Goal: Information Seeking & Learning: Learn about a topic

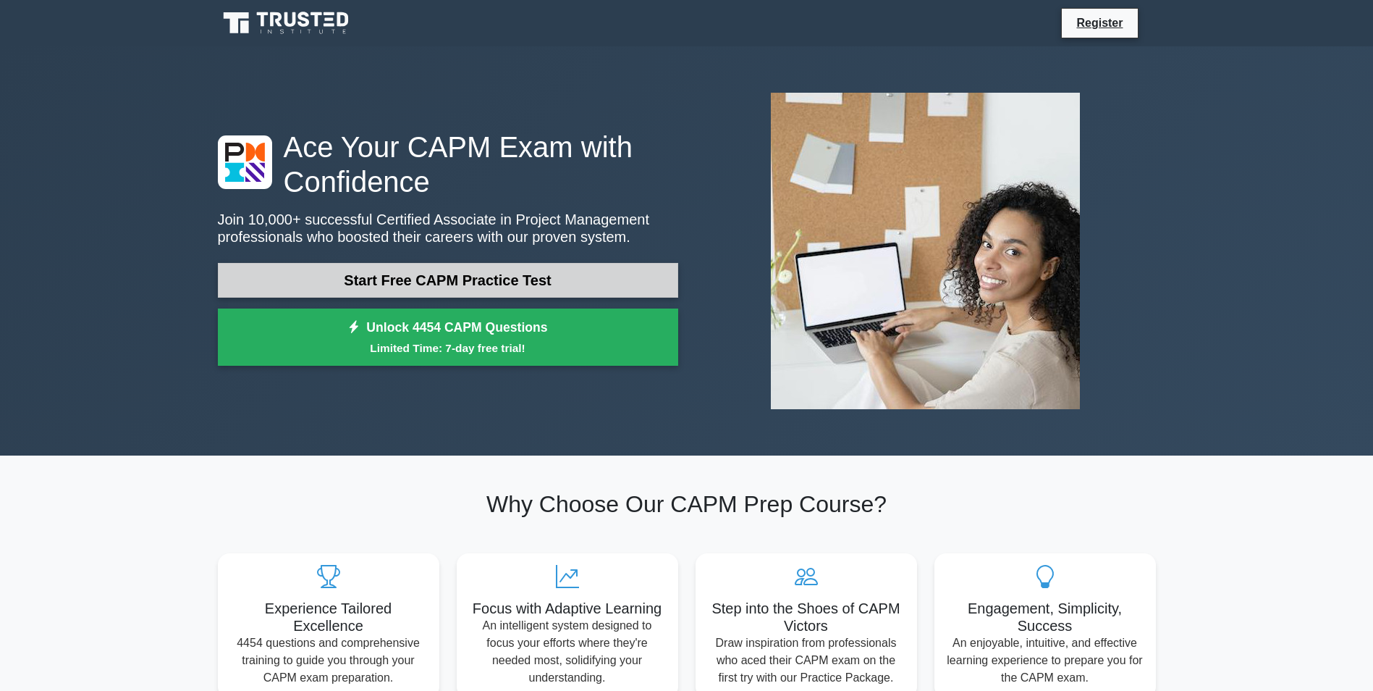
click at [518, 278] on link "Start Free CAPM Practice Test" at bounding box center [448, 280] width 460 height 35
click at [418, 276] on link "Start Free CAPM Practice Test" at bounding box center [448, 280] width 460 height 35
click at [482, 287] on link "Start Free CAPM Practice Test" at bounding box center [448, 280] width 460 height 35
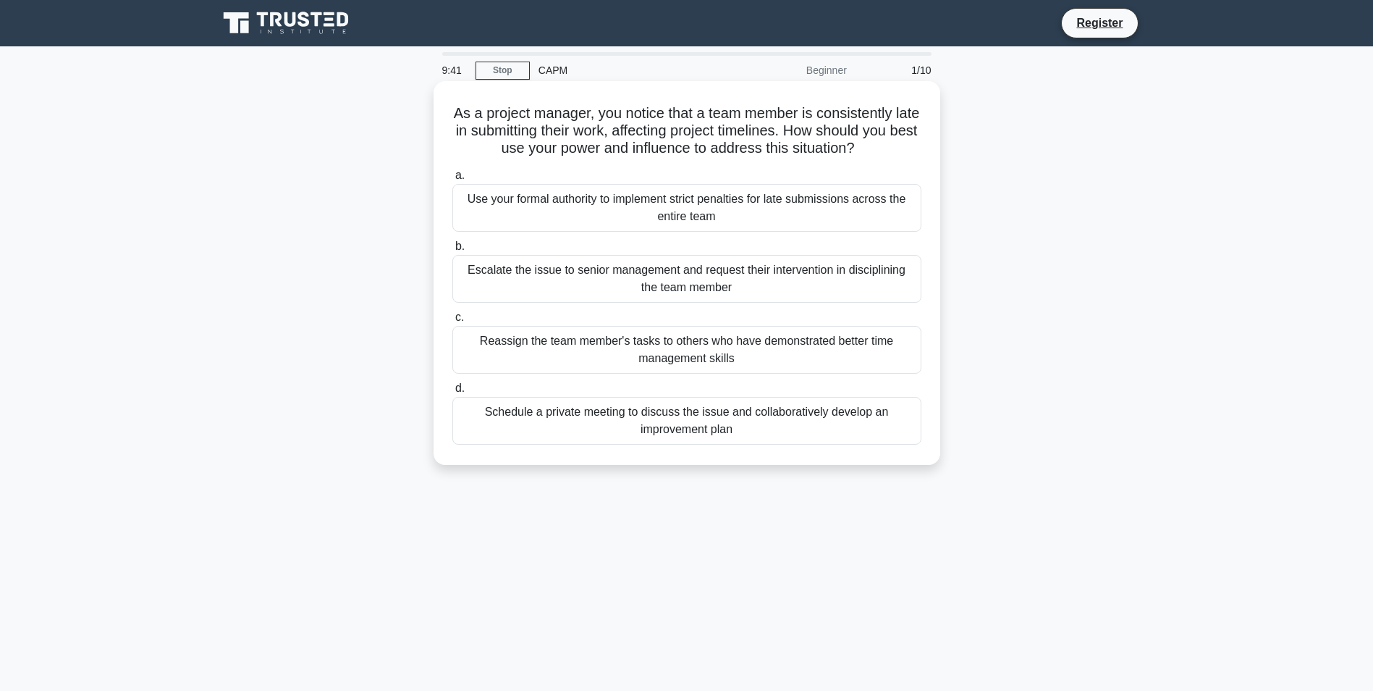
click at [578, 413] on div "Schedule a private meeting to discuss the issue and collaboratively develop an …" at bounding box center [686, 421] width 469 height 48
click at [452, 393] on input "d. Schedule a private meeting to discuss the issue and collaboratively develop …" at bounding box center [452, 388] width 0 height 9
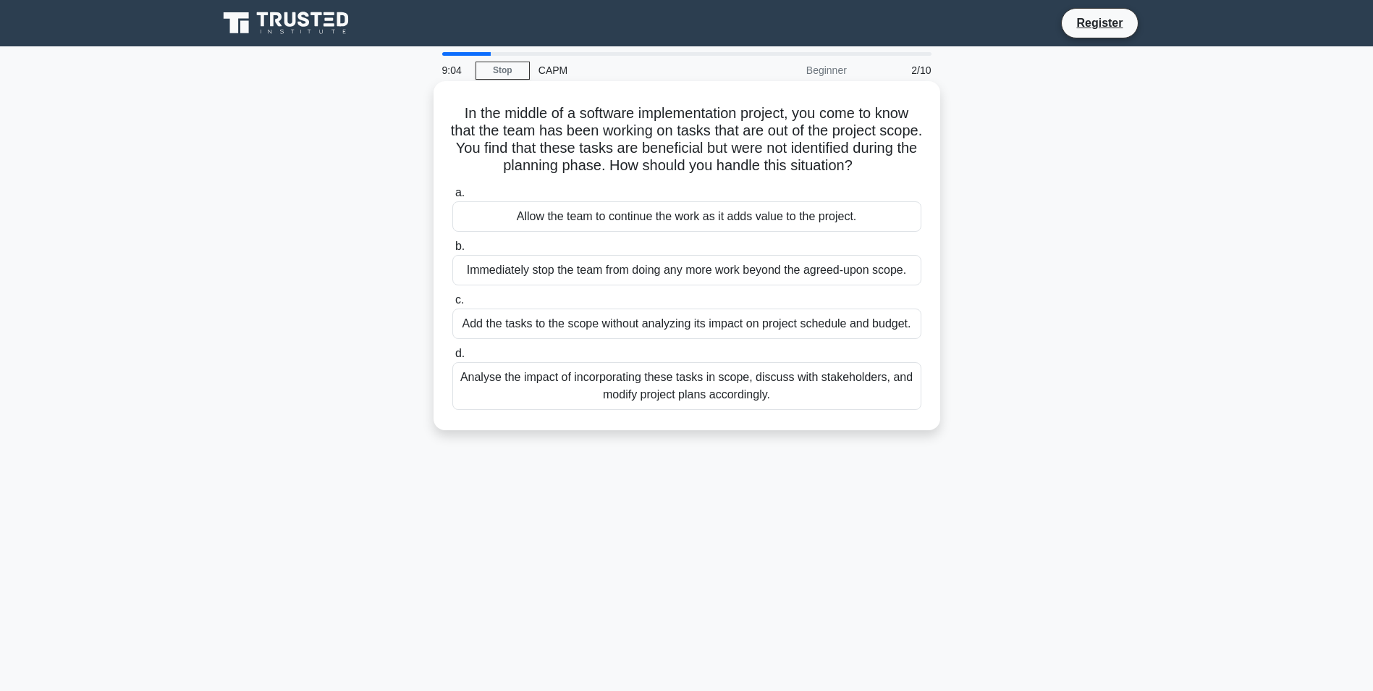
click at [722, 395] on div "Analyse the impact of incorporating these tasks in scope, discuss with stakehol…" at bounding box center [686, 386] width 469 height 48
click at [452, 358] on input "d. Analyse the impact of incorporating these tasks in scope, discuss with stake…" at bounding box center [452, 353] width 0 height 9
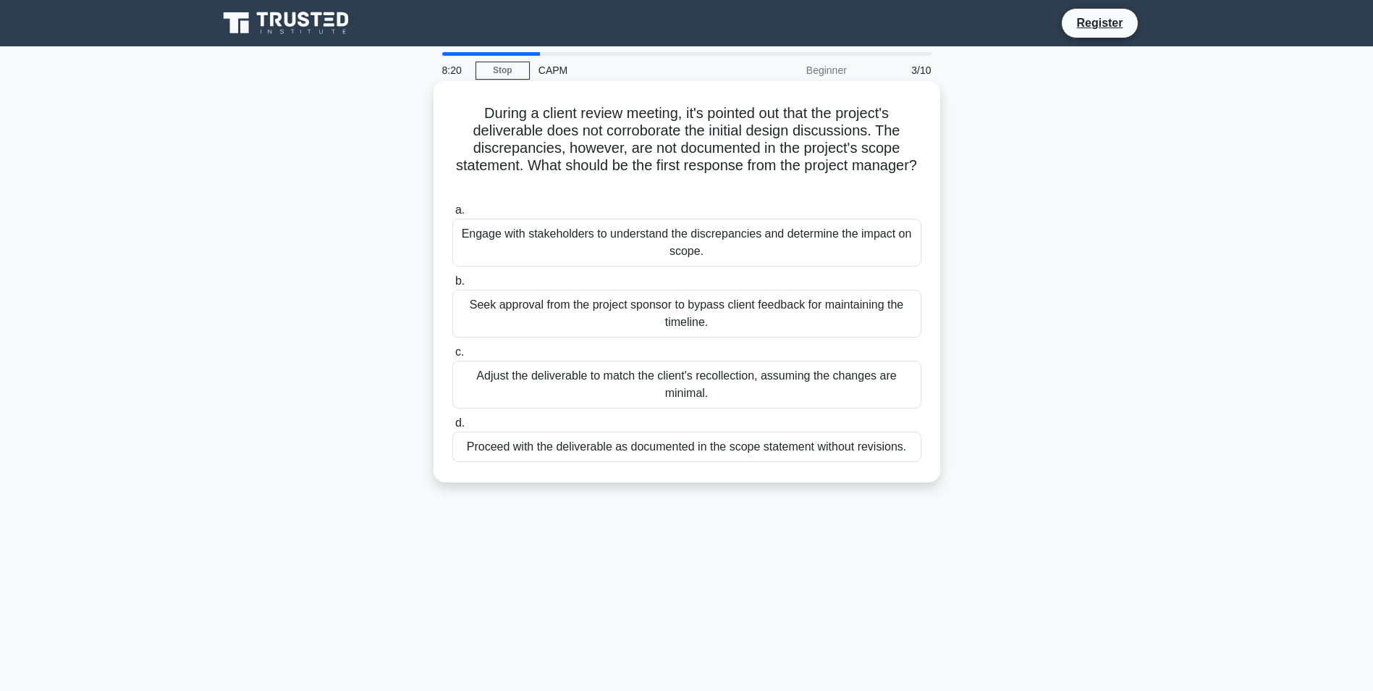
click at [631, 259] on div "Engage with stakeholders to understand the discrepancies and determine the impa…" at bounding box center [686, 243] width 469 height 48
click at [452, 215] on input "a. Engage with stakeholders to understand the discrepancies and determine the i…" at bounding box center [452, 210] width 0 height 9
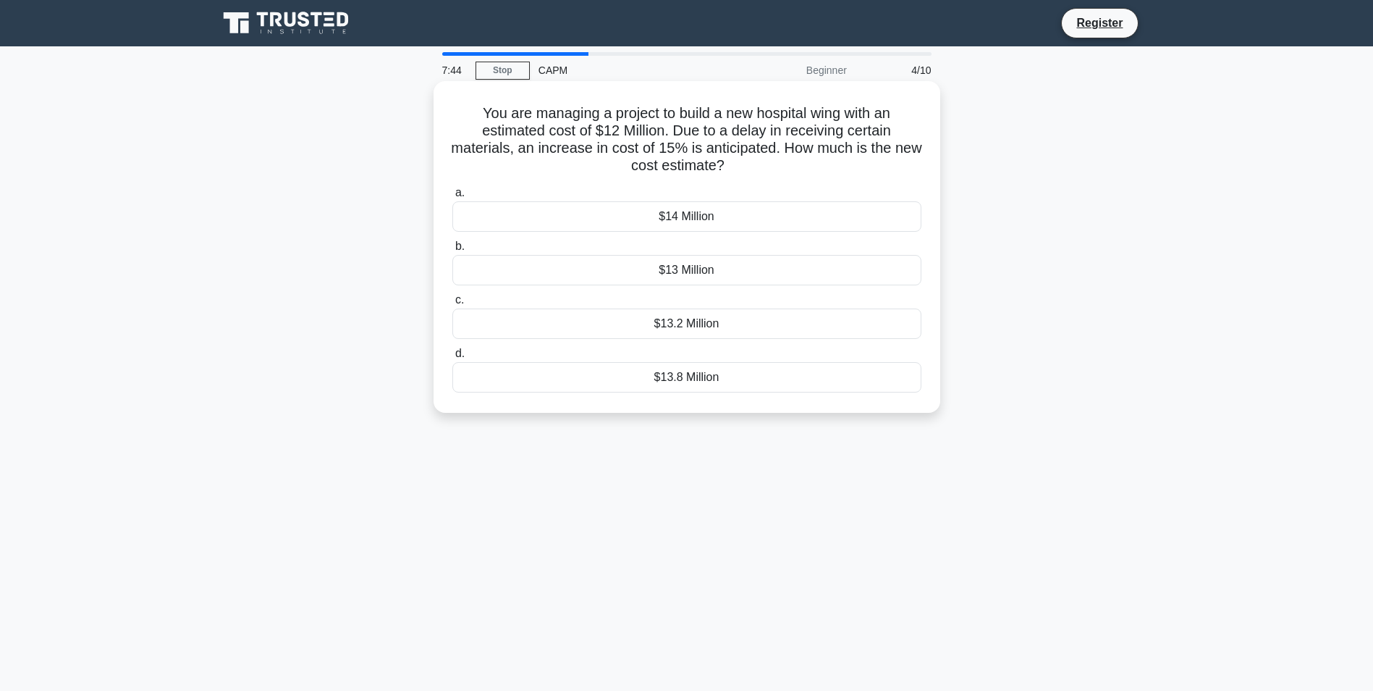
click at [668, 376] on div "$13.8 Million" at bounding box center [686, 377] width 469 height 30
click at [452, 358] on input "d. $13.8 Million" at bounding box center [452, 353] width 0 height 9
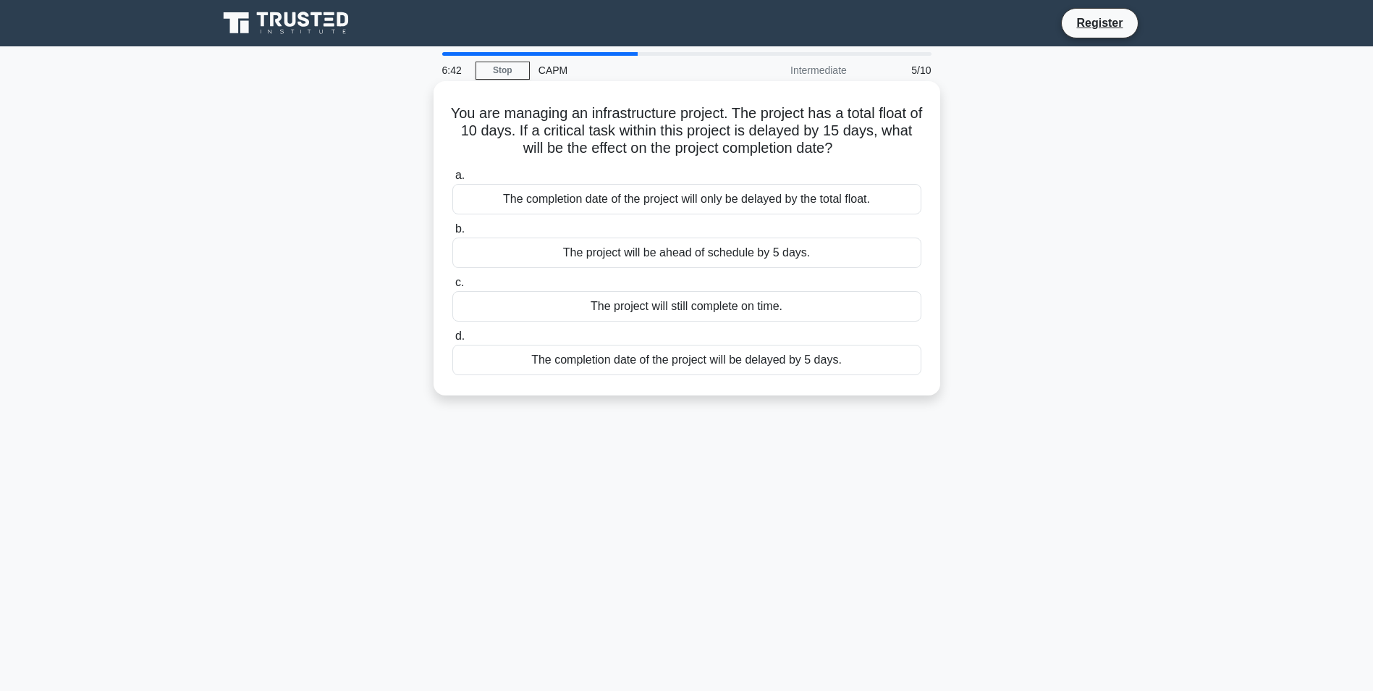
click at [722, 360] on div "The completion date of the project will be delayed by 5 days." at bounding box center [686, 360] width 469 height 30
click at [452, 341] on input "d. The completion date of the project will be delayed by 5 days." at bounding box center [452, 336] width 0 height 9
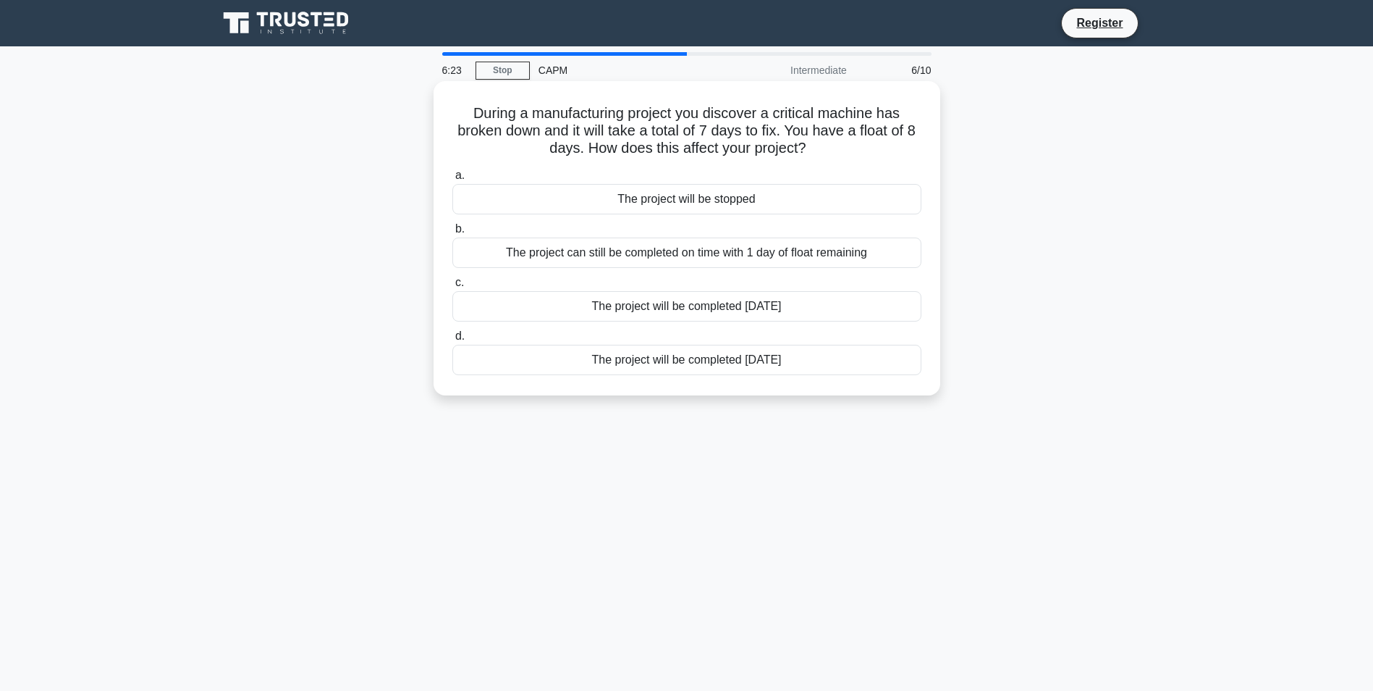
click at [708, 255] on div "The project can still be completed on time with 1 day of float remaining" at bounding box center [686, 252] width 469 height 30
click at [452, 234] on input "b. The project can still be completed on time with 1 day of float remaining" at bounding box center [452, 228] width 0 height 9
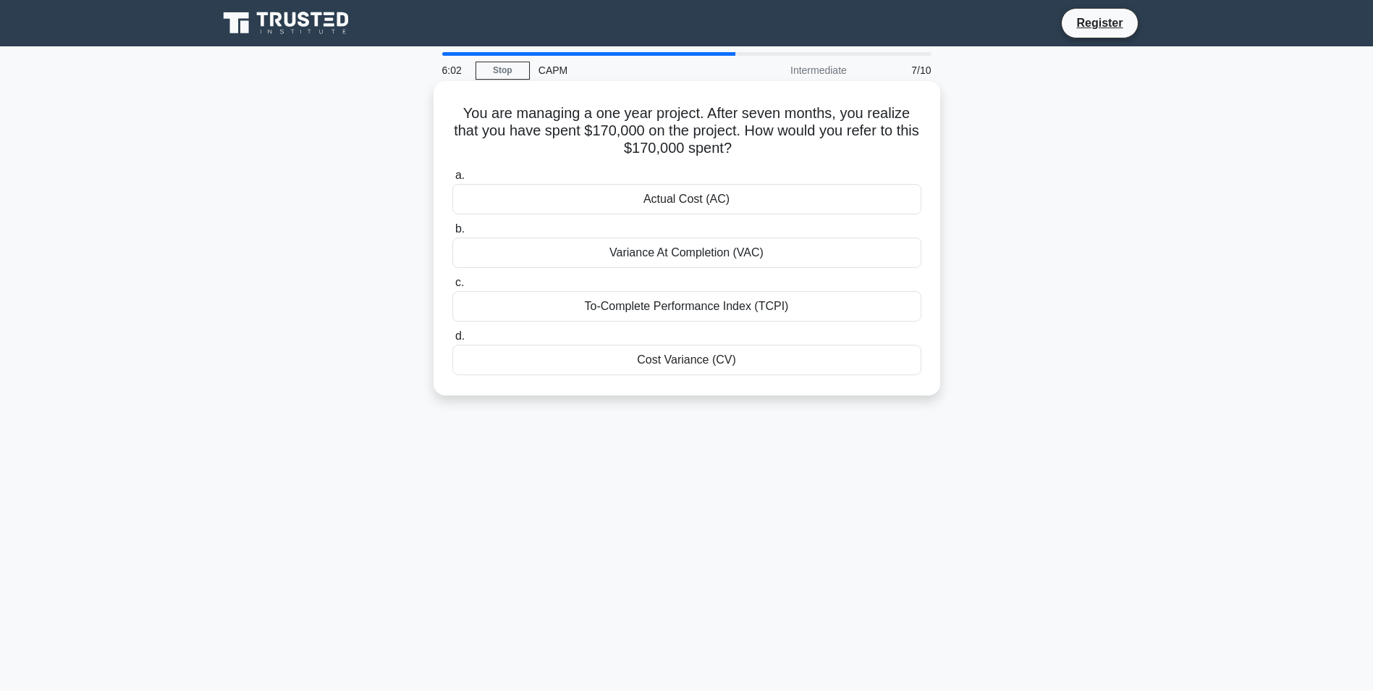
click at [735, 202] on div "Actual Cost (AC)" at bounding box center [686, 199] width 469 height 30
click at [452, 180] on input "a. Actual Cost (AC)" at bounding box center [452, 175] width 0 height 9
click at [734, 248] on div "Actual Cost (AC)" at bounding box center [686, 252] width 469 height 30
click at [452, 234] on input "b. Actual Cost (AC)" at bounding box center [452, 228] width 0 height 9
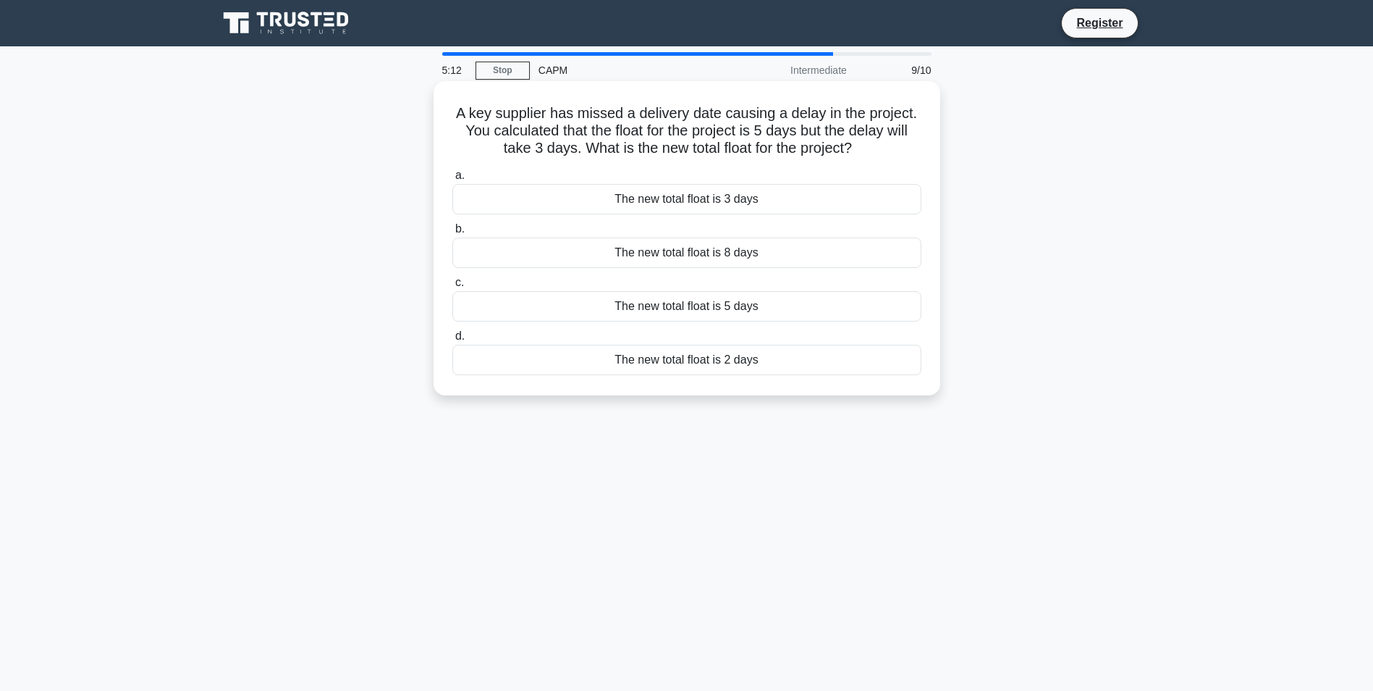
click at [749, 360] on div "The new total float is 2 days" at bounding box center [686, 360] width 469 height 30
click at [452, 341] on input "d. The new total float is 2 days" at bounding box center [452, 336] width 0 height 9
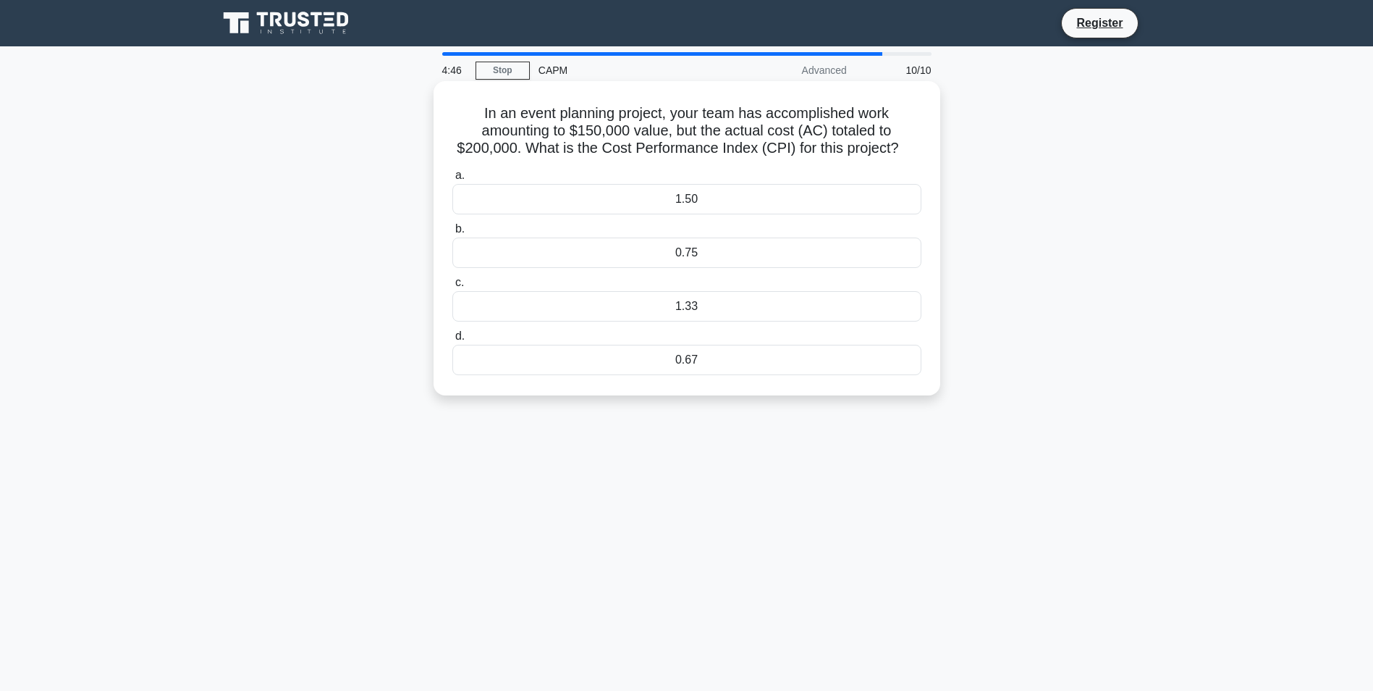
click at [739, 257] on div "0.75" at bounding box center [686, 252] width 469 height 30
click at [452, 234] on input "b. 0.75" at bounding box center [452, 228] width 0 height 9
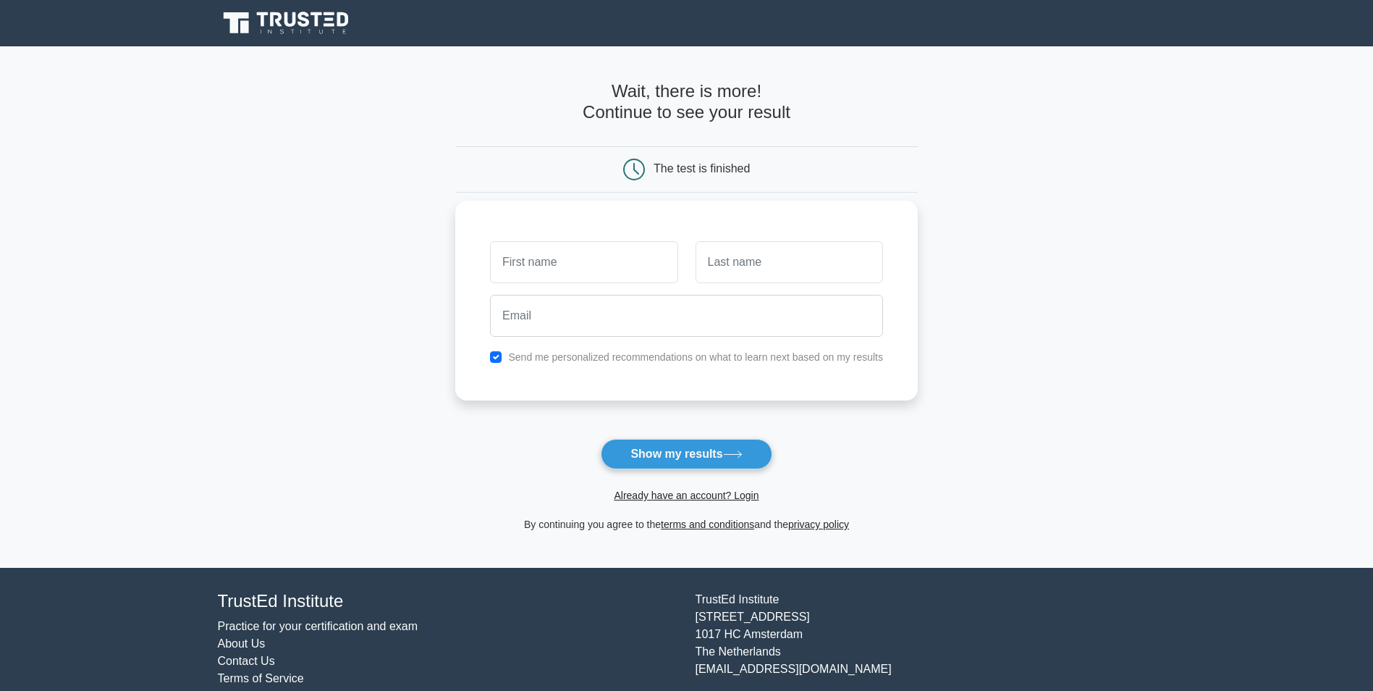
click at [555, 261] on input "text" at bounding box center [584, 262] width 188 height 42
type input "Anushka"
click at [765, 263] on input "text" at bounding box center [790, 262] width 188 height 42
type input "soma"
click at [611, 328] on input "email" at bounding box center [686, 316] width 393 height 42
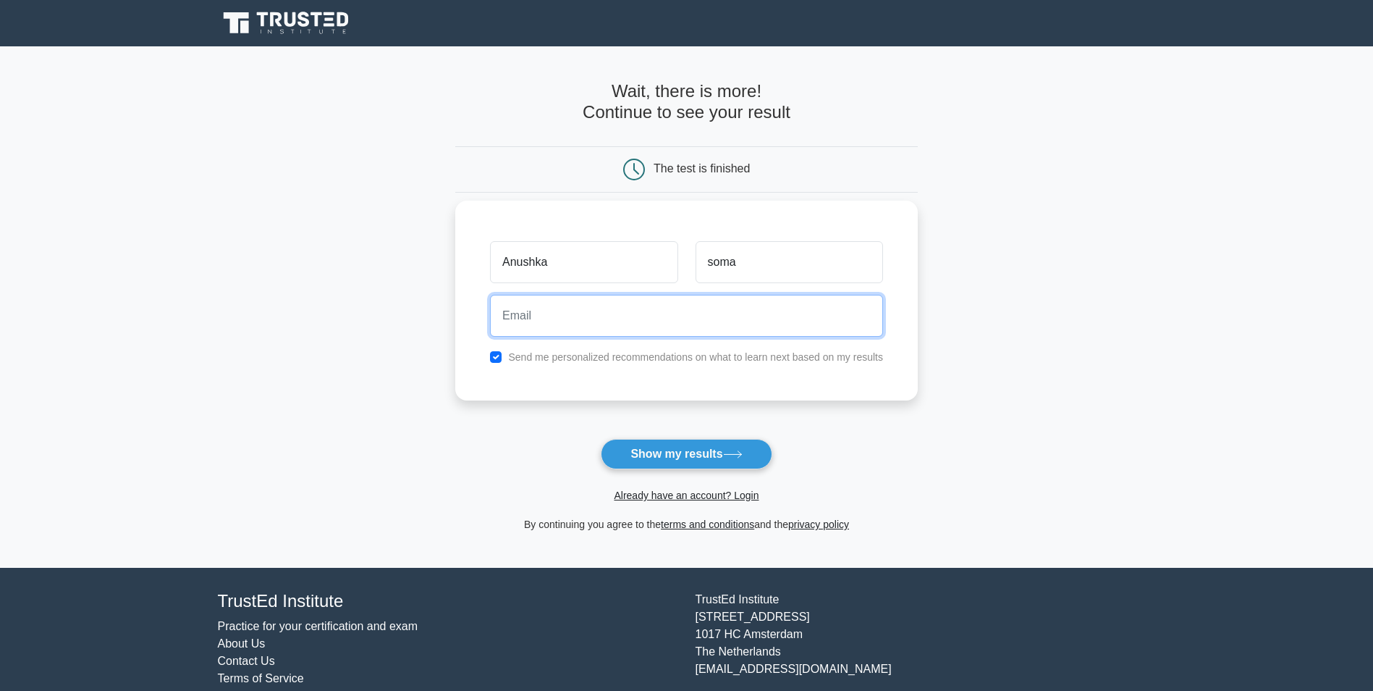
type input "asomatilake@gmail.com"
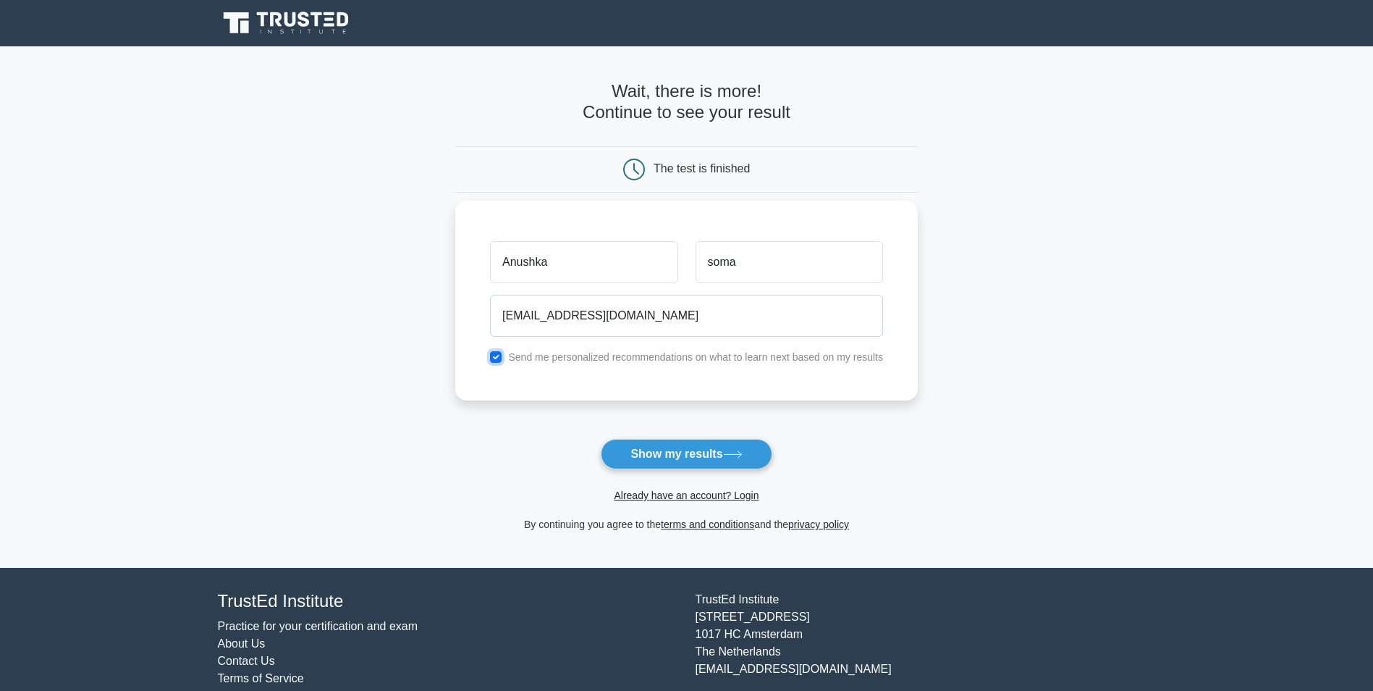
click at [500, 356] on input "checkbox" at bounding box center [496, 357] width 12 height 12
checkbox input "false"
click at [702, 449] on button "Show my results" at bounding box center [686, 454] width 171 height 30
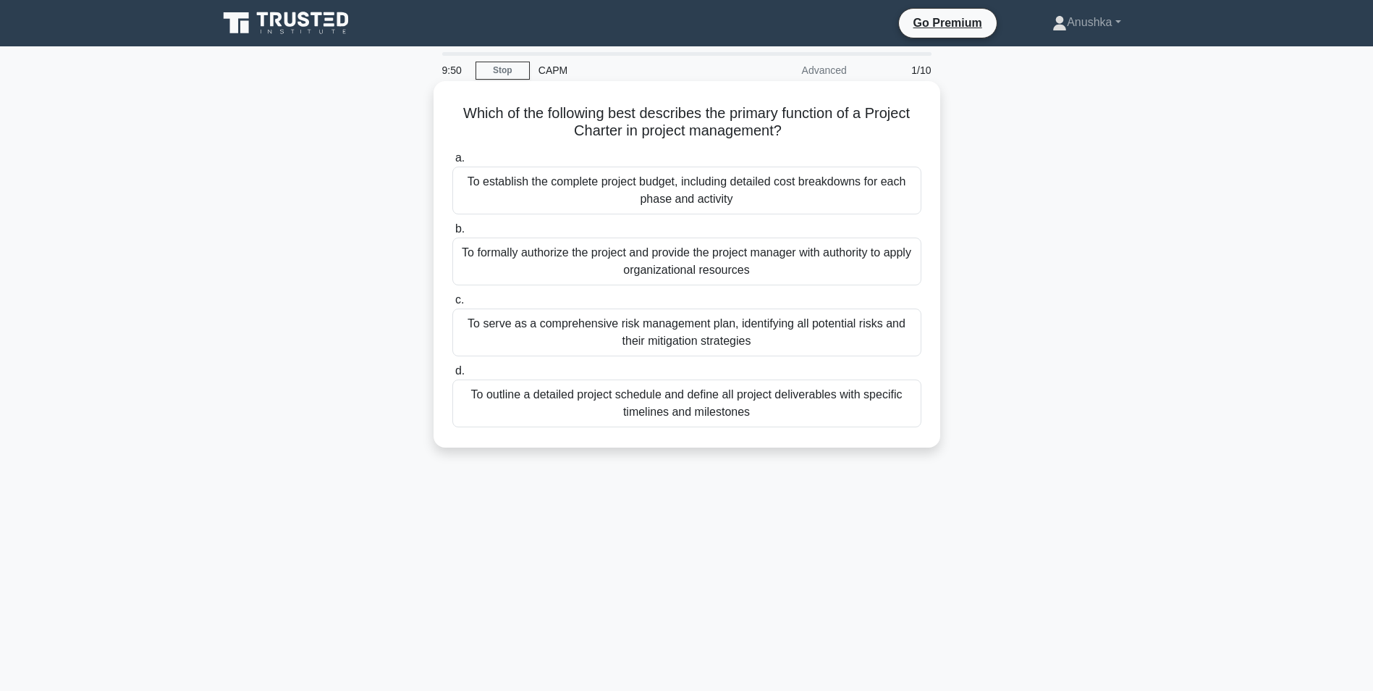
click at [599, 265] on div "To formally authorize the project and provide the project manager with authorit…" at bounding box center [686, 261] width 469 height 48
click at [452, 234] on input "b. To formally authorize the project and provide the project manager with autho…" at bounding box center [452, 228] width 0 height 9
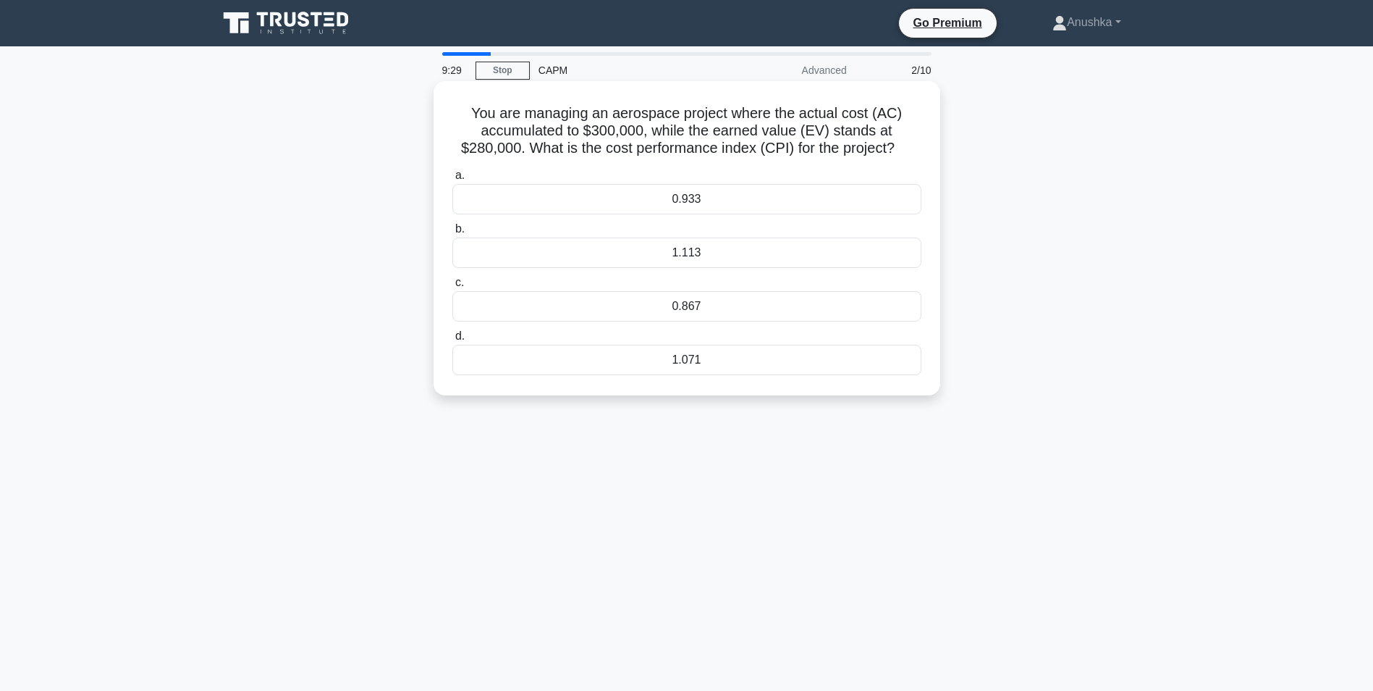
click at [704, 196] on div "0.933" at bounding box center [686, 199] width 469 height 30
click at [452, 180] on input "a. 0.933" at bounding box center [452, 175] width 0 height 9
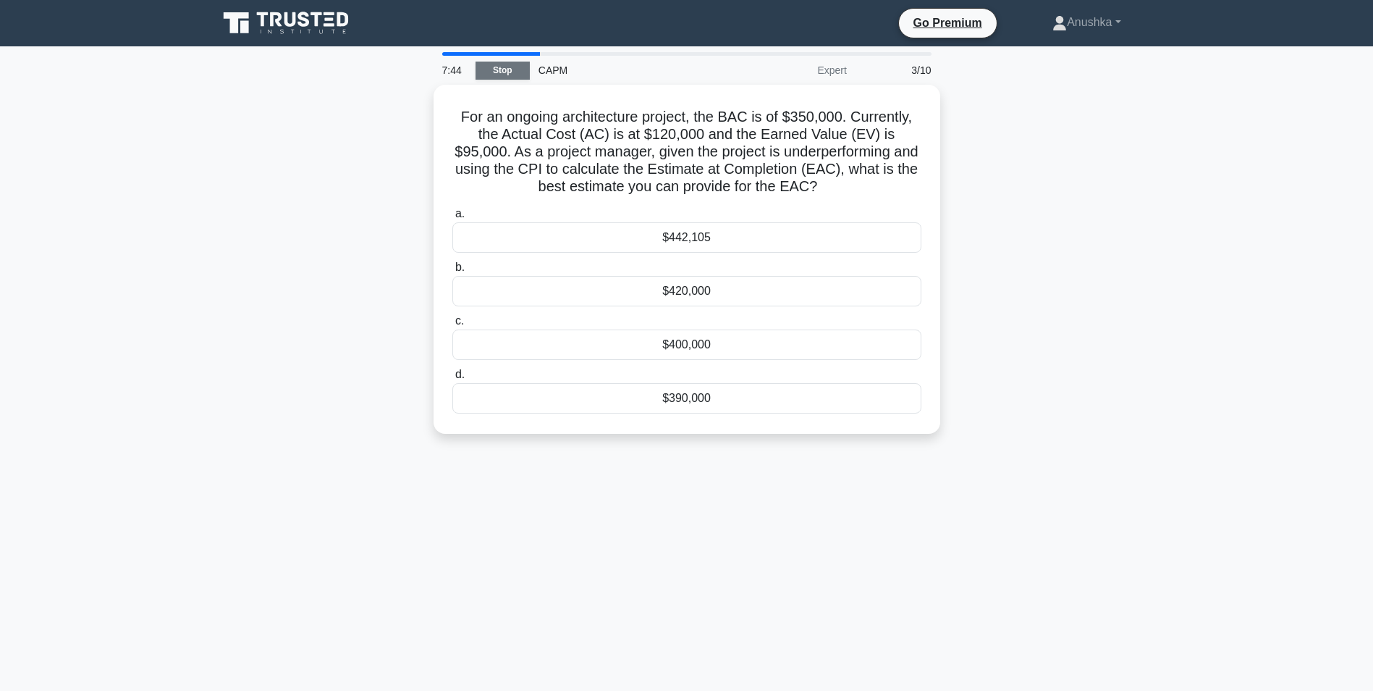
click at [508, 67] on link "Stop" at bounding box center [503, 71] width 54 height 18
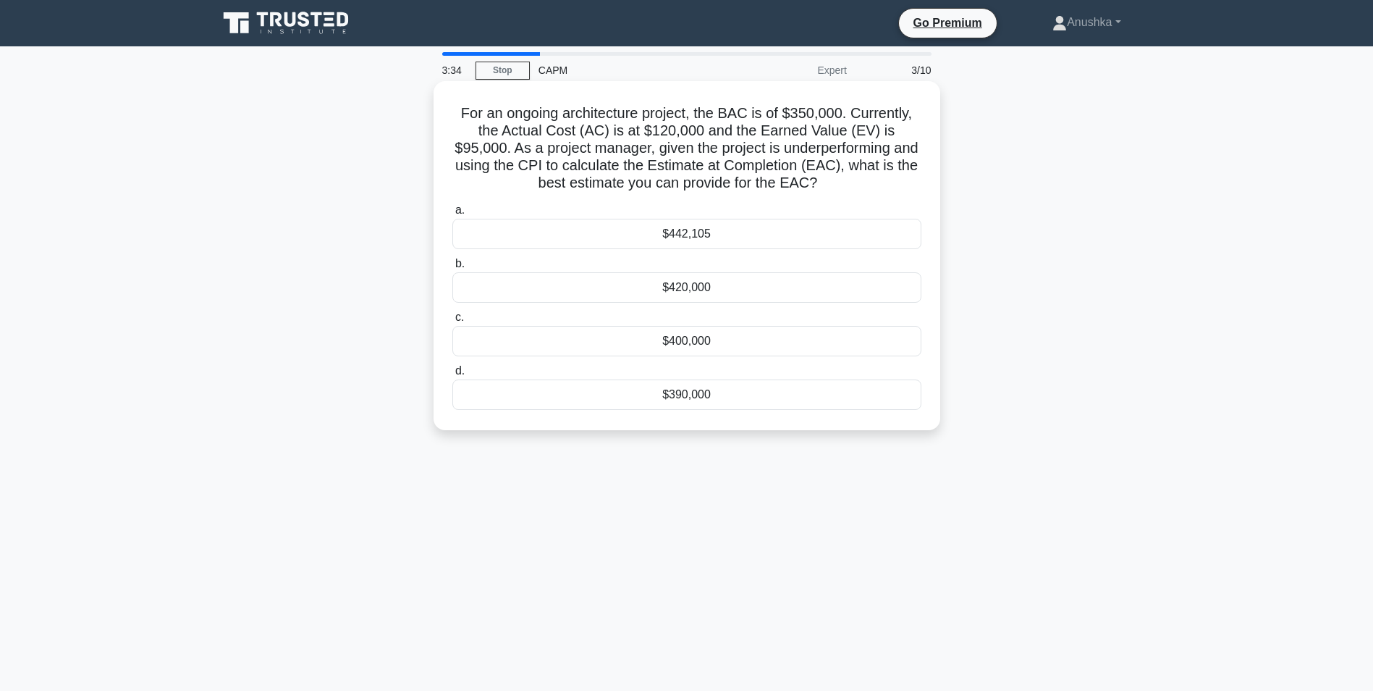
click at [617, 286] on div "$420,000" at bounding box center [686, 287] width 469 height 30
click at [452, 269] on input "b. $420,000" at bounding box center [452, 263] width 0 height 9
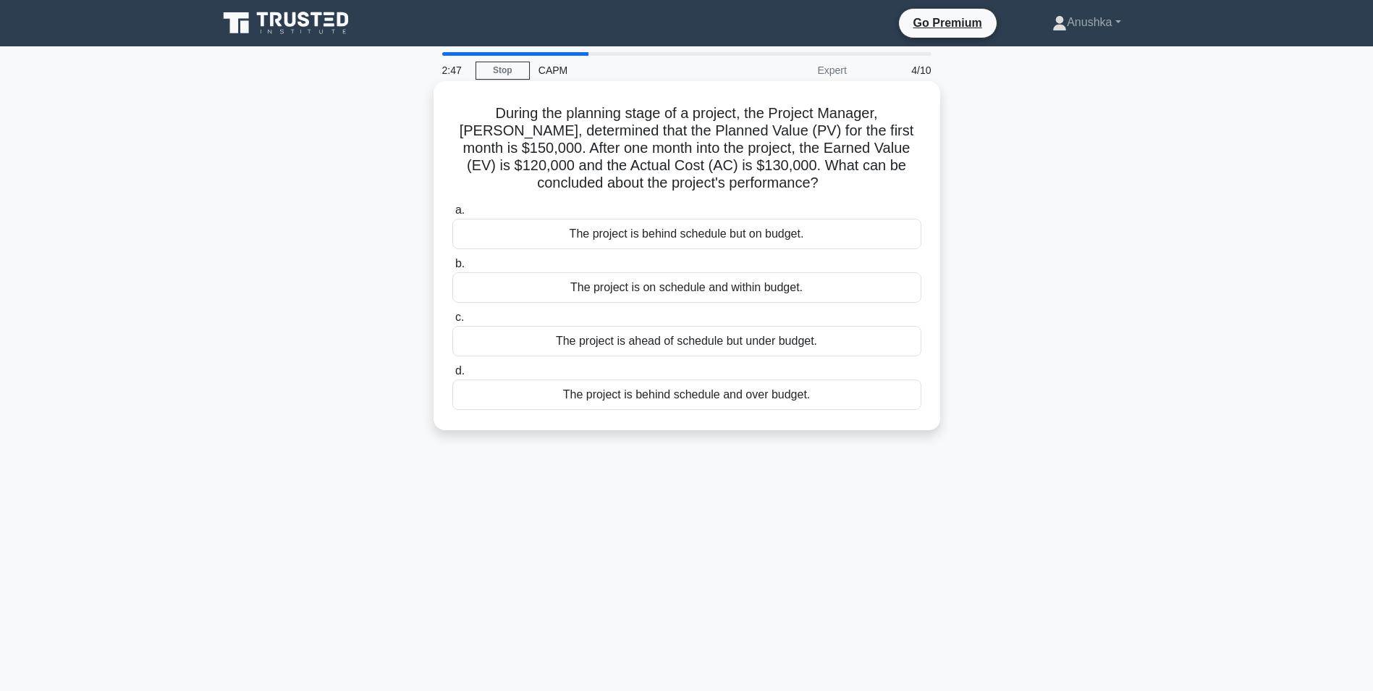
click at [744, 398] on div "The project is behind schedule and over budget." at bounding box center [686, 394] width 469 height 30
click at [452, 376] on input "d. The project is behind schedule and over budget." at bounding box center [452, 370] width 0 height 9
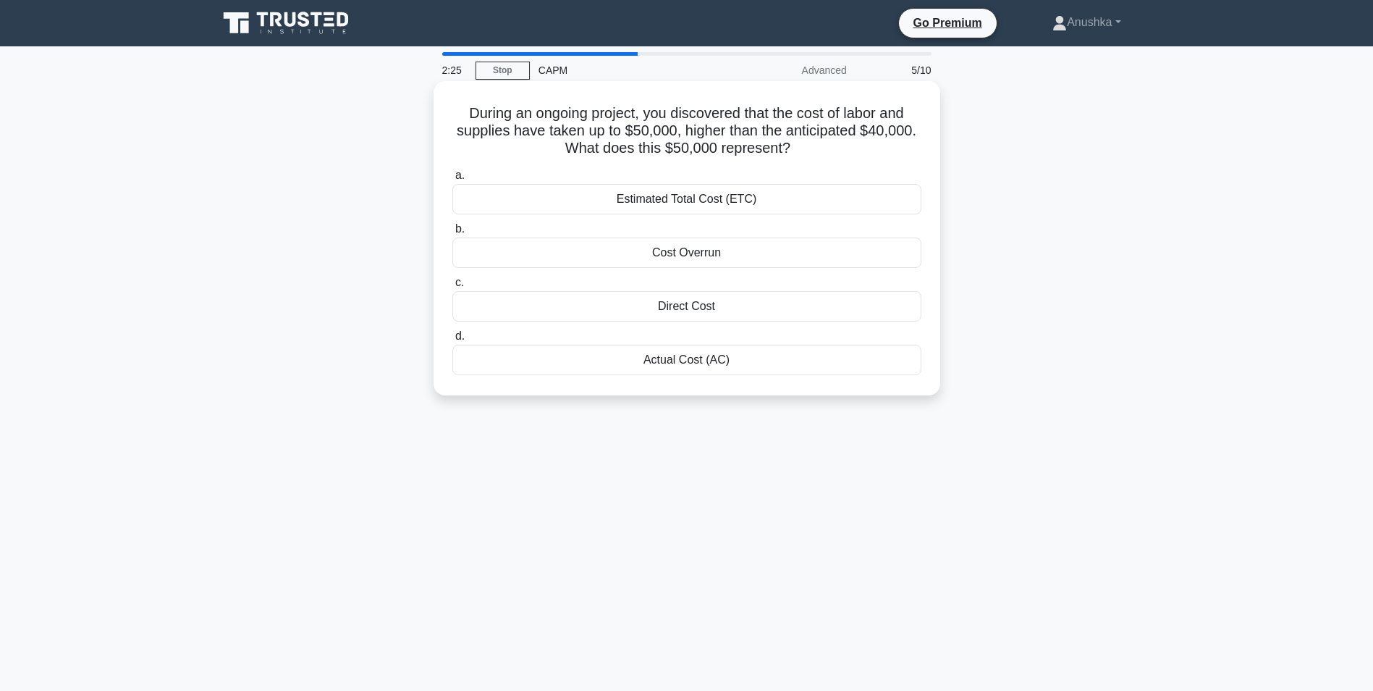
click at [724, 361] on div "Actual Cost (AC)" at bounding box center [686, 360] width 469 height 30
click at [452, 341] on input "d. Actual Cost (AC)" at bounding box center [452, 336] width 0 height 9
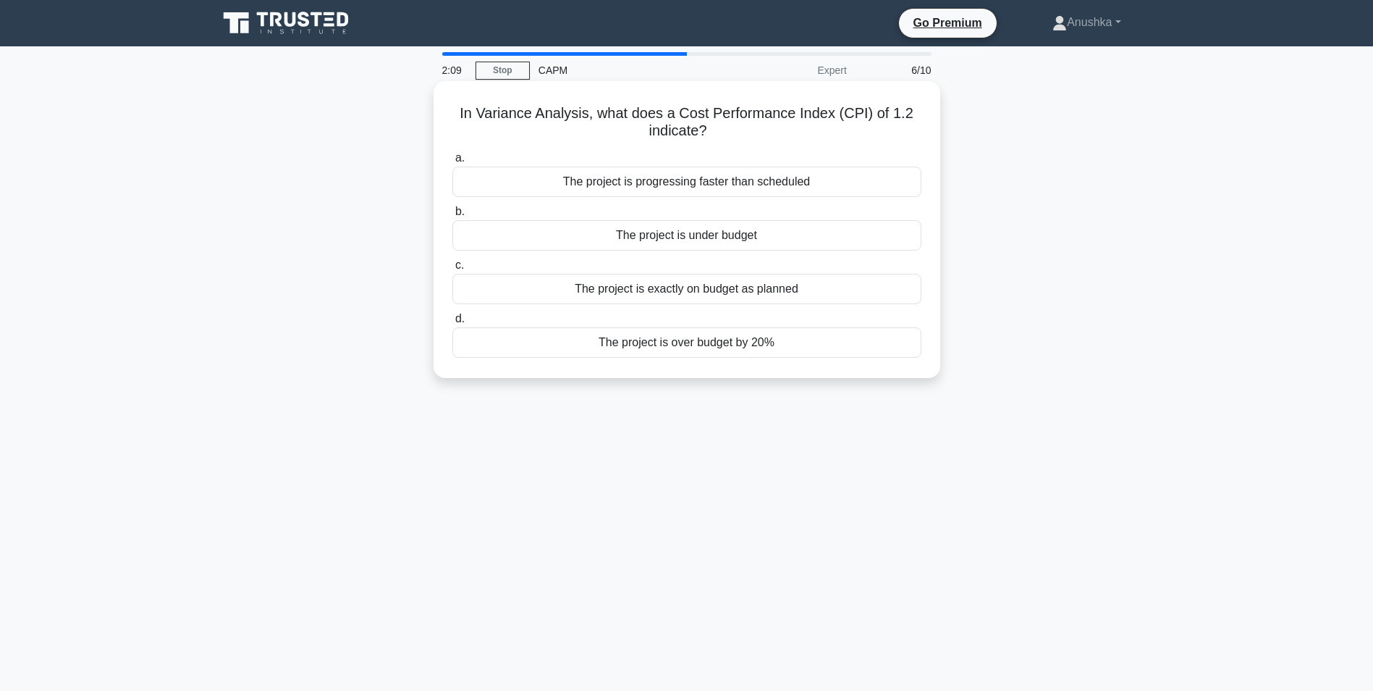
click at [702, 237] on div "The project is under budget" at bounding box center [686, 235] width 469 height 30
click at [452, 216] on input "b. The project is under budget" at bounding box center [452, 211] width 0 height 9
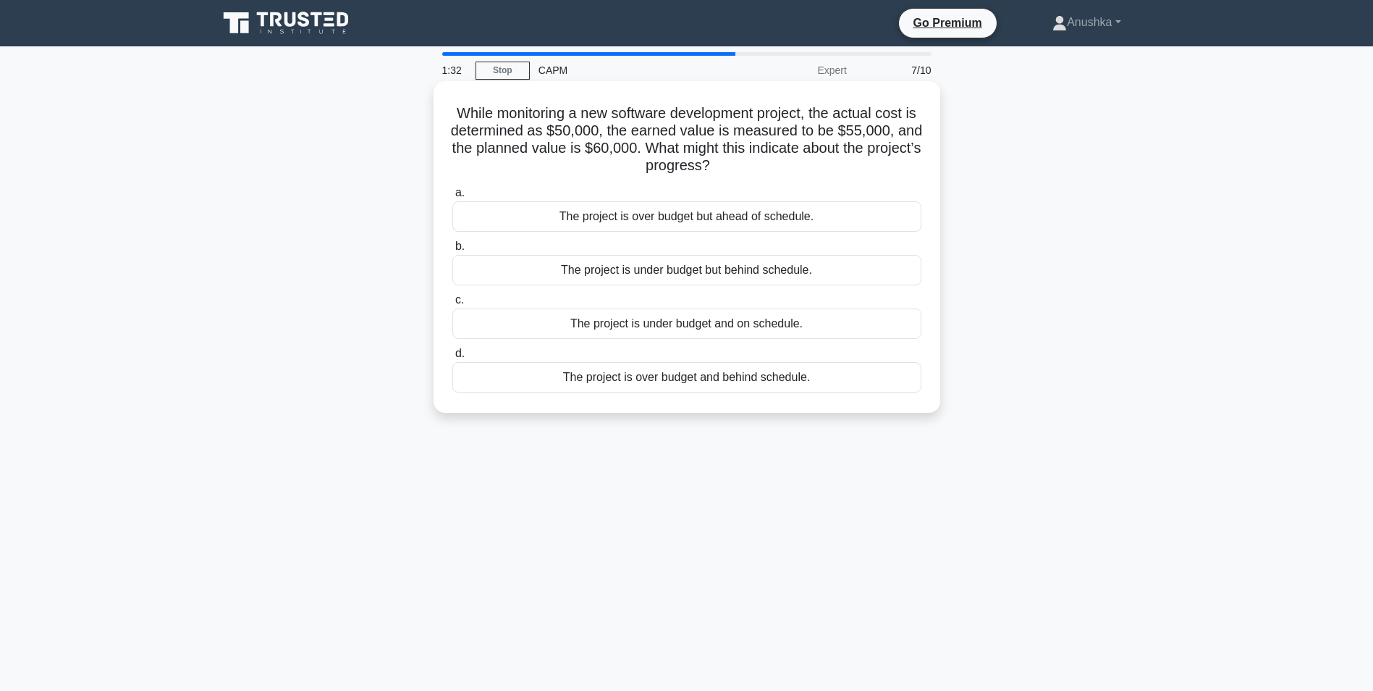
click at [702, 278] on div "The project is under budget but behind schedule." at bounding box center [686, 270] width 469 height 30
click at [452, 251] on input "b. The project is under budget but behind schedule." at bounding box center [452, 246] width 0 height 9
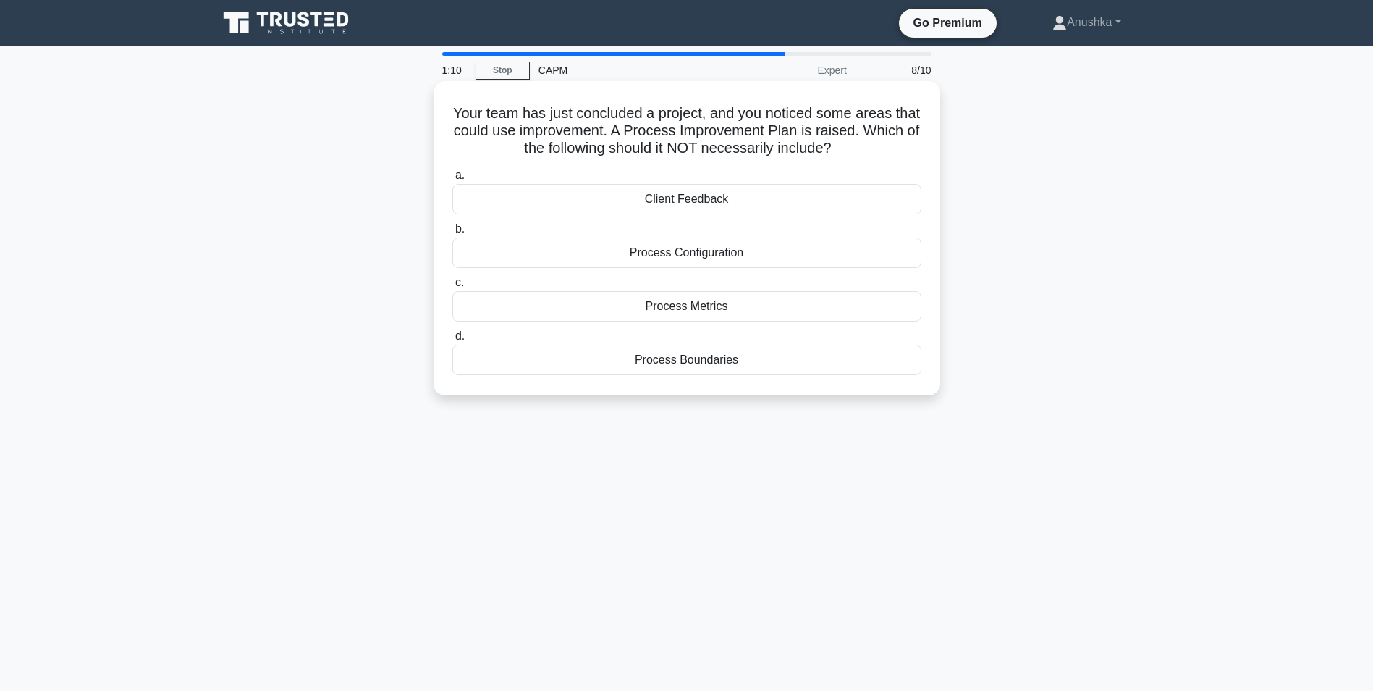
click at [727, 199] on div "Client Feedback" at bounding box center [686, 199] width 469 height 30
click at [452, 180] on input "a. Client Feedback" at bounding box center [452, 175] width 0 height 9
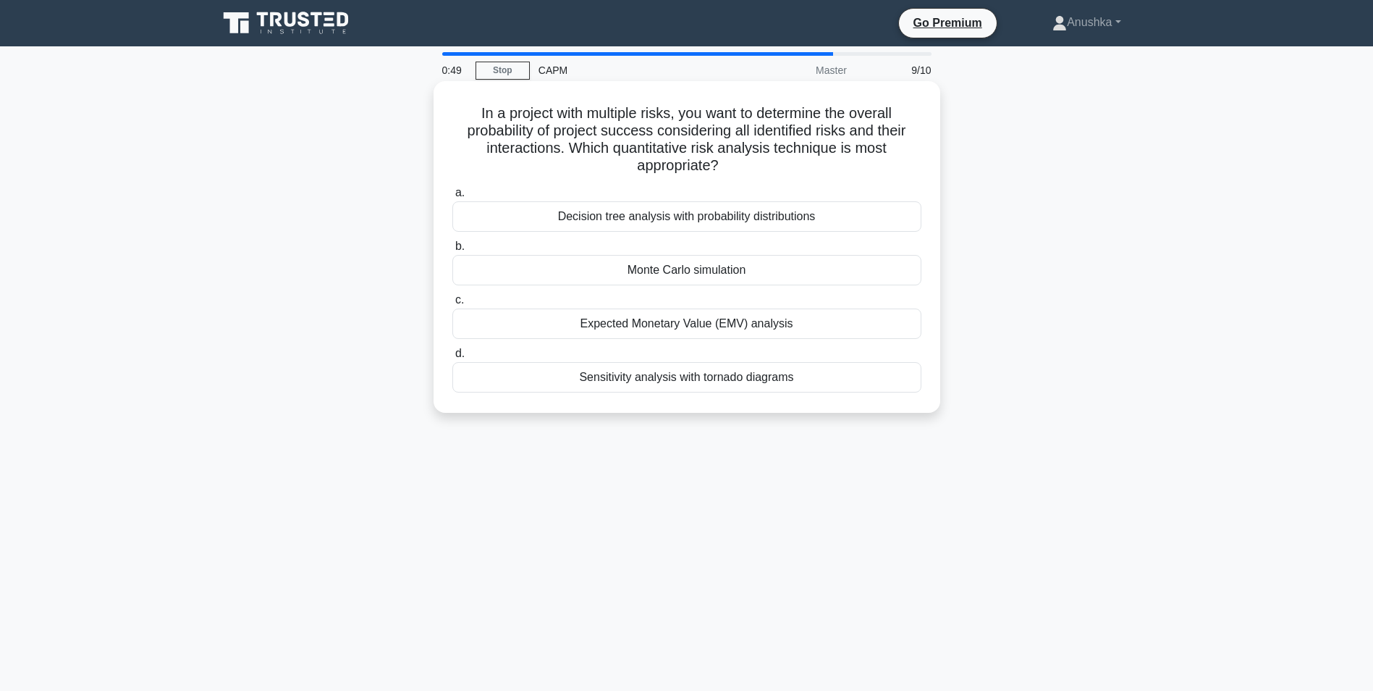
drag, startPoint x: 757, startPoint y: 322, endPoint x: 550, endPoint y: 398, distance: 219.9
click at [550, 398] on div "In a project with multiple risks, you want to determine the overall probability…" at bounding box center [686, 247] width 495 height 320
click at [770, 379] on div "Sensitivity analysis with tornado diagrams" at bounding box center [686, 377] width 469 height 30
click at [452, 358] on input "d. Sensitivity analysis with tornado diagrams" at bounding box center [452, 353] width 0 height 9
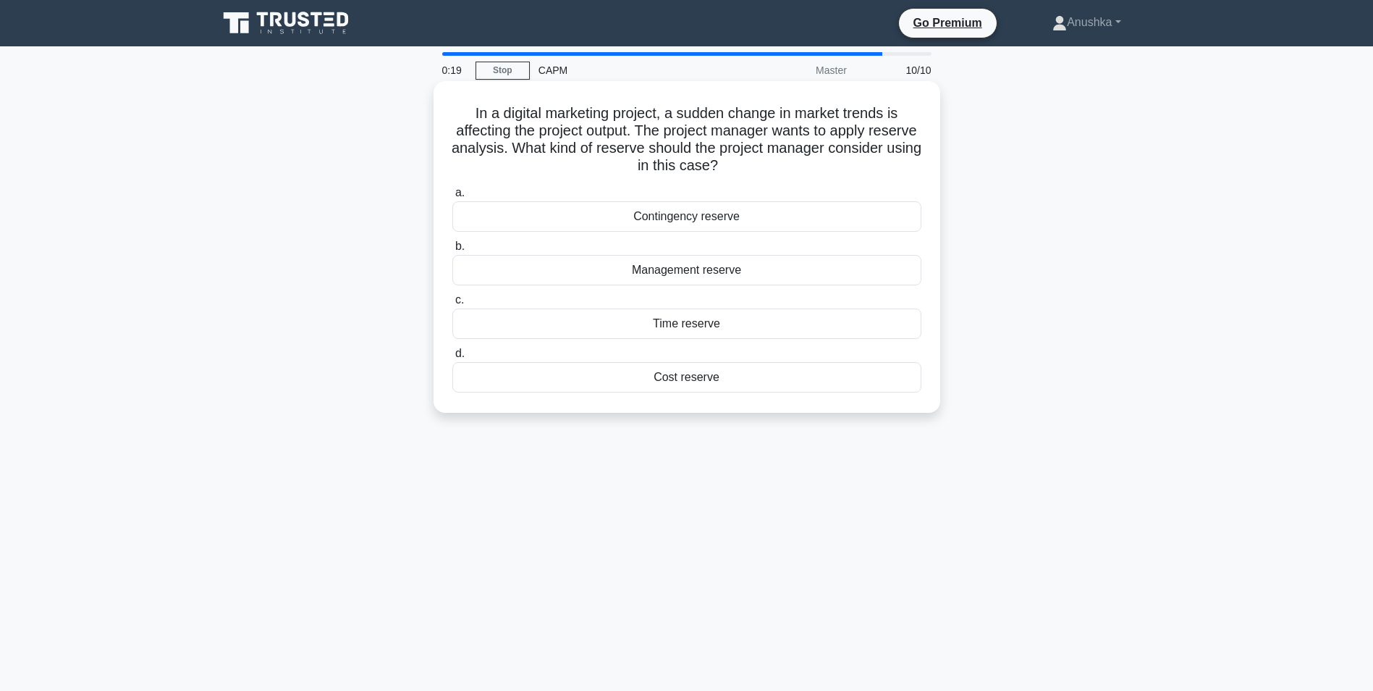
click at [725, 270] on div "Management reserve" at bounding box center [686, 270] width 469 height 30
click at [452, 251] on input "b. Management reserve" at bounding box center [452, 246] width 0 height 9
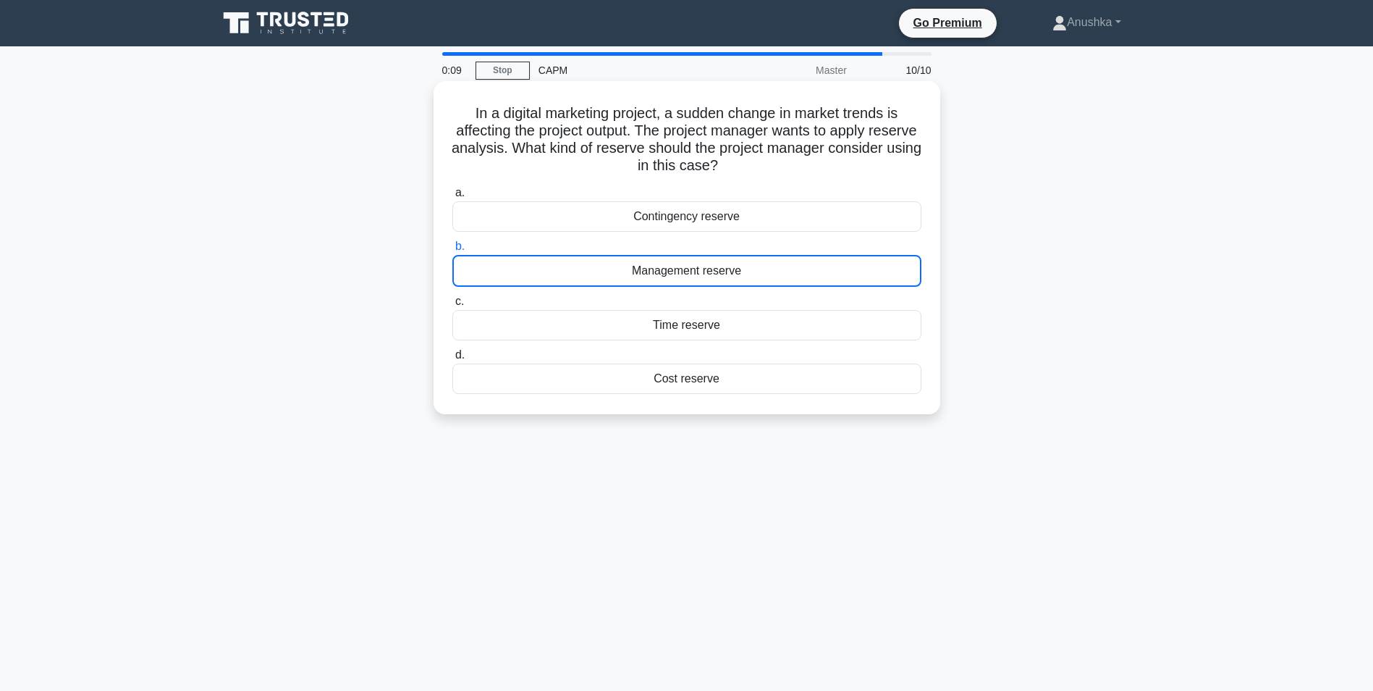
click at [700, 271] on div "Management reserve" at bounding box center [686, 271] width 469 height 32
click at [452, 251] on input "b. Management reserve" at bounding box center [452, 246] width 0 height 9
click at [577, 269] on div "Management reserve" at bounding box center [686, 271] width 469 height 32
click at [452, 251] on input "b. Management reserve" at bounding box center [452, 246] width 0 height 9
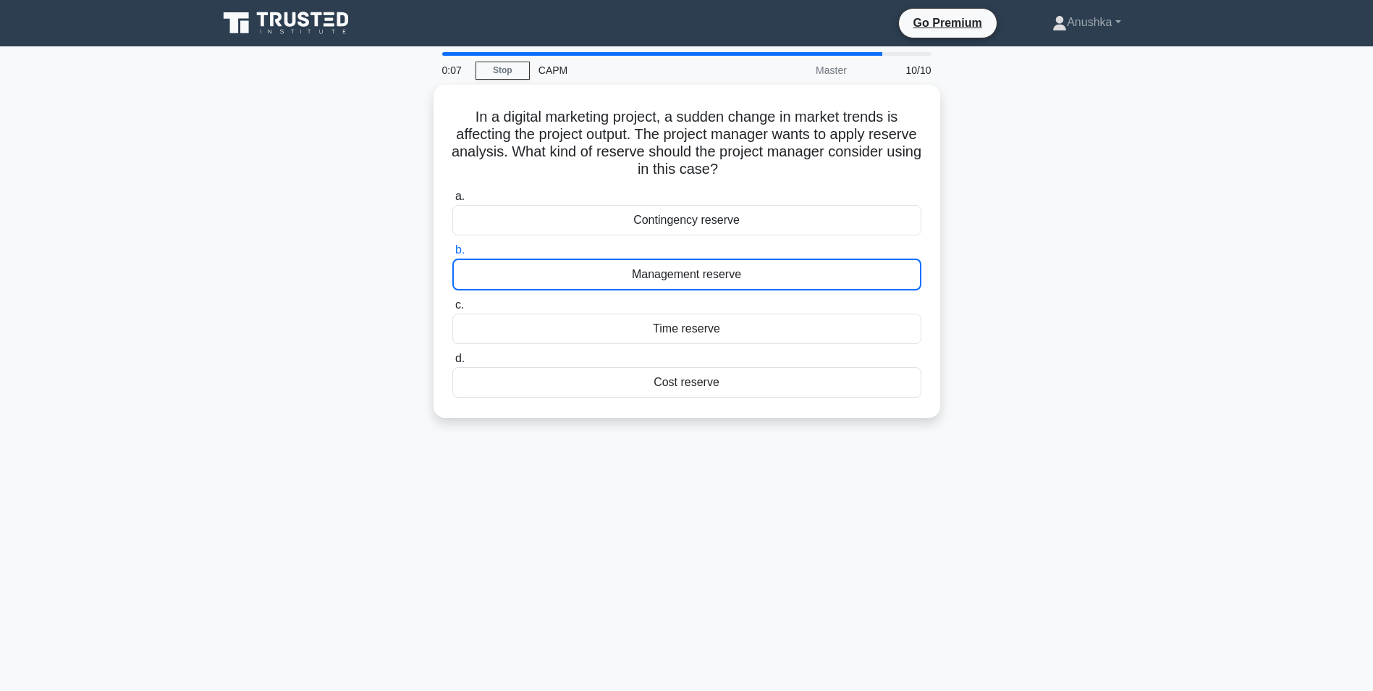
click at [609, 489] on div "0:07 Stop CAPM Master 10/10 In a digital marketing project, a sudden change in …" at bounding box center [687, 414] width 956 height 724
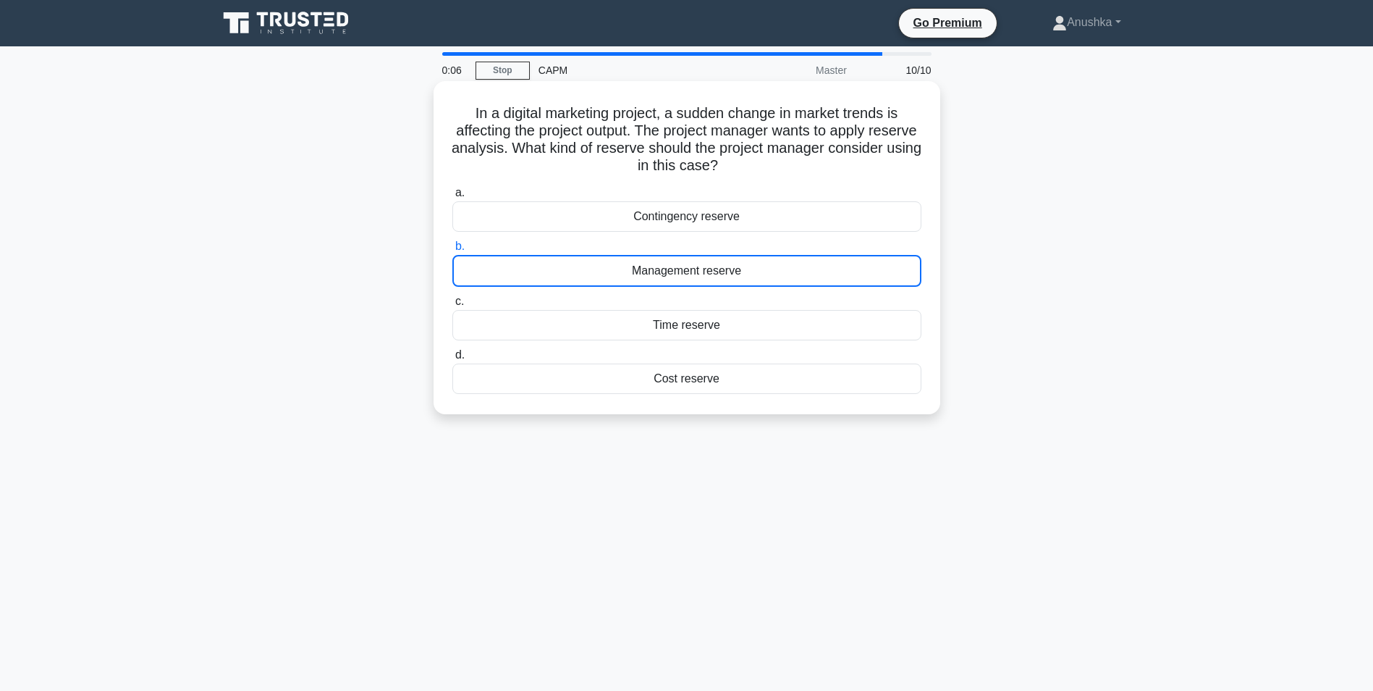
click at [586, 271] on div "Management reserve" at bounding box center [686, 271] width 469 height 32
click at [452, 251] on input "b. Management reserve" at bounding box center [452, 246] width 0 height 9
click at [725, 272] on div "Management reserve" at bounding box center [686, 271] width 469 height 32
click at [452, 251] on input "b. Management reserve" at bounding box center [452, 246] width 0 height 9
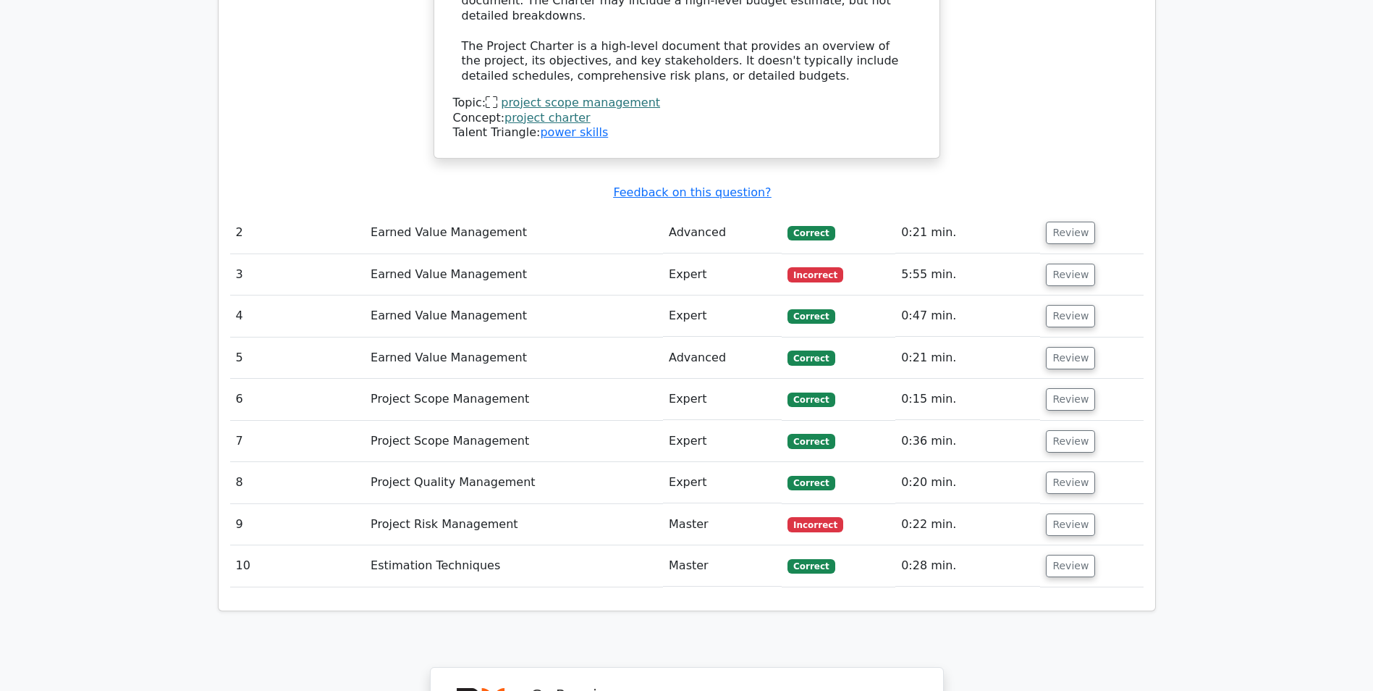
scroll to position [2027, 0]
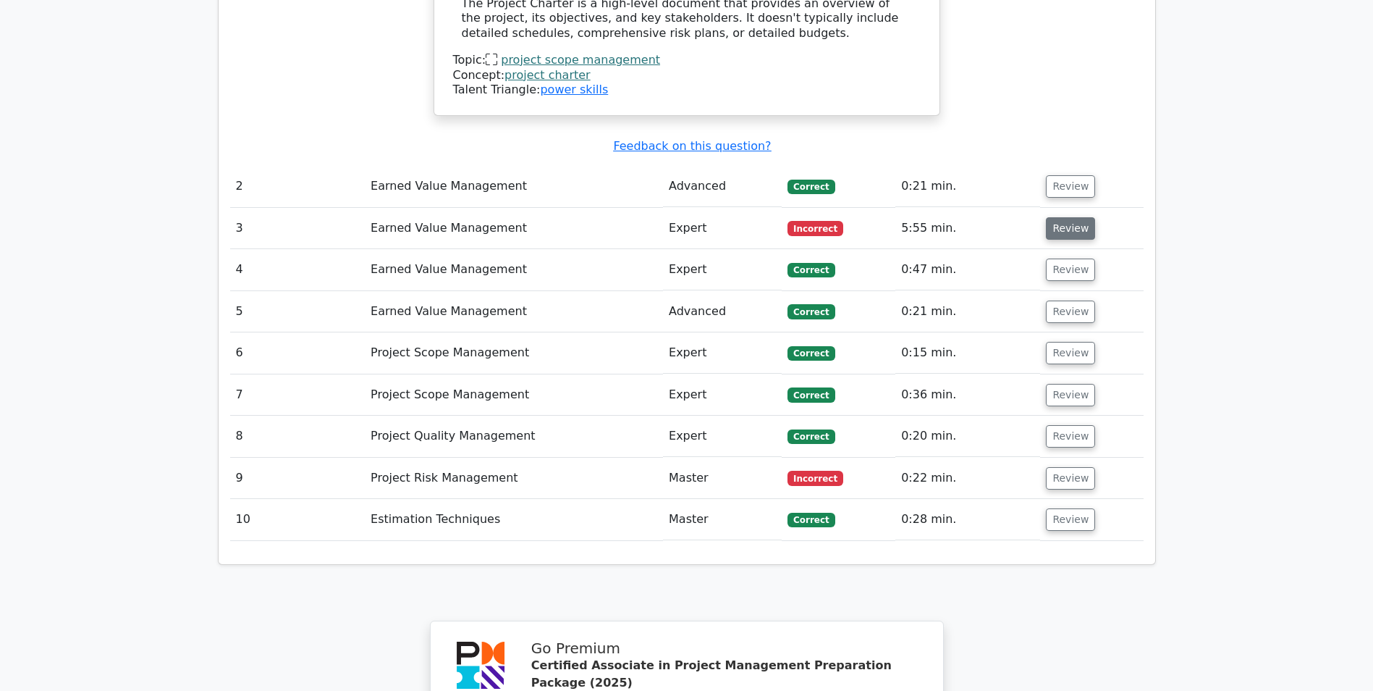
click at [1054, 217] on button "Review" at bounding box center [1070, 228] width 49 height 22
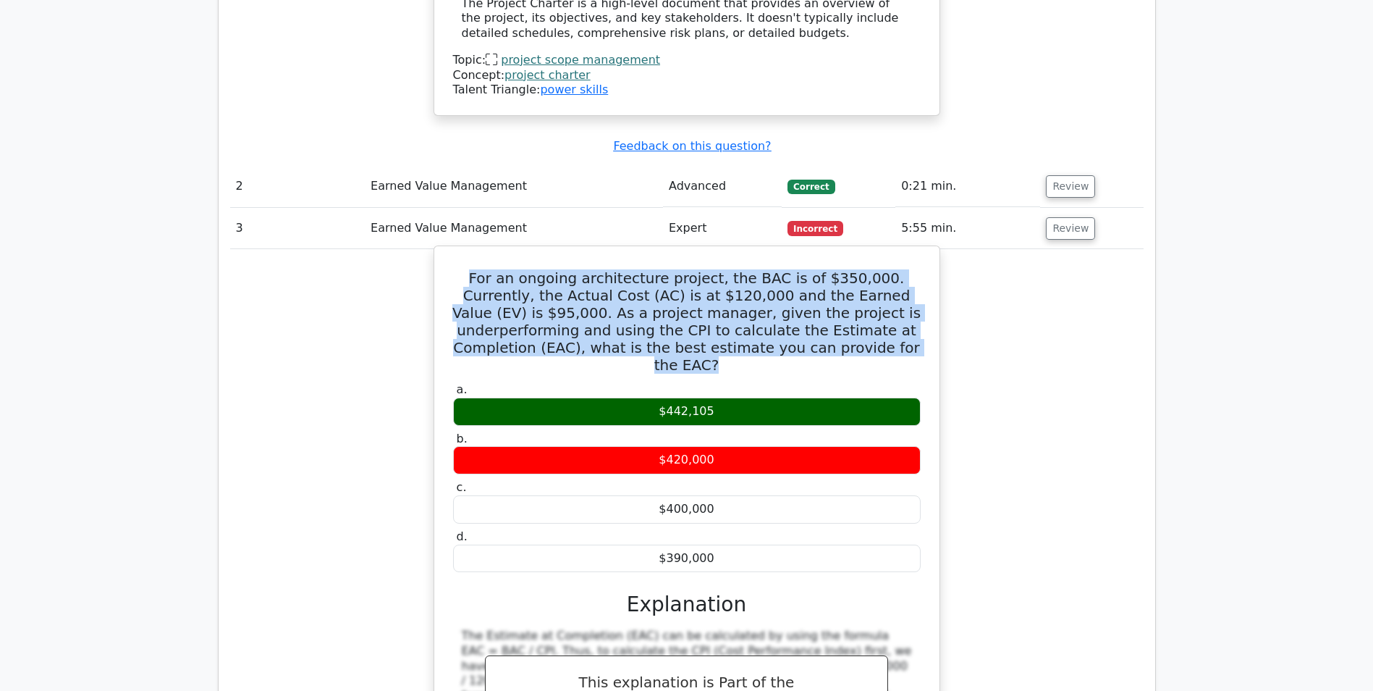
drag, startPoint x: 845, startPoint y: 217, endPoint x: 439, endPoint y: 144, distance: 412.0
click at [440, 252] on div "For an ongoing architecture project, the BAC is of $350,000. Currently, the Act…" at bounding box center [687, 547] width 494 height 591
drag, startPoint x: 439, startPoint y: 144, endPoint x: 598, endPoint y: 206, distance: 170.3
copy h5 "For an ongoing architecture project, the BAC is of $350,000. Currently, the Act…"
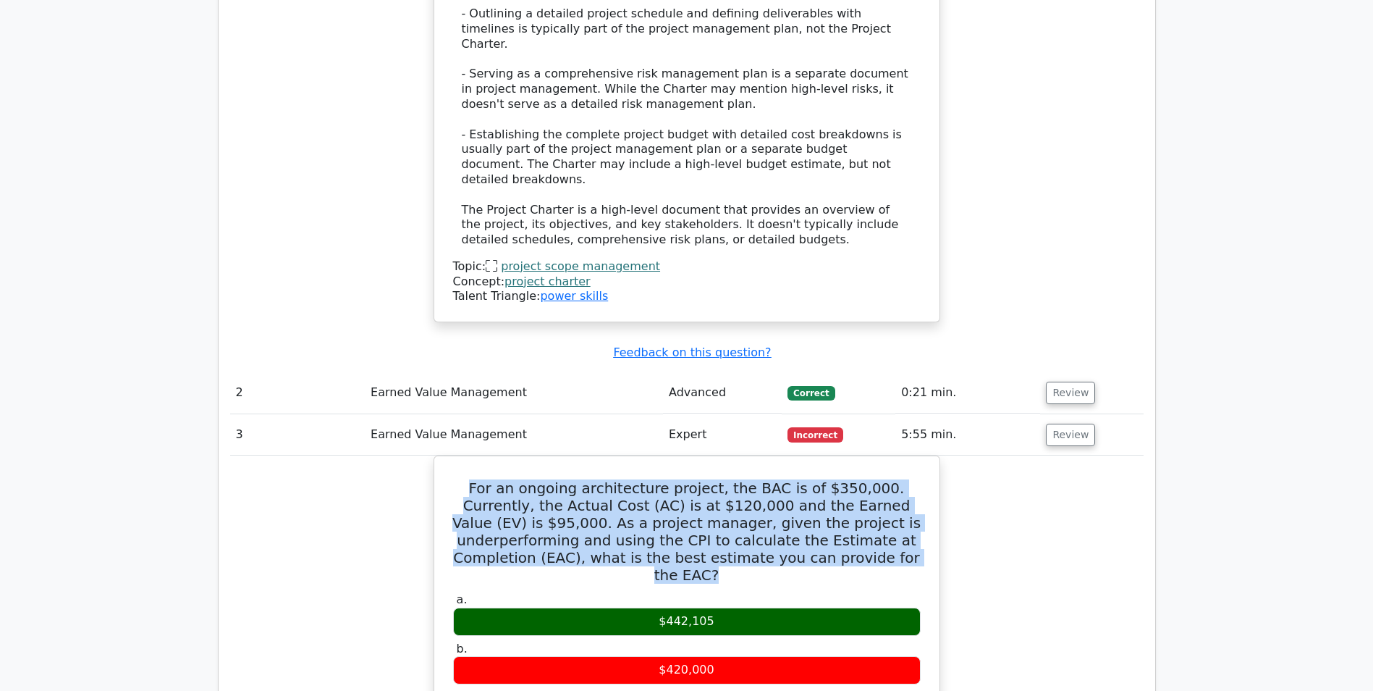
scroll to position [1828, 0]
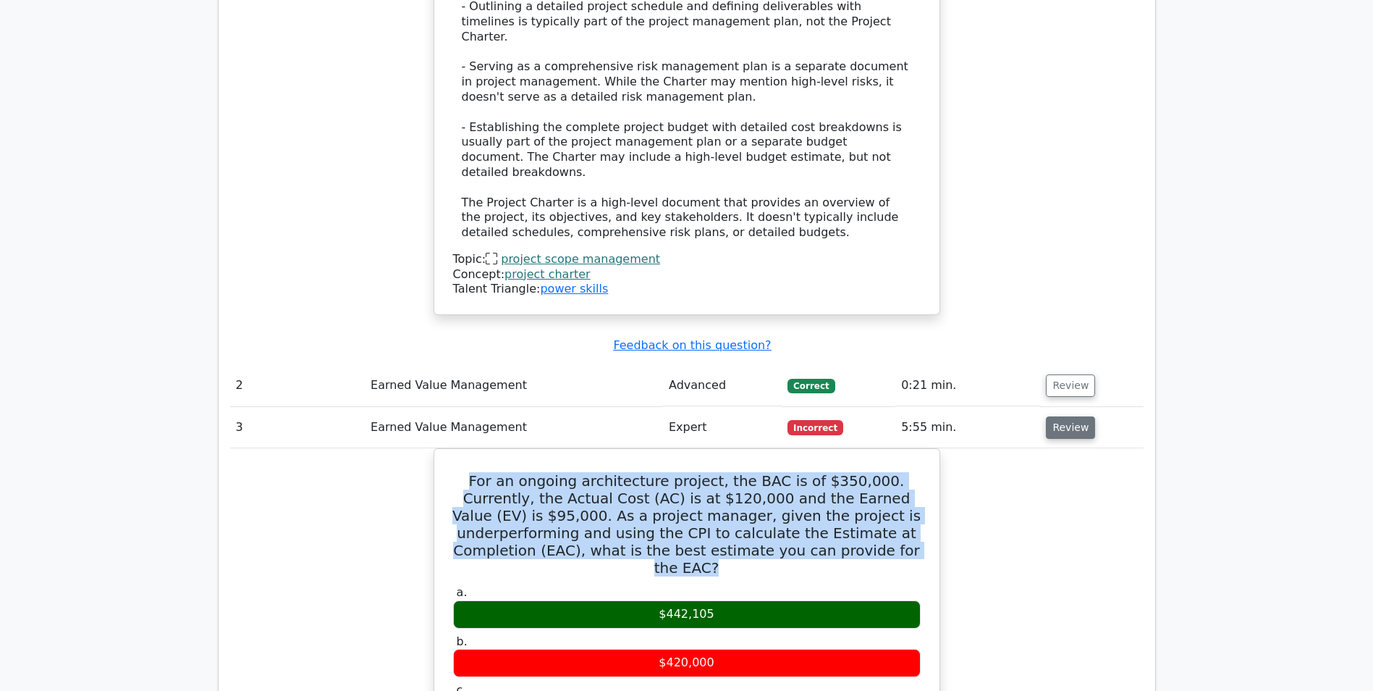
click at [1067, 416] on button "Review" at bounding box center [1070, 427] width 49 height 22
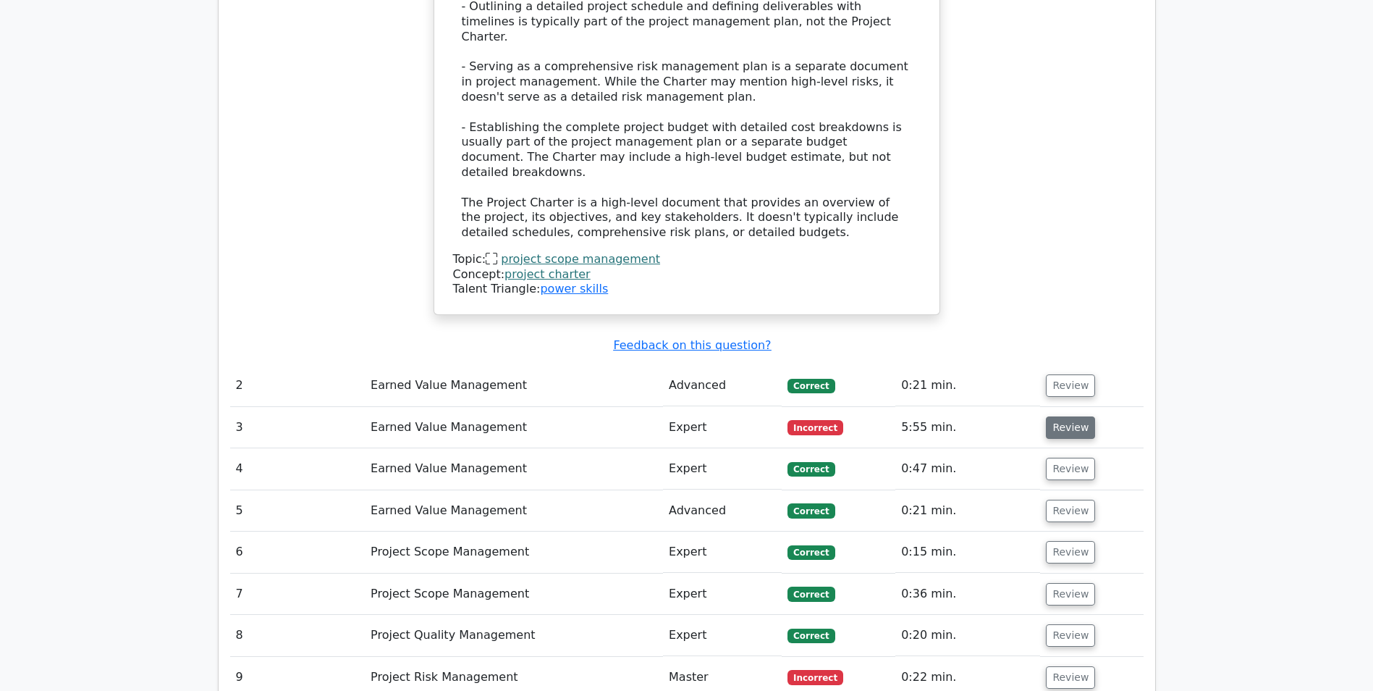
click at [1067, 416] on button "Review" at bounding box center [1070, 427] width 49 height 22
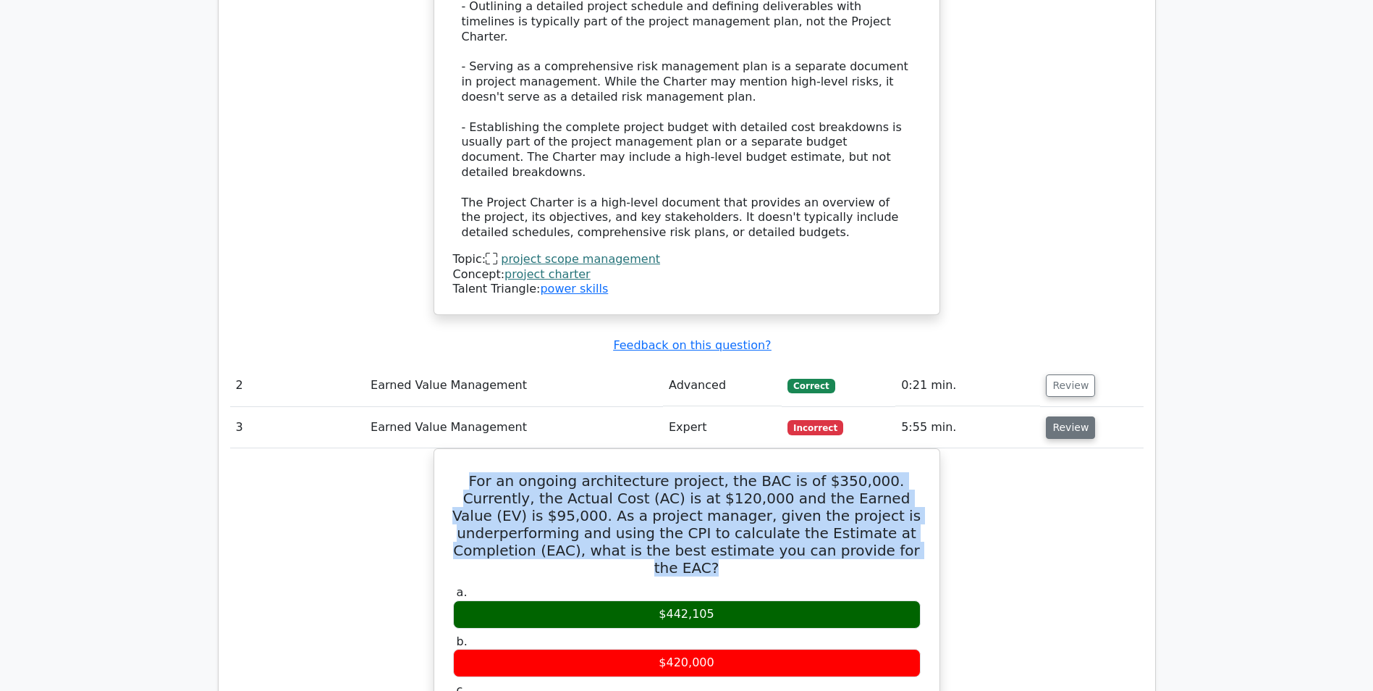
click at [1067, 416] on button "Review" at bounding box center [1070, 427] width 49 height 22
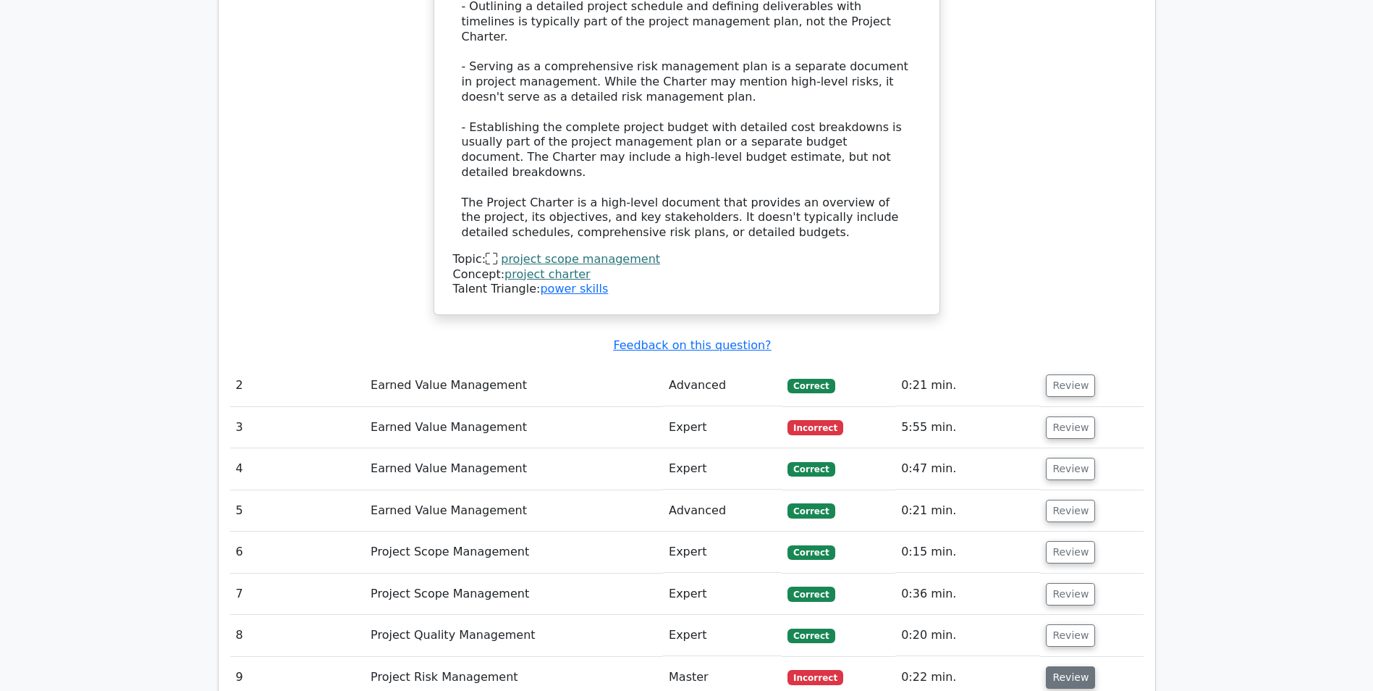
click at [1056, 666] on button "Review" at bounding box center [1070, 677] width 49 height 22
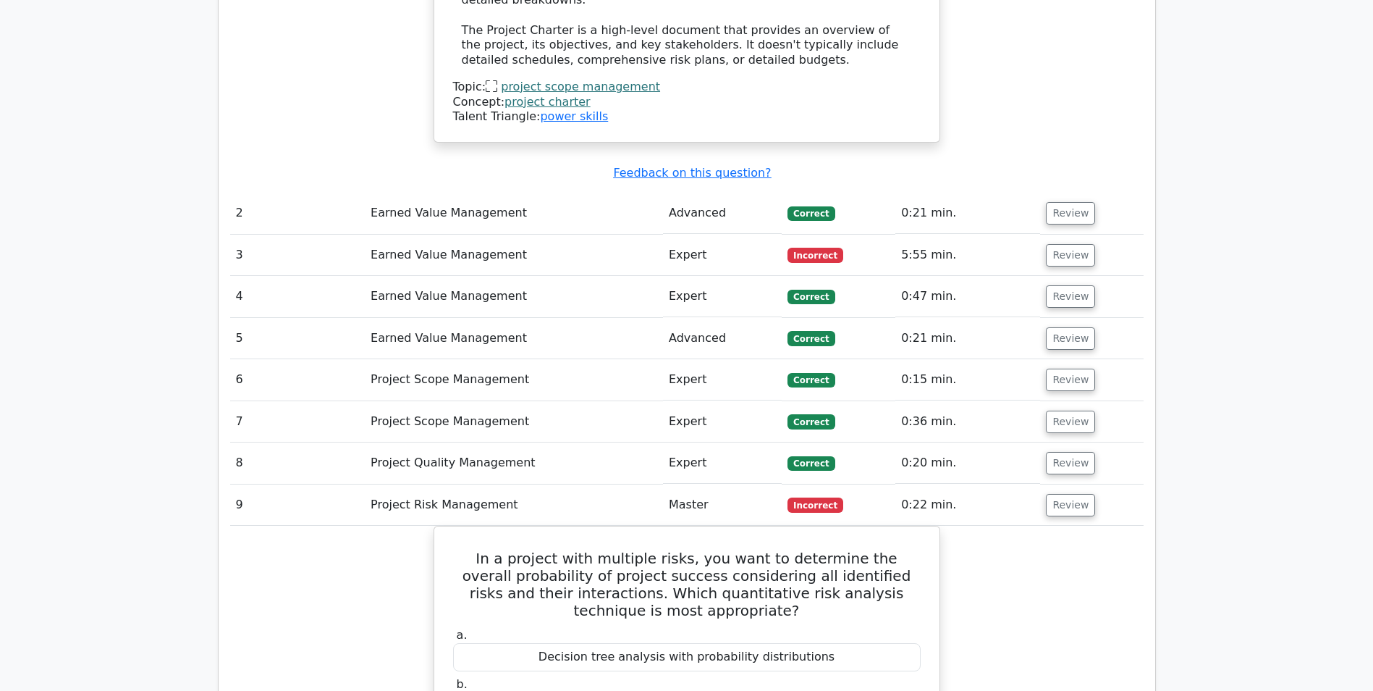
scroll to position [1973, 0]
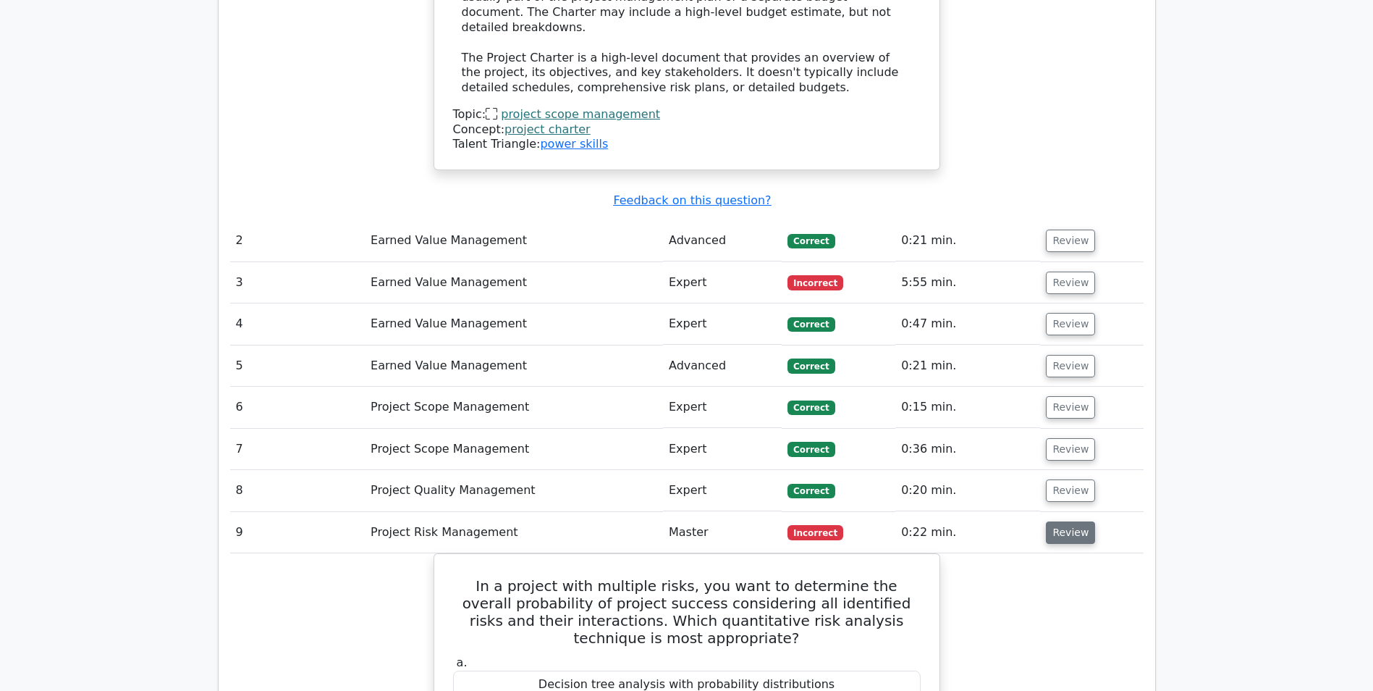
click at [1057, 521] on button "Review" at bounding box center [1070, 532] width 49 height 22
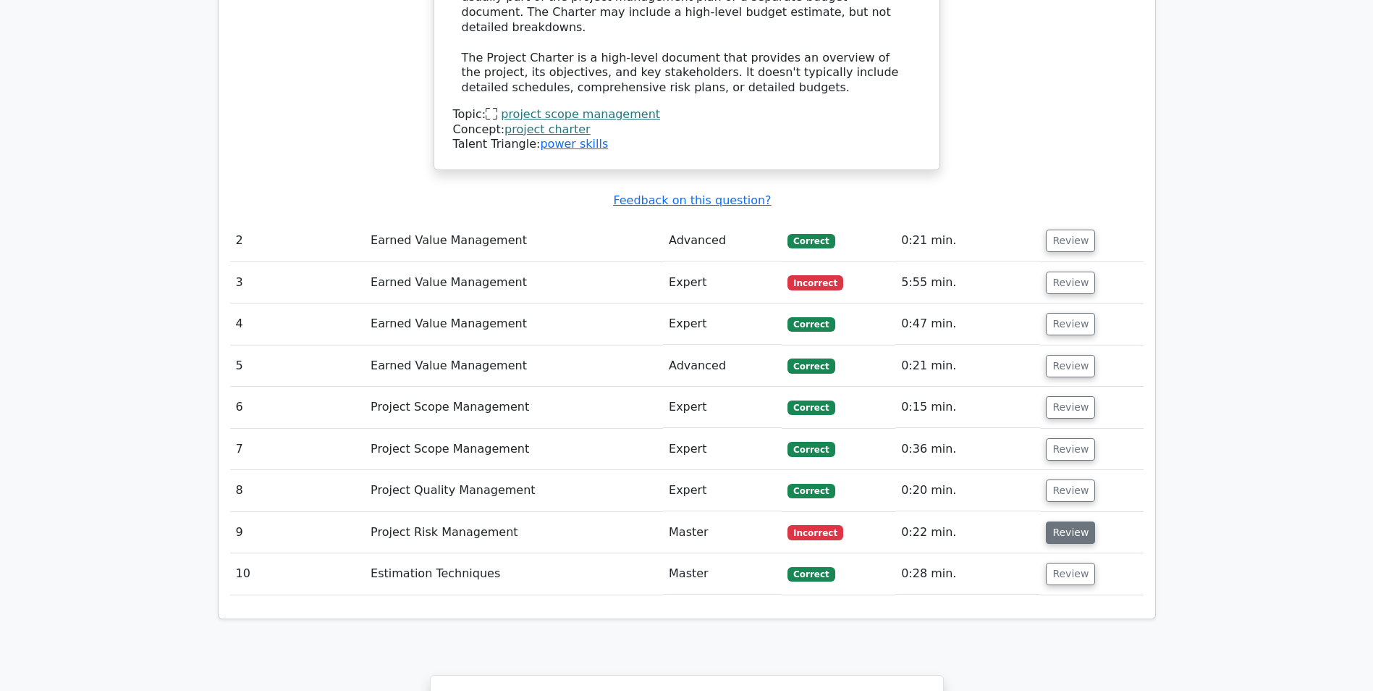
click at [1057, 521] on button "Review" at bounding box center [1070, 532] width 49 height 22
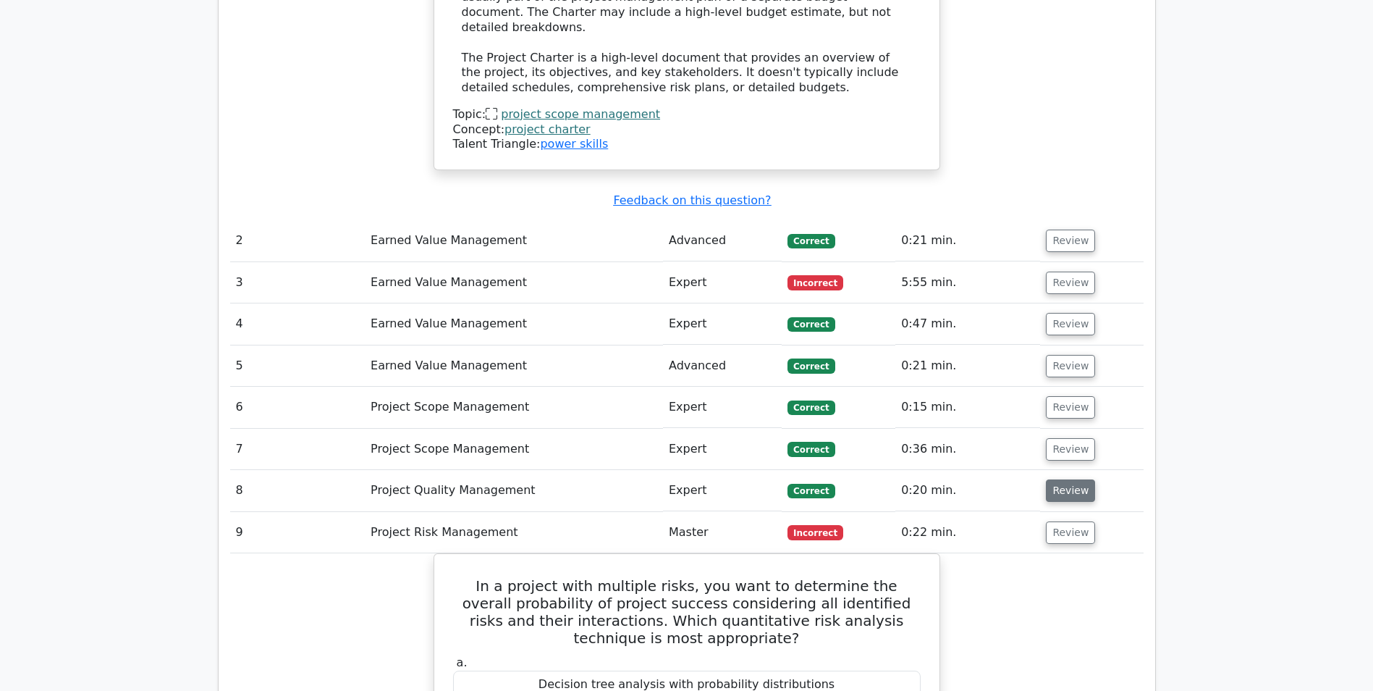
click at [1063, 479] on button "Review" at bounding box center [1070, 490] width 49 height 22
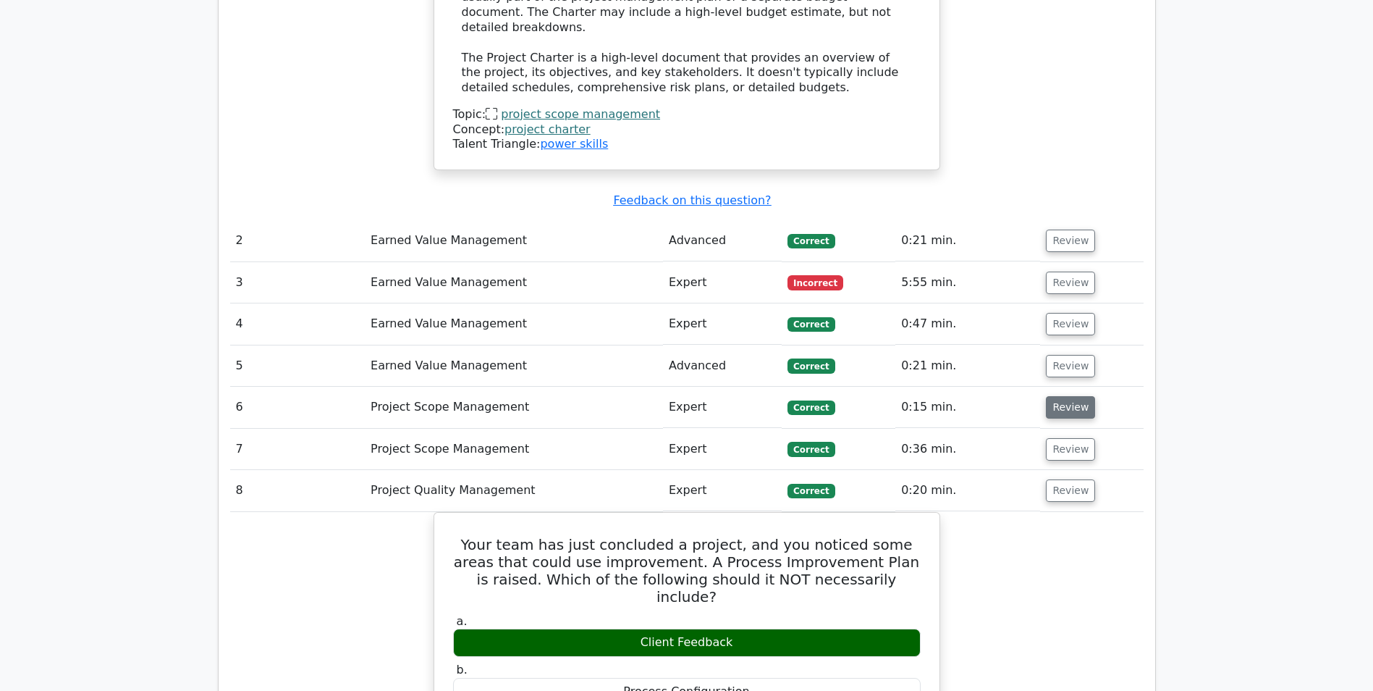
click at [1073, 396] on button "Review" at bounding box center [1070, 407] width 49 height 22
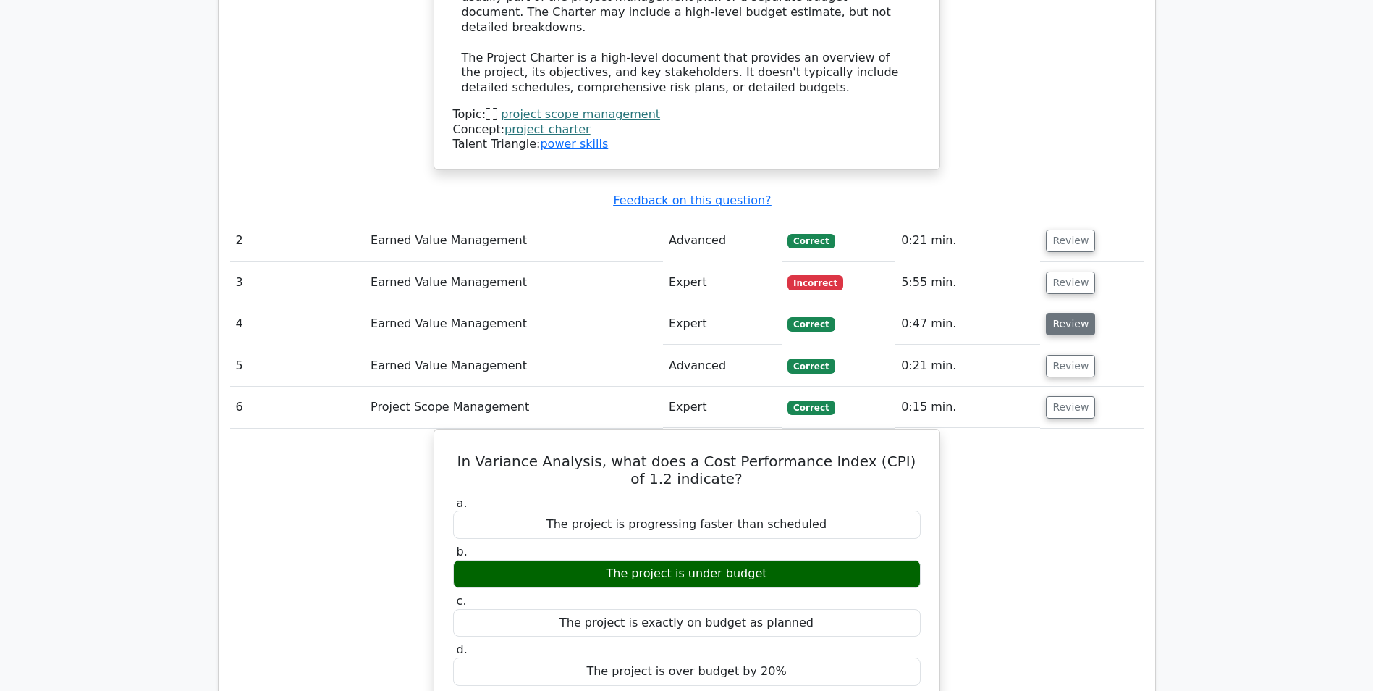
click at [1066, 313] on button "Review" at bounding box center [1070, 324] width 49 height 22
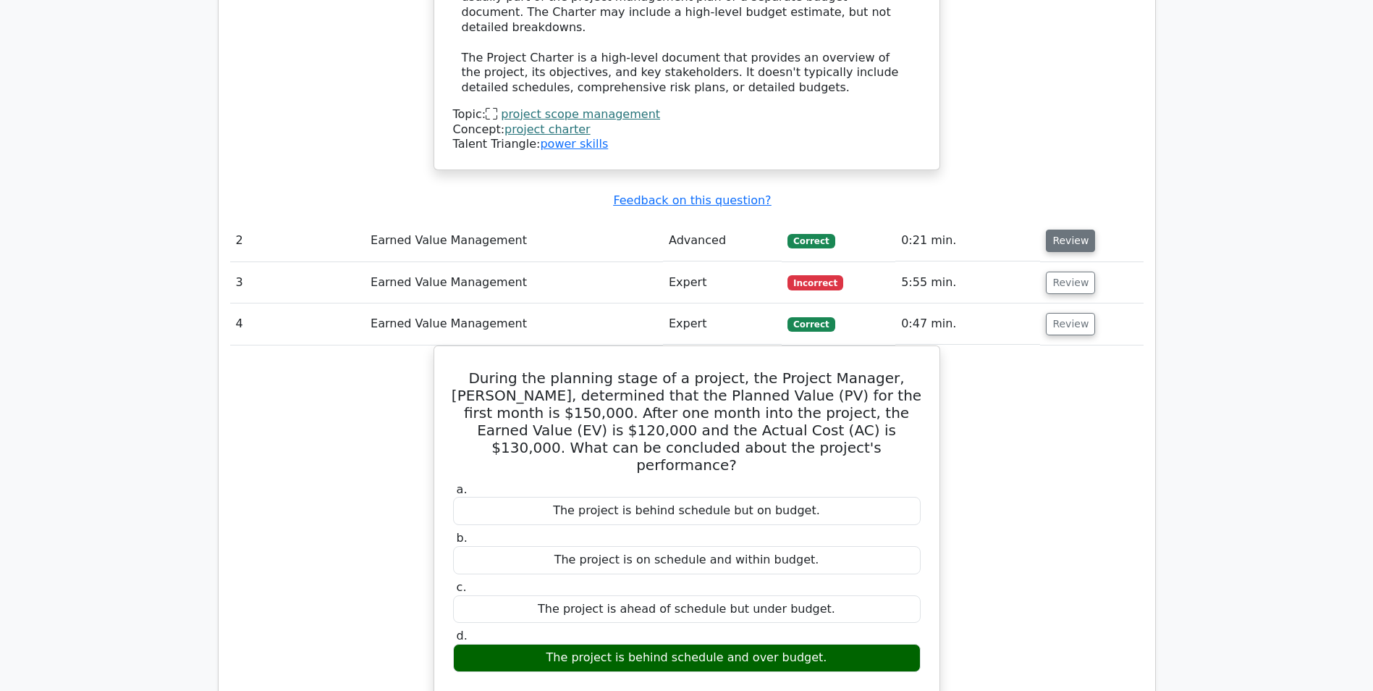
click at [1068, 230] on button "Review" at bounding box center [1070, 241] width 49 height 22
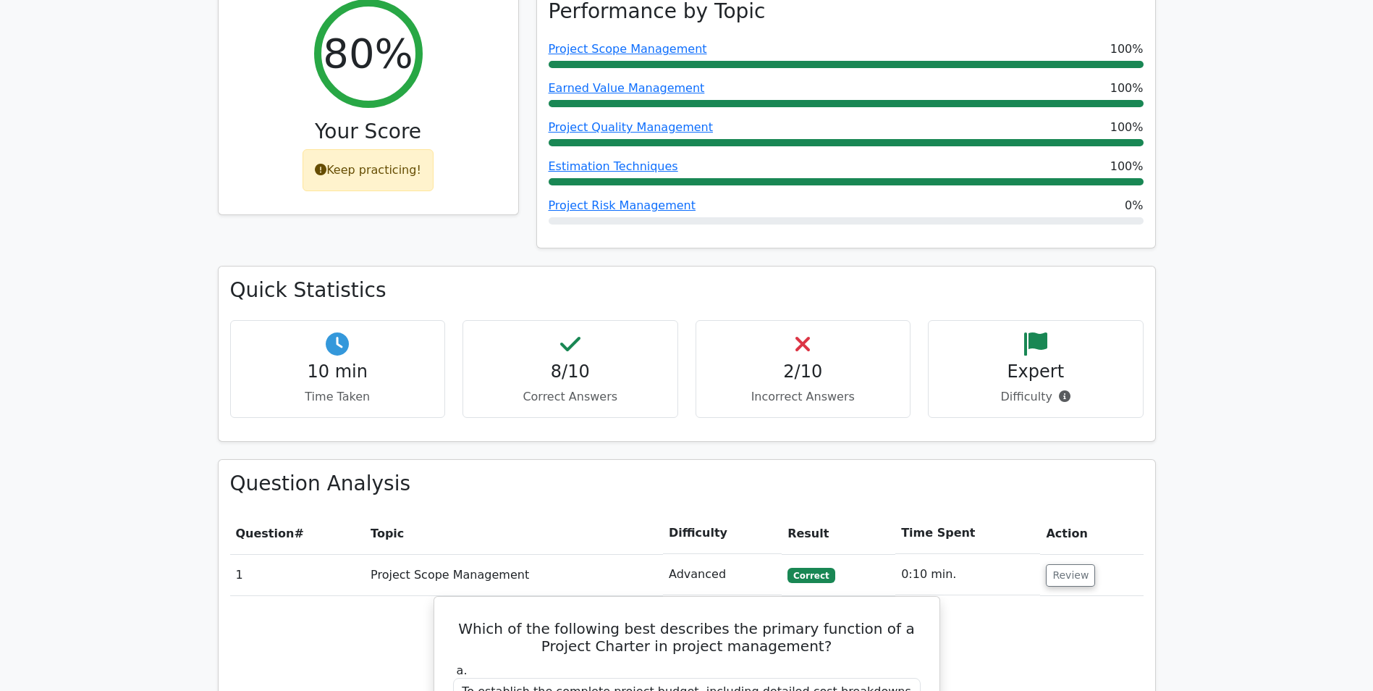
scroll to position [0, 0]
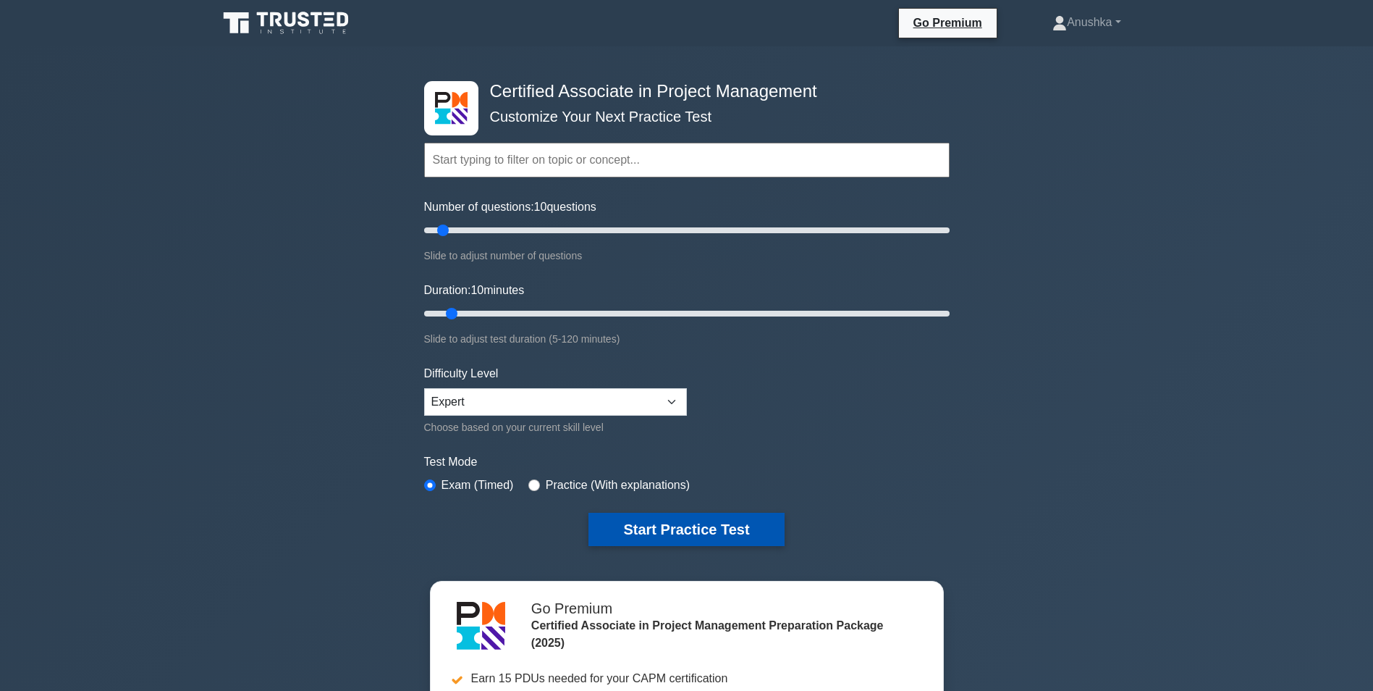
click at [738, 519] on button "Start Practice Test" at bounding box center [686, 529] width 195 height 33
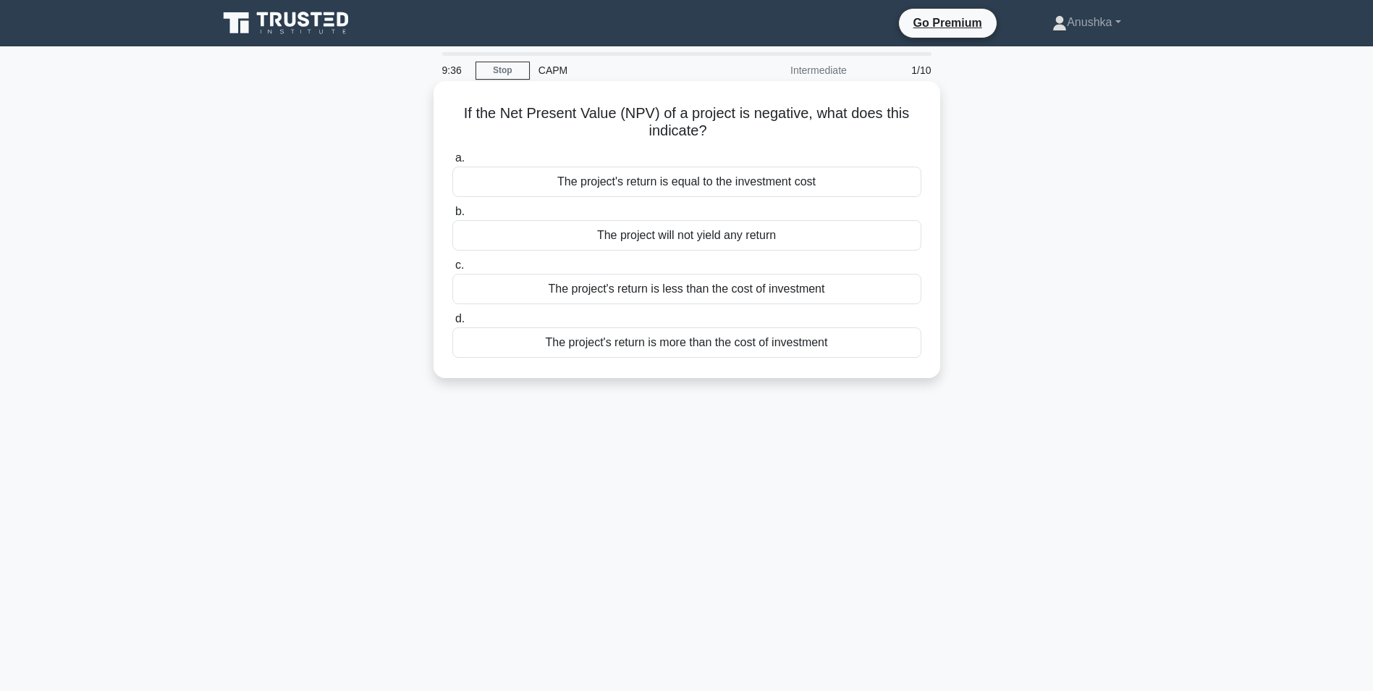
click at [681, 290] on div "The project's return is less than the cost of investment" at bounding box center [686, 289] width 469 height 30
click at [452, 270] on input "c. The project's return is less than the cost of investment" at bounding box center [452, 265] width 0 height 9
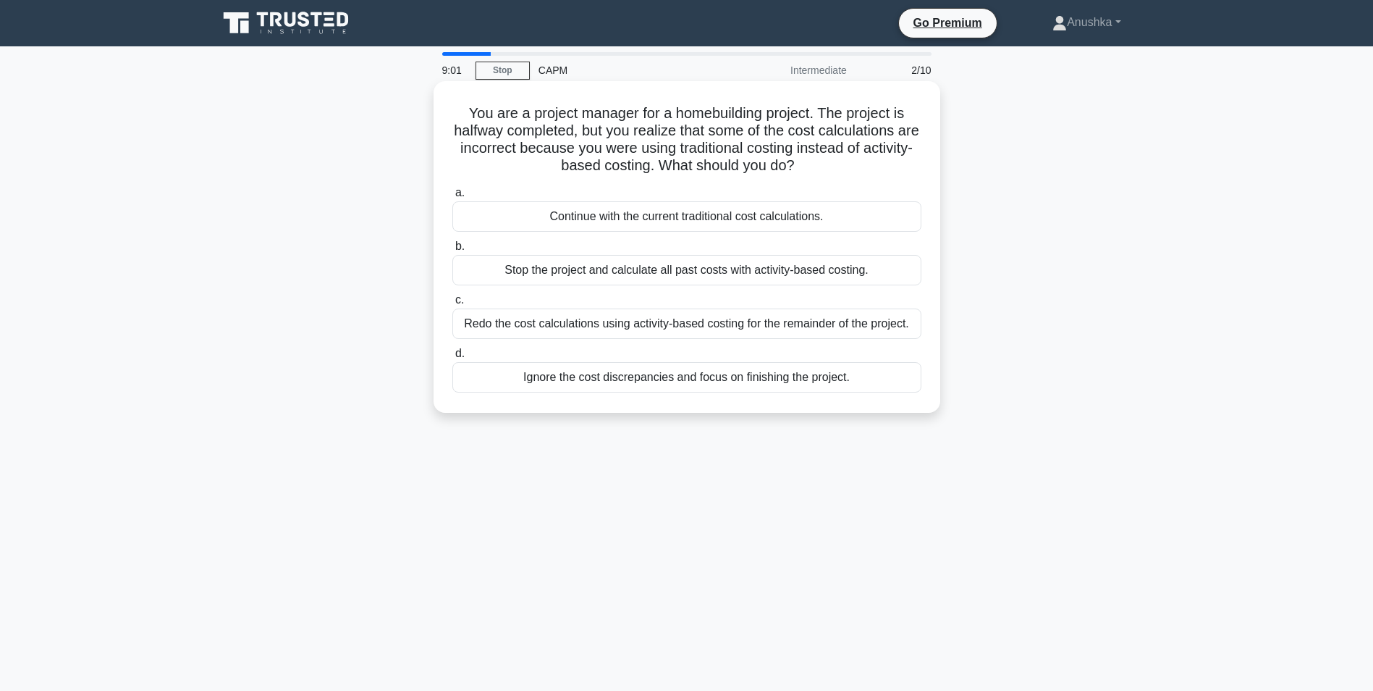
click at [736, 325] on div "Redo the cost calculations using activity-based costing for the remainder of th…" at bounding box center [686, 323] width 469 height 30
click at [452, 305] on input "c. Redo the cost calculations using activity-based costing for the remainder of…" at bounding box center [452, 299] width 0 height 9
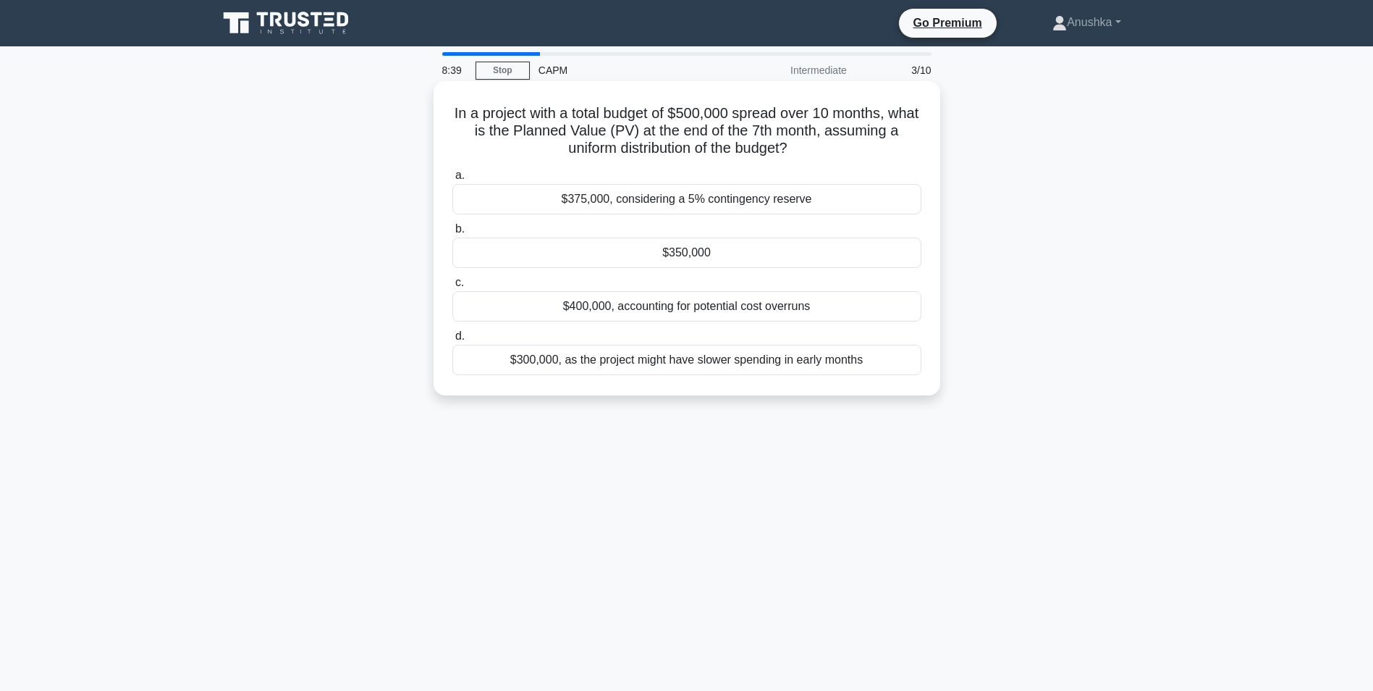
click at [693, 256] on div "$350,000" at bounding box center [686, 252] width 469 height 30
click at [452, 234] on input "b. $350,000" at bounding box center [452, 228] width 0 height 9
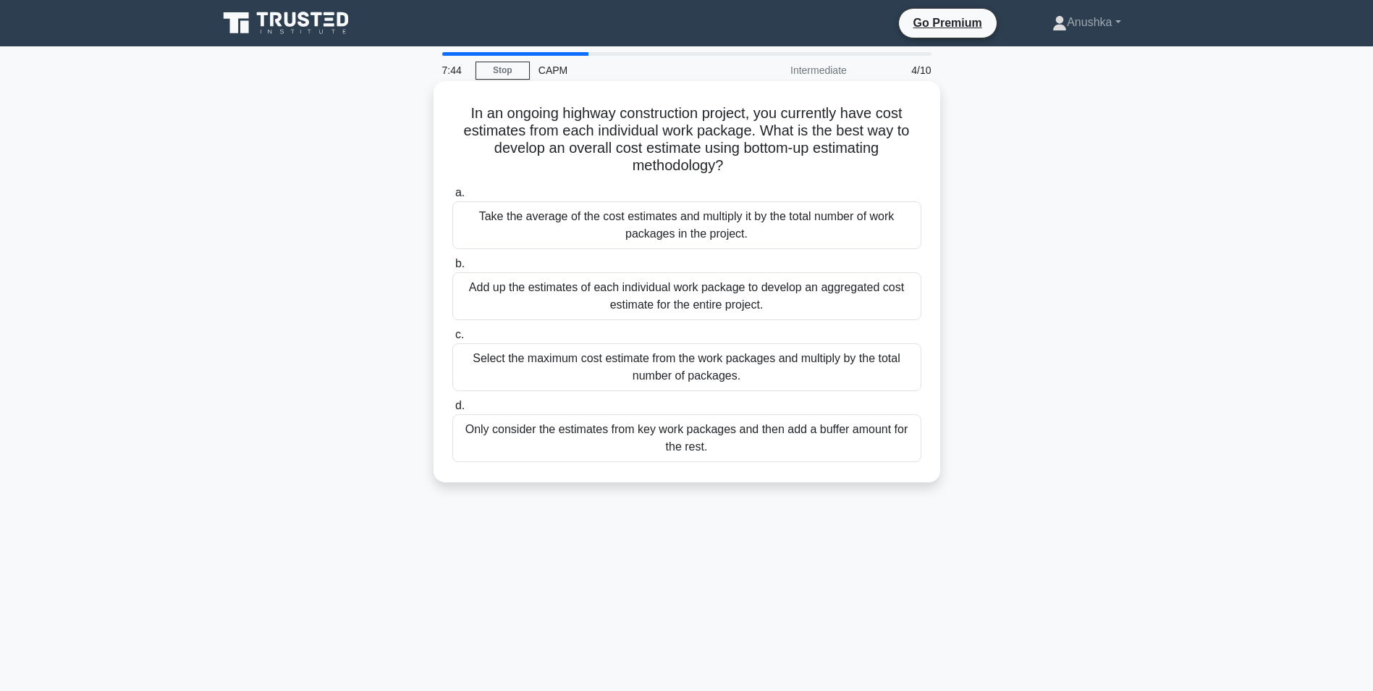
click at [685, 297] on div "Add up the estimates of each individual work package to develop an aggregated c…" at bounding box center [686, 296] width 469 height 48
click at [452, 269] on input "b. Add up the estimates of each individual work package to develop an aggregate…" at bounding box center [452, 263] width 0 height 9
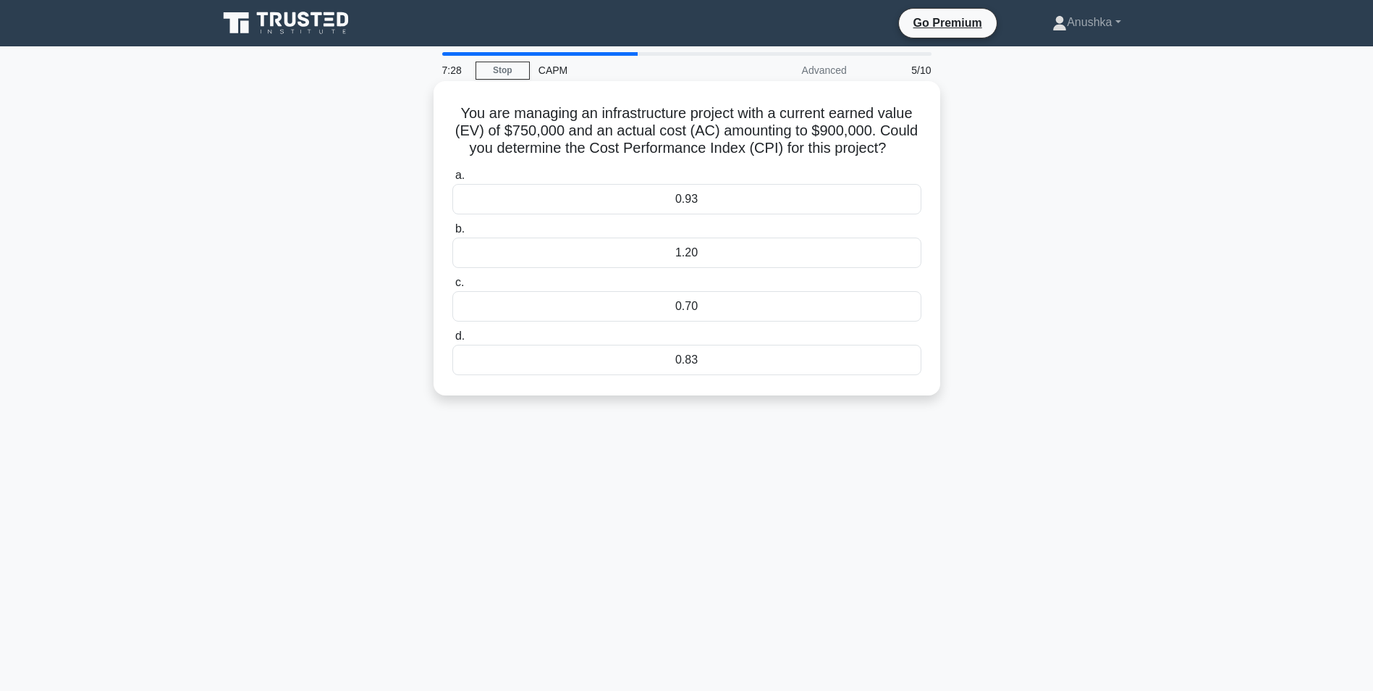
click at [701, 362] on div "0.83" at bounding box center [686, 360] width 469 height 30
click at [452, 341] on input "d. 0.83" at bounding box center [452, 336] width 0 height 9
click at [718, 360] on div "1.016" at bounding box center [686, 360] width 469 height 30
click at [452, 341] on input "d. 1.016" at bounding box center [452, 336] width 0 height 9
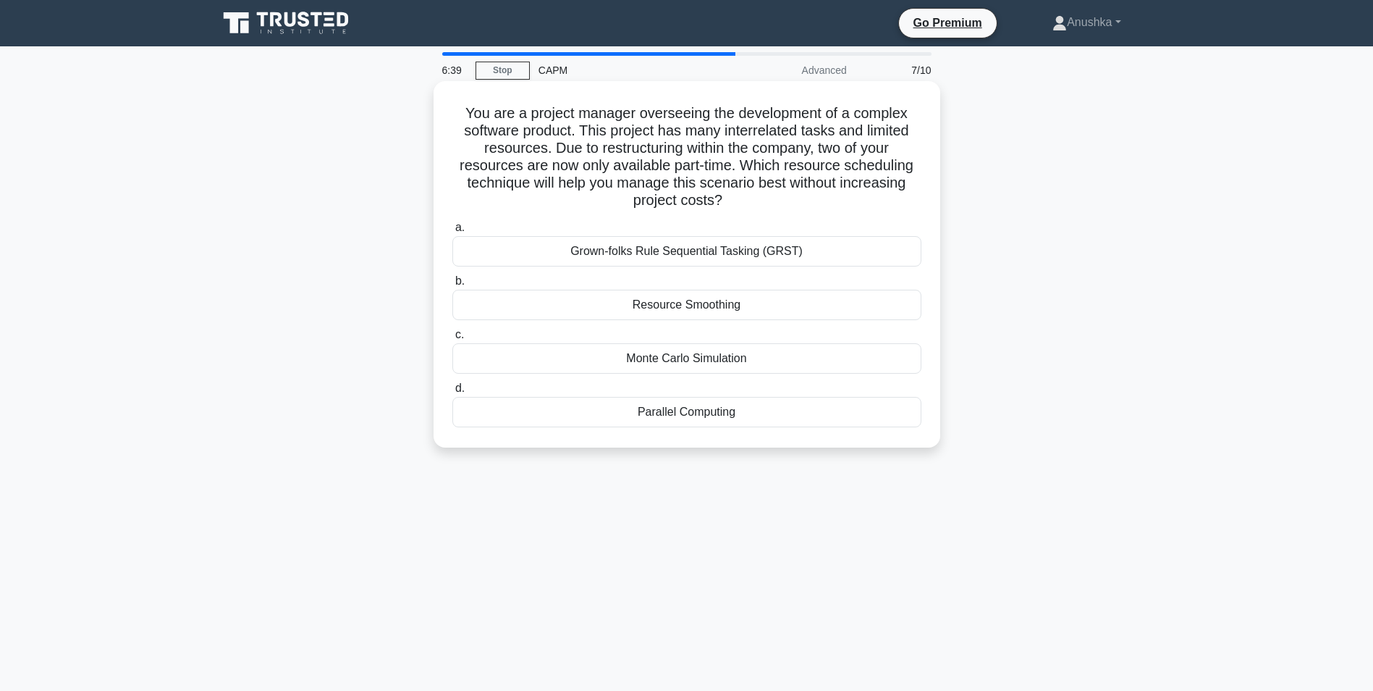
click at [743, 303] on div "Resource Smoothing" at bounding box center [686, 305] width 469 height 30
click at [452, 286] on input "b. Resource Smoothing" at bounding box center [452, 281] width 0 height 9
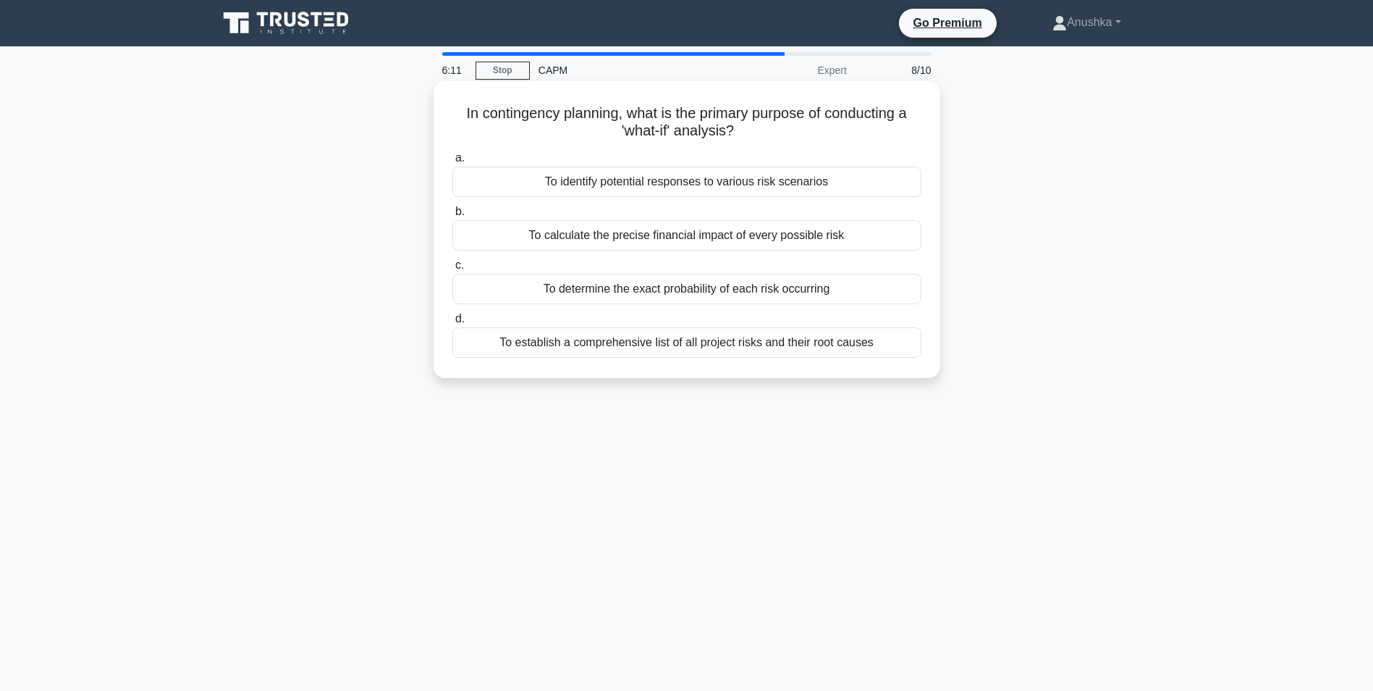
click at [785, 187] on div "To identify potential responses to various risk scenarios" at bounding box center [686, 182] width 469 height 30
click at [452, 163] on input "a. To identify potential responses to various risk scenarios" at bounding box center [452, 157] width 0 height 9
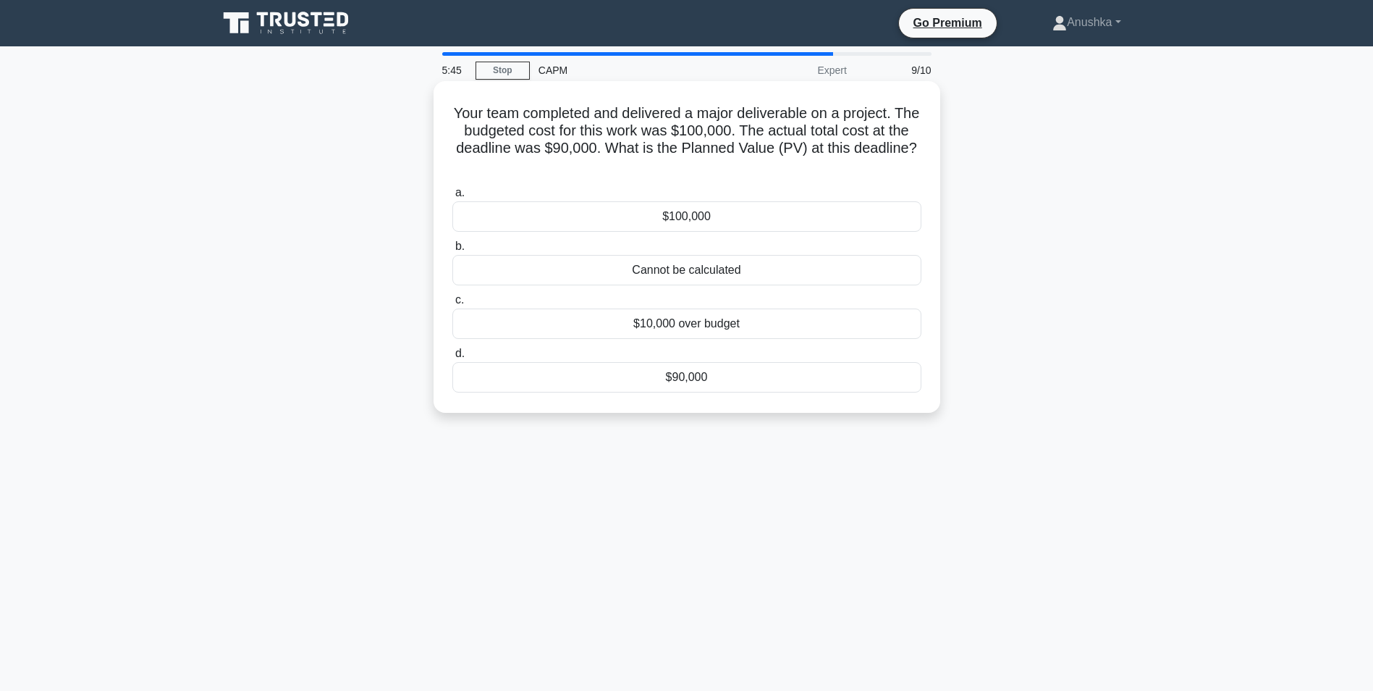
click at [764, 214] on div "$100,000" at bounding box center [686, 216] width 469 height 30
click at [452, 198] on input "a. $100,000" at bounding box center [452, 192] width 0 height 9
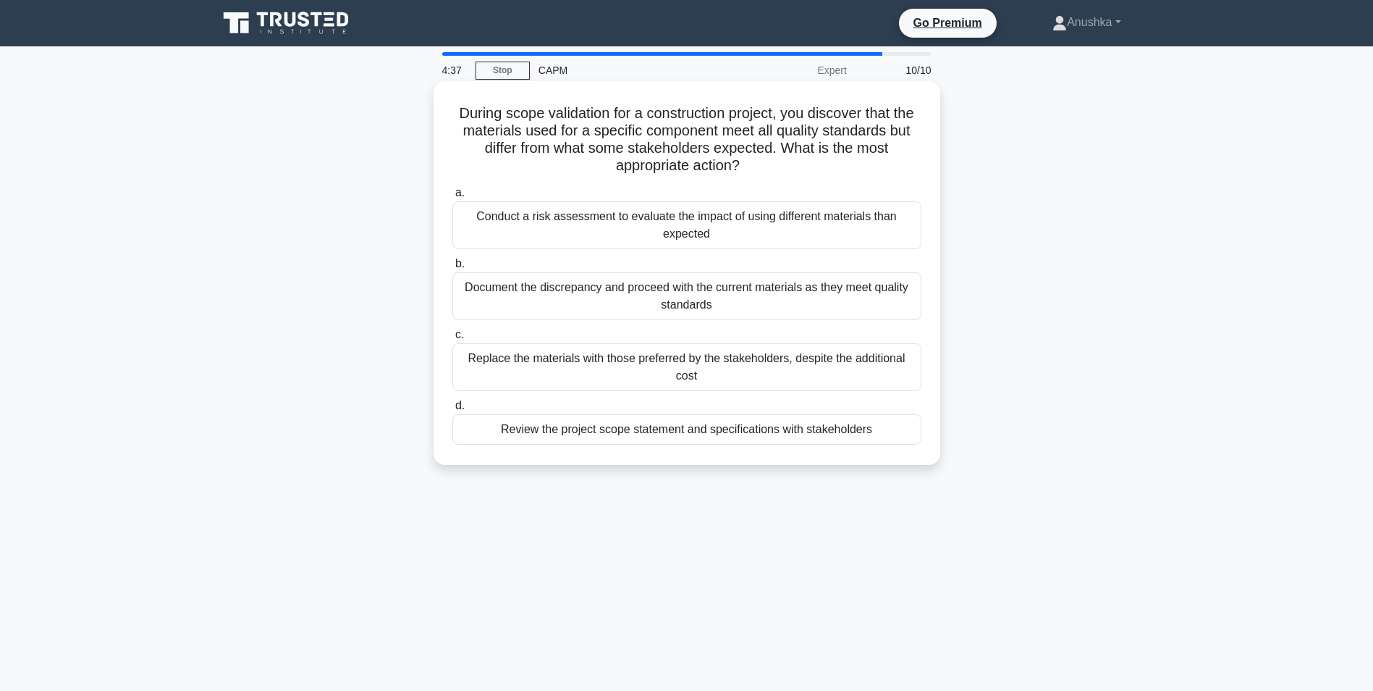
click at [733, 236] on div "Conduct a risk assessment to evaluate the impact of using different materials t…" at bounding box center [686, 225] width 469 height 48
click at [452, 198] on input "a. Conduct a risk assessment to evaluate the impact of using different material…" at bounding box center [452, 192] width 0 height 9
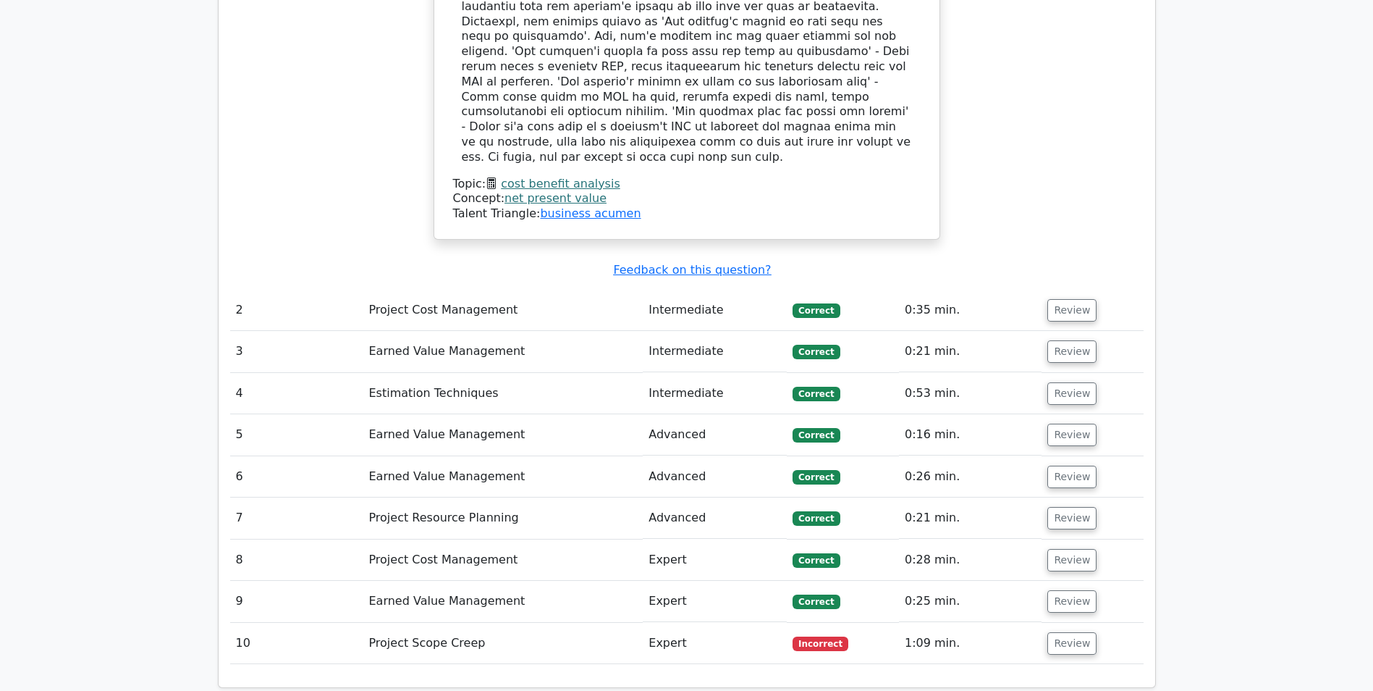
scroll to position [1673, 0]
click at [1071, 298] on button "Review" at bounding box center [1072, 309] width 49 height 22
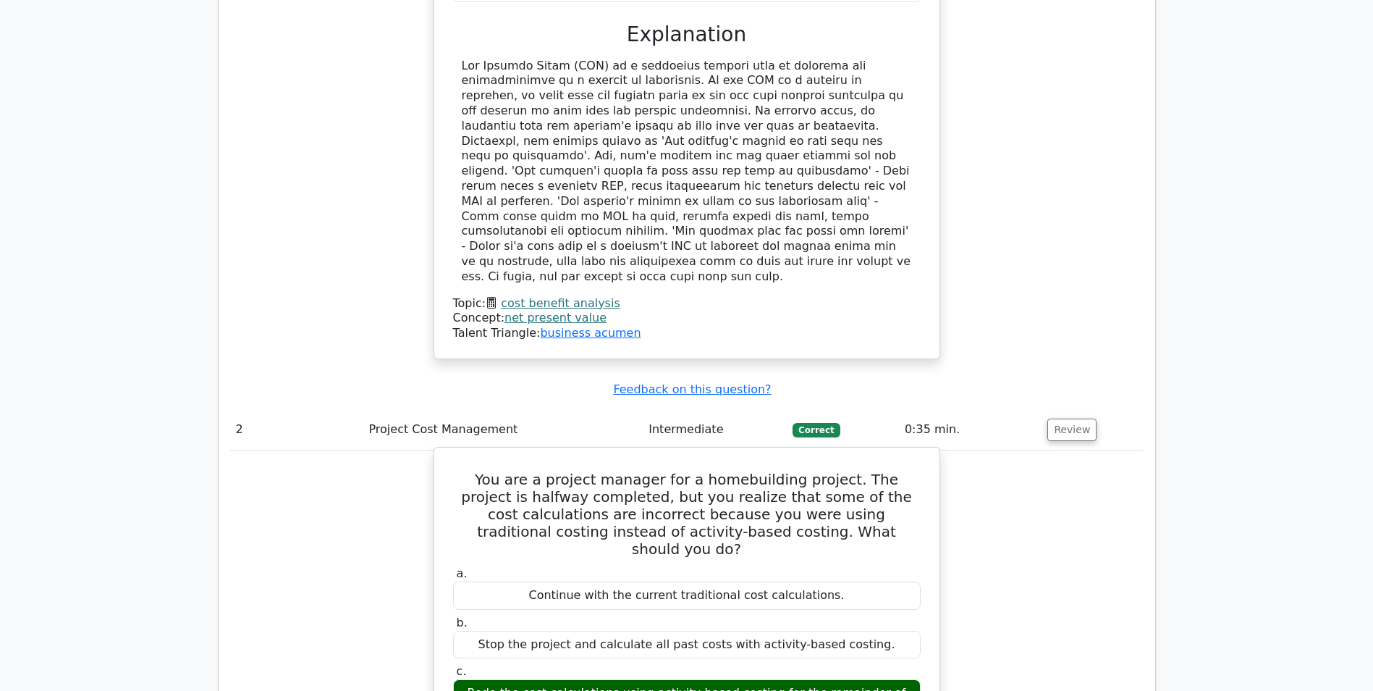
scroll to position [1528, 0]
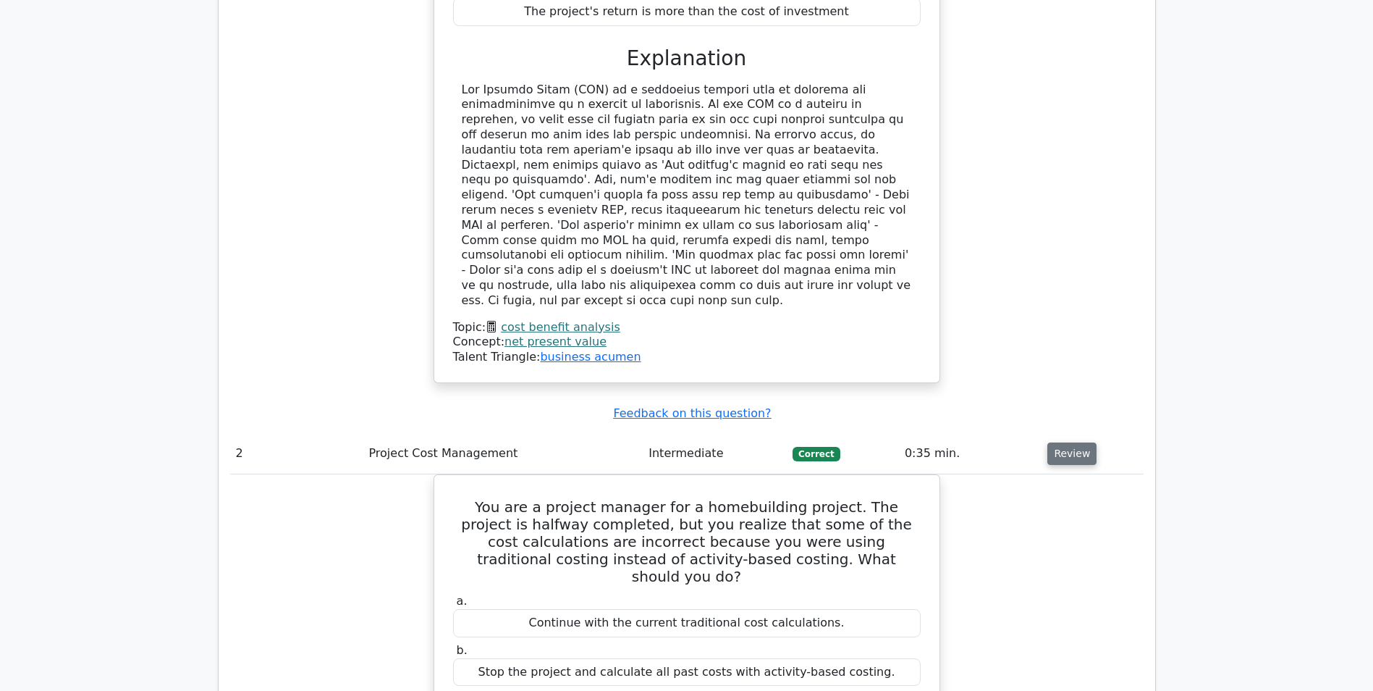
click at [1065, 442] on button "Review" at bounding box center [1072, 453] width 49 height 22
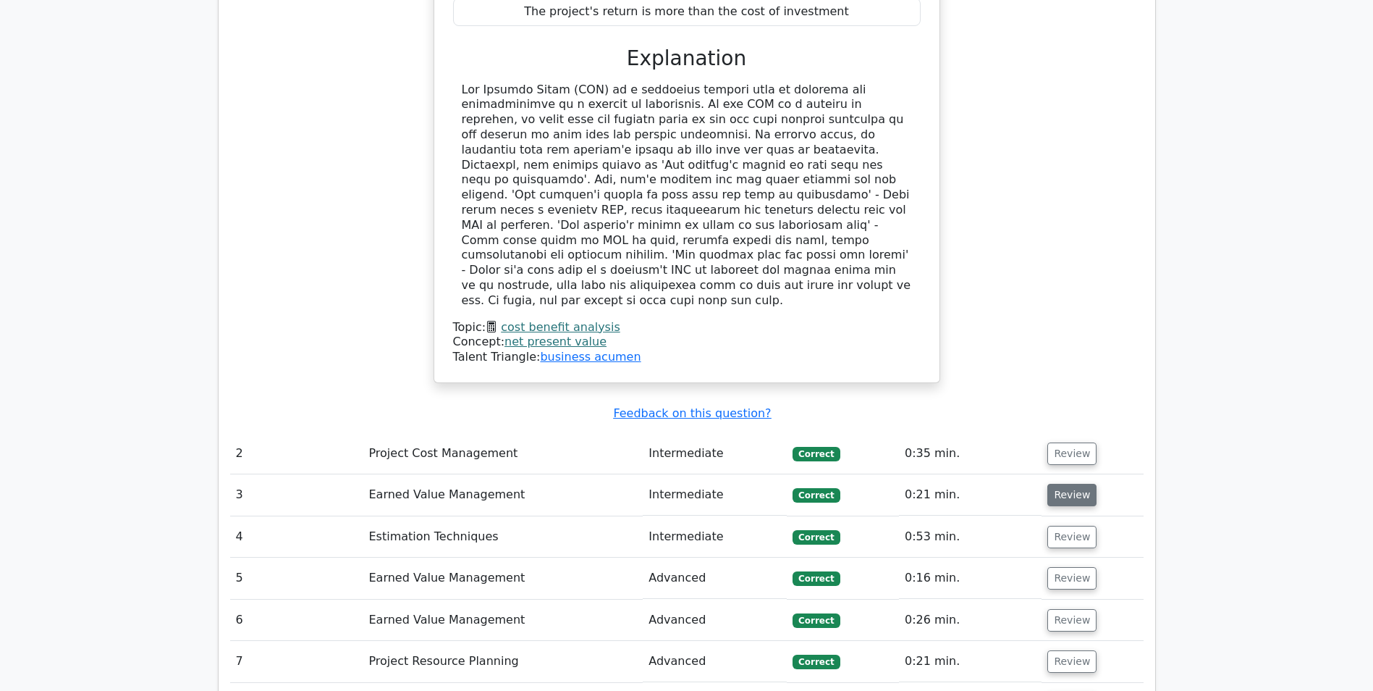
click at [1069, 484] on button "Review" at bounding box center [1072, 495] width 49 height 22
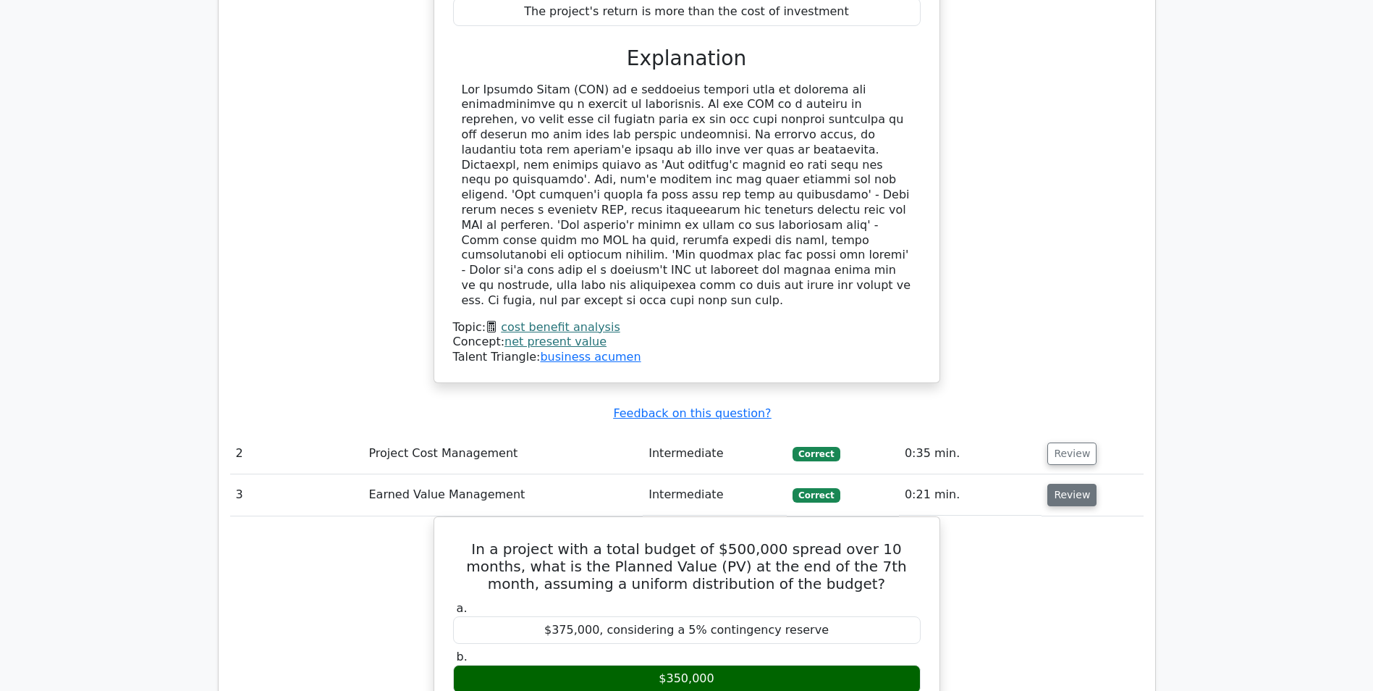
click at [1069, 484] on button "Review" at bounding box center [1072, 495] width 49 height 22
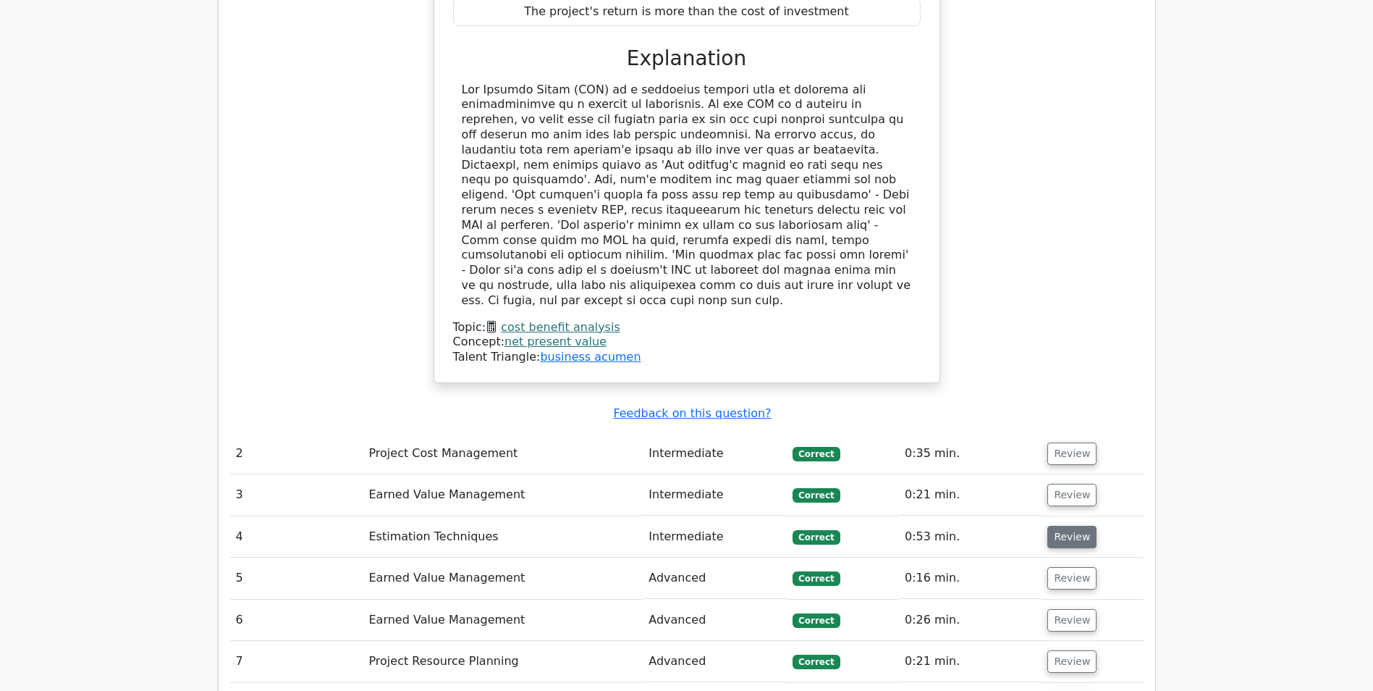
click at [1064, 526] on button "Review" at bounding box center [1072, 537] width 49 height 22
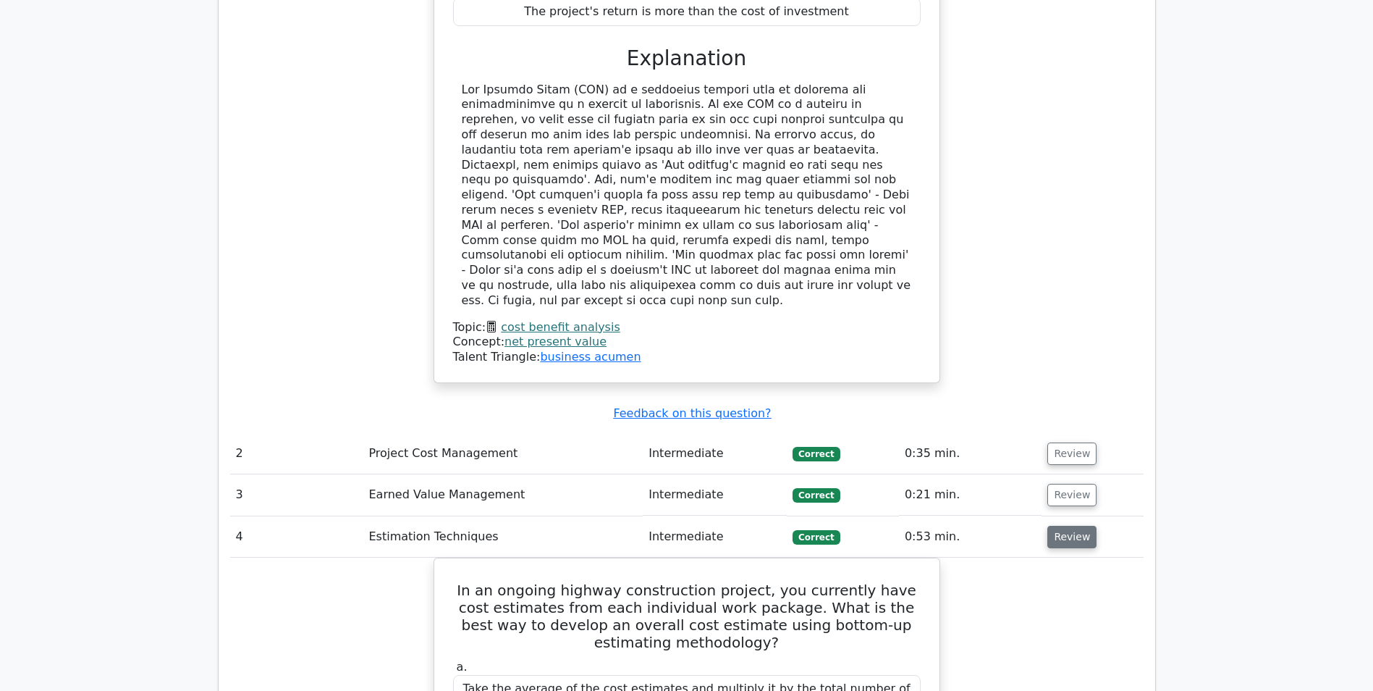
click at [1064, 526] on button "Review" at bounding box center [1072, 537] width 49 height 22
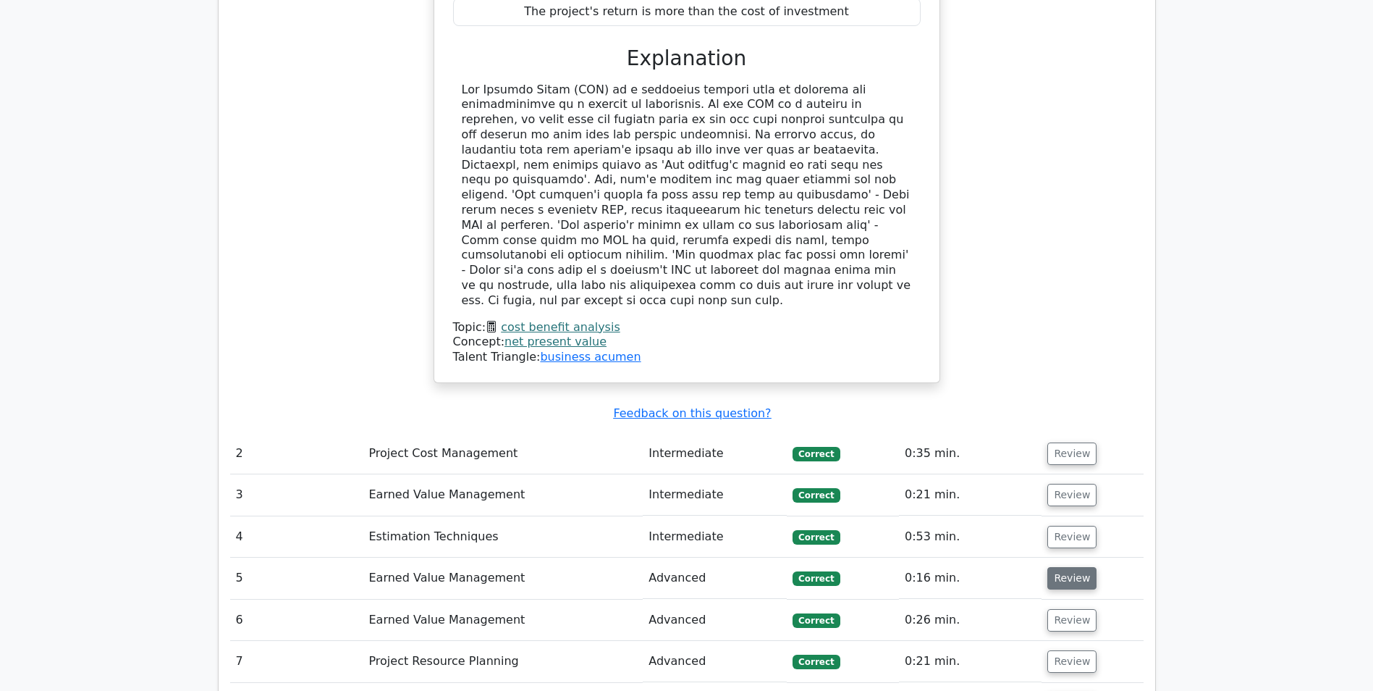
click at [1067, 567] on button "Review" at bounding box center [1072, 578] width 49 height 22
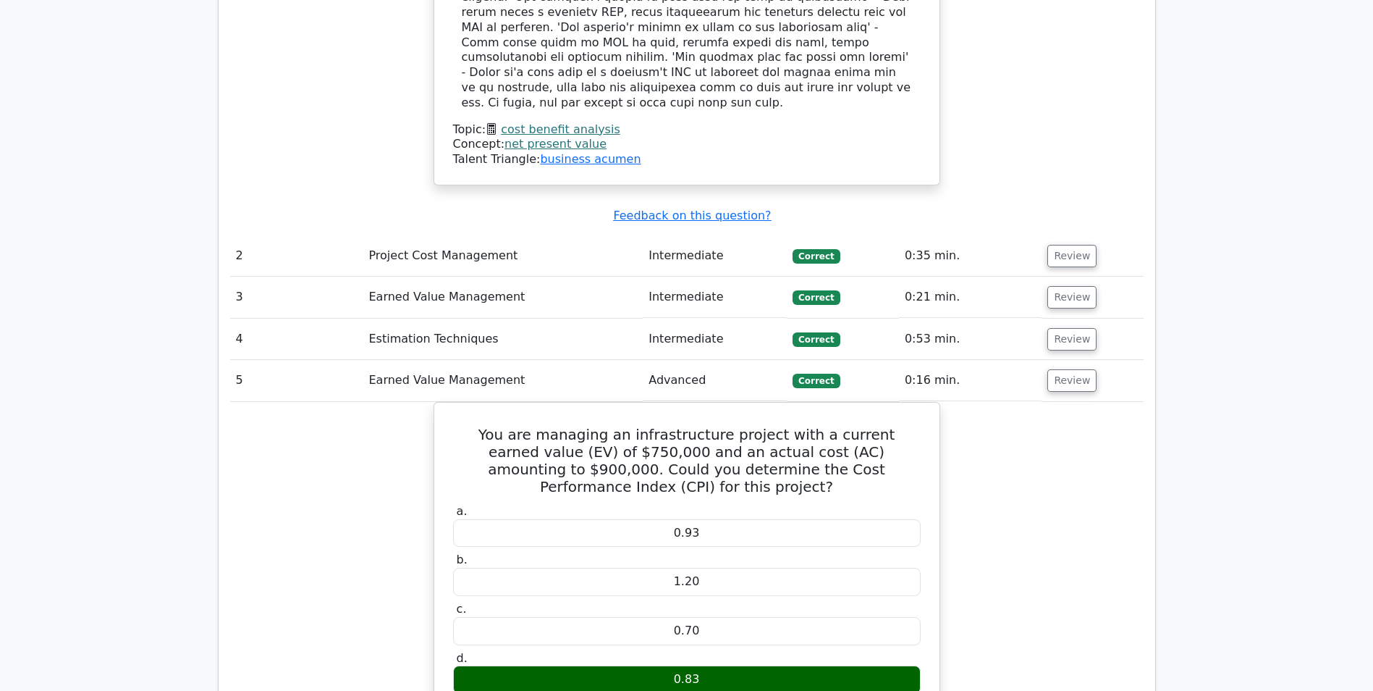
scroll to position [1746, 0]
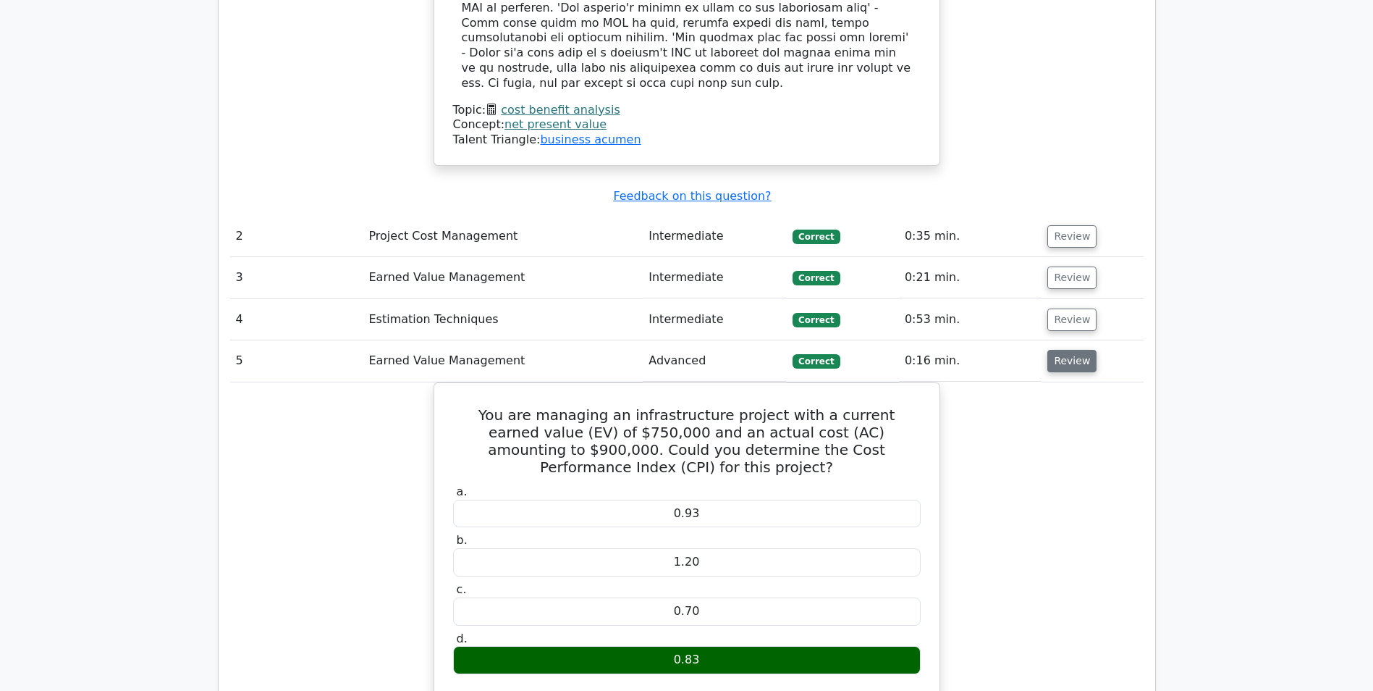
click at [1069, 350] on button "Review" at bounding box center [1072, 361] width 49 height 22
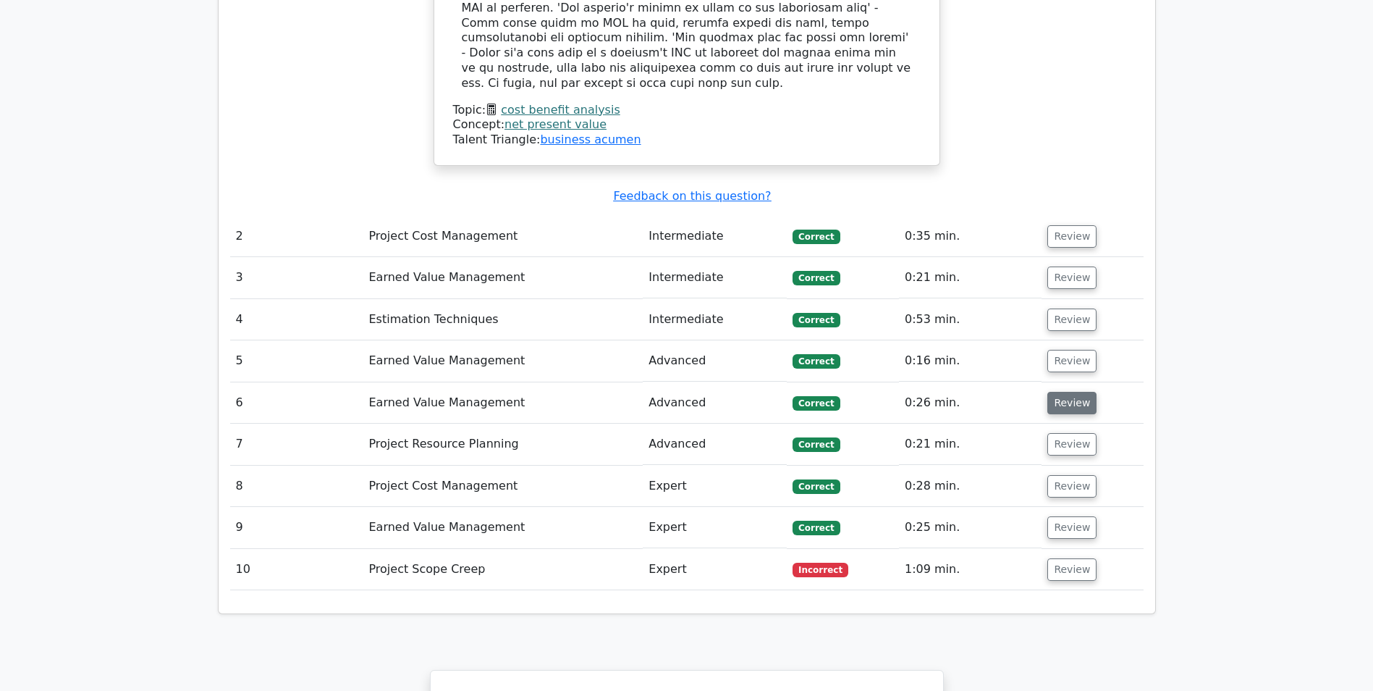
click at [1070, 392] on button "Review" at bounding box center [1072, 403] width 49 height 22
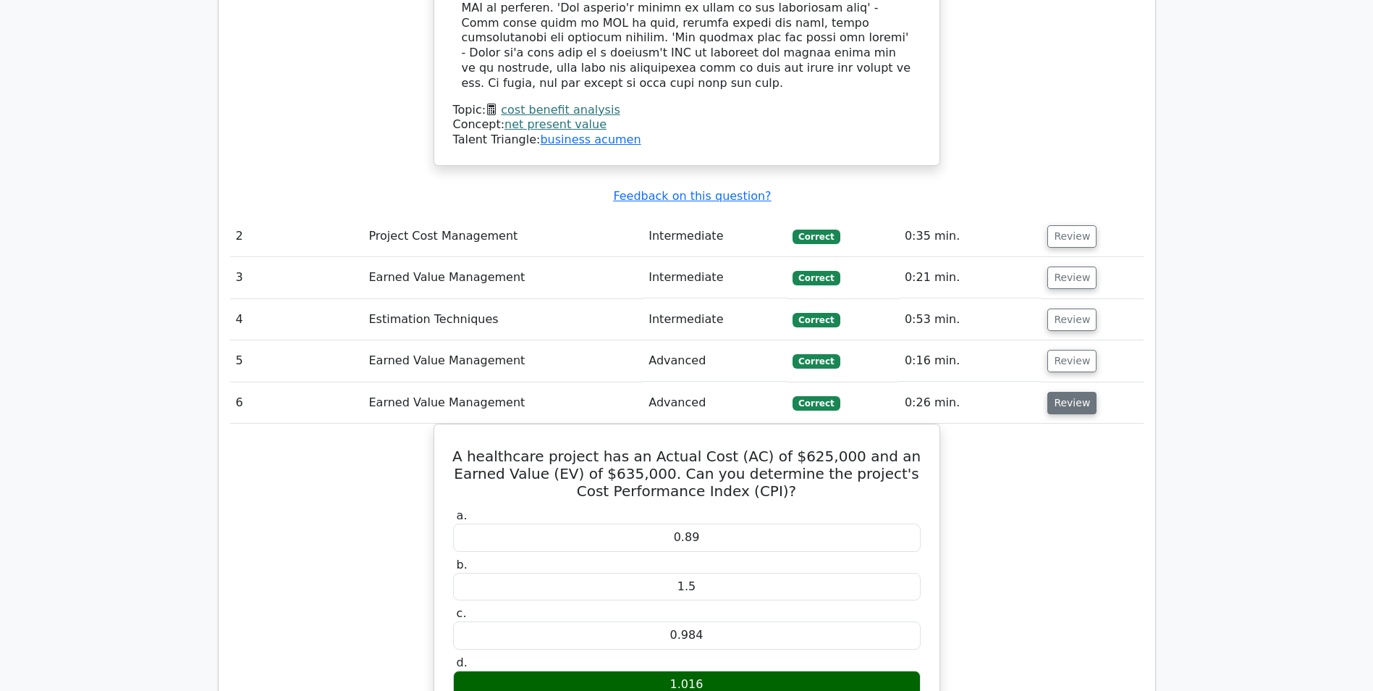
click at [1070, 392] on button "Review" at bounding box center [1072, 403] width 49 height 22
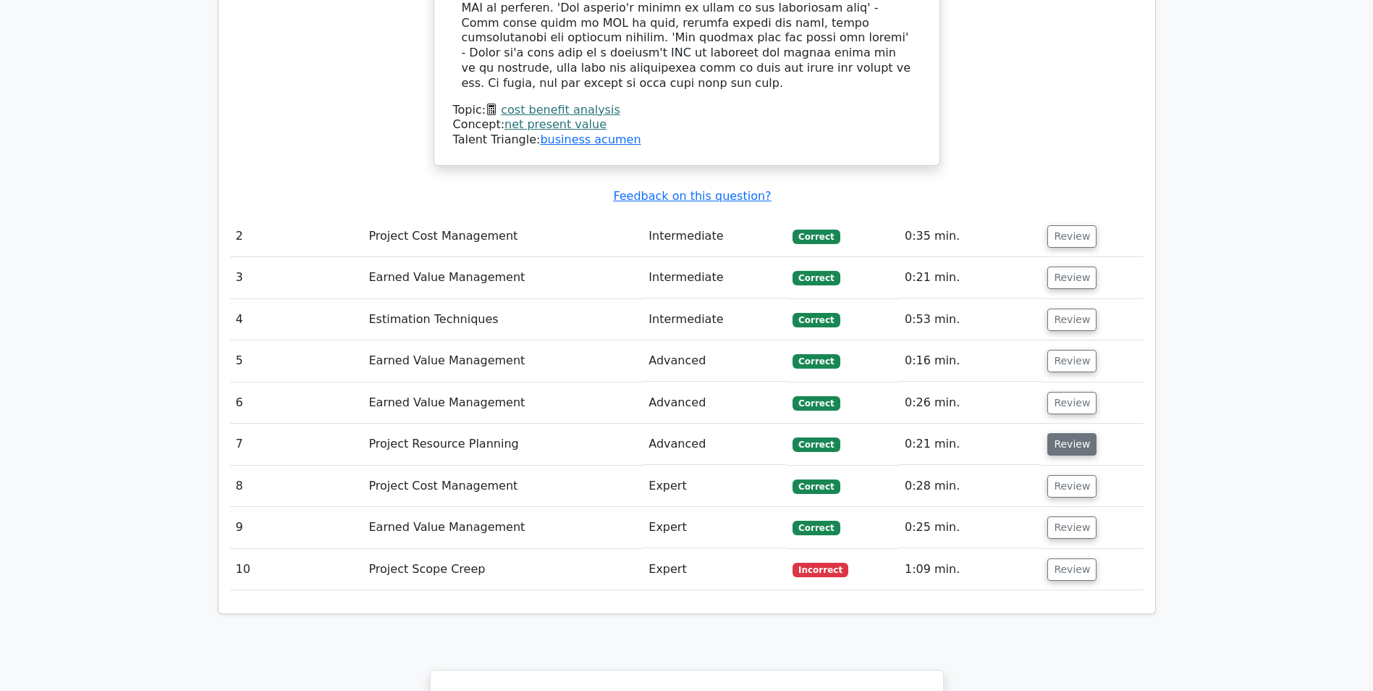
click at [1068, 433] on button "Review" at bounding box center [1072, 444] width 49 height 22
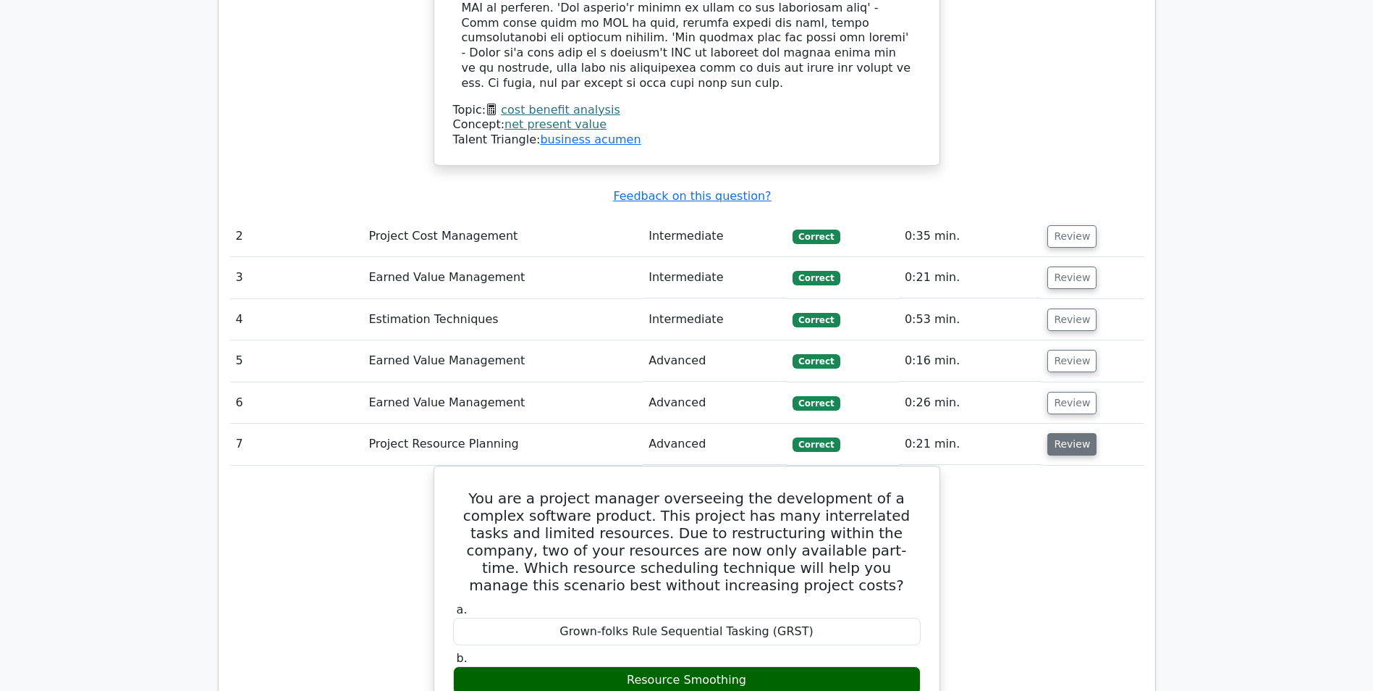
click at [1068, 433] on button "Review" at bounding box center [1072, 444] width 49 height 22
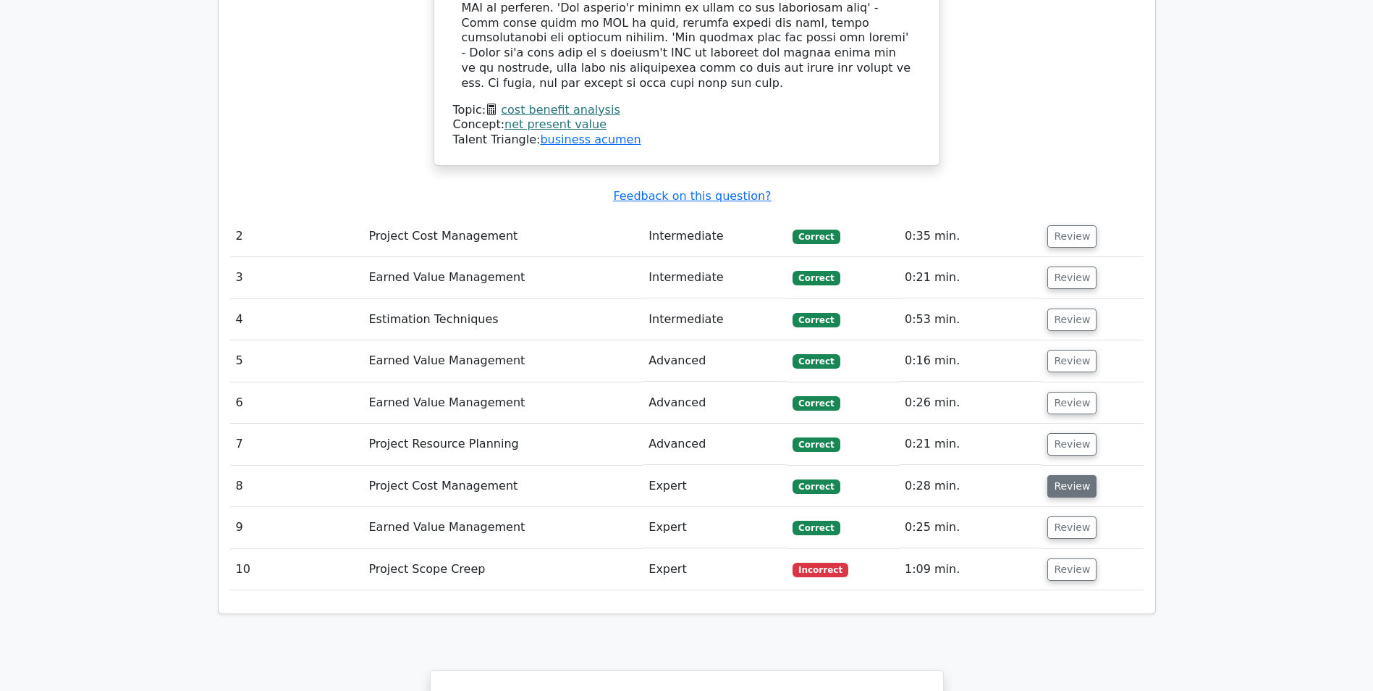
click at [1063, 475] on button "Review" at bounding box center [1072, 486] width 49 height 22
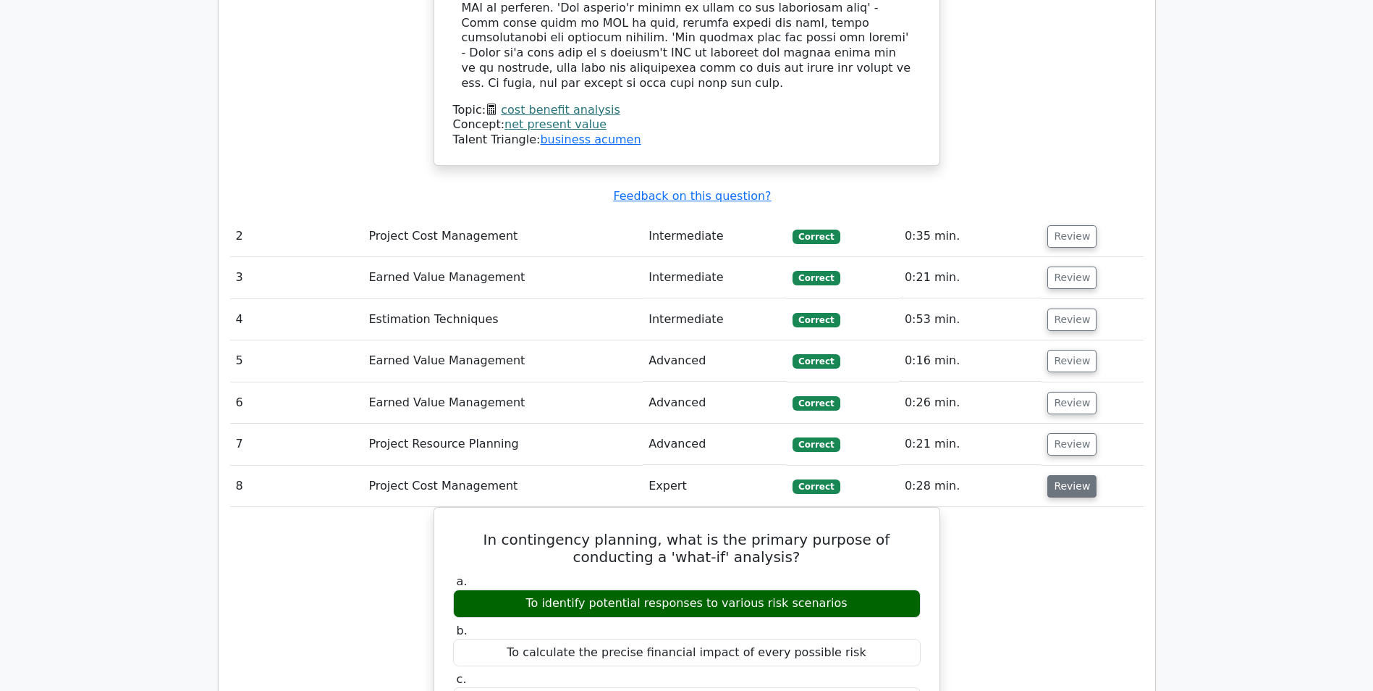
click at [1066, 475] on button "Review" at bounding box center [1072, 486] width 49 height 22
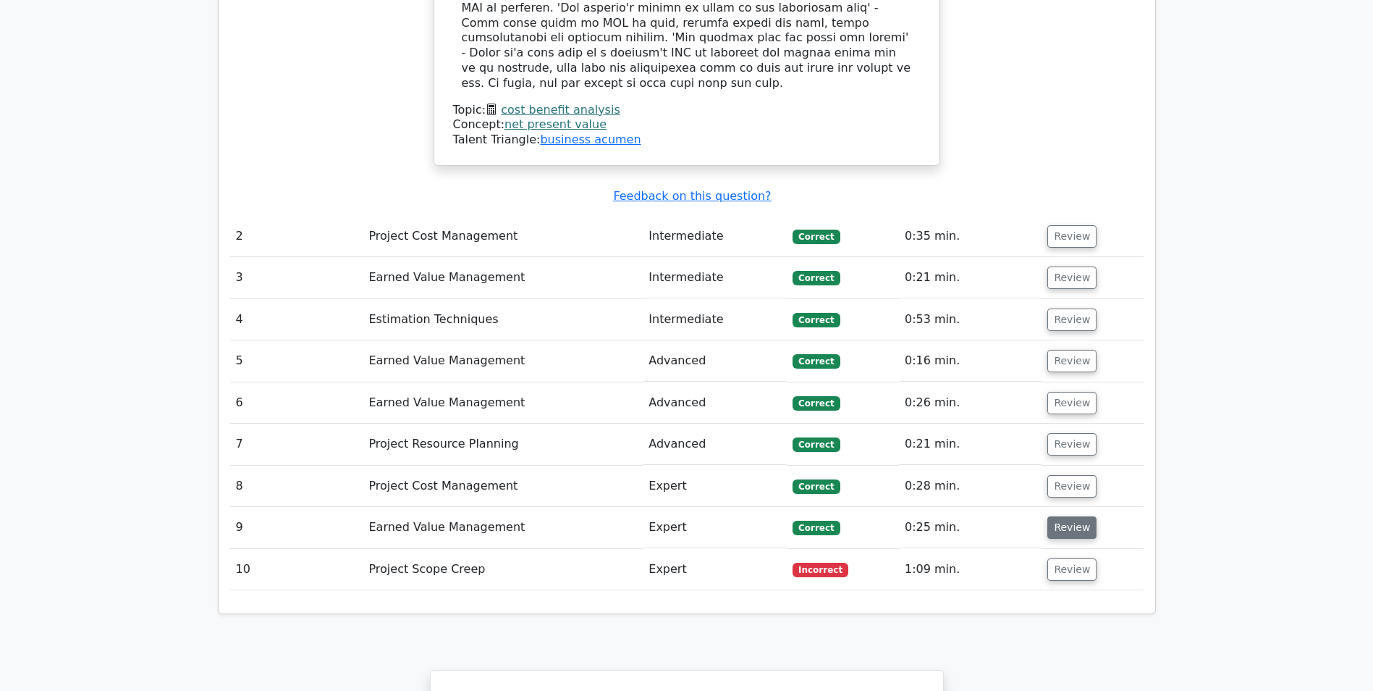
click at [1067, 516] on button "Review" at bounding box center [1072, 527] width 49 height 22
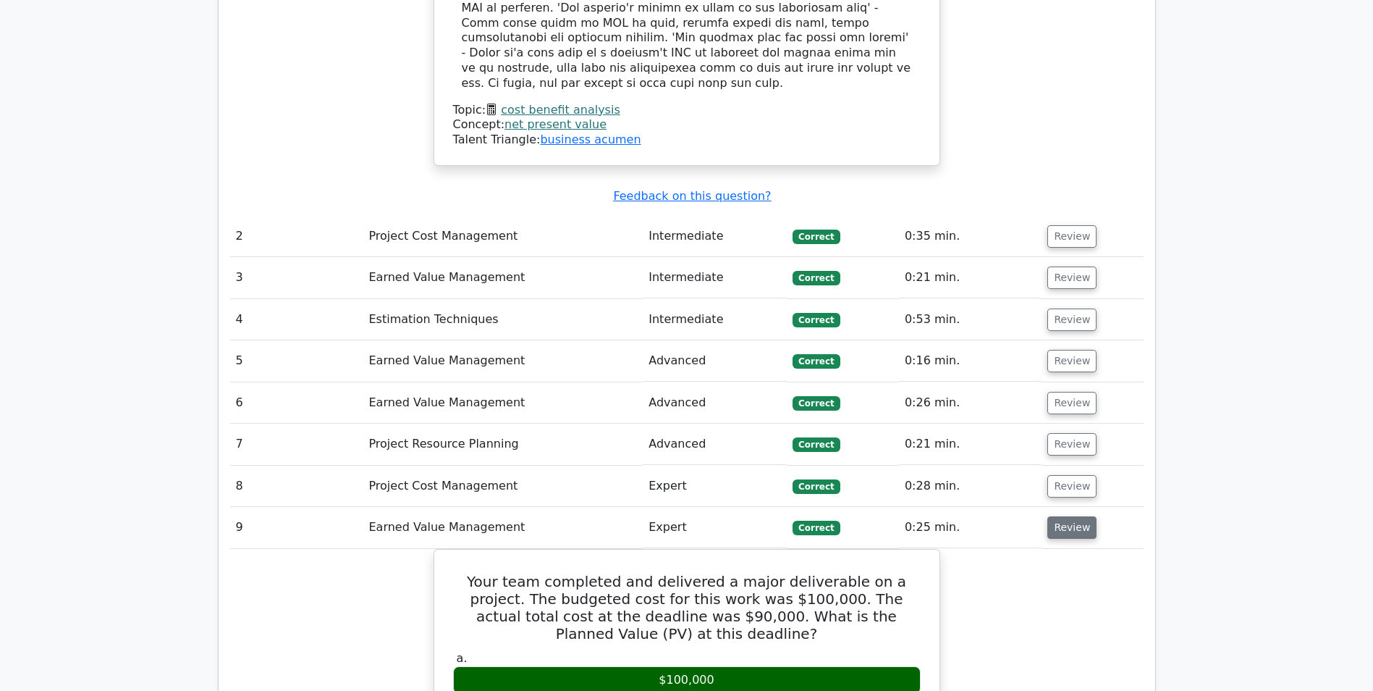
click at [1068, 516] on button "Review" at bounding box center [1072, 527] width 49 height 22
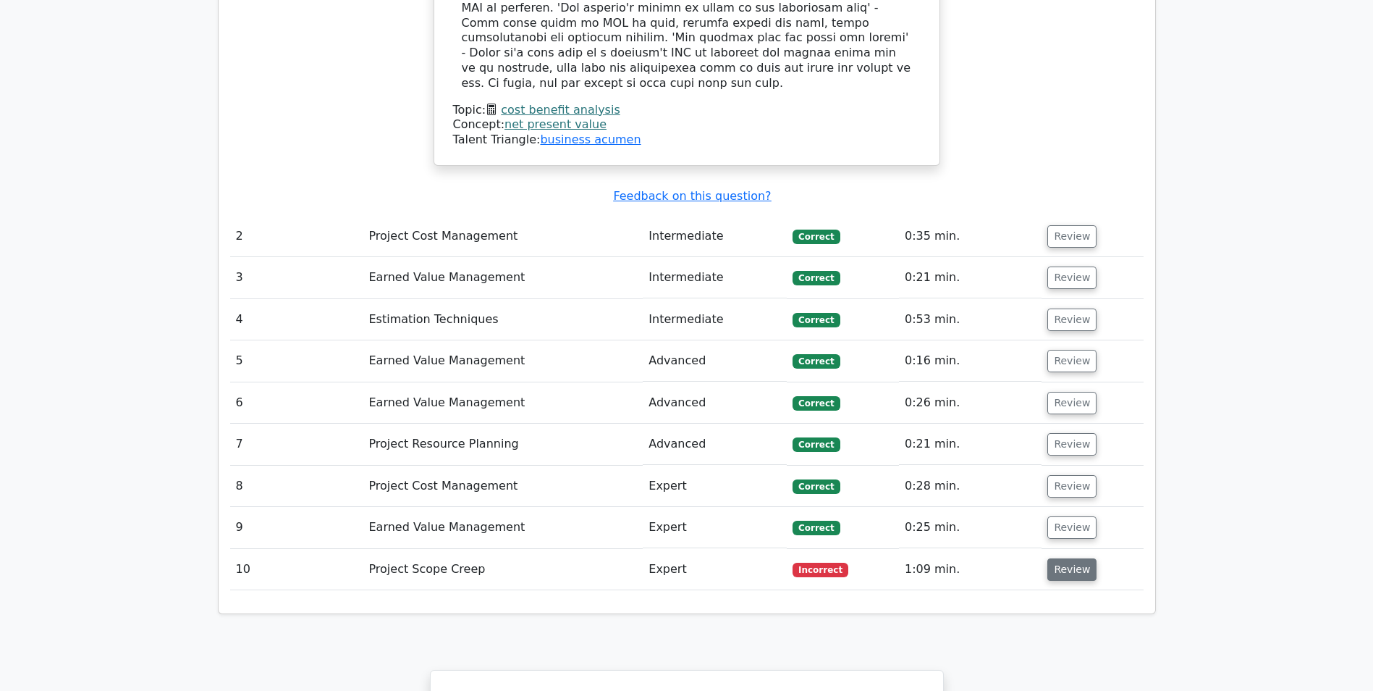
click at [1071, 558] on button "Review" at bounding box center [1072, 569] width 49 height 22
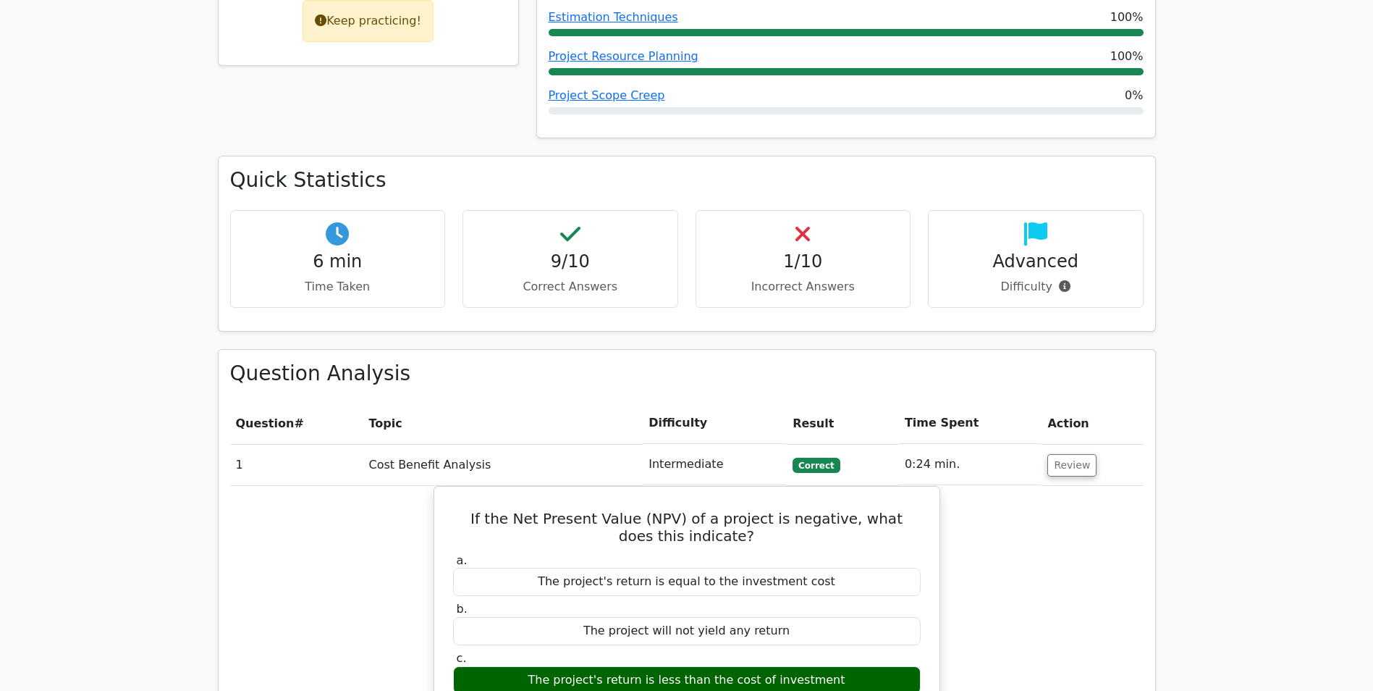
scroll to position [0, 0]
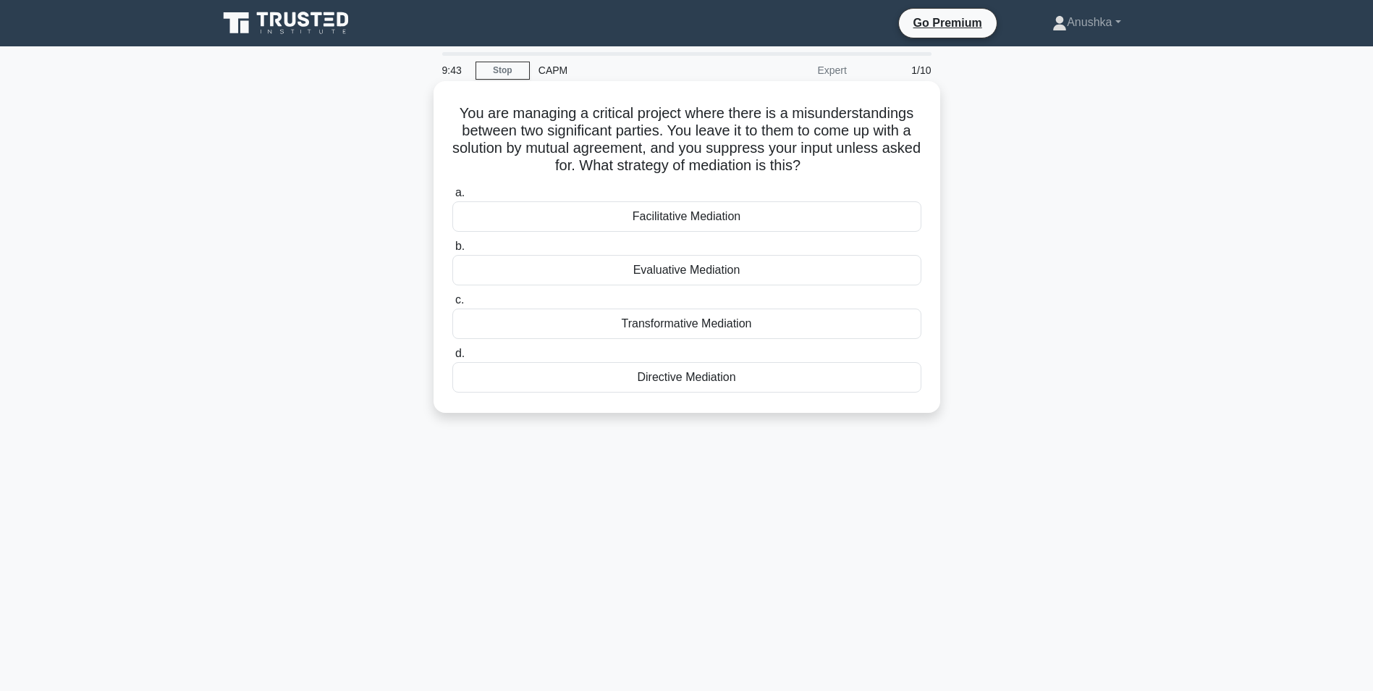
click at [669, 217] on div "Facilitative Mediation" at bounding box center [686, 216] width 469 height 30
click at [452, 198] on input "a. Facilitative Mediation" at bounding box center [452, 192] width 0 height 9
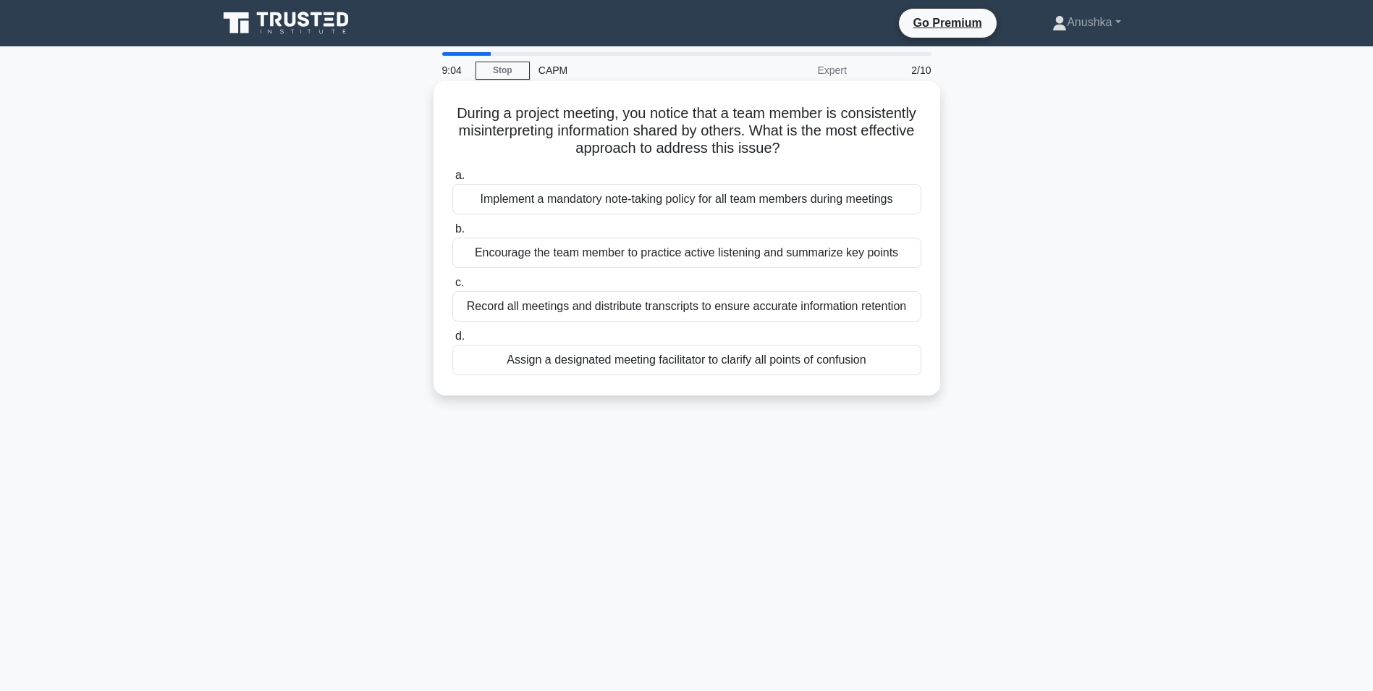
click at [680, 253] on div "Encourage the team member to practice active listening and summarize key points" at bounding box center [686, 252] width 469 height 30
click at [452, 234] on input "b. Encourage the team member to practice active listening and summarize key poi…" at bounding box center [452, 228] width 0 height 9
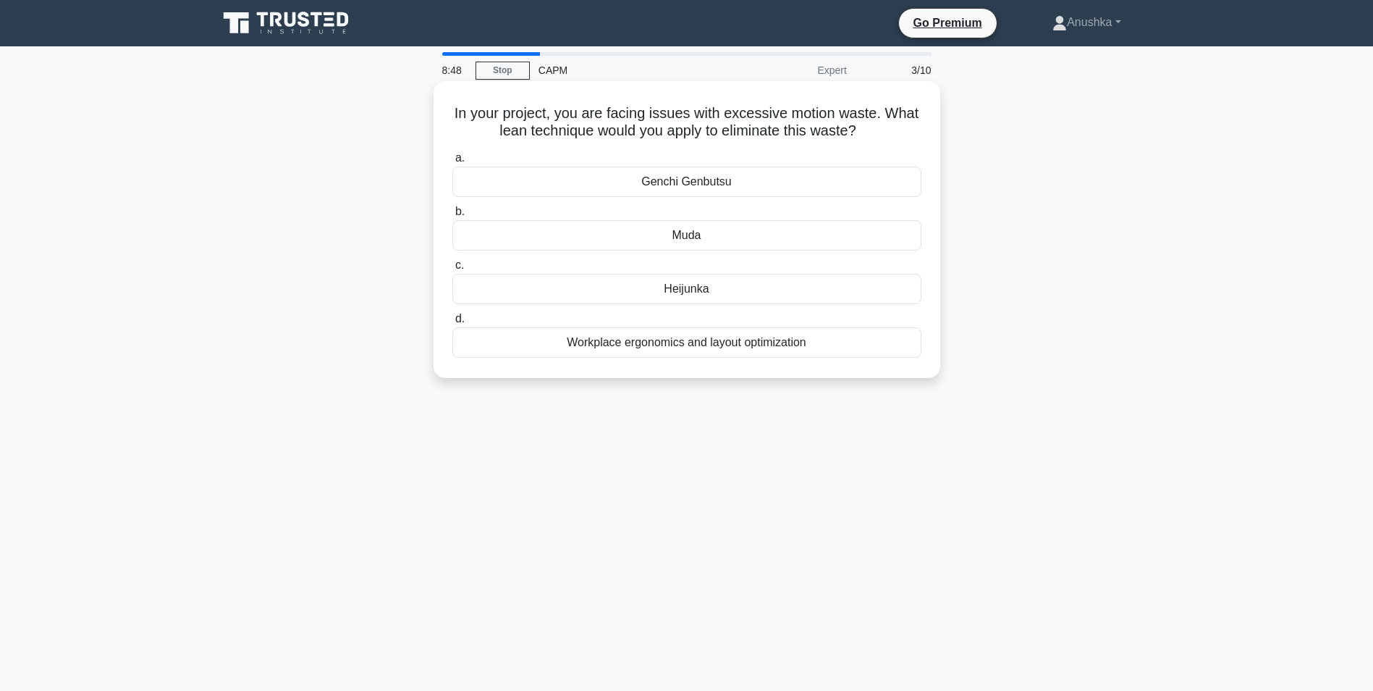
click at [792, 342] on div "Workplace ergonomics and layout optimization" at bounding box center [686, 342] width 469 height 30
click at [452, 324] on input "d. Workplace ergonomics and layout optimization" at bounding box center [452, 318] width 0 height 9
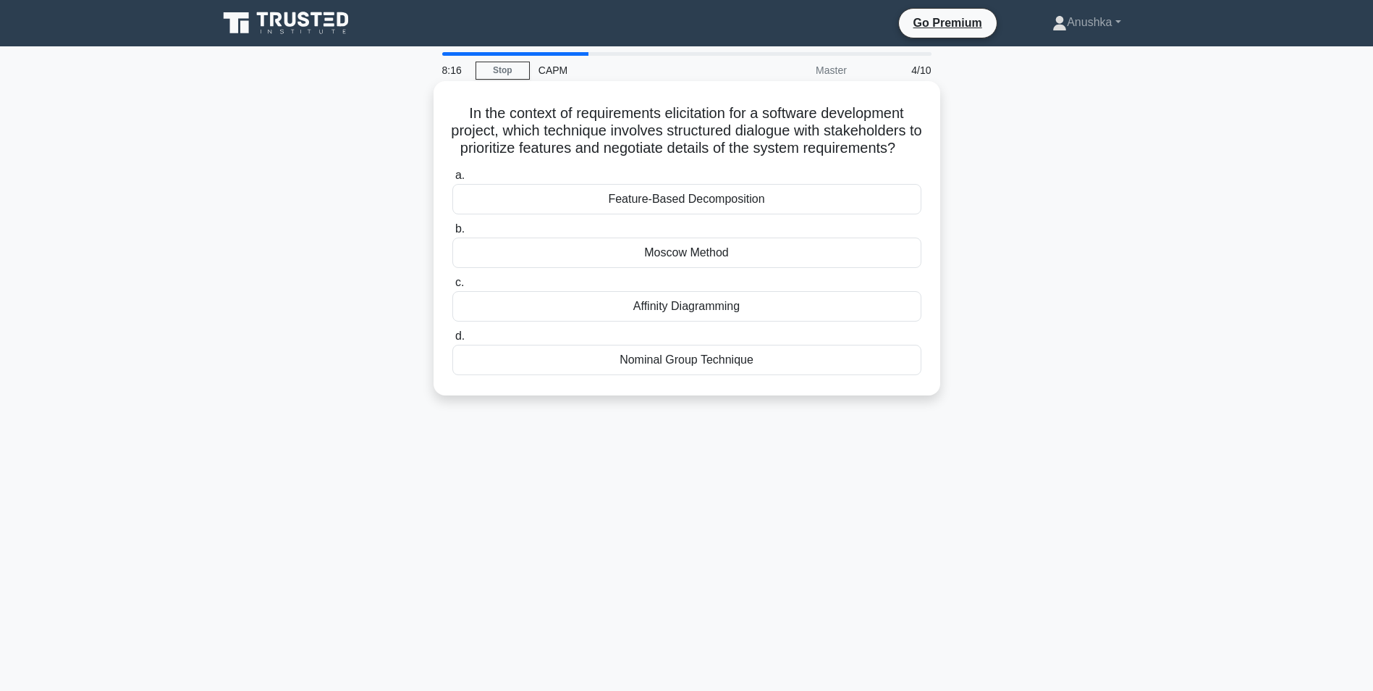
click at [715, 268] on div "Moscow Method" at bounding box center [686, 252] width 469 height 30
click at [452, 234] on input "b. Moscow Method" at bounding box center [452, 228] width 0 height 9
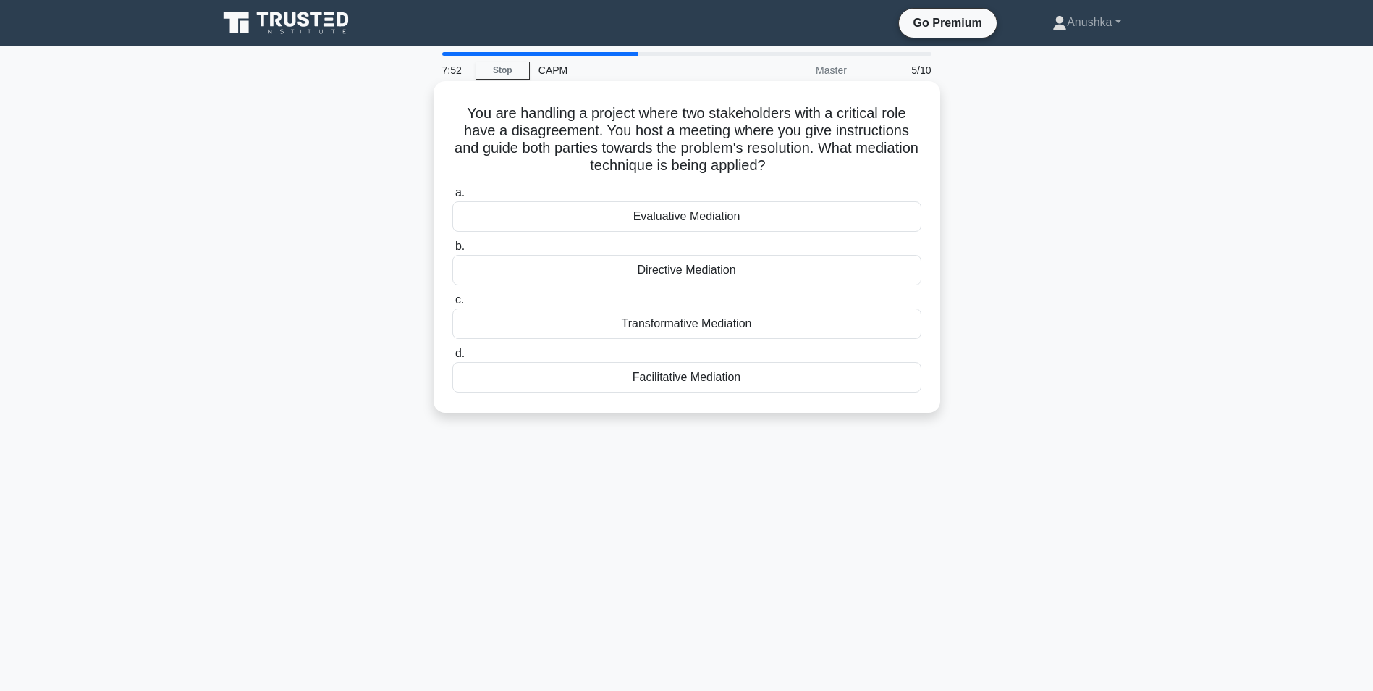
click at [749, 376] on div "Facilitative Mediation" at bounding box center [686, 377] width 469 height 30
click at [452, 358] on input "d. Facilitative Mediation" at bounding box center [452, 353] width 0 height 9
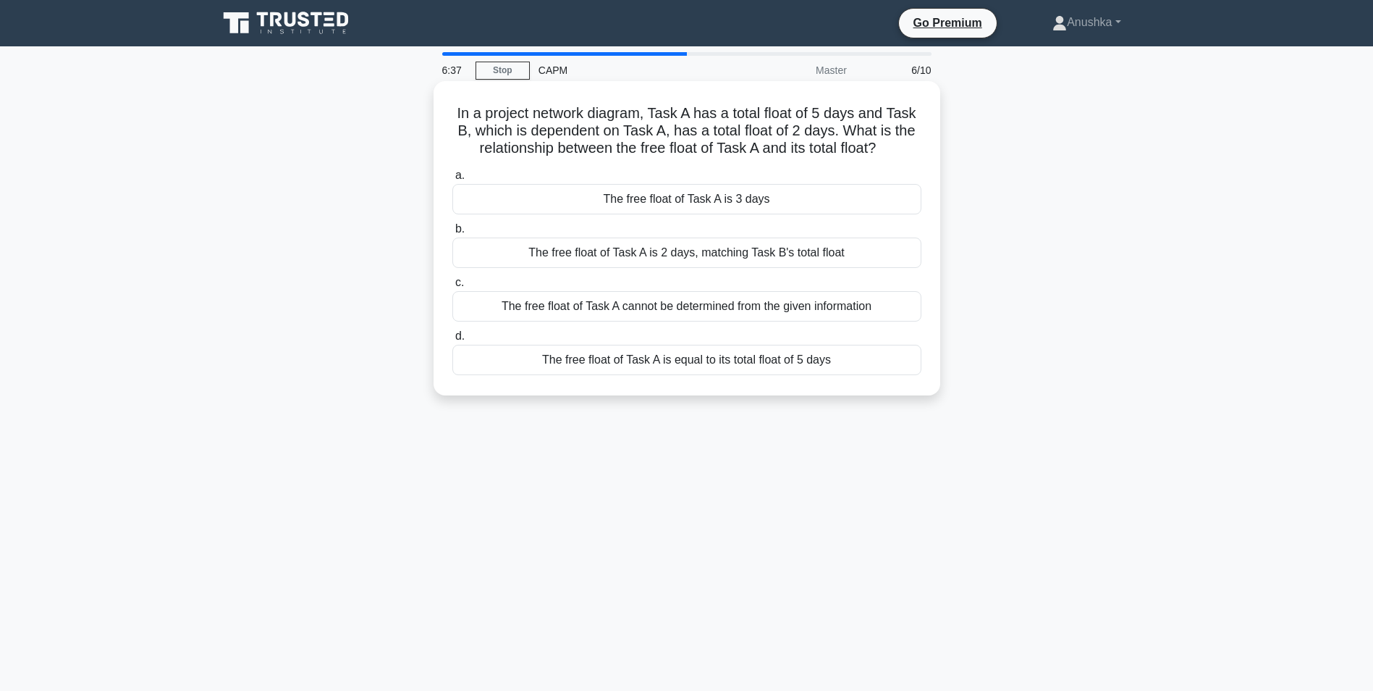
click at [757, 307] on div "The free float of Task A cannot be determined from the given information" at bounding box center [686, 306] width 469 height 30
click at [452, 287] on input "c. The free float of Task A cannot be determined from the given information" at bounding box center [452, 282] width 0 height 9
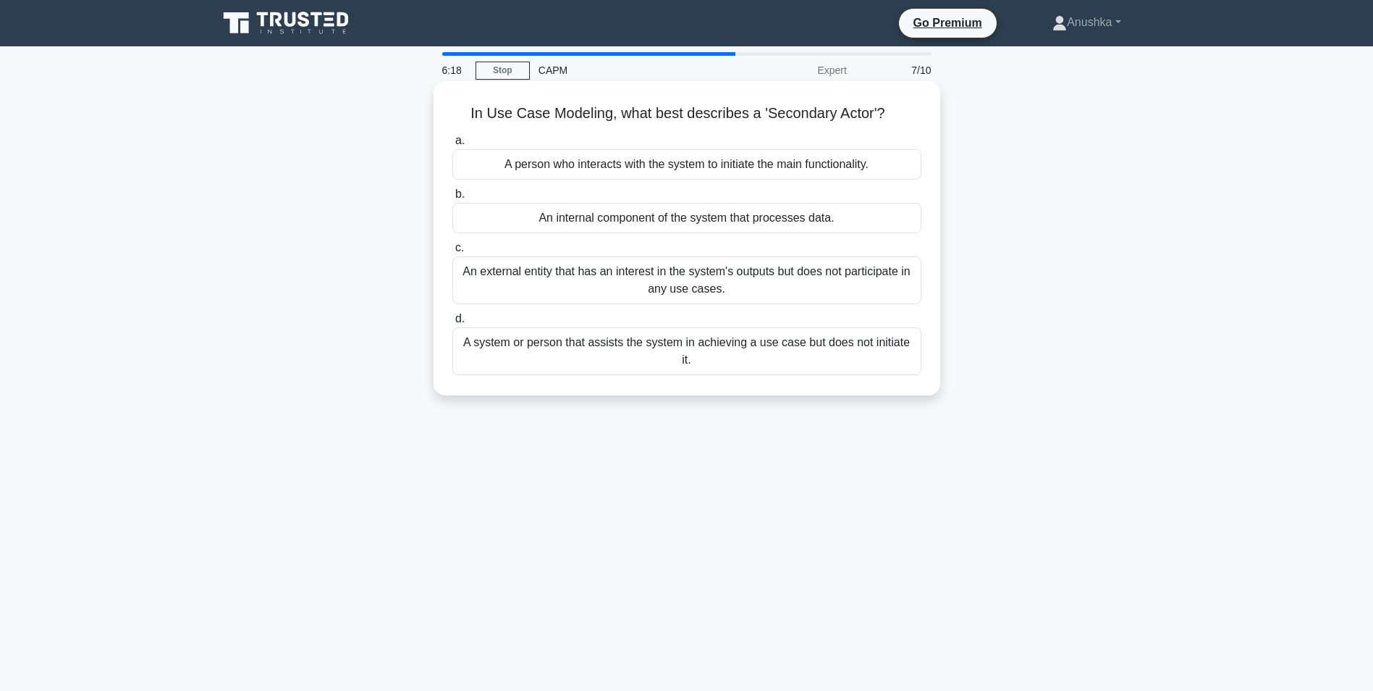
click at [774, 285] on div "An external entity that has an interest in the system's outputs but does not pa…" at bounding box center [686, 280] width 469 height 48
click at [452, 253] on input "c. An external entity that has an interest in the system's outputs but does not…" at bounding box center [452, 247] width 0 height 9
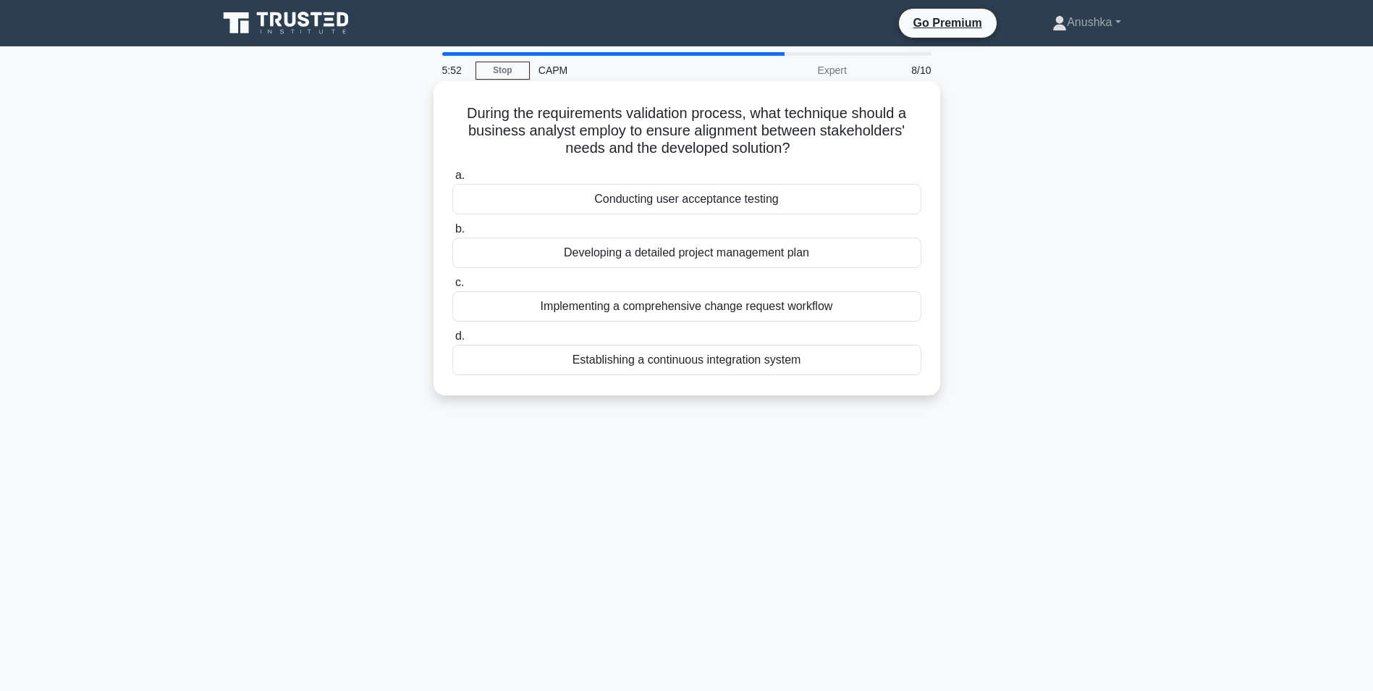
click at [806, 359] on div "Establishing a continuous integration system" at bounding box center [686, 360] width 469 height 30
click at [452, 341] on input "d. Establishing a continuous integration system" at bounding box center [452, 336] width 0 height 9
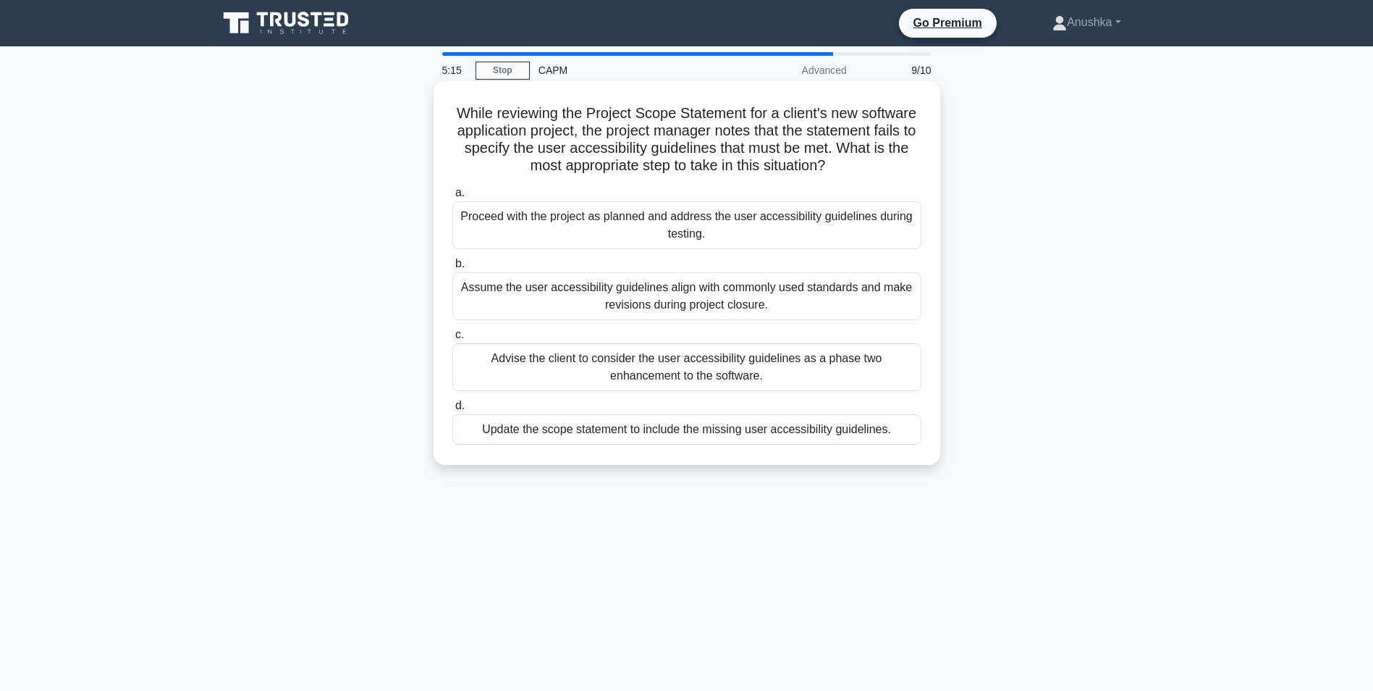
click at [788, 376] on div "Advise the client to consider the user accessibility guidelines as a phase two …" at bounding box center [686, 367] width 469 height 48
click at [452, 340] on input "c. Advise the client to consider the user accessibility guidelines as a phase t…" at bounding box center [452, 334] width 0 height 9
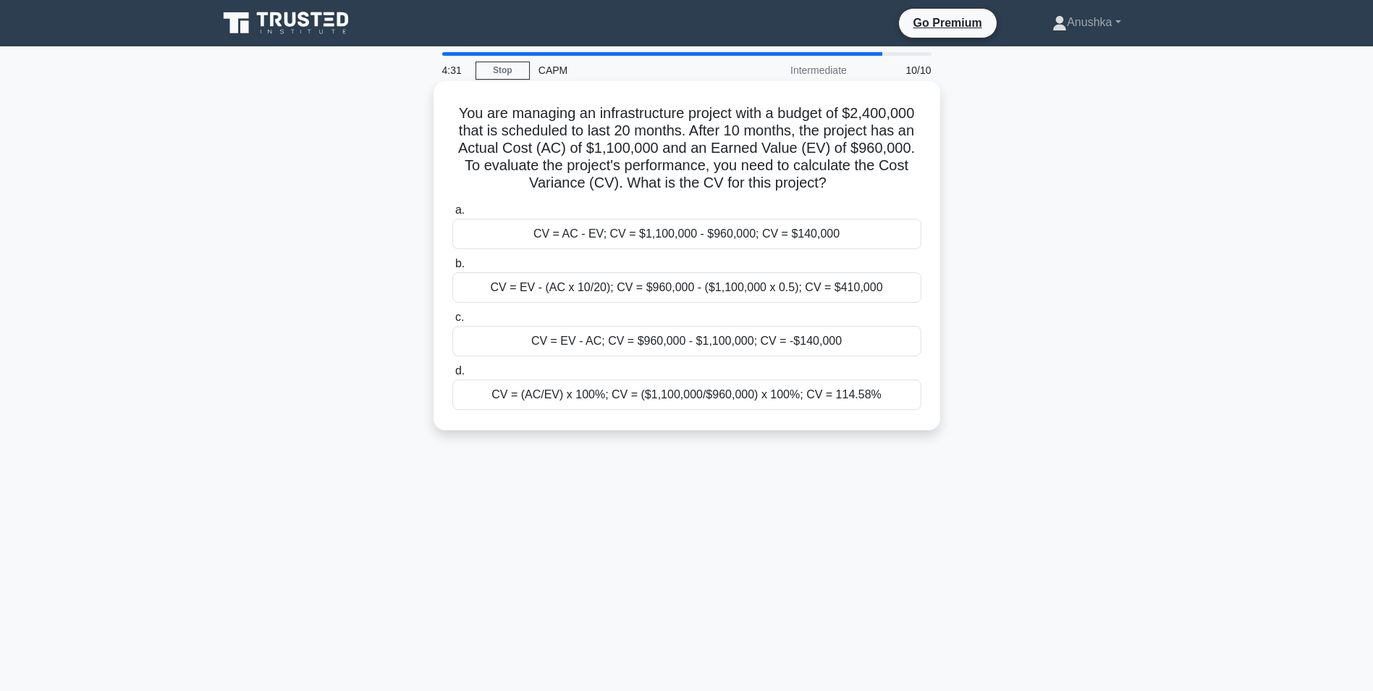
click at [801, 343] on div "CV = EV - AC; CV = $960,000 - $1,100,000; CV = -$140,000" at bounding box center [686, 341] width 469 height 30
click at [452, 322] on input "c. CV = EV - AC; CV = $960,000 - $1,100,000; CV = -$140,000" at bounding box center [452, 317] width 0 height 9
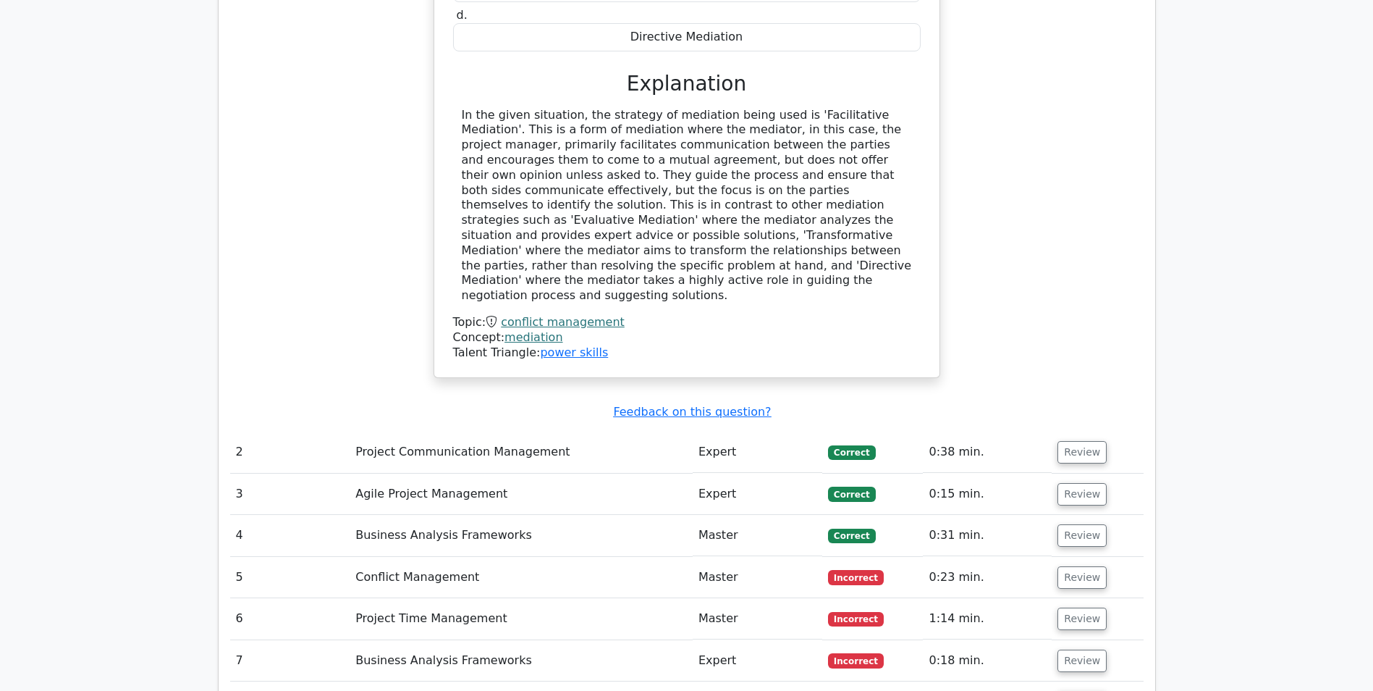
scroll to position [1593, 0]
click at [1075, 481] on button "Review" at bounding box center [1082, 492] width 49 height 22
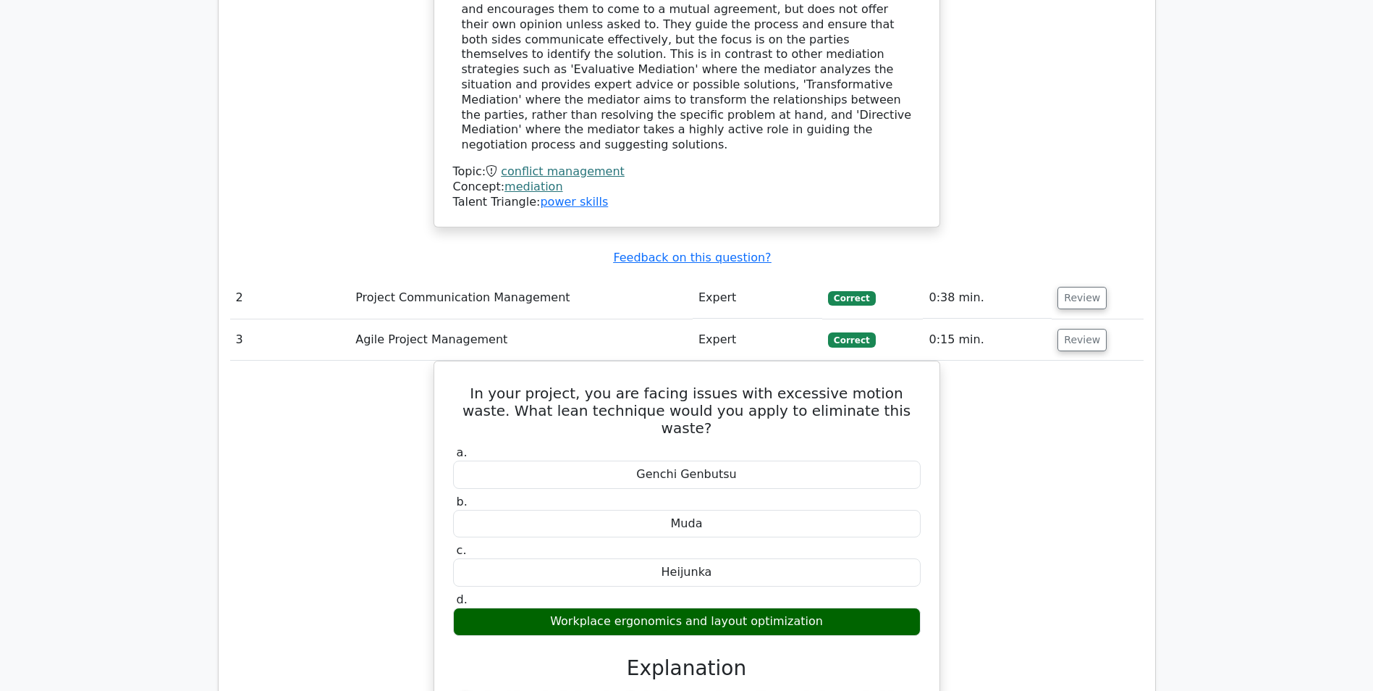
scroll to position [1738, 0]
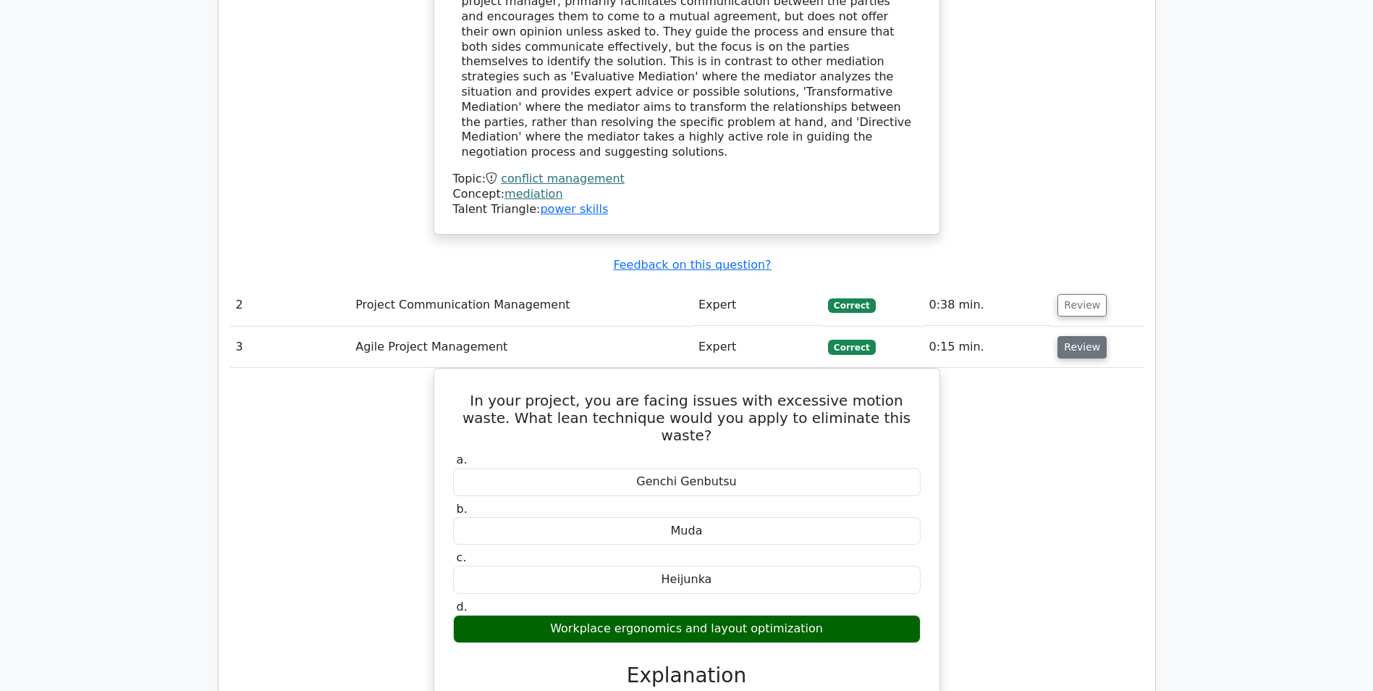
click at [1074, 336] on button "Review" at bounding box center [1082, 347] width 49 height 22
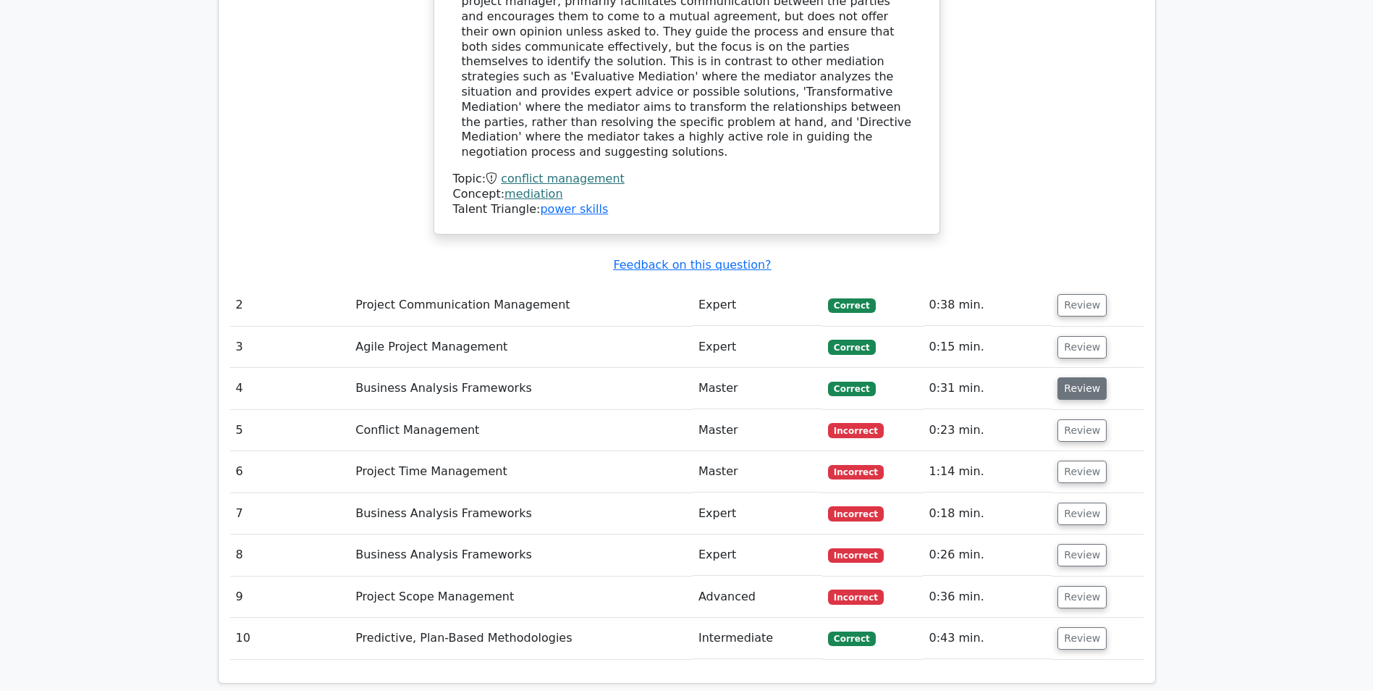
click at [1071, 377] on button "Review" at bounding box center [1082, 388] width 49 height 22
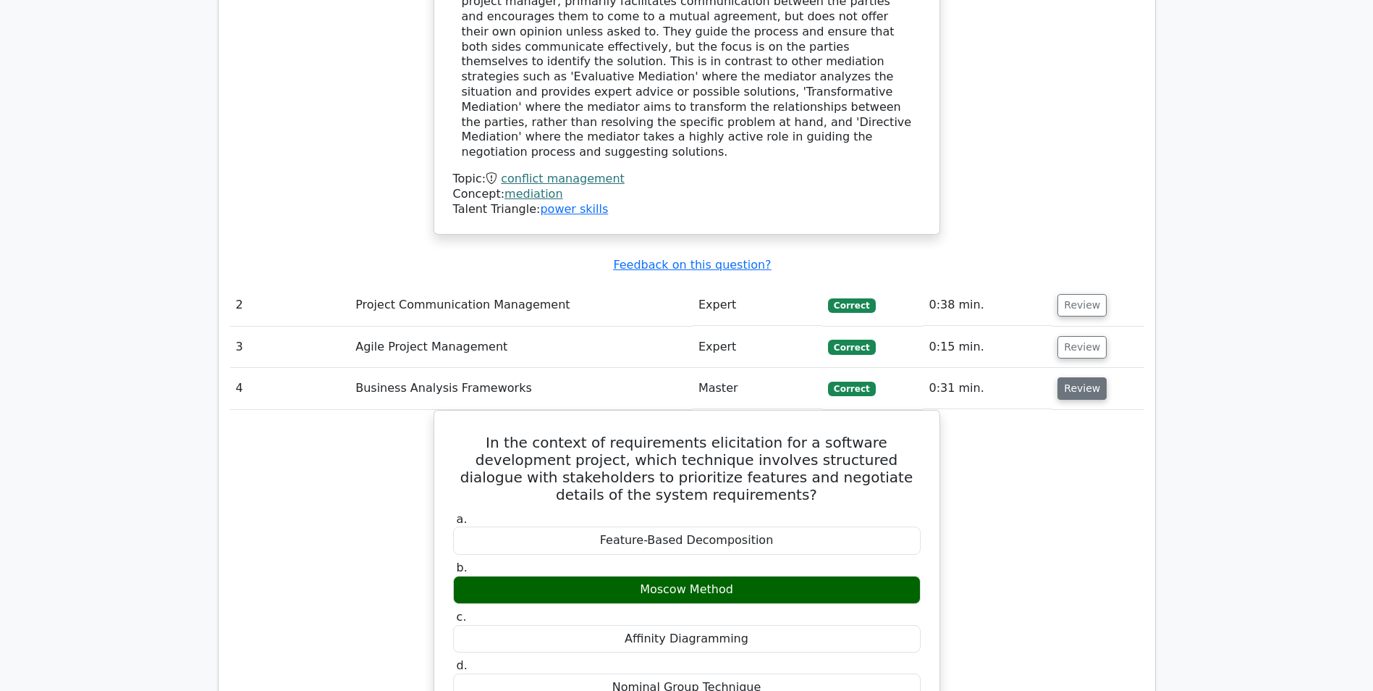
click at [1071, 377] on button "Review" at bounding box center [1082, 388] width 49 height 22
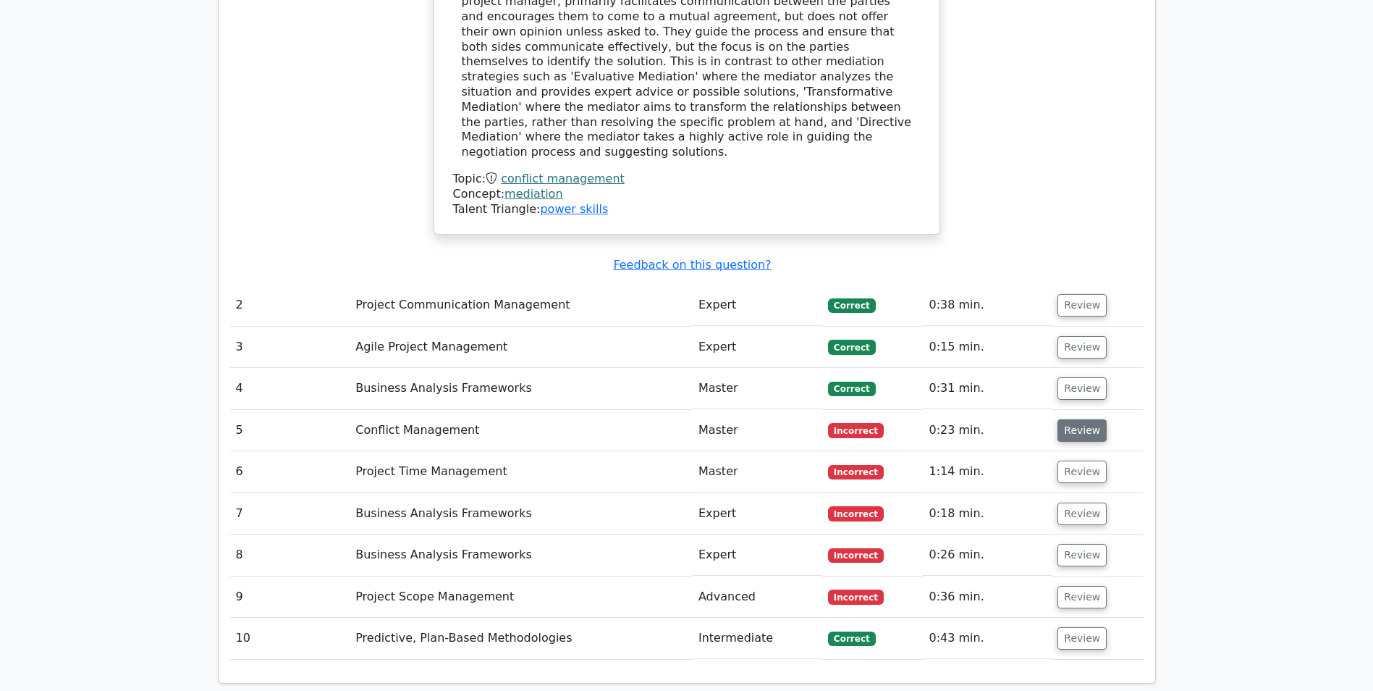
click at [1066, 419] on button "Review" at bounding box center [1082, 430] width 49 height 22
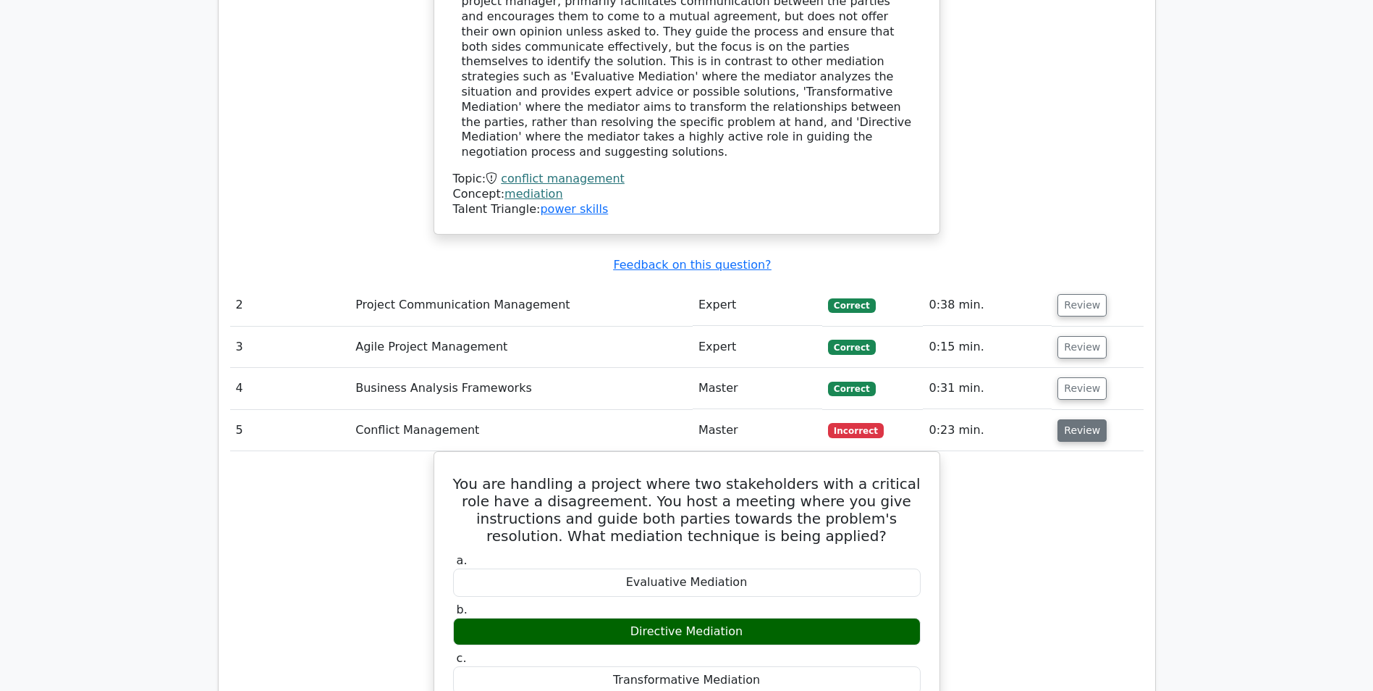
click at [1066, 419] on button "Review" at bounding box center [1082, 430] width 49 height 22
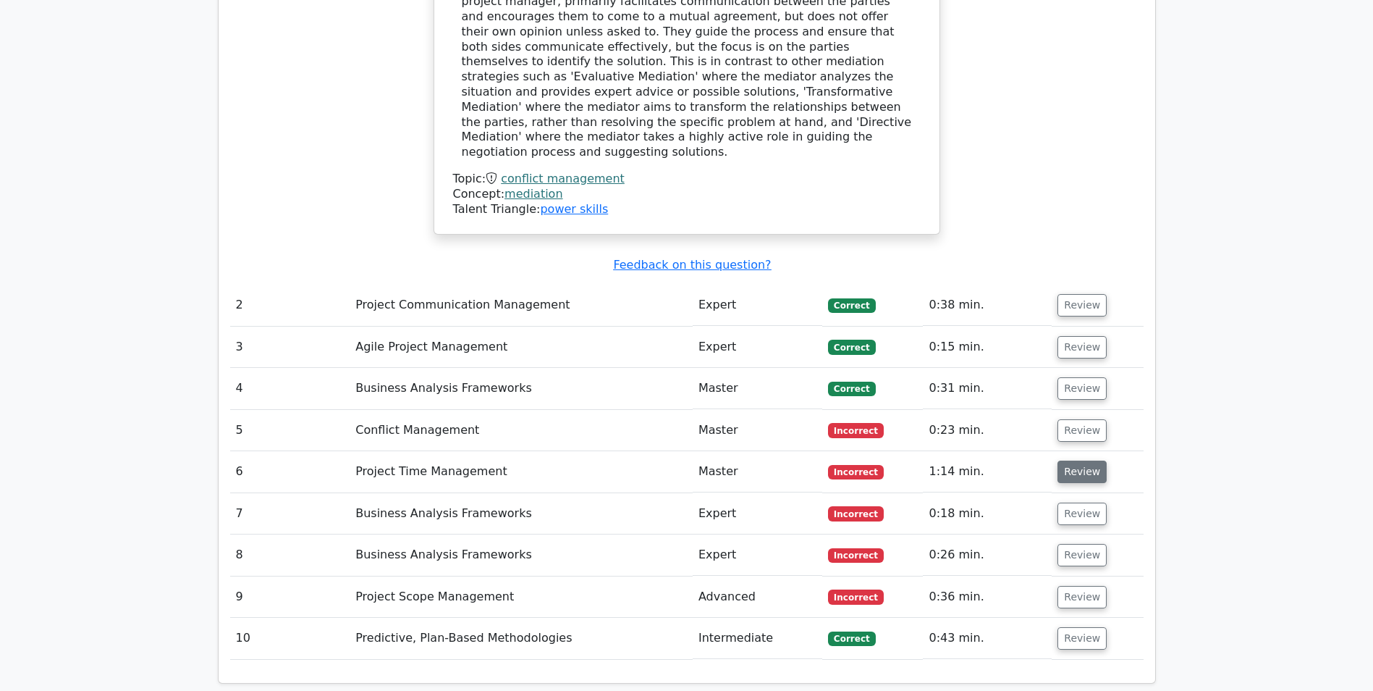
click at [1066, 460] on button "Review" at bounding box center [1082, 471] width 49 height 22
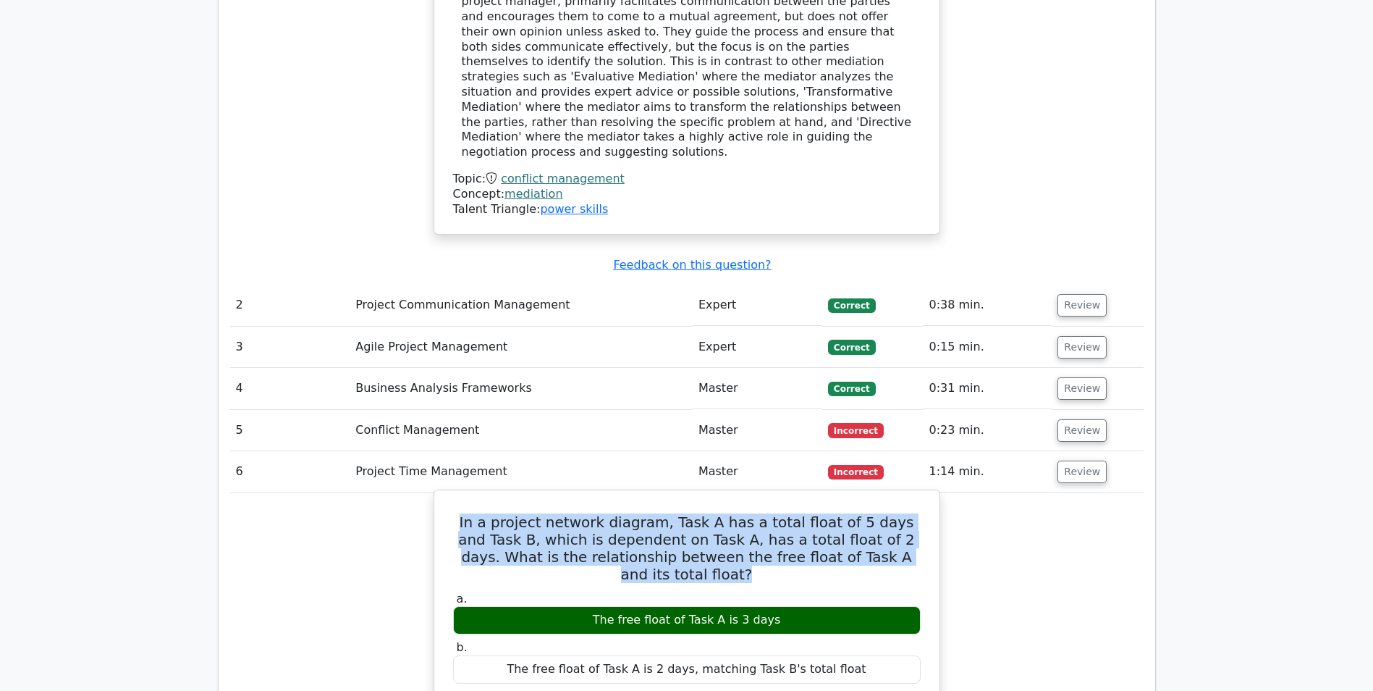
drag, startPoint x: 898, startPoint y: 442, endPoint x: 450, endPoint y: 407, distance: 449.5
drag, startPoint x: 450, startPoint y: 407, endPoint x: 471, endPoint y: 409, distance: 20.4
copy h5 "In a project network diagram, Task A has a total float of 5 days and Task B, wh…"
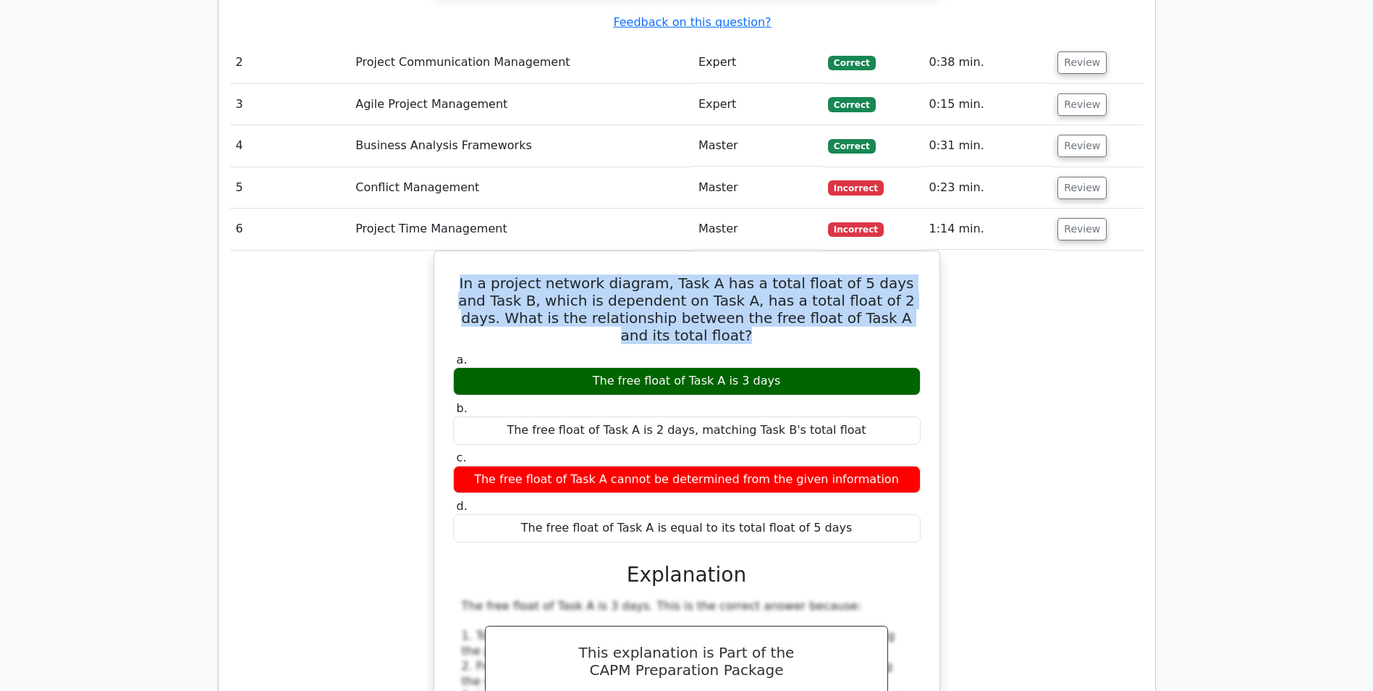
scroll to position [1955, 0]
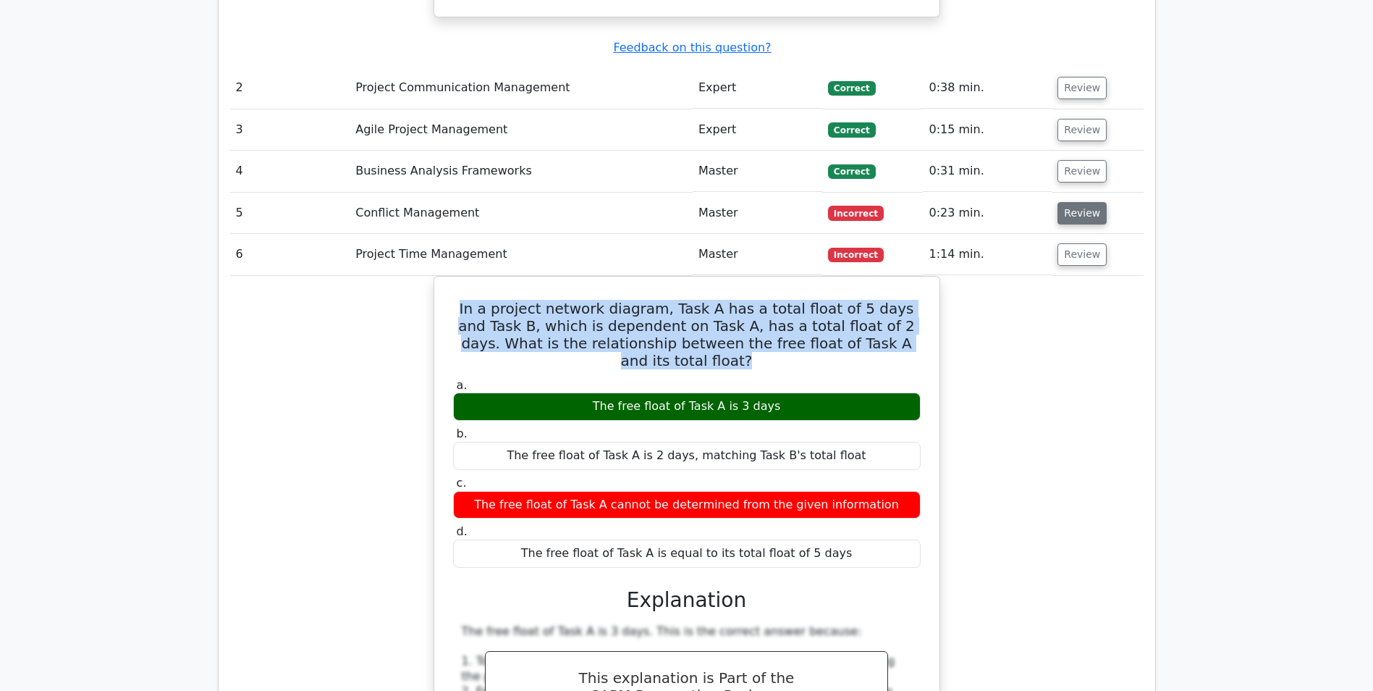
click at [1078, 202] on button "Review" at bounding box center [1082, 213] width 49 height 22
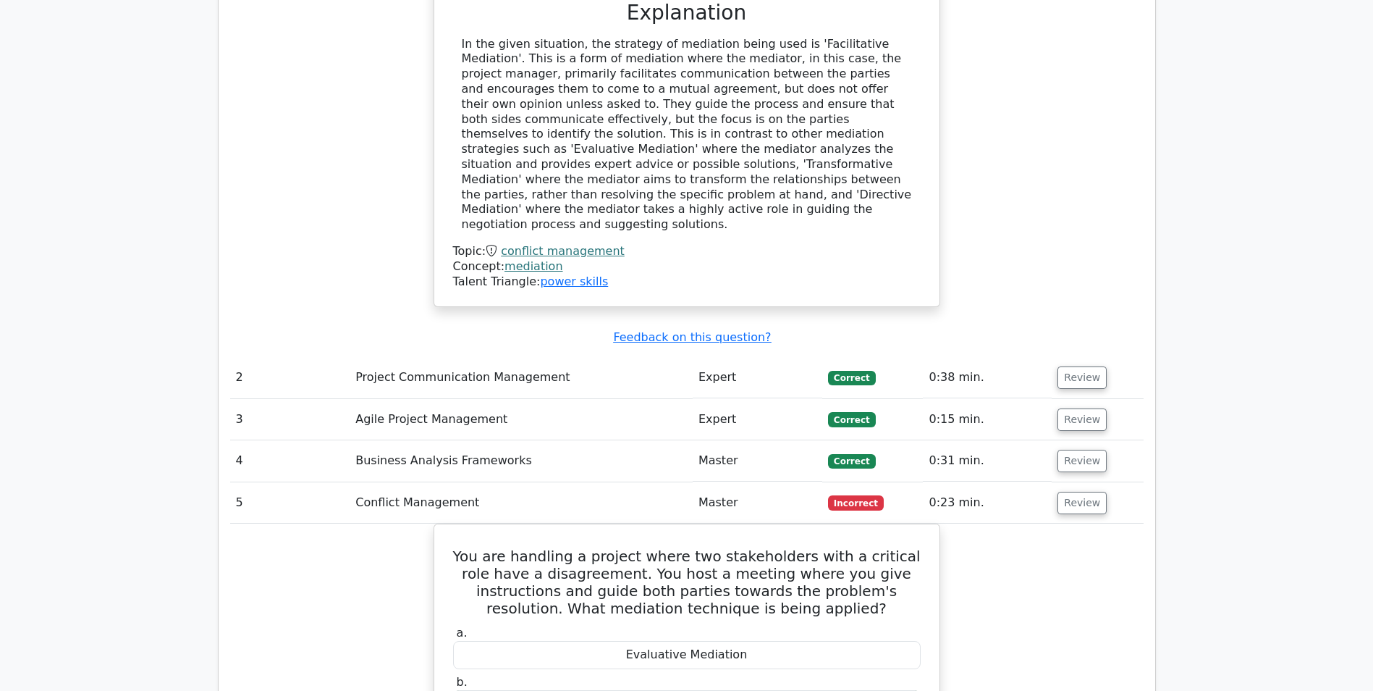
scroll to position [1738, 0]
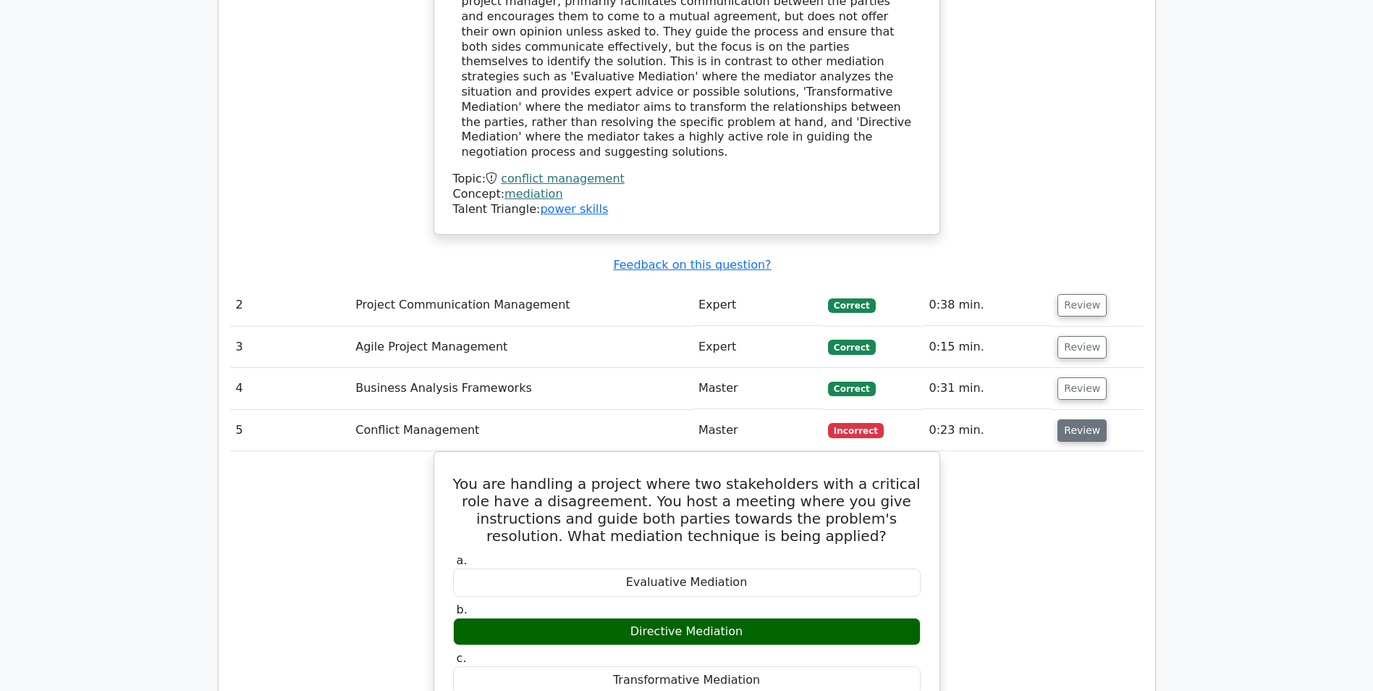
click at [1071, 419] on button "Review" at bounding box center [1082, 430] width 49 height 22
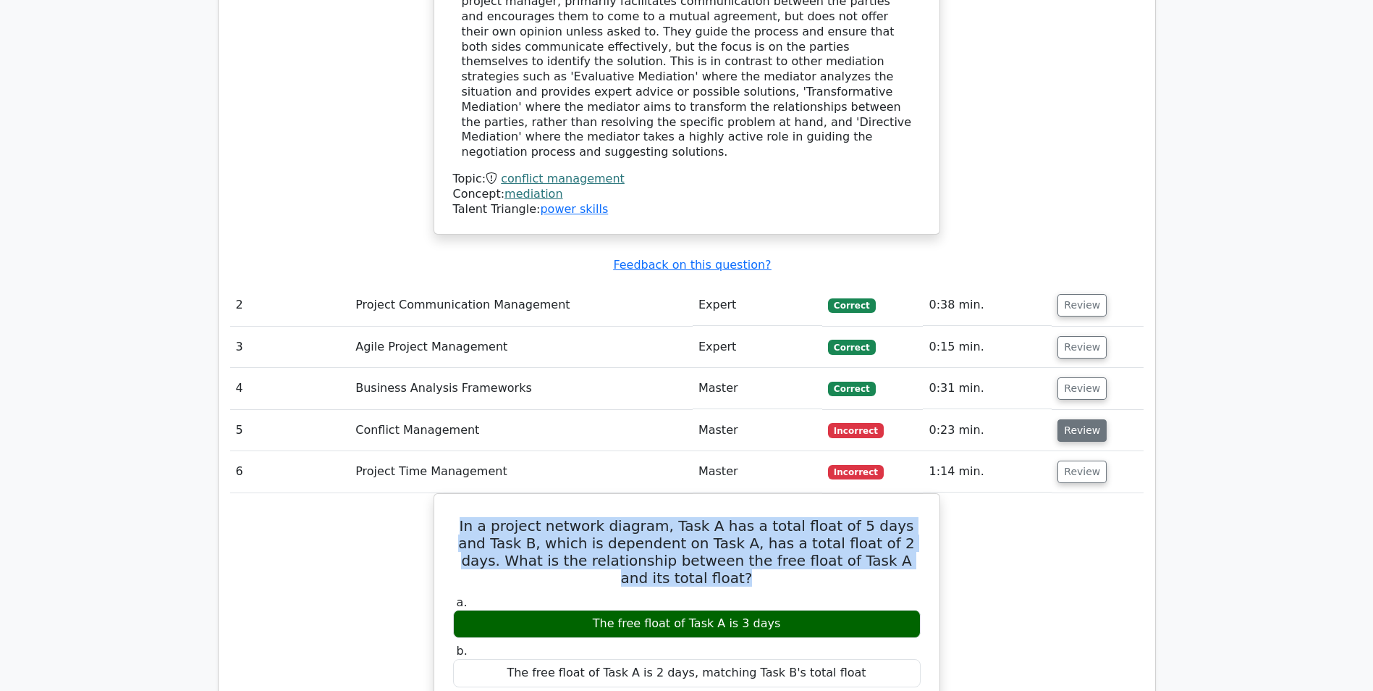
click at [1071, 419] on button "Review" at bounding box center [1082, 430] width 49 height 22
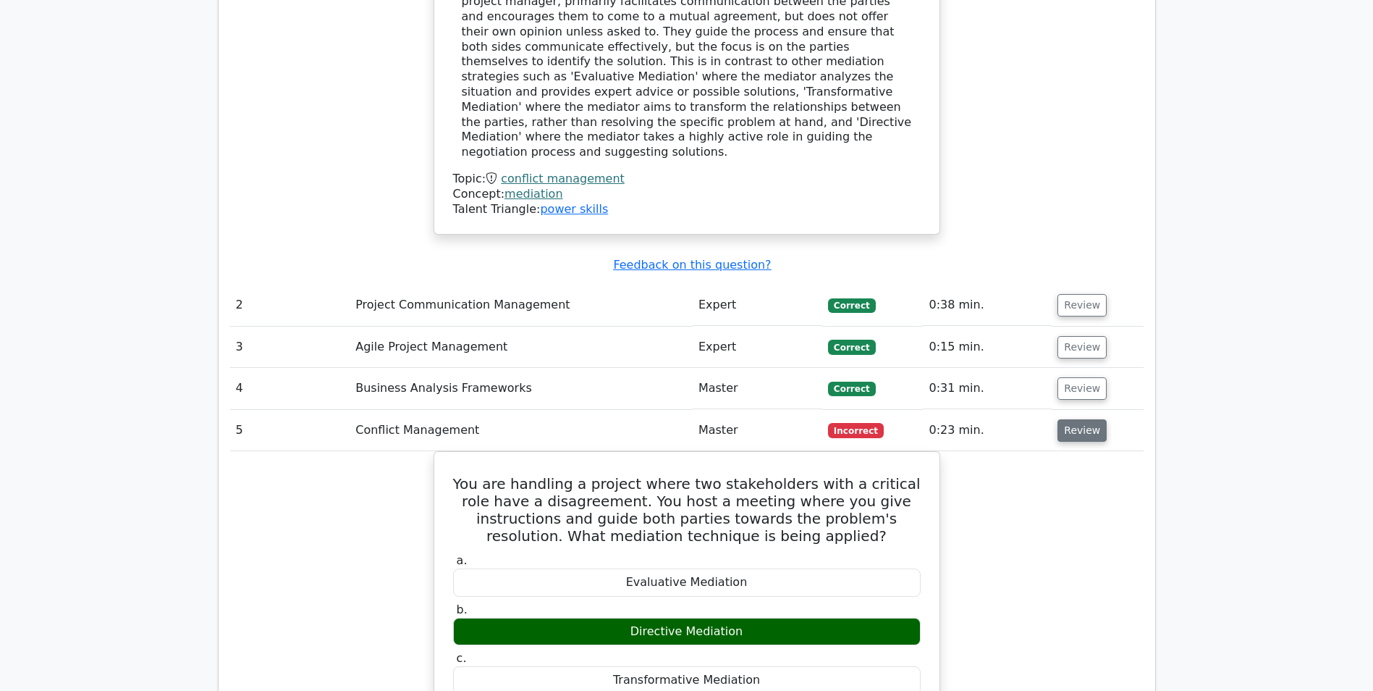
click at [1072, 419] on button "Review" at bounding box center [1082, 430] width 49 height 22
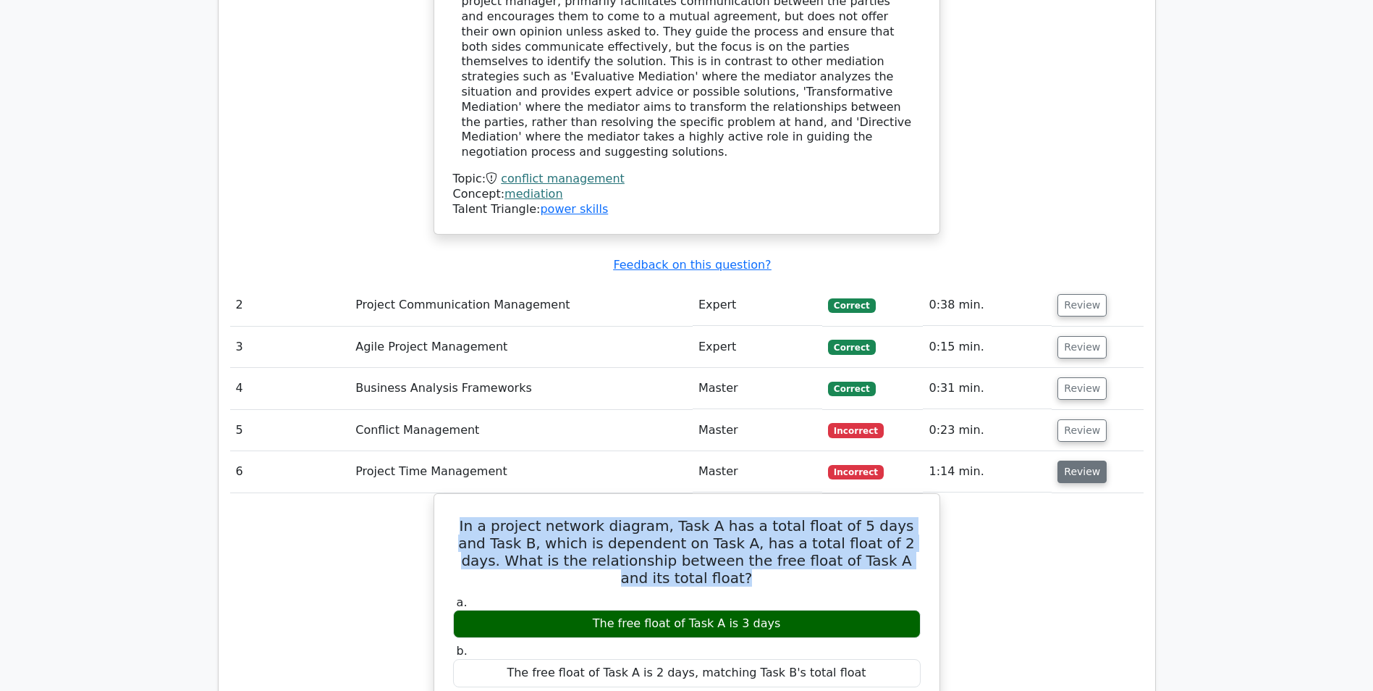
click at [1079, 460] on button "Review" at bounding box center [1082, 471] width 49 height 22
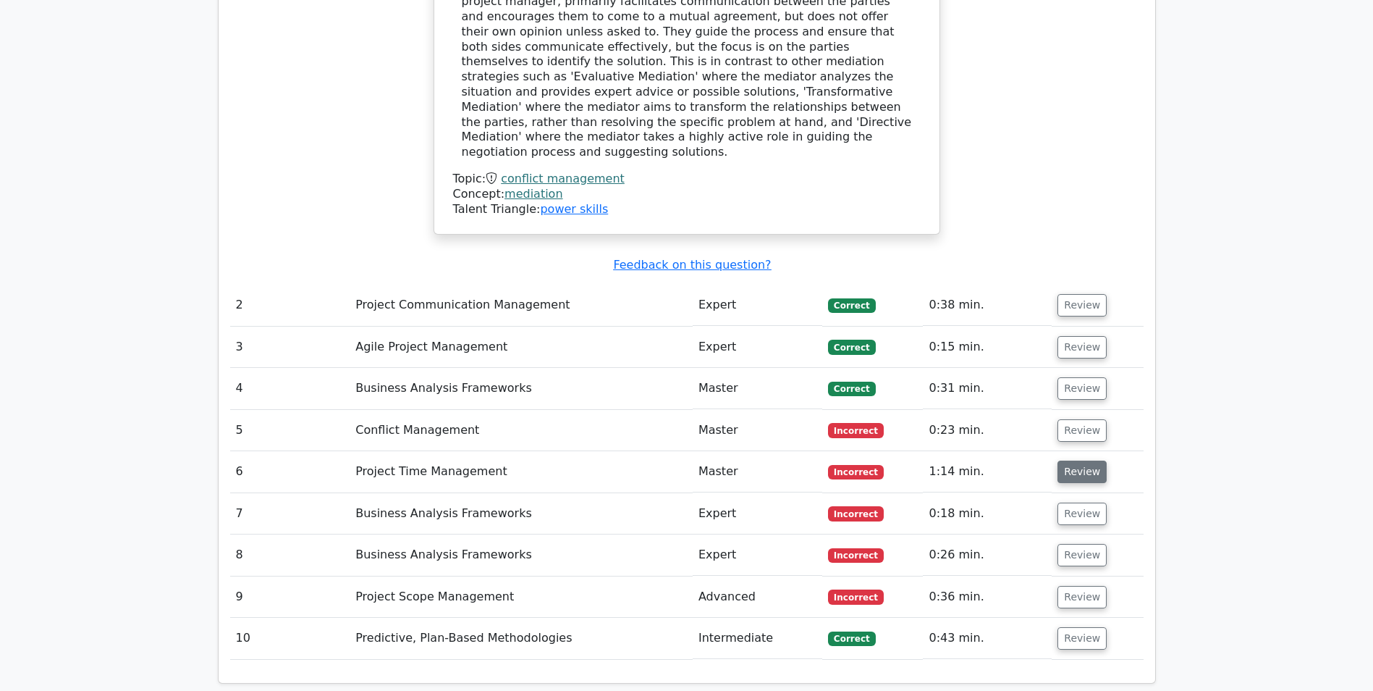
click at [1079, 460] on button "Review" at bounding box center [1082, 471] width 49 height 22
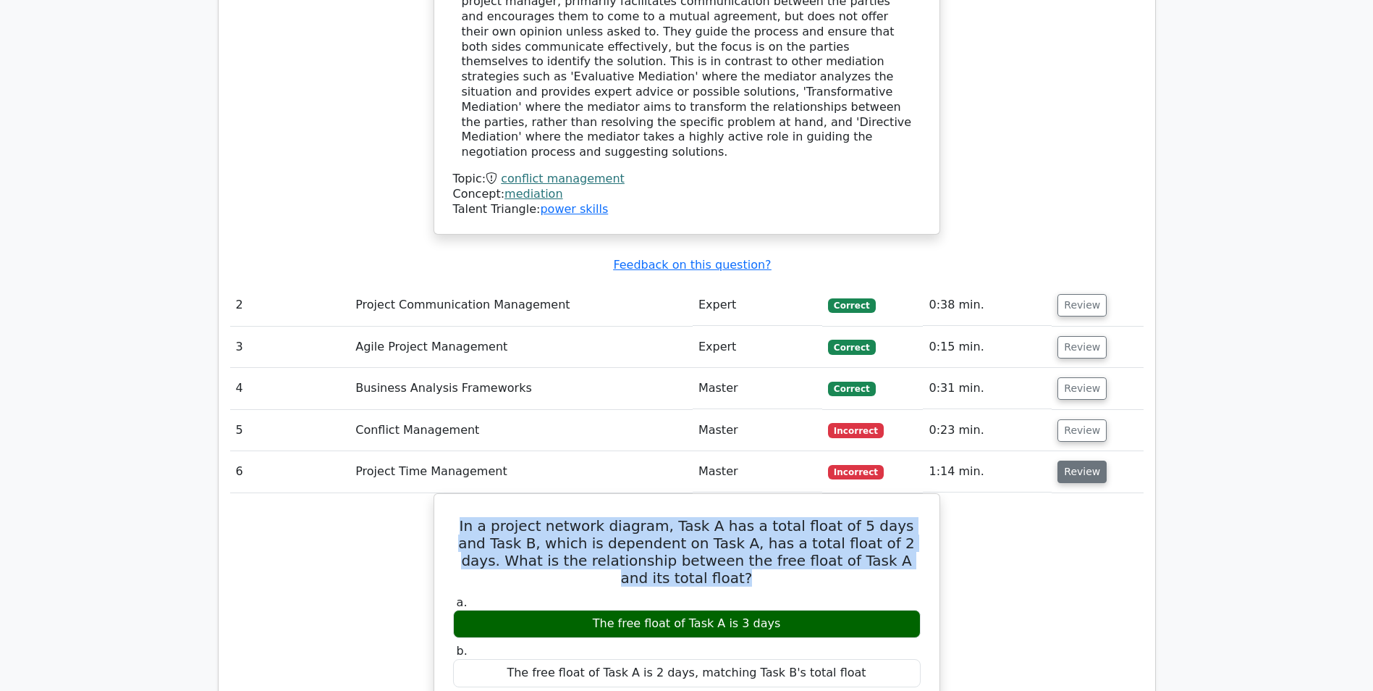
click at [1079, 460] on button "Review" at bounding box center [1082, 471] width 49 height 22
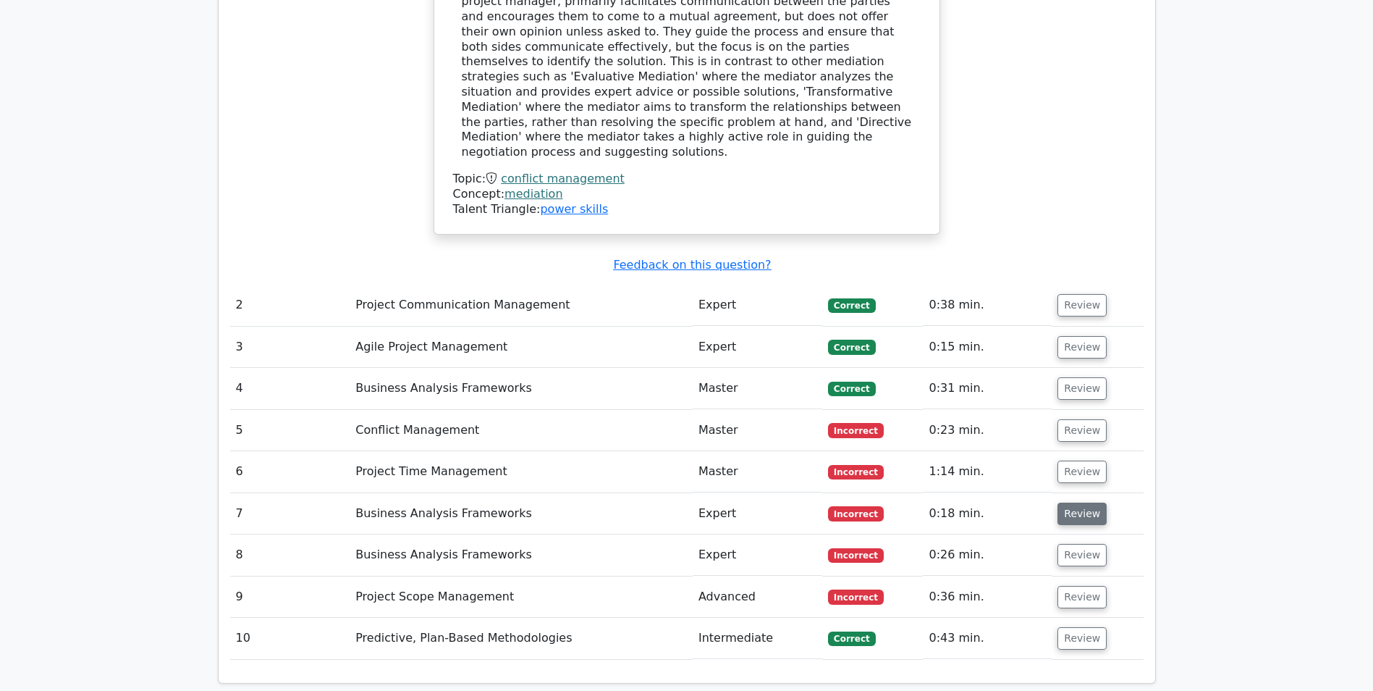
click at [1074, 502] on button "Review" at bounding box center [1082, 513] width 49 height 22
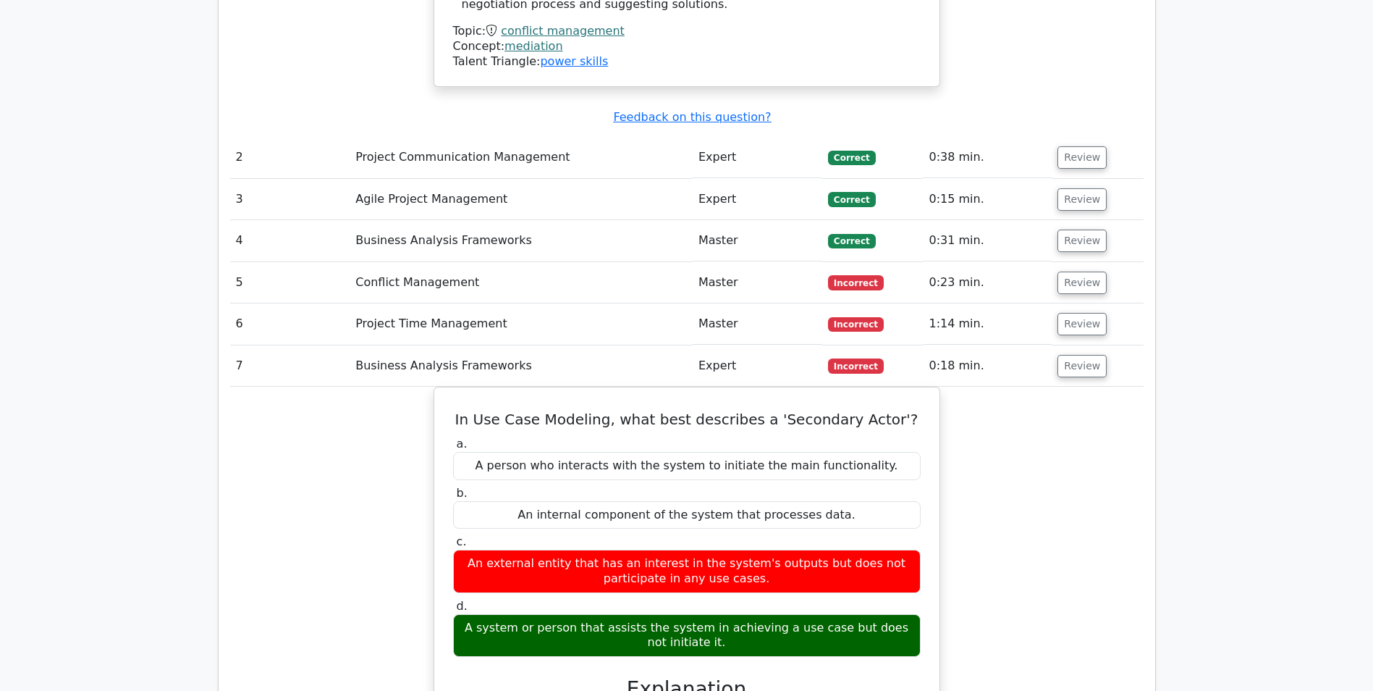
scroll to position [1882, 0]
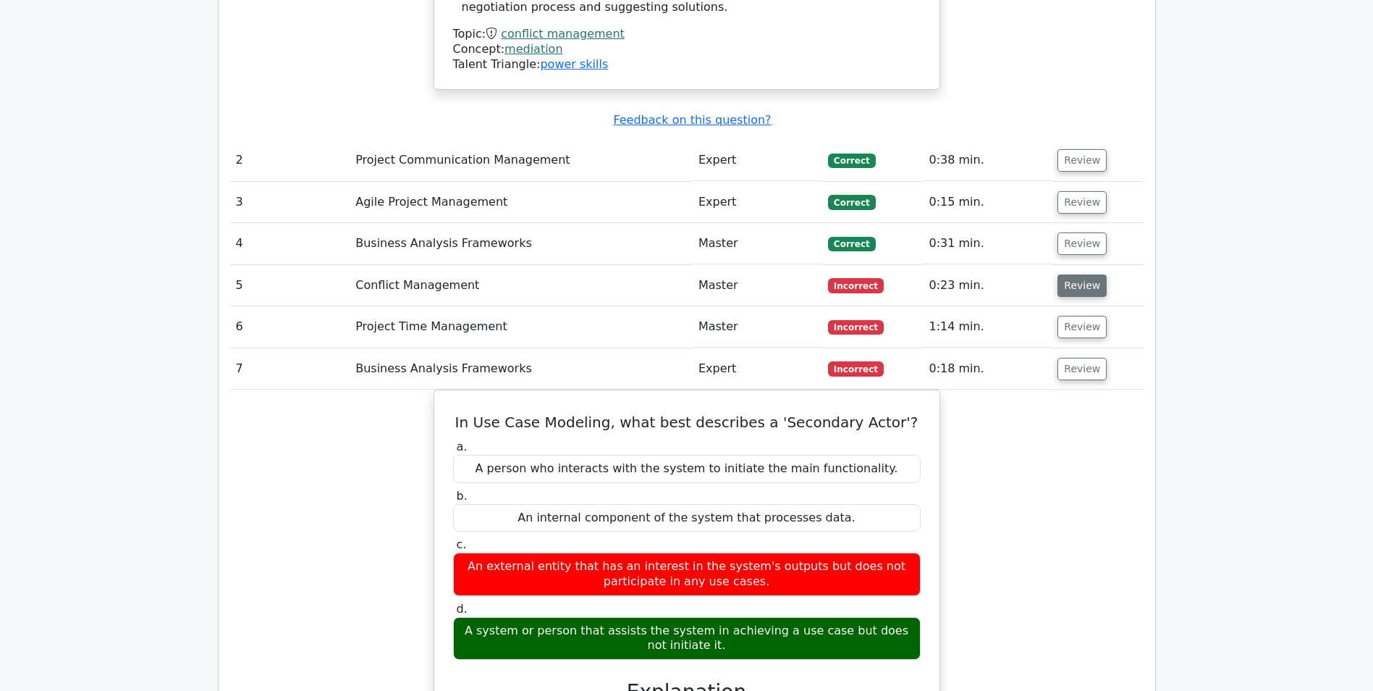
click at [1083, 274] on button "Review" at bounding box center [1082, 285] width 49 height 22
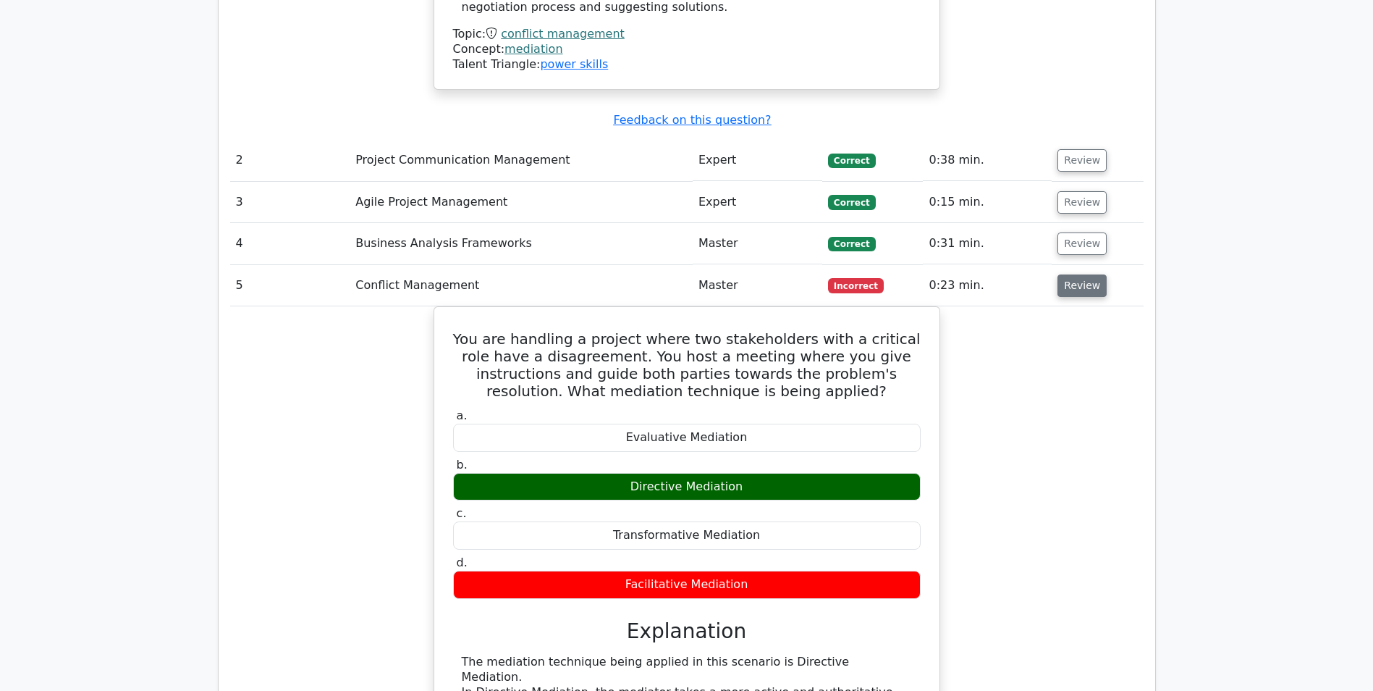
click at [1083, 274] on button "Review" at bounding box center [1082, 285] width 49 height 22
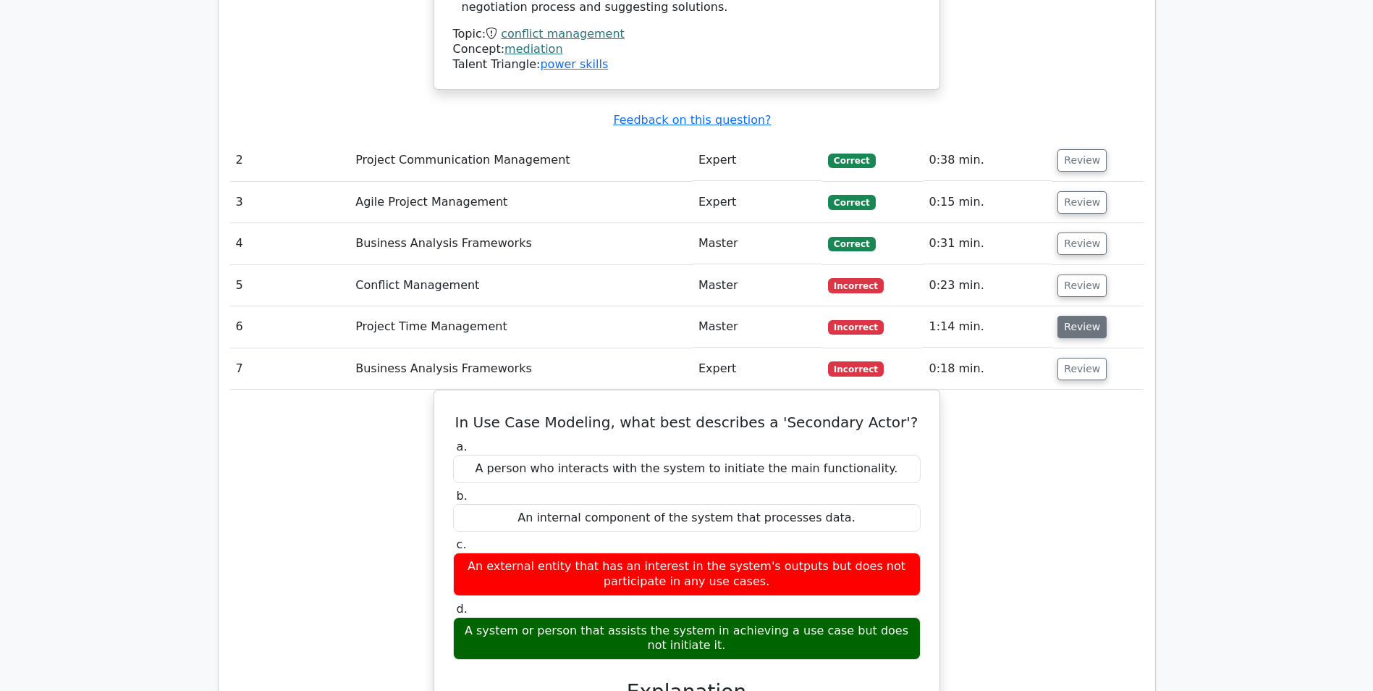
click at [1083, 316] on button "Review" at bounding box center [1082, 327] width 49 height 22
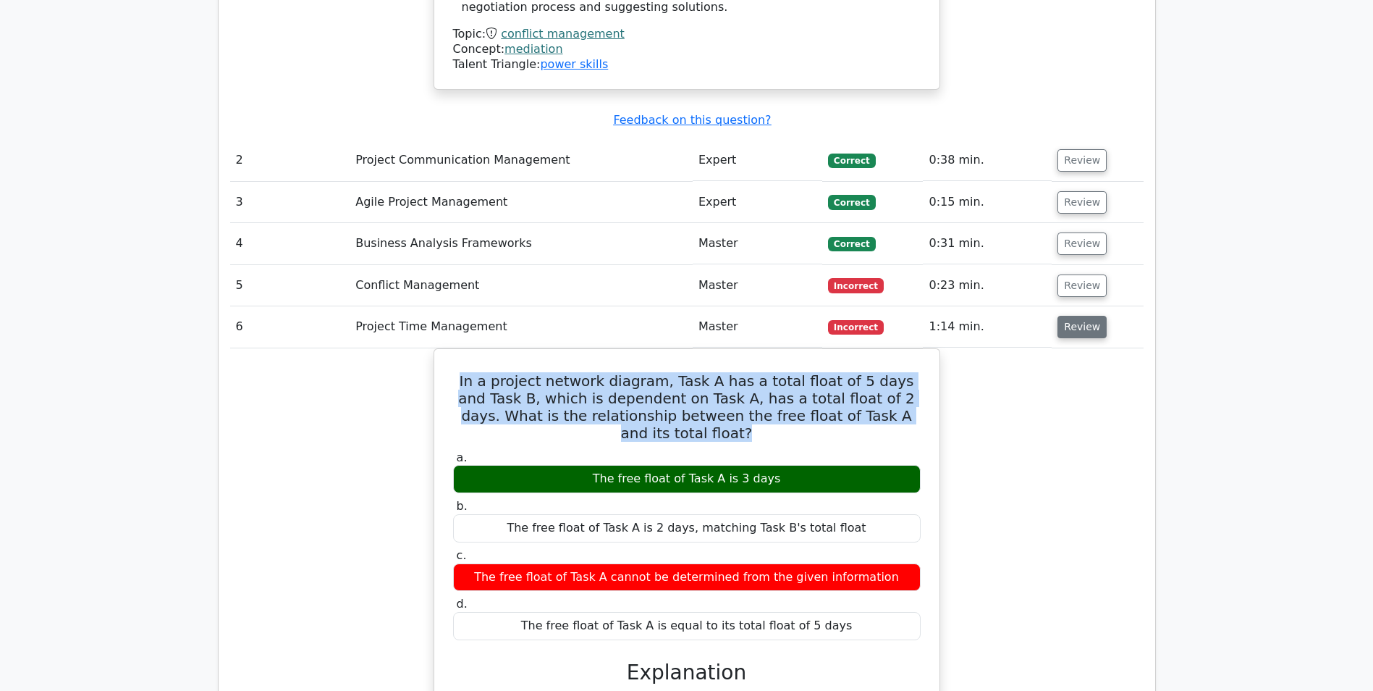
click at [1083, 316] on button "Review" at bounding box center [1082, 327] width 49 height 22
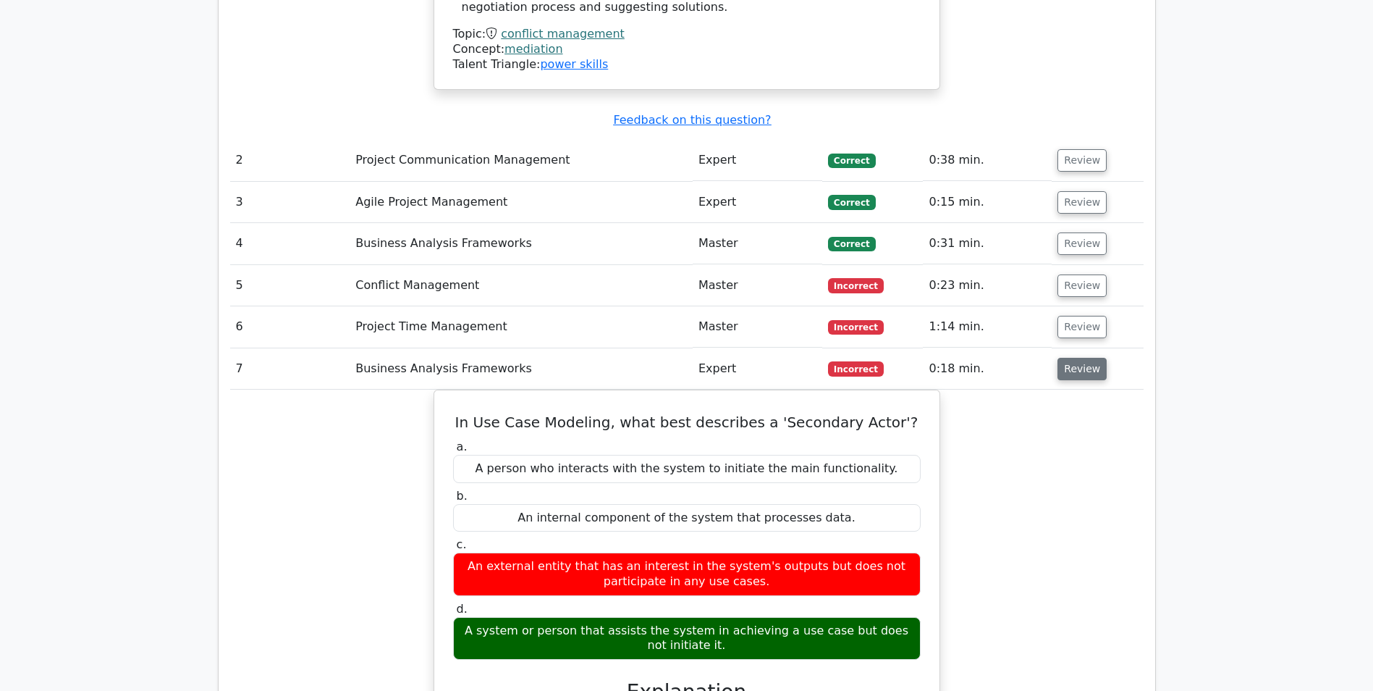
click at [1081, 358] on button "Review" at bounding box center [1082, 369] width 49 height 22
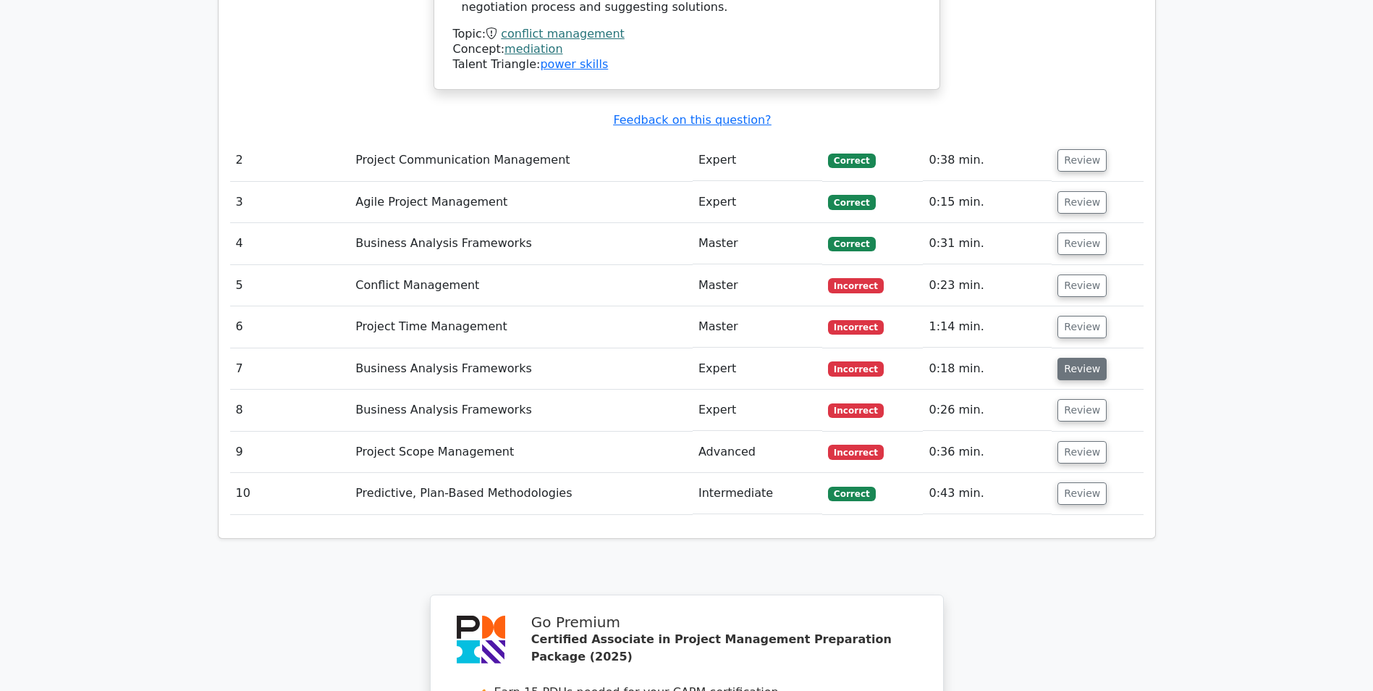
click at [1081, 358] on button "Review" at bounding box center [1082, 369] width 49 height 22
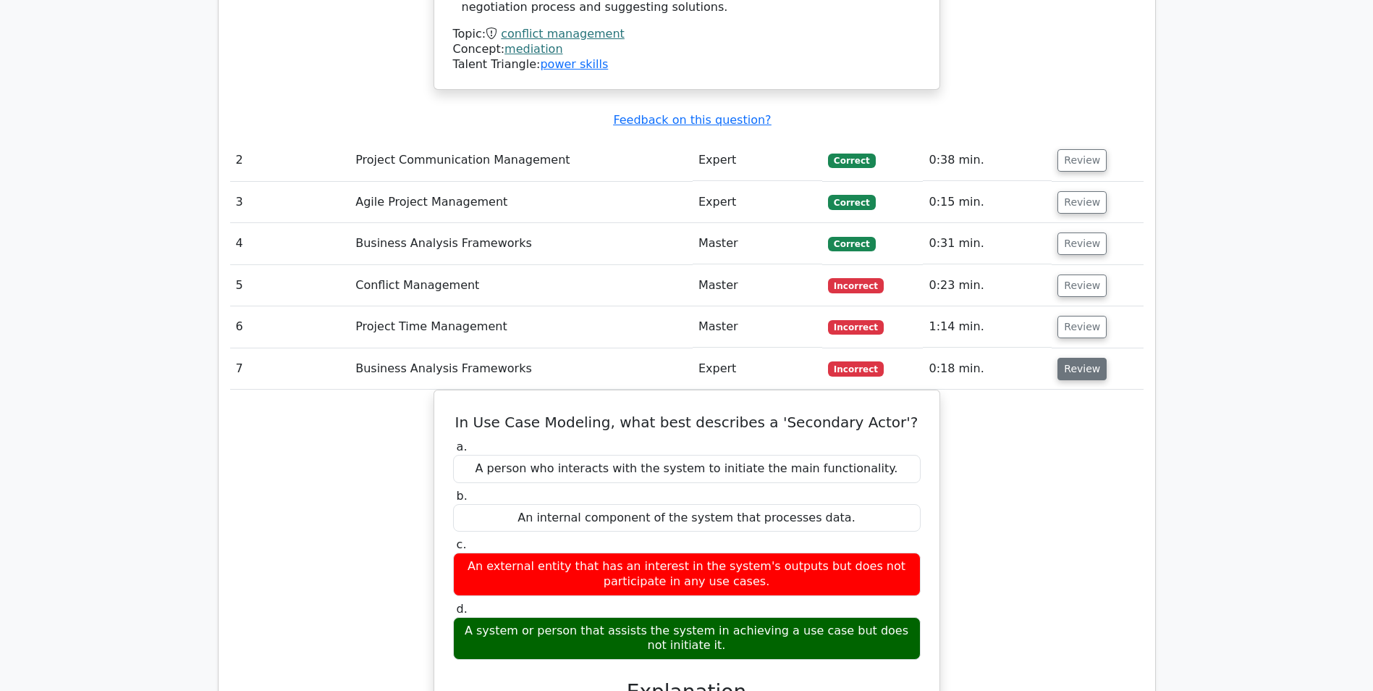
click at [1081, 358] on button "Review" at bounding box center [1082, 369] width 49 height 22
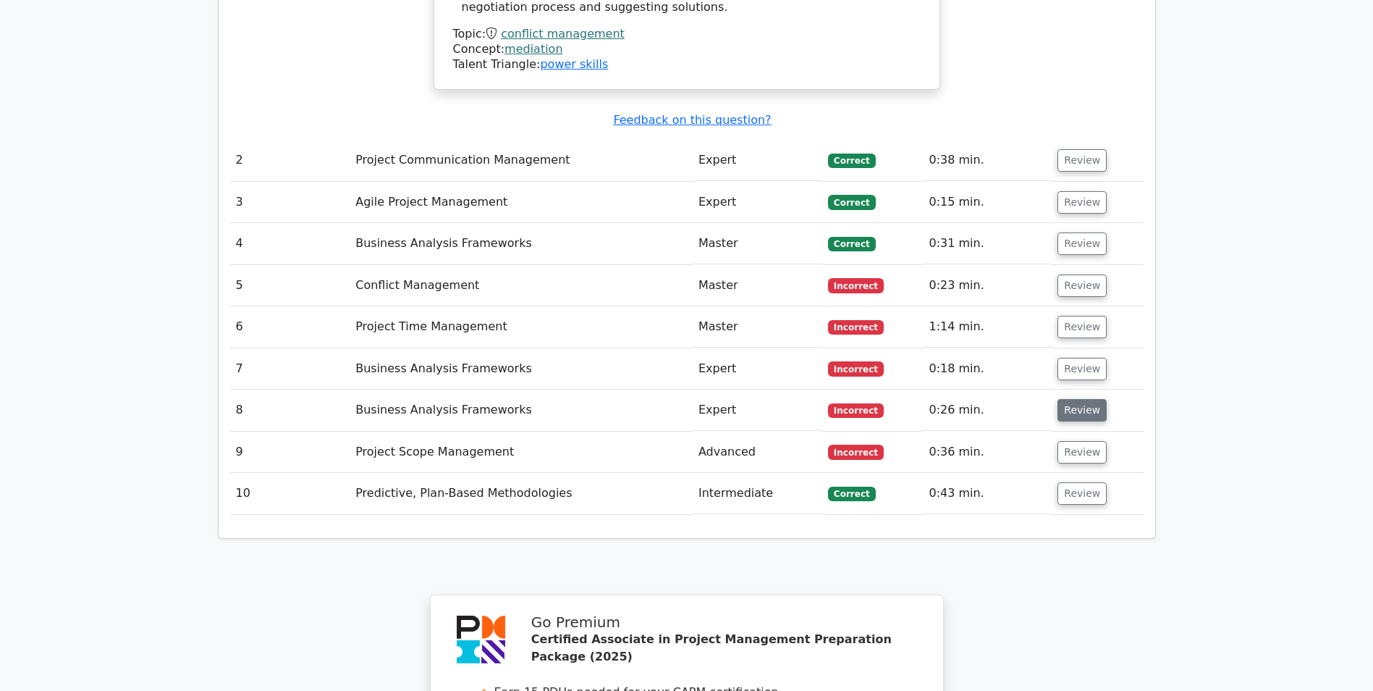
click at [1076, 399] on button "Review" at bounding box center [1082, 410] width 49 height 22
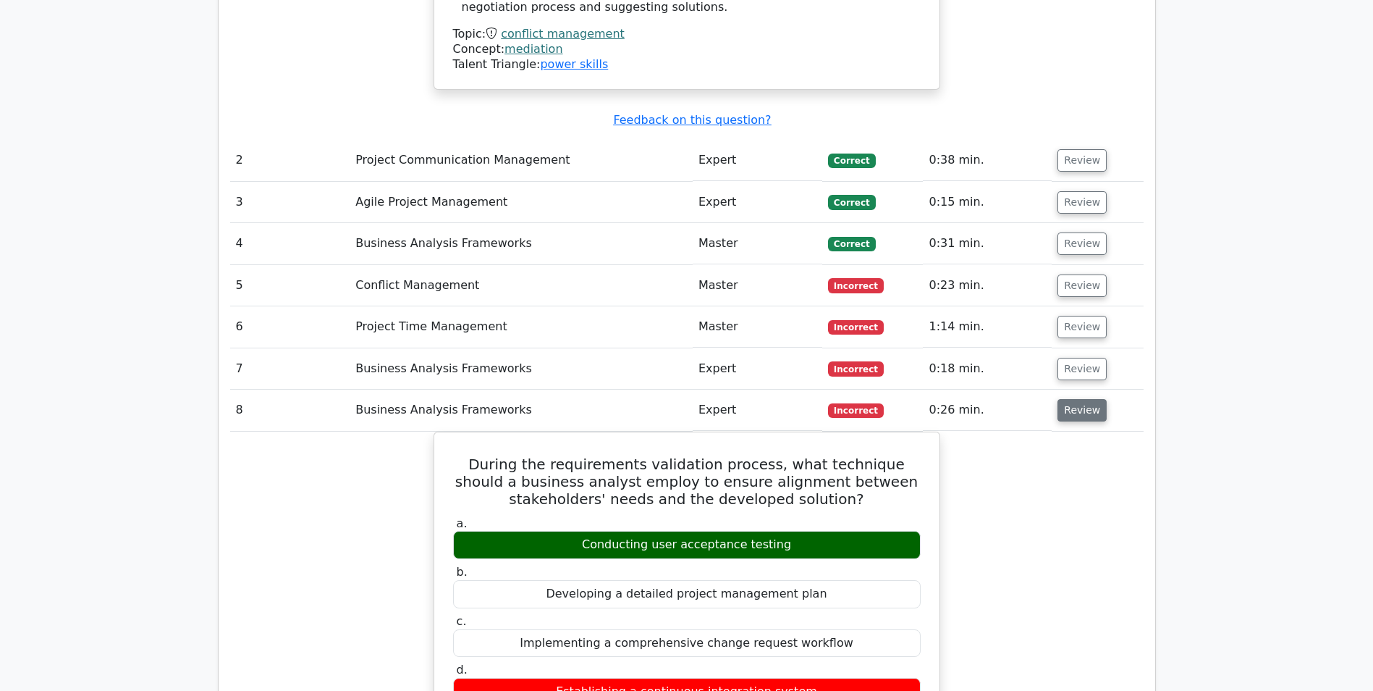
click at [1076, 399] on button "Review" at bounding box center [1082, 410] width 49 height 22
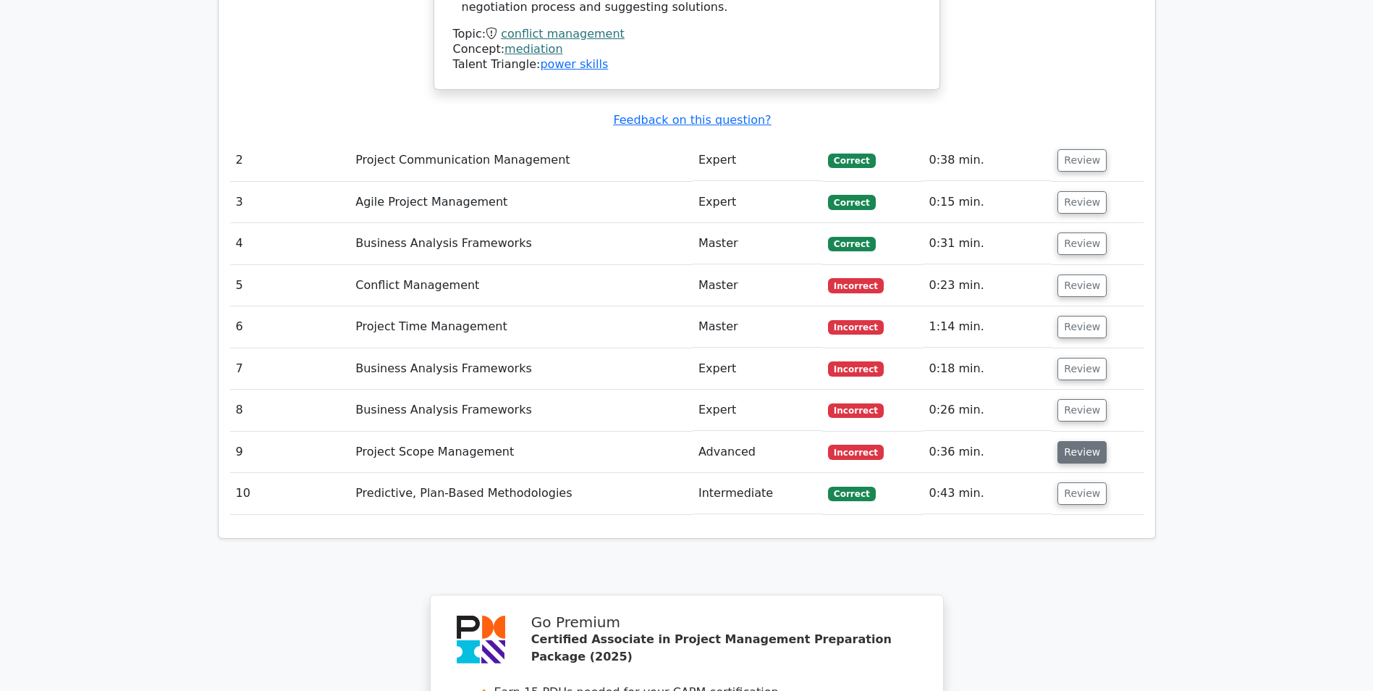
click at [1071, 441] on button "Review" at bounding box center [1082, 452] width 49 height 22
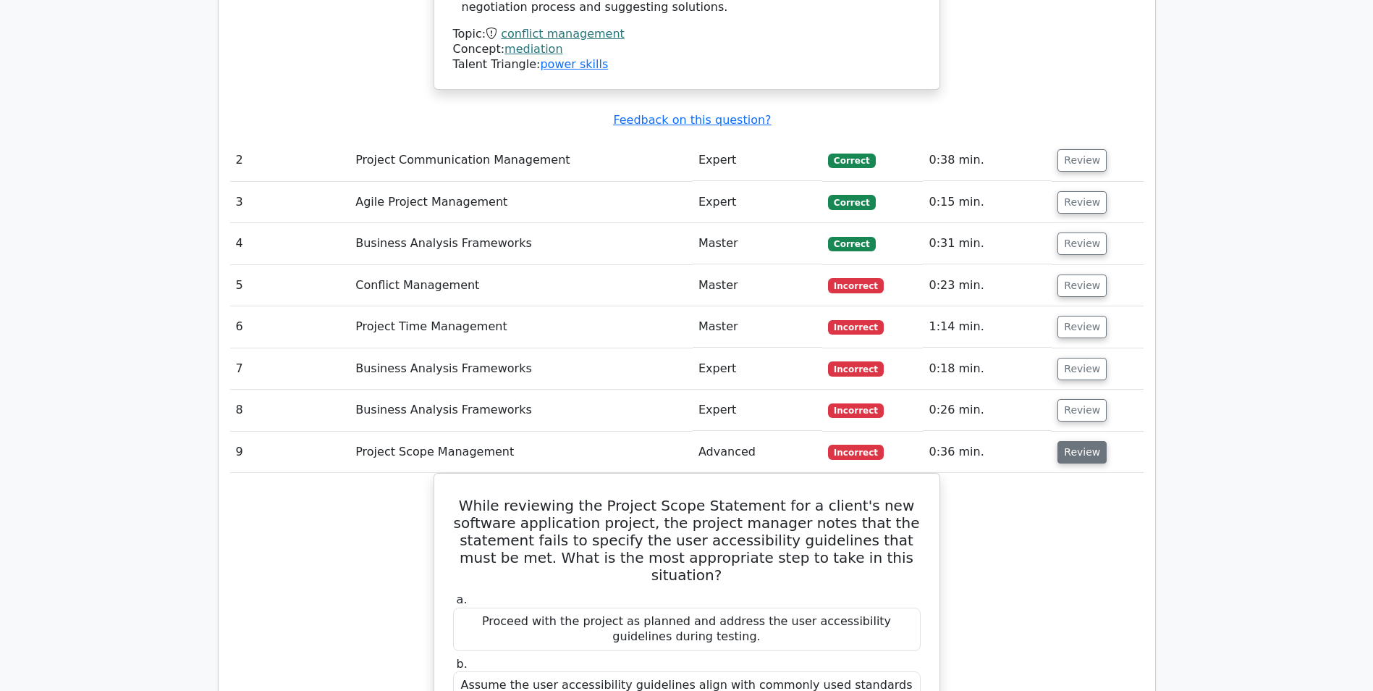
click at [1067, 441] on button "Review" at bounding box center [1082, 452] width 49 height 22
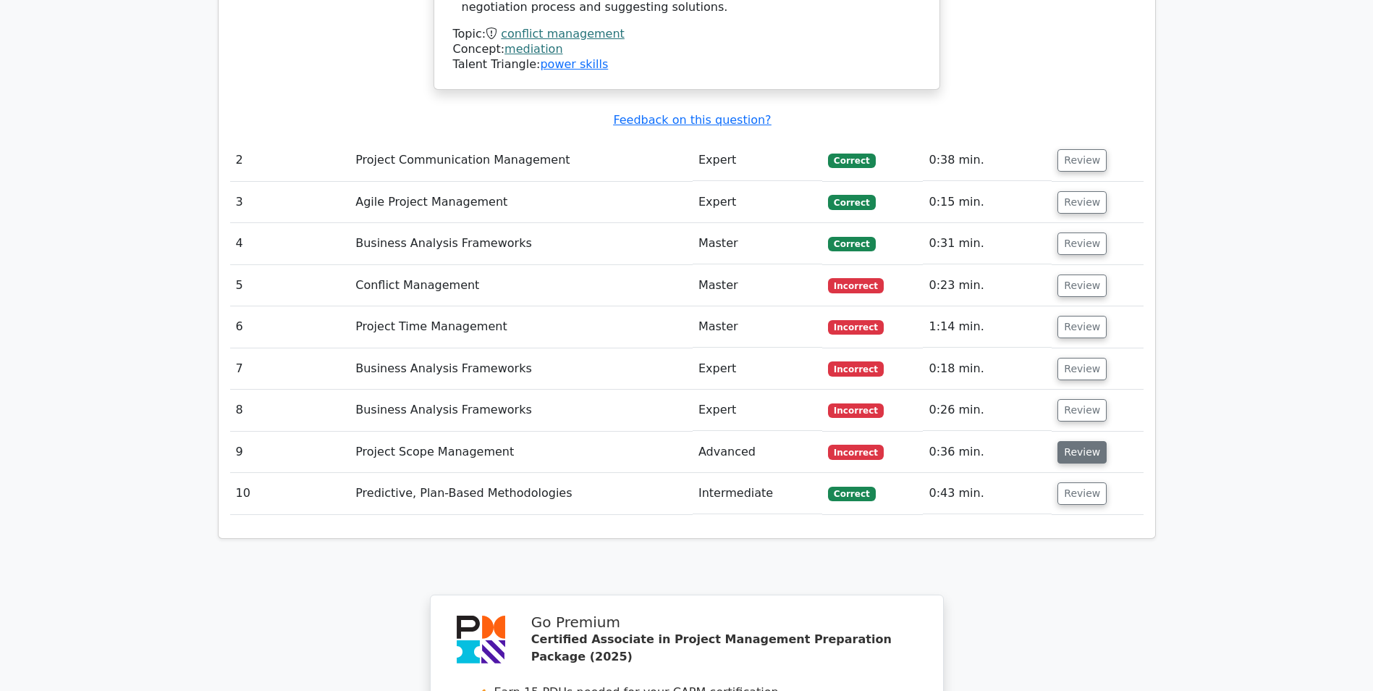
click at [1067, 441] on button "Review" at bounding box center [1082, 452] width 49 height 22
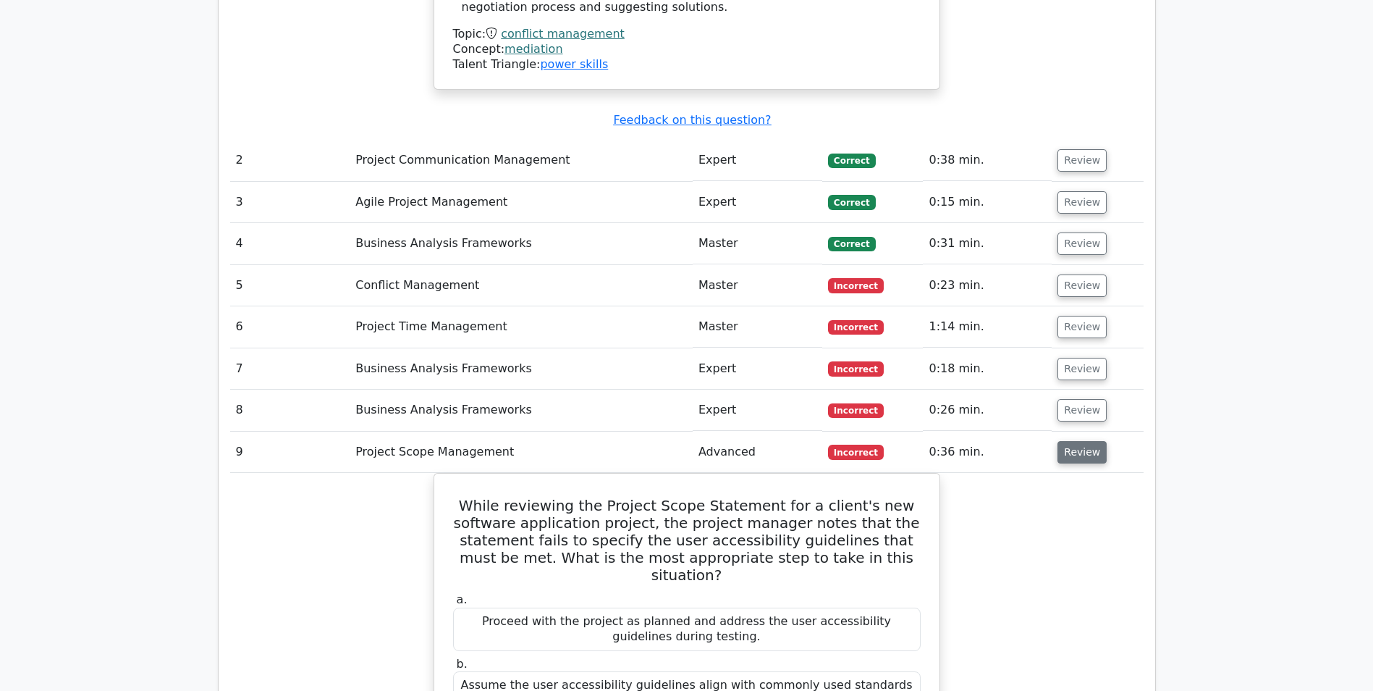
click at [1067, 441] on button "Review" at bounding box center [1082, 452] width 49 height 22
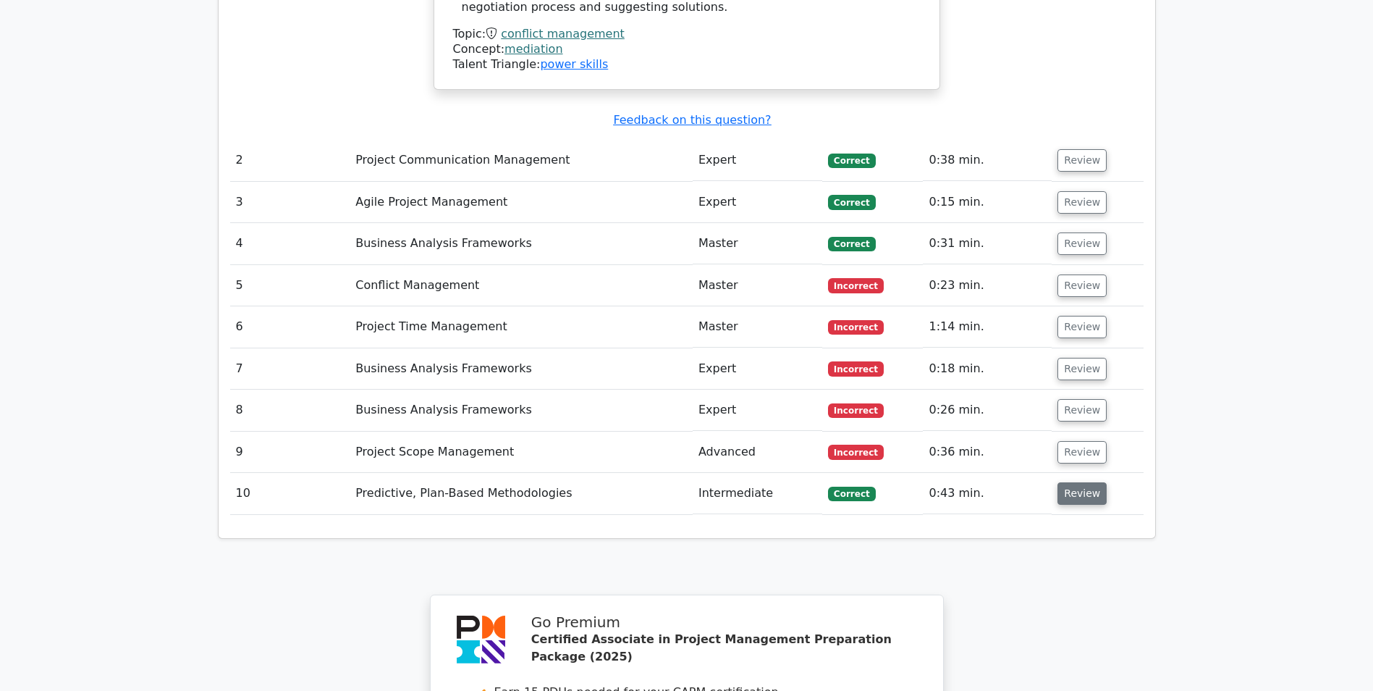
click at [1070, 482] on button "Review" at bounding box center [1082, 493] width 49 height 22
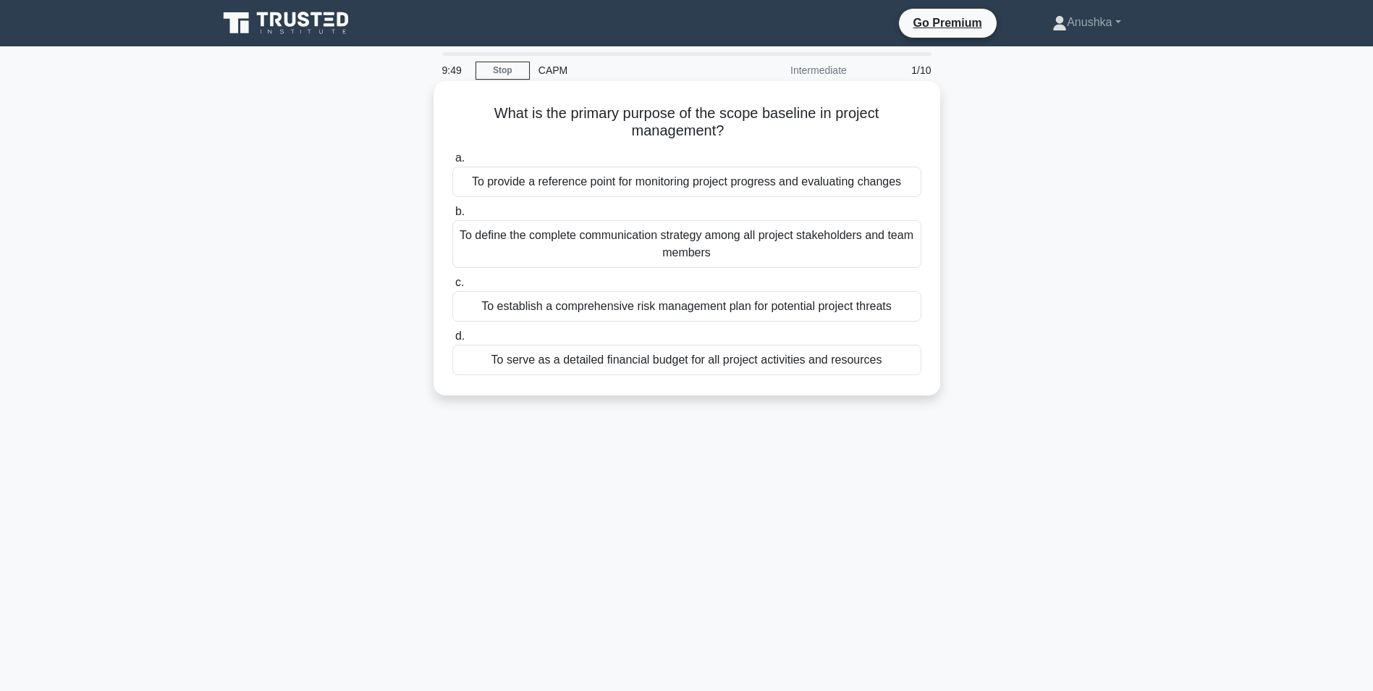
click at [647, 181] on div "To provide a reference point for monitoring project progress and evaluating cha…" at bounding box center [686, 182] width 469 height 30
click at [452, 163] on input "a. To provide a reference point for monitoring project progress and evaluating …" at bounding box center [452, 157] width 0 height 9
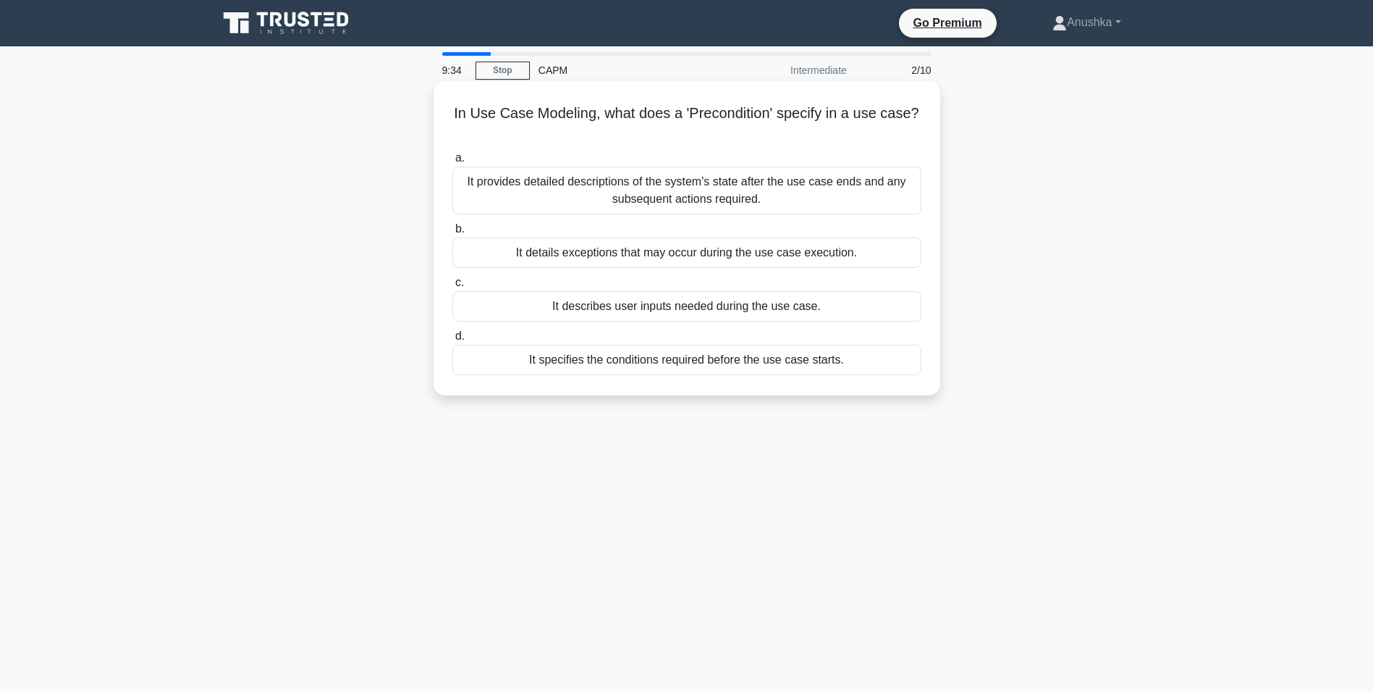
click at [641, 362] on div "It specifies the conditions required before the use case starts." at bounding box center [686, 360] width 469 height 30
click at [452, 341] on input "d. It specifies the conditions required before the use case starts." at bounding box center [452, 336] width 0 height 9
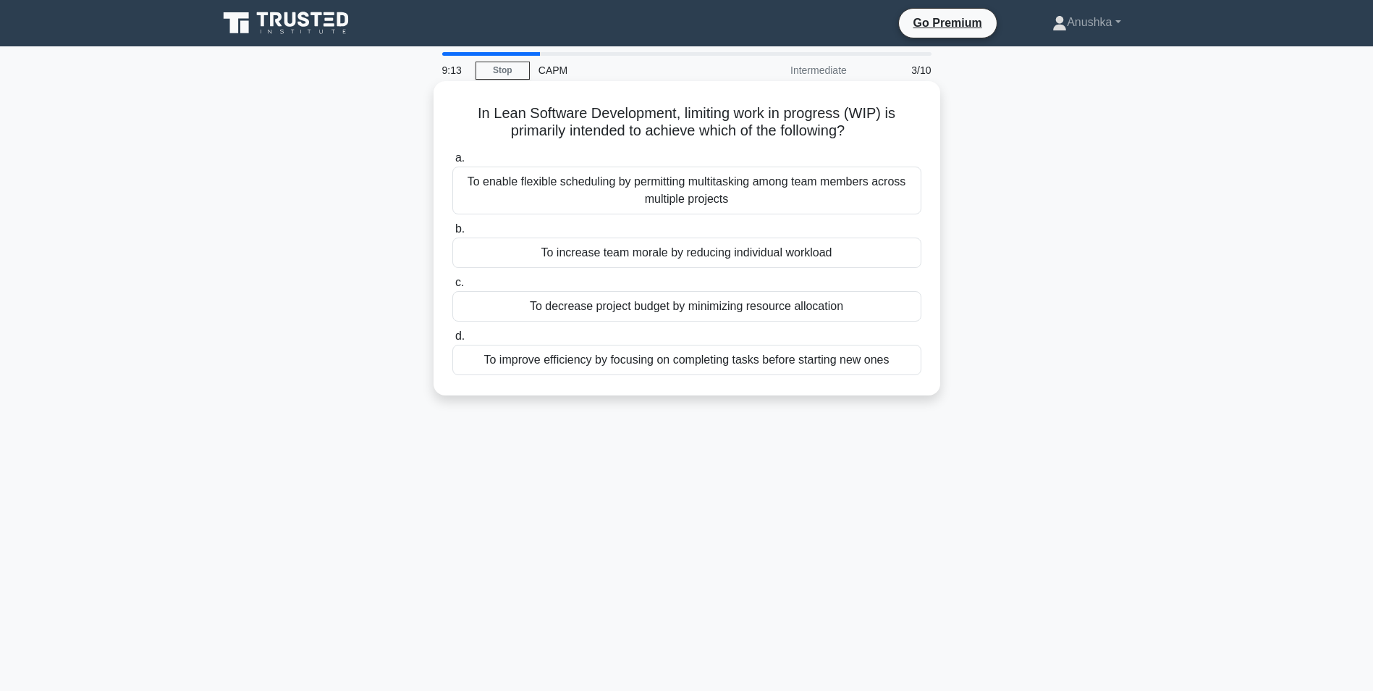
click at [653, 361] on div "To improve efficiency by focusing on completing tasks before starting new ones" at bounding box center [686, 360] width 469 height 30
click at [452, 341] on input "d. To improve efficiency by focusing on completing tasks before starting new on…" at bounding box center [452, 336] width 0 height 9
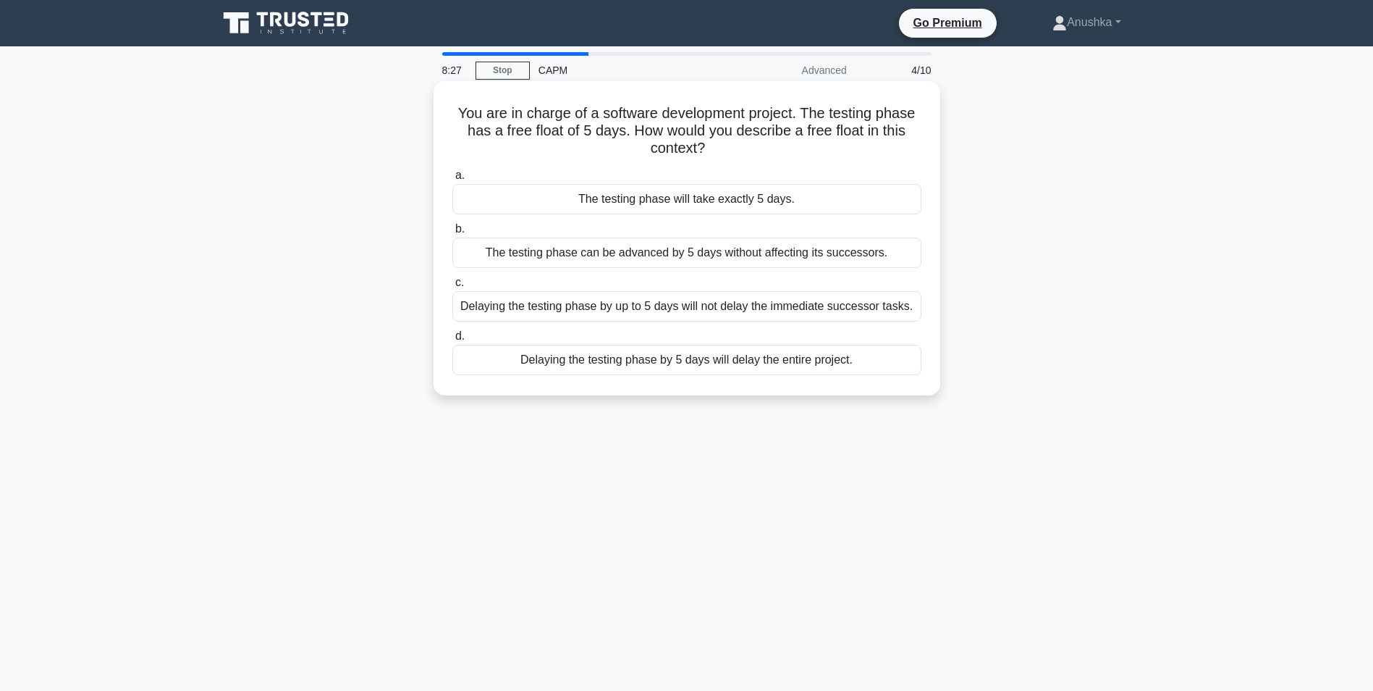
click at [693, 306] on div "Delaying the testing phase by up to 5 days will not delay the immediate success…" at bounding box center [686, 306] width 469 height 30
click at [452, 287] on input "c. Delaying the testing phase by up to 5 days will not delay the immediate succ…" at bounding box center [452, 282] width 0 height 9
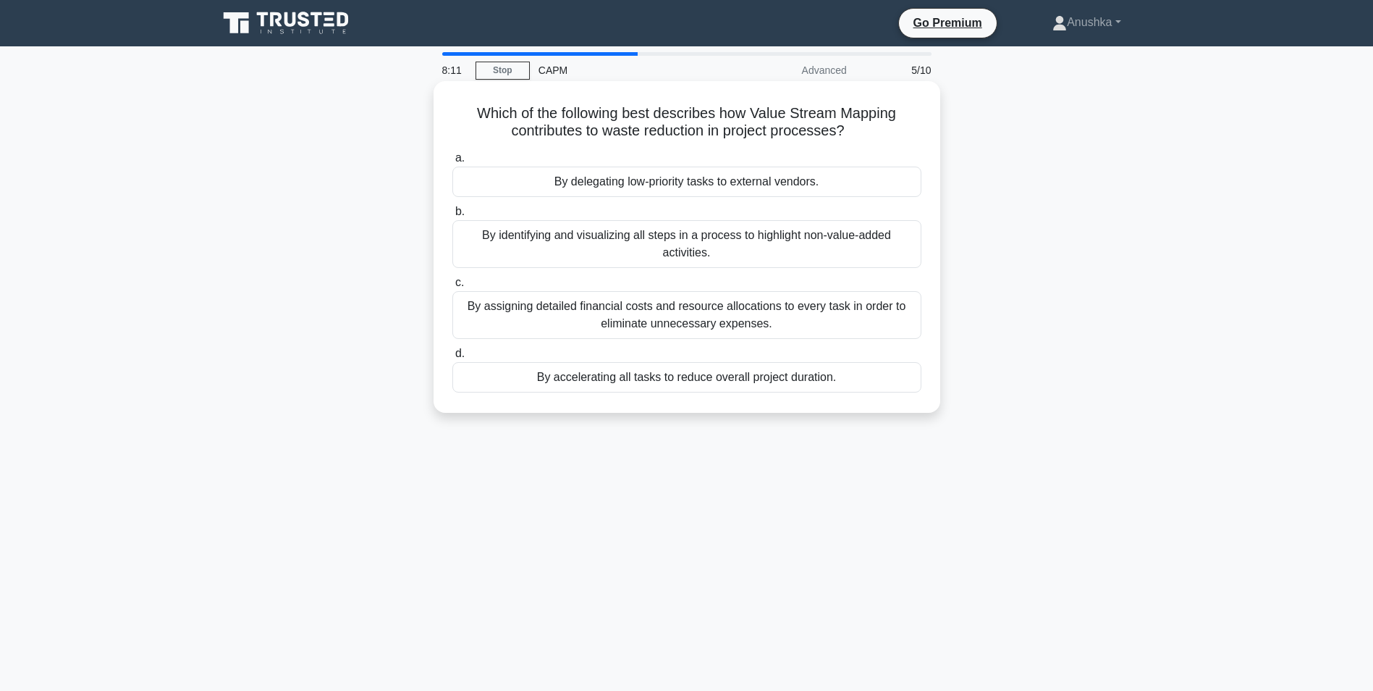
click at [686, 253] on div "By identifying and visualizing all steps in a process to highlight non-value-ad…" at bounding box center [686, 244] width 469 height 48
click at [452, 216] on input "b. By identifying and visualizing all steps in a process to highlight non-value…" at bounding box center [452, 211] width 0 height 9
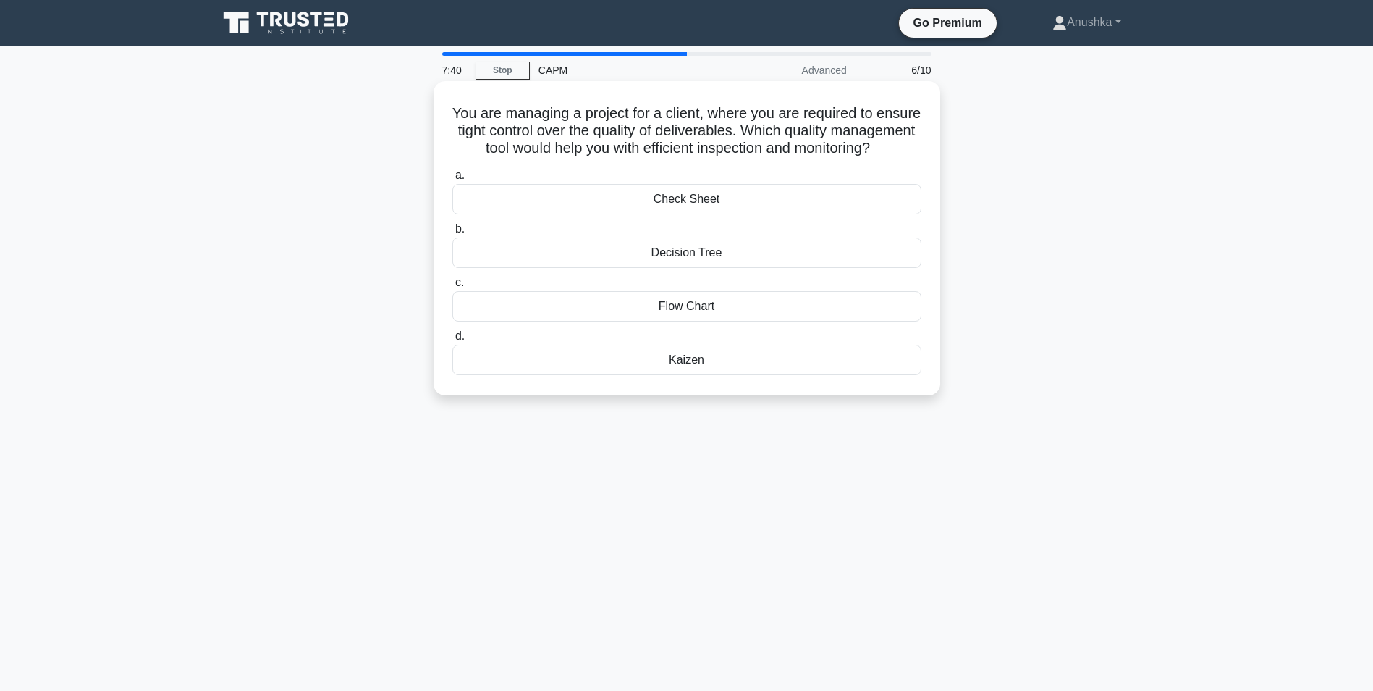
click at [713, 321] on div "Flow Chart" at bounding box center [686, 306] width 469 height 30
click at [452, 287] on input "c. Flow Chart" at bounding box center [452, 282] width 0 height 9
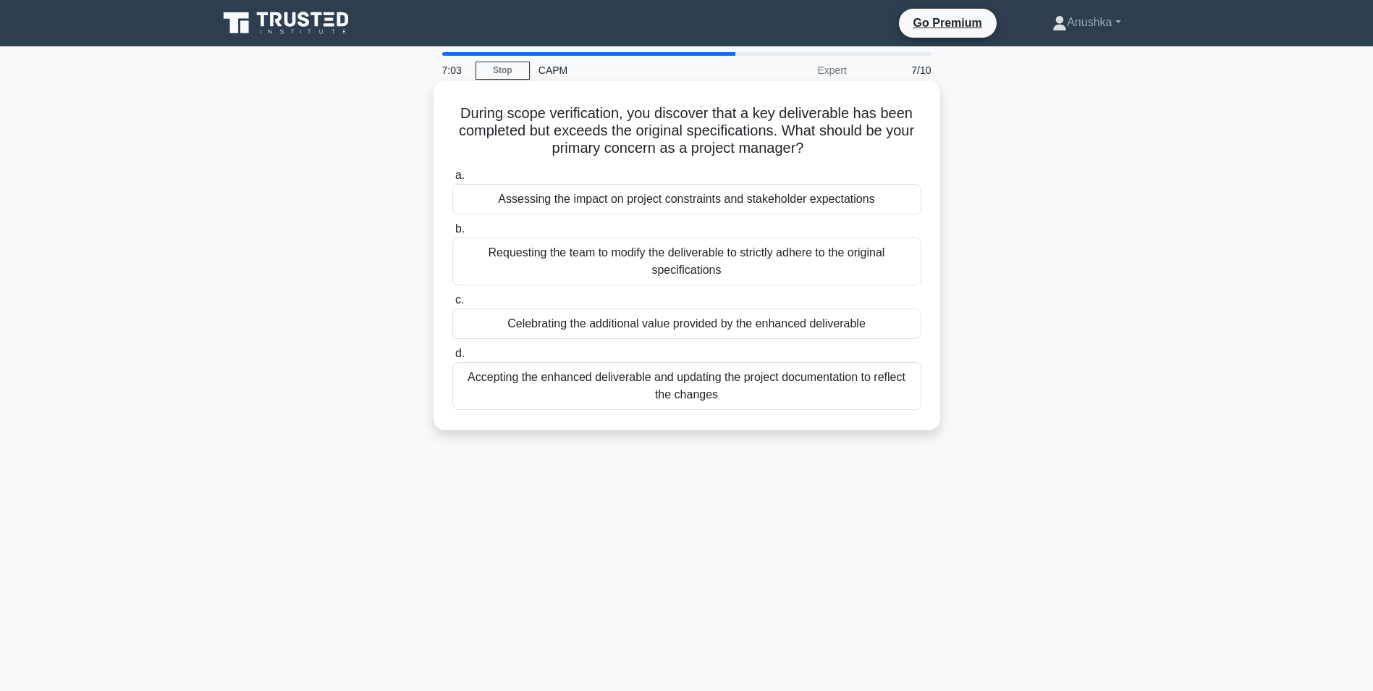
click at [759, 202] on div "Assessing the impact on project constraints and stakeholder expectations" at bounding box center [686, 199] width 469 height 30
click at [452, 180] on input "a. Assessing the impact on project constraints and stakeholder expectations" at bounding box center [452, 175] width 0 height 9
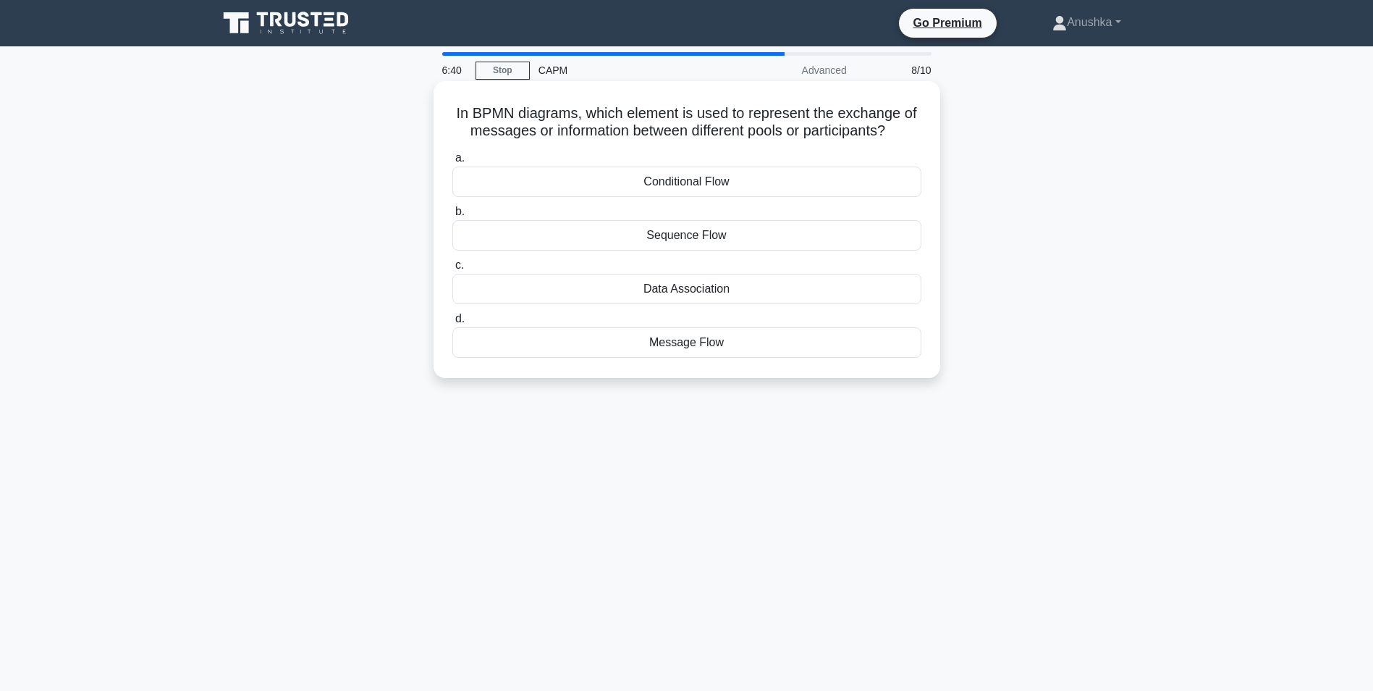
click at [723, 345] on div "Message Flow" at bounding box center [686, 342] width 469 height 30
click at [452, 324] on input "d. Message Flow" at bounding box center [452, 318] width 0 height 9
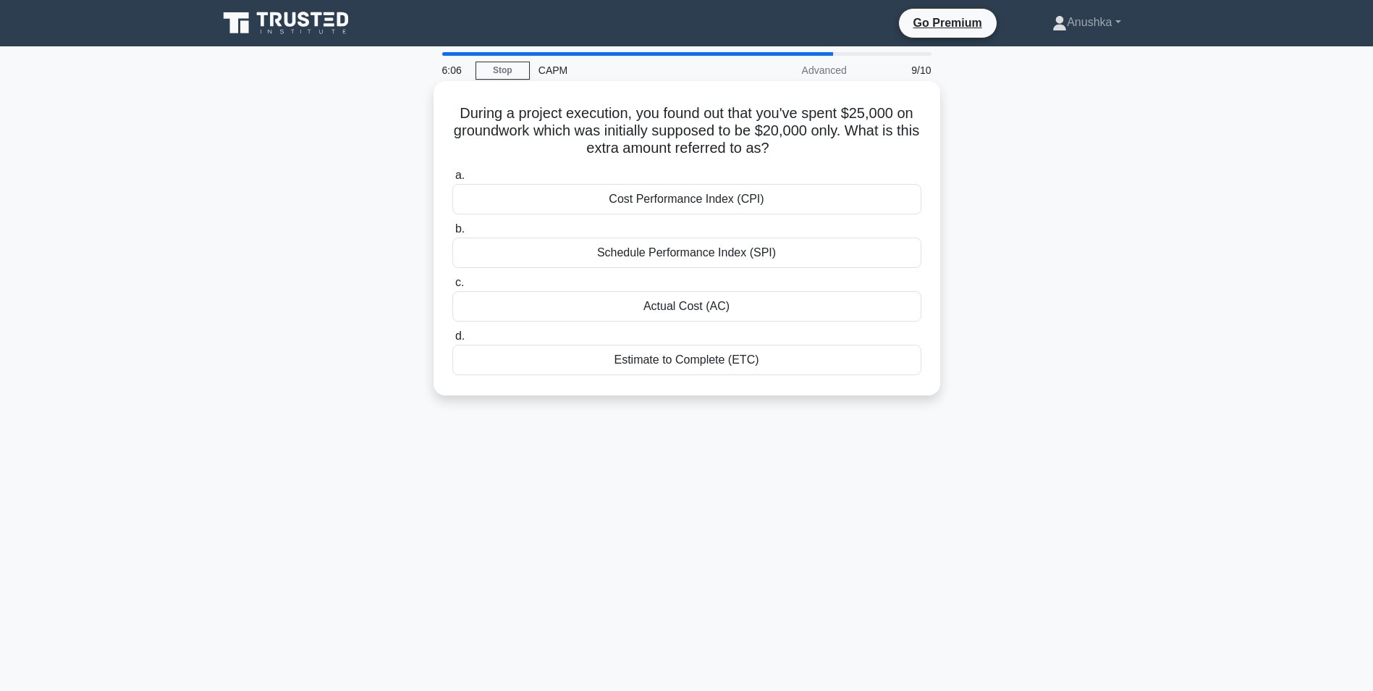
click at [728, 361] on div "Estimate to Complete (ETC)" at bounding box center [686, 360] width 469 height 30
click at [452, 341] on input "d. Estimate to Complete (ETC)" at bounding box center [452, 336] width 0 height 9
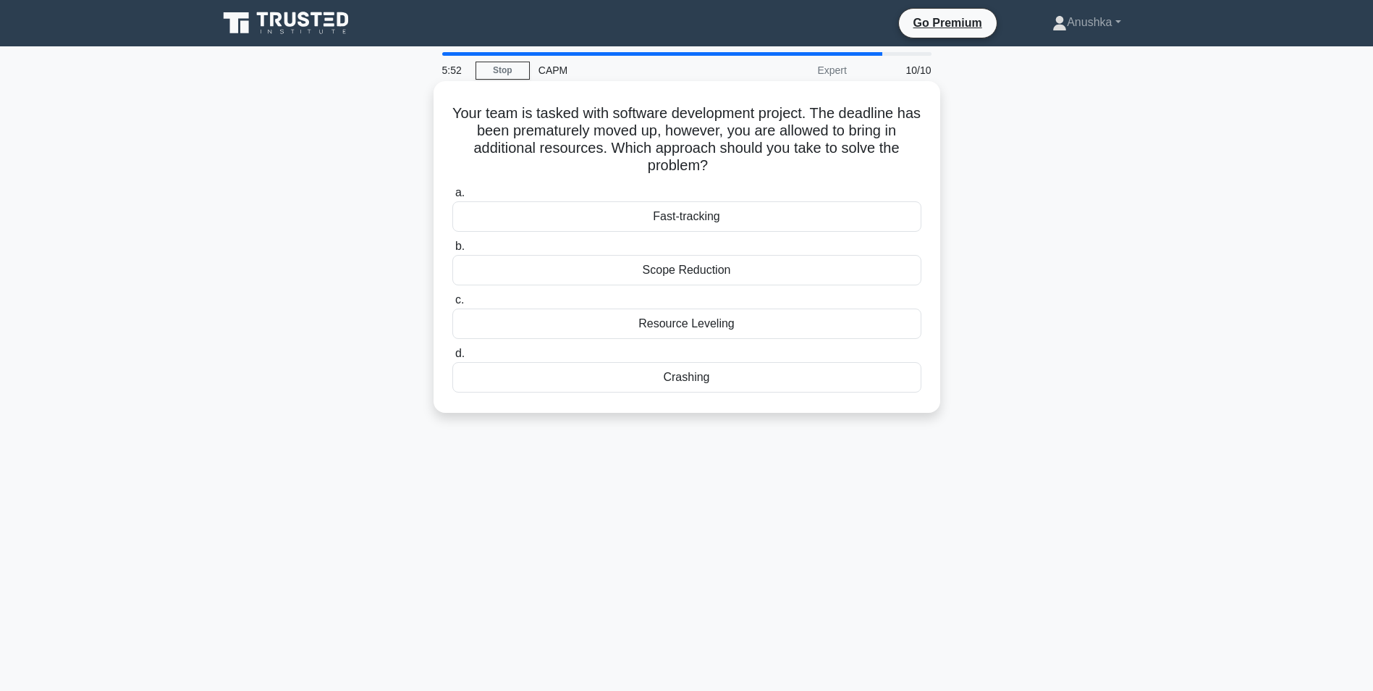
click at [729, 382] on div "Crashing" at bounding box center [686, 377] width 469 height 30
click at [452, 358] on input "d. Crashing" at bounding box center [452, 353] width 0 height 9
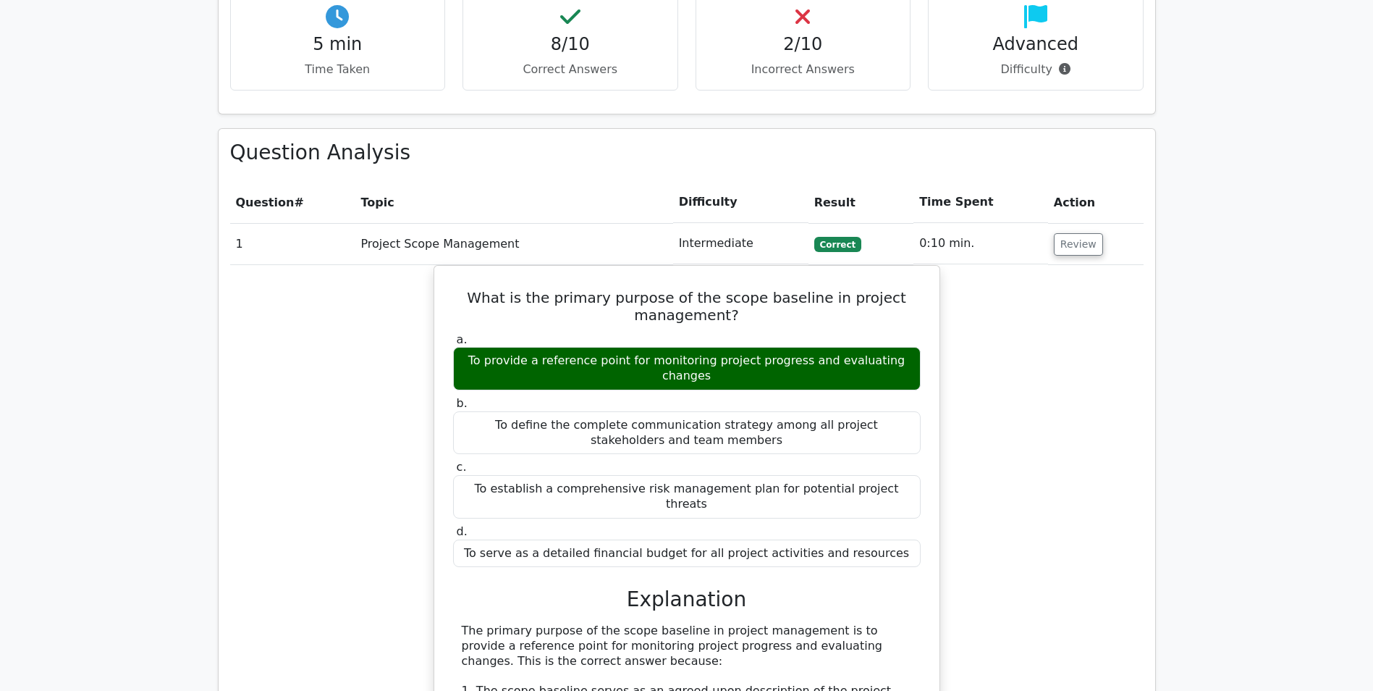
scroll to position [1014, 0]
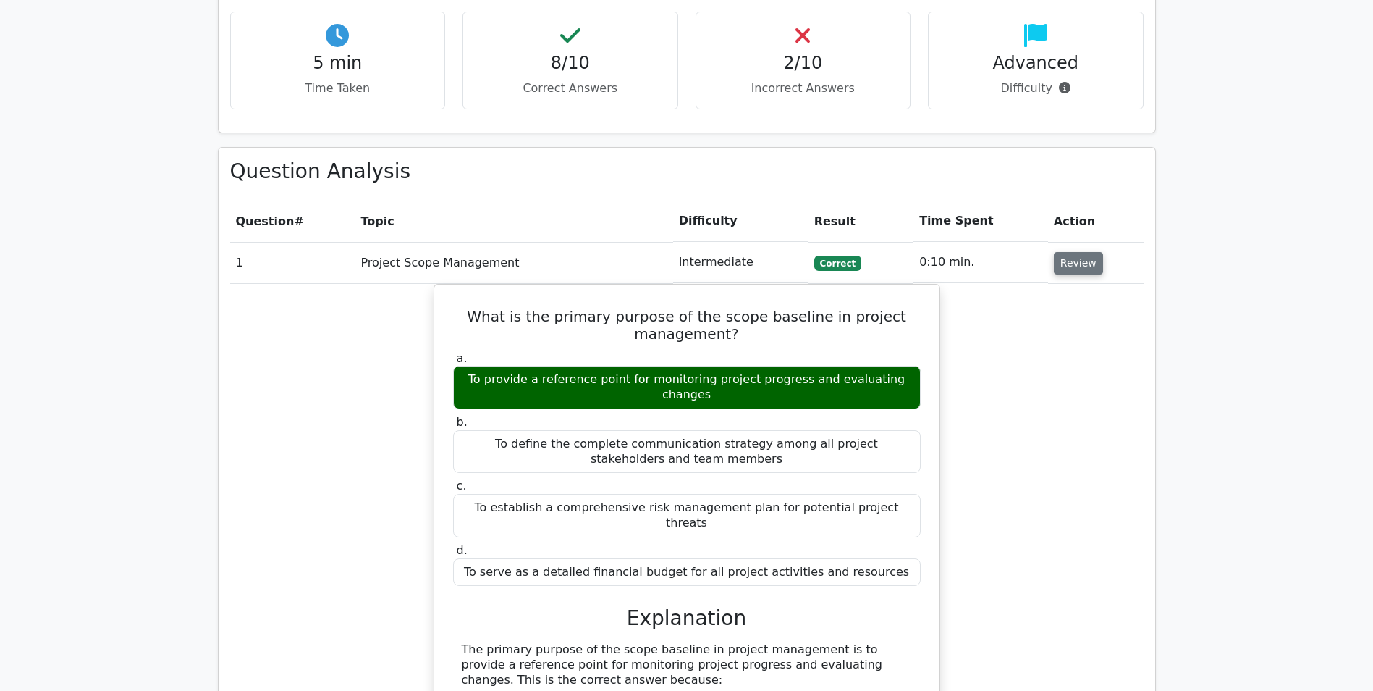
click at [1069, 252] on button "Review" at bounding box center [1078, 263] width 49 height 22
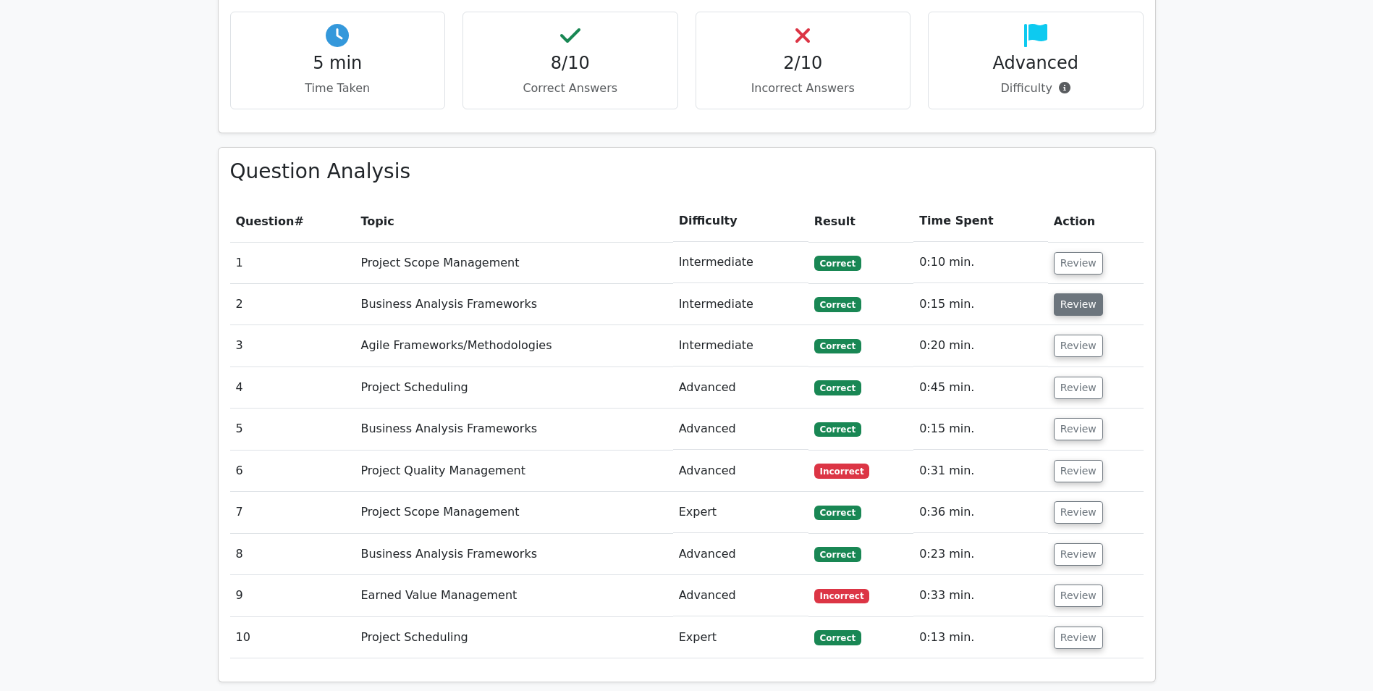
click at [1085, 293] on button "Review" at bounding box center [1078, 304] width 49 height 22
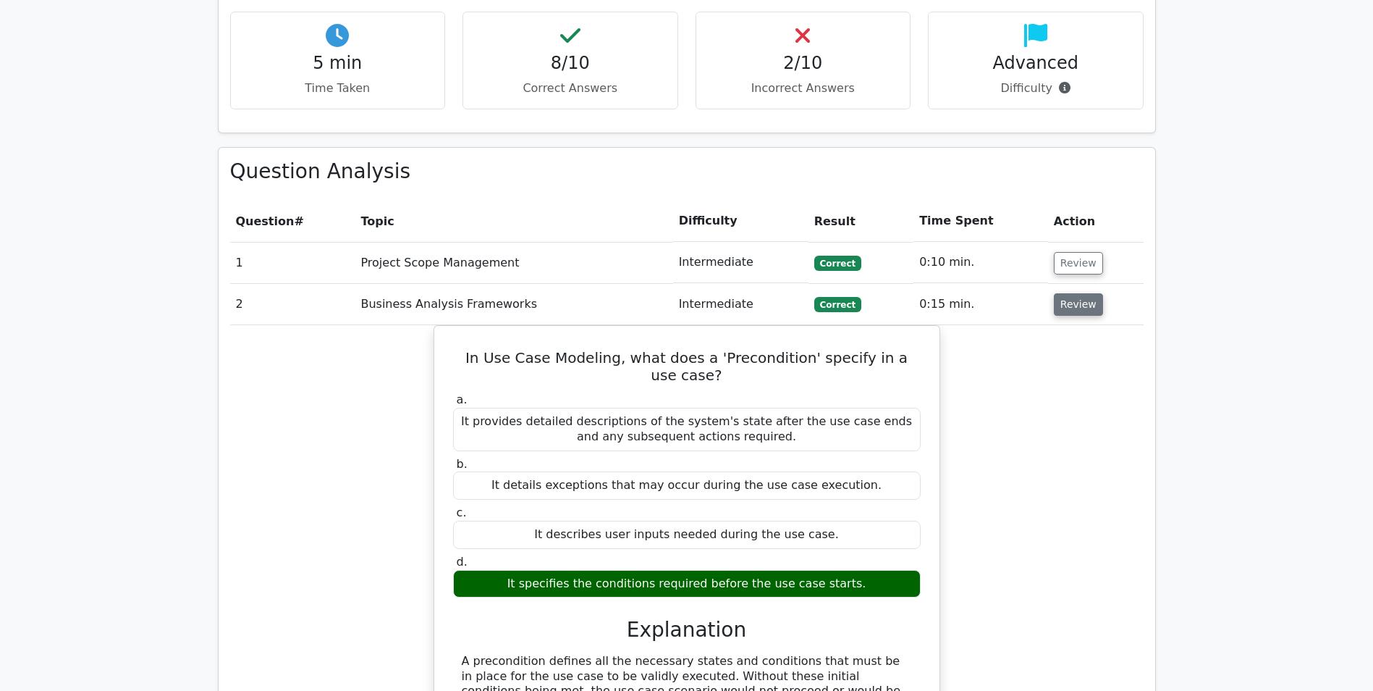
click at [1085, 293] on button "Review" at bounding box center [1078, 304] width 49 height 22
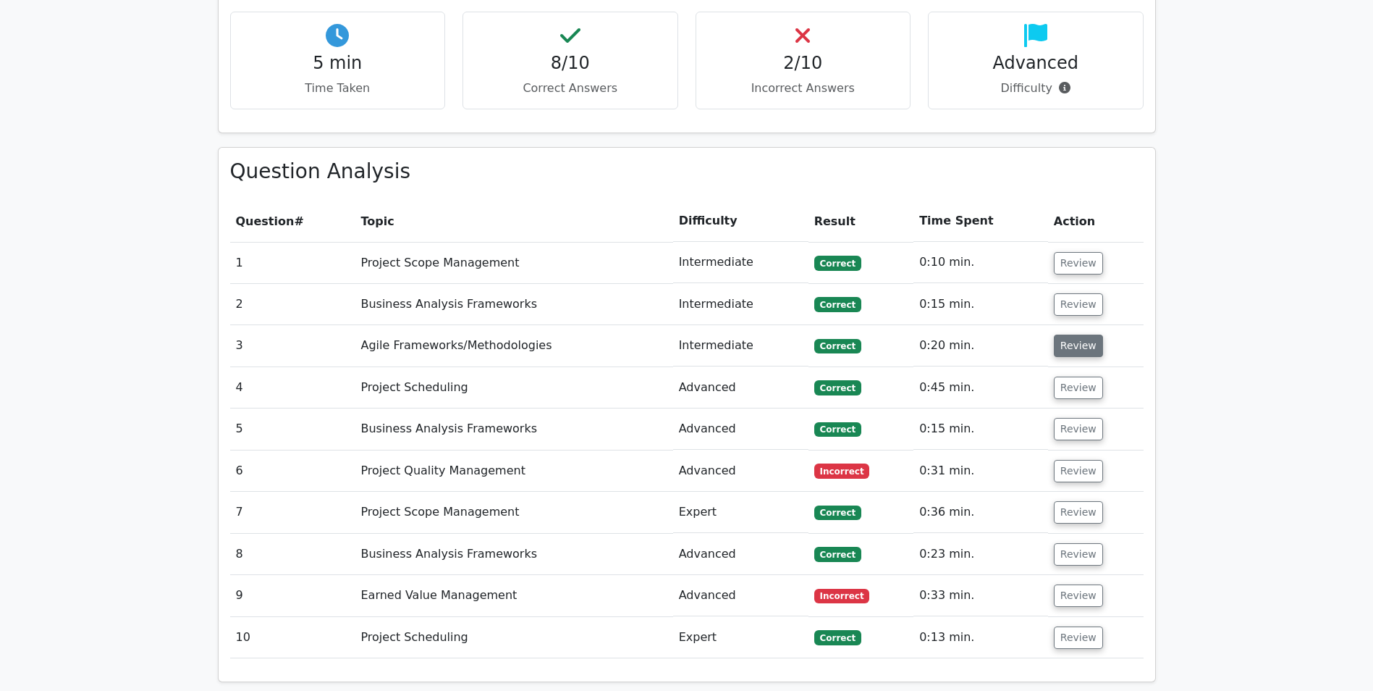
click at [1075, 334] on button "Review" at bounding box center [1078, 345] width 49 height 22
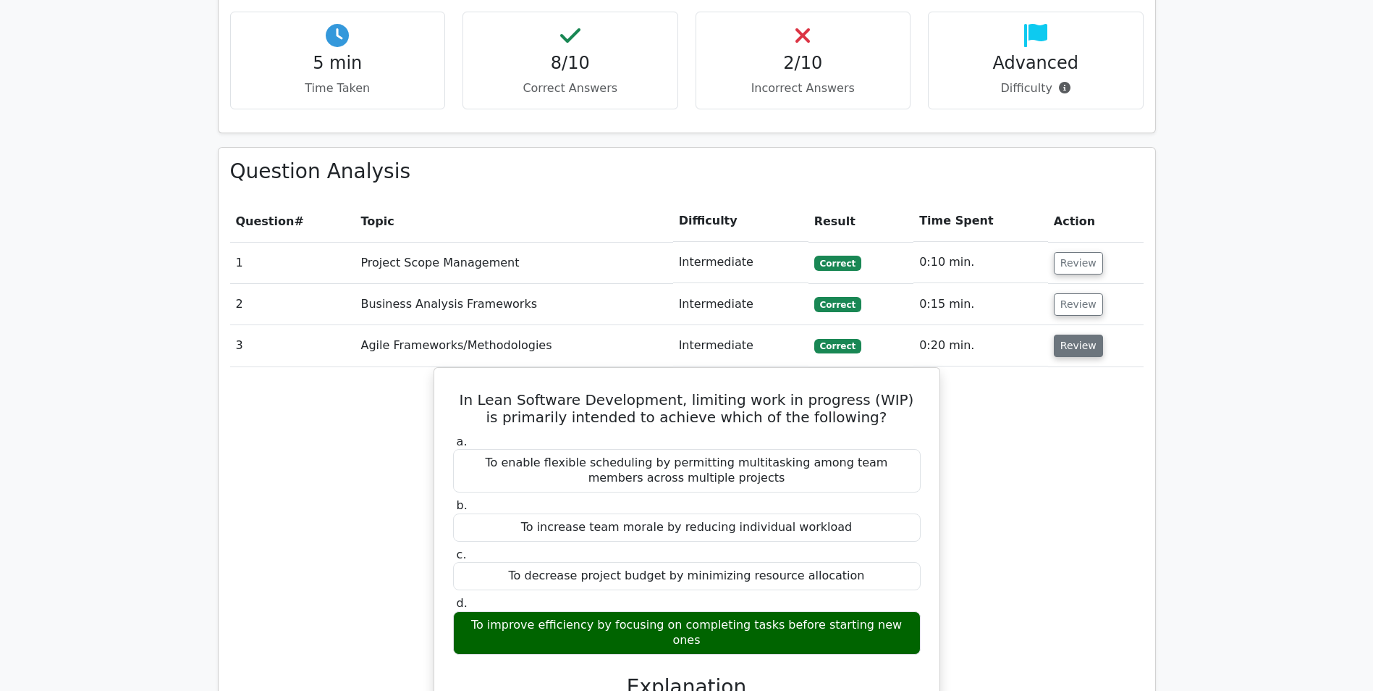
click at [1075, 334] on button "Review" at bounding box center [1078, 345] width 49 height 22
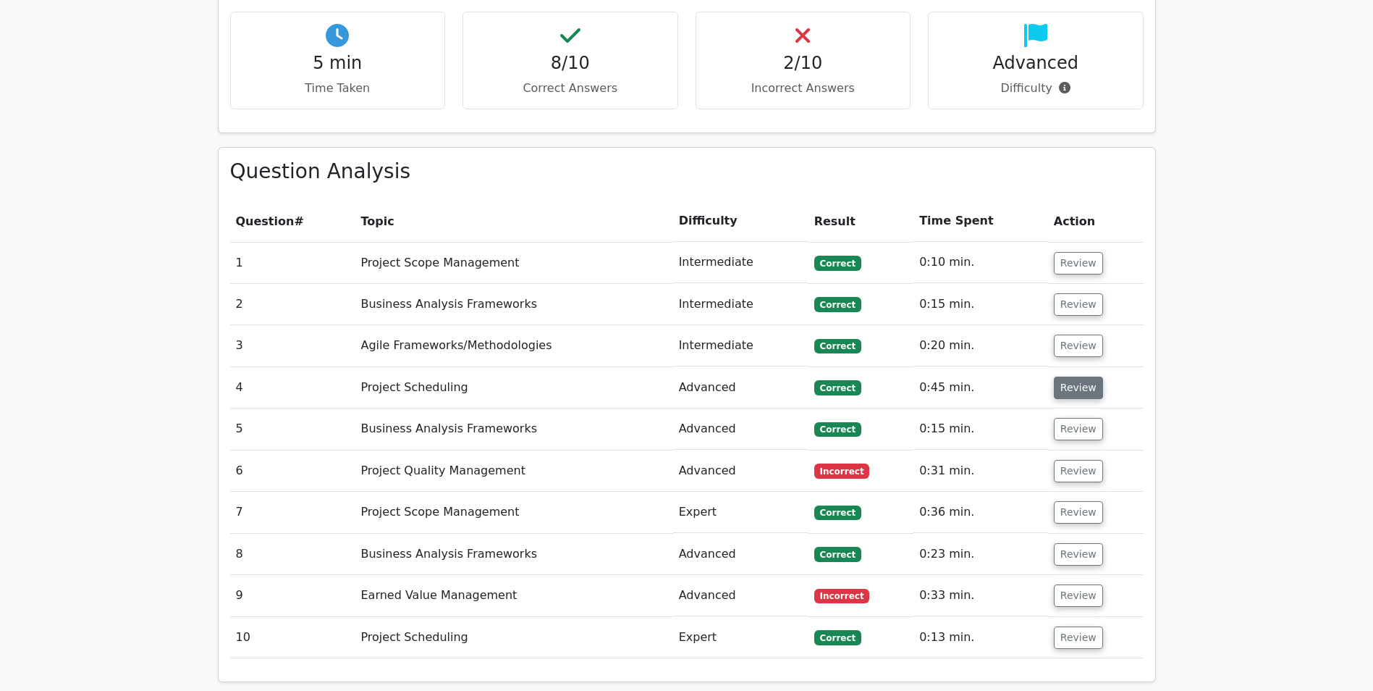
click at [1079, 376] on button "Review" at bounding box center [1078, 387] width 49 height 22
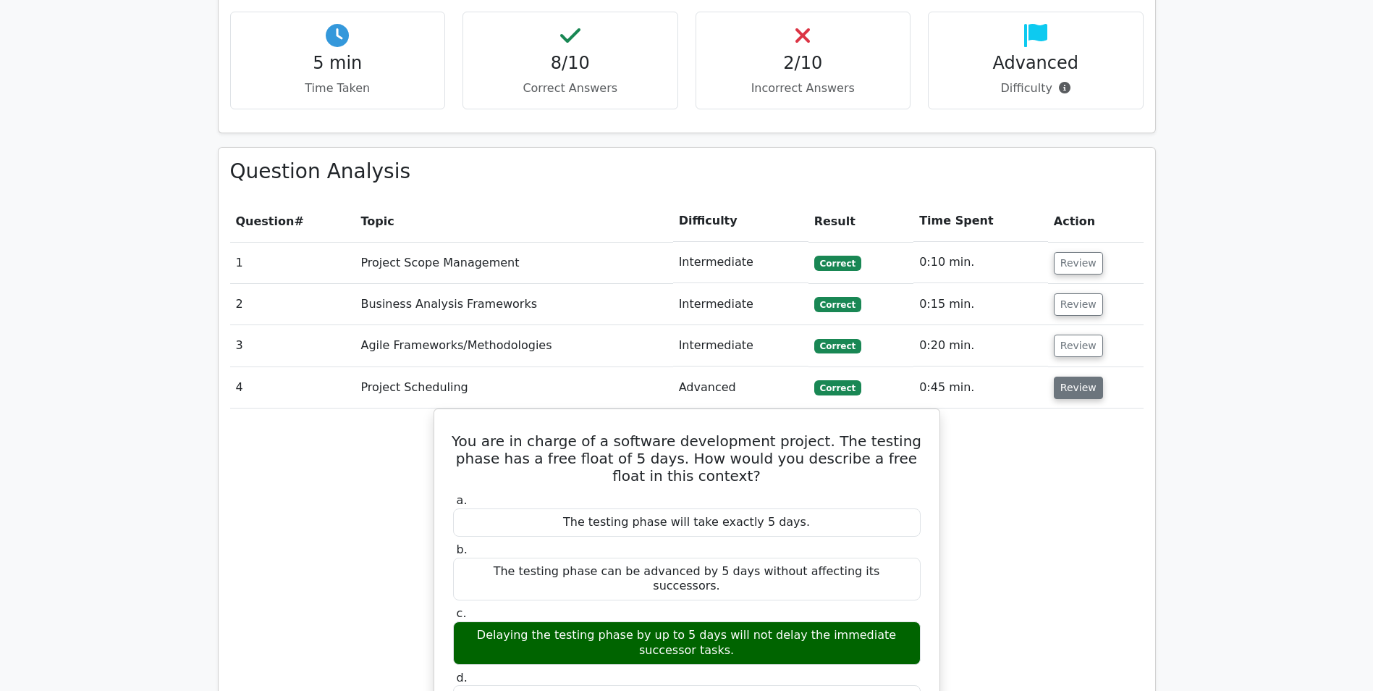
click at [1077, 376] on button "Review" at bounding box center [1078, 387] width 49 height 22
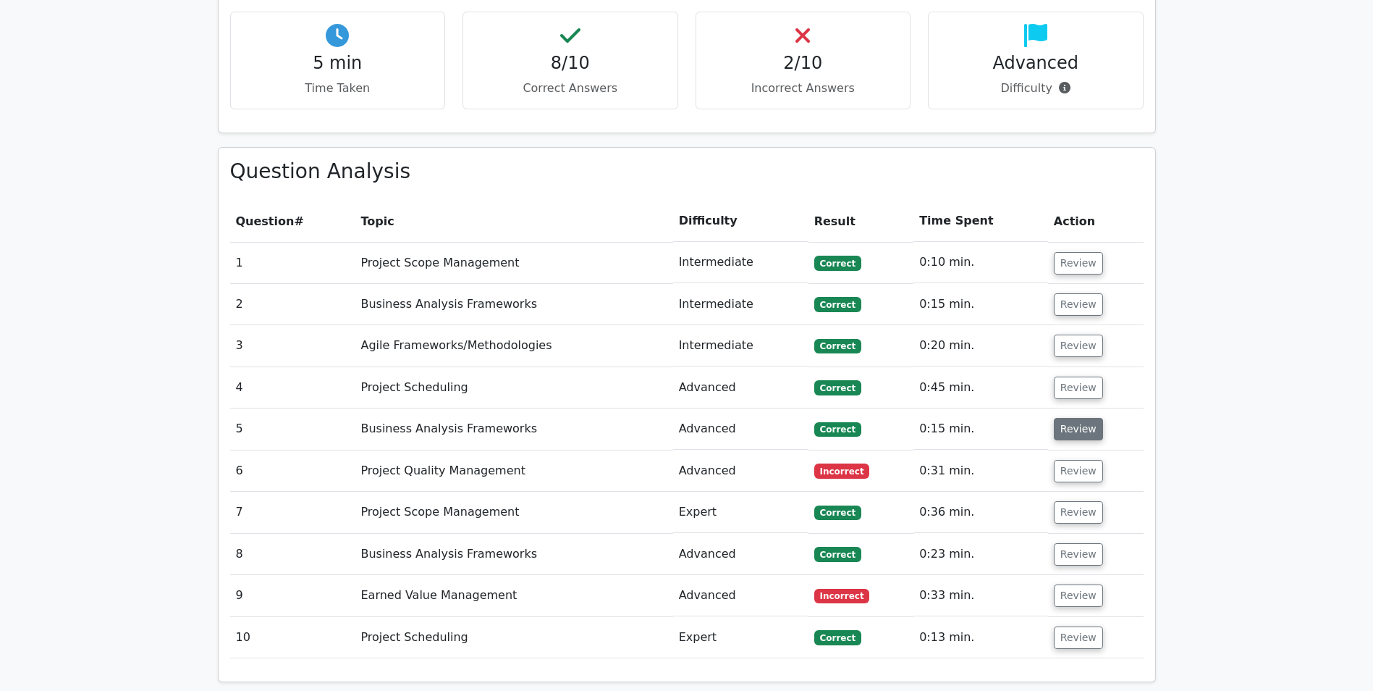
click at [1079, 418] on button "Review" at bounding box center [1078, 429] width 49 height 22
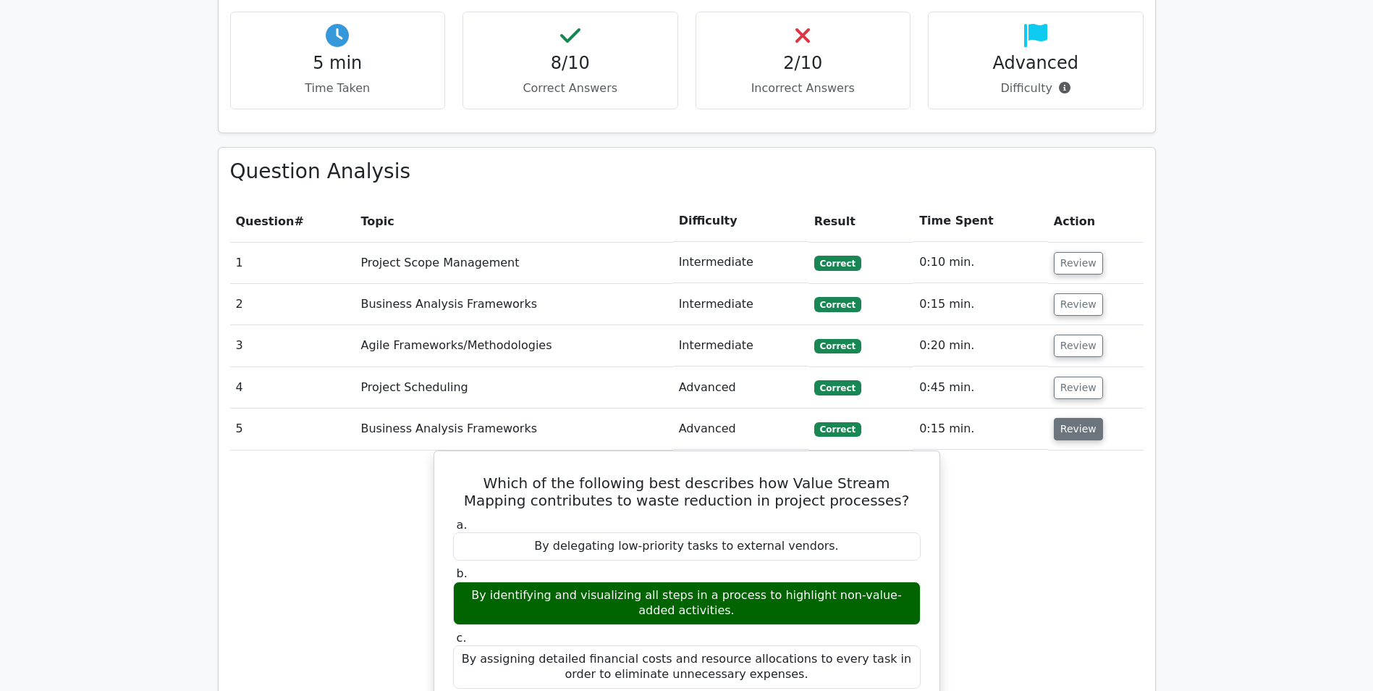
click at [1074, 418] on button "Review" at bounding box center [1078, 429] width 49 height 22
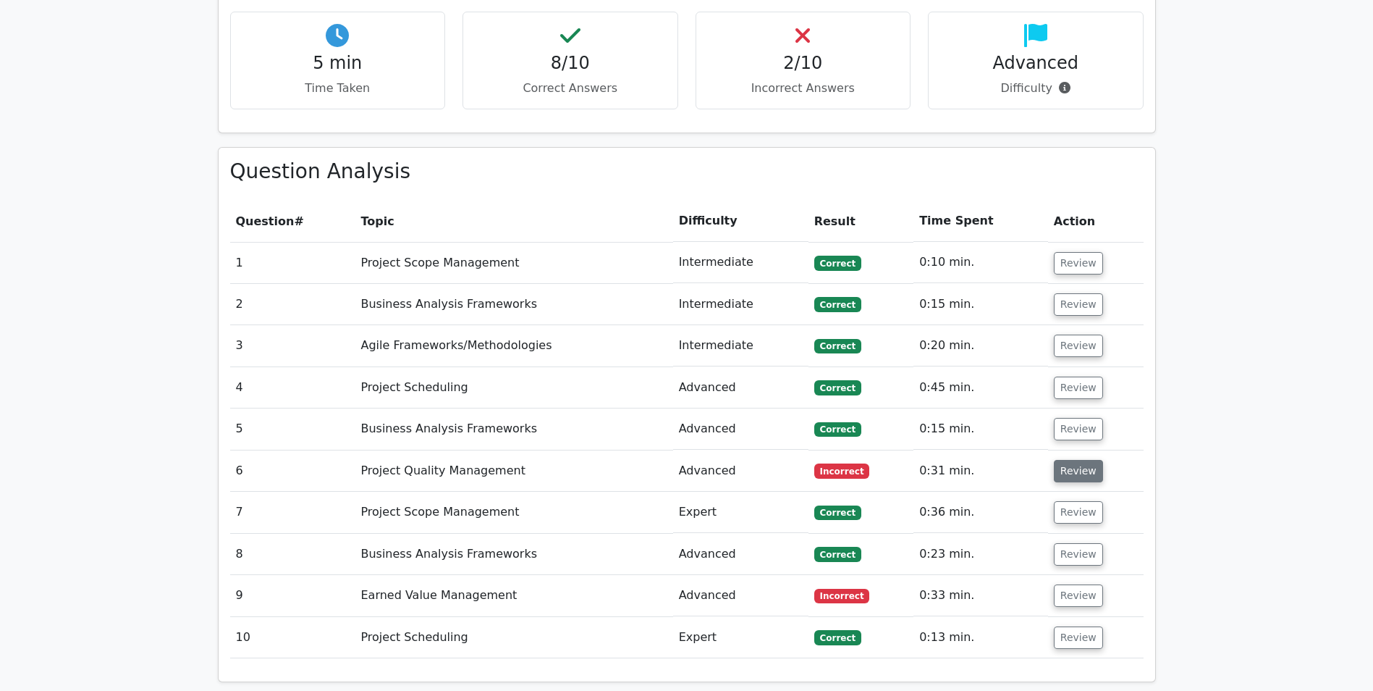
click at [1073, 460] on button "Review" at bounding box center [1078, 471] width 49 height 22
click at [1067, 460] on button "Review" at bounding box center [1078, 471] width 49 height 22
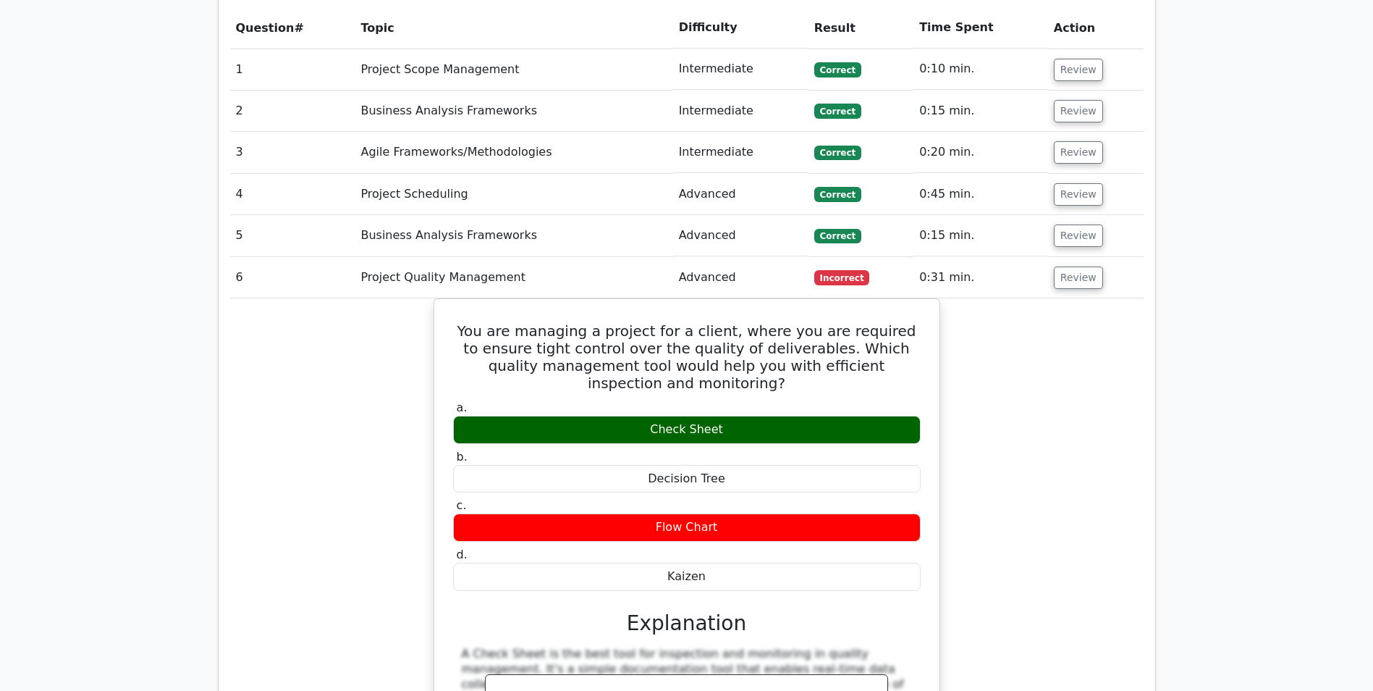
scroll to position [1231, 0]
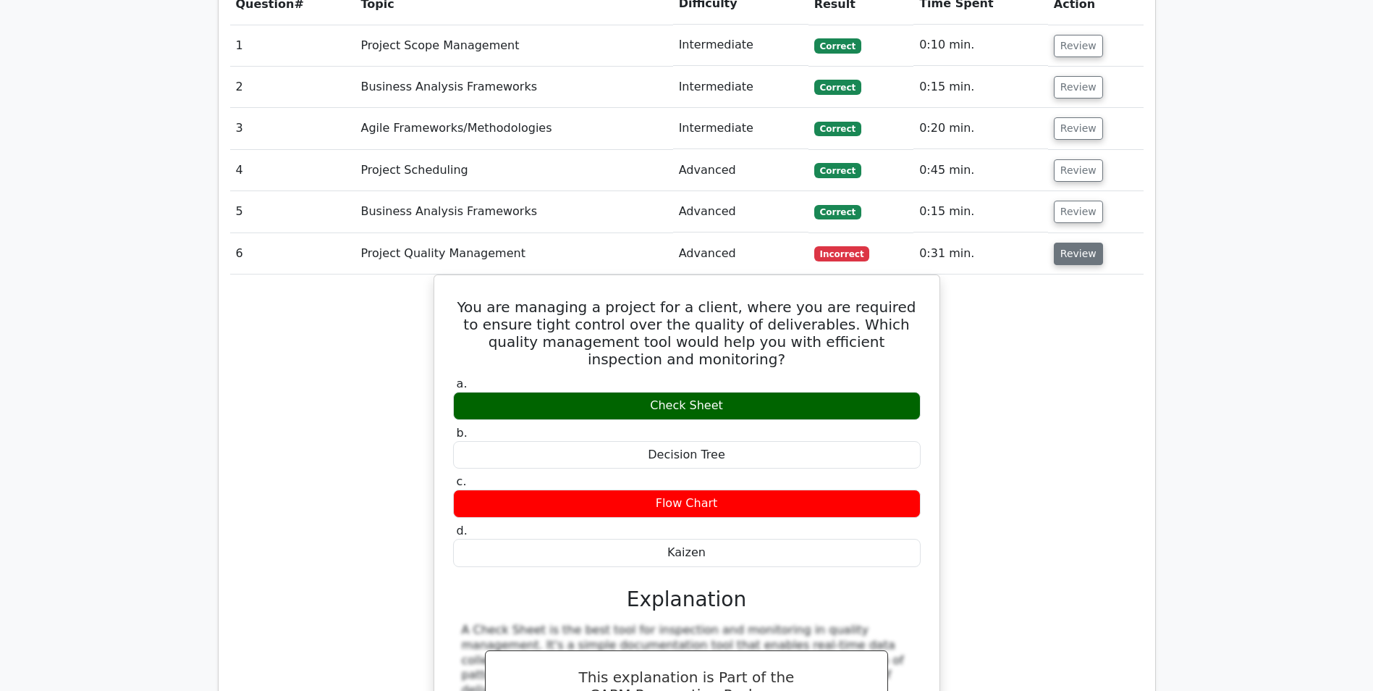
click at [1061, 243] on button "Review" at bounding box center [1078, 254] width 49 height 22
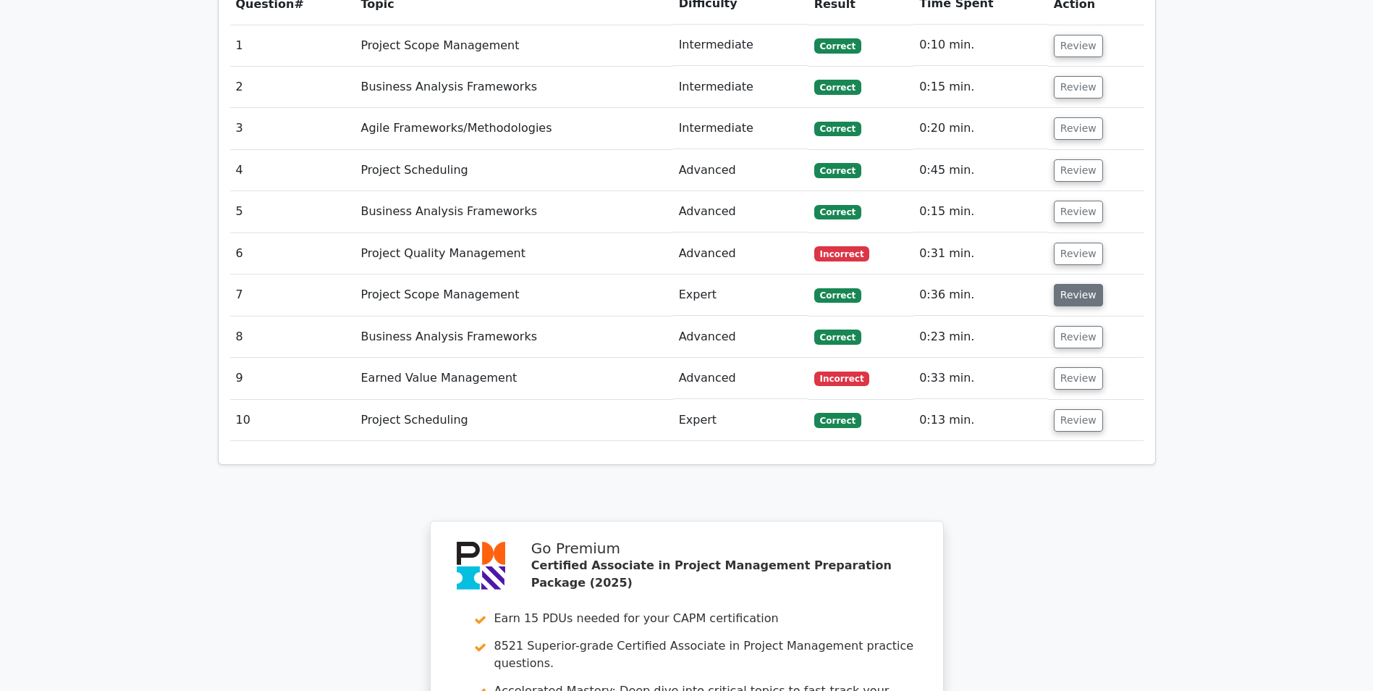
click at [1082, 284] on button "Review" at bounding box center [1078, 295] width 49 height 22
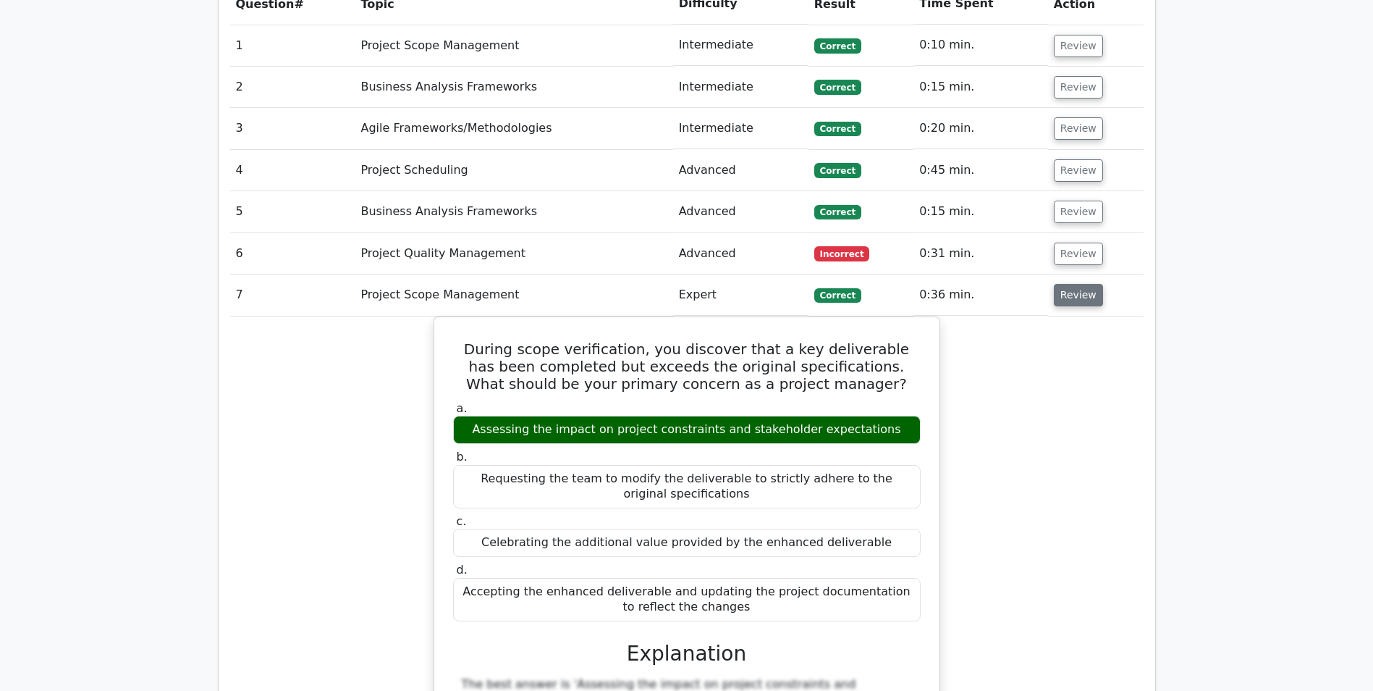
click at [1082, 284] on button "Review" at bounding box center [1078, 295] width 49 height 22
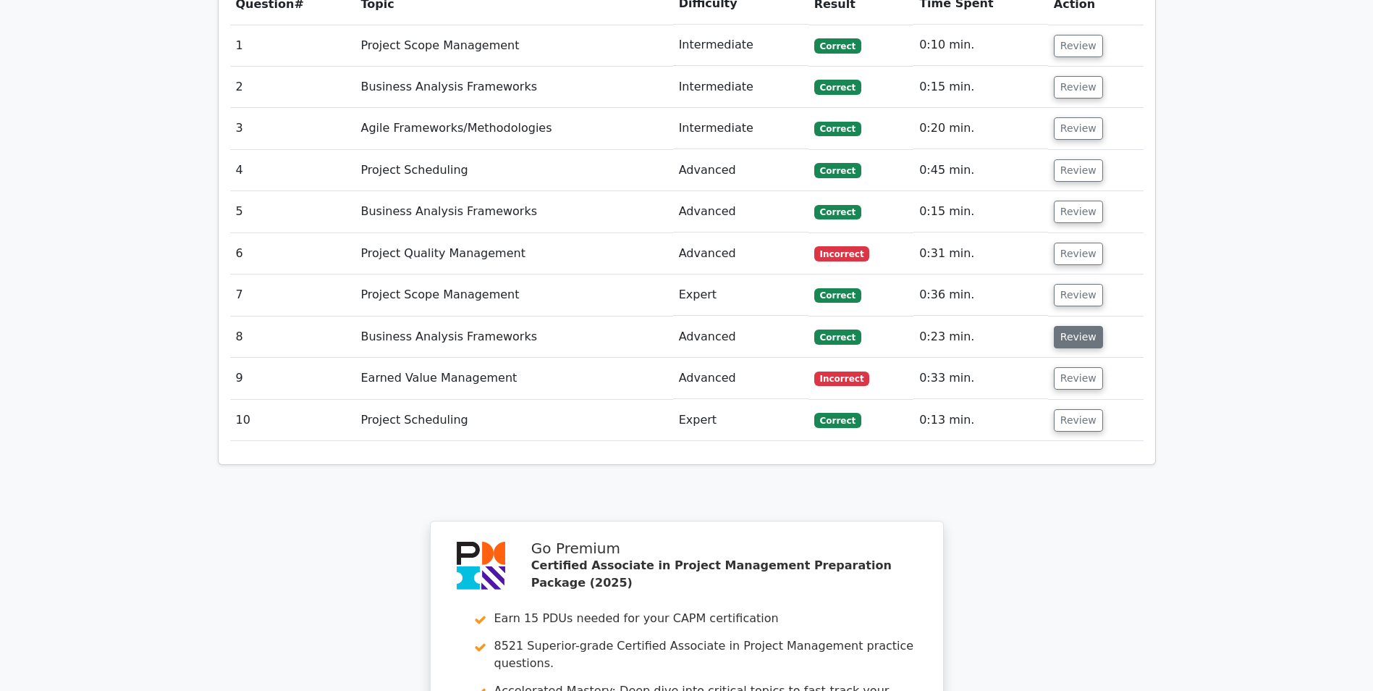
click at [1082, 326] on button "Review" at bounding box center [1078, 337] width 49 height 22
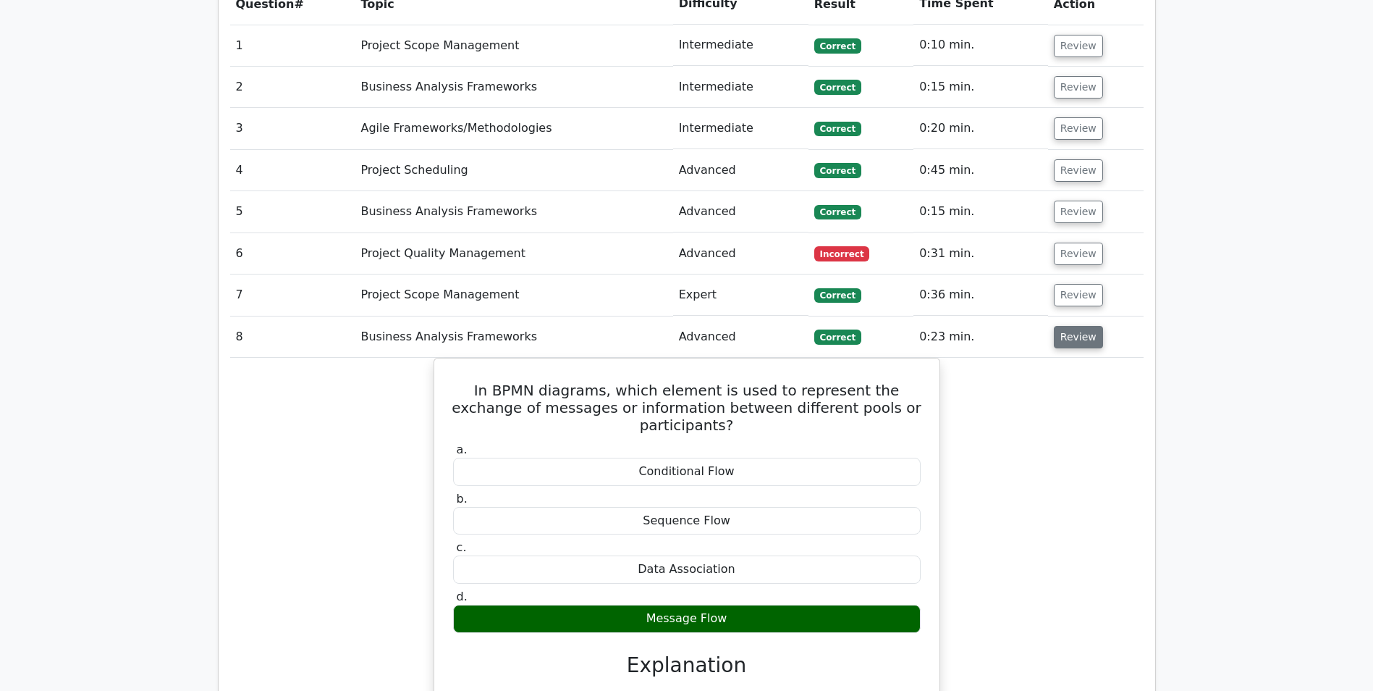
click at [1082, 326] on button "Review" at bounding box center [1078, 337] width 49 height 22
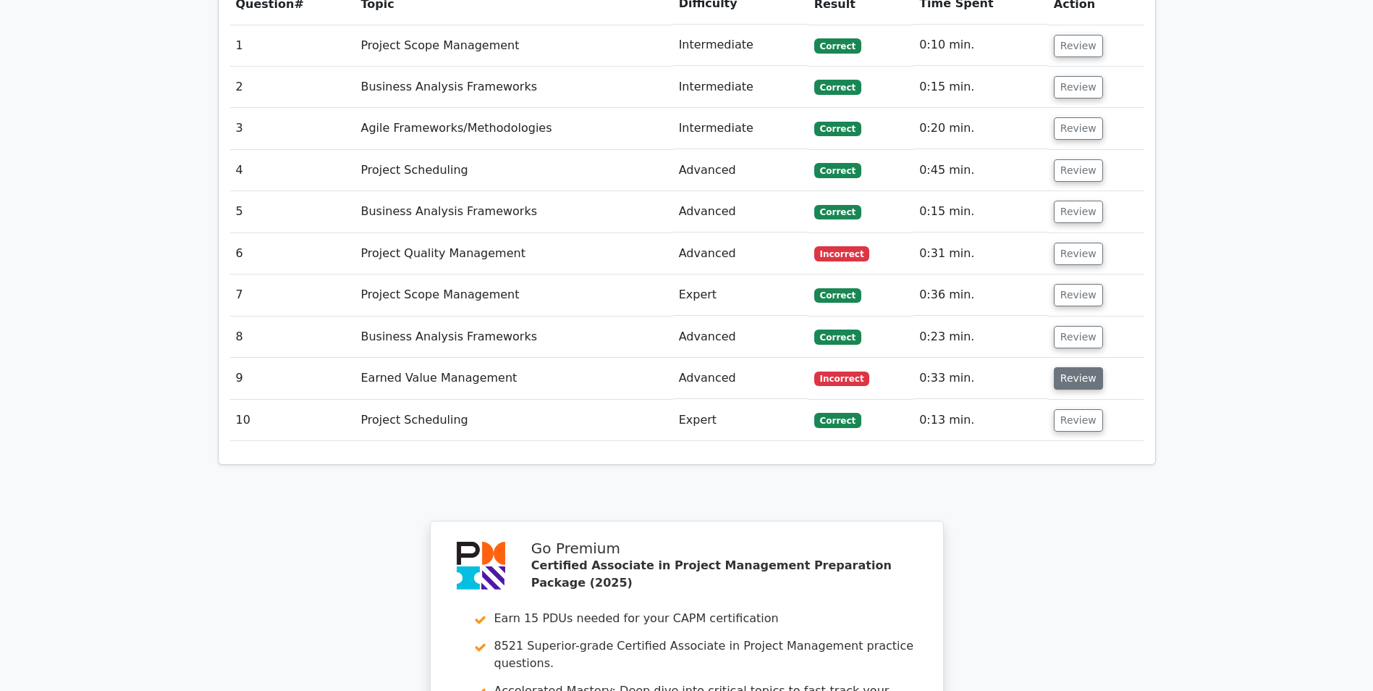
click at [1079, 367] on button "Review" at bounding box center [1078, 378] width 49 height 22
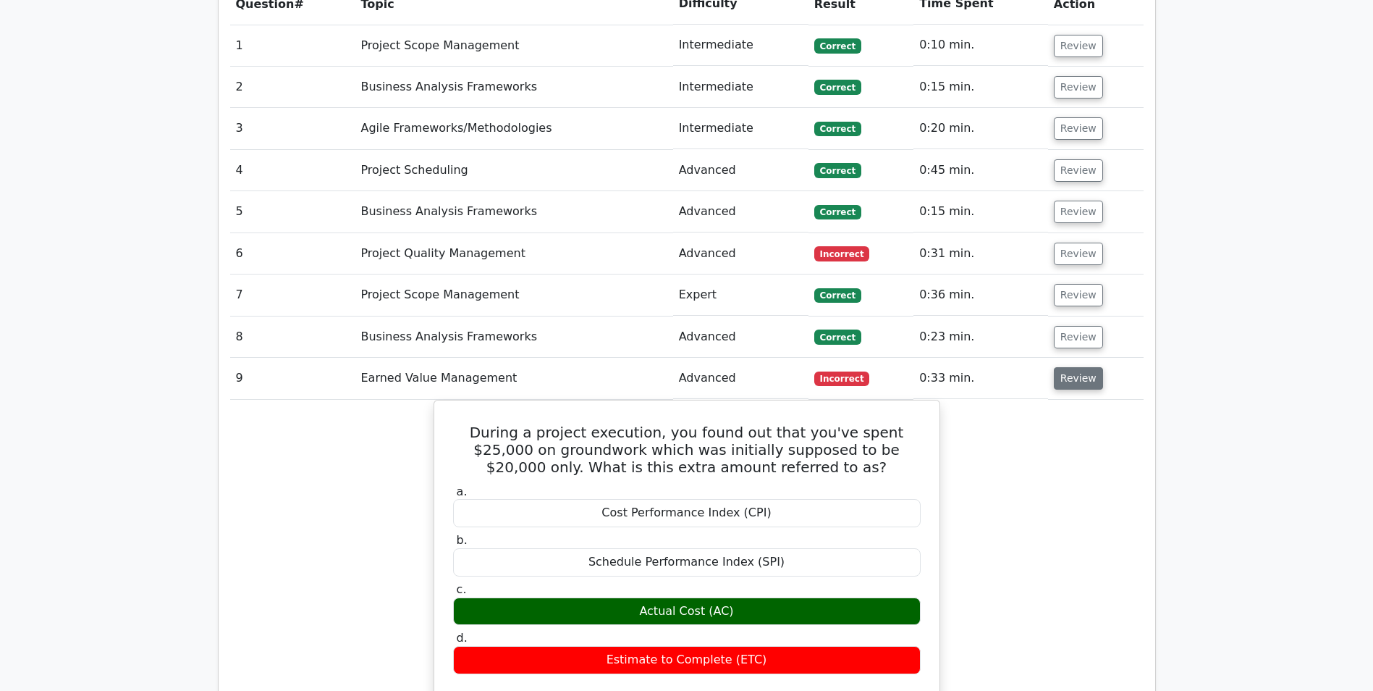
click at [1079, 367] on button "Review" at bounding box center [1078, 378] width 49 height 22
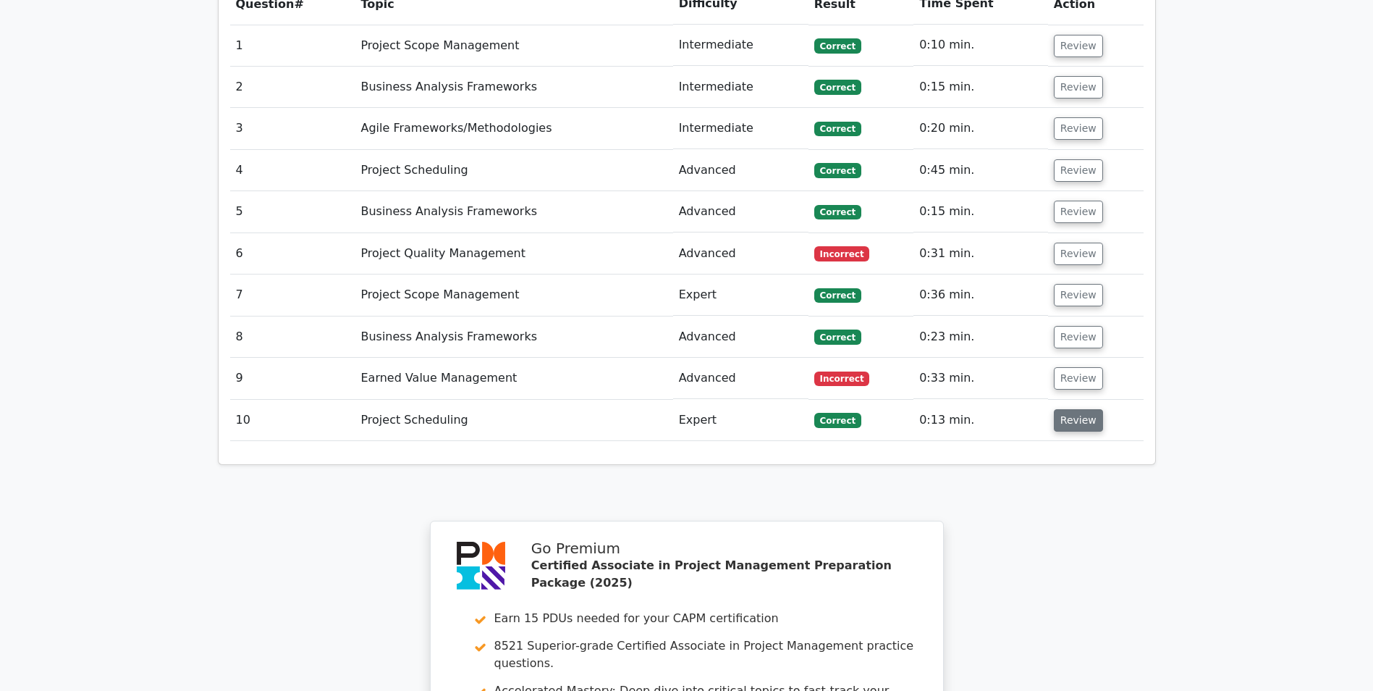
click at [1079, 409] on button "Review" at bounding box center [1078, 420] width 49 height 22
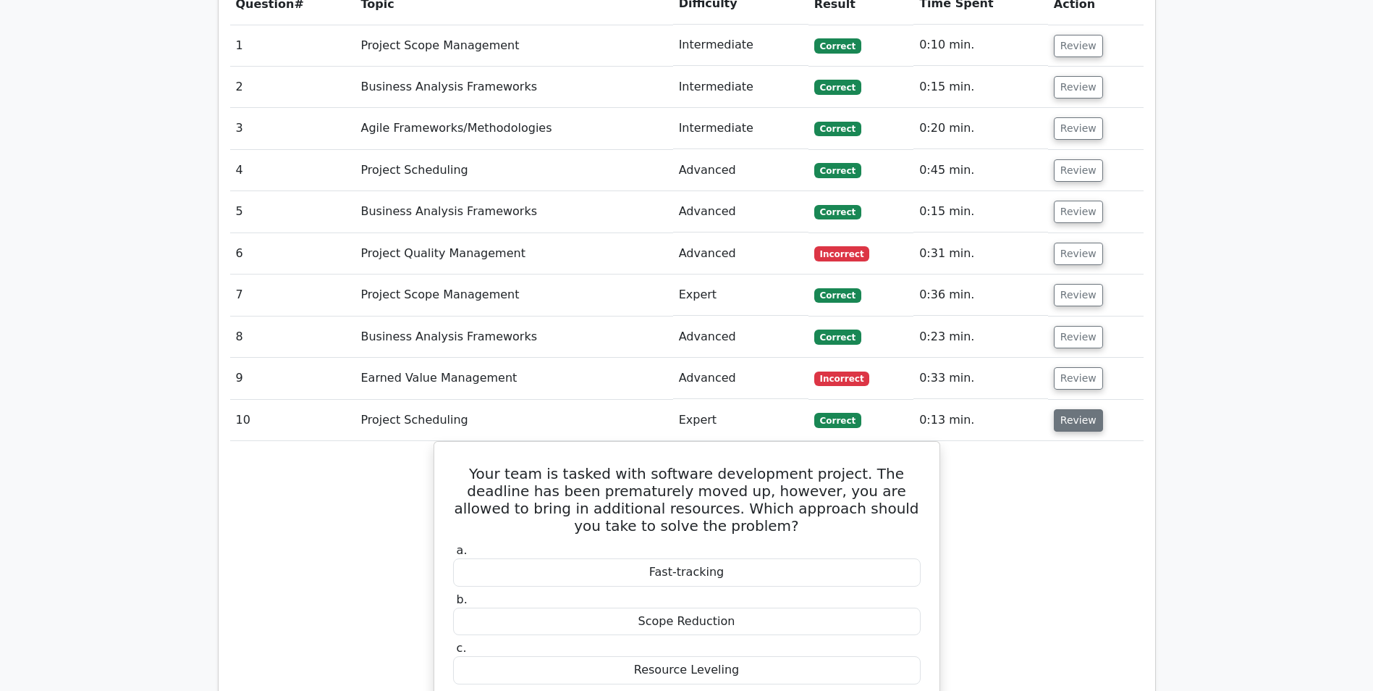
click at [1077, 409] on button "Review" at bounding box center [1078, 420] width 49 height 22
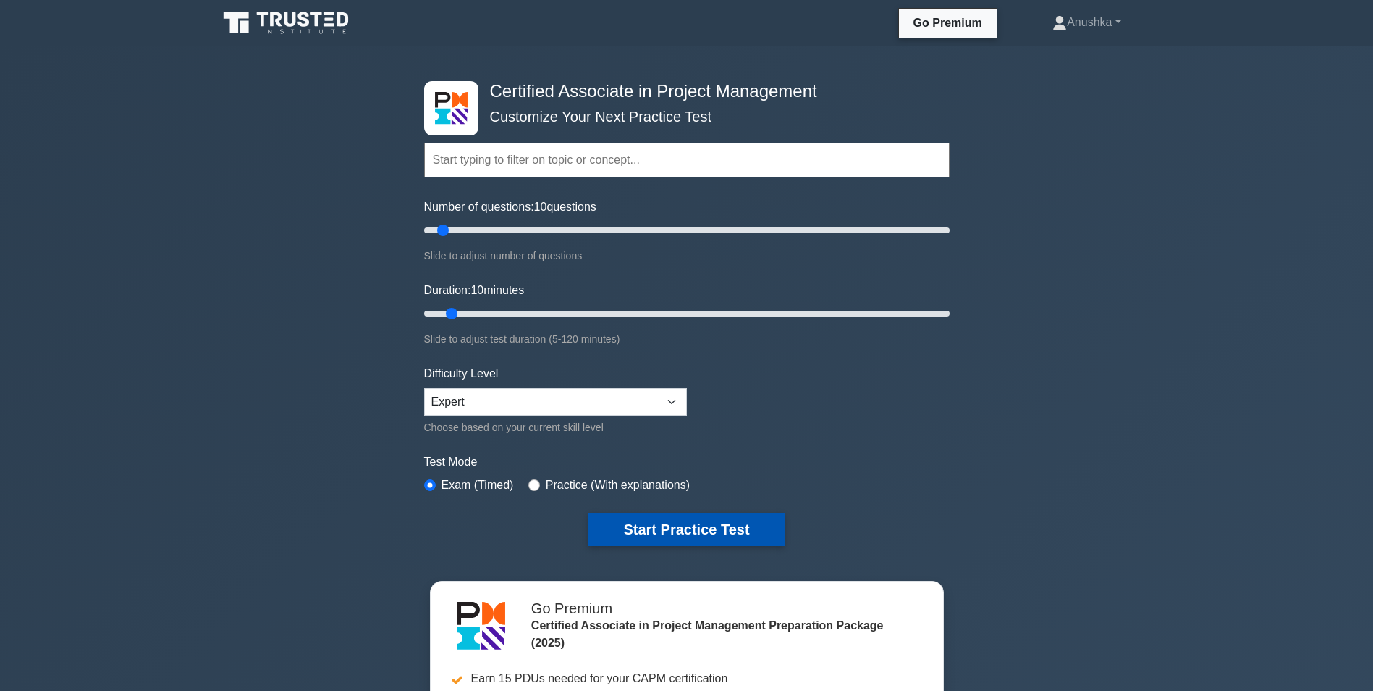
click at [662, 526] on button "Start Practice Test" at bounding box center [686, 529] width 195 height 33
click at [671, 524] on button "Start Practice Test" at bounding box center [686, 529] width 195 height 33
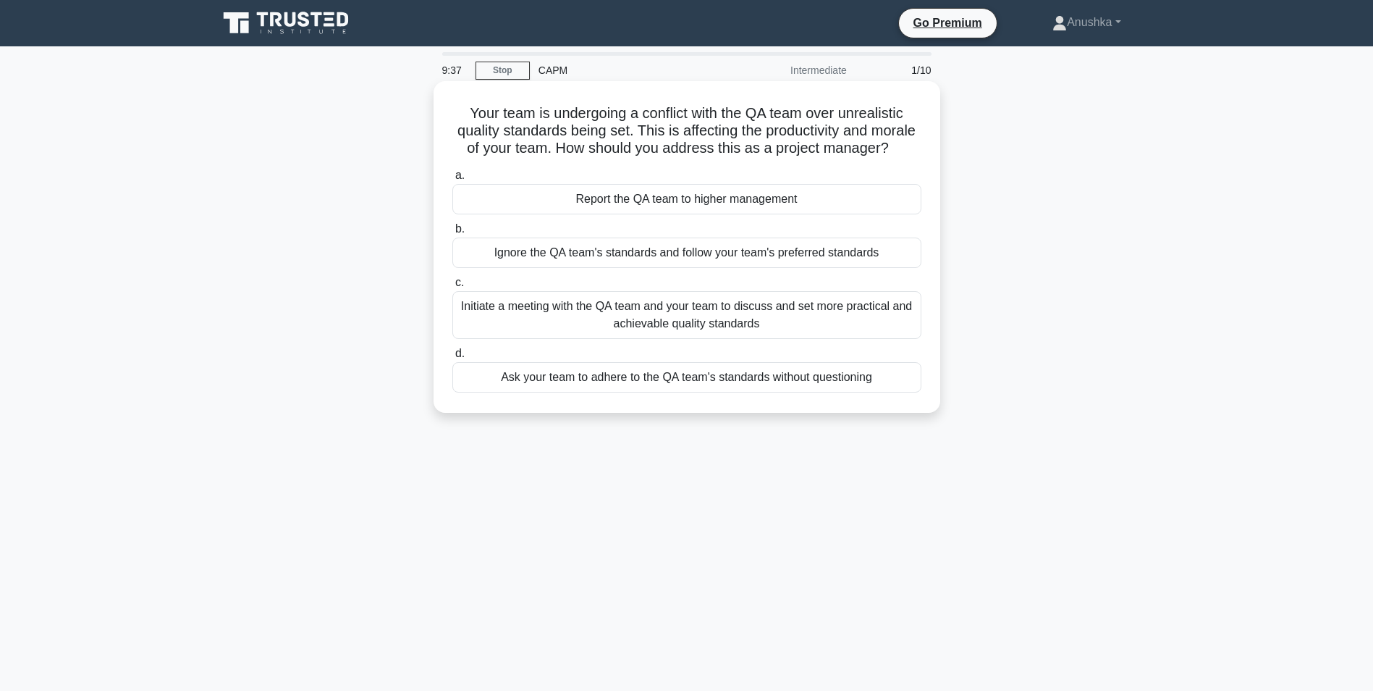
click at [574, 329] on div "Initiate a meeting with the QA team and your team to discuss and set more pract…" at bounding box center [686, 315] width 469 height 48
click at [452, 287] on input "c. Initiate a meeting with the QA team and your team to discuss and set more pr…" at bounding box center [452, 282] width 0 height 9
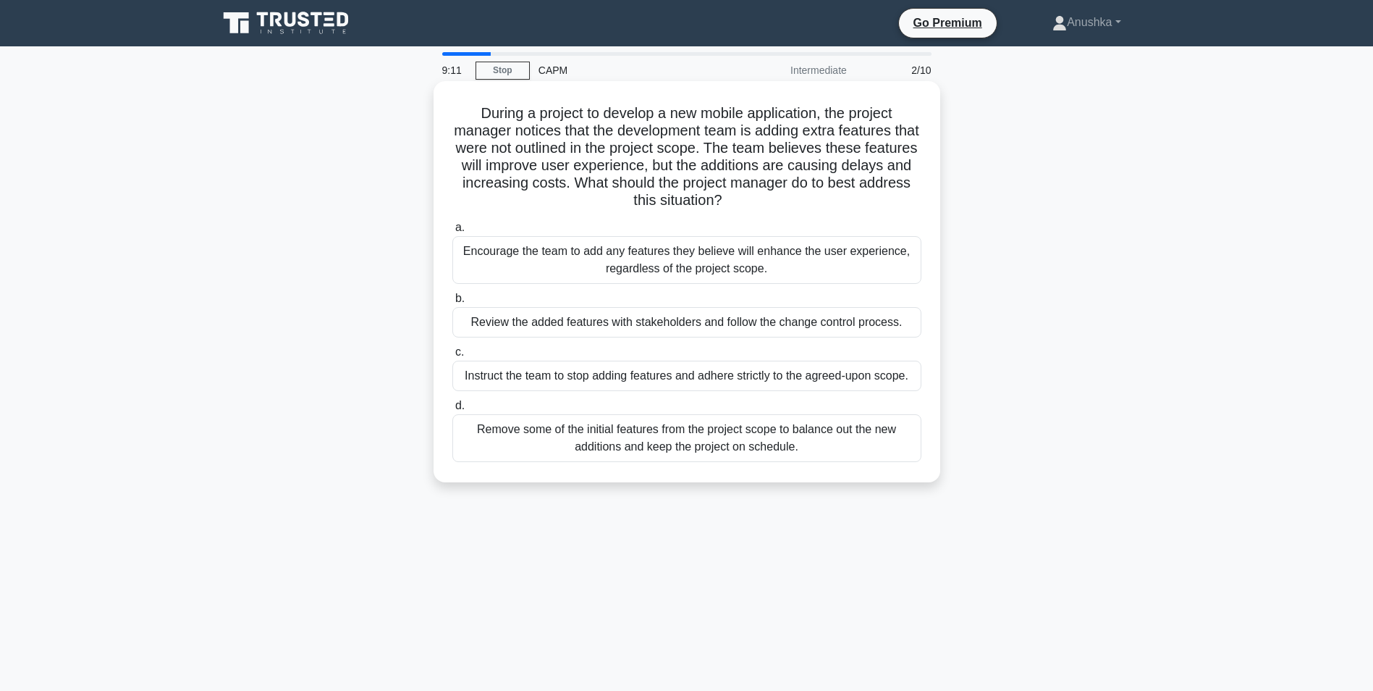
click at [668, 379] on div "Instruct the team to stop adding features and adhere strictly to the agreed-upo…" at bounding box center [686, 376] width 469 height 30
click at [452, 357] on input "c. Instruct the team to stop adding features and adhere strictly to the agreed-…" at bounding box center [452, 352] width 0 height 9
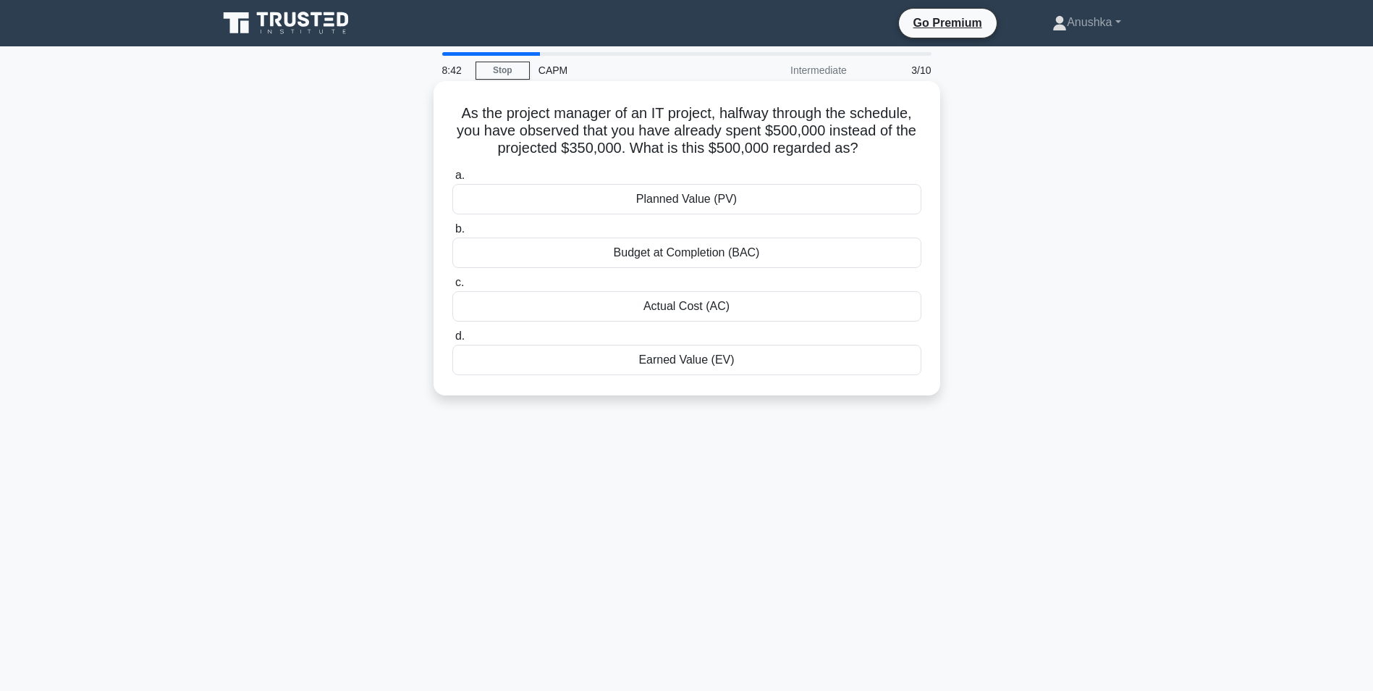
click at [728, 257] on div "Budget at Completion (BAC)" at bounding box center [686, 252] width 469 height 30
click at [452, 234] on input "b. Budget at Completion (BAC)" at bounding box center [452, 228] width 0 height 9
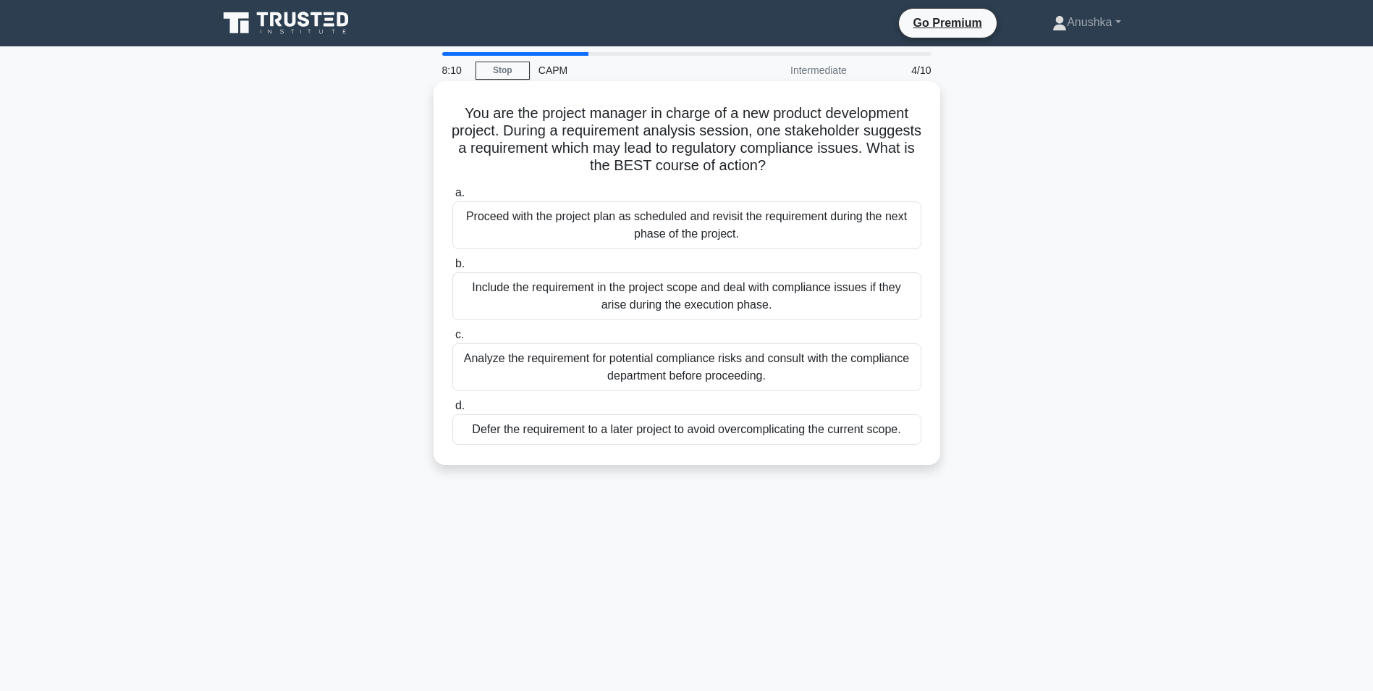
click at [785, 373] on div "Analyze the requirement for potential compliance risks and consult with the com…" at bounding box center [686, 367] width 469 height 48
click at [452, 340] on input "c. Analyze the requirement for potential compliance risks and consult with the …" at bounding box center [452, 334] width 0 height 9
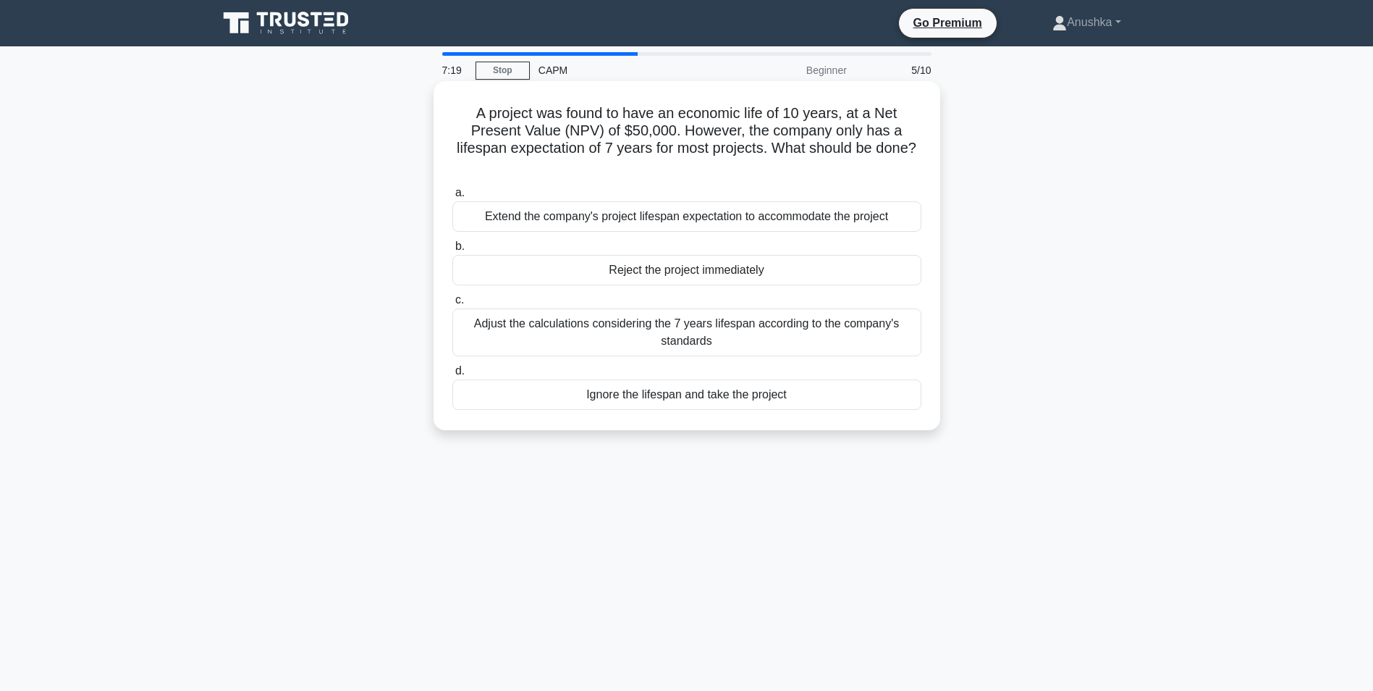
click at [753, 338] on div "Adjust the calculations considering the 7 years lifespan according to the compa…" at bounding box center [686, 332] width 469 height 48
click at [452, 305] on input "c. Adjust the calculations considering the 7 years lifespan according to the co…" at bounding box center [452, 299] width 0 height 9
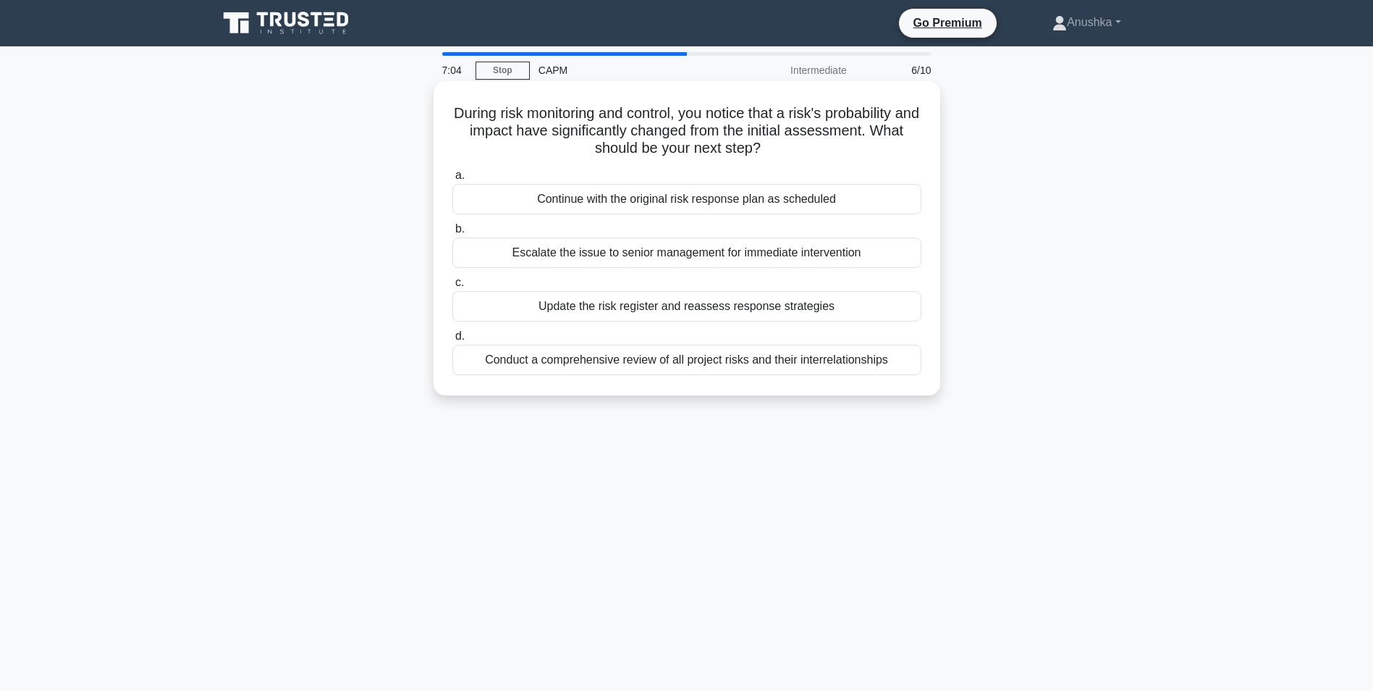
click at [725, 308] on div "Update the risk register and reassess response strategies" at bounding box center [686, 306] width 469 height 30
click at [452, 287] on input "c. Update the risk register and reassess response strategies" at bounding box center [452, 282] width 0 height 9
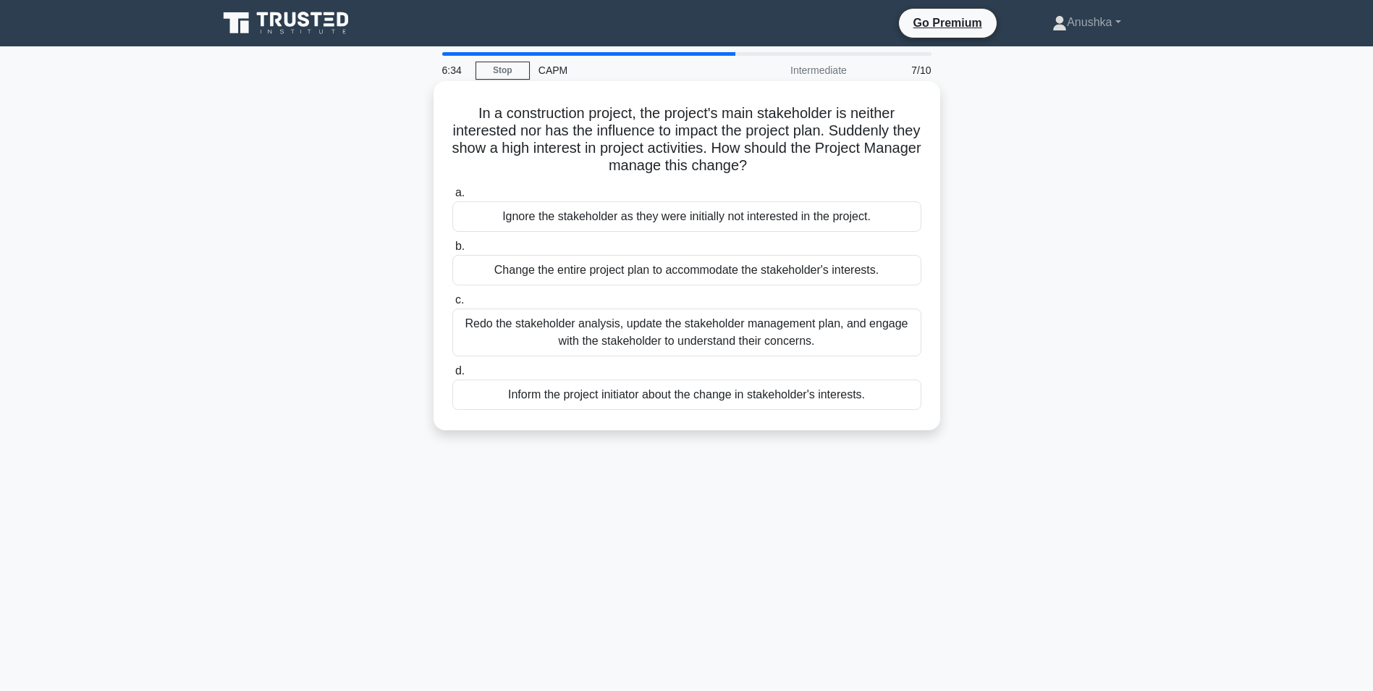
click at [652, 336] on div "Redo the stakeholder analysis, update the stakeholder management plan, and enga…" at bounding box center [686, 332] width 469 height 48
click at [452, 305] on input "c. Redo the stakeholder analysis, update the stakeholder management plan, and e…" at bounding box center [452, 299] width 0 height 9
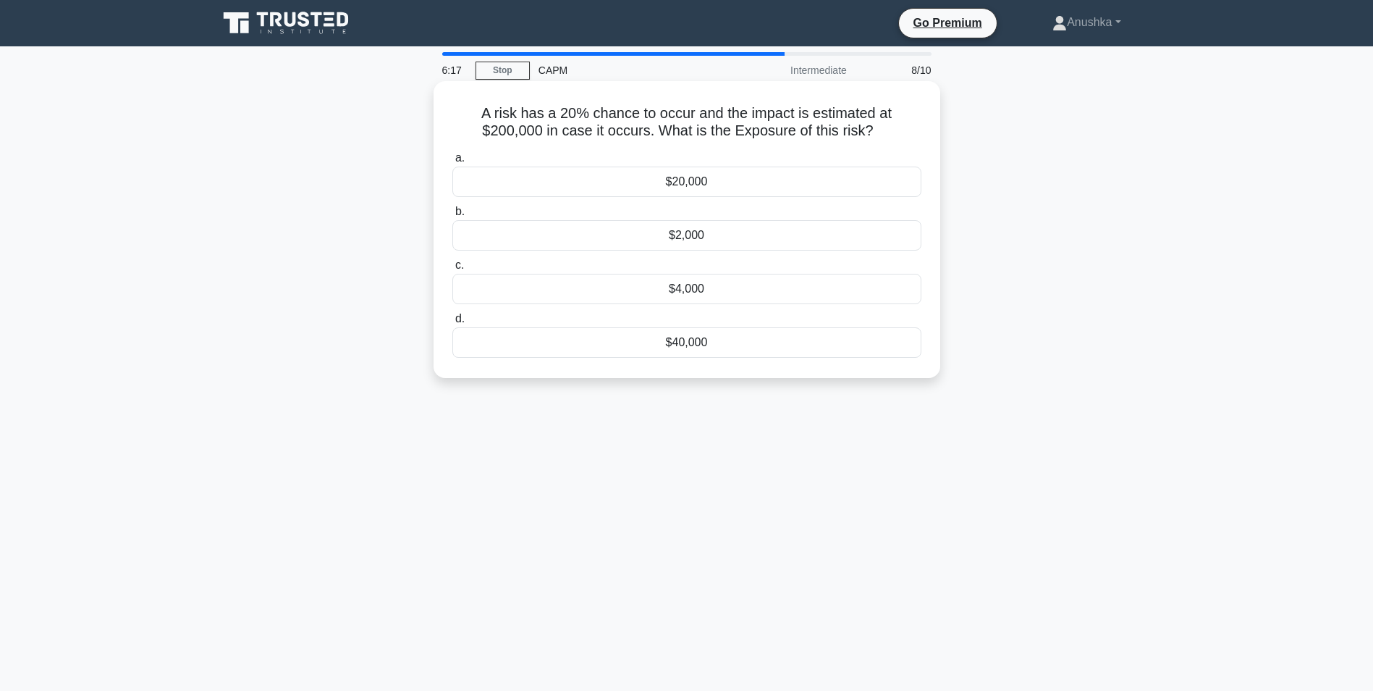
click at [704, 340] on div "$40,000" at bounding box center [686, 342] width 469 height 30
click at [452, 324] on input "d. $40,000" at bounding box center [452, 318] width 0 height 9
click at [740, 242] on div "Execution phase" at bounding box center [686, 235] width 469 height 30
click at [452, 216] on input "b. Execution phase" at bounding box center [452, 211] width 0 height 9
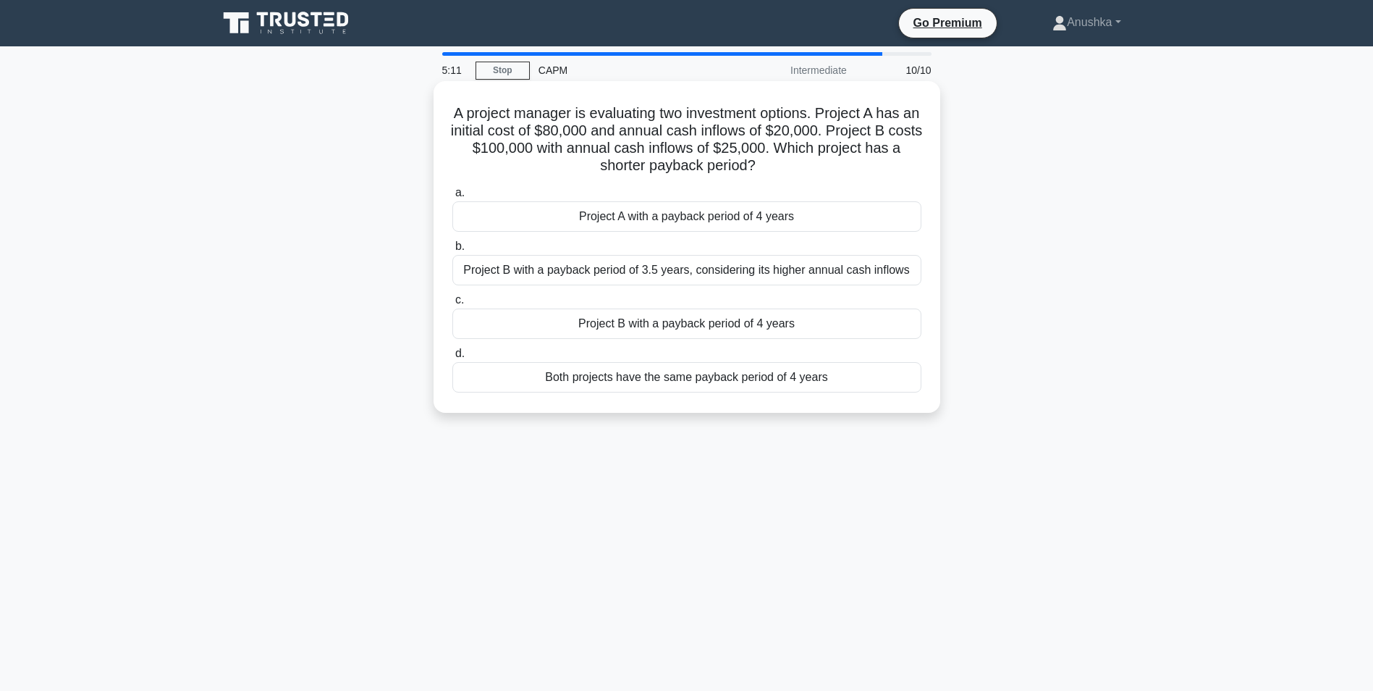
click at [725, 379] on div "Both projects have the same payback period of 4 years" at bounding box center [686, 377] width 469 height 30
click at [452, 358] on input "d. Both projects have the same payback period of 4 years" at bounding box center [452, 353] width 0 height 9
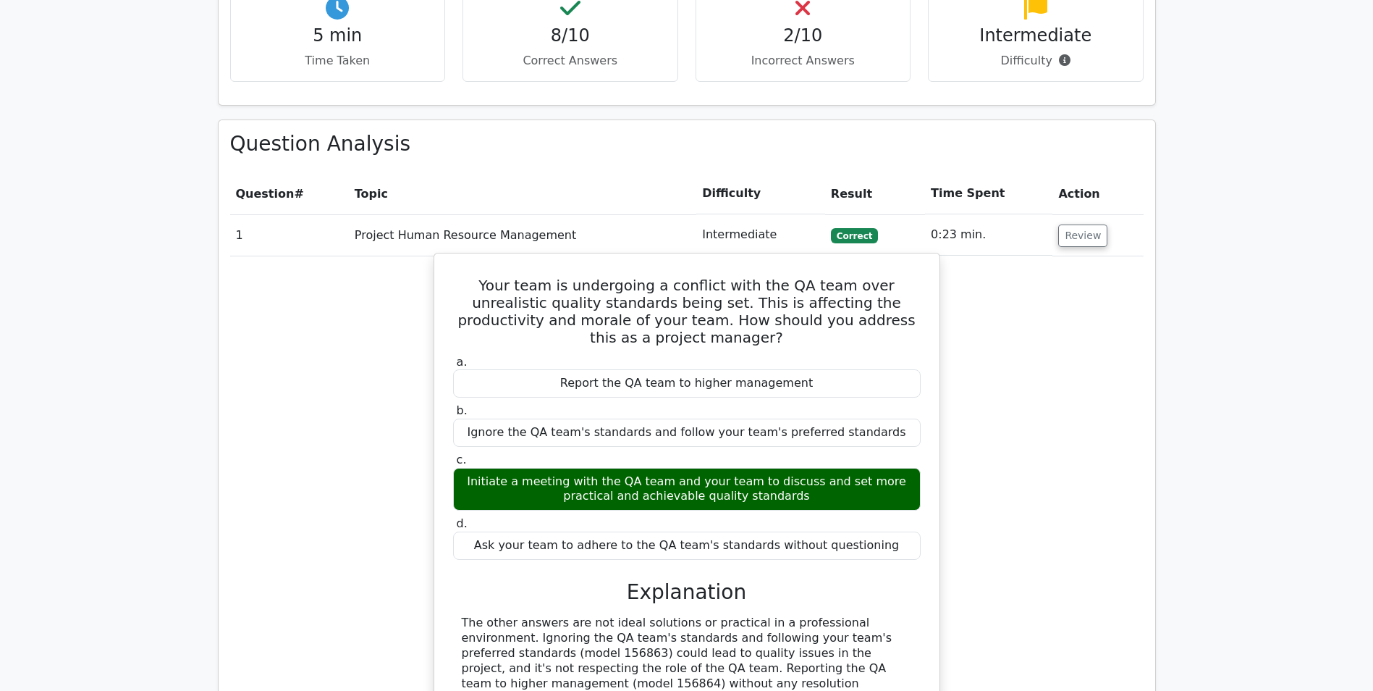
scroll to position [1086, 0]
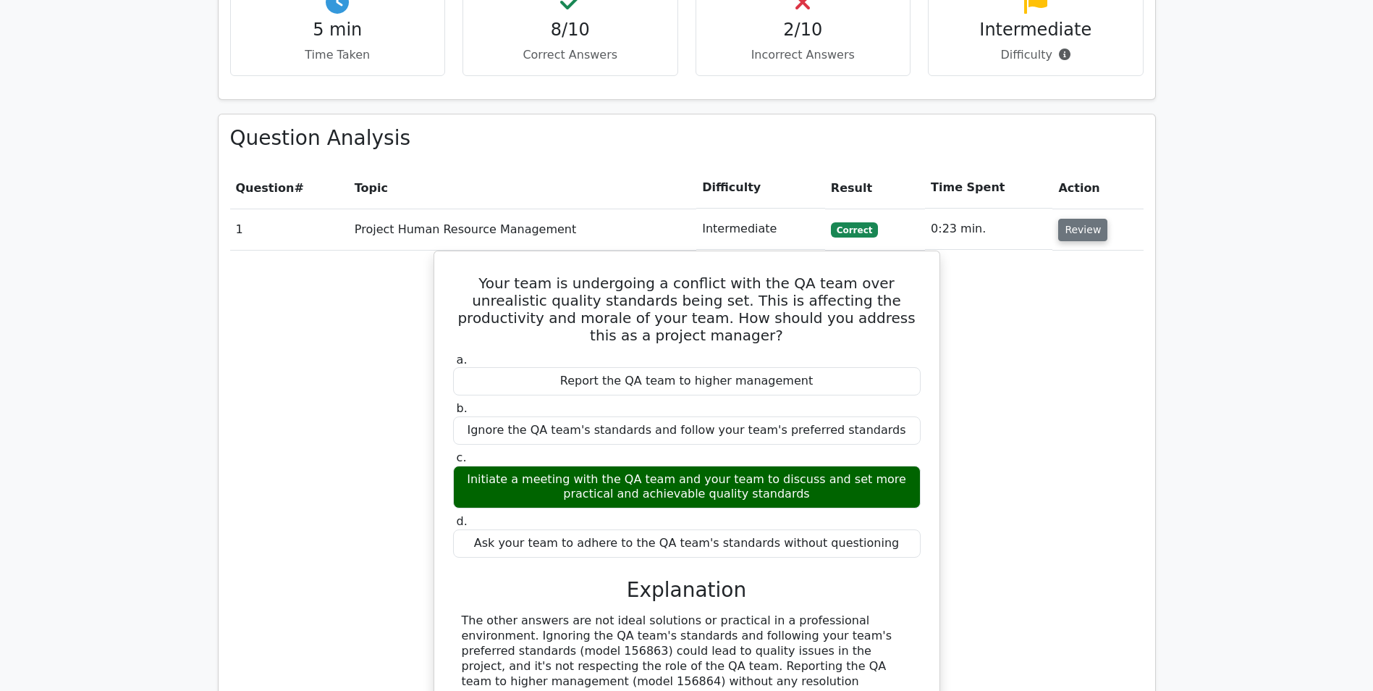
click at [1075, 219] on button "Review" at bounding box center [1082, 230] width 49 height 22
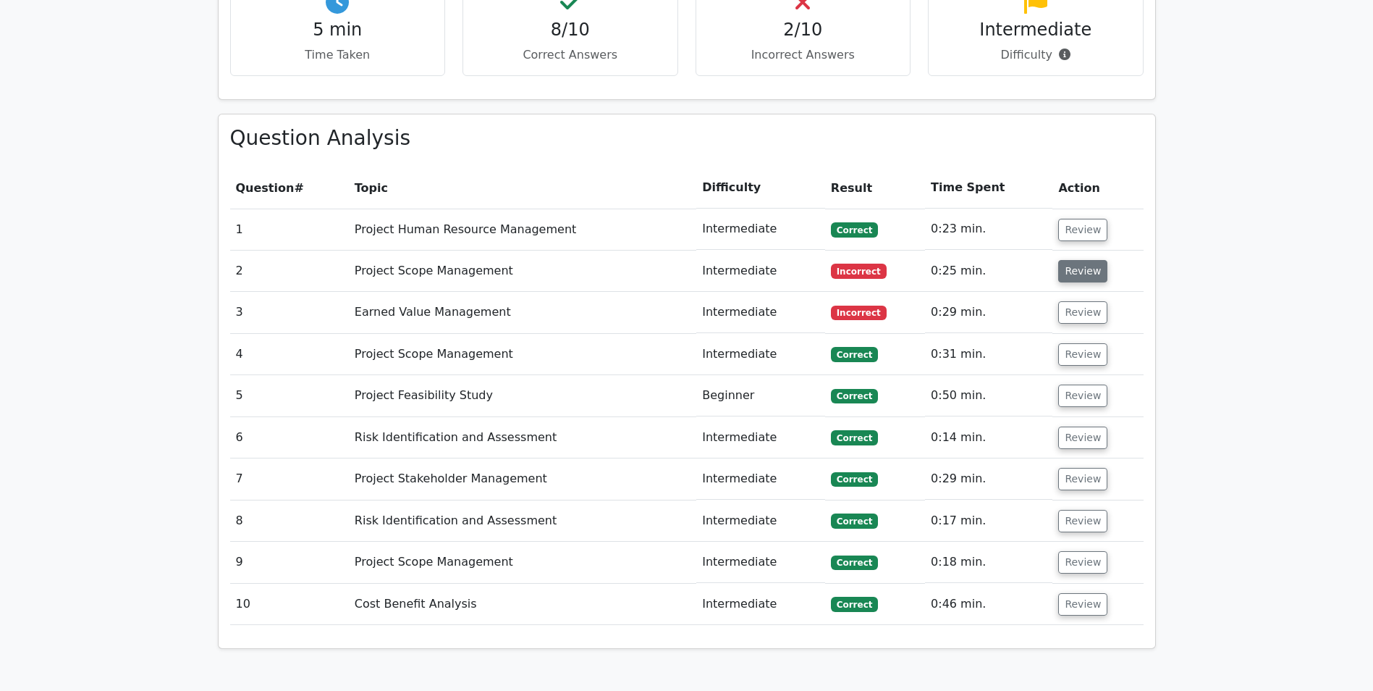
click at [1081, 260] on button "Review" at bounding box center [1082, 271] width 49 height 22
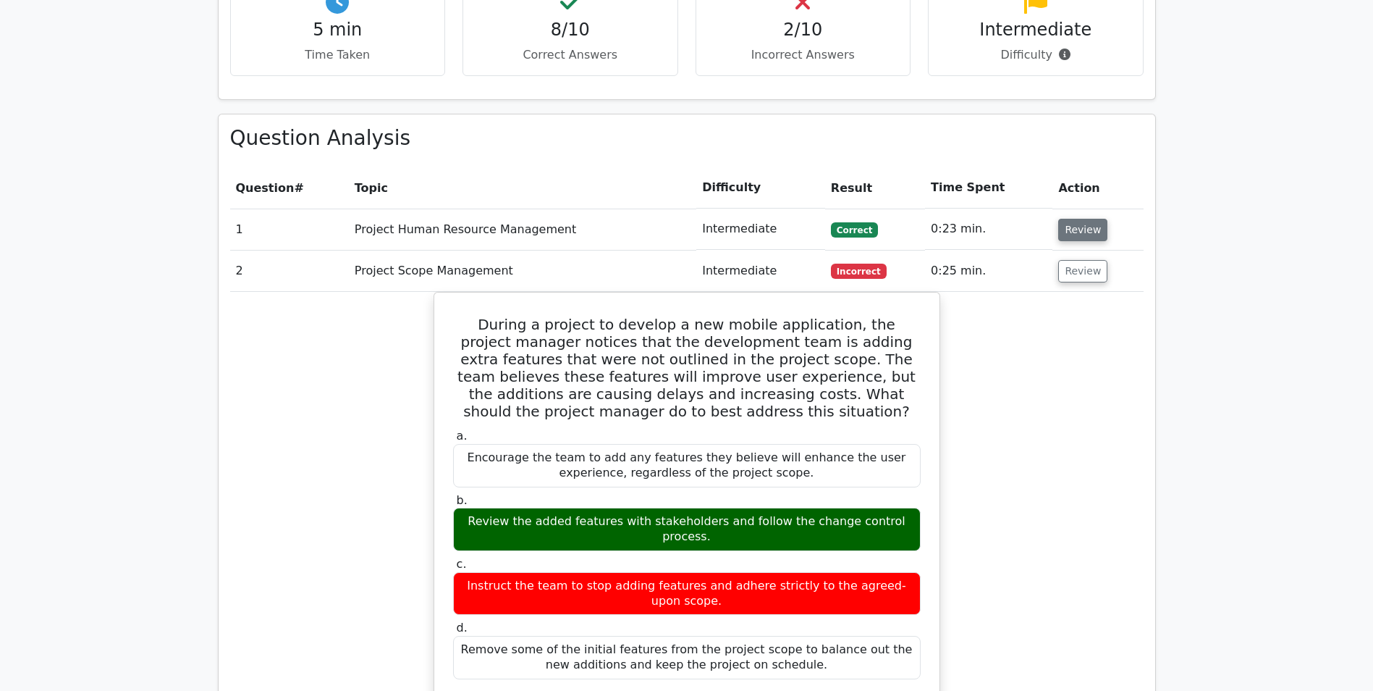
click at [1092, 219] on button "Review" at bounding box center [1082, 230] width 49 height 22
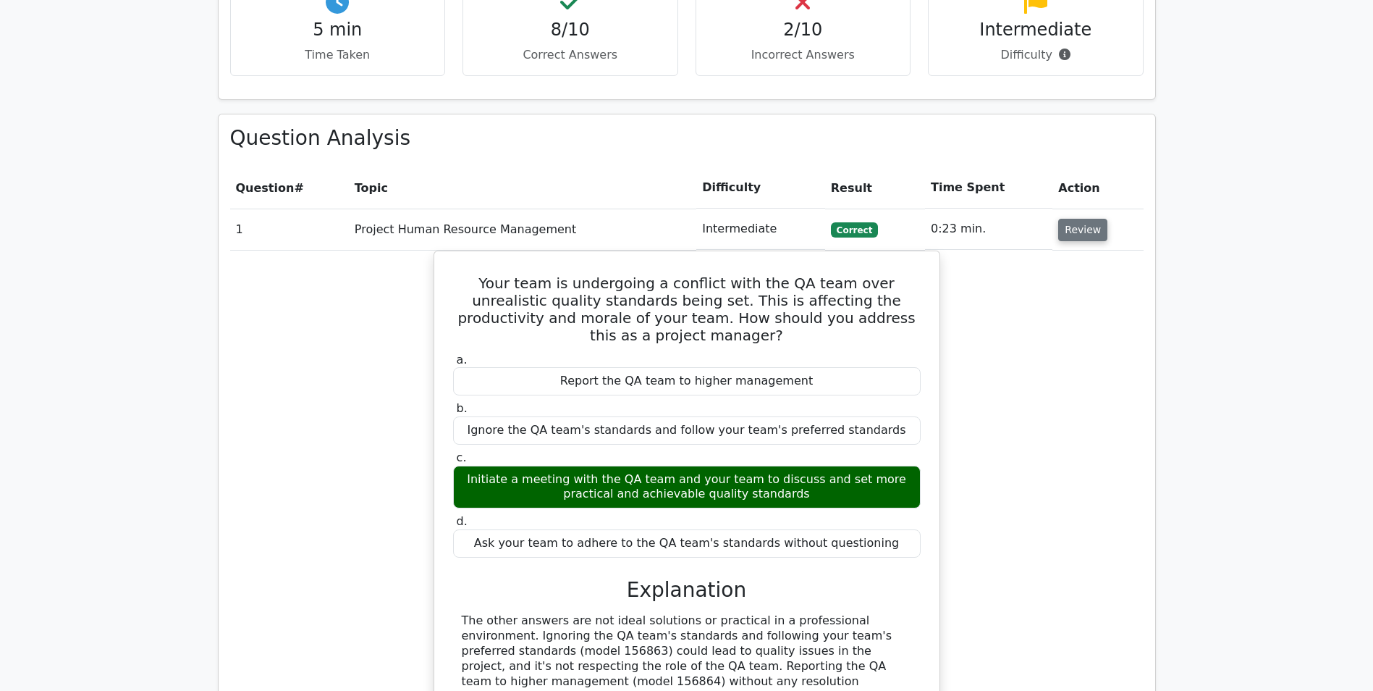
click at [1092, 219] on button "Review" at bounding box center [1082, 230] width 49 height 22
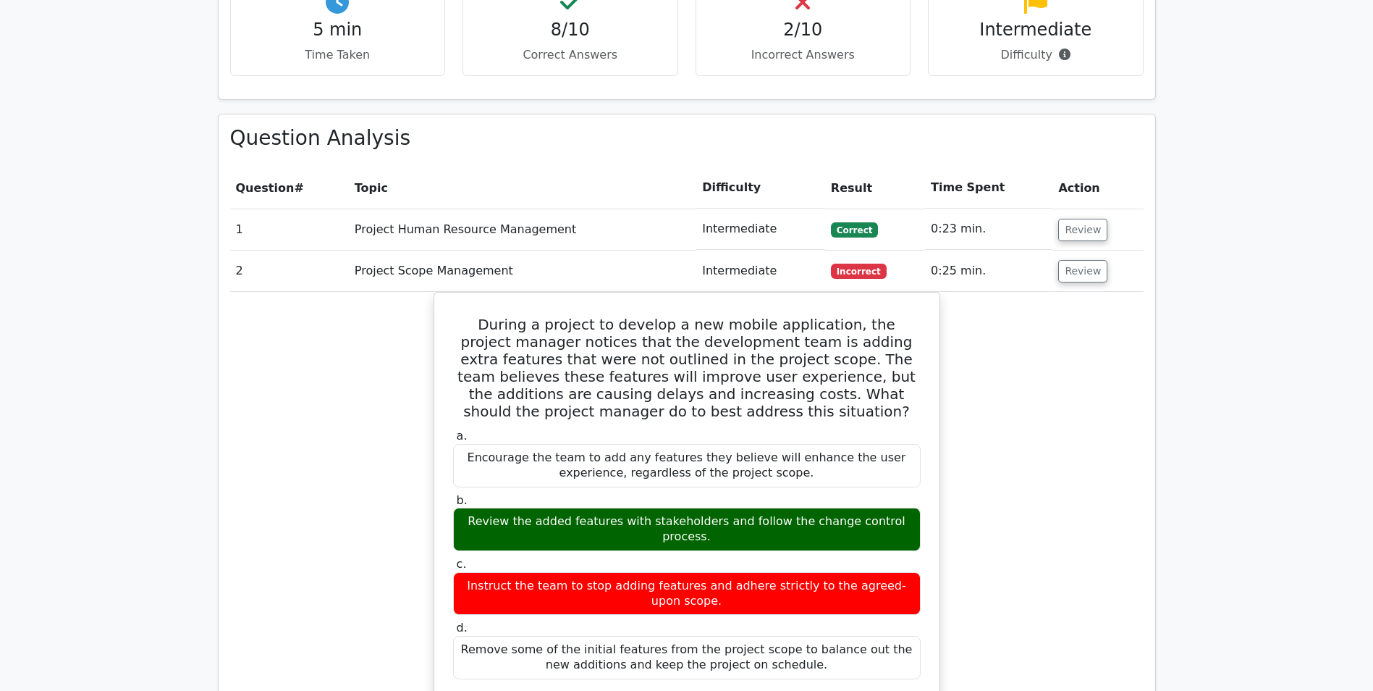
click at [1072, 250] on td "Review" at bounding box center [1098, 270] width 90 height 41
click at [1078, 260] on button "Review" at bounding box center [1082, 271] width 49 height 22
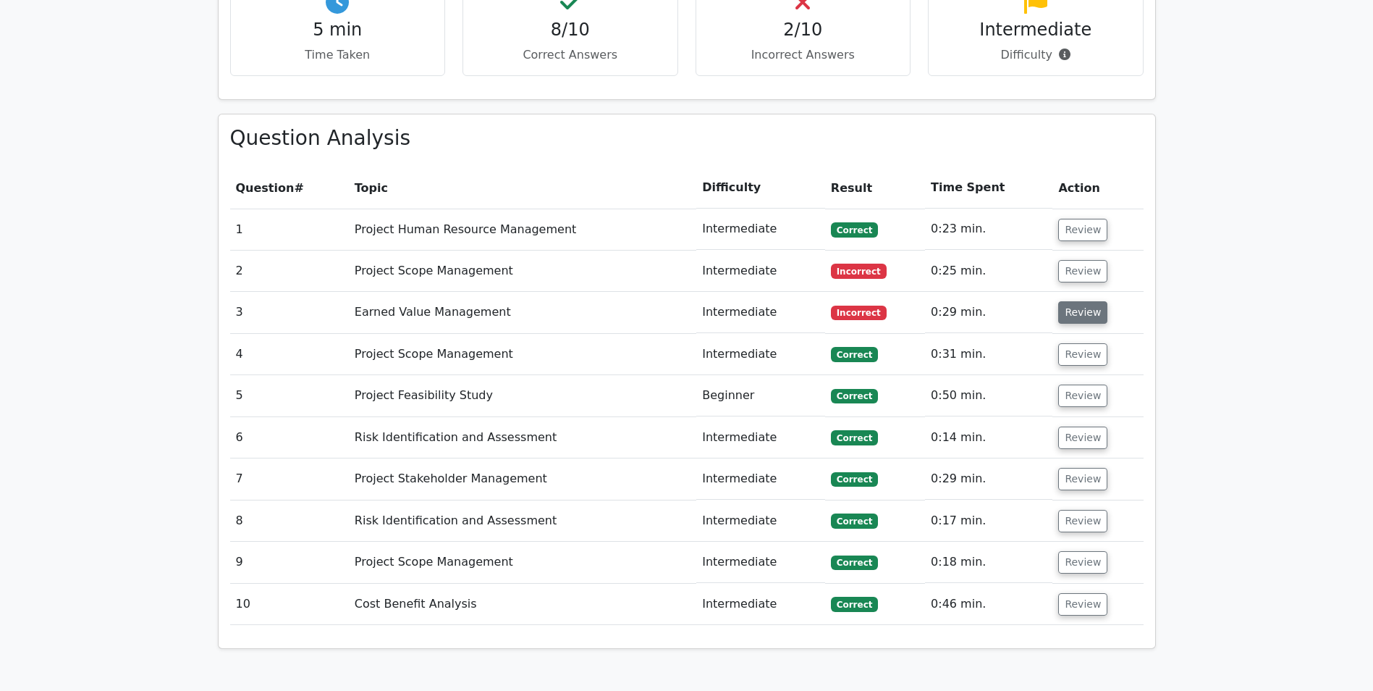
click at [1079, 301] on button "Review" at bounding box center [1082, 312] width 49 height 22
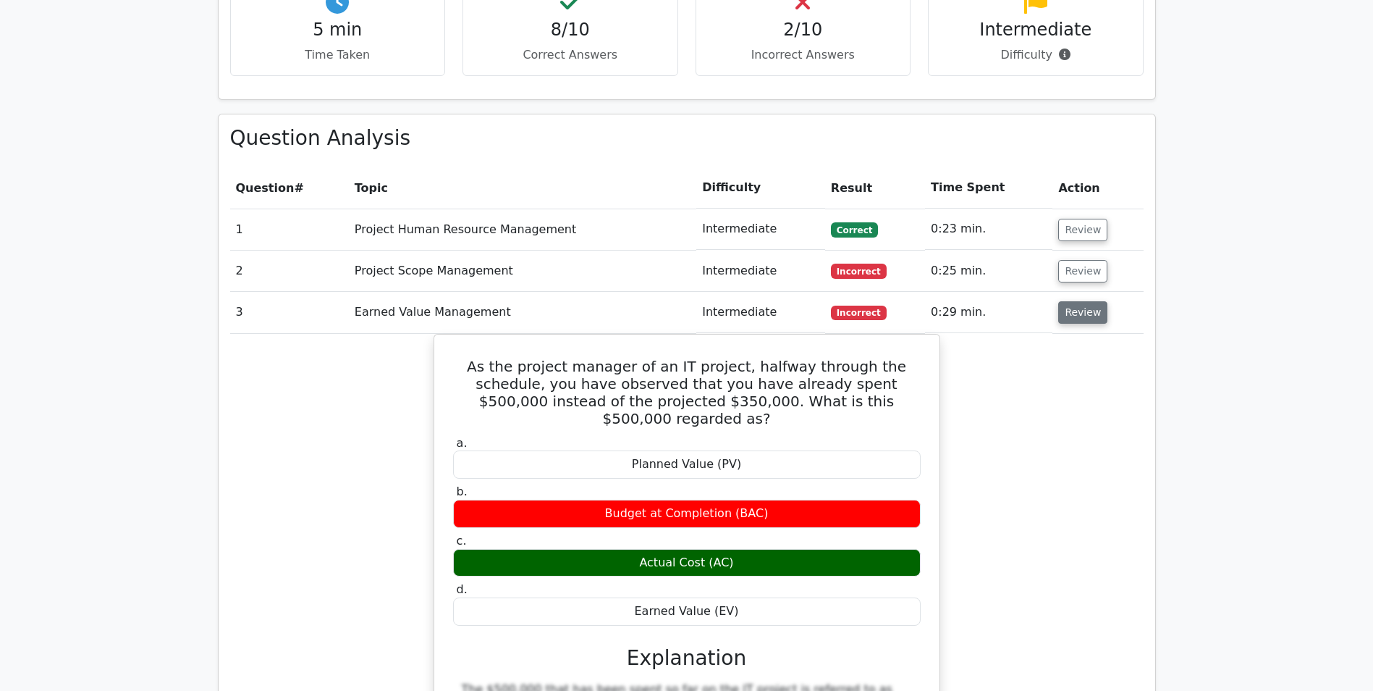
click at [1085, 301] on button "Review" at bounding box center [1082, 312] width 49 height 22
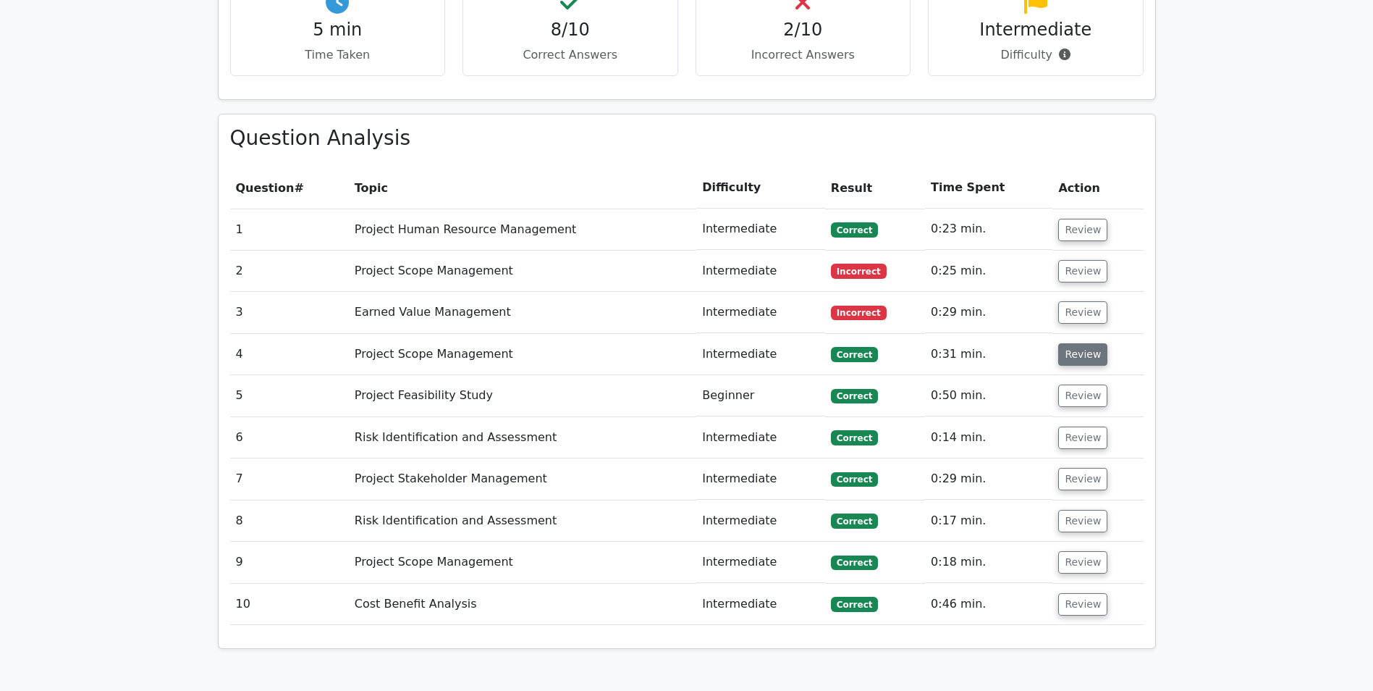
click at [1079, 343] on button "Review" at bounding box center [1082, 354] width 49 height 22
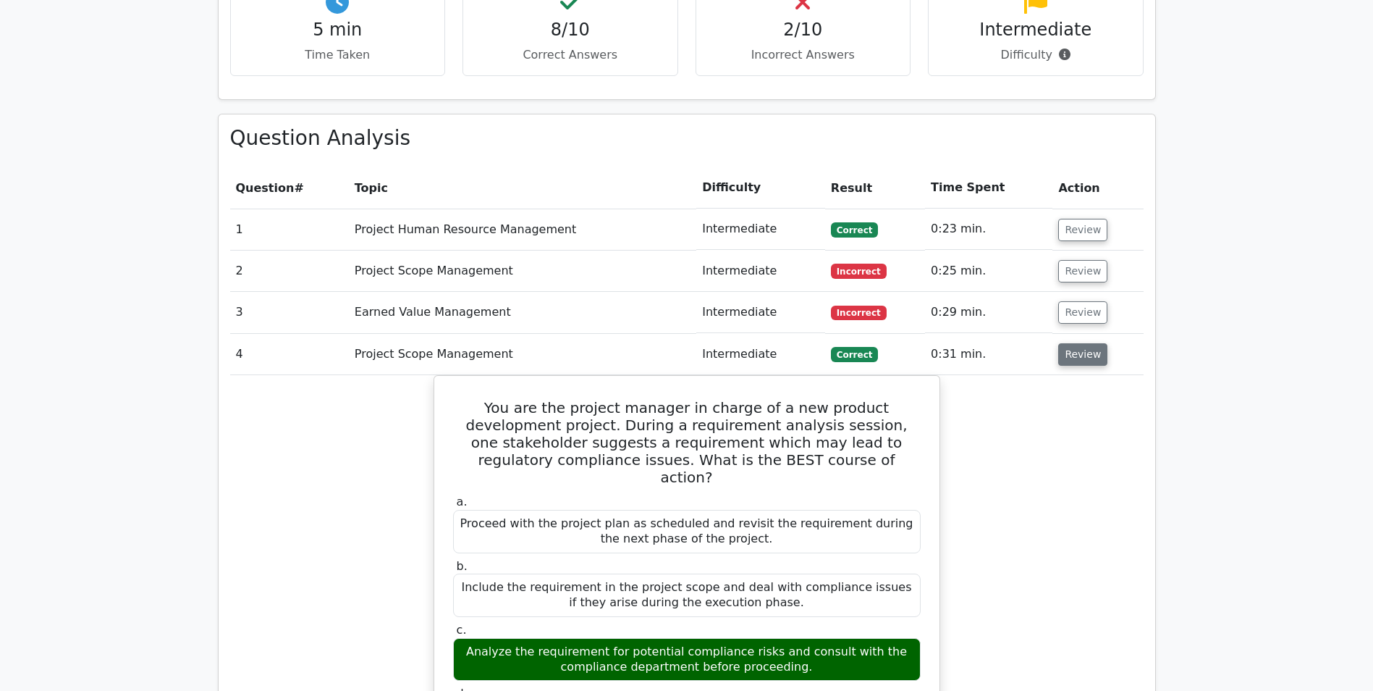
click at [1079, 343] on button "Review" at bounding box center [1082, 354] width 49 height 22
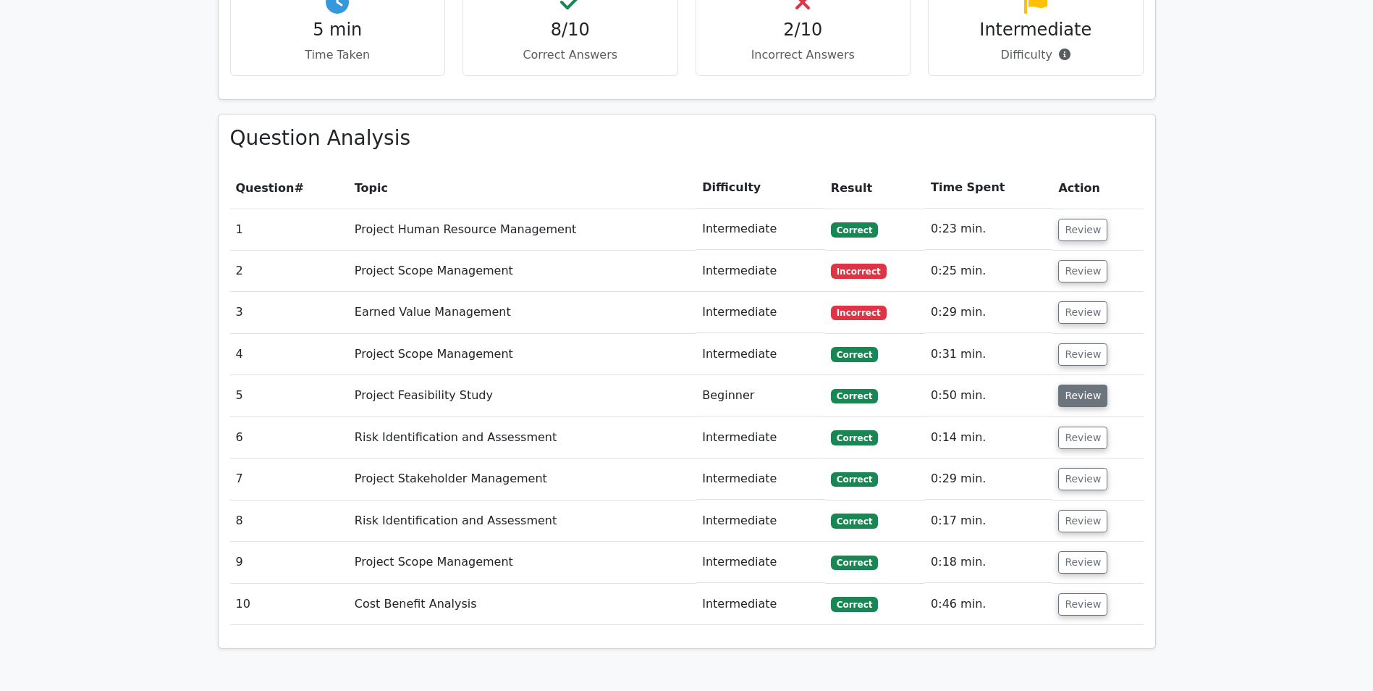
click at [1073, 384] on button "Review" at bounding box center [1082, 395] width 49 height 22
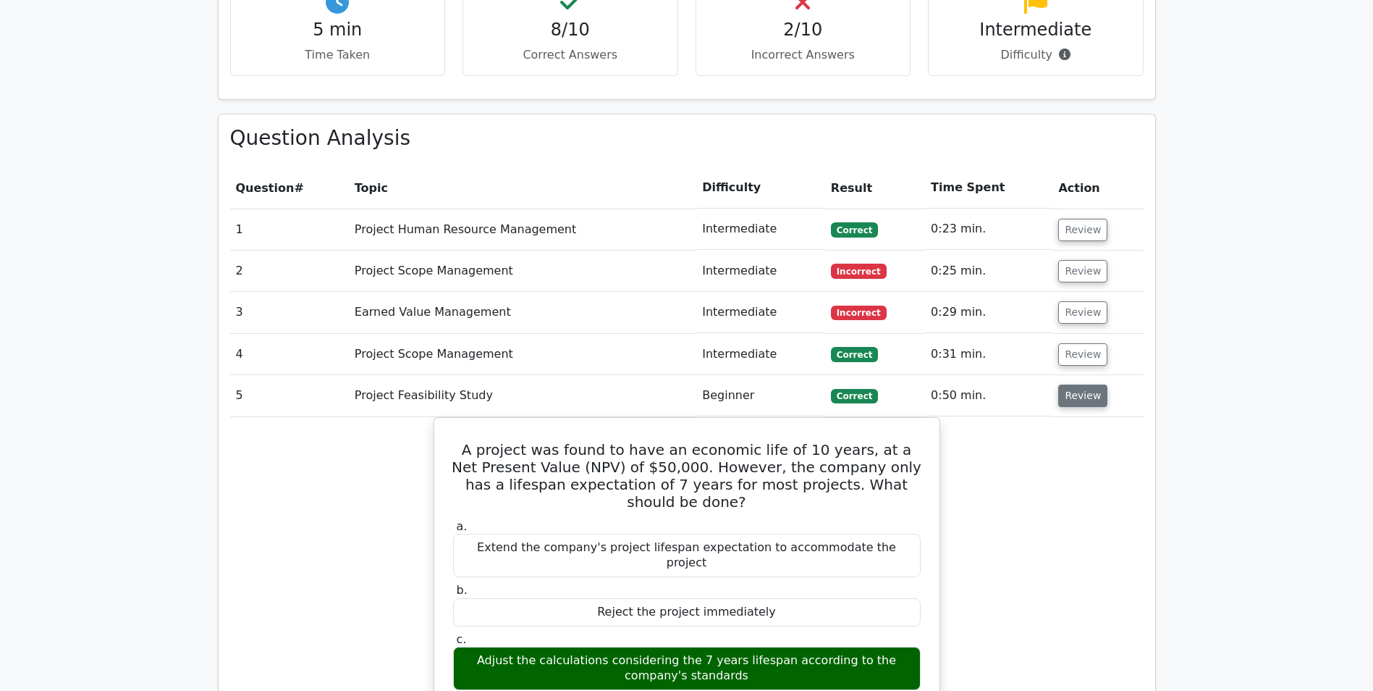
click at [1072, 384] on button "Review" at bounding box center [1082, 395] width 49 height 22
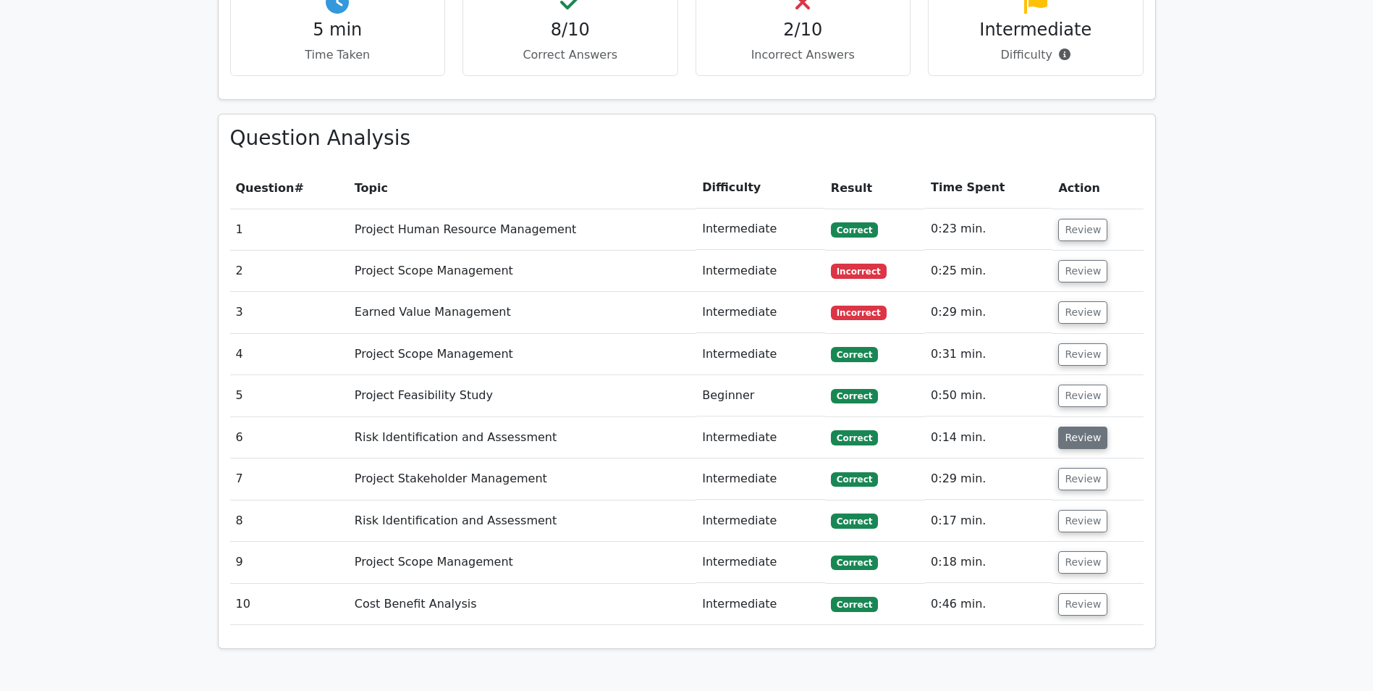
click at [1071, 426] on button "Review" at bounding box center [1082, 437] width 49 height 22
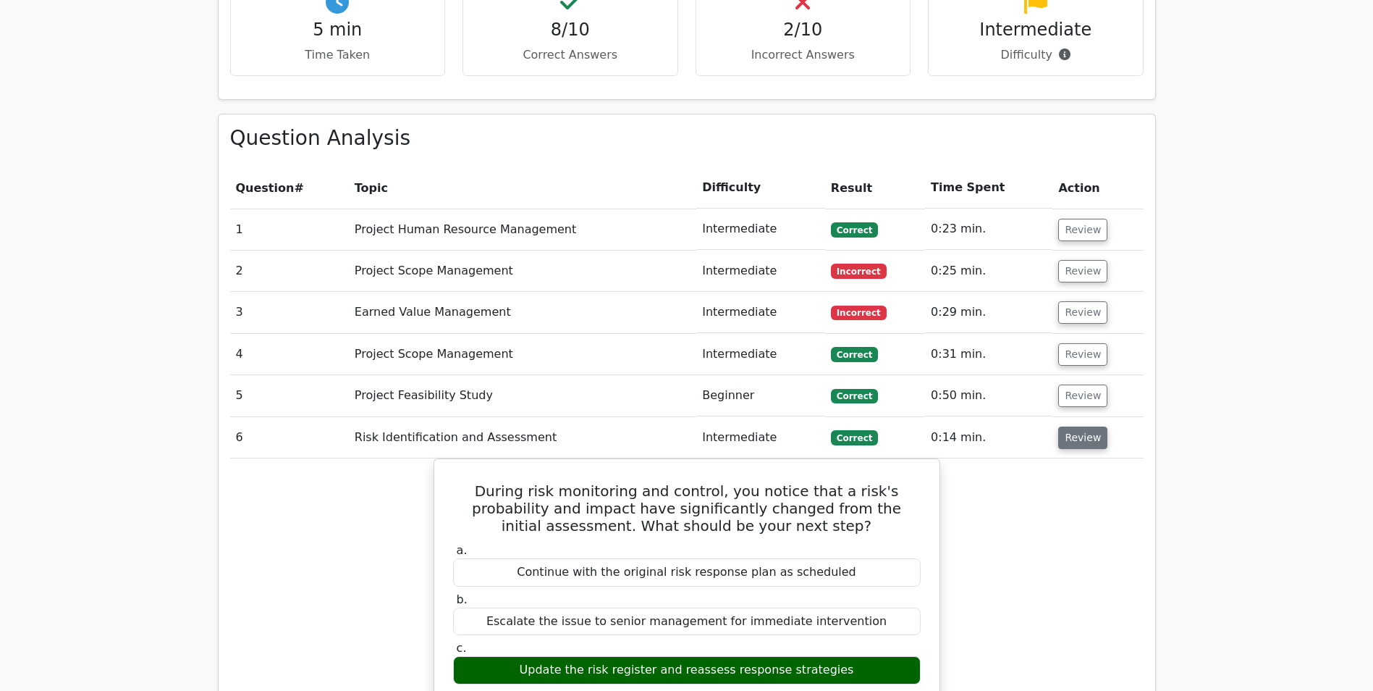
click at [1071, 426] on button "Review" at bounding box center [1082, 437] width 49 height 22
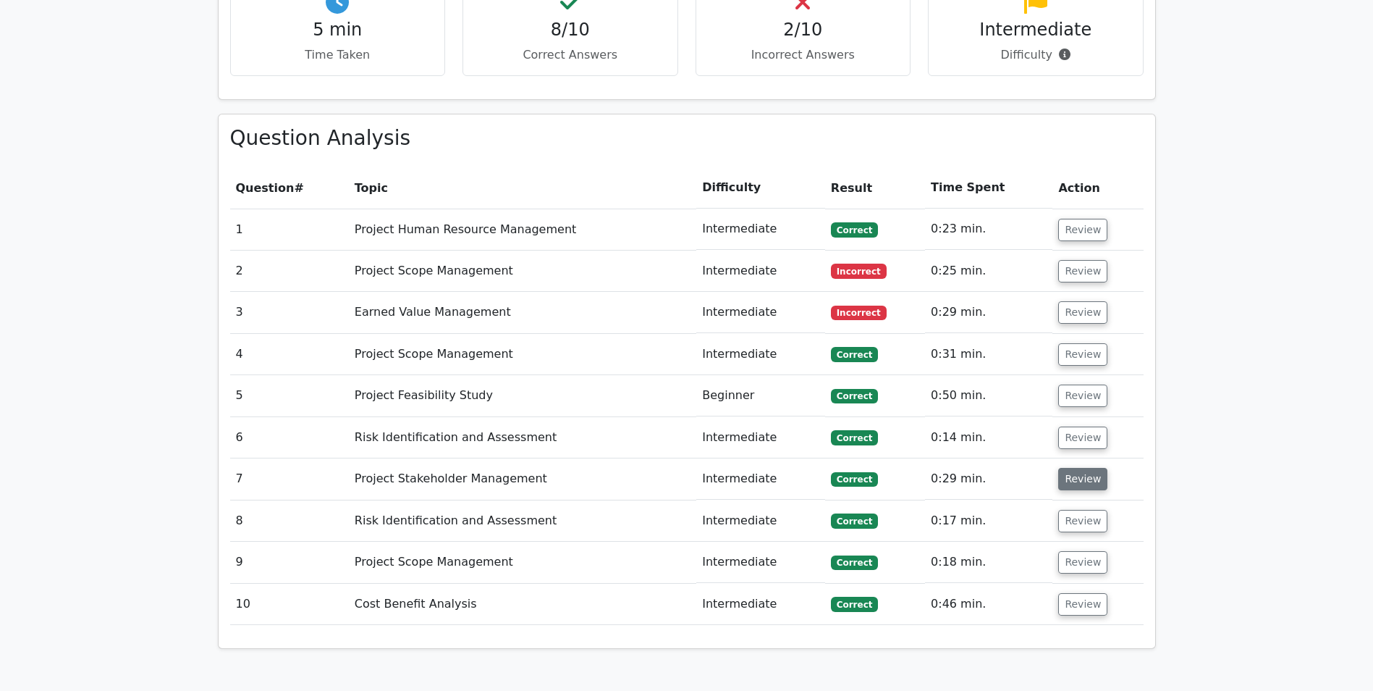
click at [1068, 468] on button "Review" at bounding box center [1082, 479] width 49 height 22
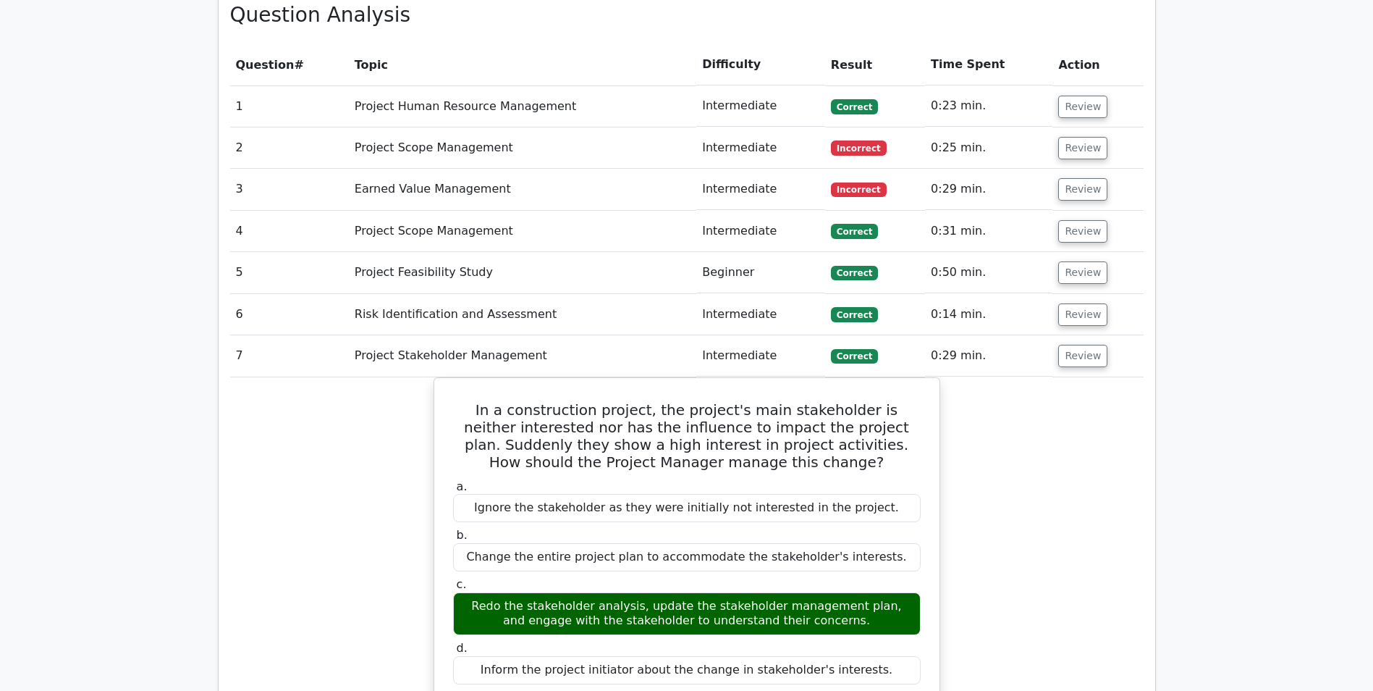
scroll to position [1231, 0]
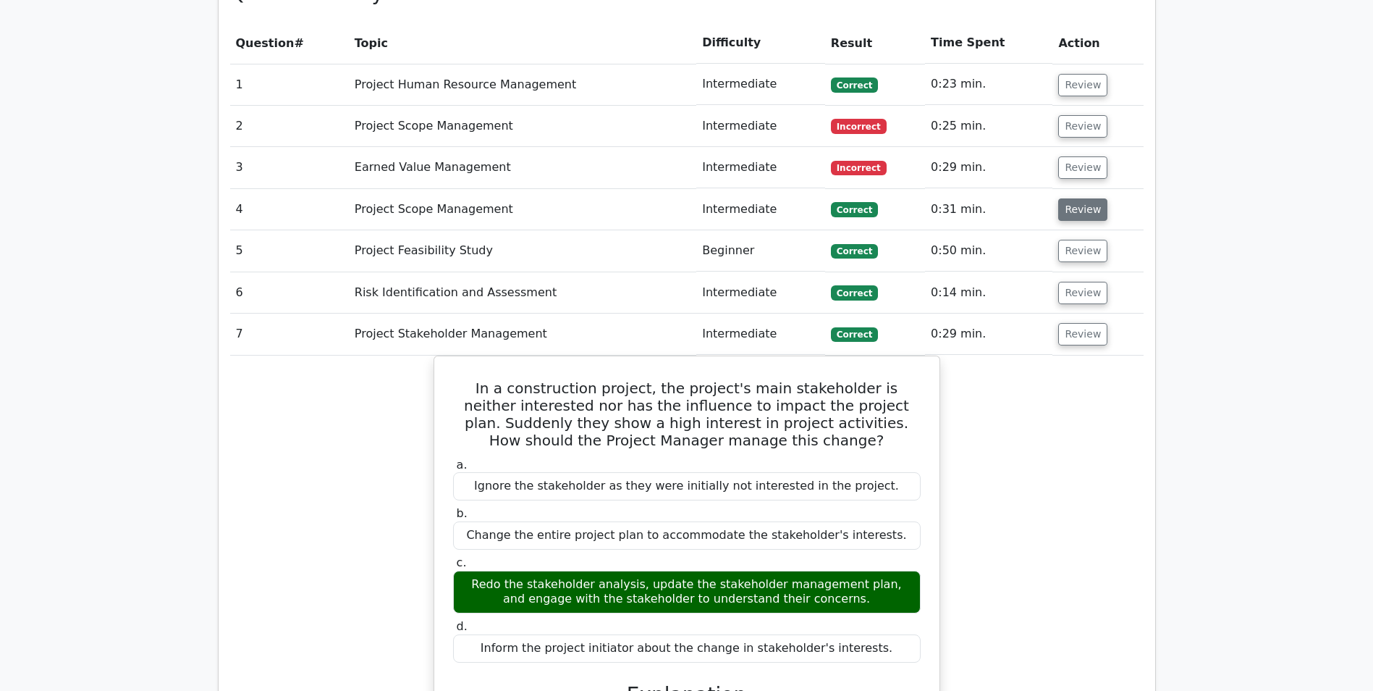
click at [1087, 198] on button "Review" at bounding box center [1082, 209] width 49 height 22
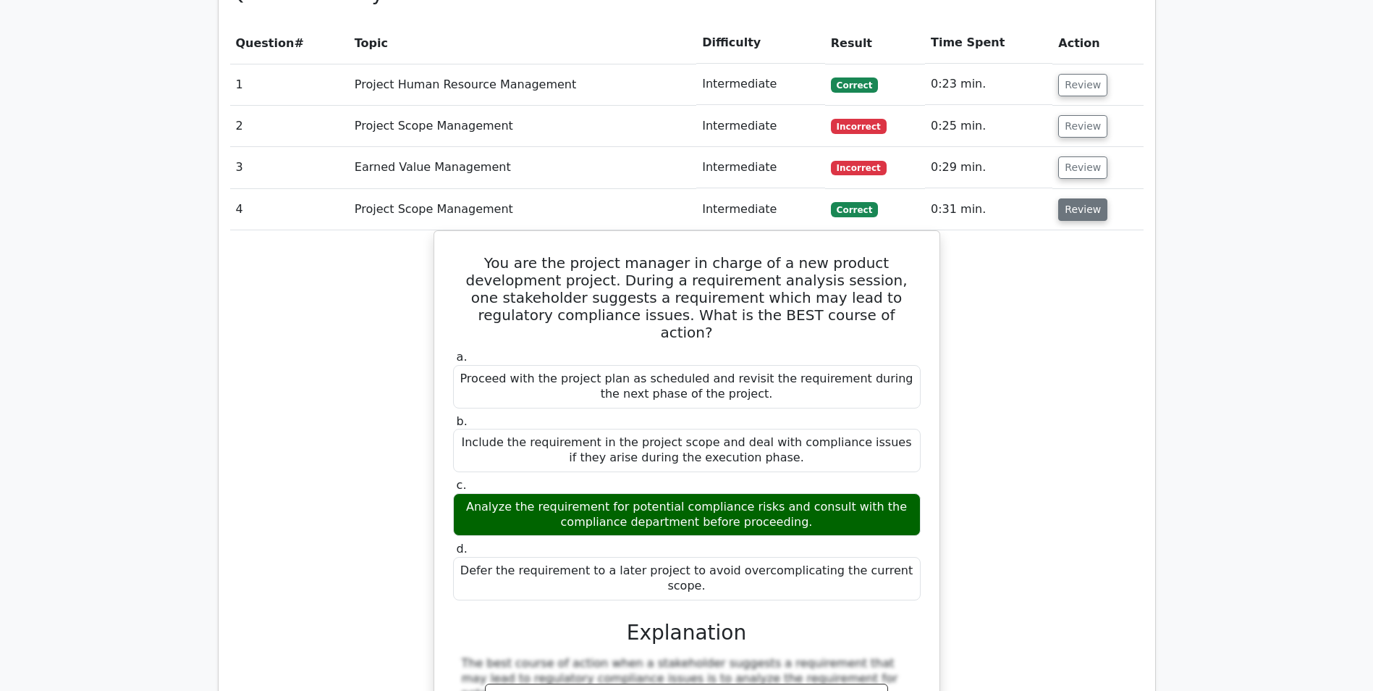
click at [1081, 198] on button "Review" at bounding box center [1082, 209] width 49 height 22
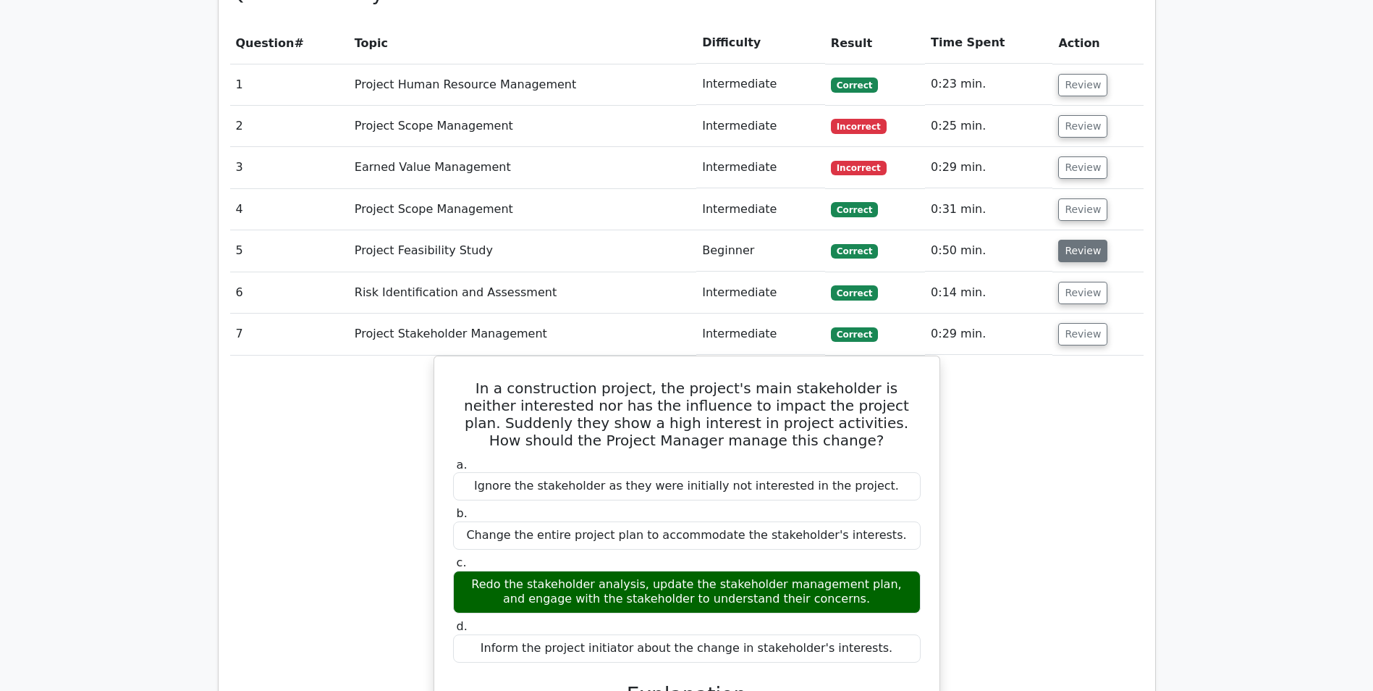
click at [1076, 240] on button "Review" at bounding box center [1082, 251] width 49 height 22
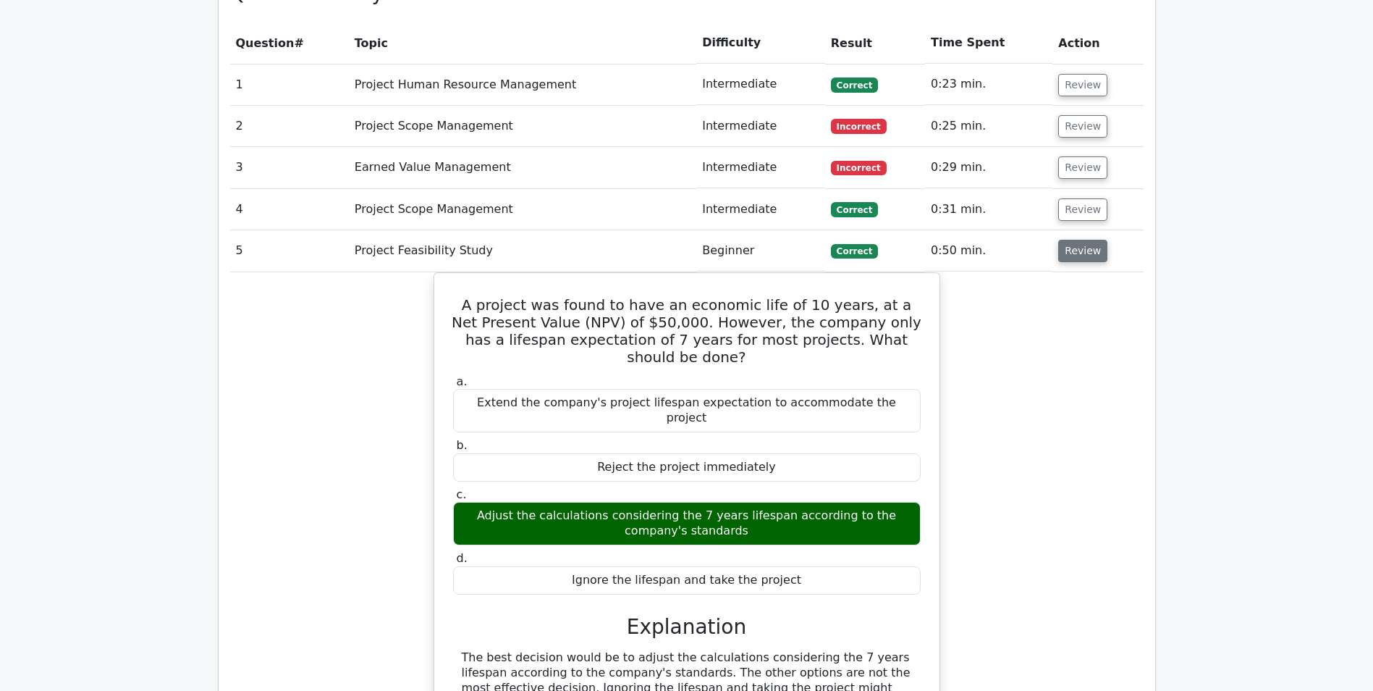
click at [1076, 240] on button "Review" at bounding box center [1082, 251] width 49 height 22
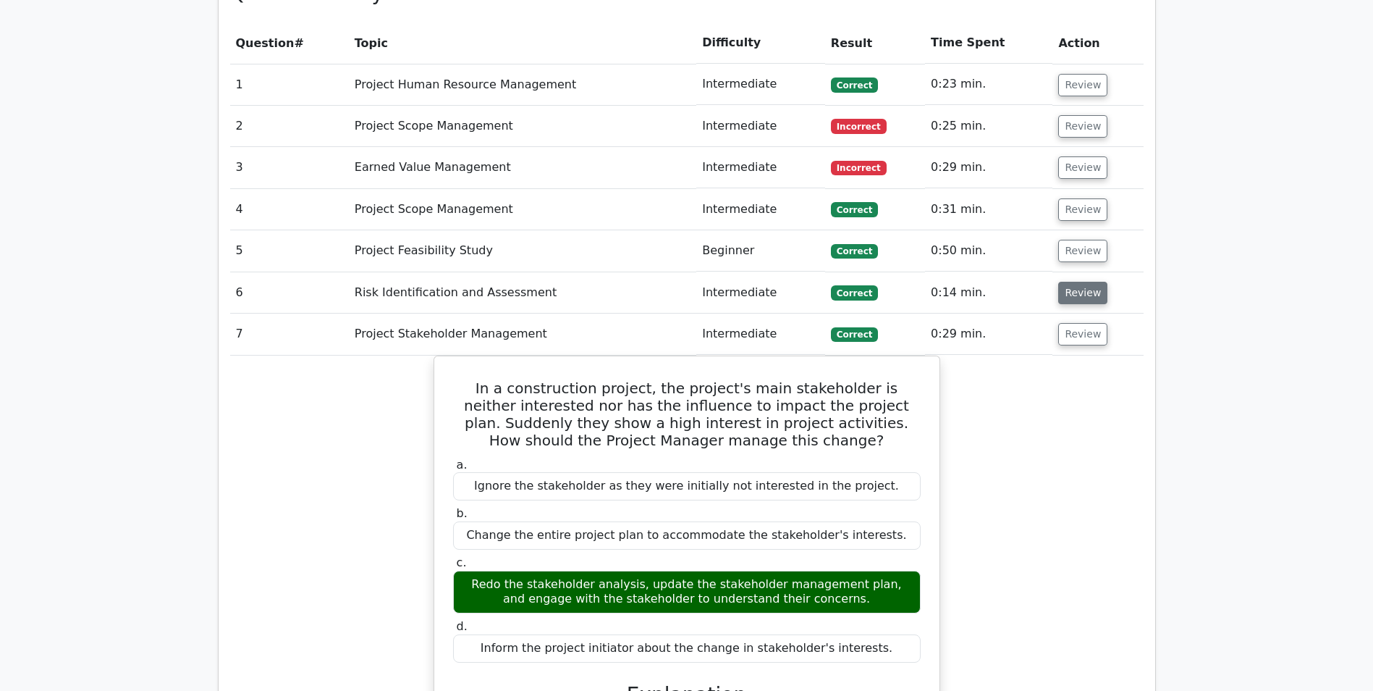
click at [1071, 282] on button "Review" at bounding box center [1082, 293] width 49 height 22
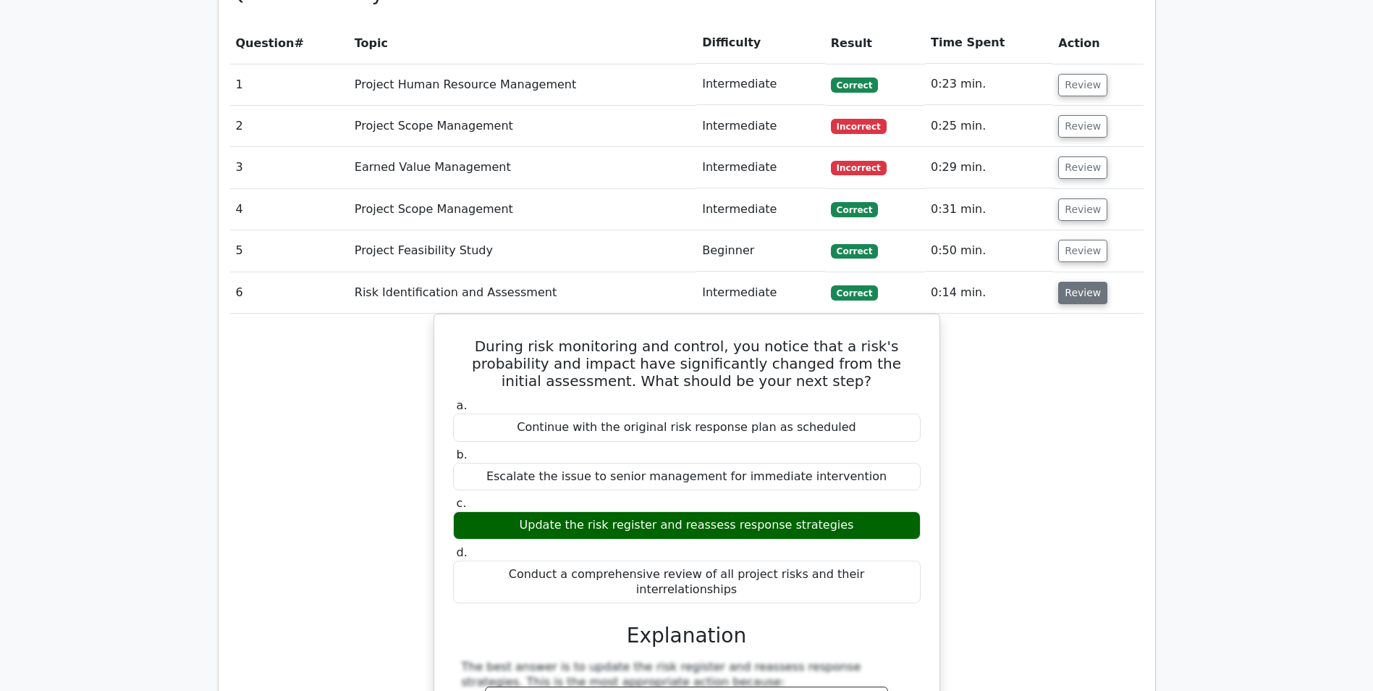
click at [1071, 282] on button "Review" at bounding box center [1082, 293] width 49 height 22
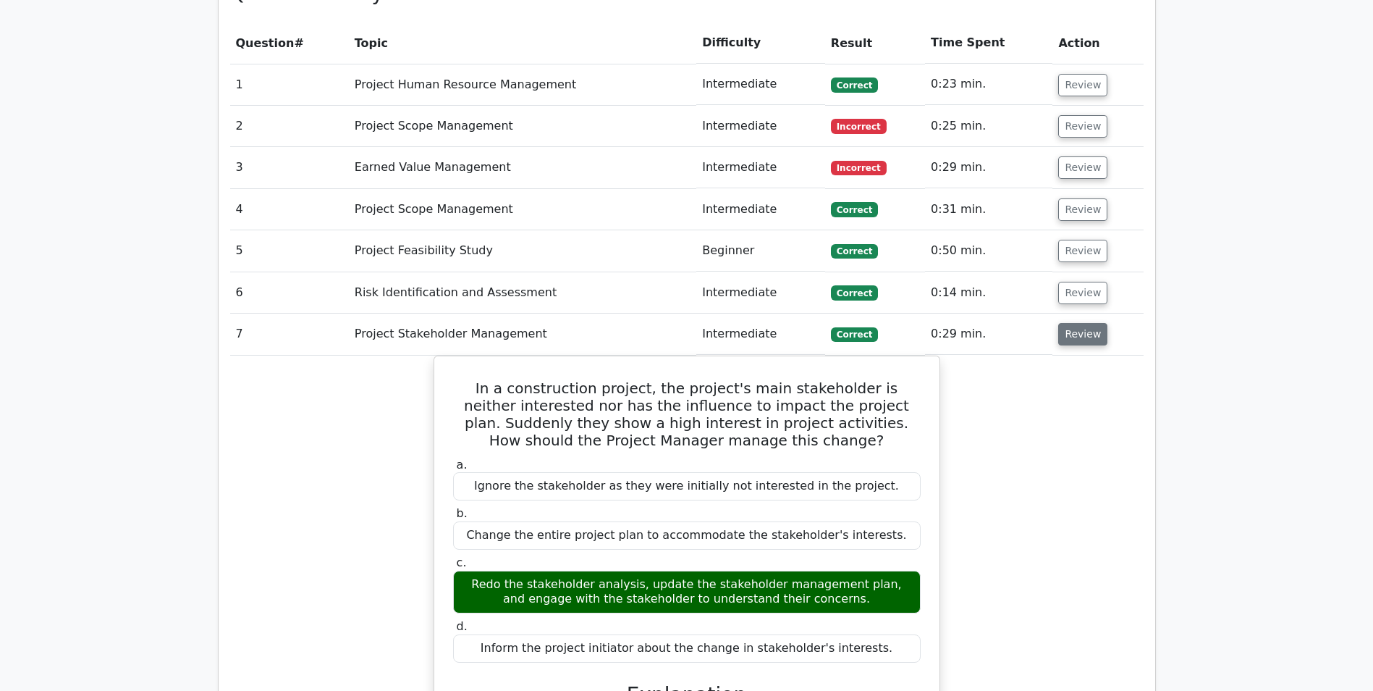
click at [1066, 323] on button "Review" at bounding box center [1082, 334] width 49 height 22
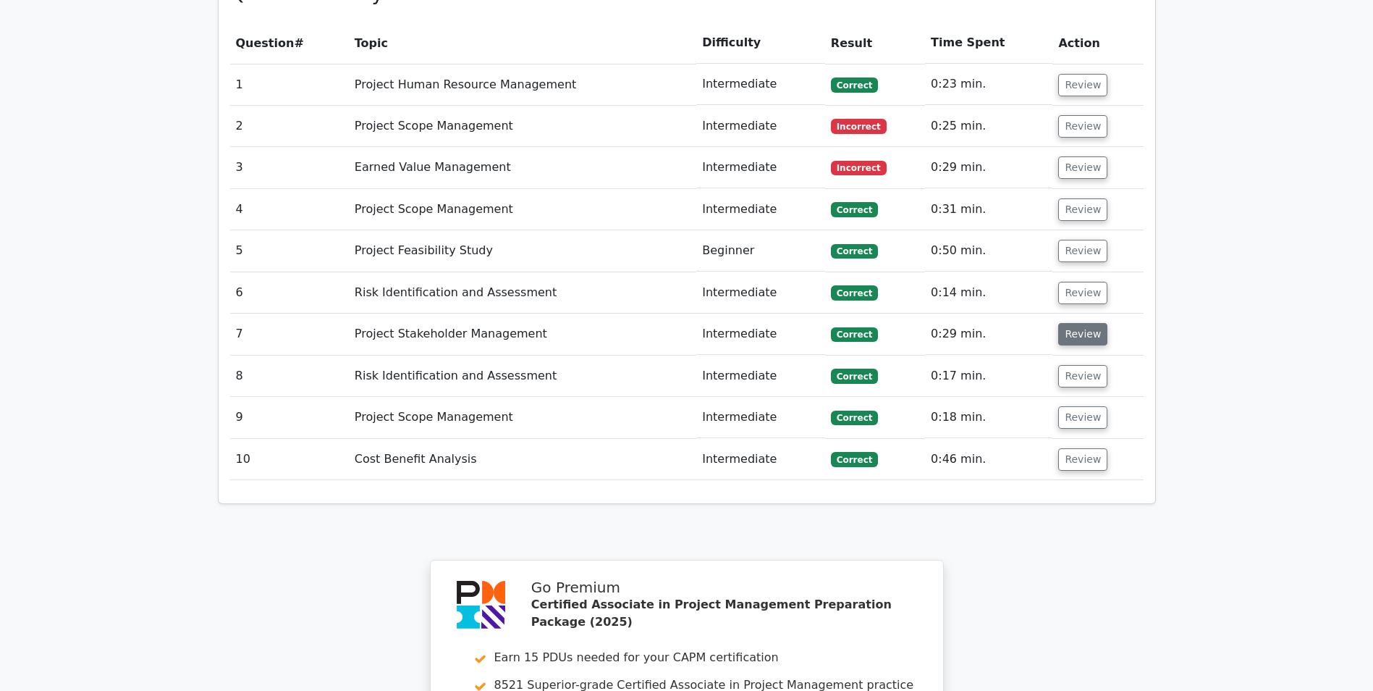
click at [1066, 323] on button "Review" at bounding box center [1082, 334] width 49 height 22
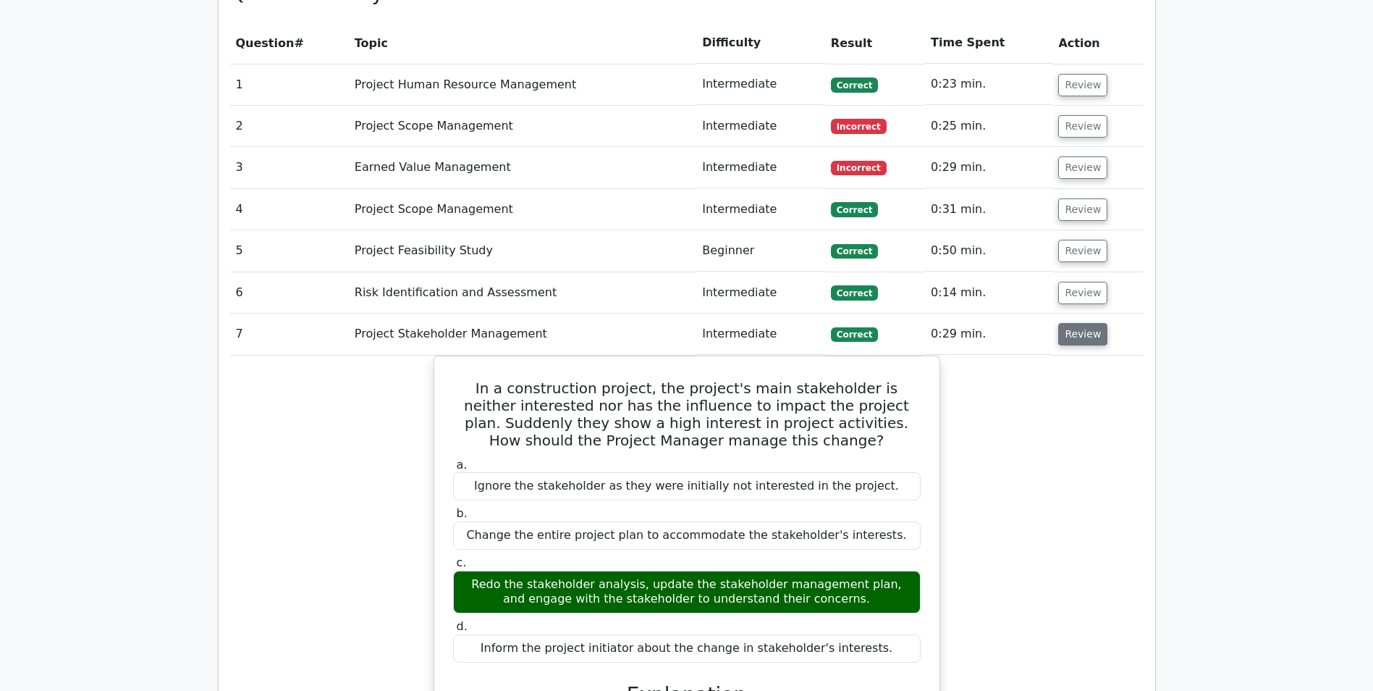
click at [1066, 323] on button "Review" at bounding box center [1082, 334] width 49 height 22
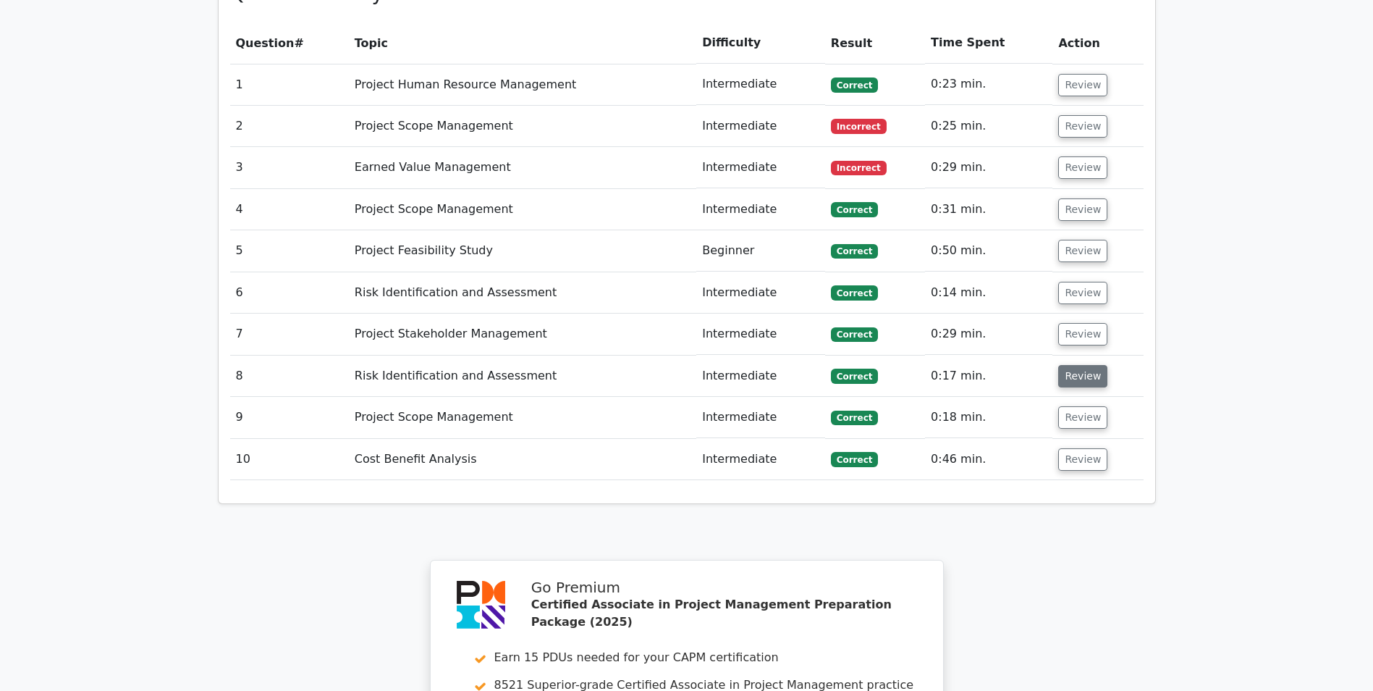
click at [1065, 365] on button "Review" at bounding box center [1082, 376] width 49 height 22
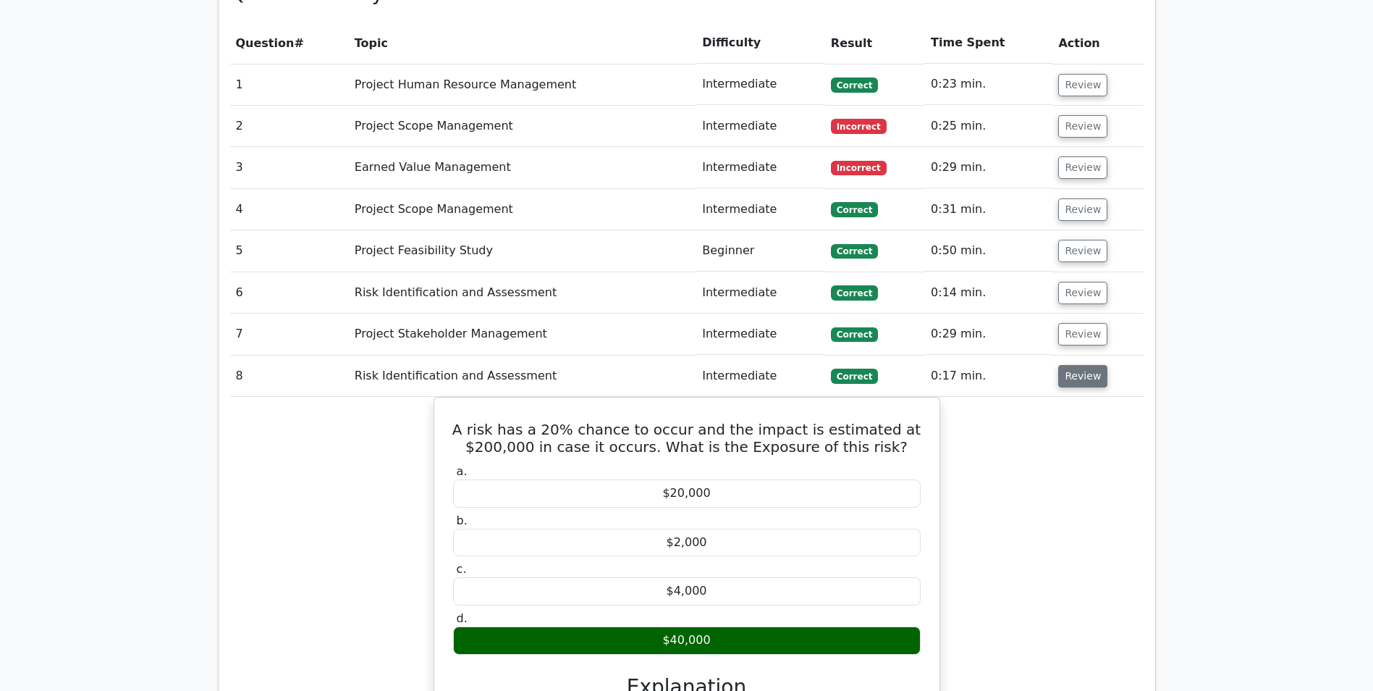
click at [1065, 365] on button "Review" at bounding box center [1082, 376] width 49 height 22
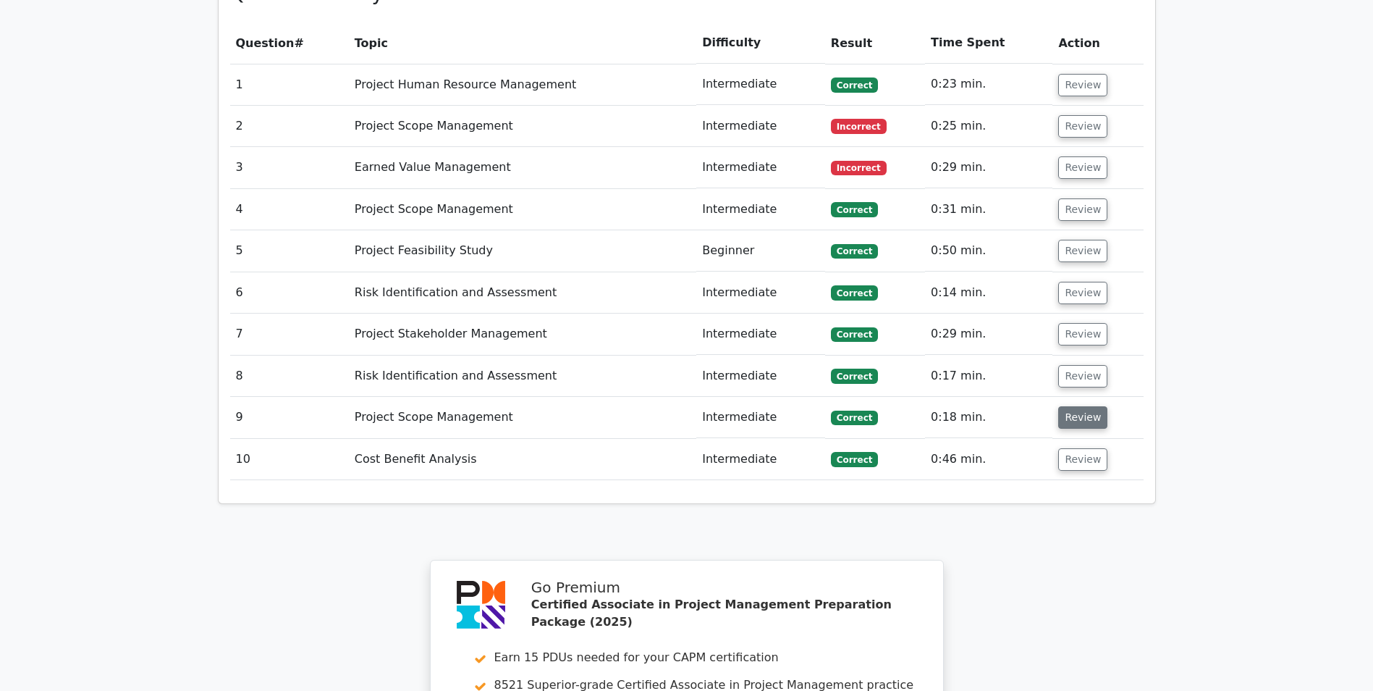
click at [1068, 406] on button "Review" at bounding box center [1082, 417] width 49 height 22
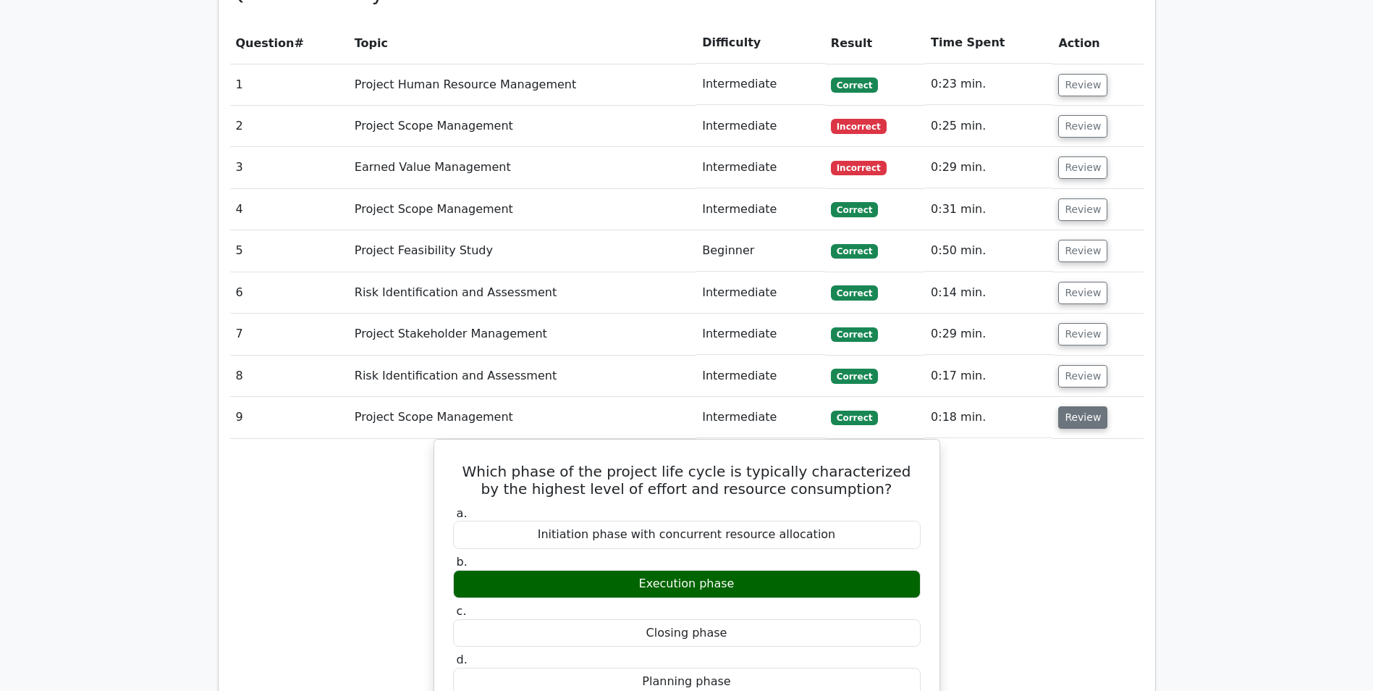
click at [1074, 406] on button "Review" at bounding box center [1082, 417] width 49 height 22
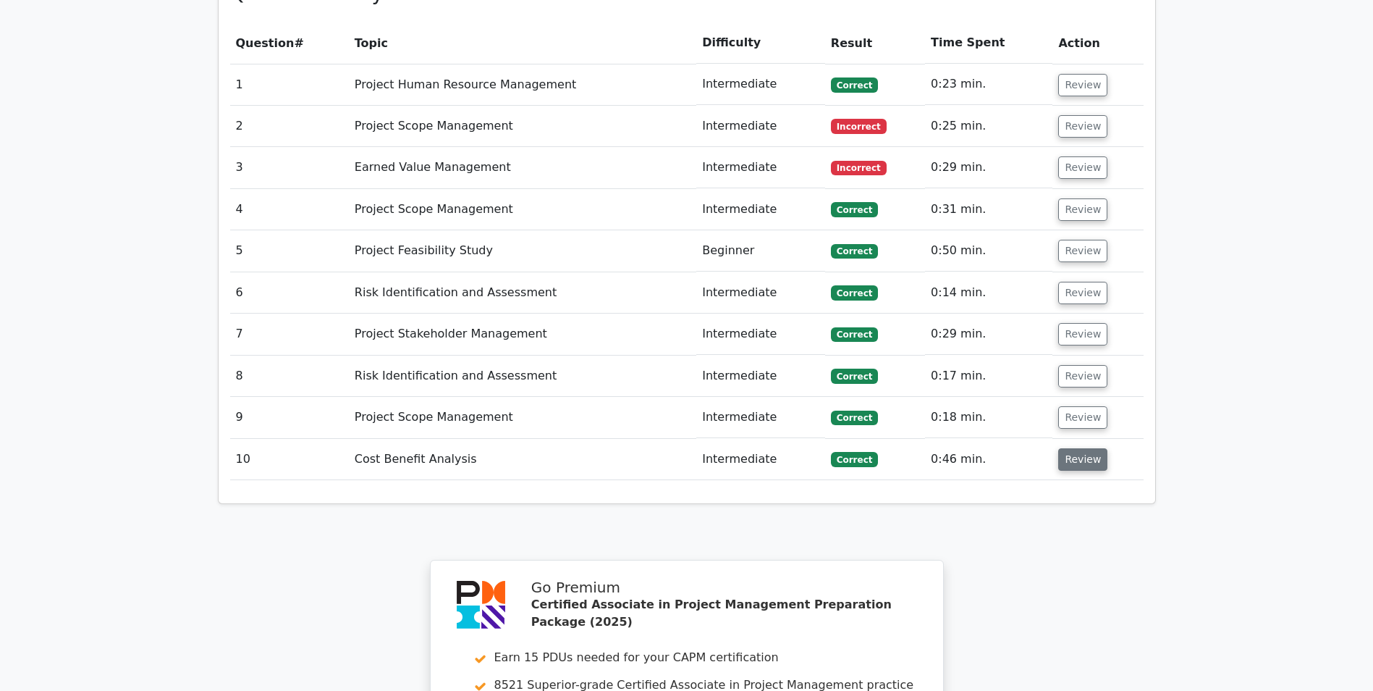
click at [1078, 448] on button "Review" at bounding box center [1082, 459] width 49 height 22
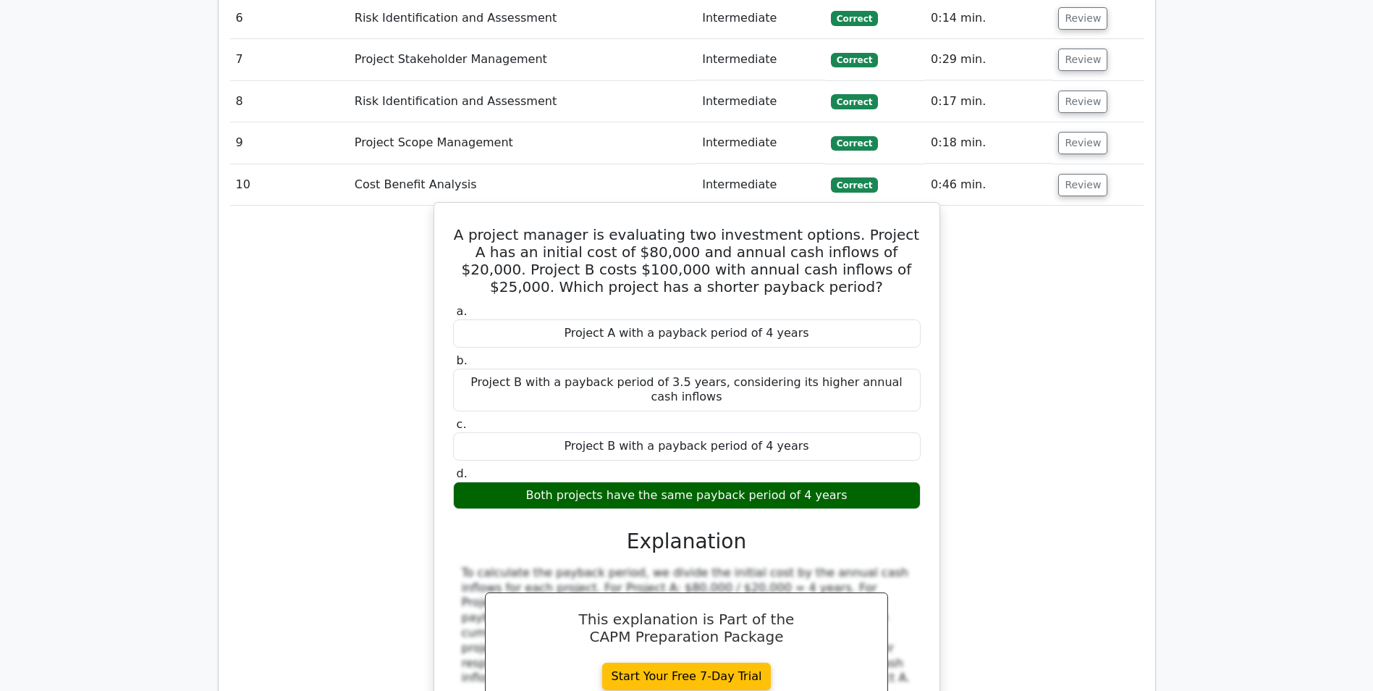
scroll to position [1520, 0]
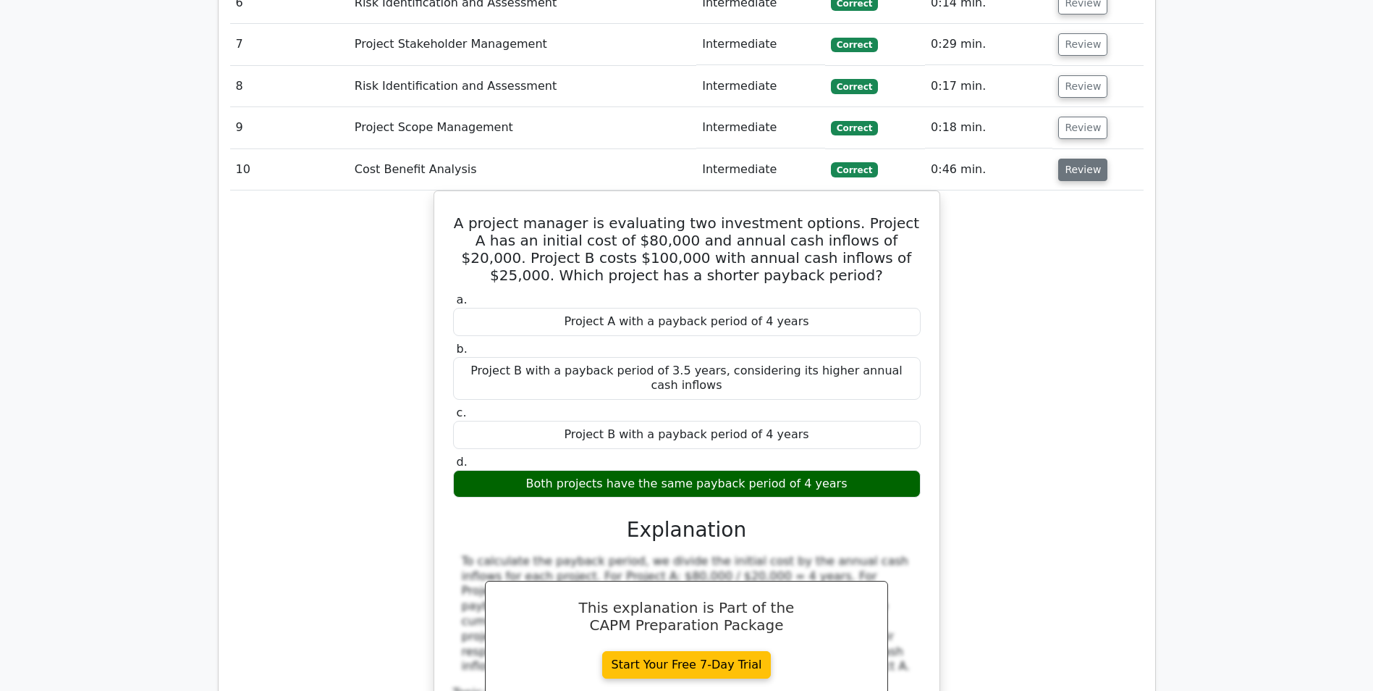
click at [1076, 159] on button "Review" at bounding box center [1082, 170] width 49 height 22
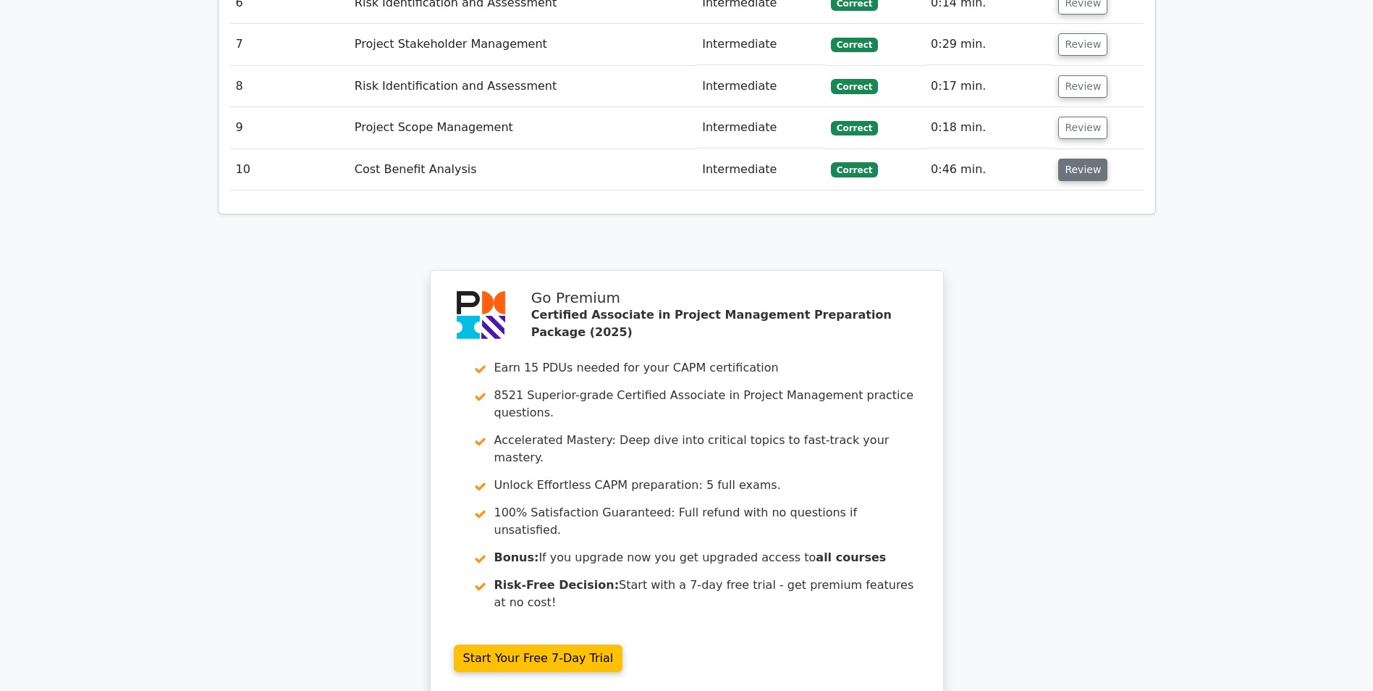
click at [1076, 159] on button "Review" at bounding box center [1082, 170] width 49 height 22
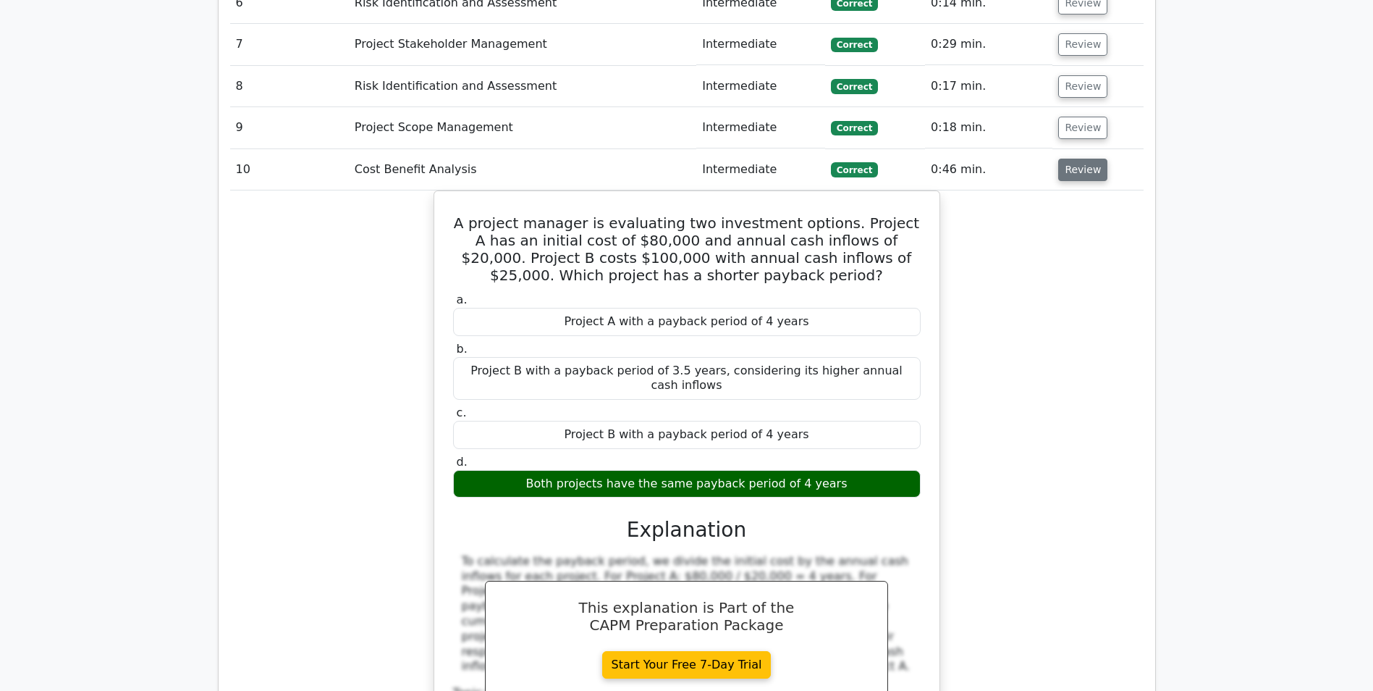
click at [1076, 159] on button "Review" at bounding box center [1082, 170] width 49 height 22
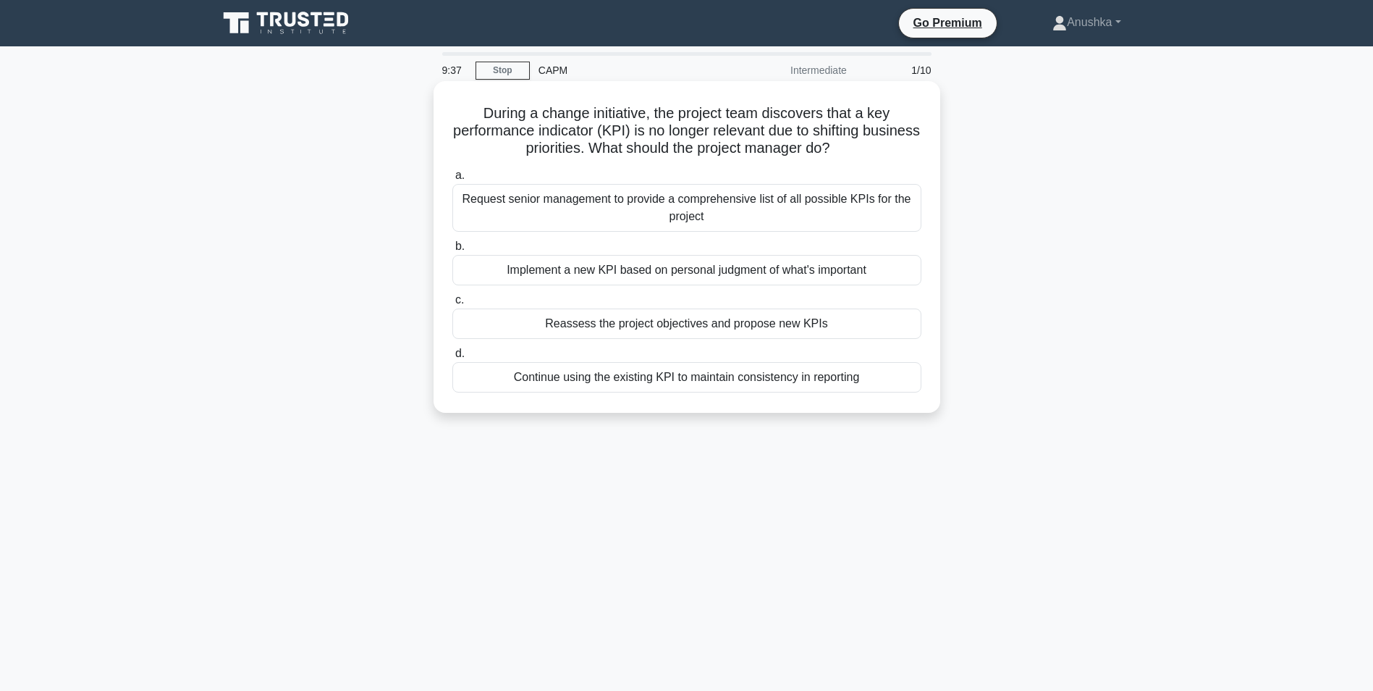
click at [657, 324] on div "Reassess the project objectives and propose new KPIs" at bounding box center [686, 323] width 469 height 30
click at [452, 305] on input "c. Reassess the project objectives and propose new KPIs" at bounding box center [452, 299] width 0 height 9
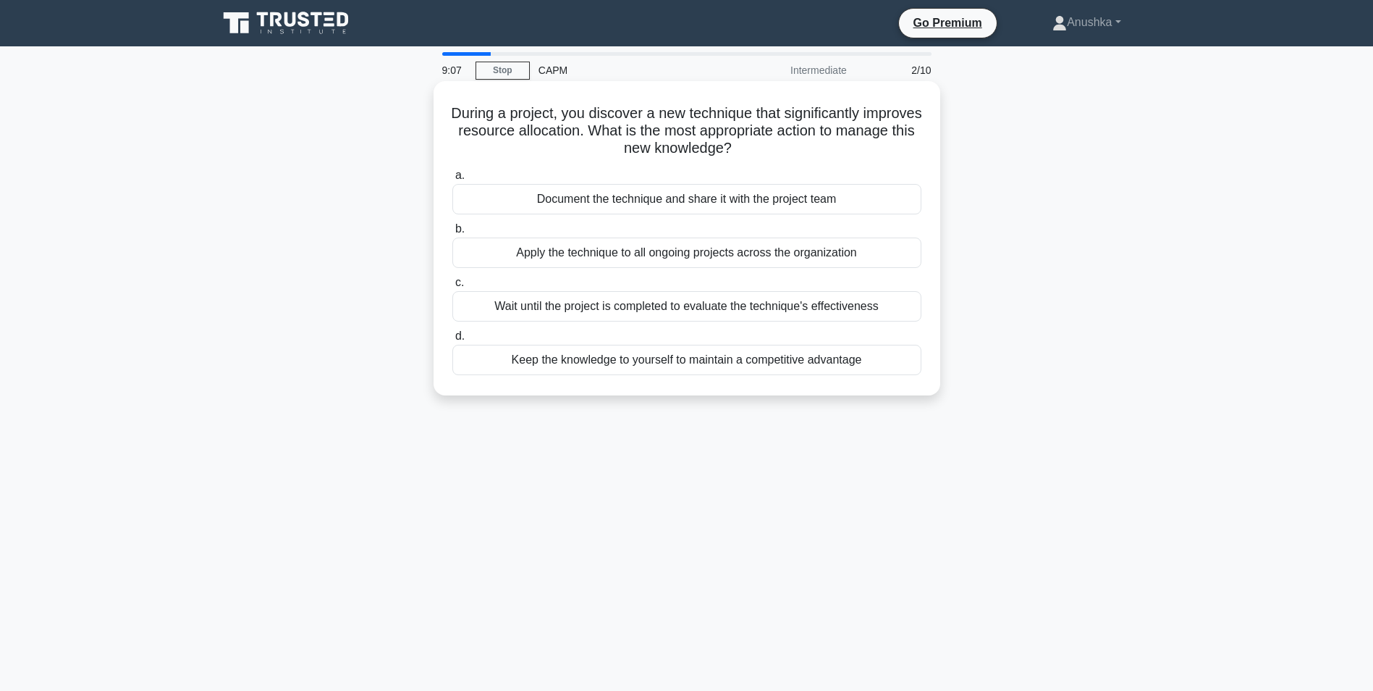
click at [675, 204] on div "Document the technique and share it with the project team" at bounding box center [686, 199] width 469 height 30
click at [452, 180] on input "a. Document the technique and share it with the project team" at bounding box center [452, 175] width 0 height 9
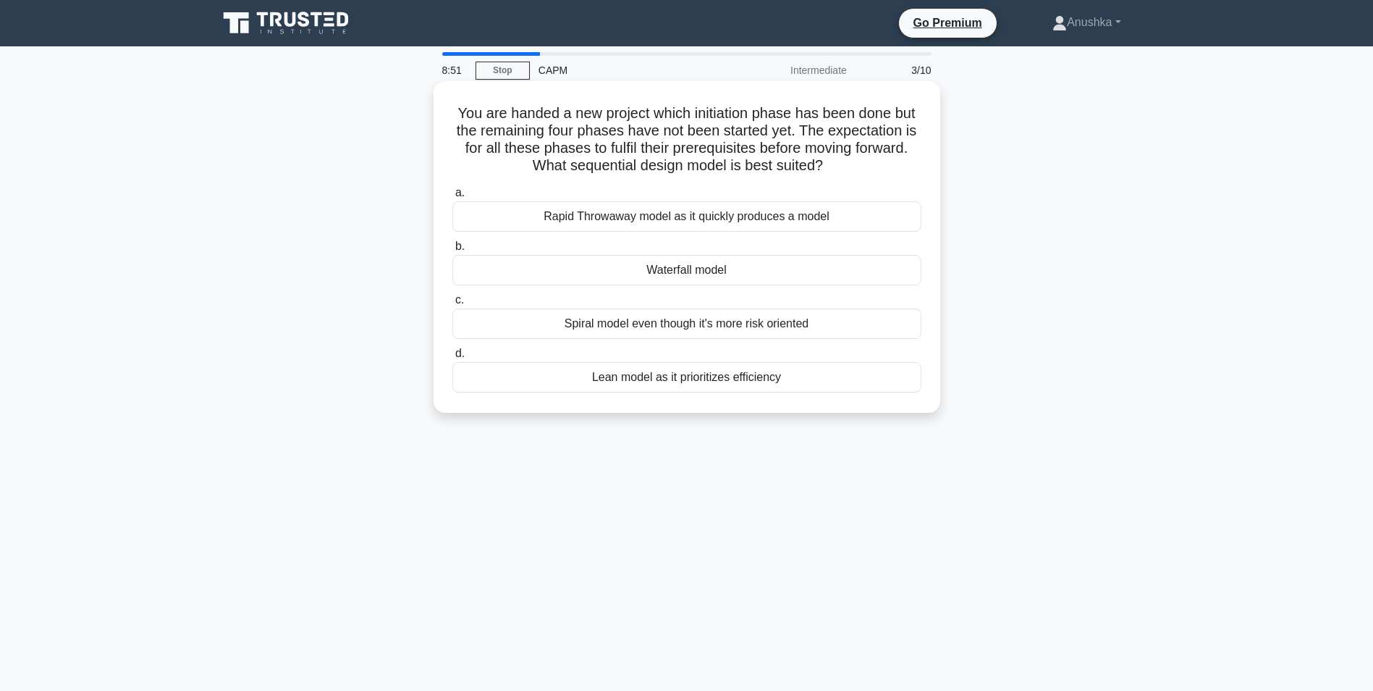
click at [738, 271] on div "Waterfall model" at bounding box center [686, 270] width 469 height 30
click at [452, 251] on input "b. Waterfall model" at bounding box center [452, 246] width 0 height 9
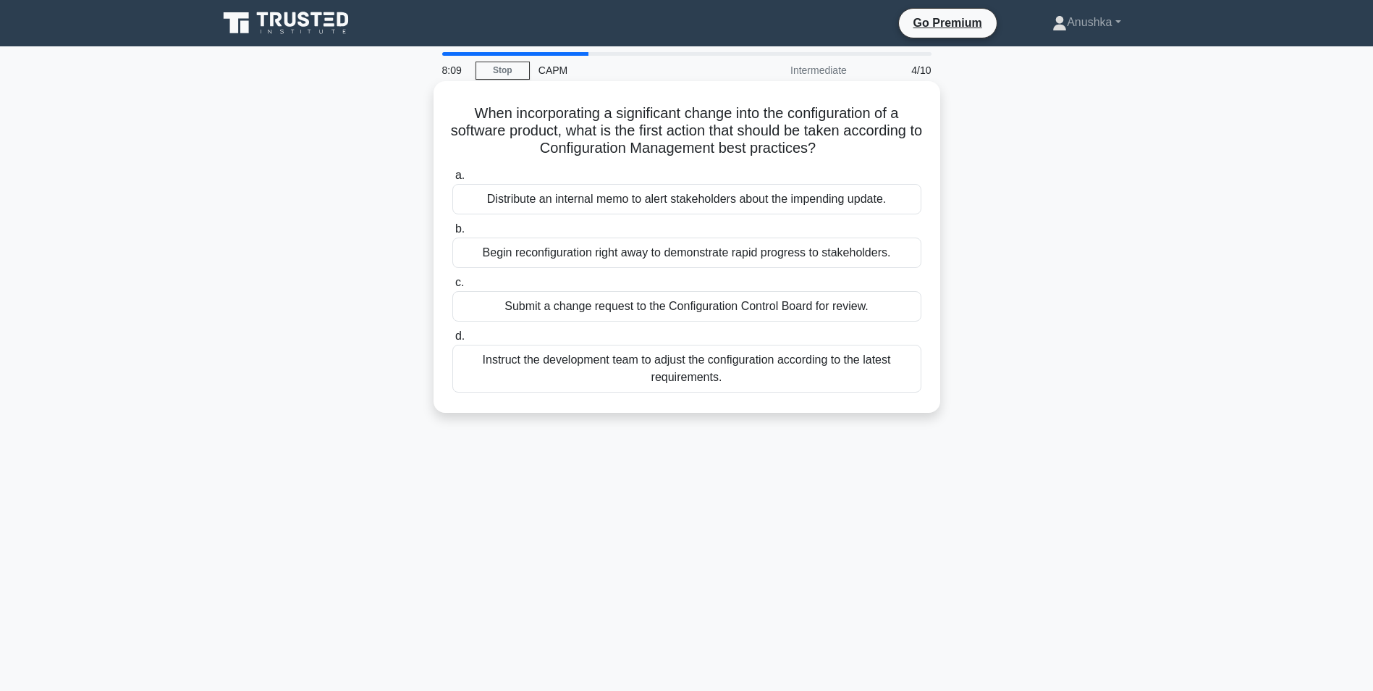
click at [762, 201] on div "Distribute an internal memo to alert stakeholders about the impending update." at bounding box center [686, 199] width 469 height 30
click at [452, 180] on input "a. Distribute an internal memo to alert stakeholders about the impending update." at bounding box center [452, 175] width 0 height 9
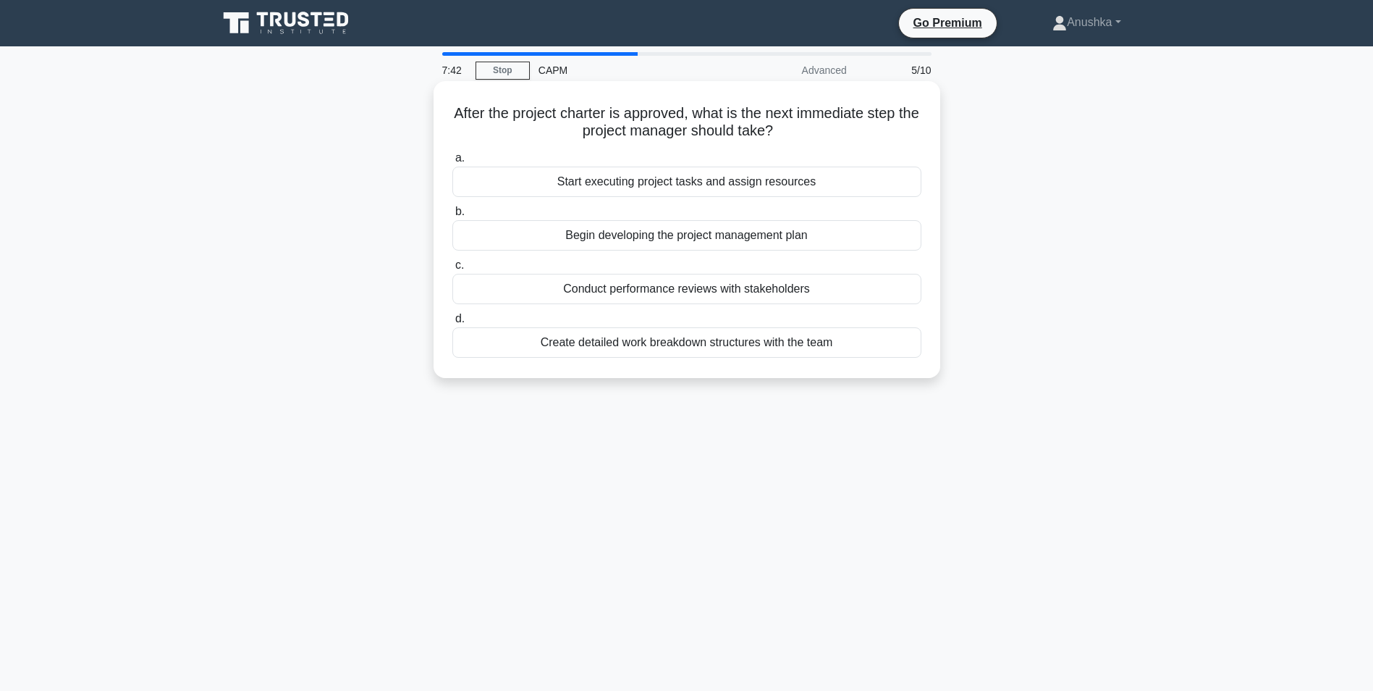
click at [696, 240] on div "Begin developing the project management plan" at bounding box center [686, 235] width 469 height 30
click at [452, 216] on input "b. Begin developing the project management plan" at bounding box center [452, 211] width 0 height 9
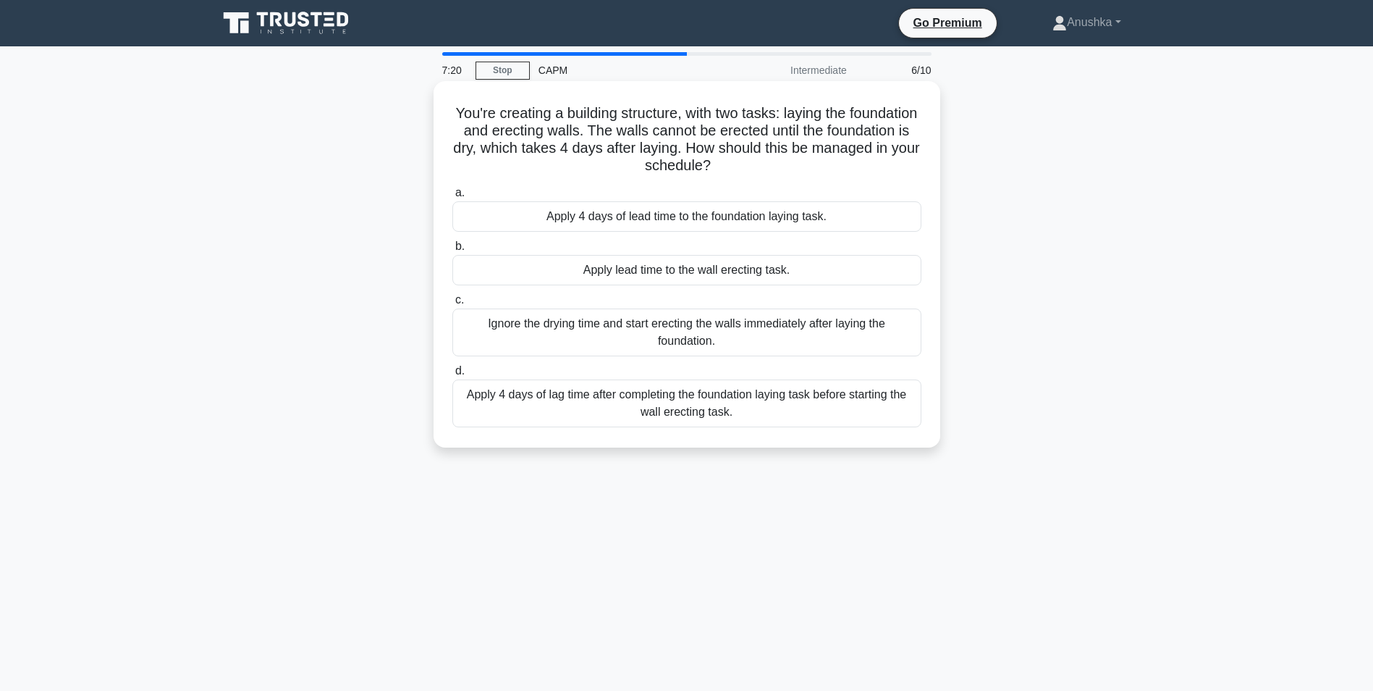
click at [735, 405] on div "Apply 4 days of lag time after completing the foundation laying task before sta…" at bounding box center [686, 403] width 469 height 48
click at [452, 376] on input "d. Apply 4 days of lag time after completing the foundation laying task before …" at bounding box center [452, 370] width 0 height 9
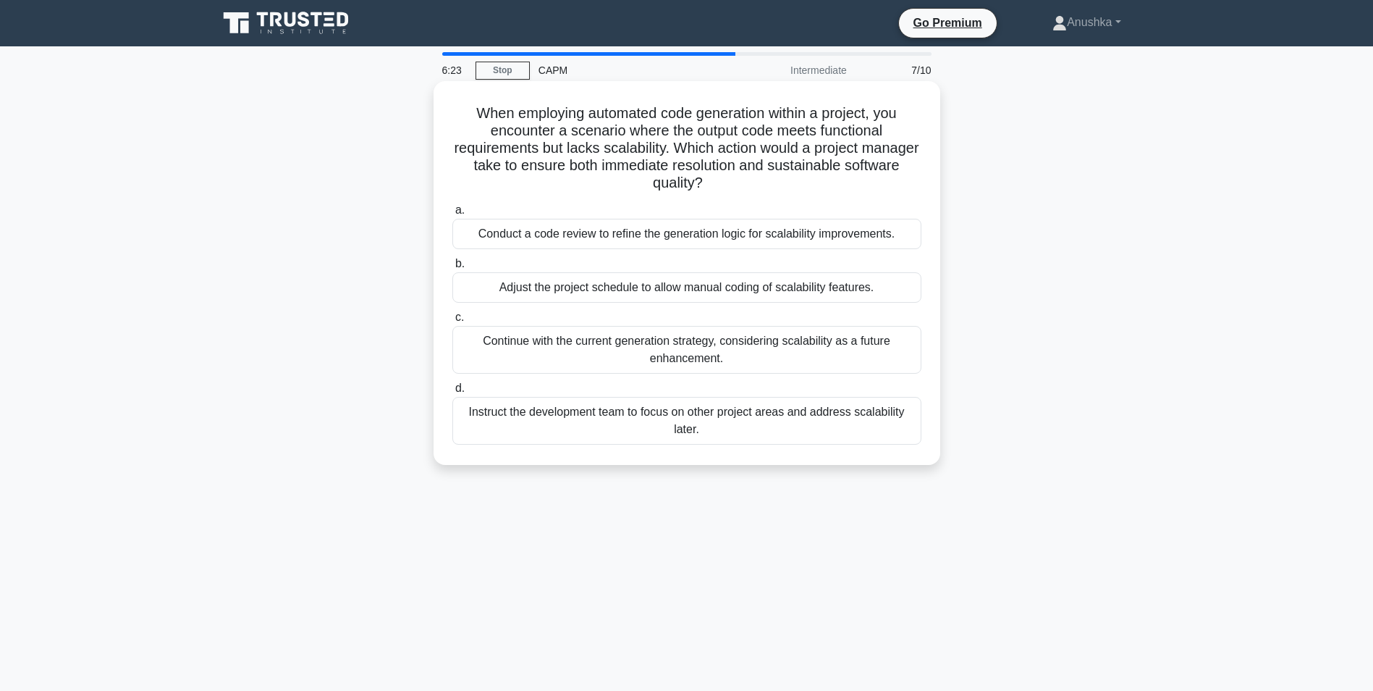
click at [702, 235] on div "Conduct a code review to refine the generation logic for scalability improvemen…" at bounding box center [686, 234] width 469 height 30
click at [452, 215] on input "a. Conduct a code review to refine the generation logic for scalability improve…" at bounding box center [452, 210] width 0 height 9
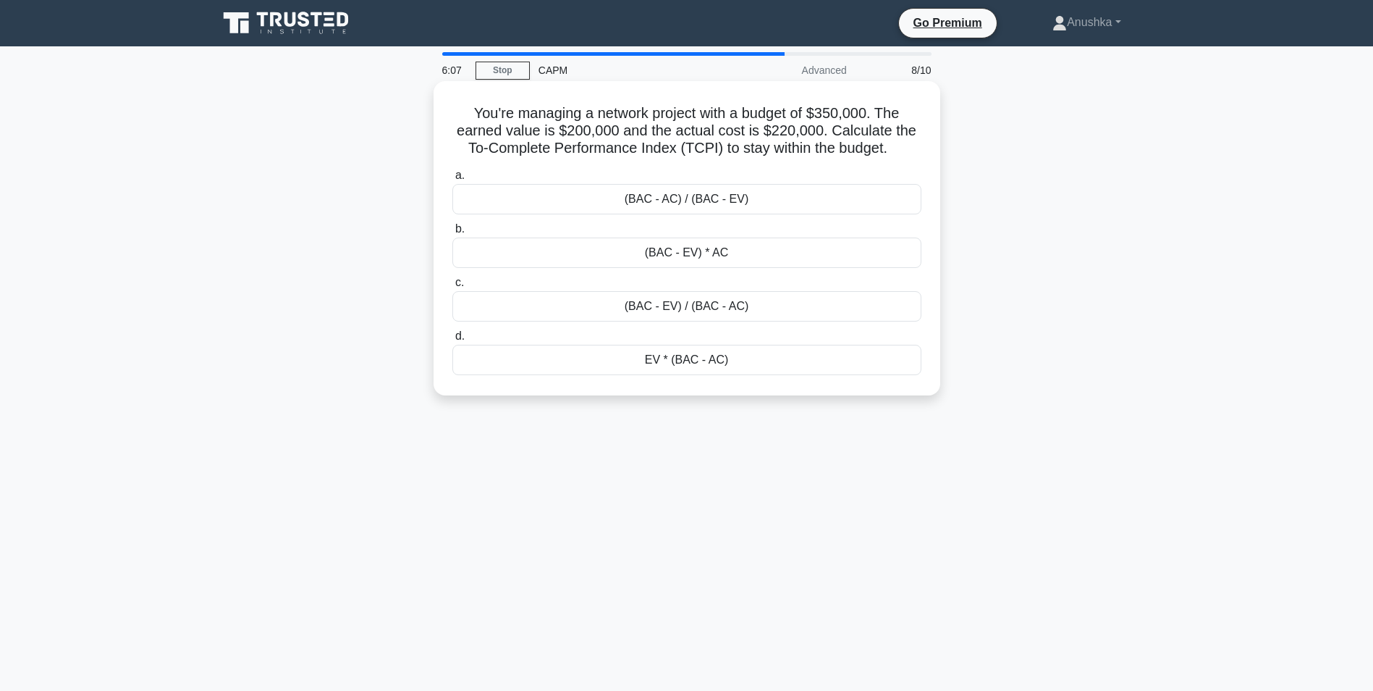
click at [703, 308] on div "(BAC - EV) / (BAC - AC)" at bounding box center [686, 306] width 469 height 30
click at [452, 287] on input "c. (BAC - EV) / (BAC - AC)" at bounding box center [452, 282] width 0 height 9
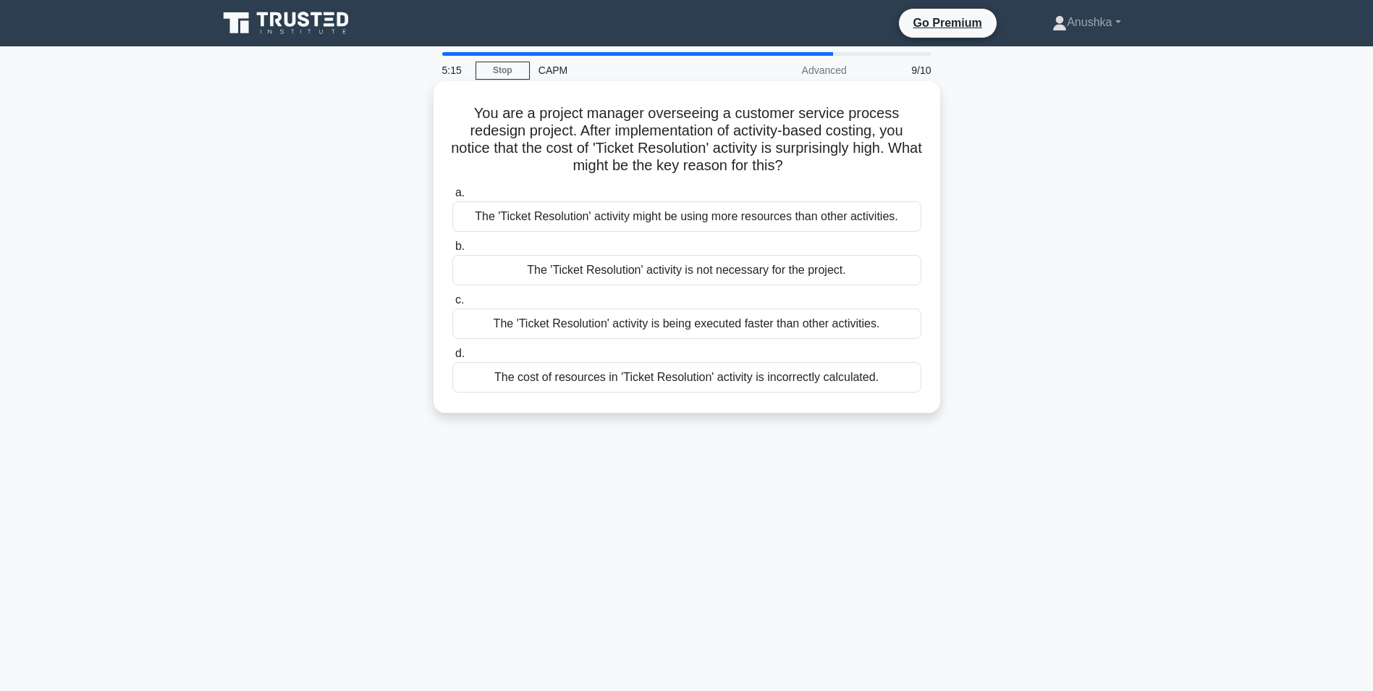
click at [745, 218] on div "The 'Ticket Resolution' activity might be using more resources than other activ…" at bounding box center [686, 216] width 469 height 30
click at [452, 198] on input "a. The 'Ticket Resolution' activity might be using more resources than other ac…" at bounding box center [452, 192] width 0 height 9
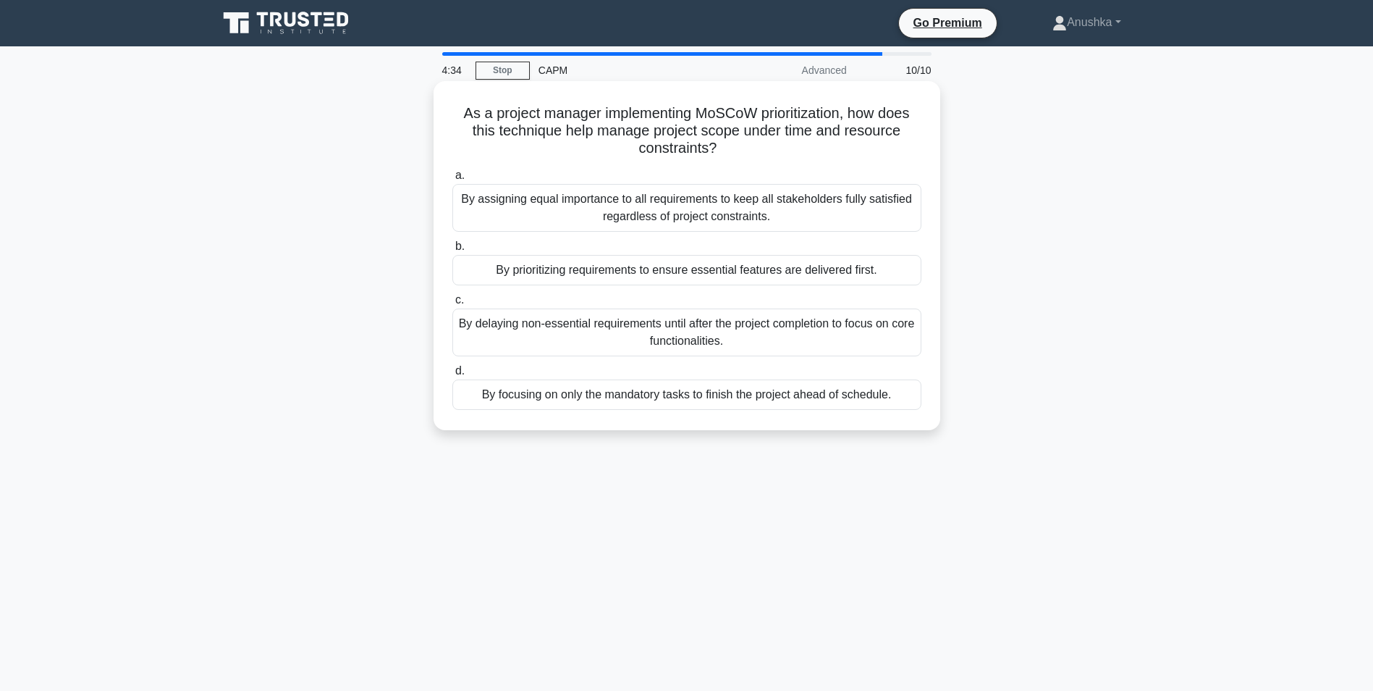
click at [749, 270] on div "By prioritizing requirements to ensure essential features are delivered first." at bounding box center [686, 270] width 469 height 30
click at [452, 251] on input "b. By prioritizing requirements to ensure essential features are delivered firs…" at bounding box center [452, 246] width 0 height 9
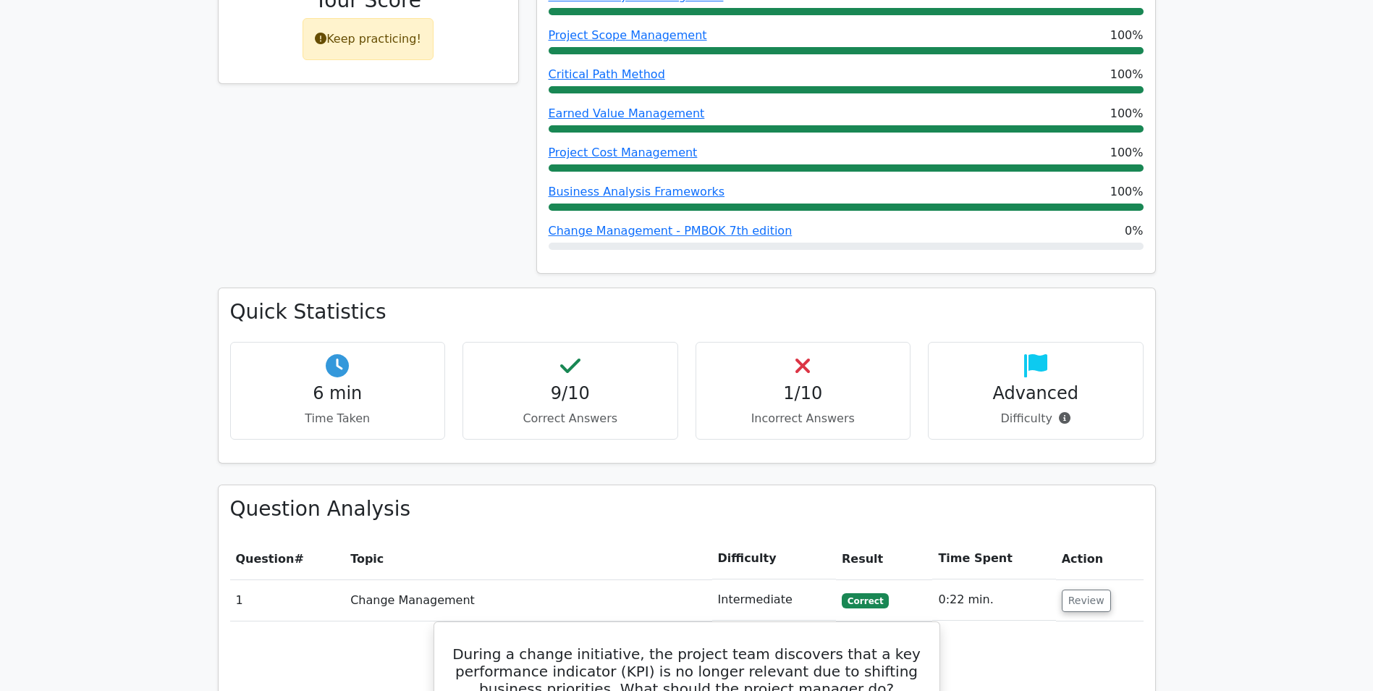
scroll to position [941, 0]
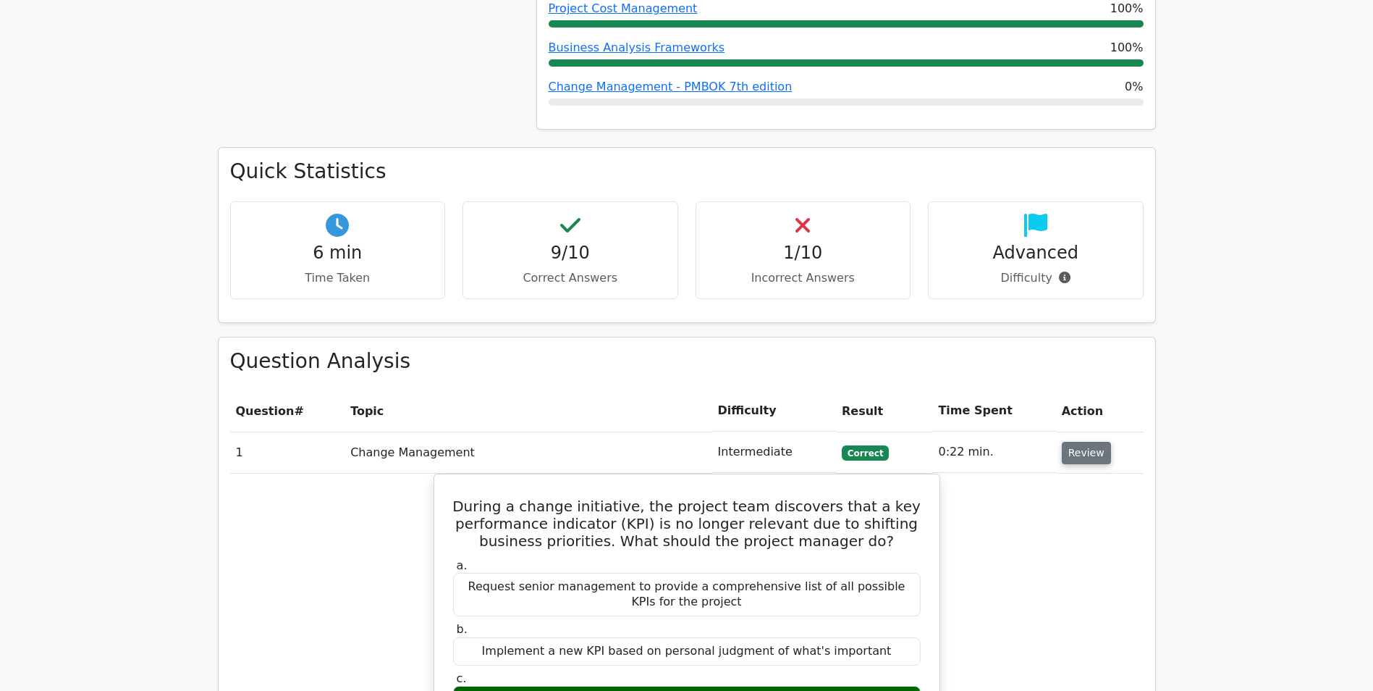
click at [1098, 442] on button "Review" at bounding box center [1086, 453] width 49 height 22
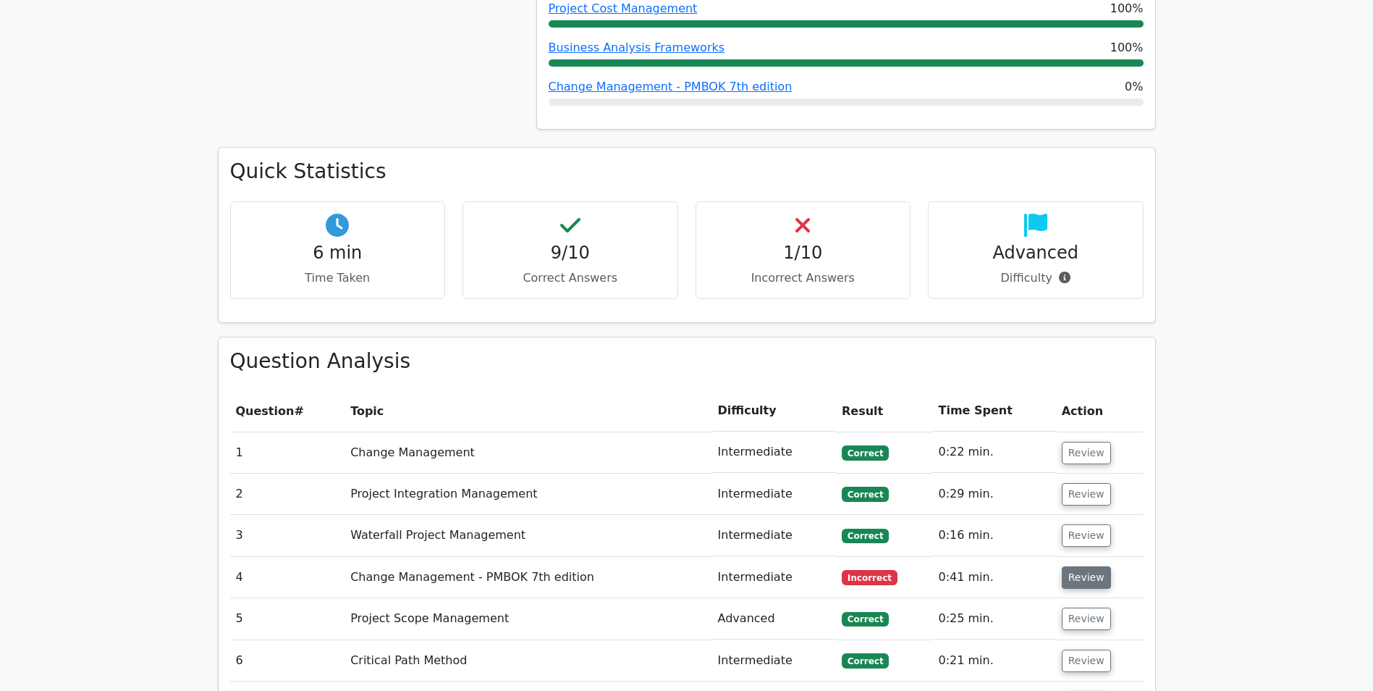
click at [1090, 566] on button "Review" at bounding box center [1086, 577] width 49 height 22
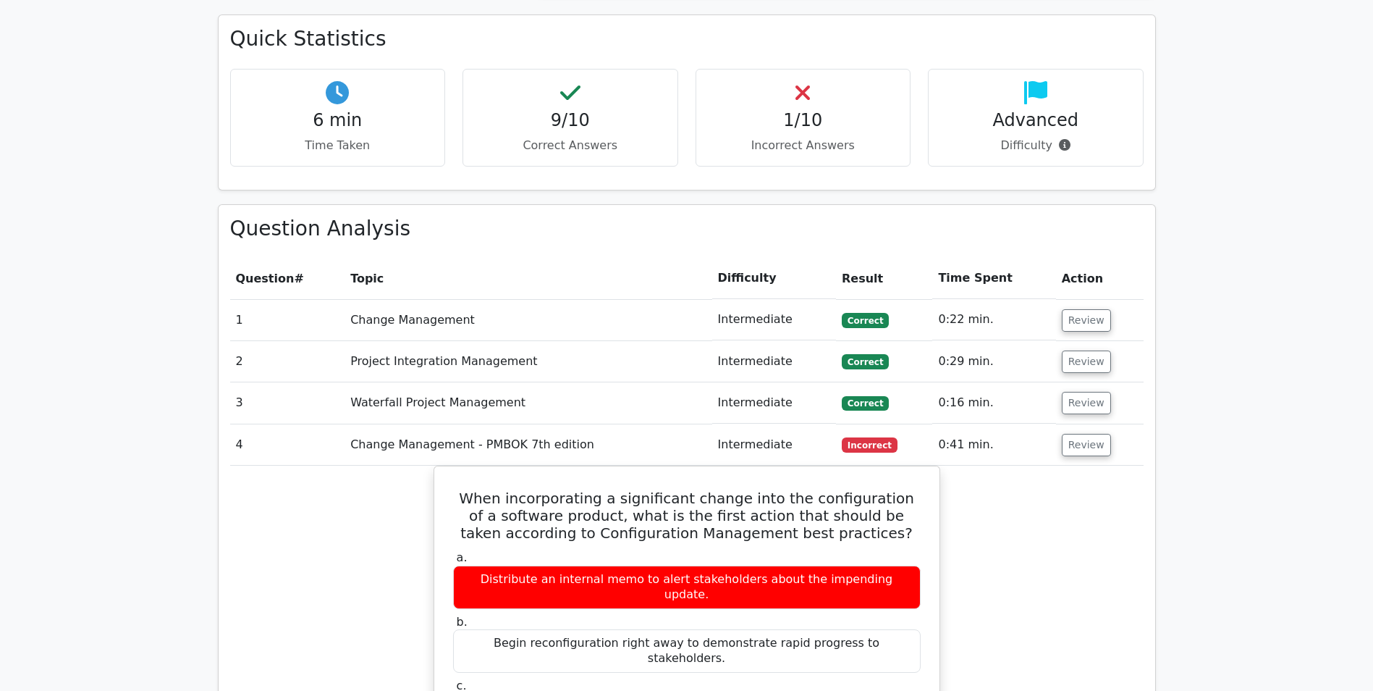
scroll to position [1086, 0]
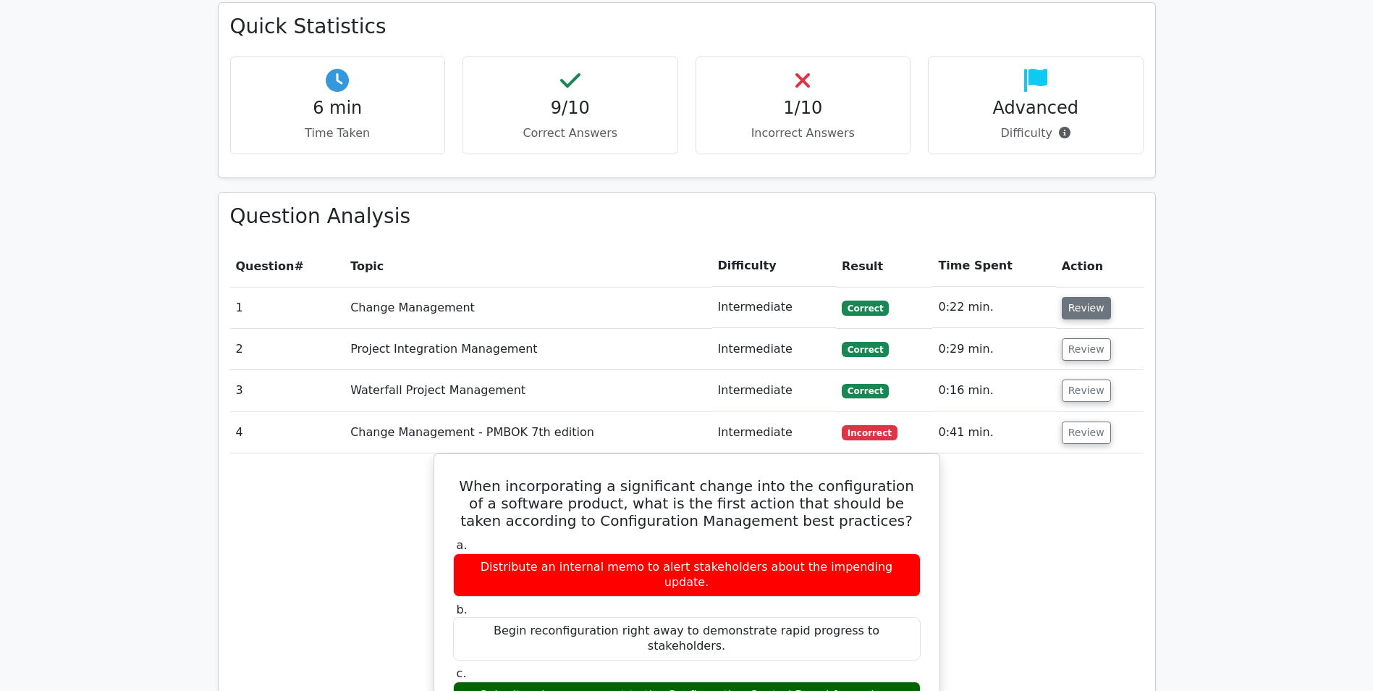
click at [1096, 297] on button "Review" at bounding box center [1086, 308] width 49 height 22
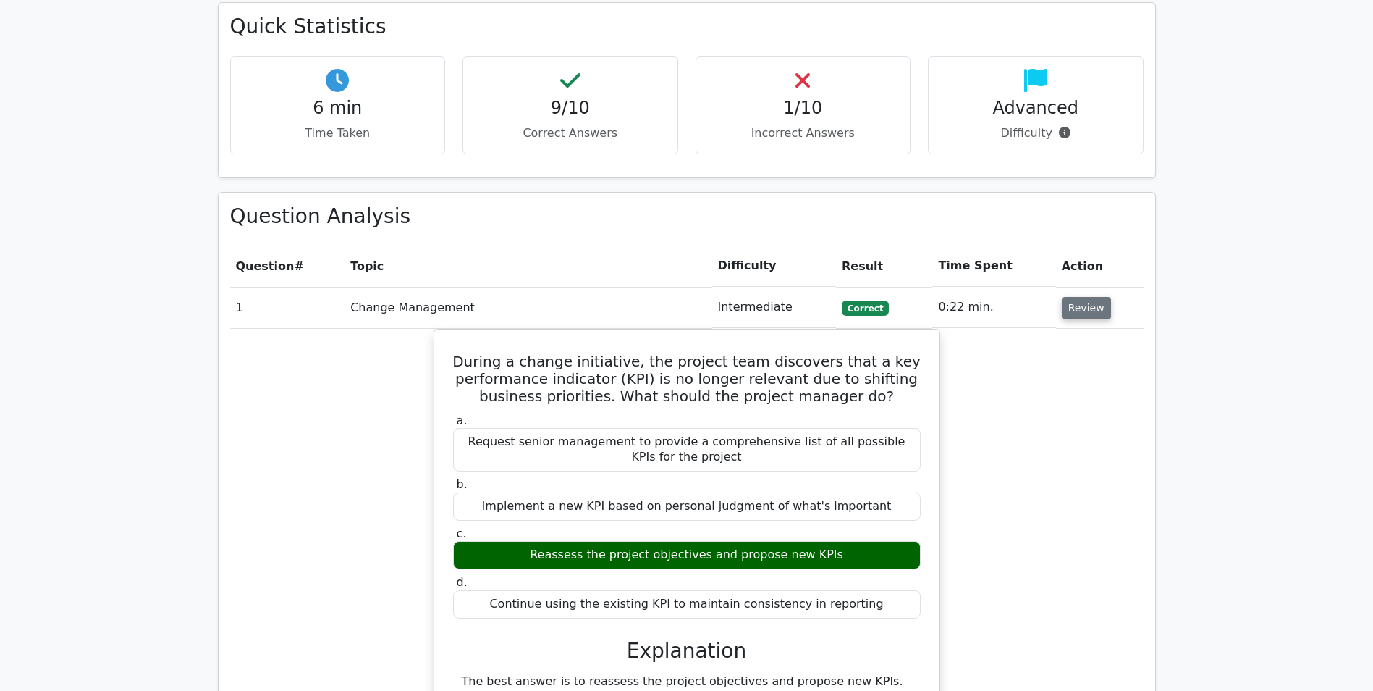
click at [1092, 297] on button "Review" at bounding box center [1086, 308] width 49 height 22
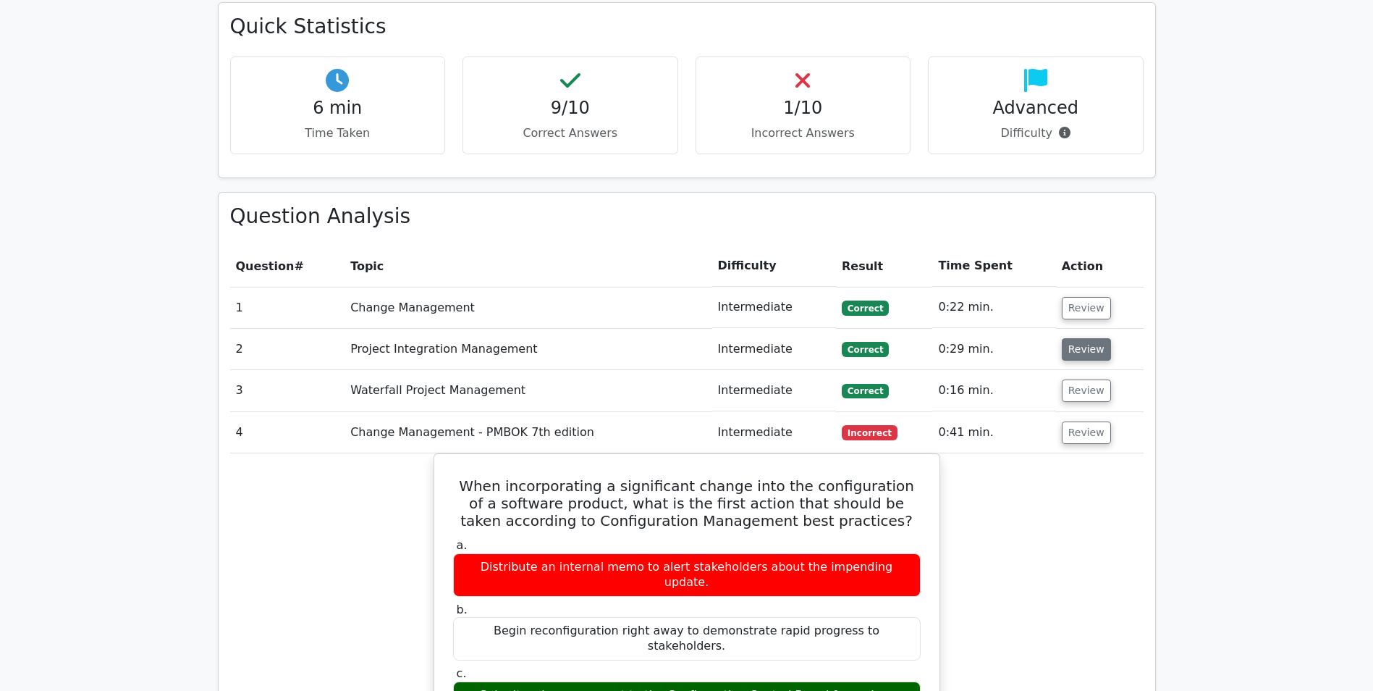
click at [1082, 338] on button "Review" at bounding box center [1086, 349] width 49 height 22
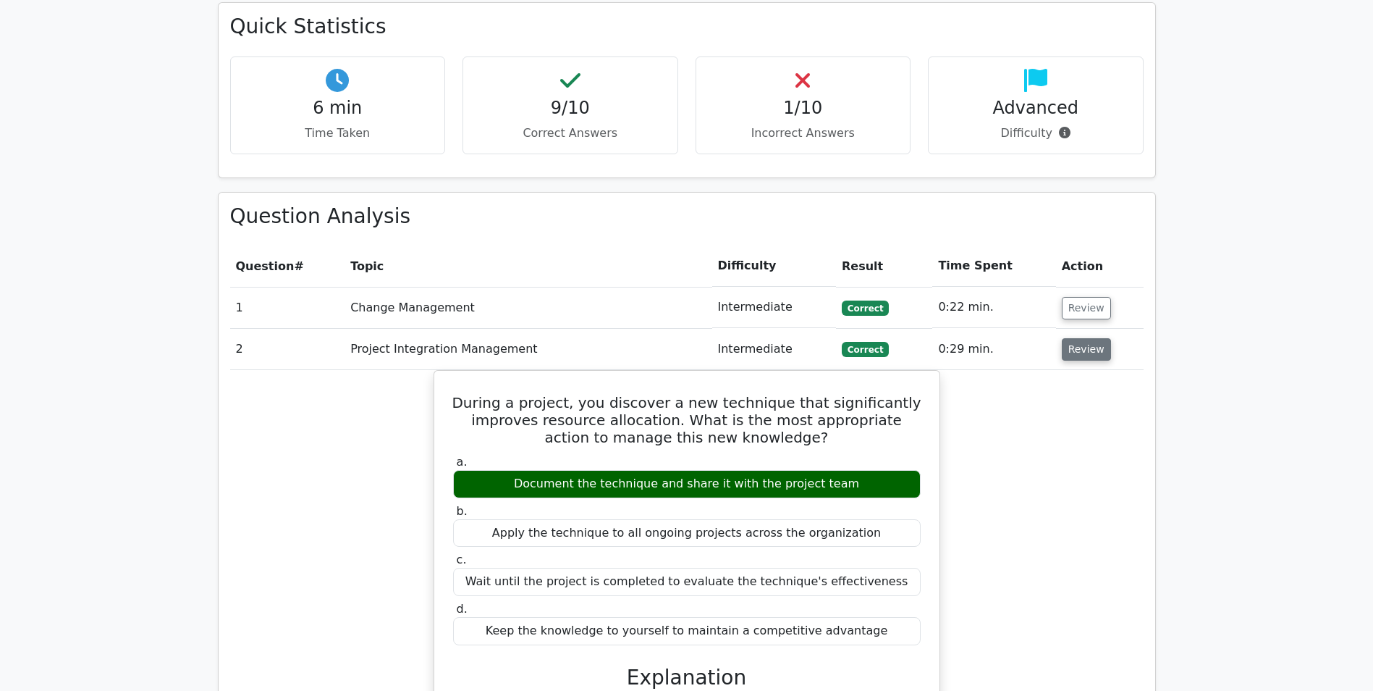
click at [1082, 338] on button "Review" at bounding box center [1086, 349] width 49 height 22
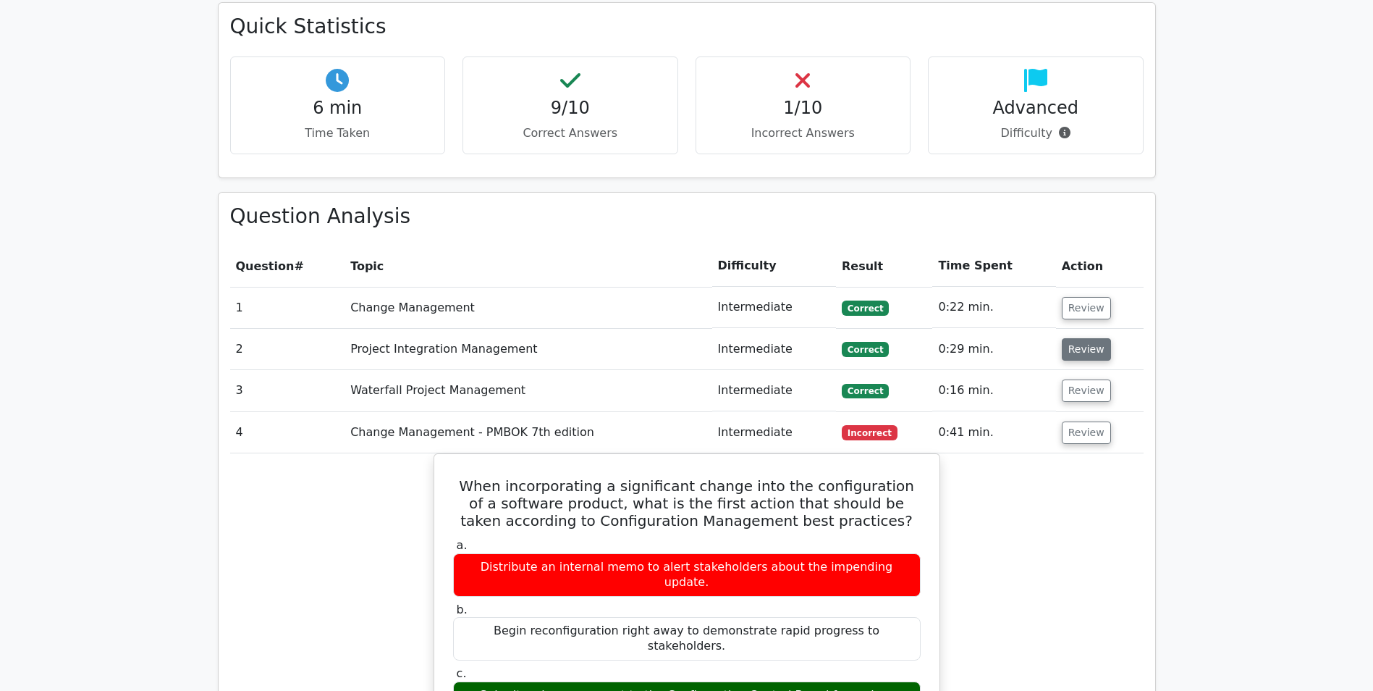
click at [1082, 338] on button "Review" at bounding box center [1086, 349] width 49 height 22
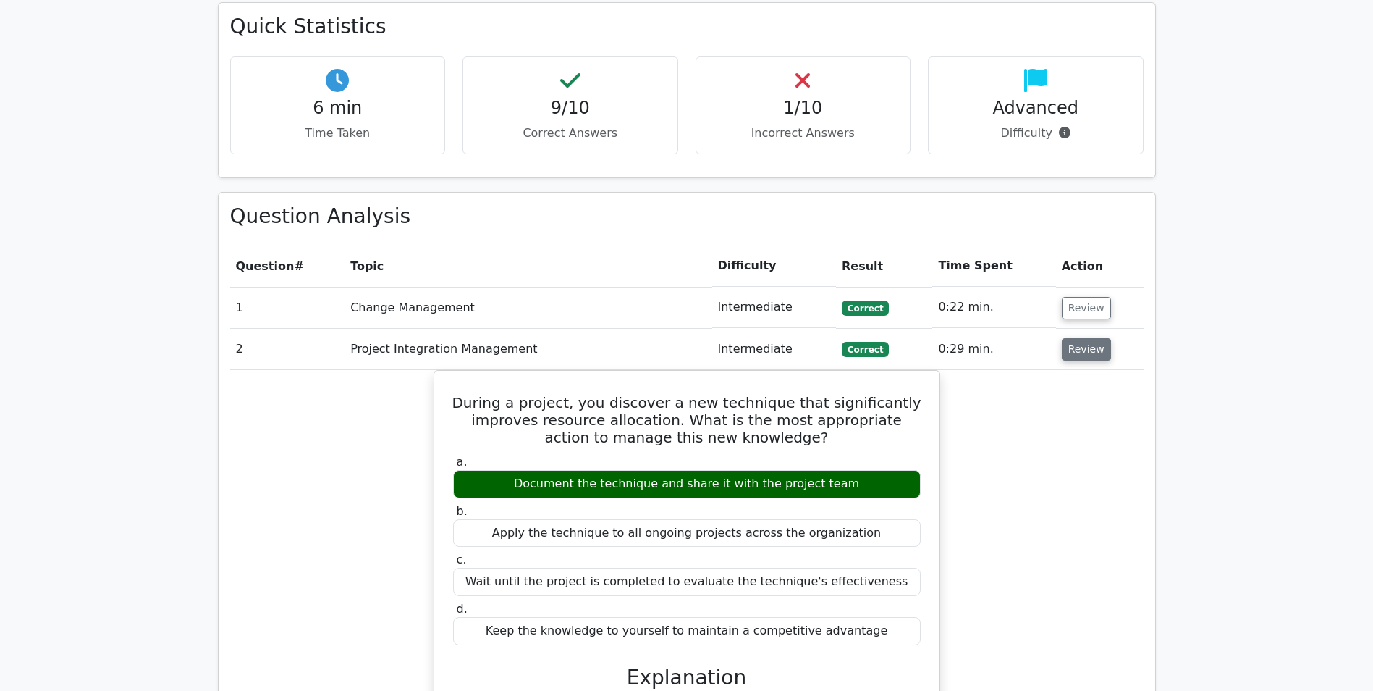
click at [1082, 338] on button "Review" at bounding box center [1086, 349] width 49 height 22
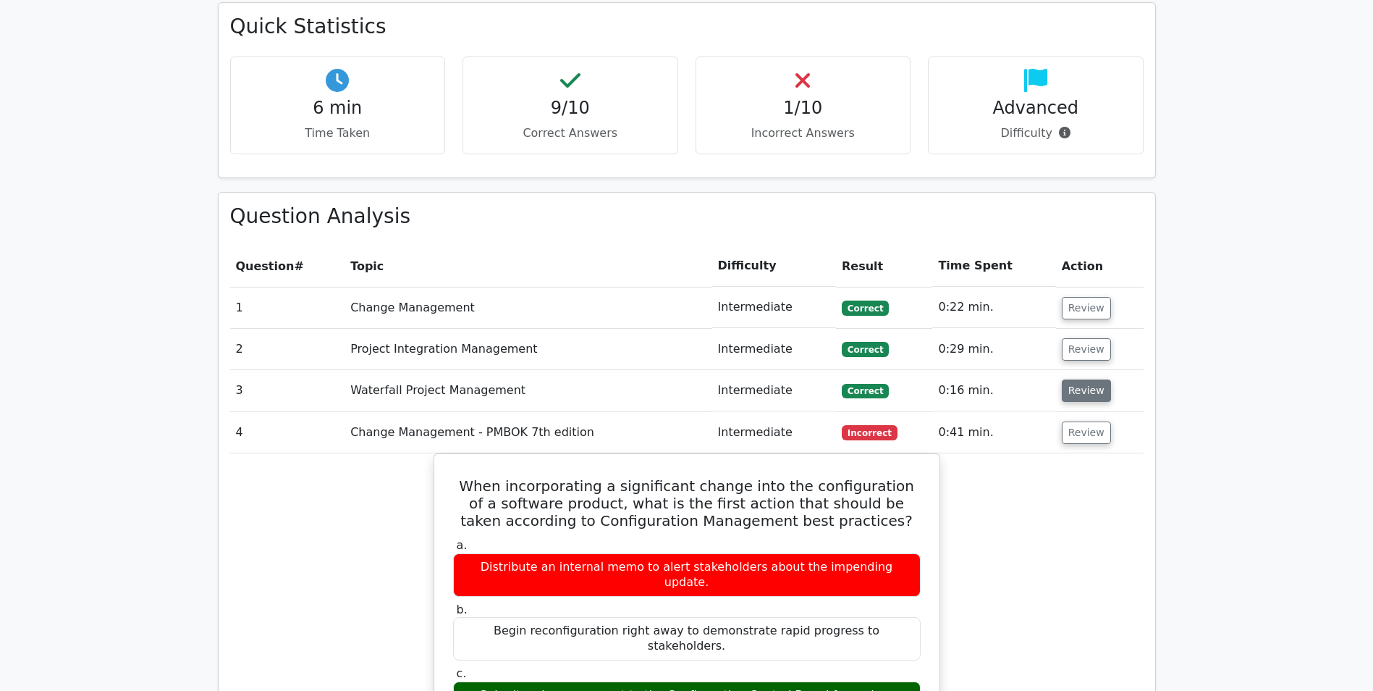
click at [1082, 379] on button "Review" at bounding box center [1086, 390] width 49 height 22
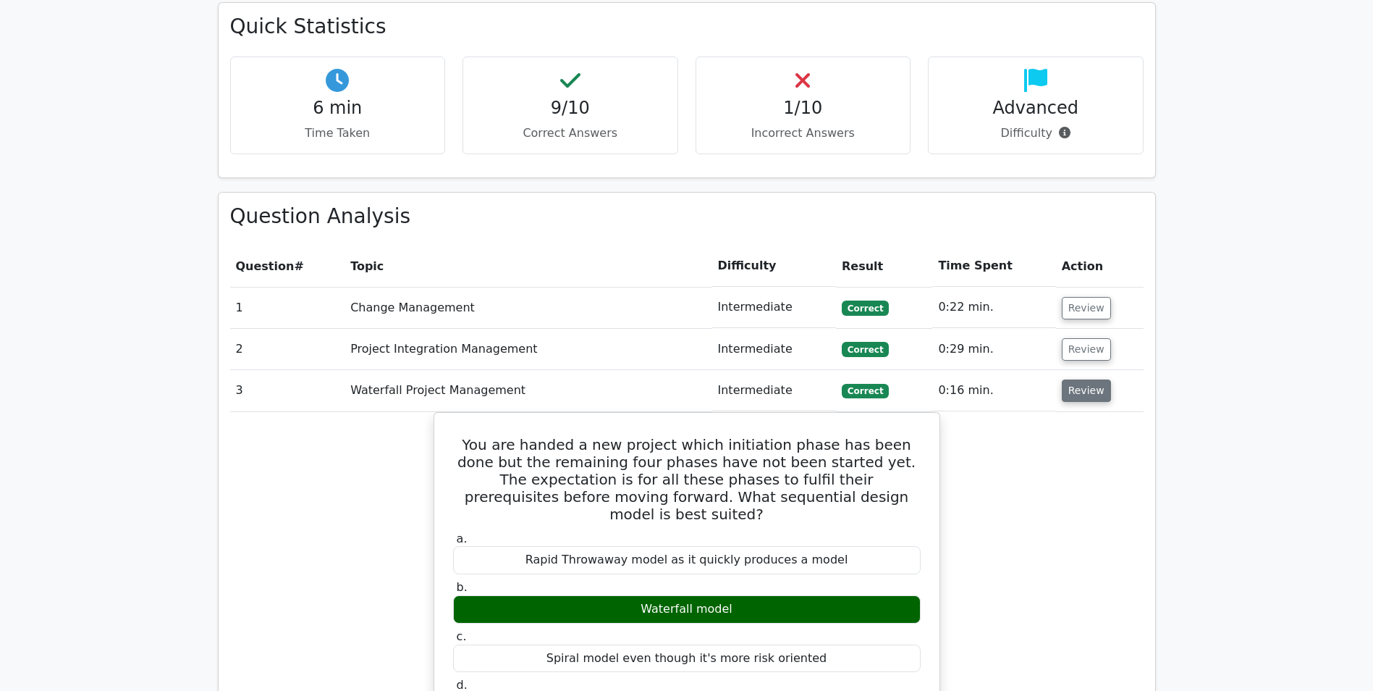
click at [1082, 379] on button "Review" at bounding box center [1086, 390] width 49 height 22
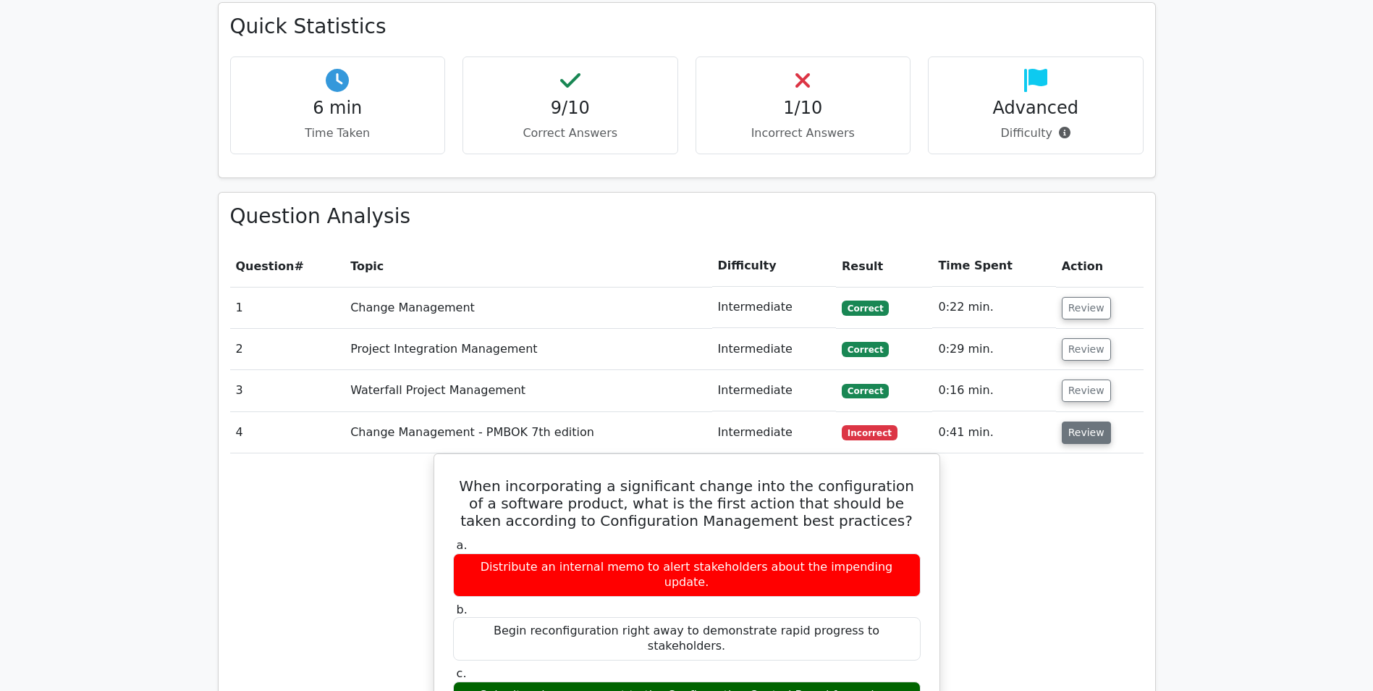
click at [1079, 421] on button "Review" at bounding box center [1086, 432] width 49 height 22
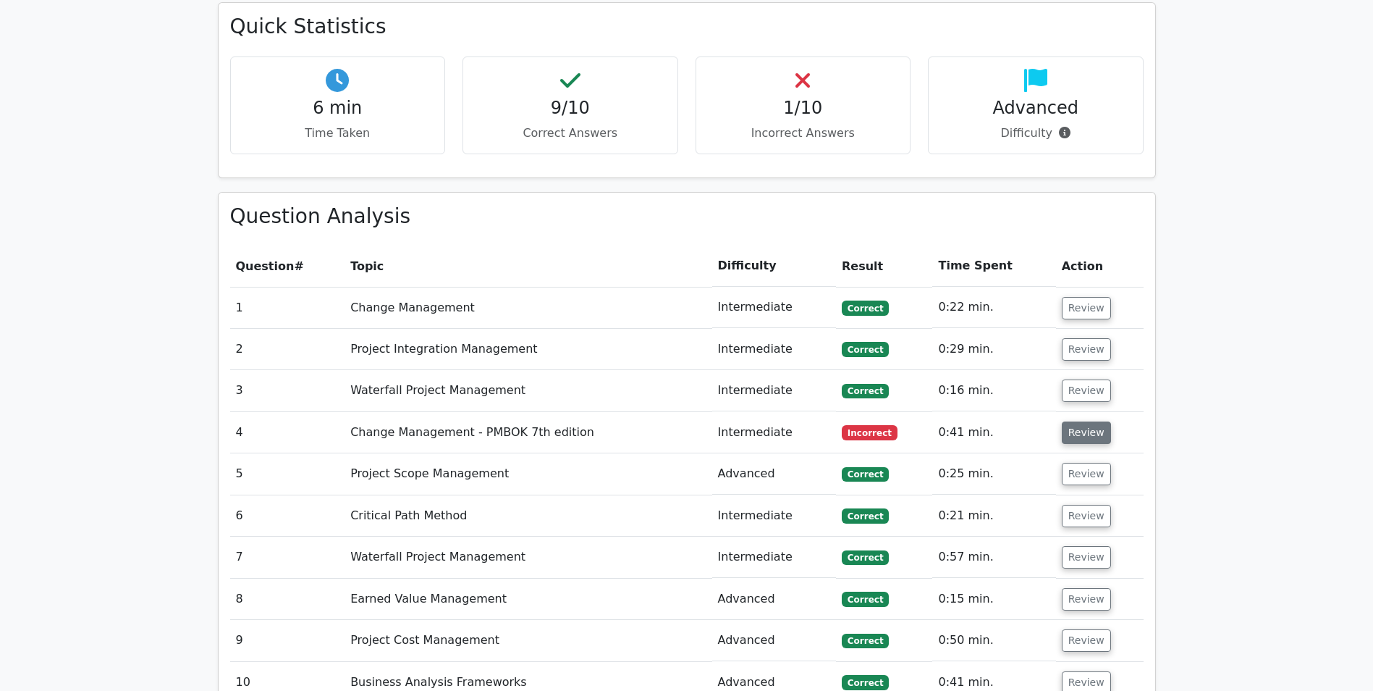
click at [1079, 421] on button "Review" at bounding box center [1086, 432] width 49 height 22
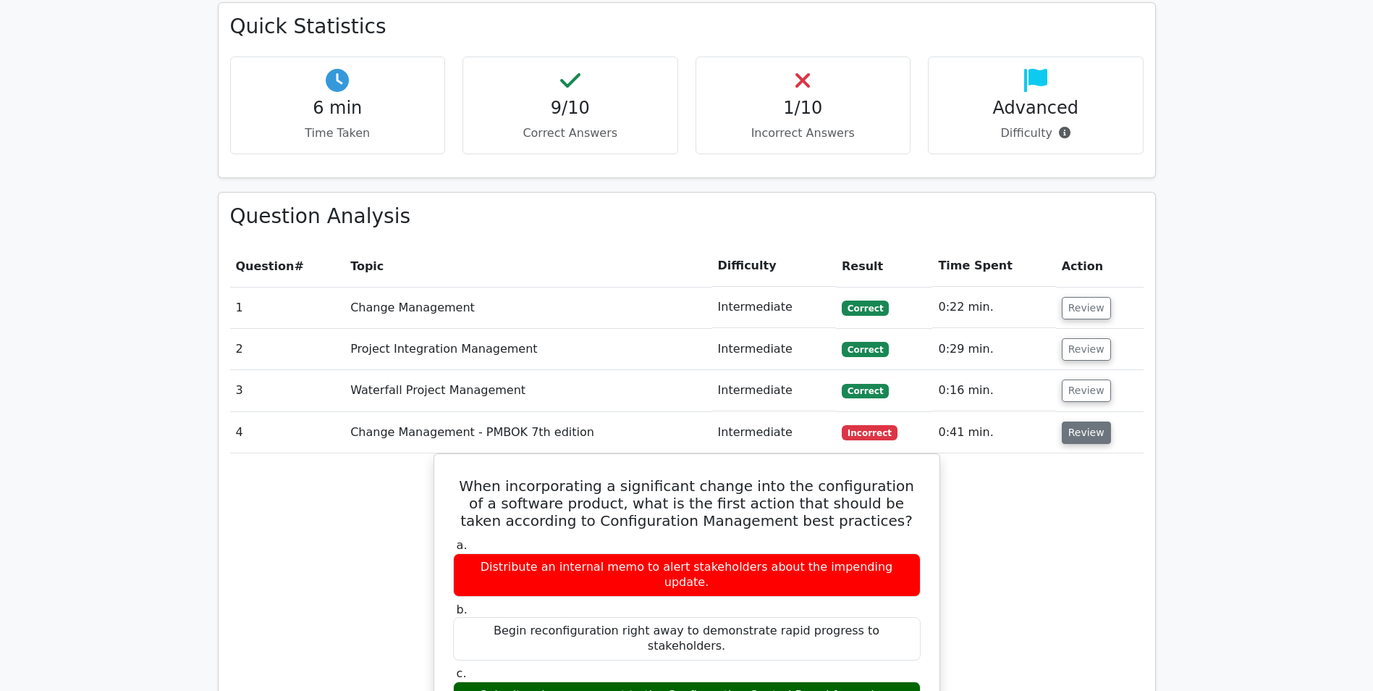
click at [1079, 421] on button "Review" at bounding box center [1086, 432] width 49 height 22
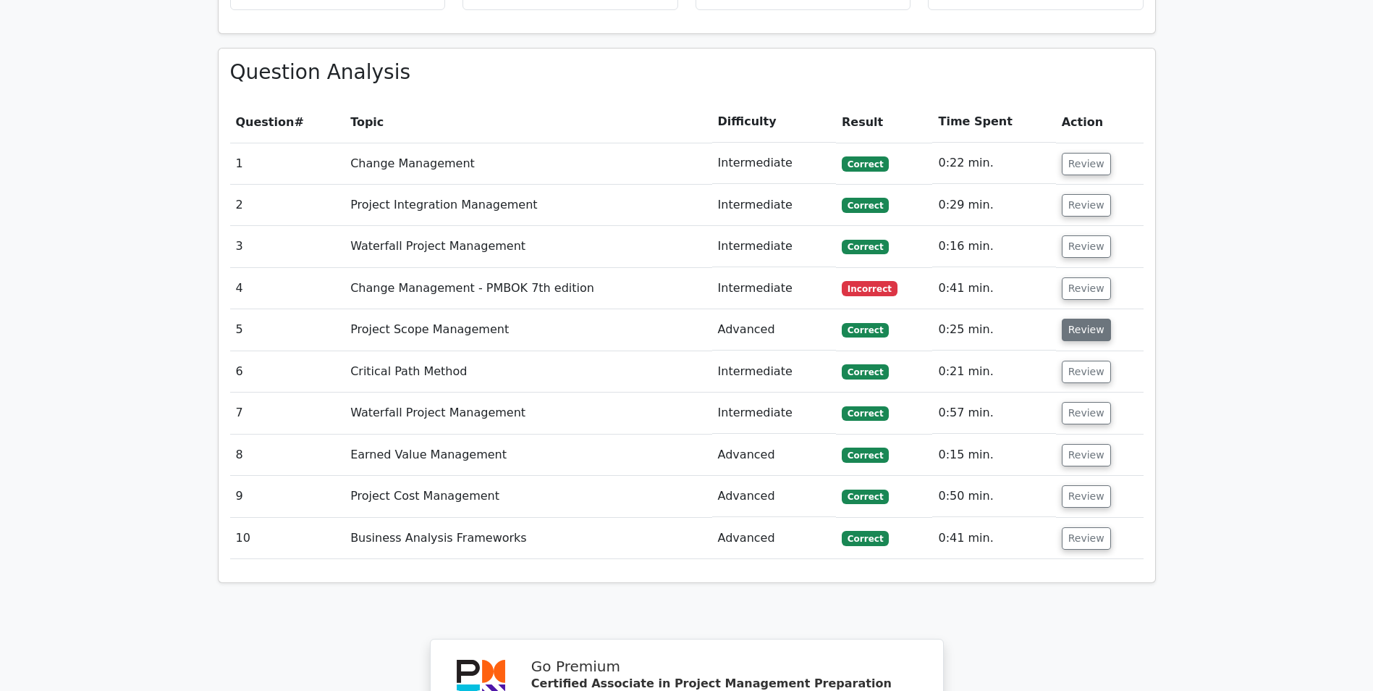
scroll to position [1231, 0]
click at [1071, 318] on button "Review" at bounding box center [1086, 329] width 49 height 22
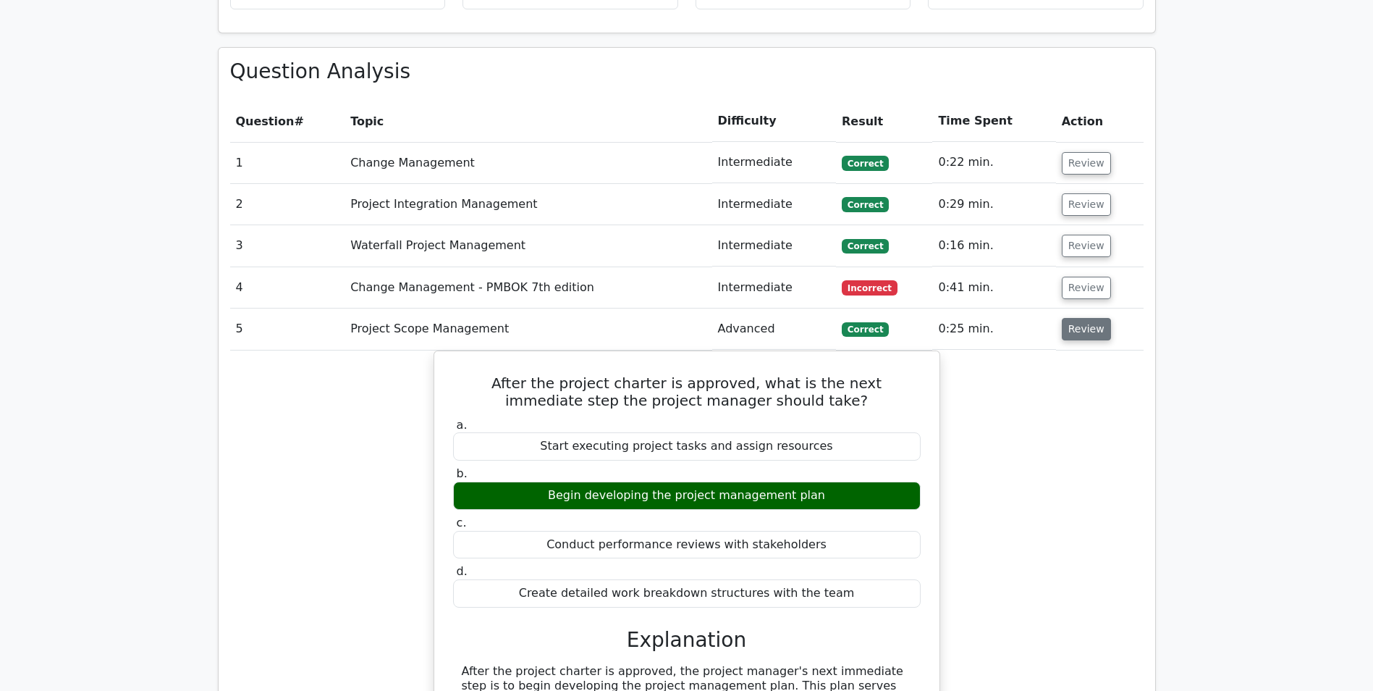
click at [1071, 318] on button "Review" at bounding box center [1086, 329] width 49 height 22
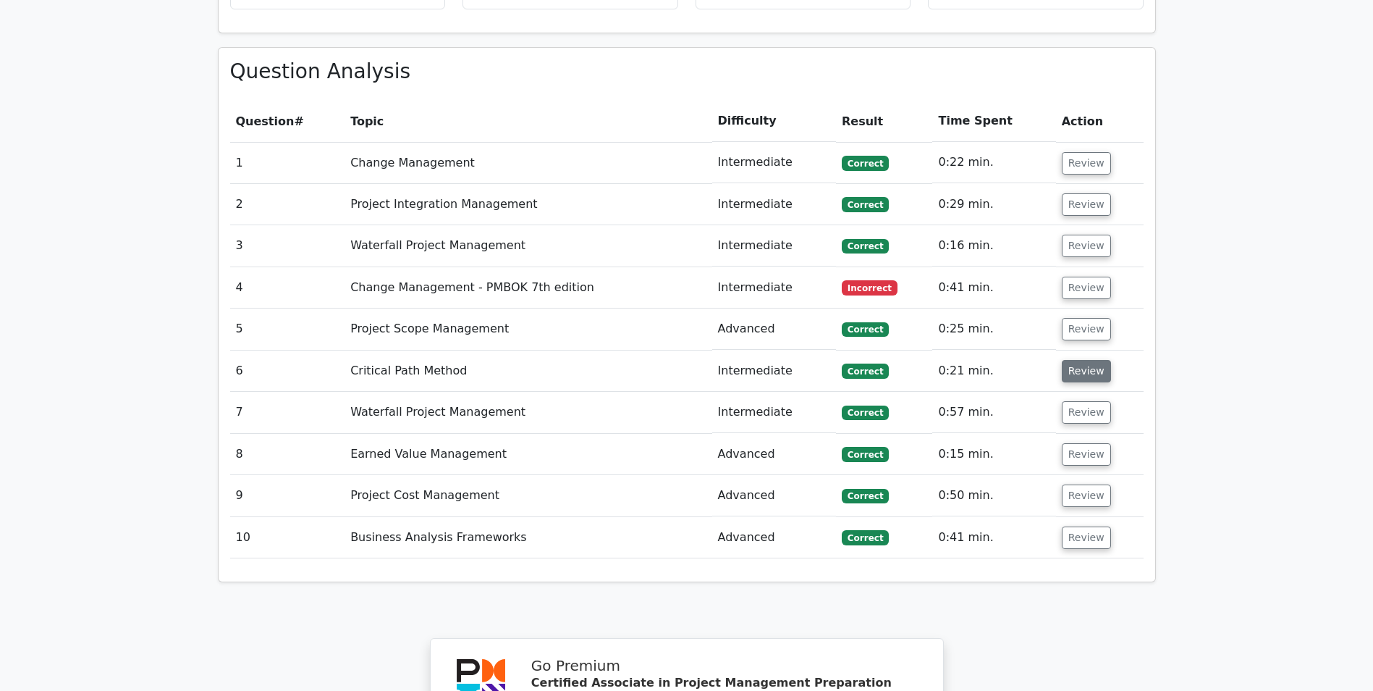
click at [1087, 360] on button "Review" at bounding box center [1086, 371] width 49 height 22
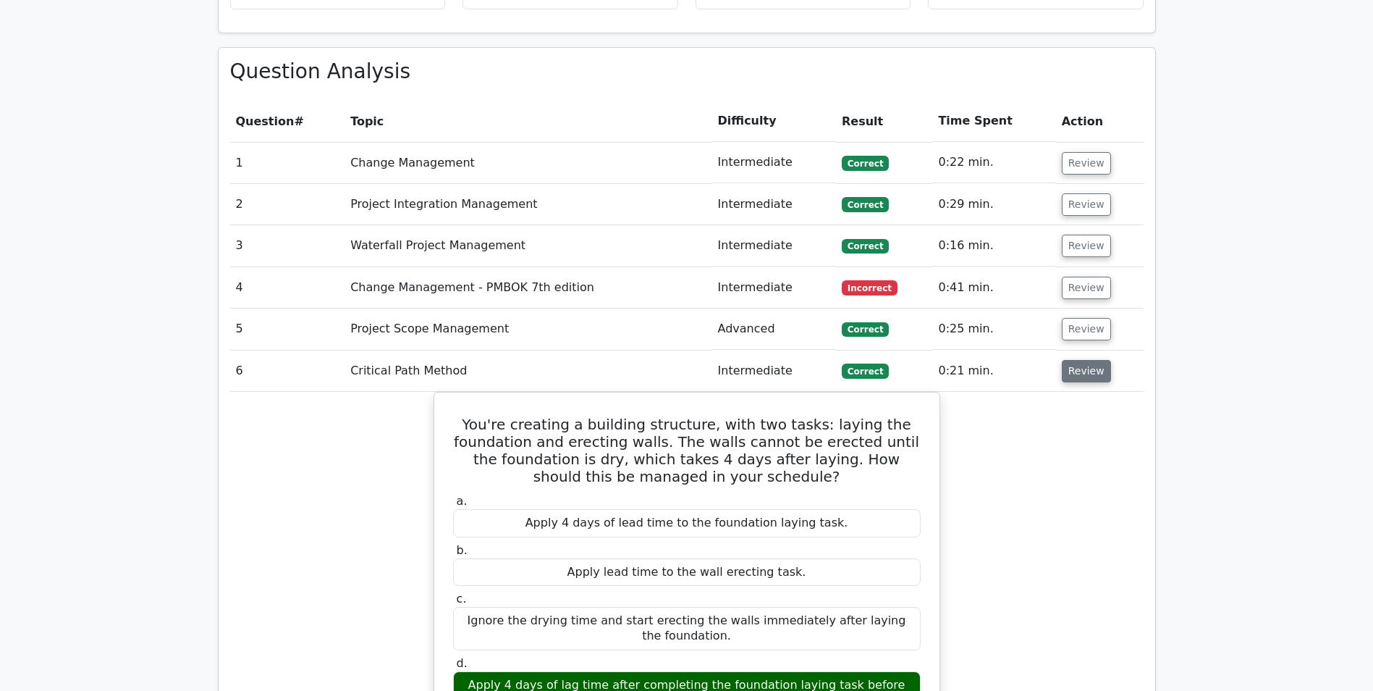
click at [1087, 360] on button "Review" at bounding box center [1086, 371] width 49 height 22
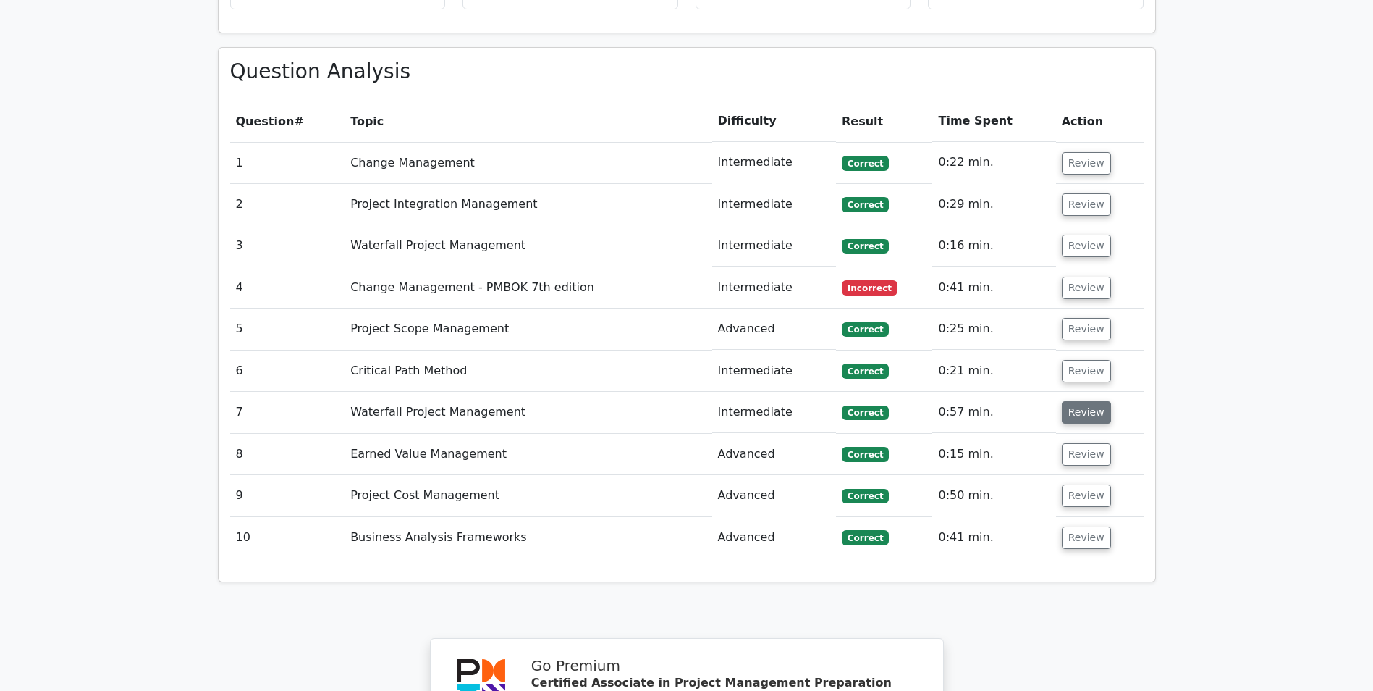
click at [1085, 401] on button "Review" at bounding box center [1086, 412] width 49 height 22
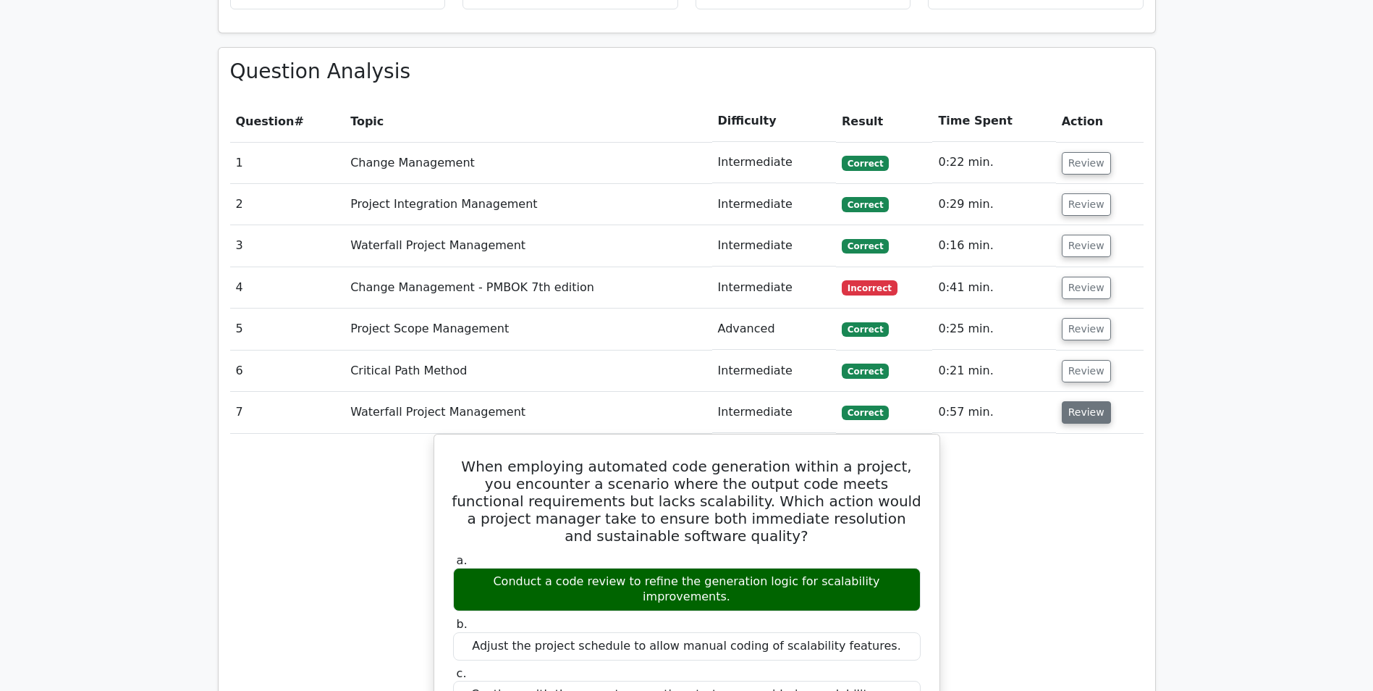
click at [1085, 401] on button "Review" at bounding box center [1086, 412] width 49 height 22
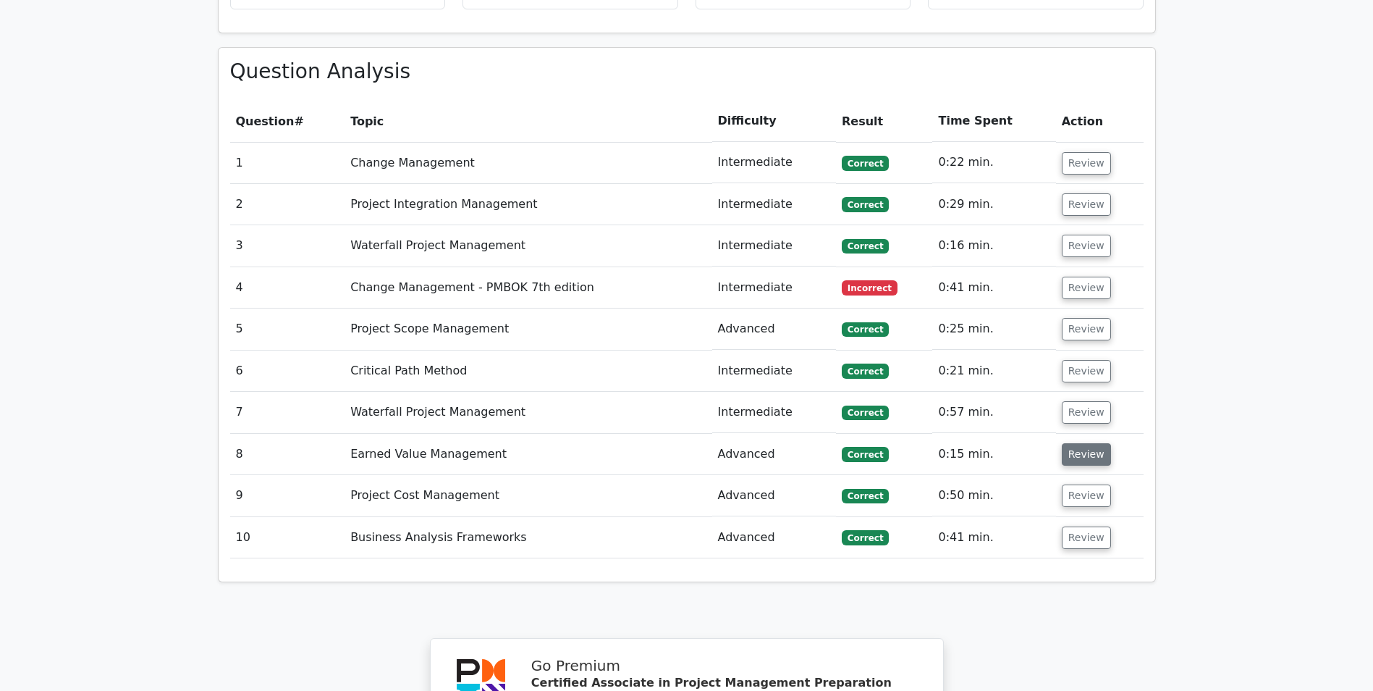
click at [1079, 443] on button "Review" at bounding box center [1086, 454] width 49 height 22
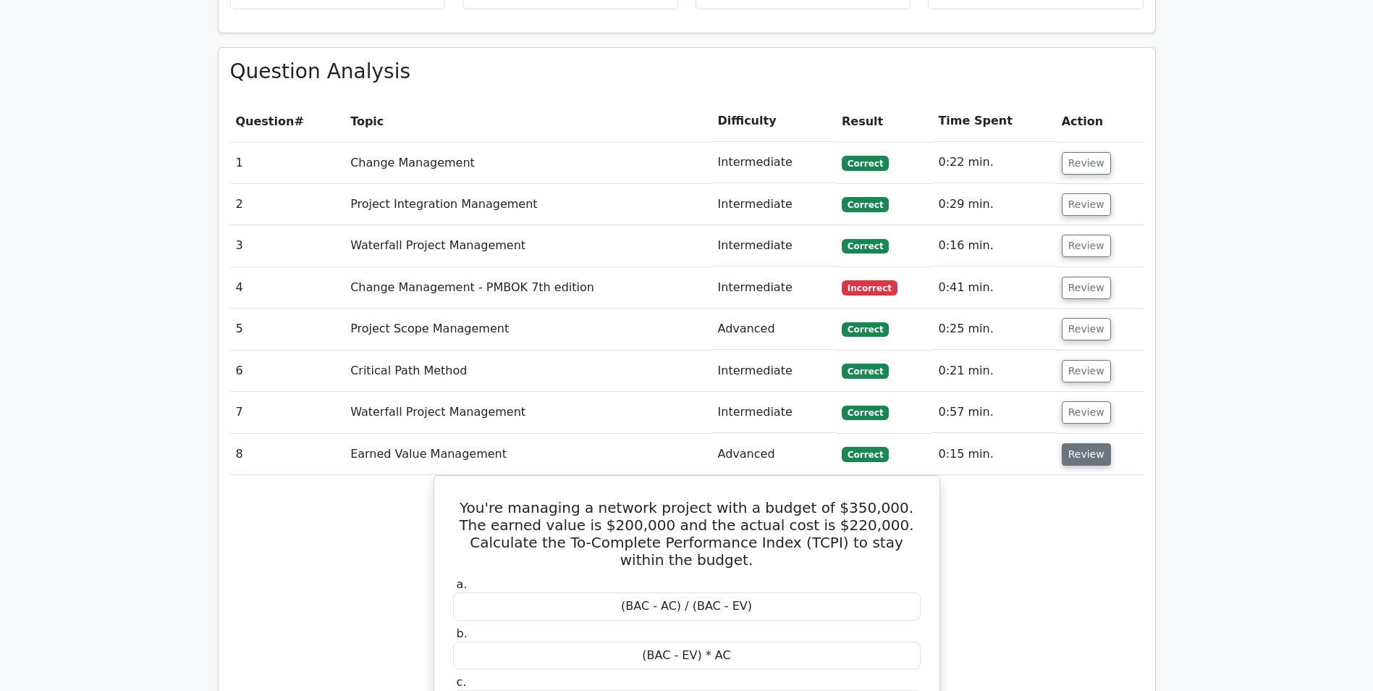
click at [1079, 443] on button "Review" at bounding box center [1086, 454] width 49 height 22
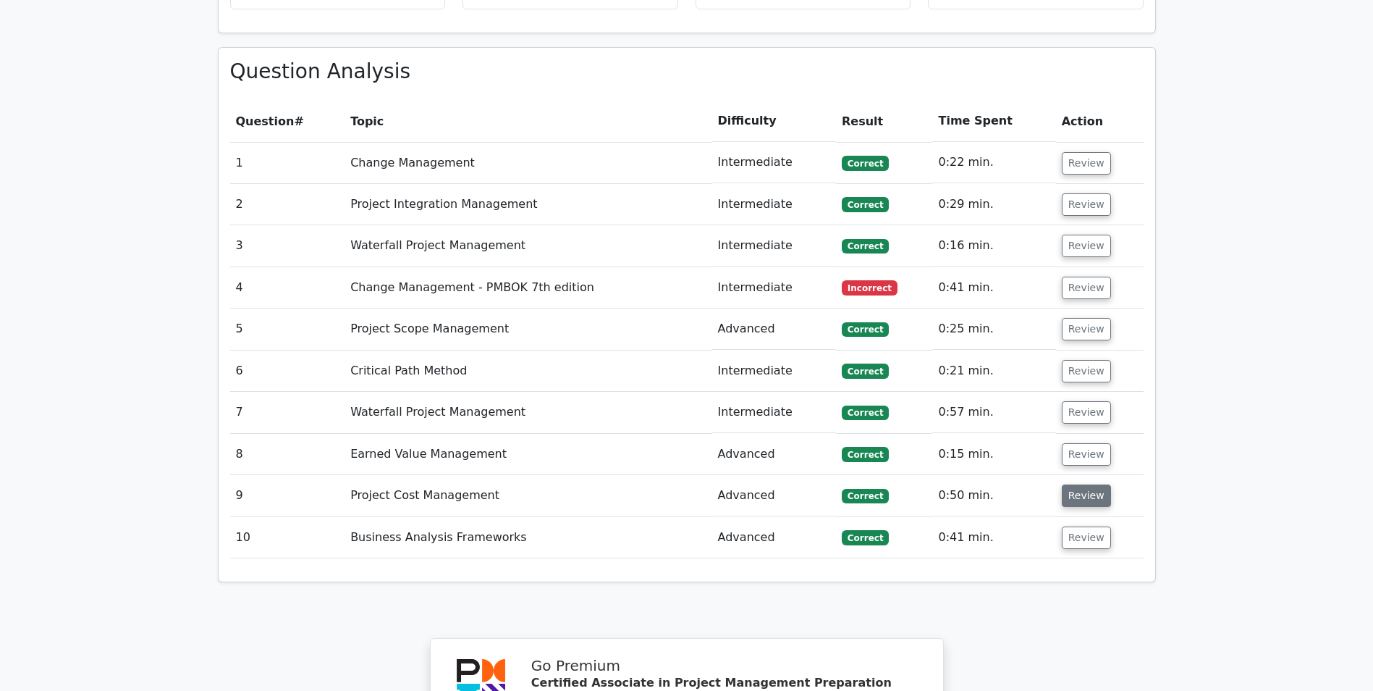
click at [1087, 484] on button "Review" at bounding box center [1086, 495] width 49 height 22
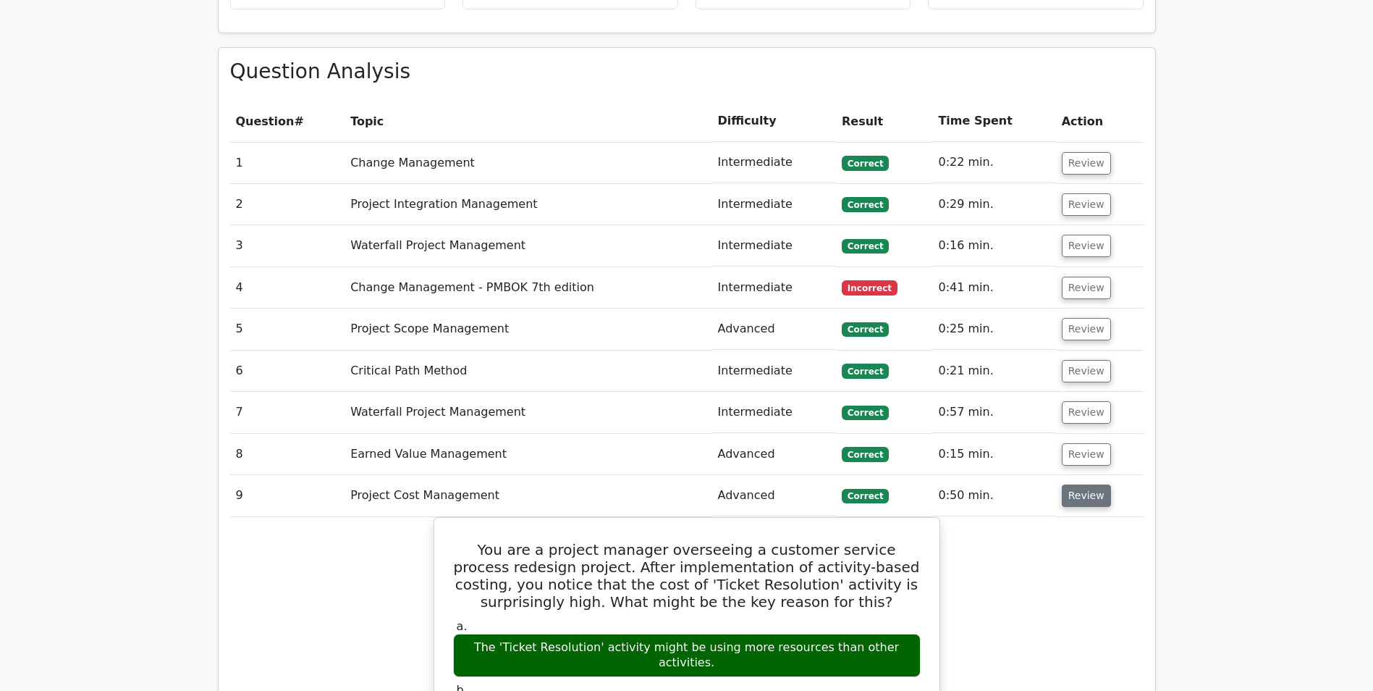
click at [1087, 484] on button "Review" at bounding box center [1086, 495] width 49 height 22
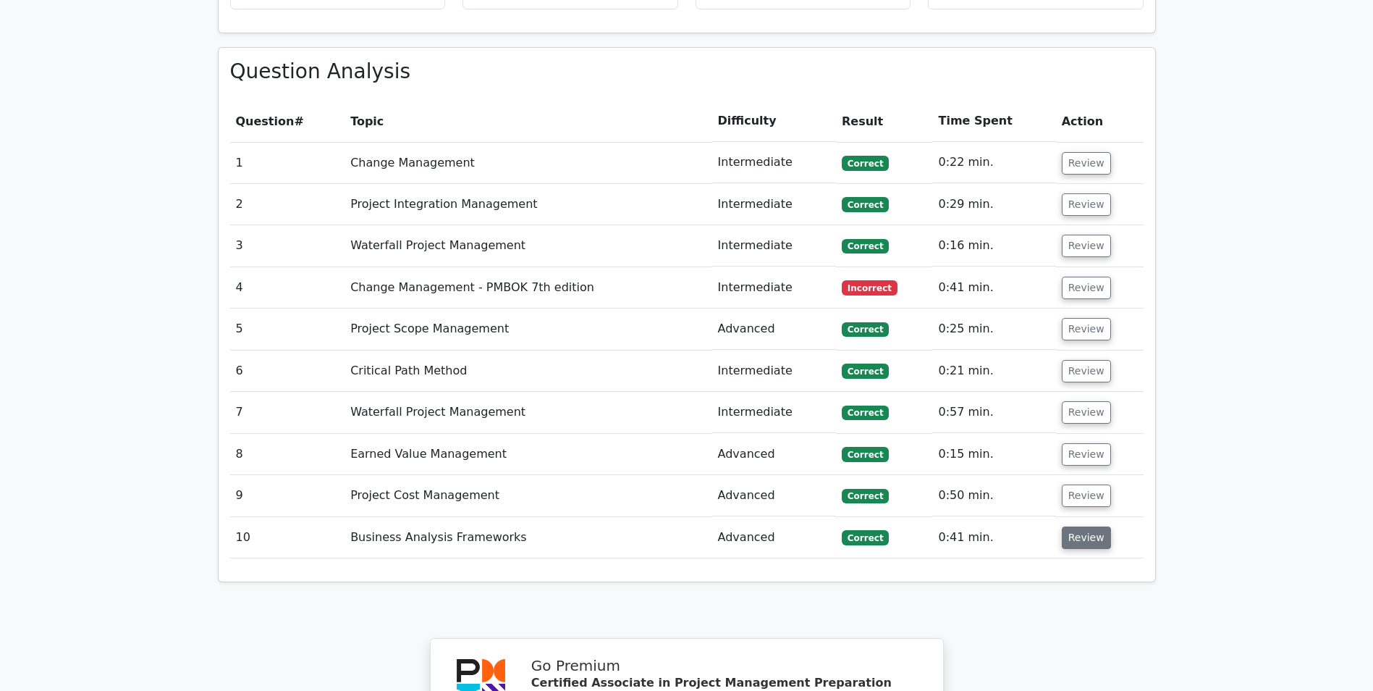
click at [1085, 526] on button "Review" at bounding box center [1086, 537] width 49 height 22
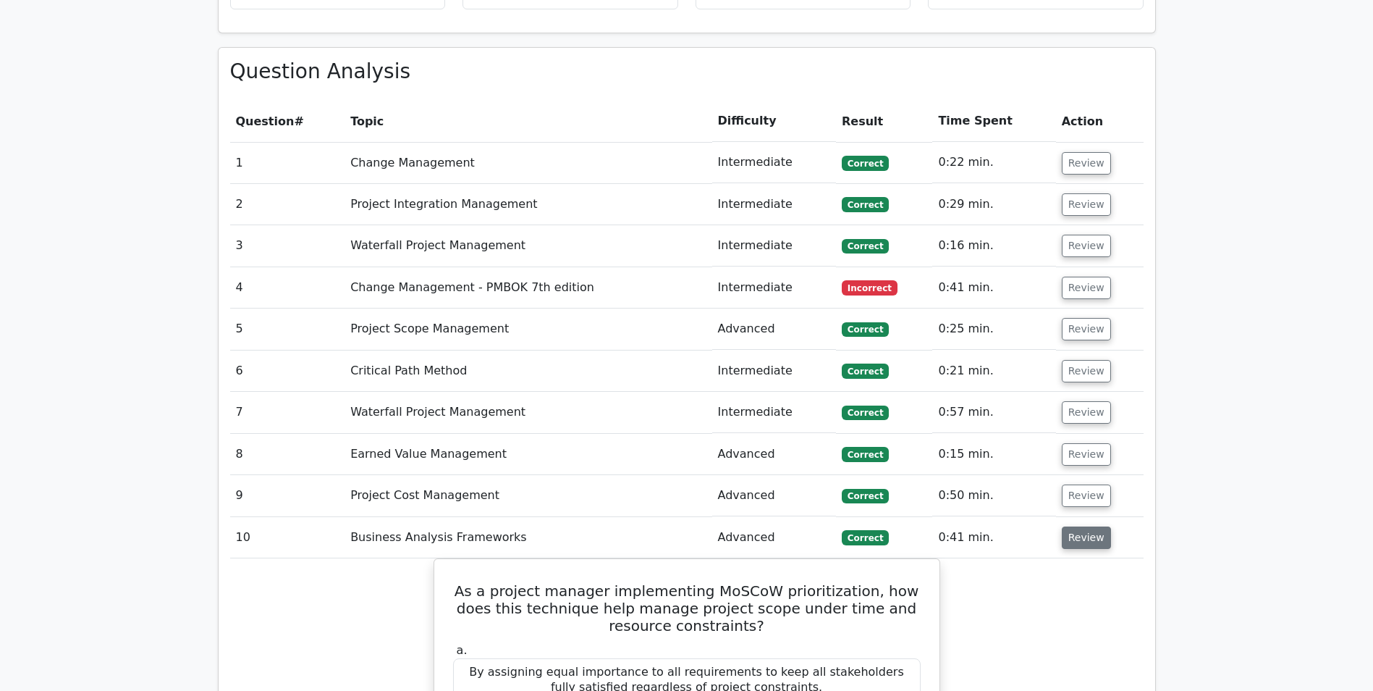
click at [1090, 526] on button "Review" at bounding box center [1086, 537] width 49 height 22
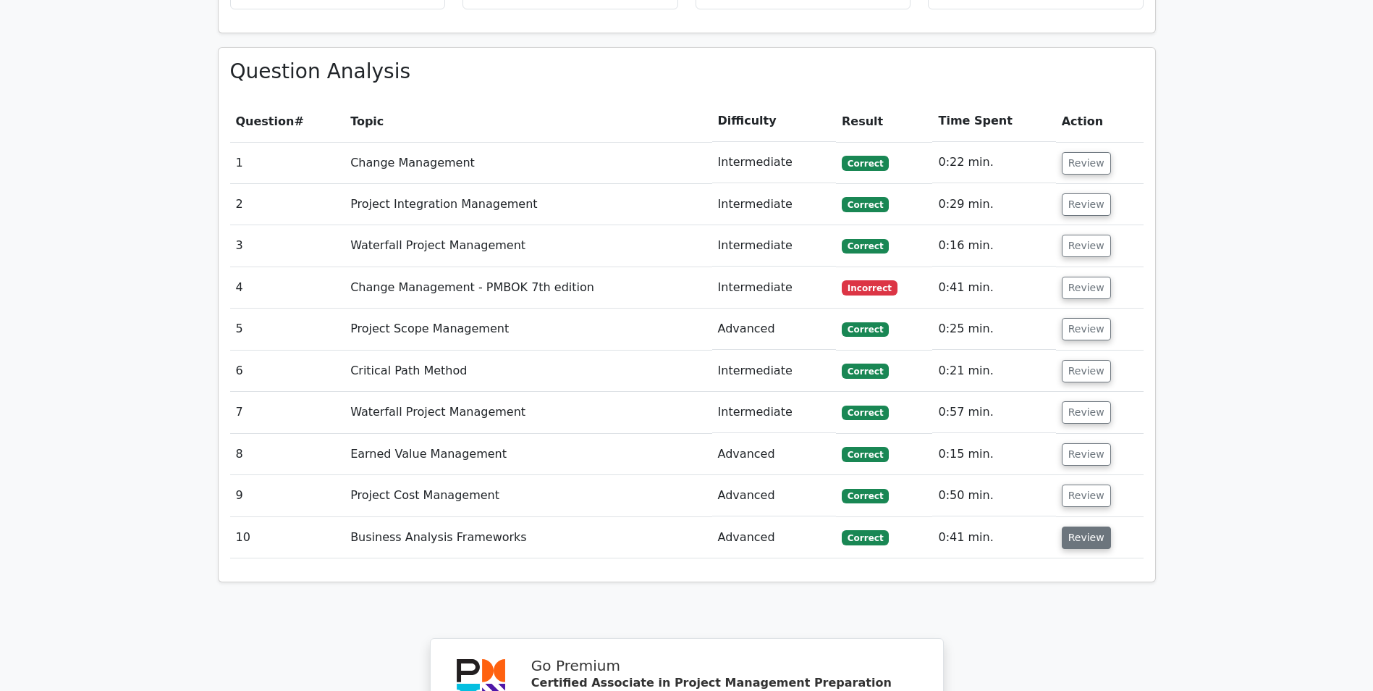
click at [1090, 526] on button "Review" at bounding box center [1086, 537] width 49 height 22
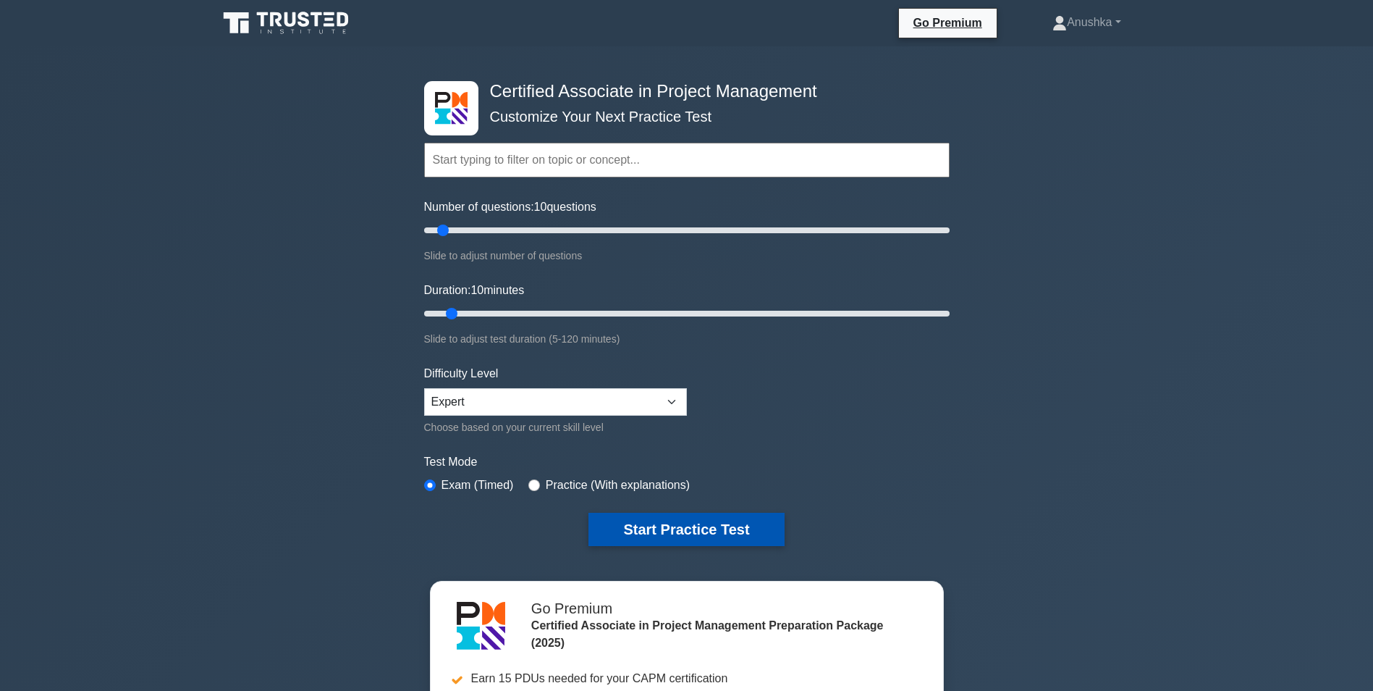
click at [709, 538] on button "Start Practice Test" at bounding box center [686, 529] width 195 height 33
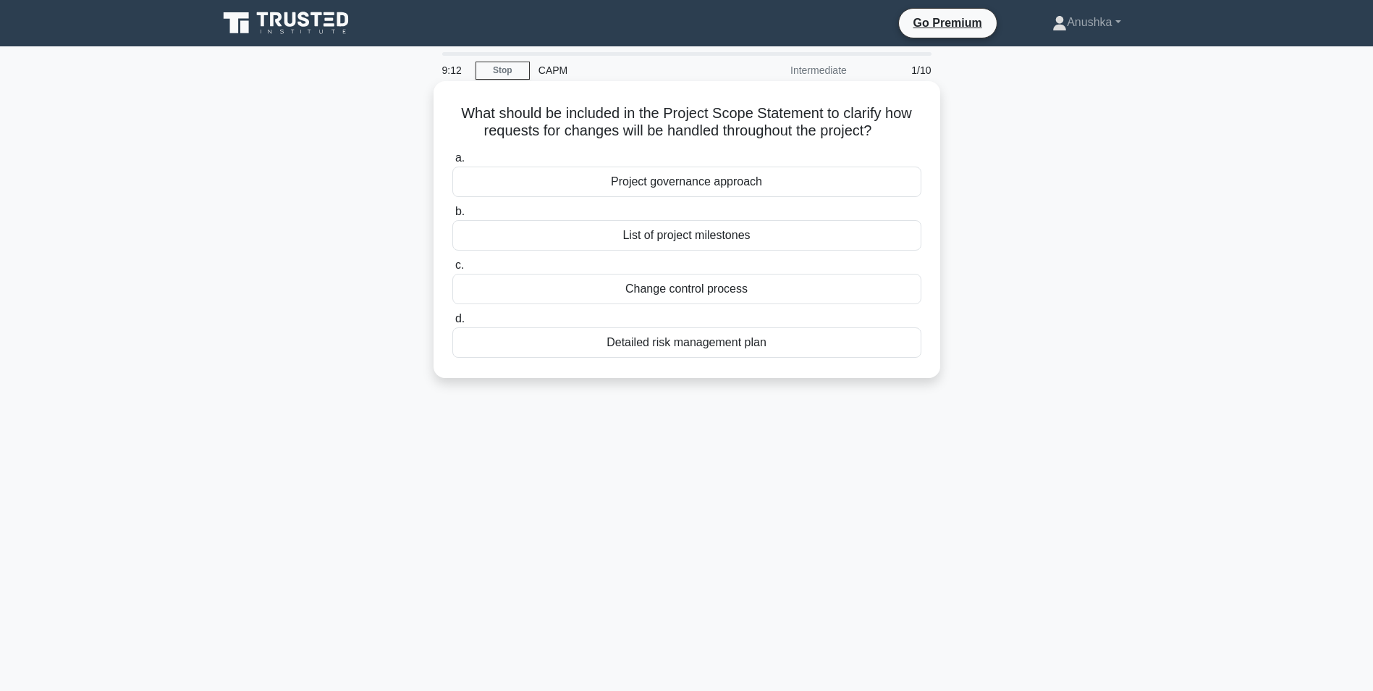
click at [744, 188] on div "Project governance approach" at bounding box center [686, 182] width 469 height 30
click at [452, 163] on input "a. Project governance approach" at bounding box center [452, 157] width 0 height 9
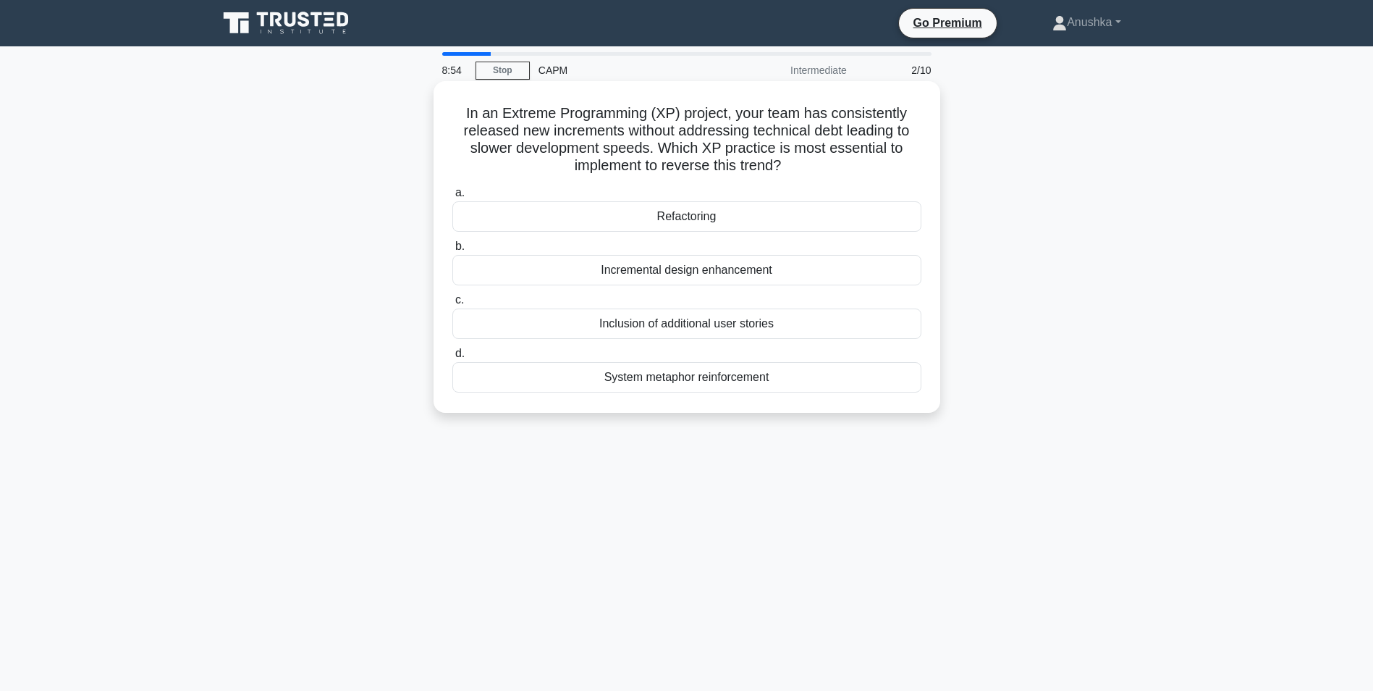
click at [771, 222] on div "Refactoring" at bounding box center [686, 216] width 469 height 30
click at [452, 198] on input "a. Refactoring" at bounding box center [452, 192] width 0 height 9
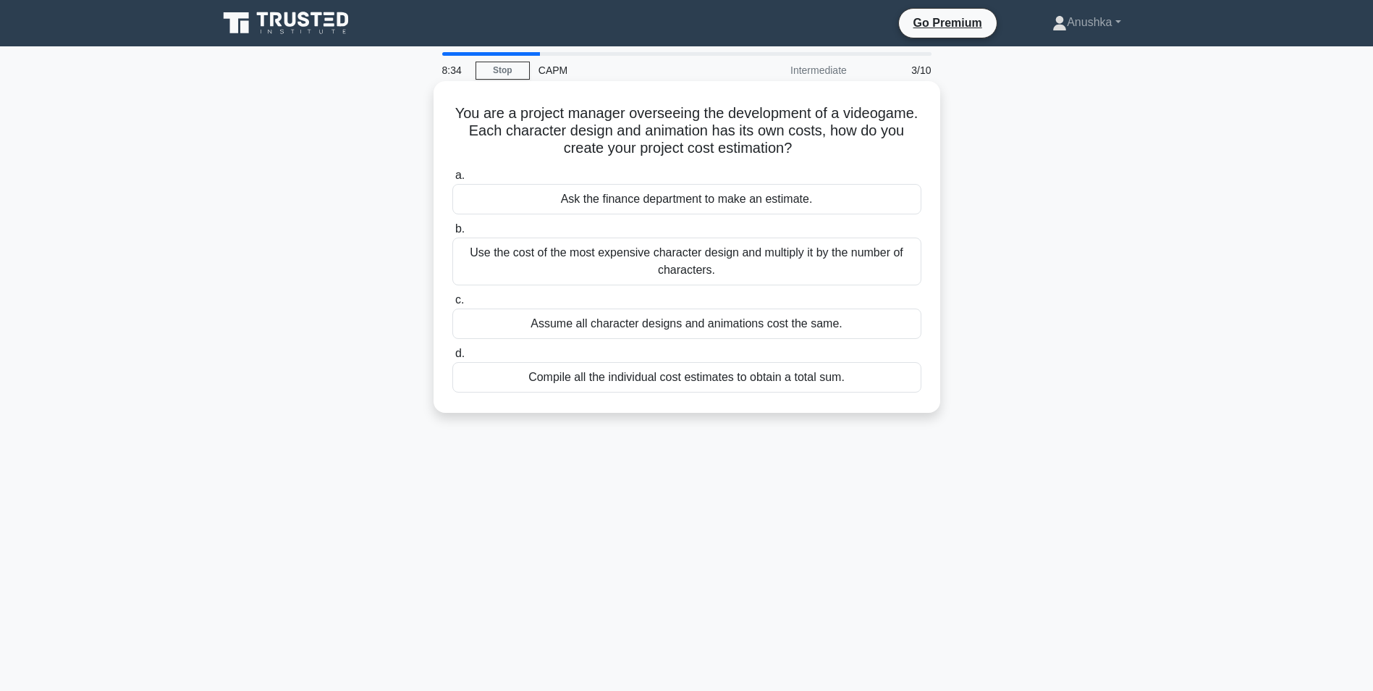
click at [747, 376] on div "Compile all the individual cost estimates to obtain a total sum." at bounding box center [686, 377] width 469 height 30
click at [452, 358] on input "d. Compile all the individual cost estimates to obtain a total sum." at bounding box center [452, 353] width 0 height 9
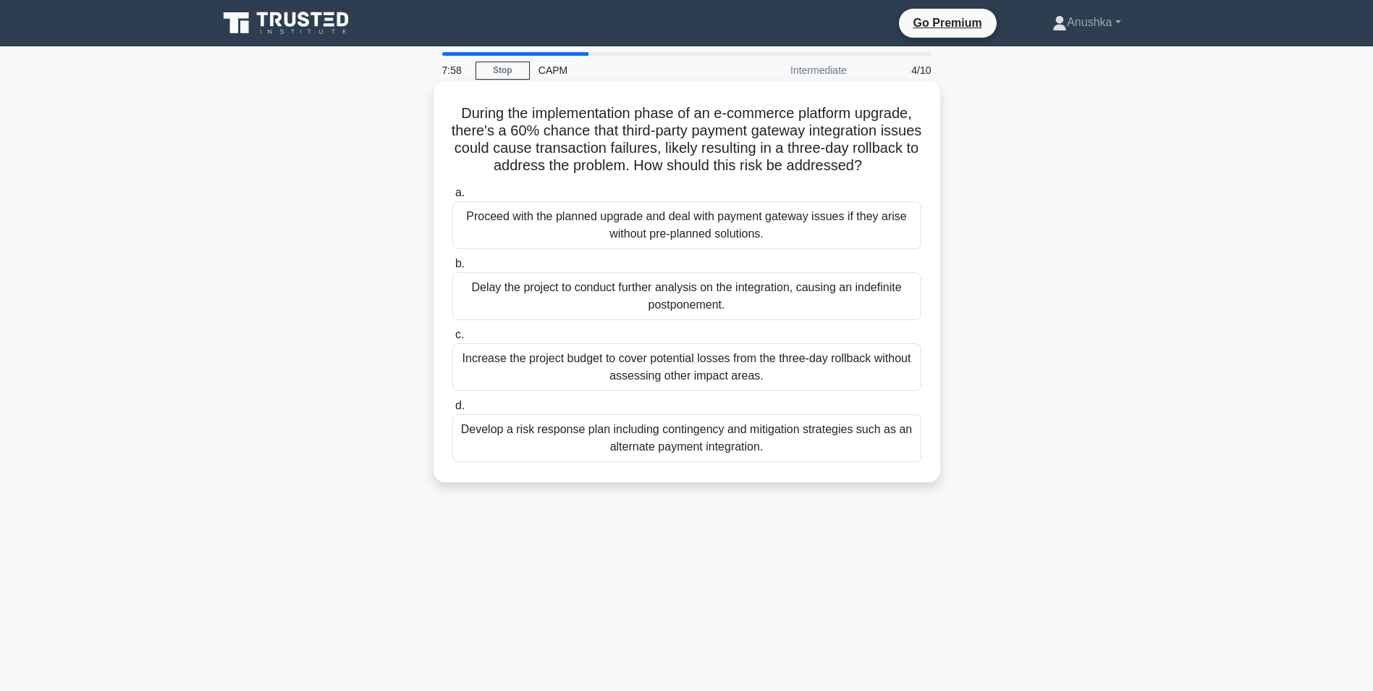
click at [761, 442] on div "Develop a risk response plan including contingency and mitigation strategies su…" at bounding box center [686, 438] width 469 height 48
click at [452, 410] on input "d. Develop a risk response plan including contingency and mitigation strategies…" at bounding box center [452, 405] width 0 height 9
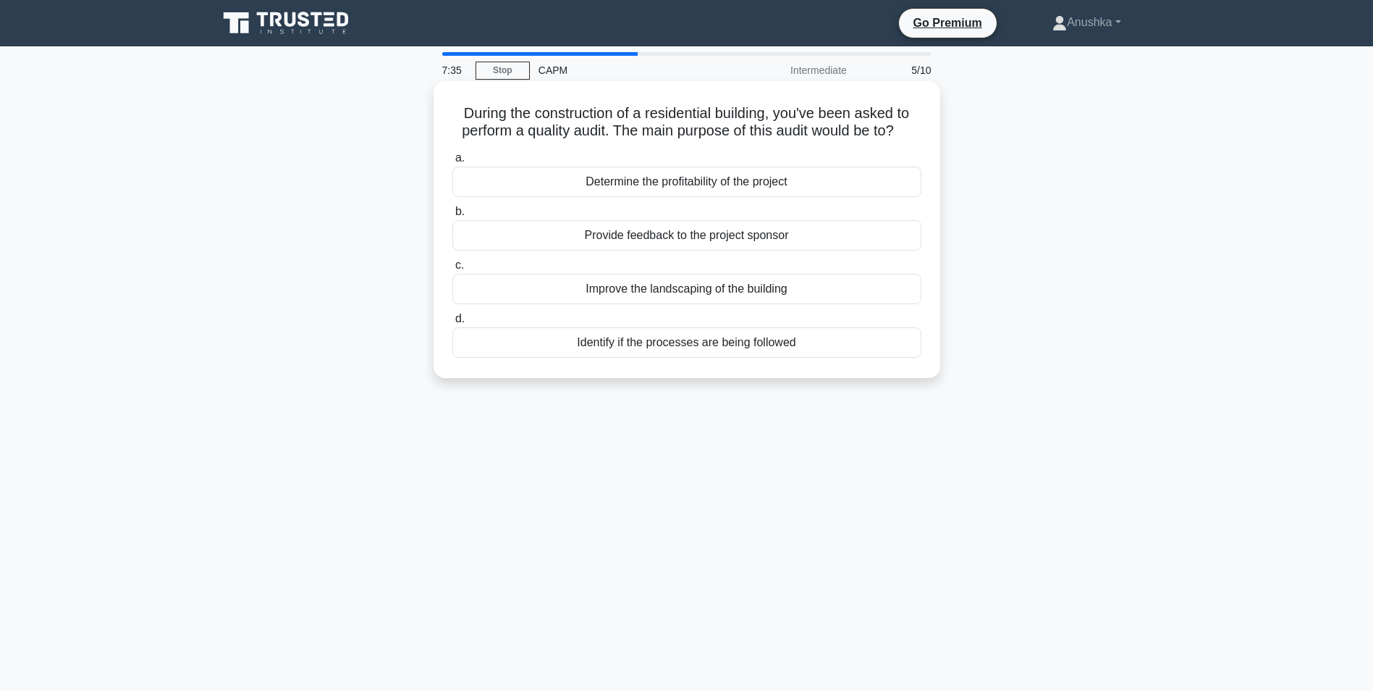
click at [686, 344] on div "Identify if the processes are being followed" at bounding box center [686, 342] width 469 height 30
click at [452, 324] on input "d. Identify if the processes are being followed" at bounding box center [452, 318] width 0 height 9
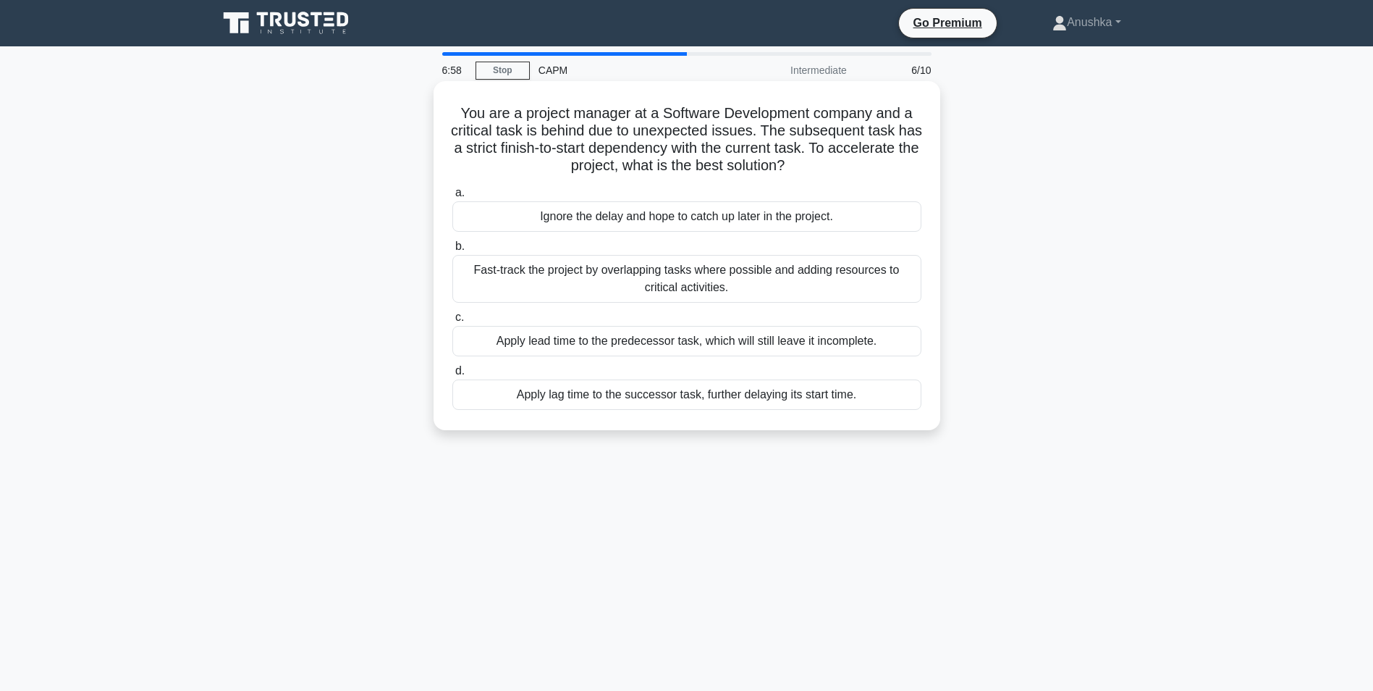
click at [642, 288] on div "Fast-track the project by overlapping tasks where possible and adding resources…" at bounding box center [686, 279] width 469 height 48
click at [452, 251] on input "b. Fast-track the project by overlapping tasks where possible and adding resour…" at bounding box center [452, 246] width 0 height 9
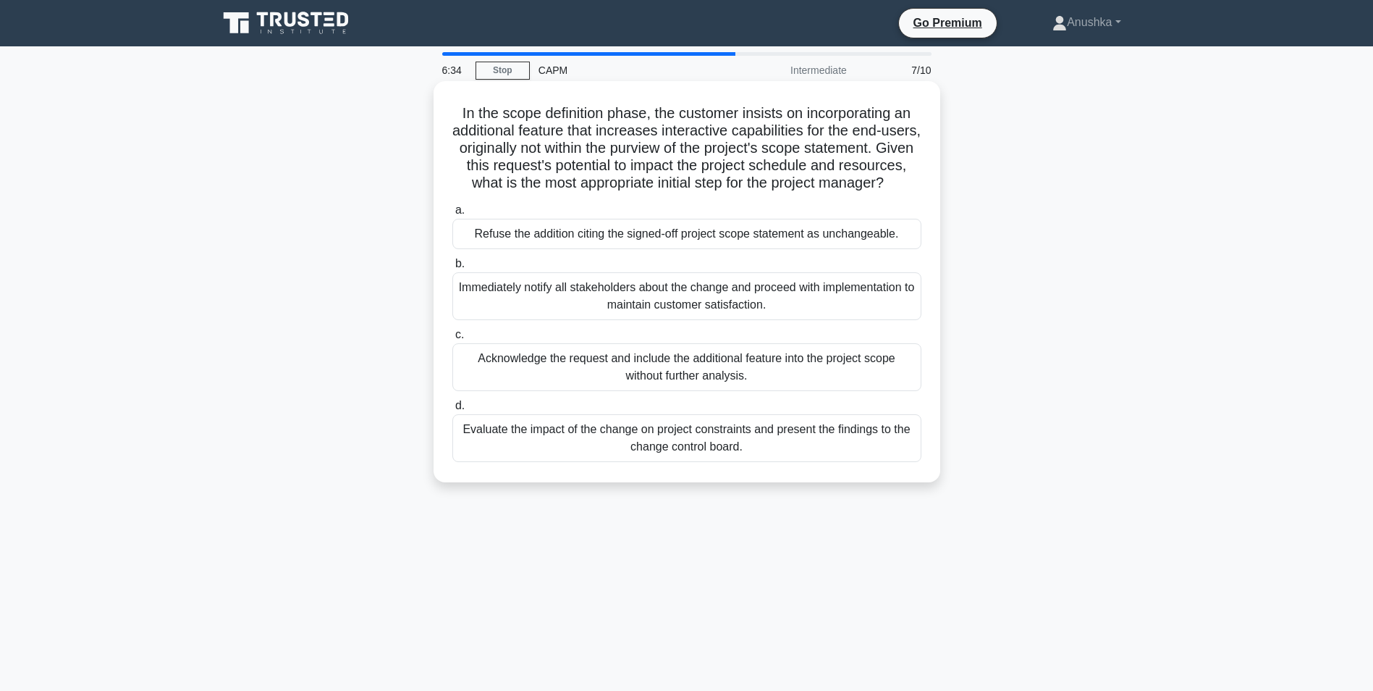
click at [792, 460] on div "Evaluate the impact of the change on project constraints and present the findin…" at bounding box center [686, 438] width 469 height 48
click at [452, 410] on input "d. Evaluate the impact of the change on project constraints and present the fin…" at bounding box center [452, 405] width 0 height 9
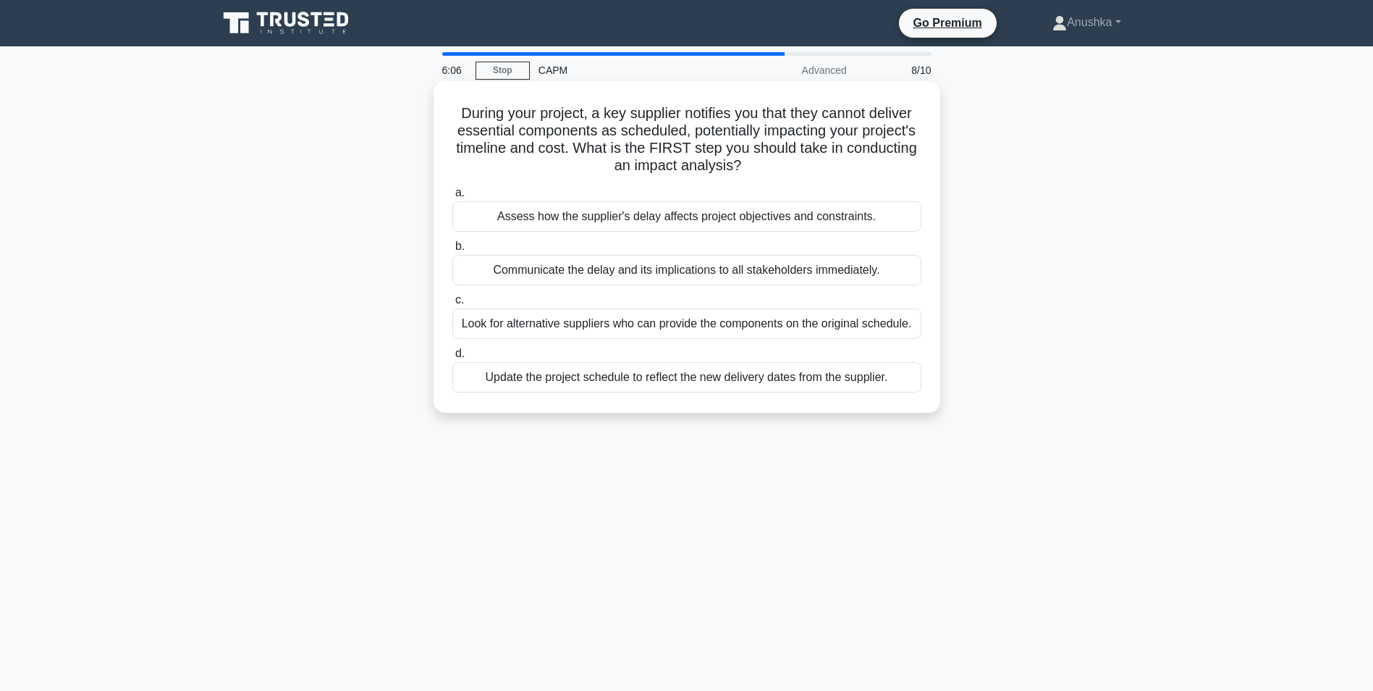
click at [815, 269] on div "Communicate the delay and its implications to all stakeholders immediately." at bounding box center [686, 270] width 469 height 30
click at [452, 251] on input "b. Communicate the delay and its implications to all stakeholders immediately." at bounding box center [452, 246] width 0 height 9
click at [799, 380] on div "Evaluate the change request's impact on project constraints" at bounding box center [686, 377] width 469 height 30
click at [452, 358] on input "d. Evaluate the change request's impact on project constraints" at bounding box center [452, 353] width 0 height 9
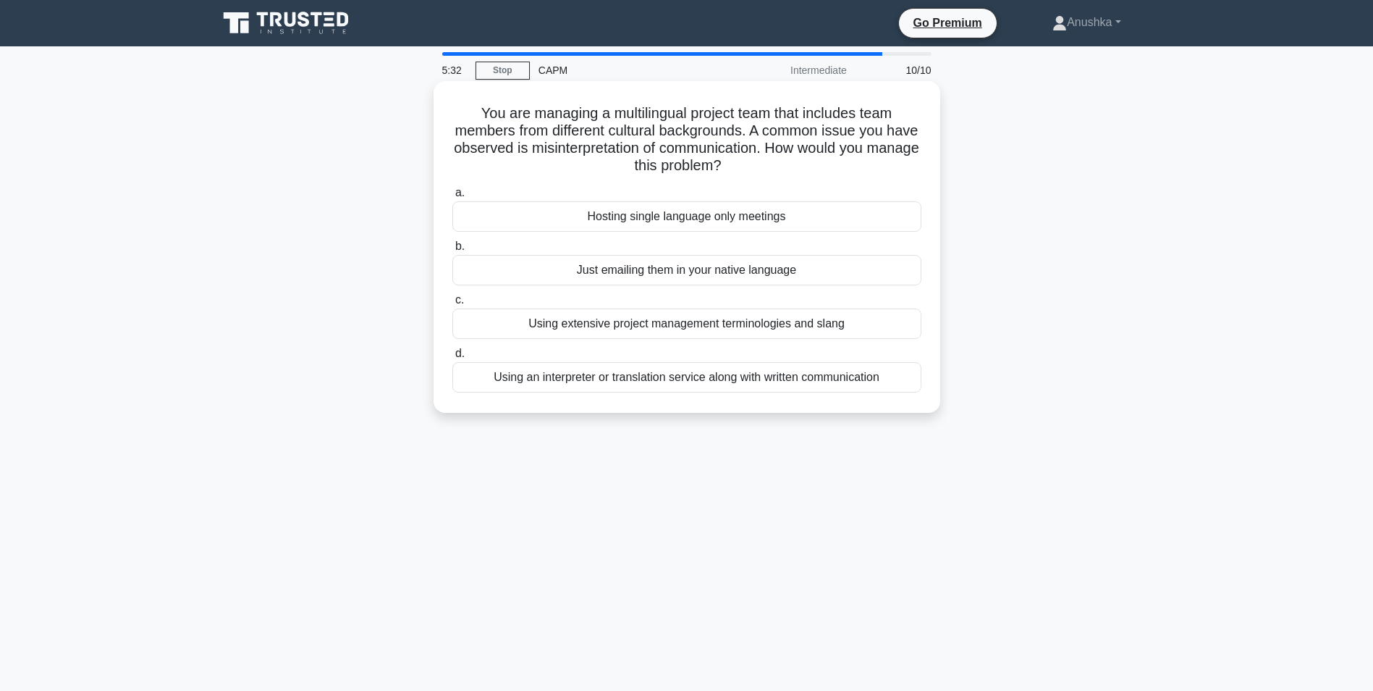
click at [711, 382] on div "Using an interpreter or translation service along with written communication" at bounding box center [686, 377] width 469 height 30
click at [452, 358] on input "d. Using an interpreter or translation service along with written communication" at bounding box center [452, 353] width 0 height 9
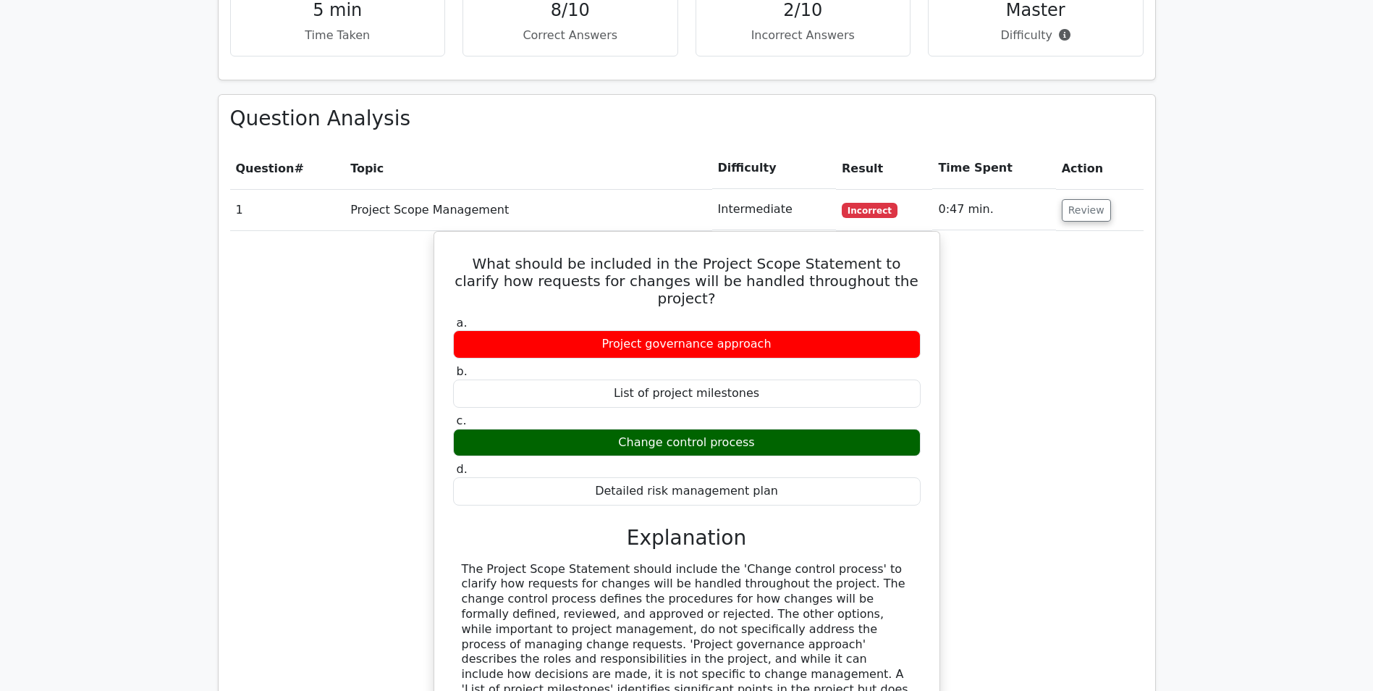
scroll to position [1158, 0]
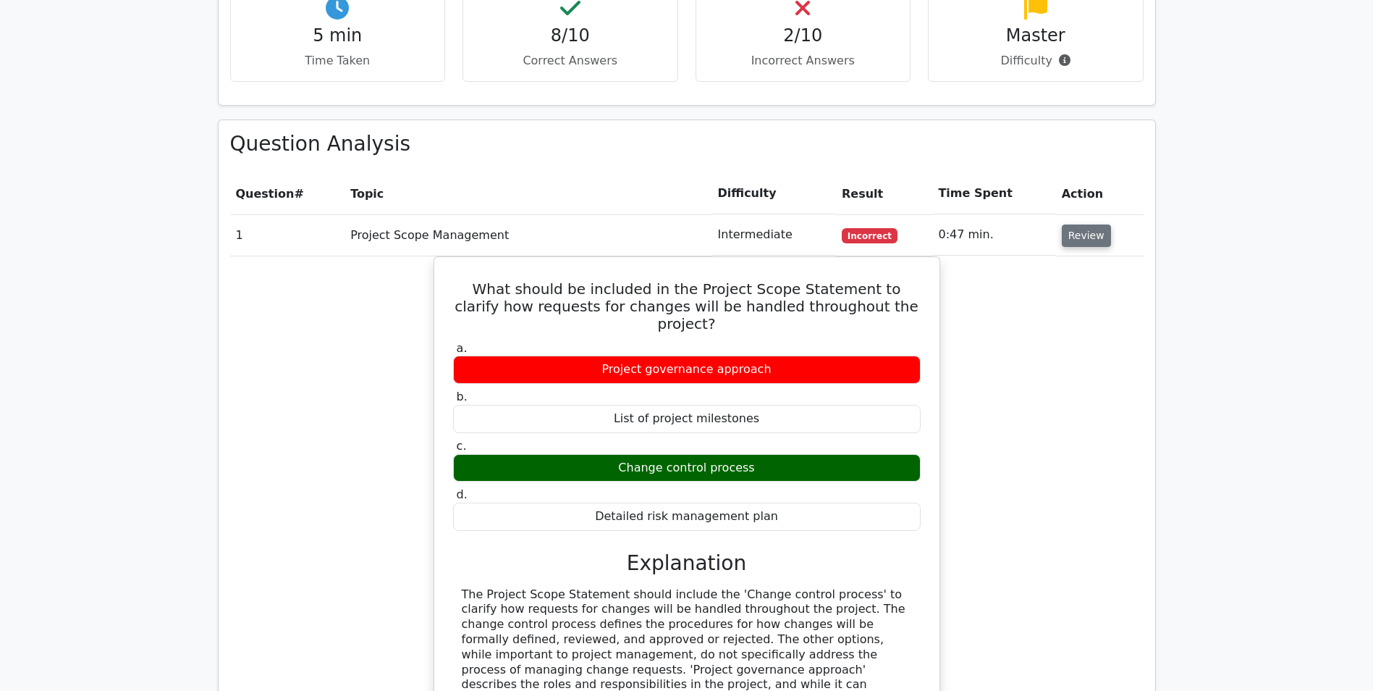
click at [1082, 224] on button "Review" at bounding box center [1086, 235] width 49 height 22
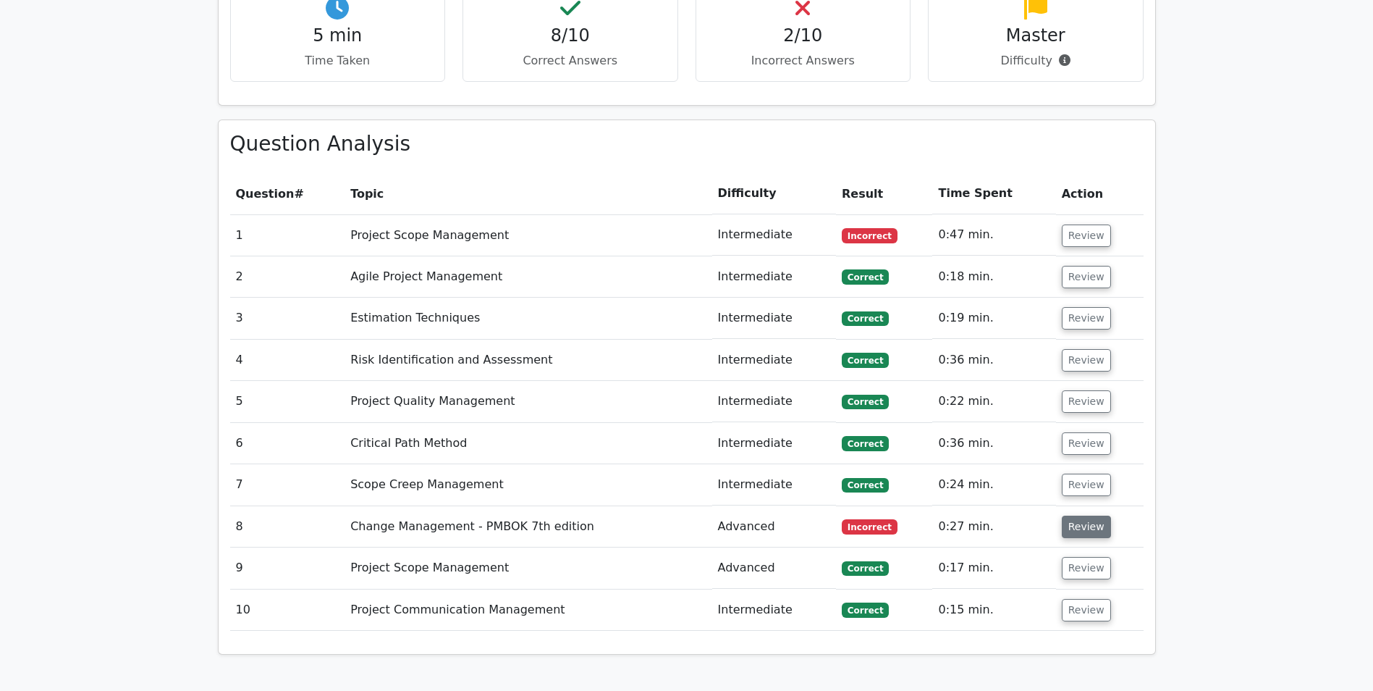
click at [1082, 515] on button "Review" at bounding box center [1086, 526] width 49 height 22
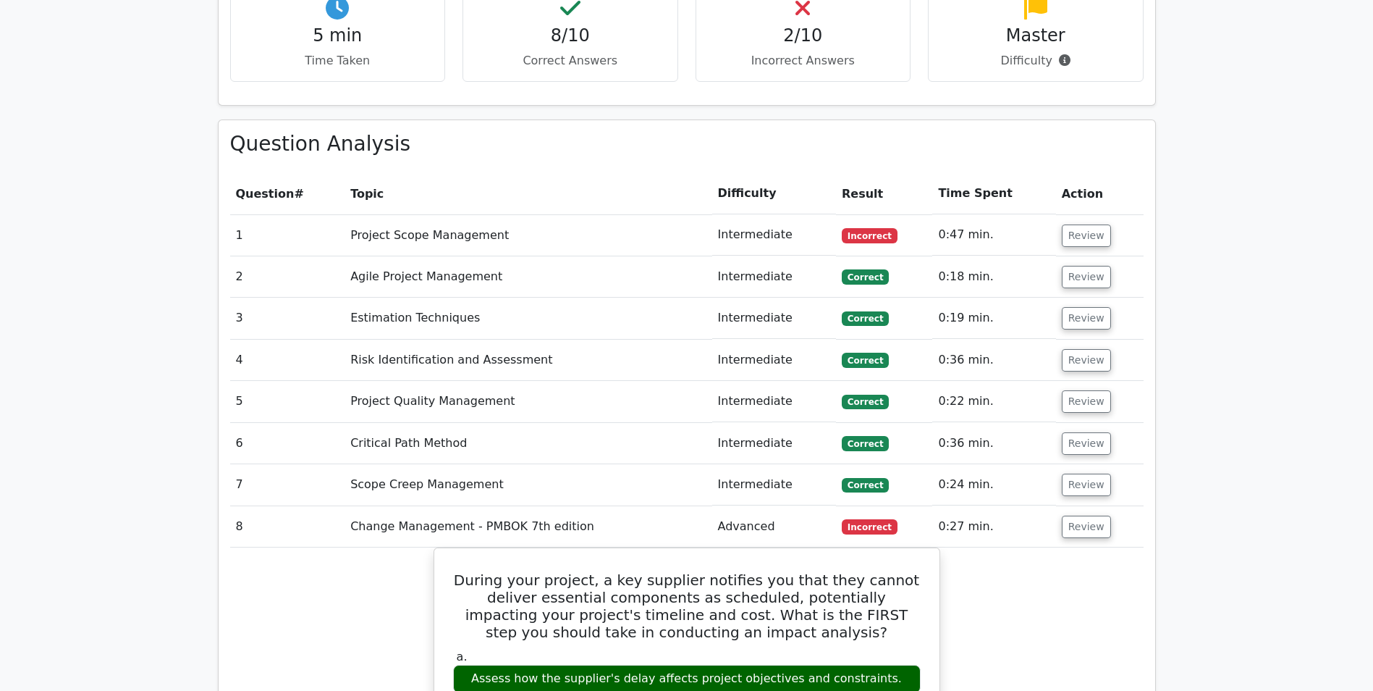
scroll to position [1231, 0]
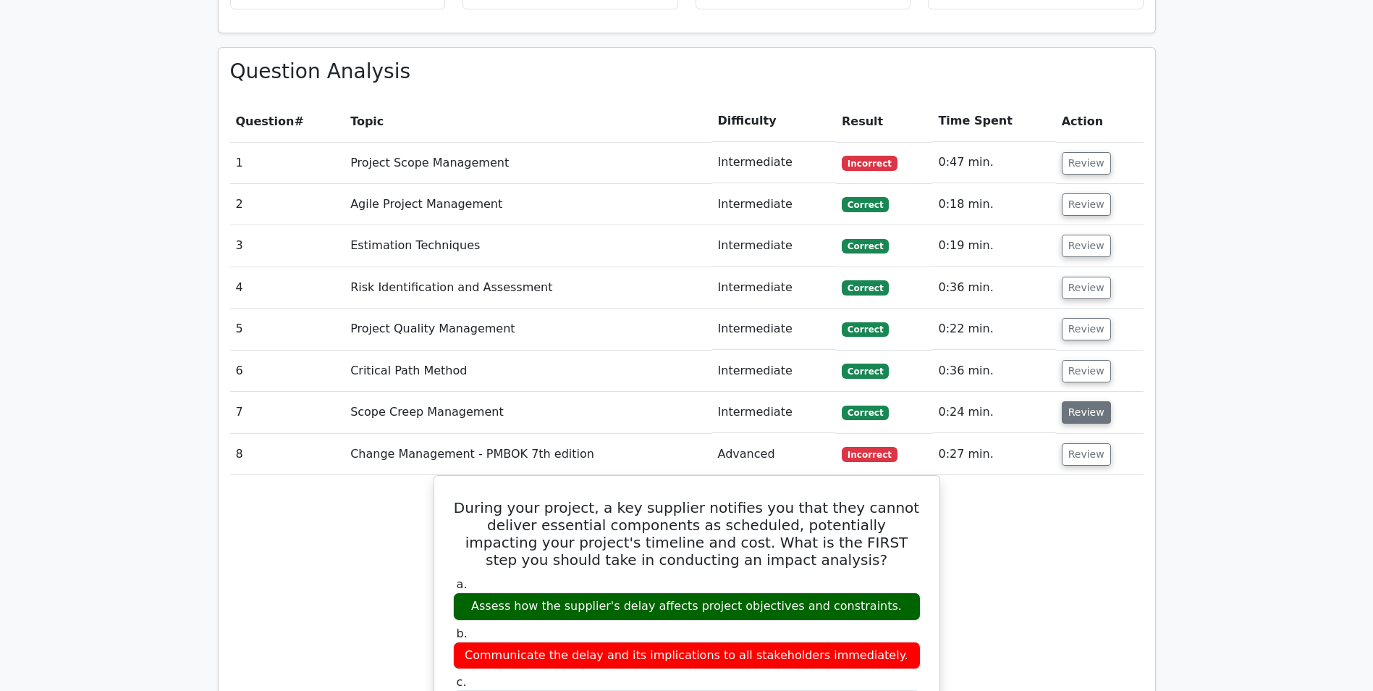
click at [1072, 401] on button "Review" at bounding box center [1086, 412] width 49 height 22
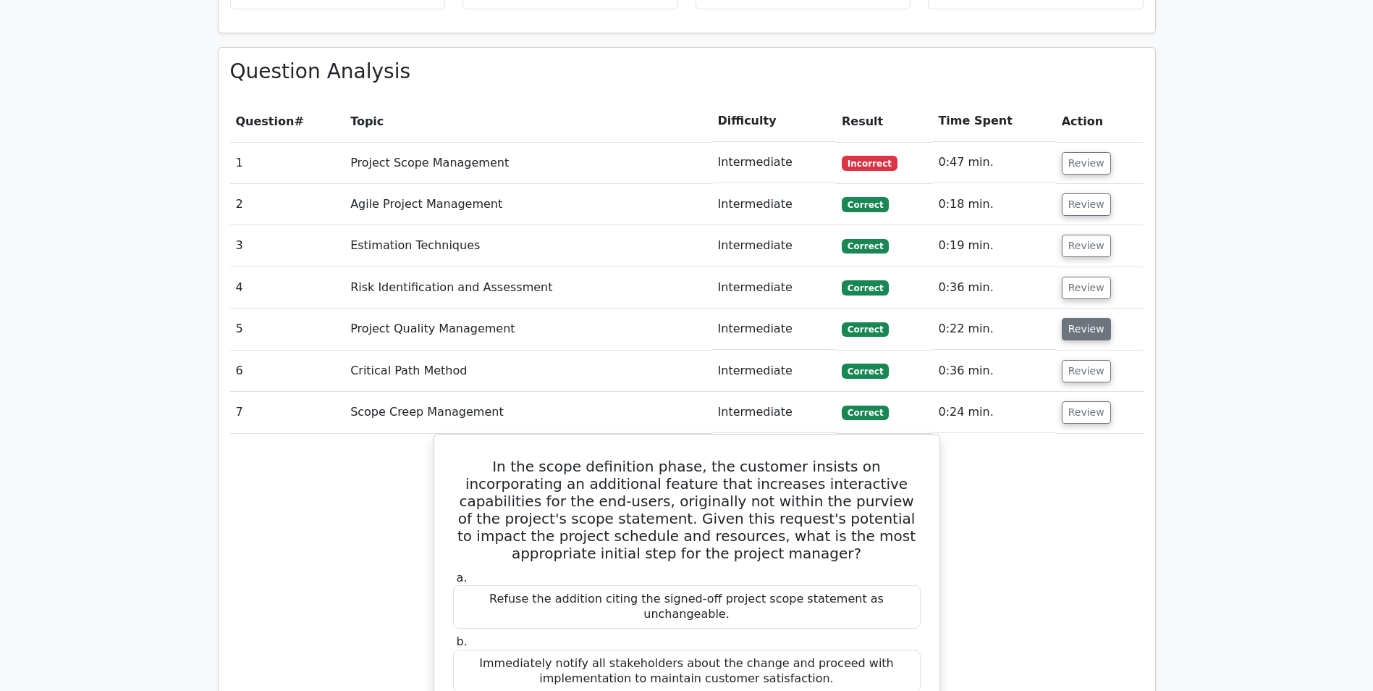
click at [1085, 318] on button "Review" at bounding box center [1086, 329] width 49 height 22
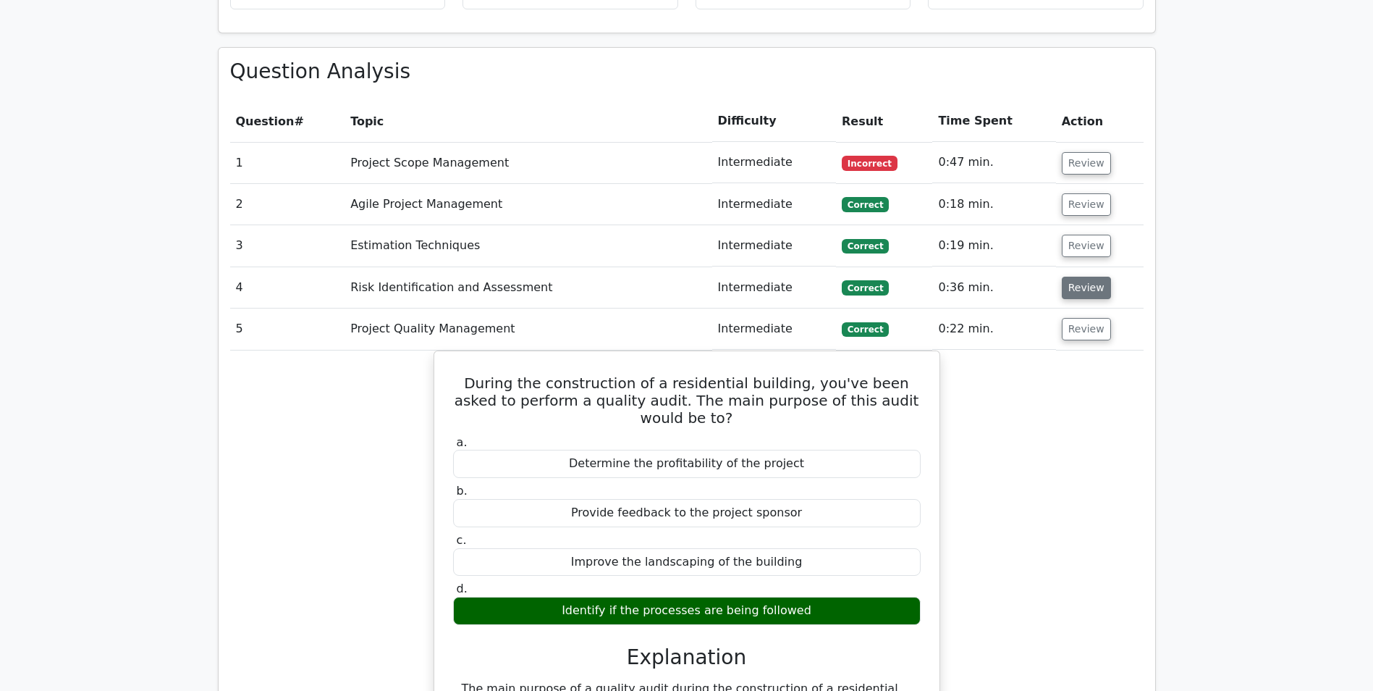
click at [1083, 277] on button "Review" at bounding box center [1086, 288] width 49 height 22
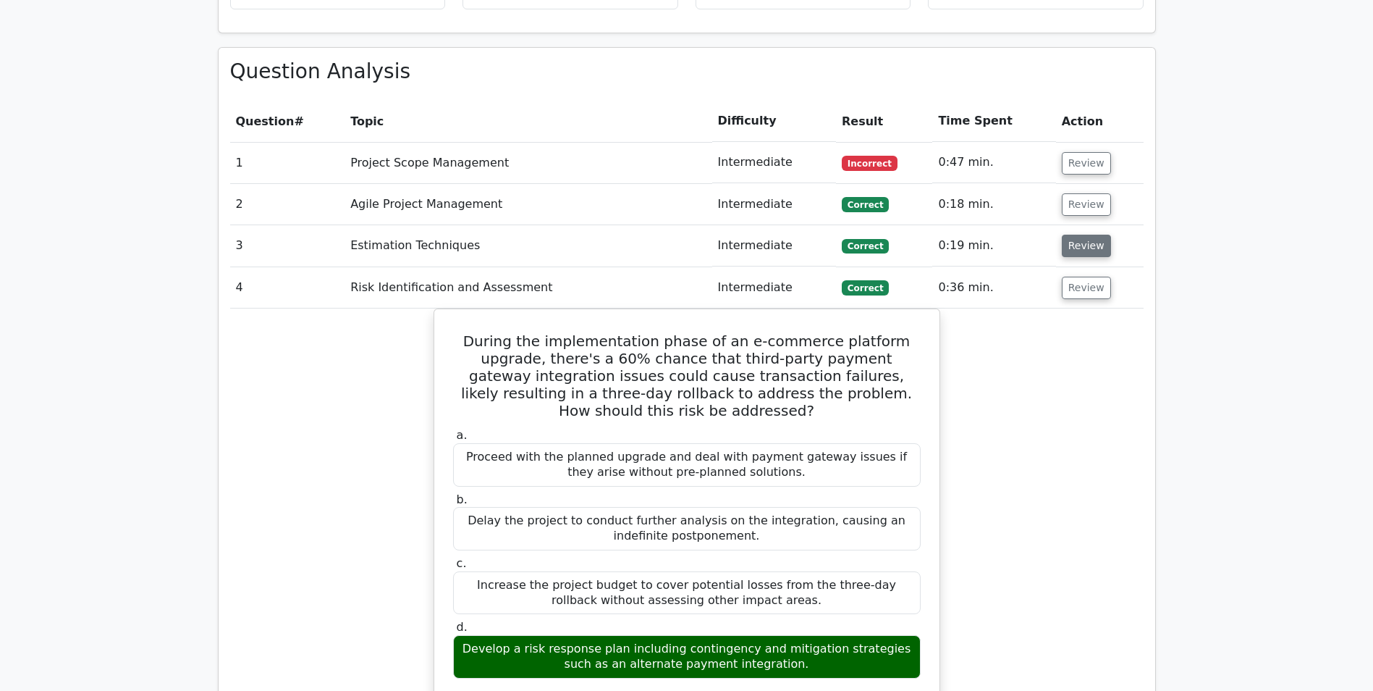
click at [1083, 235] on button "Review" at bounding box center [1086, 246] width 49 height 22
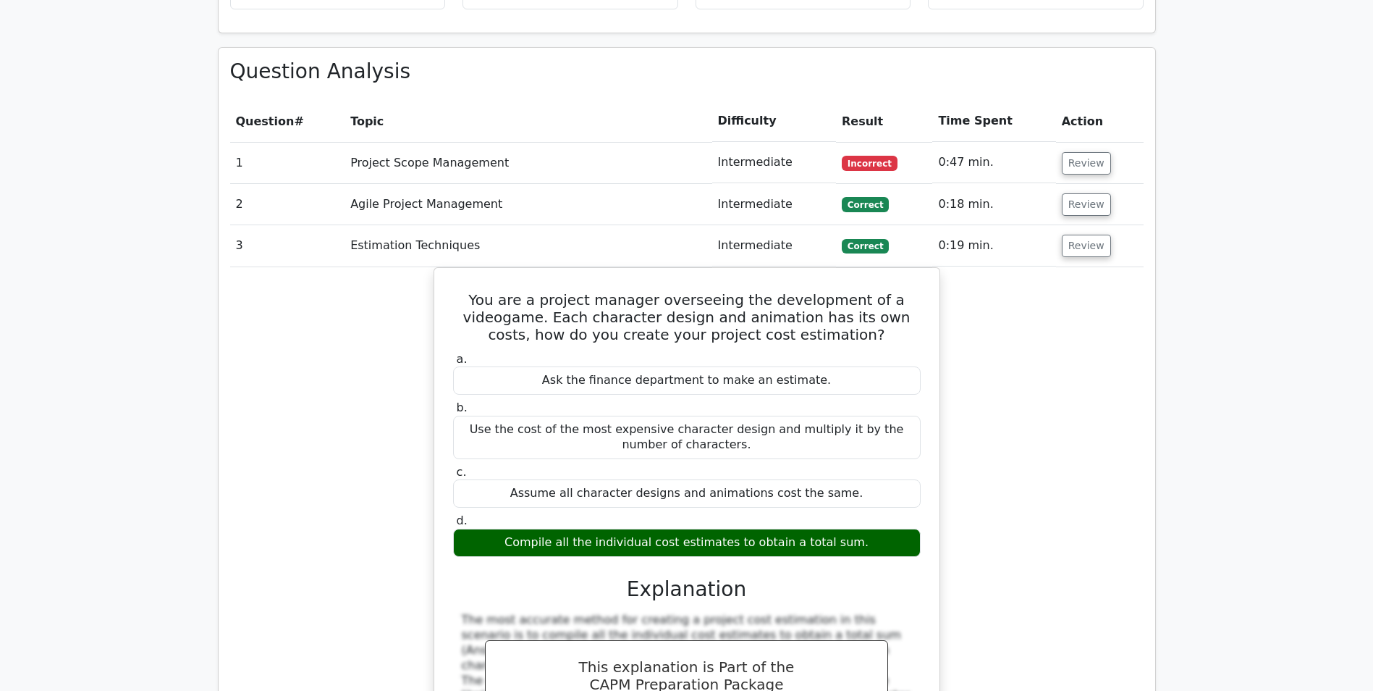
click at [1087, 184] on td "Review" at bounding box center [1100, 204] width 88 height 41
click at [1086, 193] on button "Review" at bounding box center [1086, 204] width 49 height 22
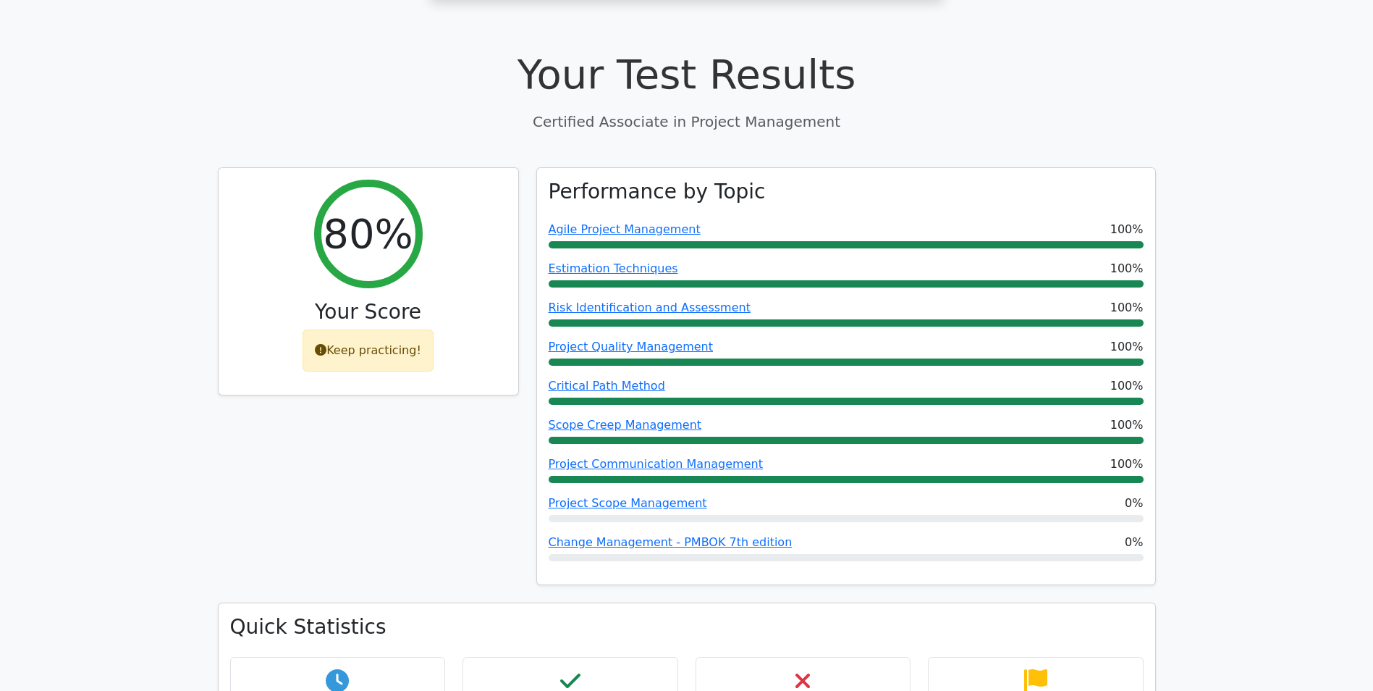
scroll to position [0, 0]
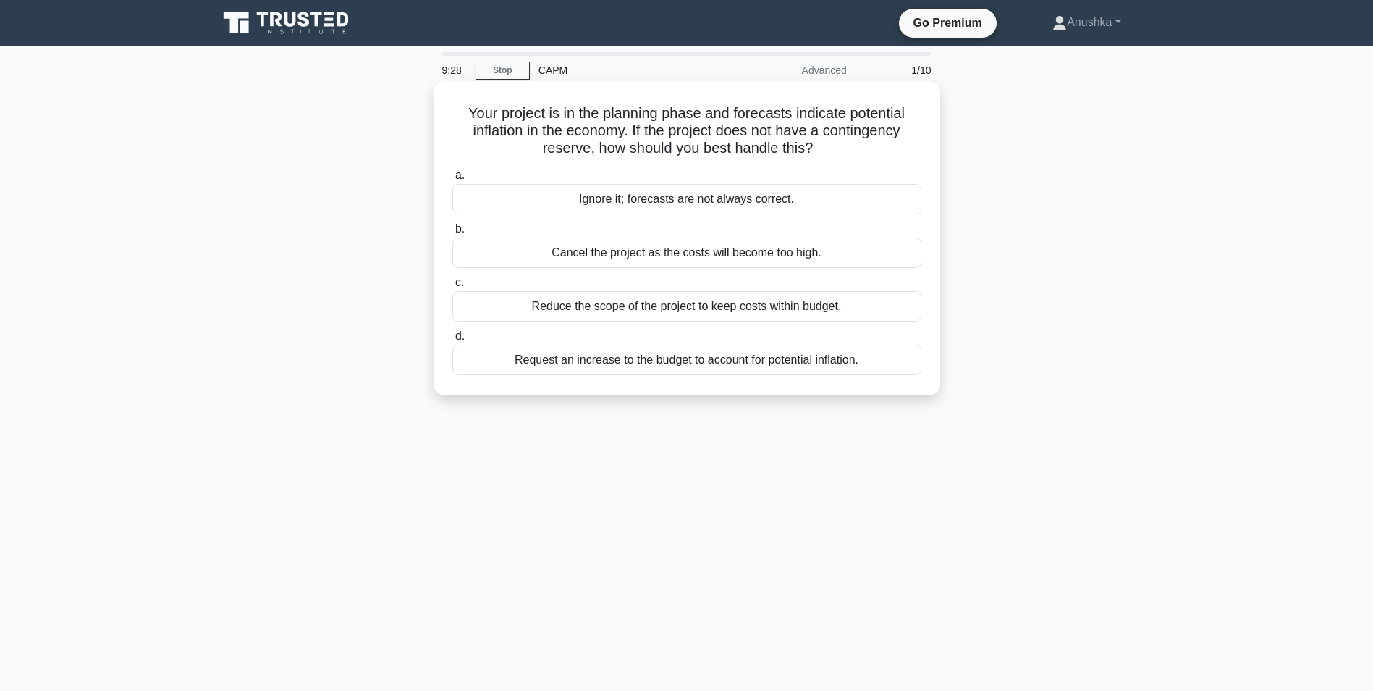
click at [712, 362] on div "Request an increase to the budget to account for potential inflation." at bounding box center [686, 360] width 469 height 30
click at [452, 341] on input "d. Request an increase to the budget to account for potential inflation." at bounding box center [452, 336] width 0 height 9
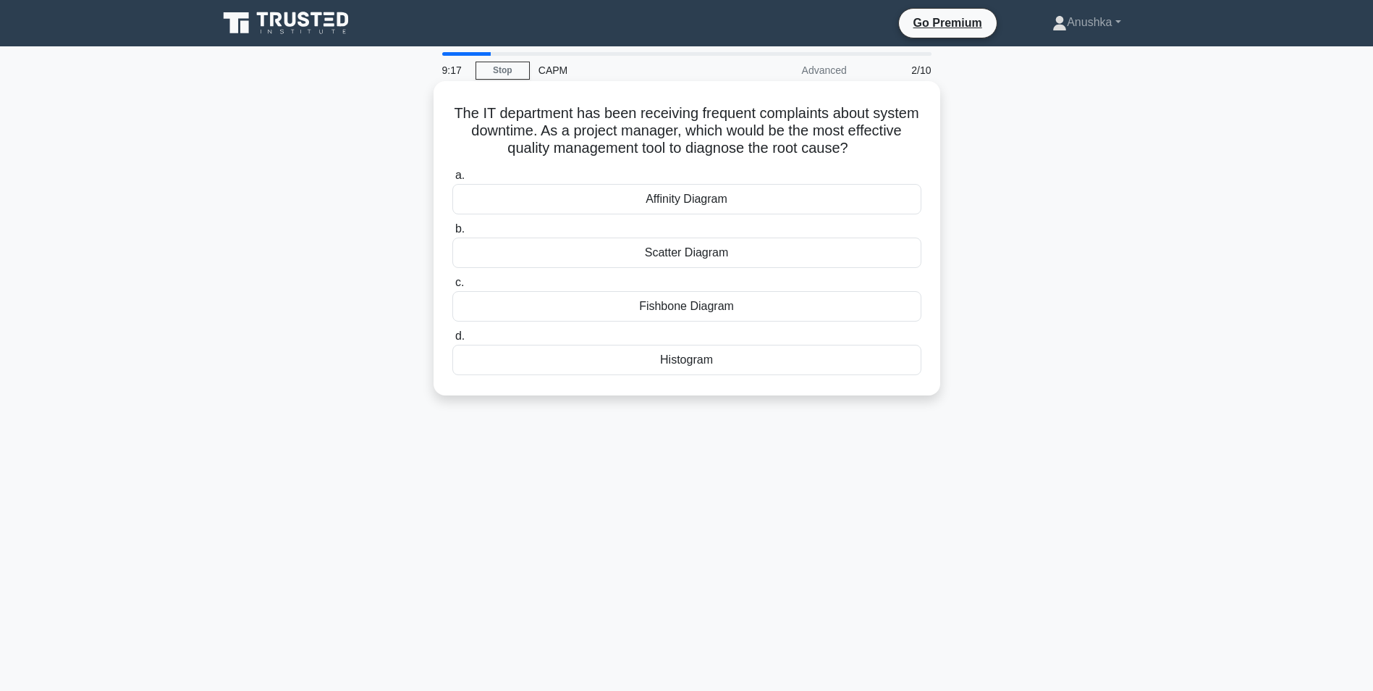
click at [749, 308] on div "Fishbone Diagram" at bounding box center [686, 306] width 469 height 30
click at [452, 287] on input "c. Fishbone Diagram" at bounding box center [452, 282] width 0 height 9
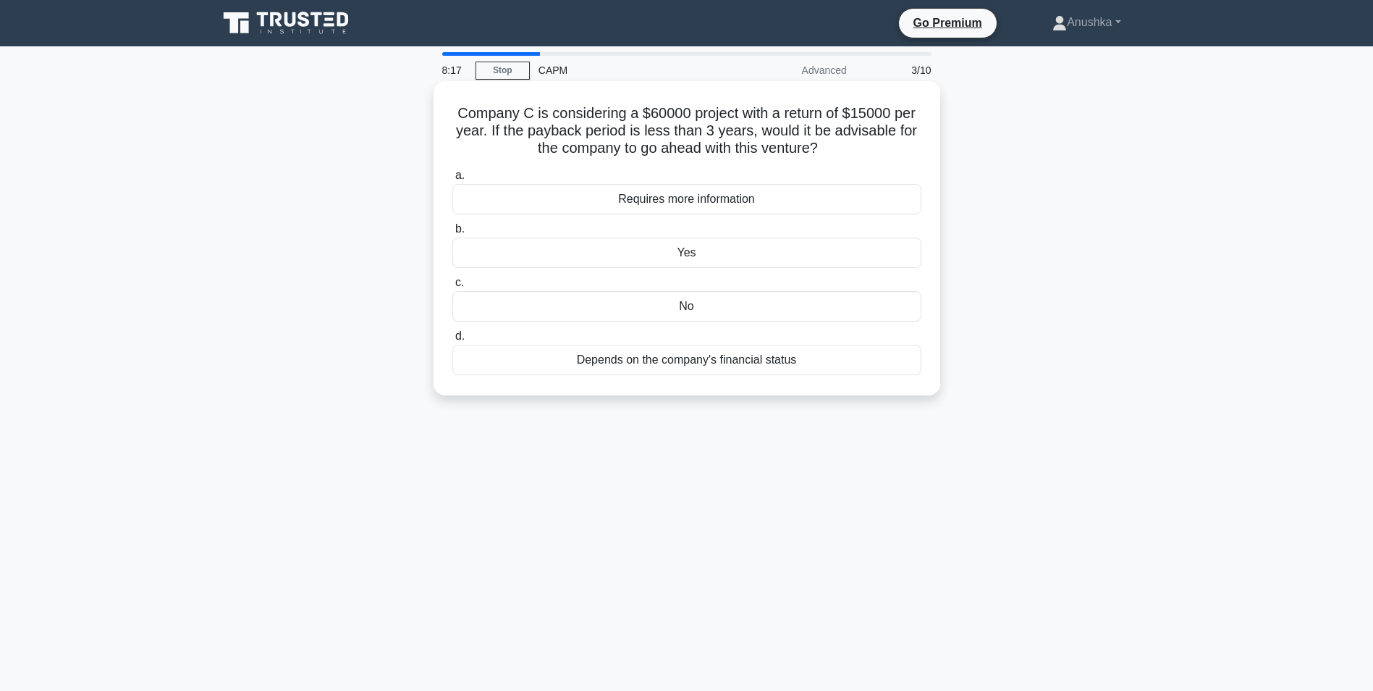
click at [746, 304] on div "No" at bounding box center [686, 306] width 469 height 30
click at [452, 287] on input "c. No" at bounding box center [452, 282] width 0 height 9
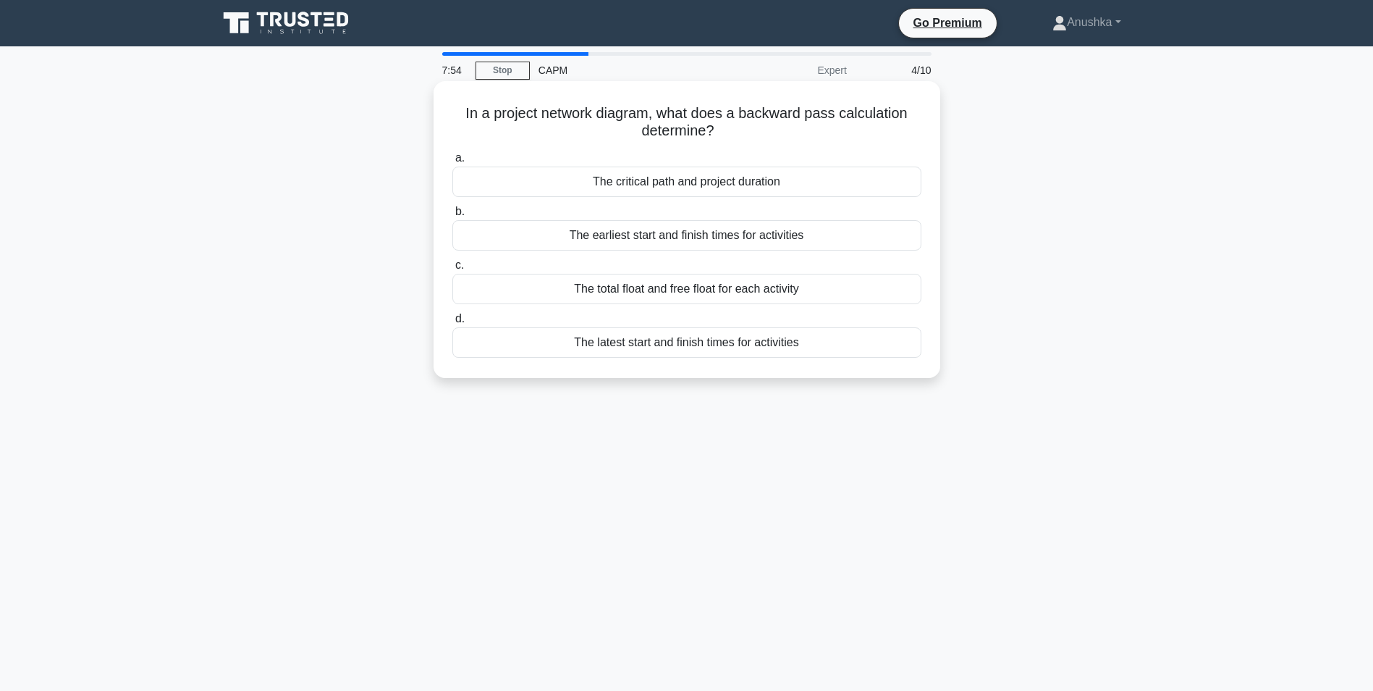
click at [754, 346] on div "The latest start and finish times for activities" at bounding box center [686, 342] width 469 height 30
click at [452, 324] on input "d. The latest start and finish times for activities" at bounding box center [452, 318] width 0 height 9
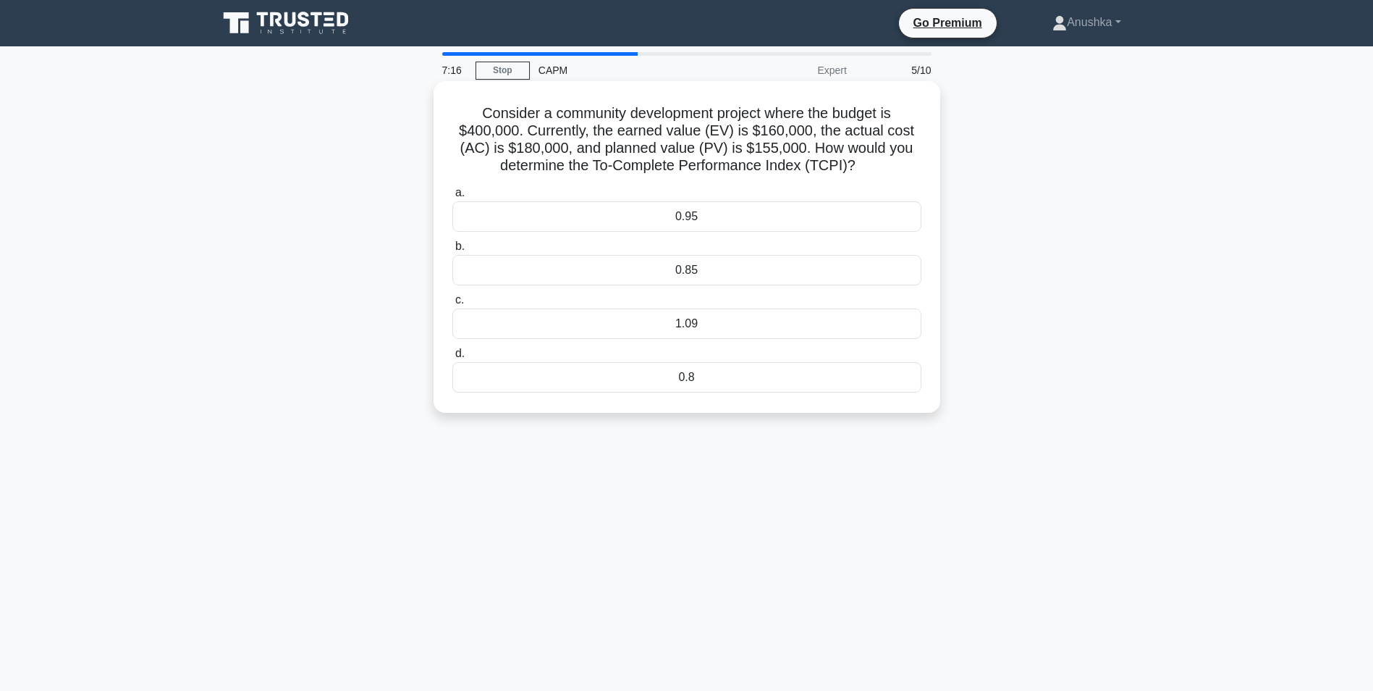
click at [752, 327] on div "1.09" at bounding box center [686, 323] width 469 height 30
click at [452, 305] on input "c. 1.09" at bounding box center [452, 299] width 0 height 9
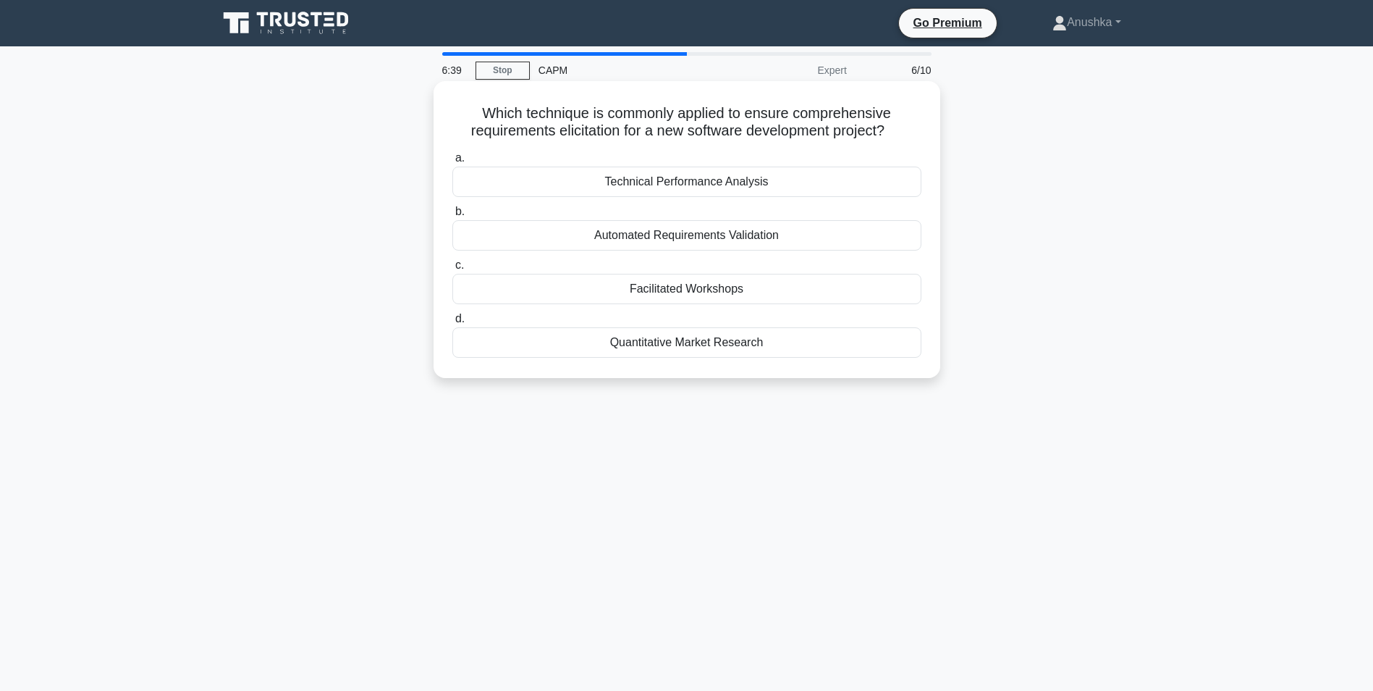
click at [748, 344] on div "Quantitative Market Research" at bounding box center [686, 342] width 469 height 30
click at [452, 324] on input "d. Quantitative Market Research" at bounding box center [452, 318] width 0 height 9
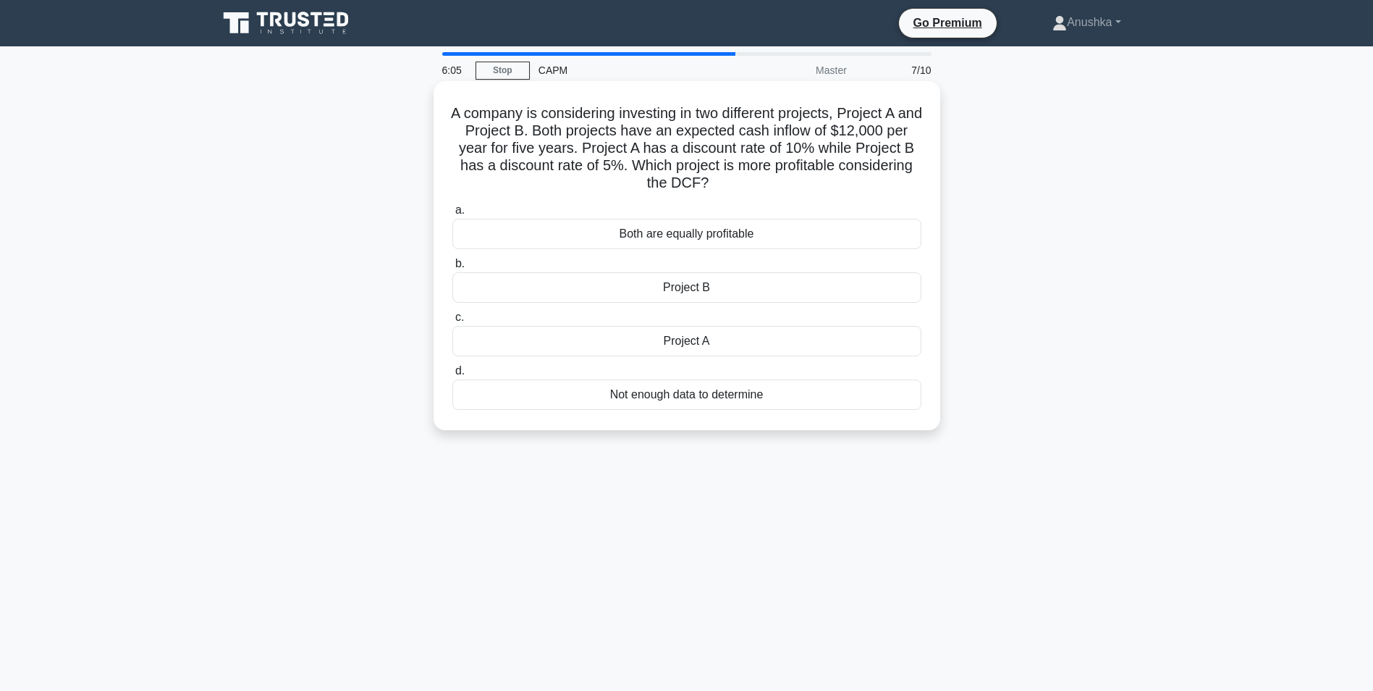
click at [703, 344] on div "Project A" at bounding box center [686, 341] width 469 height 30
click at [452, 322] on input "c. Project A" at bounding box center [452, 317] width 0 height 9
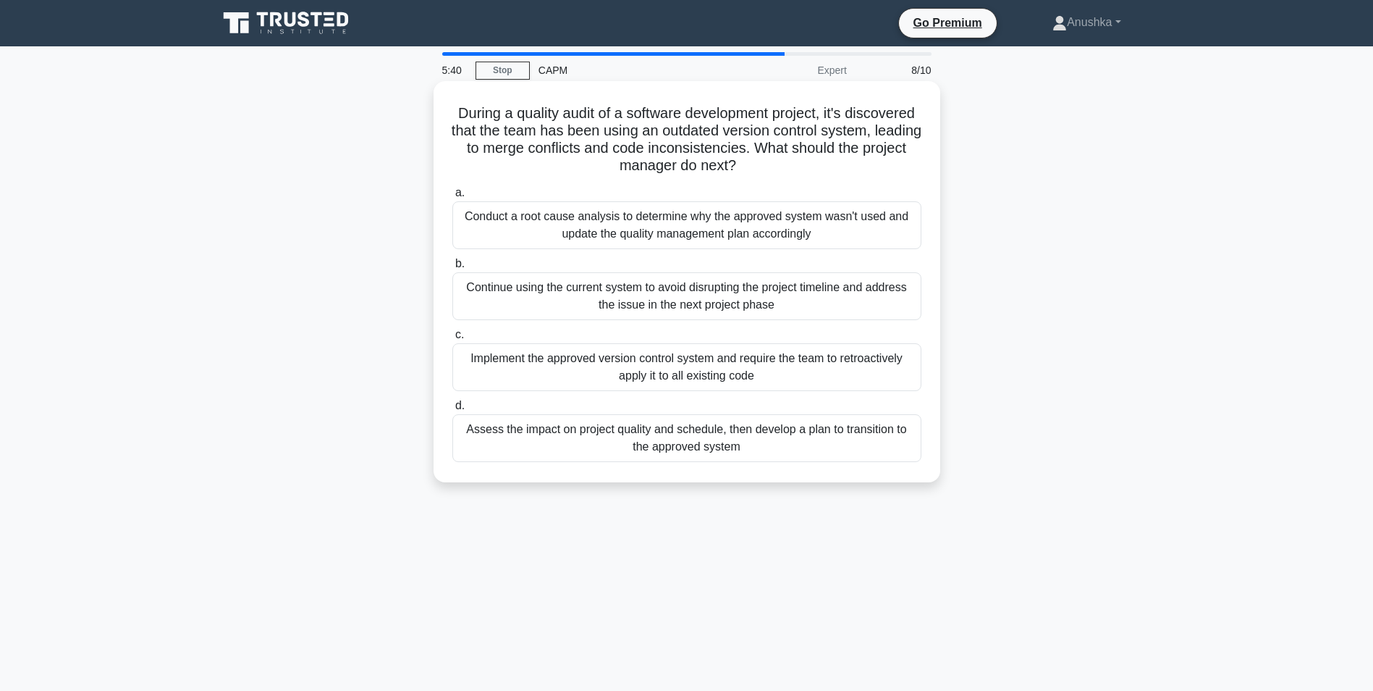
click at [753, 444] on div "Assess the impact on project quality and schedule, then develop a plan to trans…" at bounding box center [686, 438] width 469 height 48
click at [452, 410] on input "d. Assess the impact on project quality and schedule, then develop a plan to tr…" at bounding box center [452, 405] width 0 height 9
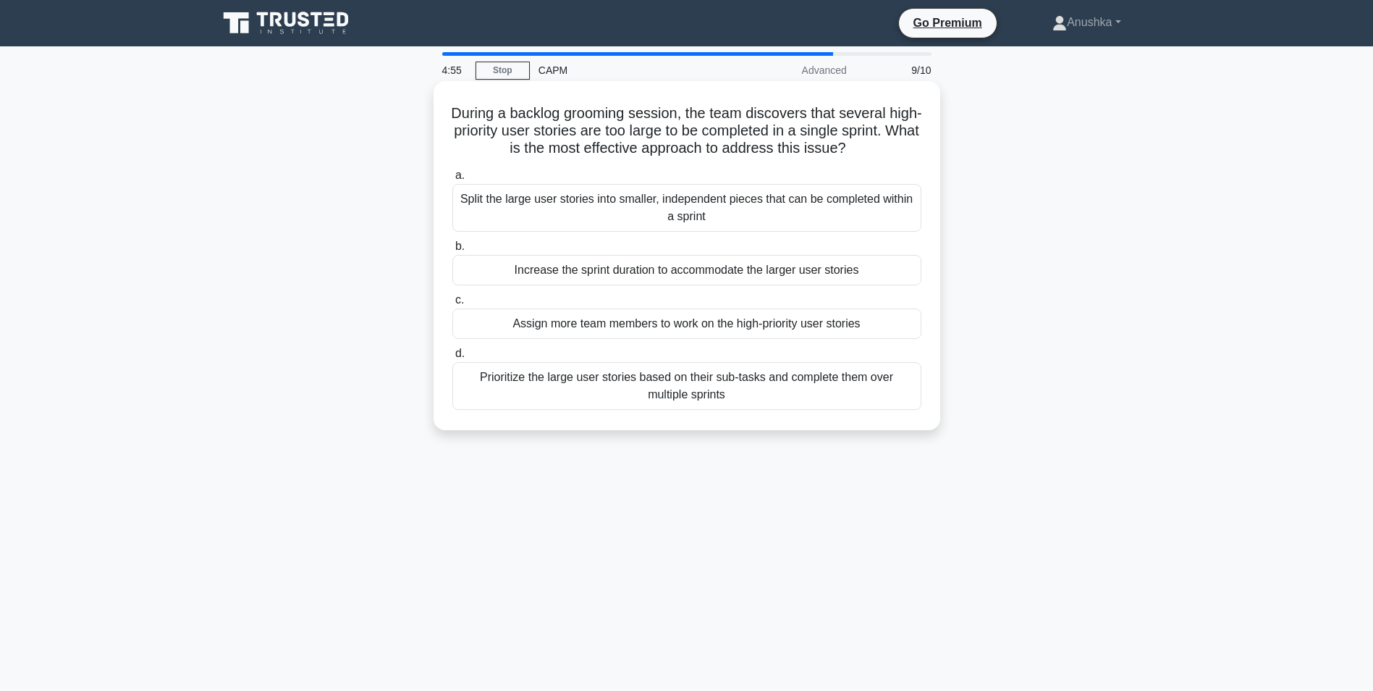
click at [747, 390] on div "Prioritize the large user stories based on their sub-tasks and complete them ov…" at bounding box center [686, 386] width 469 height 48
click at [452, 358] on input "d. Prioritize the large user stories based on their sub-tasks and complete them…" at bounding box center [452, 353] width 0 height 9
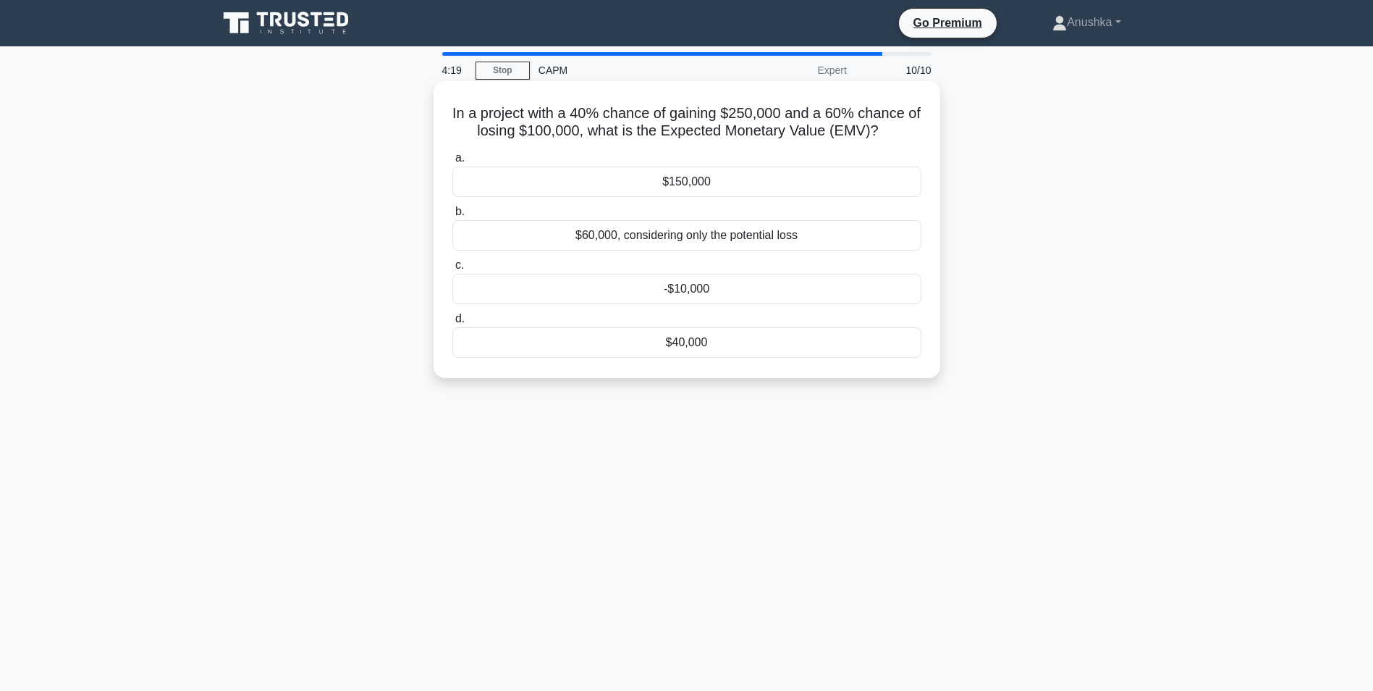
click at [749, 337] on div "$40,000" at bounding box center [686, 342] width 469 height 30
click at [452, 324] on input "d. $40,000" at bounding box center [452, 318] width 0 height 9
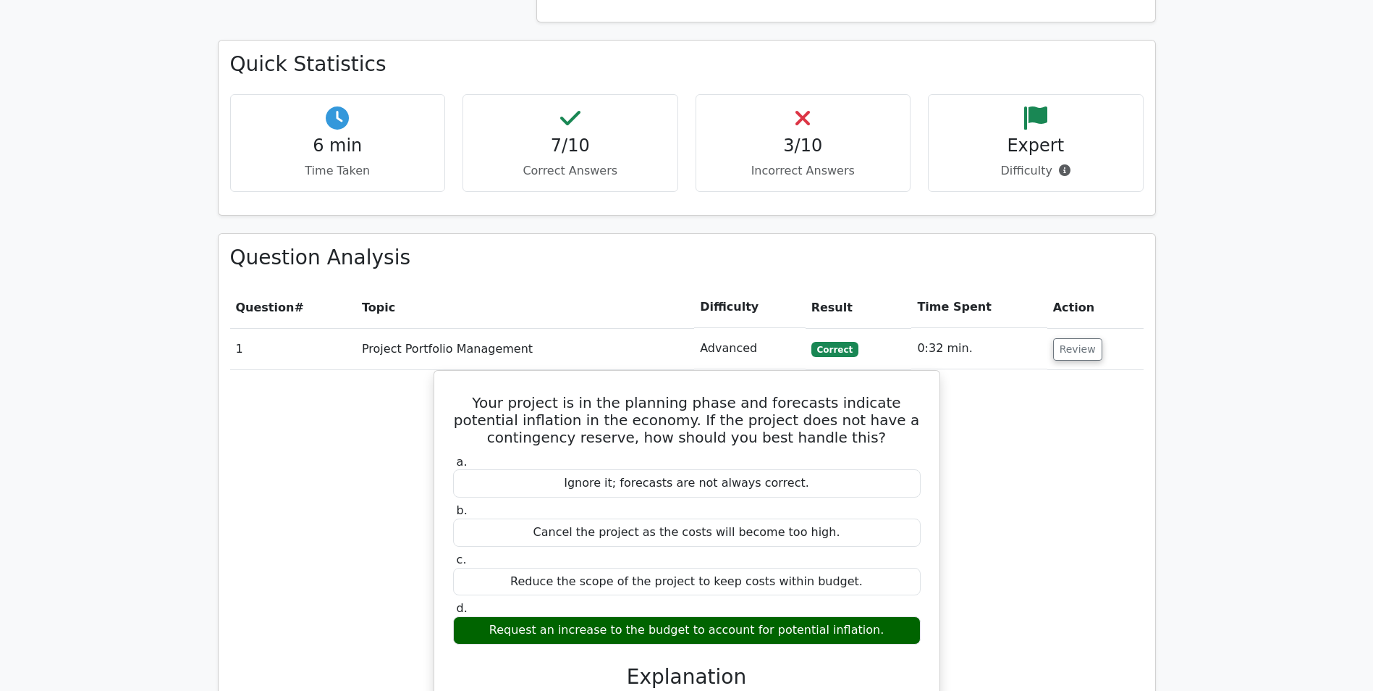
scroll to position [1086, 0]
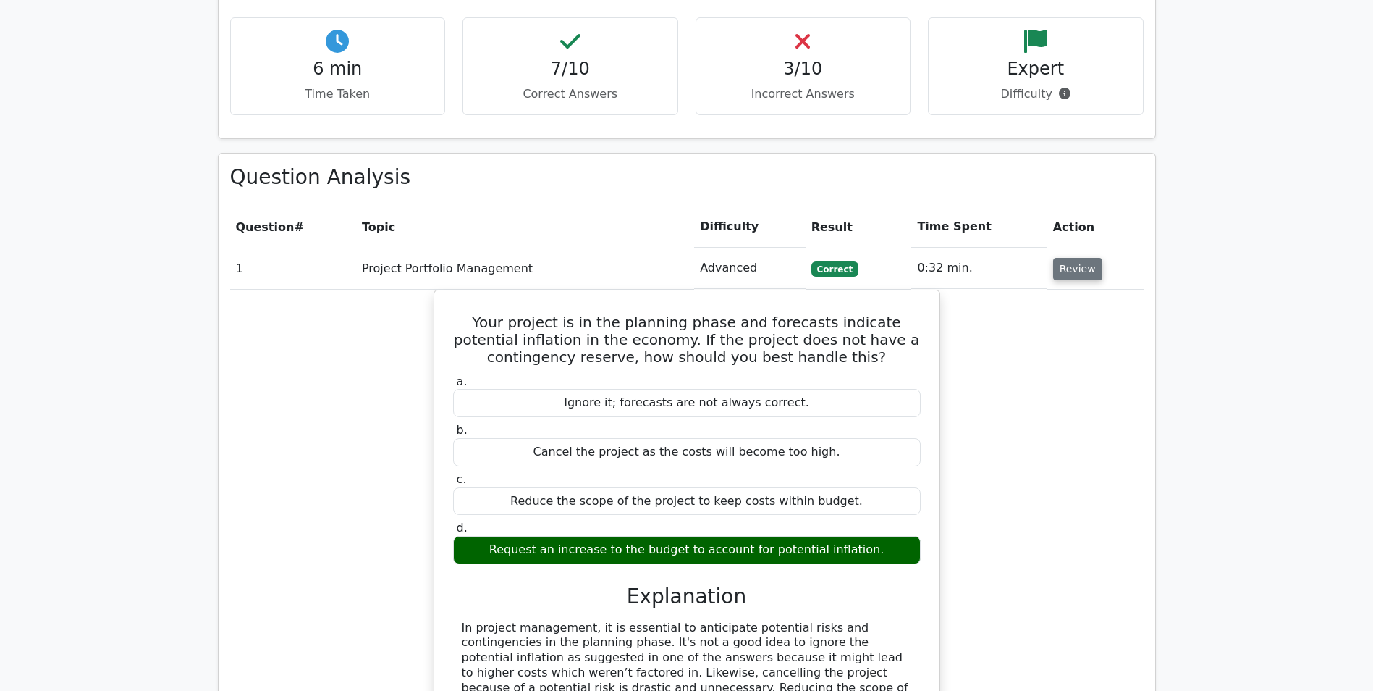
click at [1078, 258] on button "Review" at bounding box center [1077, 269] width 49 height 22
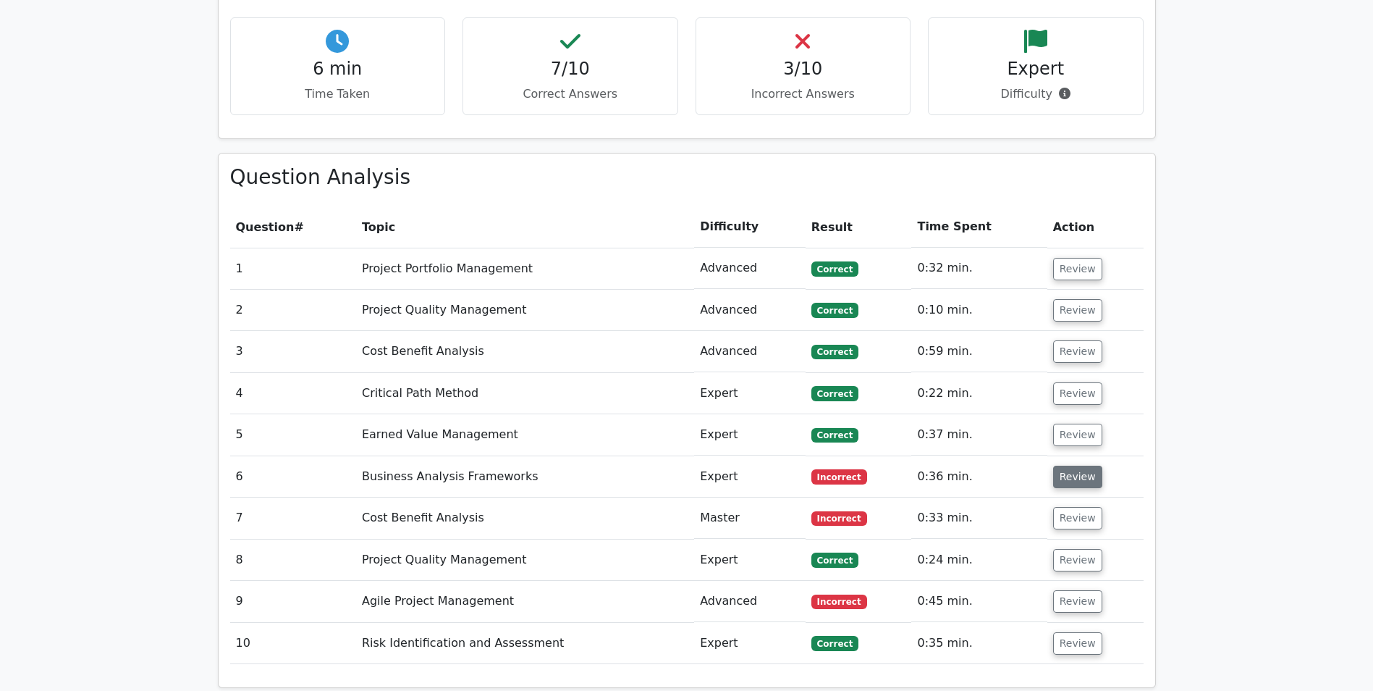
click at [1077, 466] on button "Review" at bounding box center [1077, 477] width 49 height 22
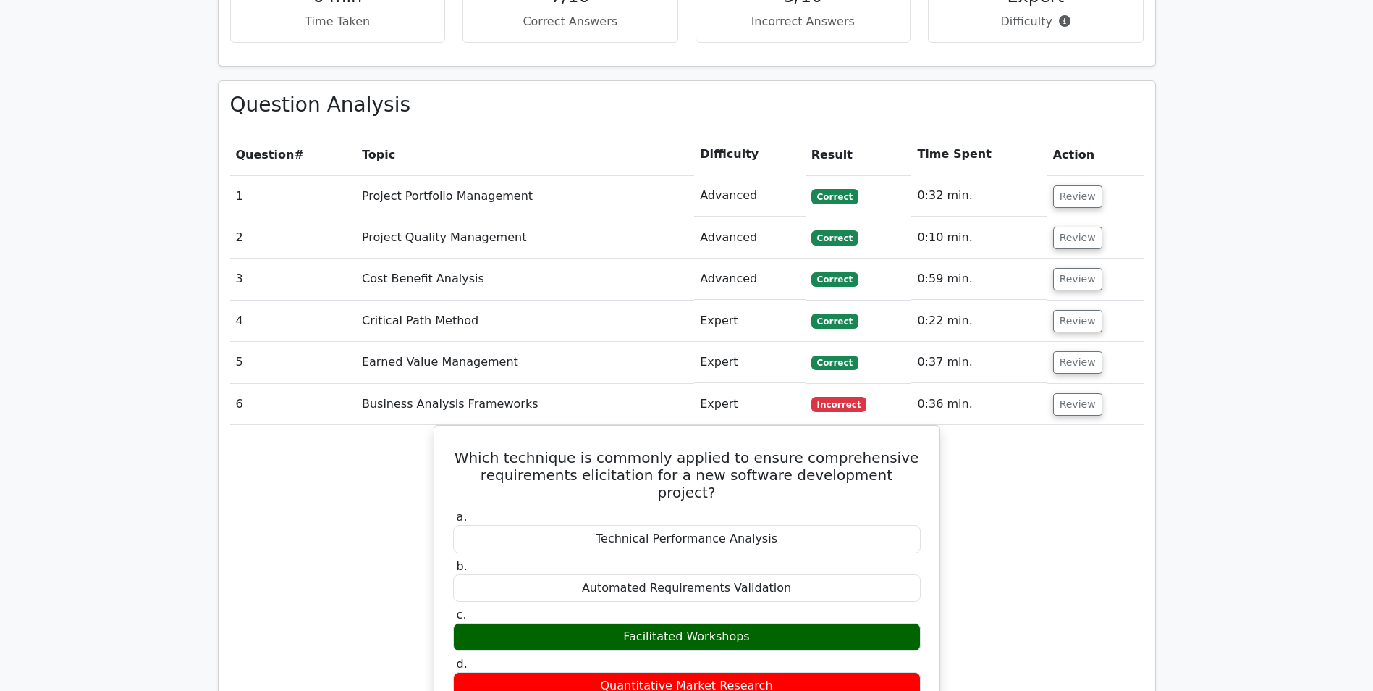
scroll to position [1231, 0]
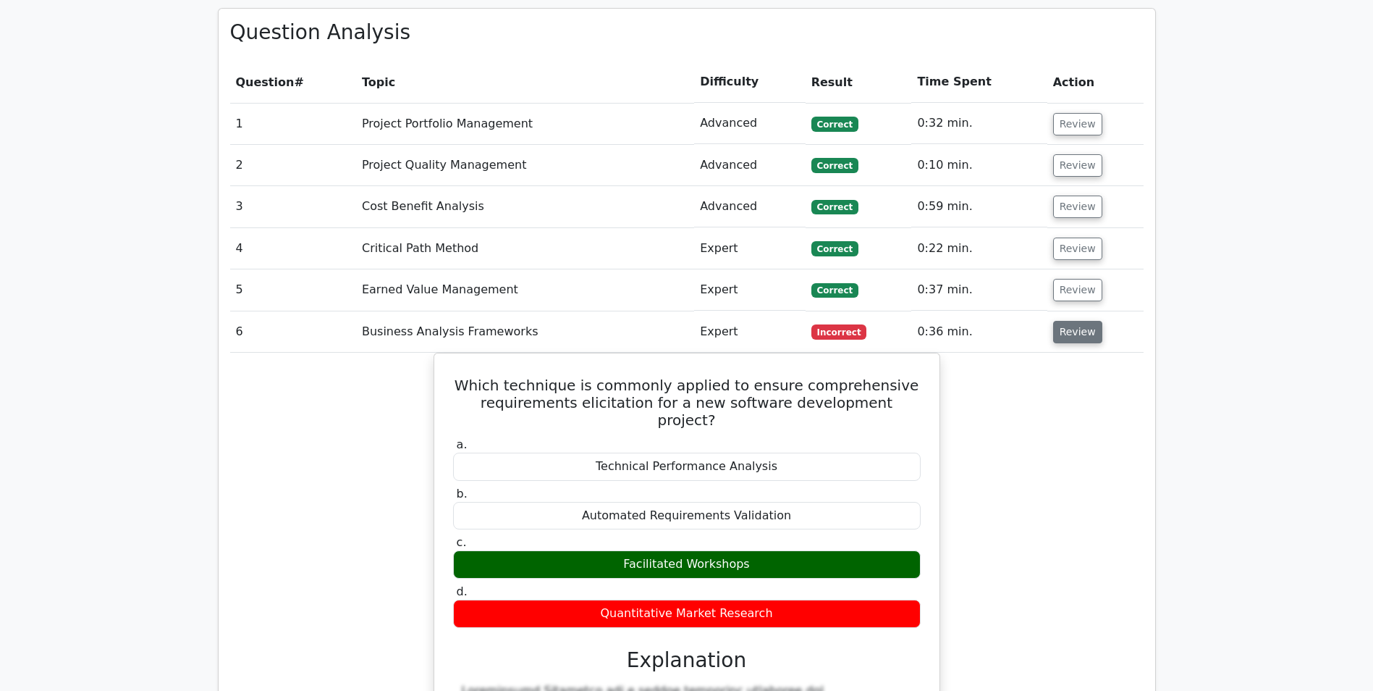
click at [1069, 321] on button "Review" at bounding box center [1077, 332] width 49 height 22
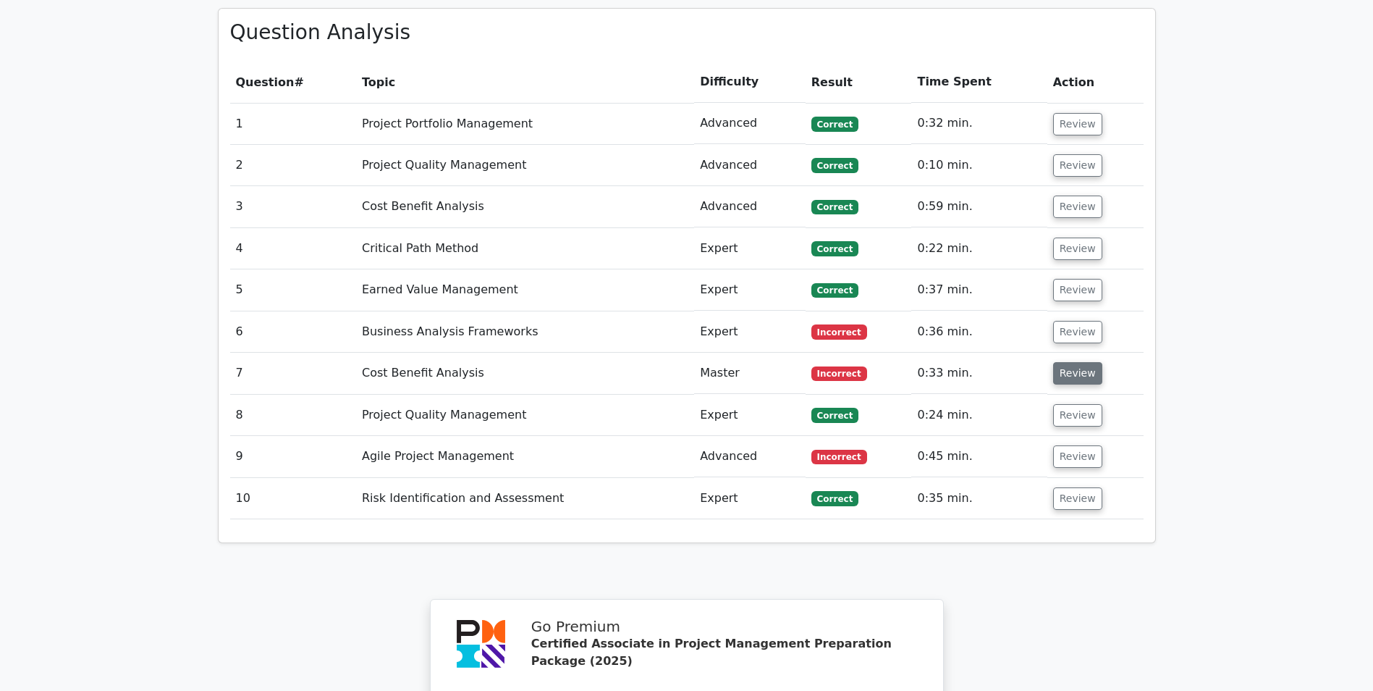
click at [1072, 362] on button "Review" at bounding box center [1077, 373] width 49 height 22
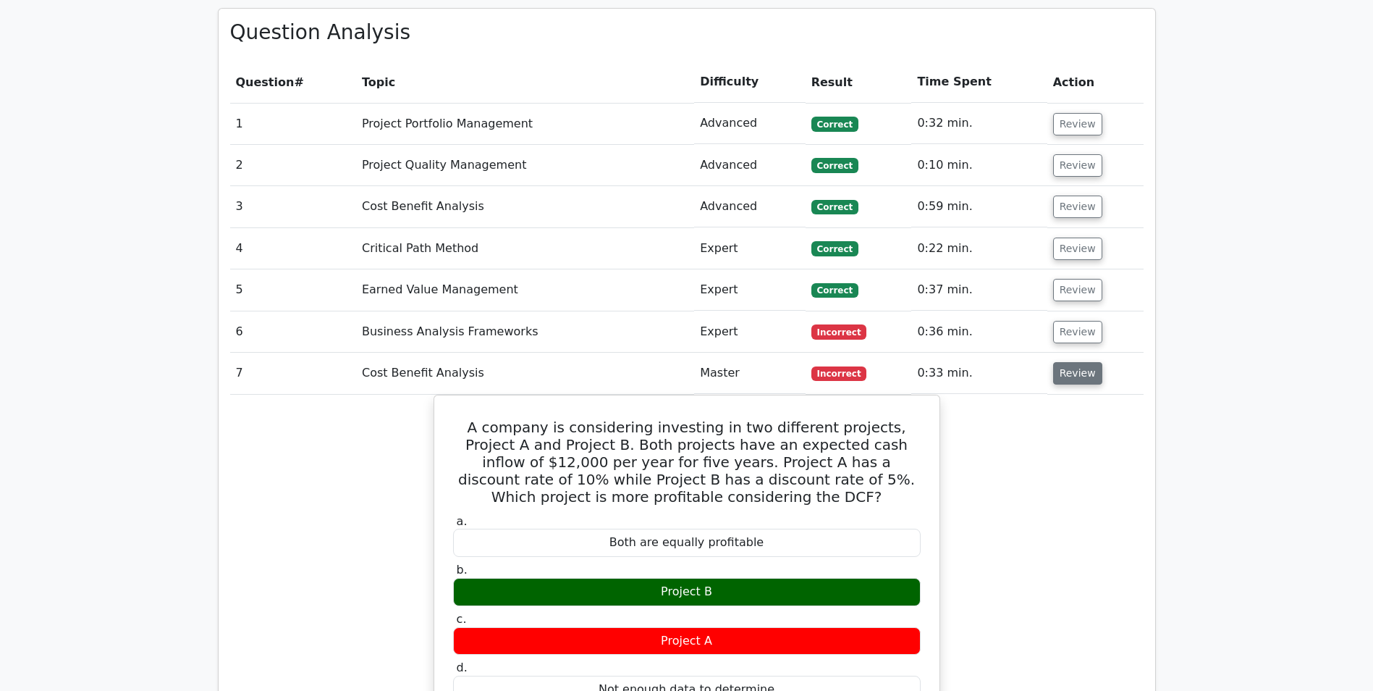
click at [1063, 362] on button "Review" at bounding box center [1077, 373] width 49 height 22
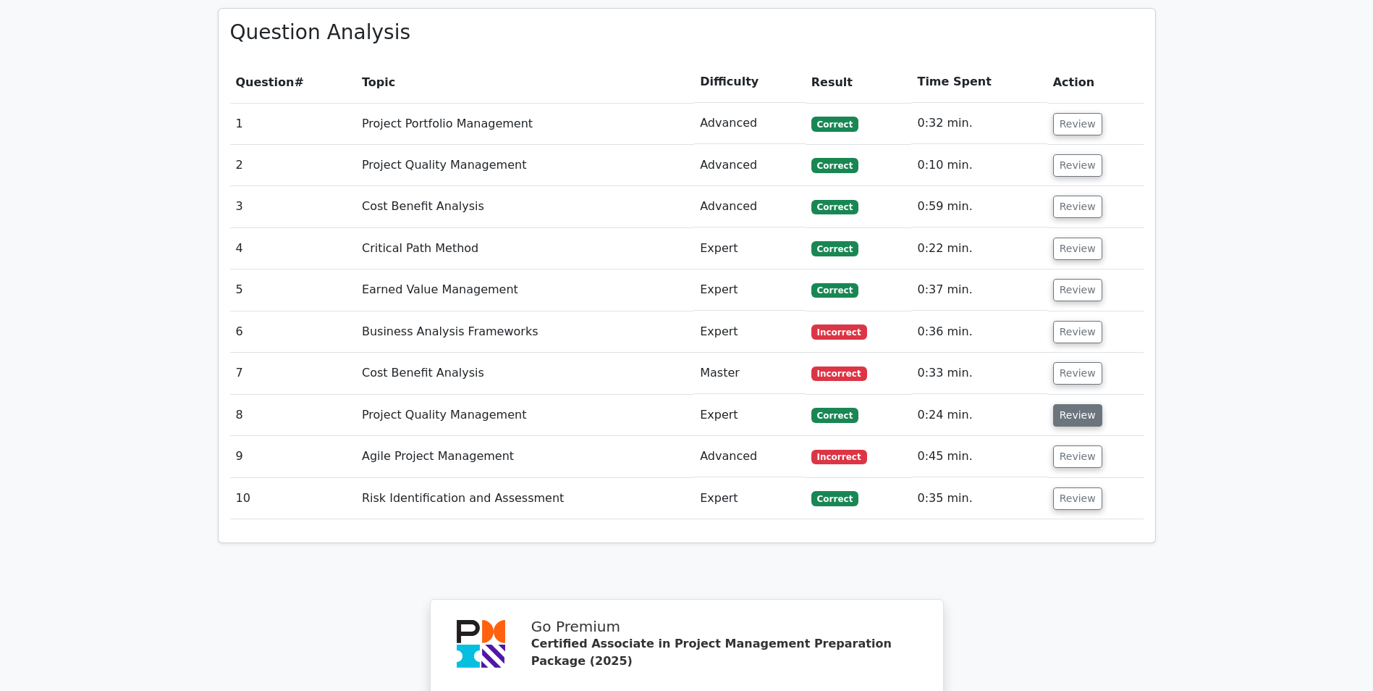
click at [1071, 404] on button "Review" at bounding box center [1077, 415] width 49 height 22
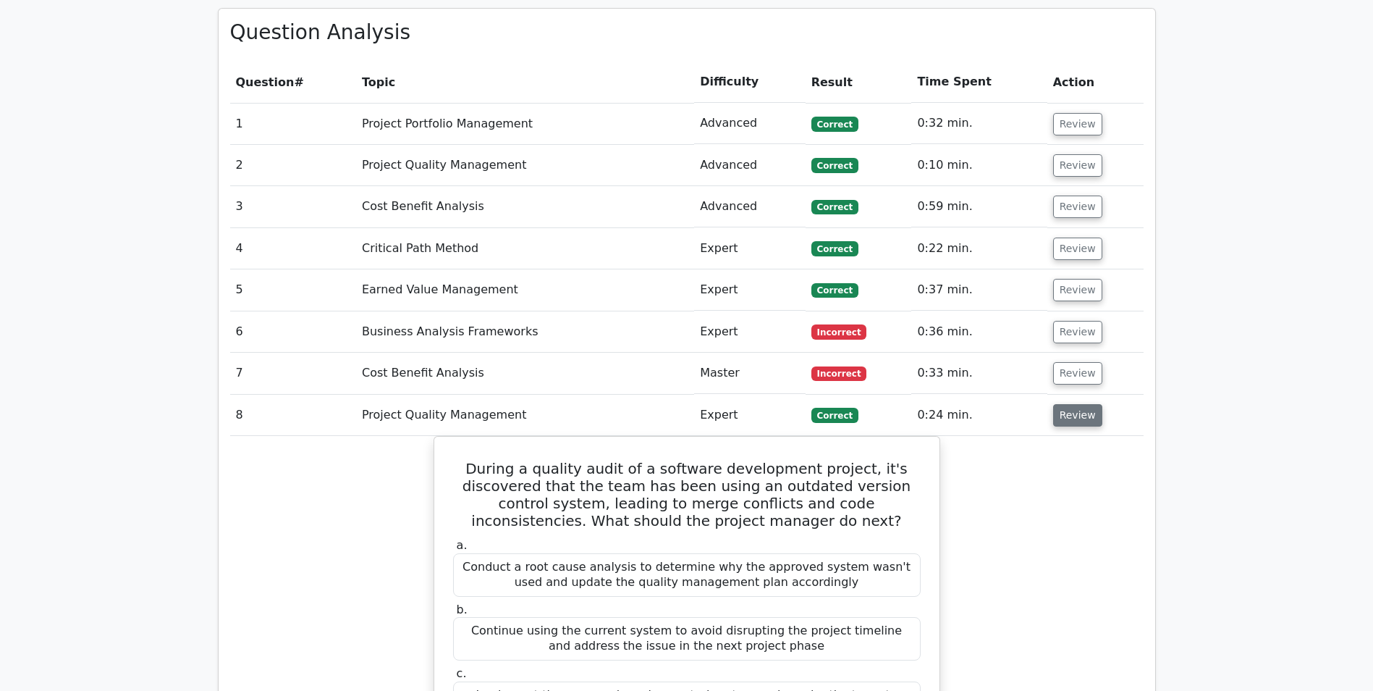
click at [1065, 404] on button "Review" at bounding box center [1077, 415] width 49 height 22
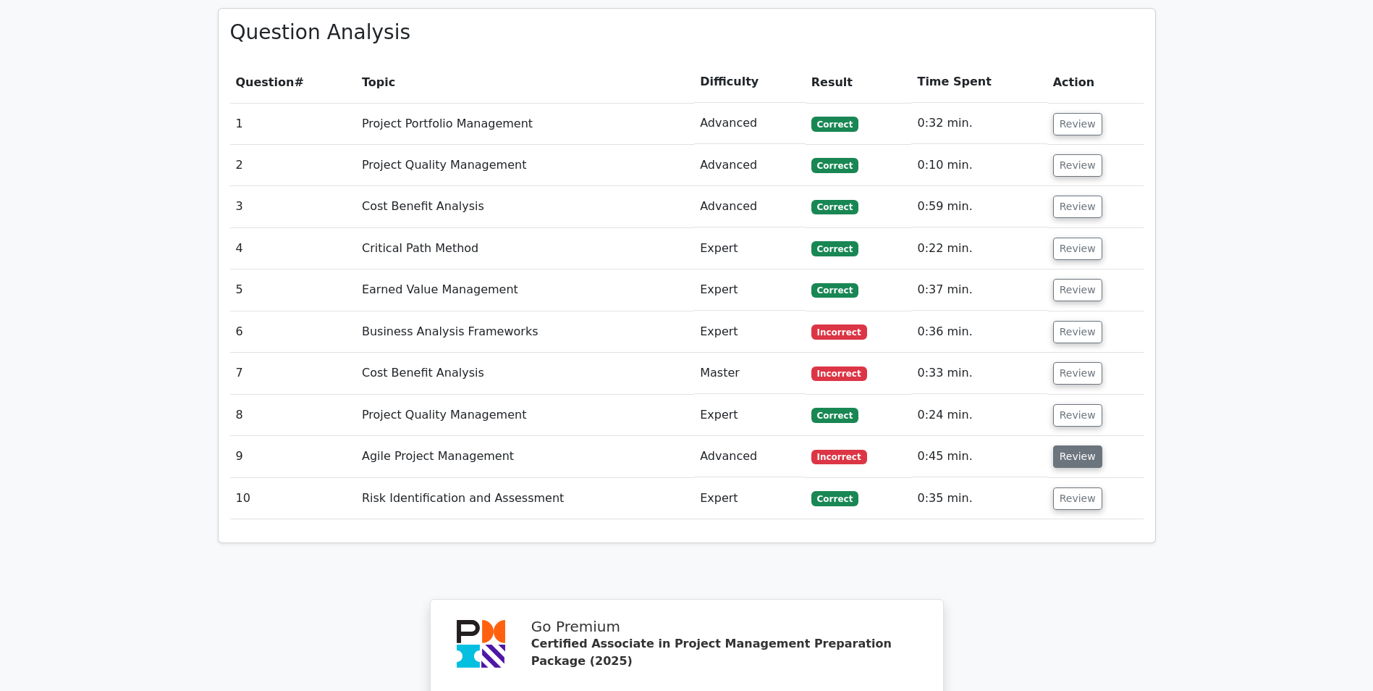
click at [1066, 445] on button "Review" at bounding box center [1077, 456] width 49 height 22
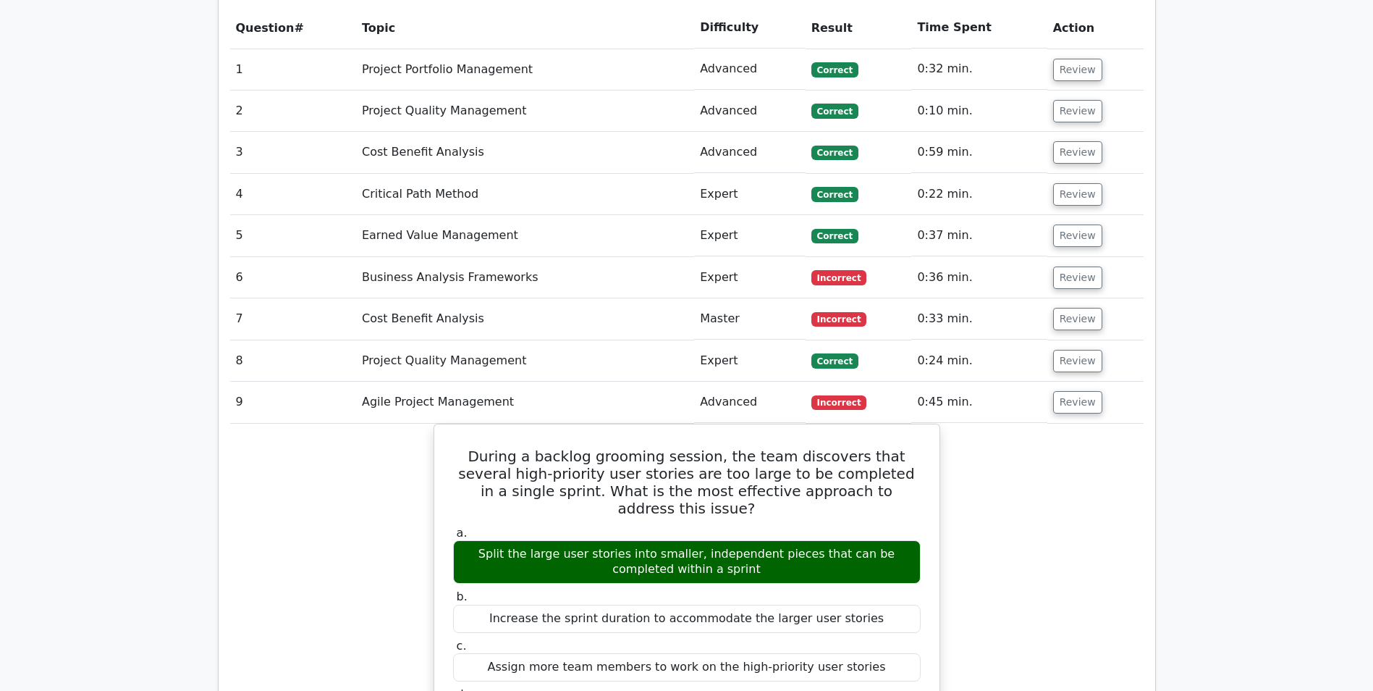
scroll to position [1303, 0]
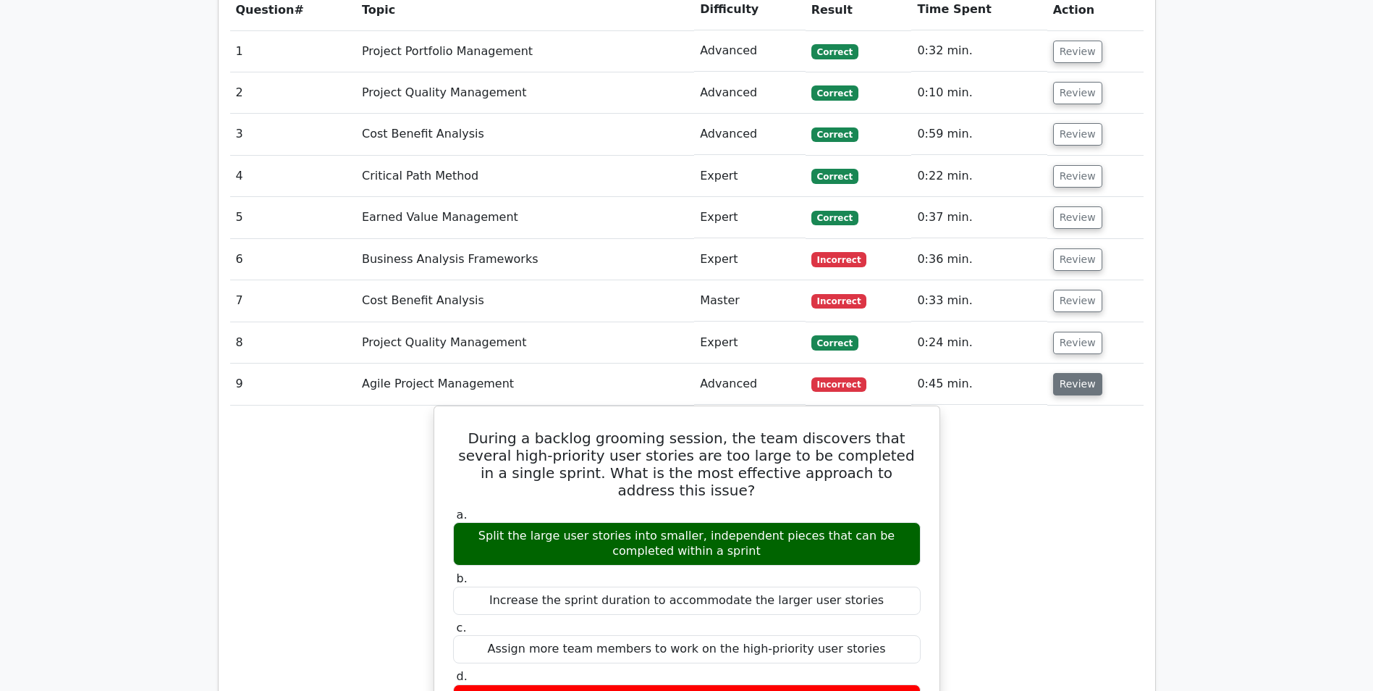
click at [1066, 373] on button "Review" at bounding box center [1077, 384] width 49 height 22
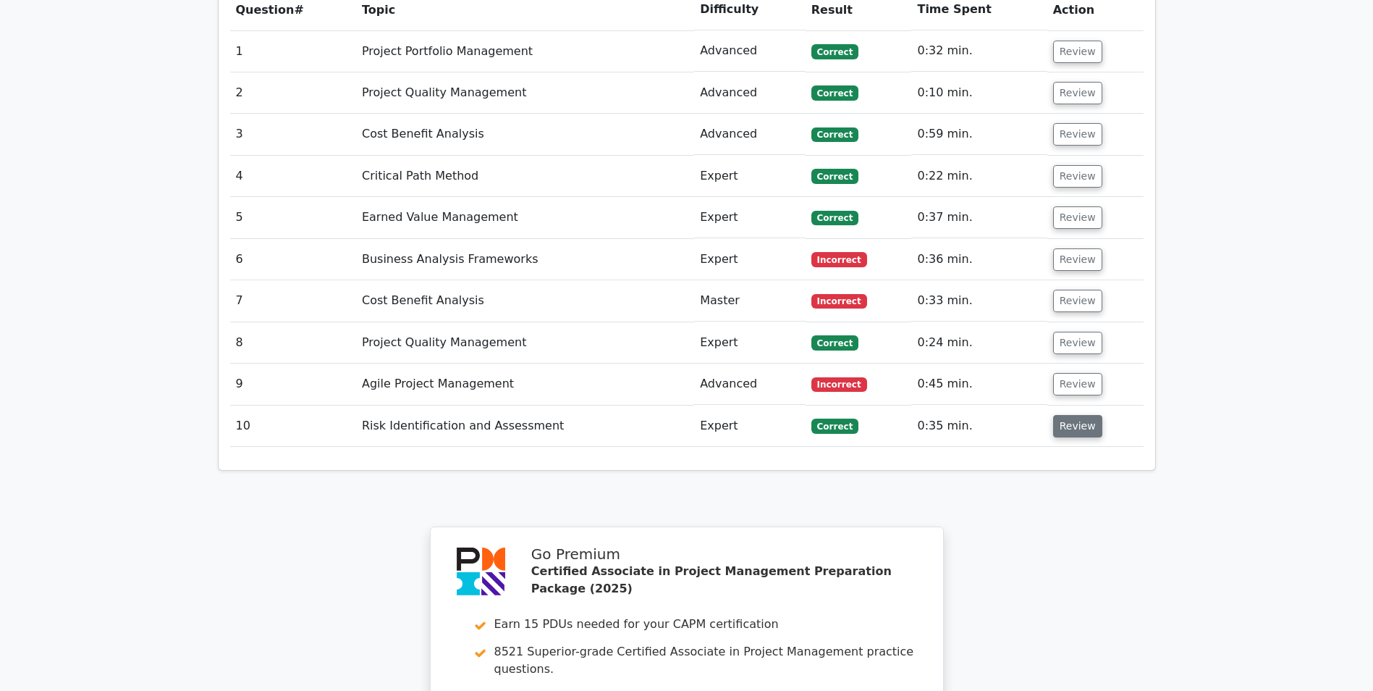
click at [1071, 415] on button "Review" at bounding box center [1077, 426] width 49 height 22
click at [1070, 415] on button "Review" at bounding box center [1077, 426] width 49 height 22
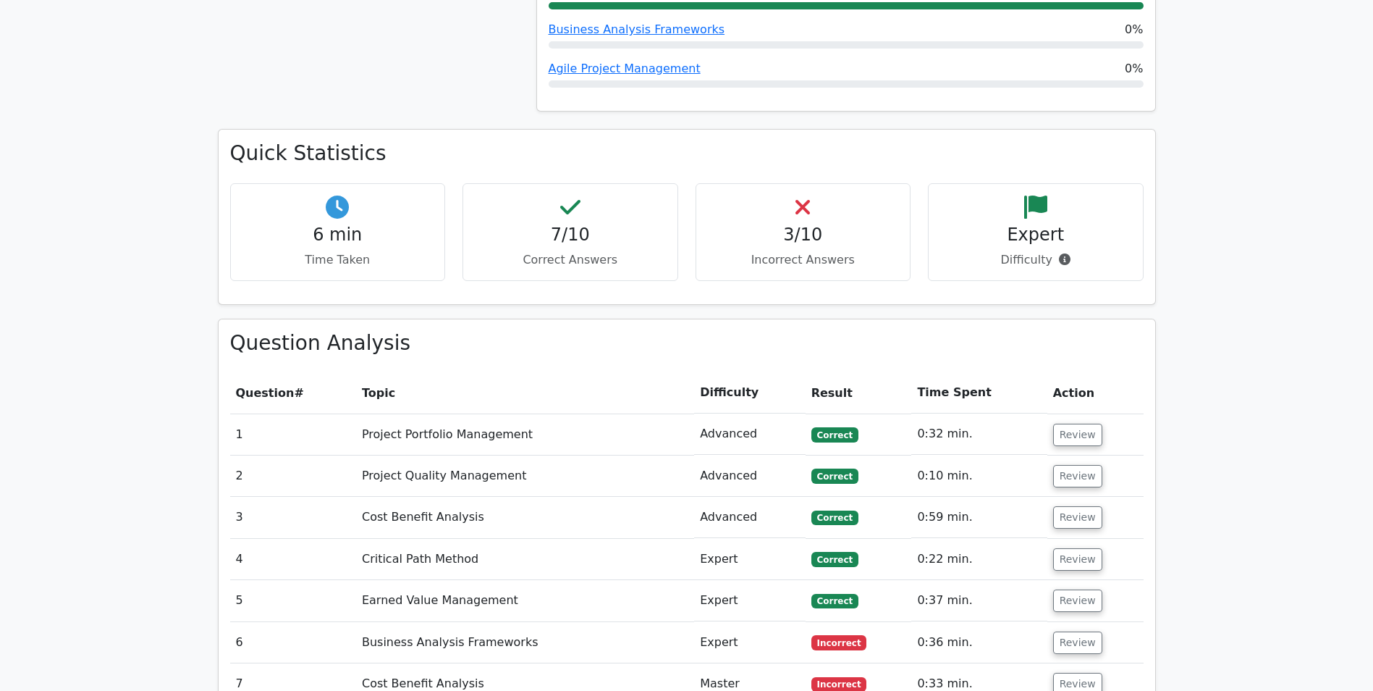
scroll to position [941, 0]
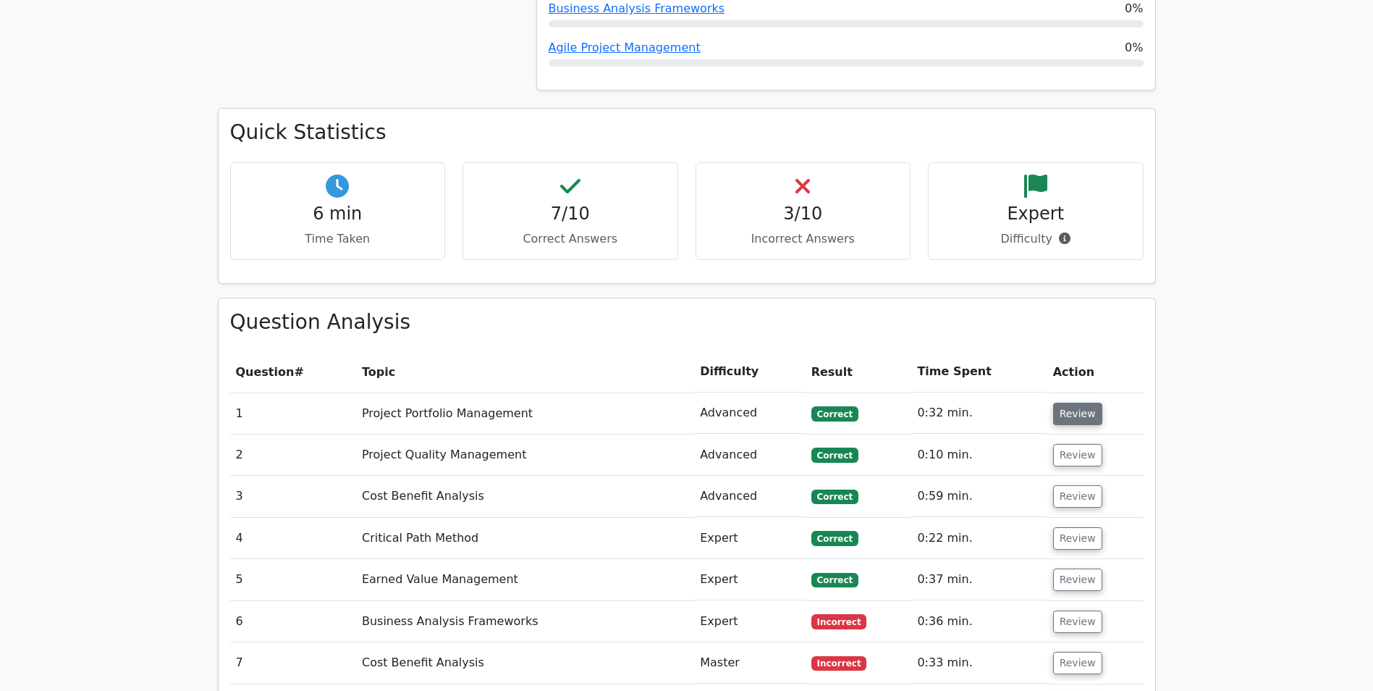
click at [1069, 403] on button "Review" at bounding box center [1077, 414] width 49 height 22
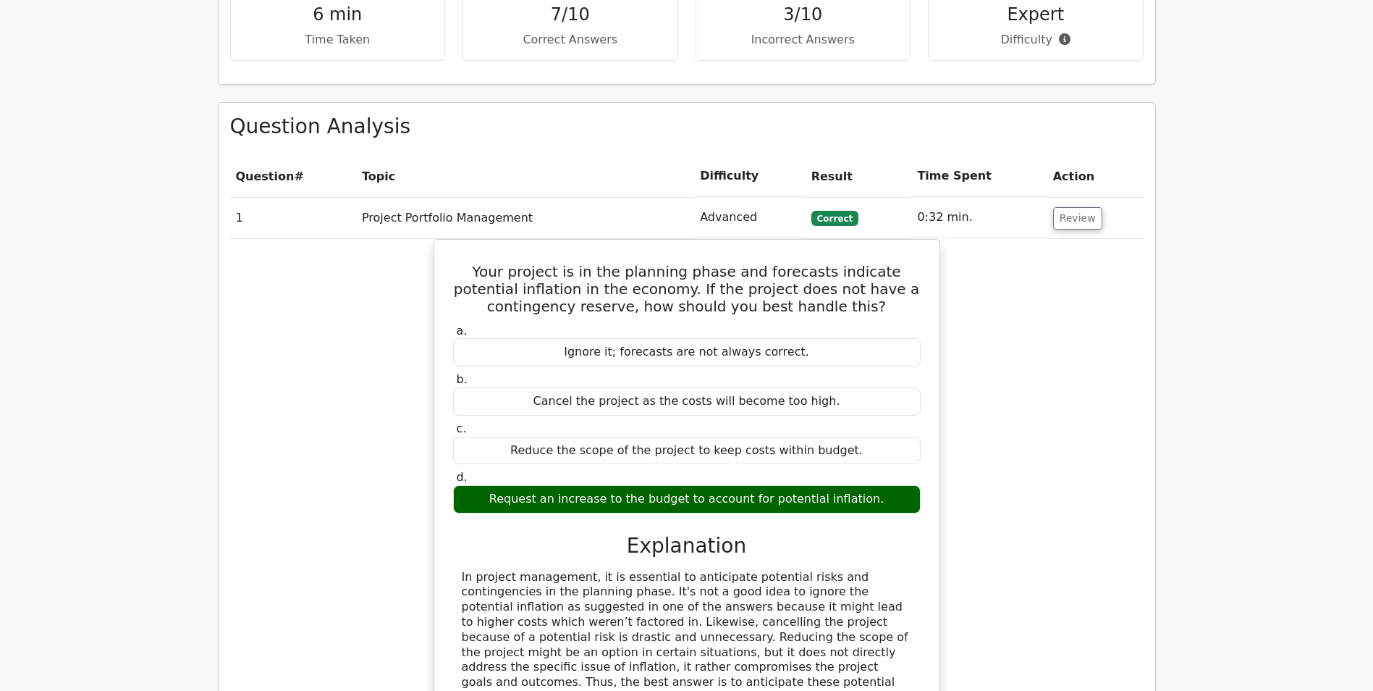
scroll to position [1158, 0]
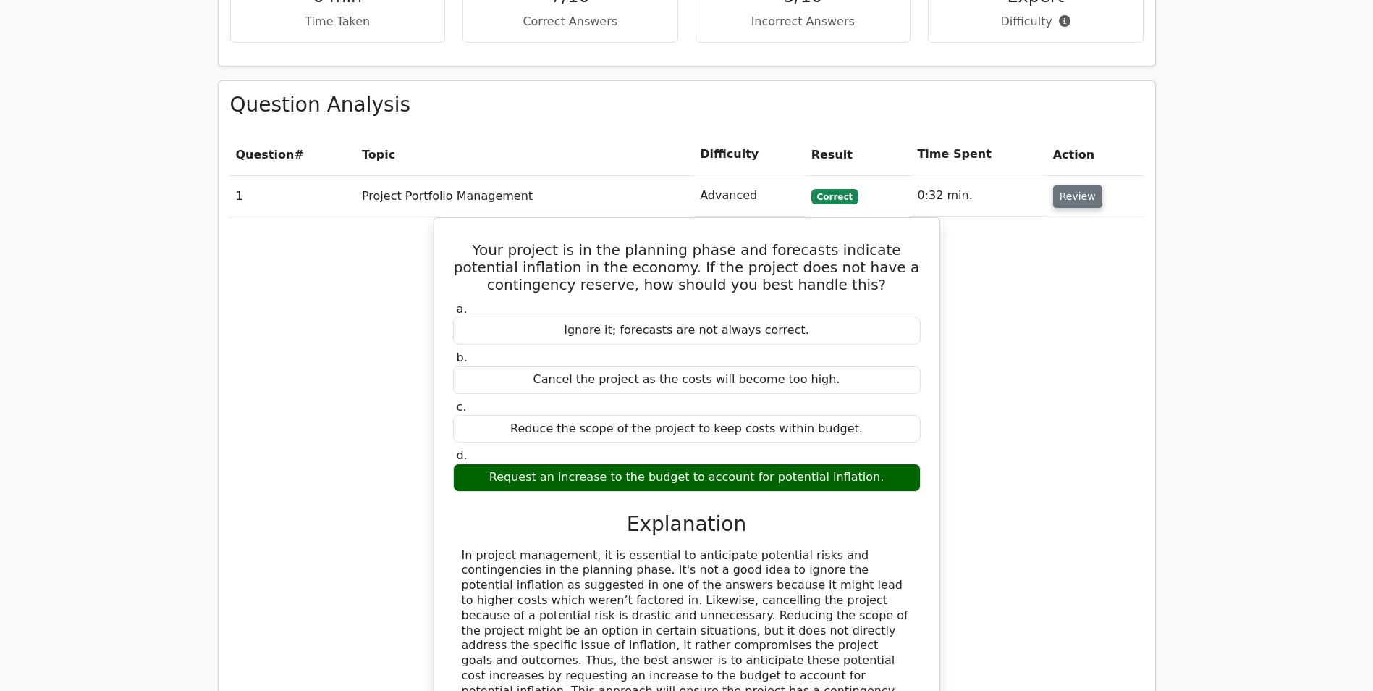
click at [1053, 185] on button "Review" at bounding box center [1077, 196] width 49 height 22
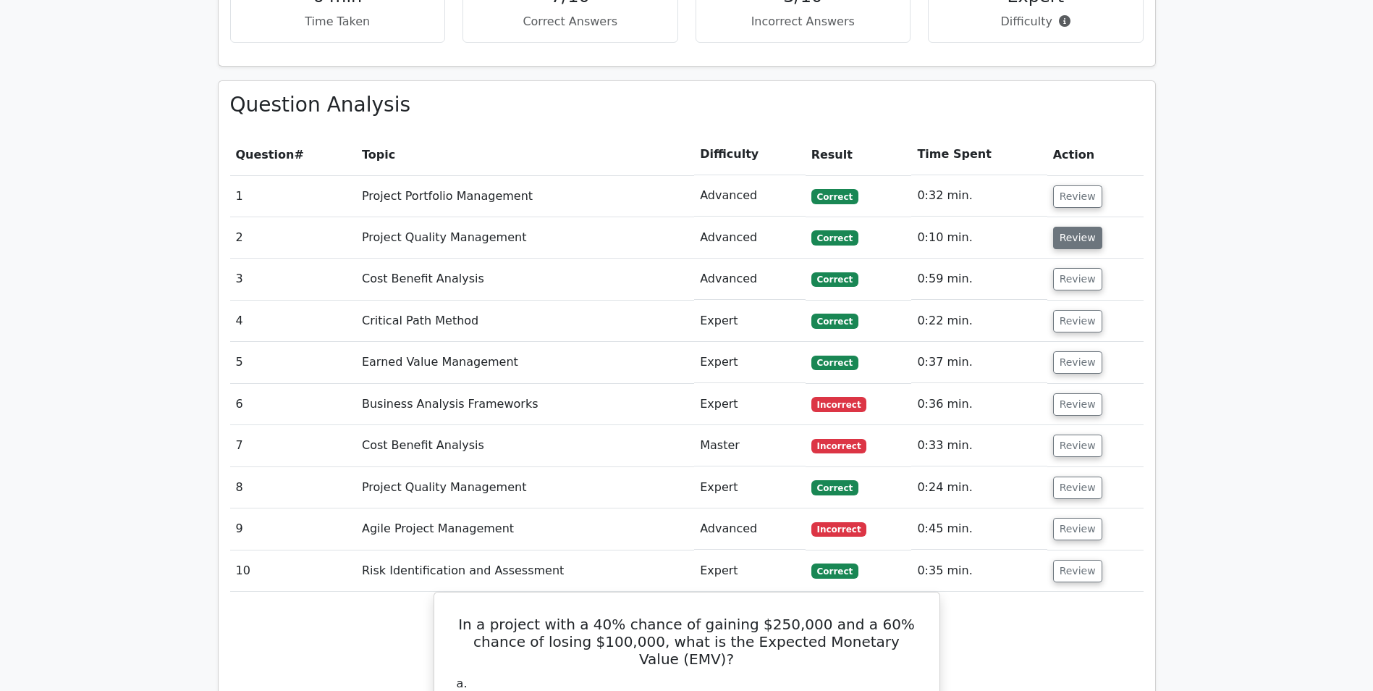
click at [1077, 227] on button "Review" at bounding box center [1077, 238] width 49 height 22
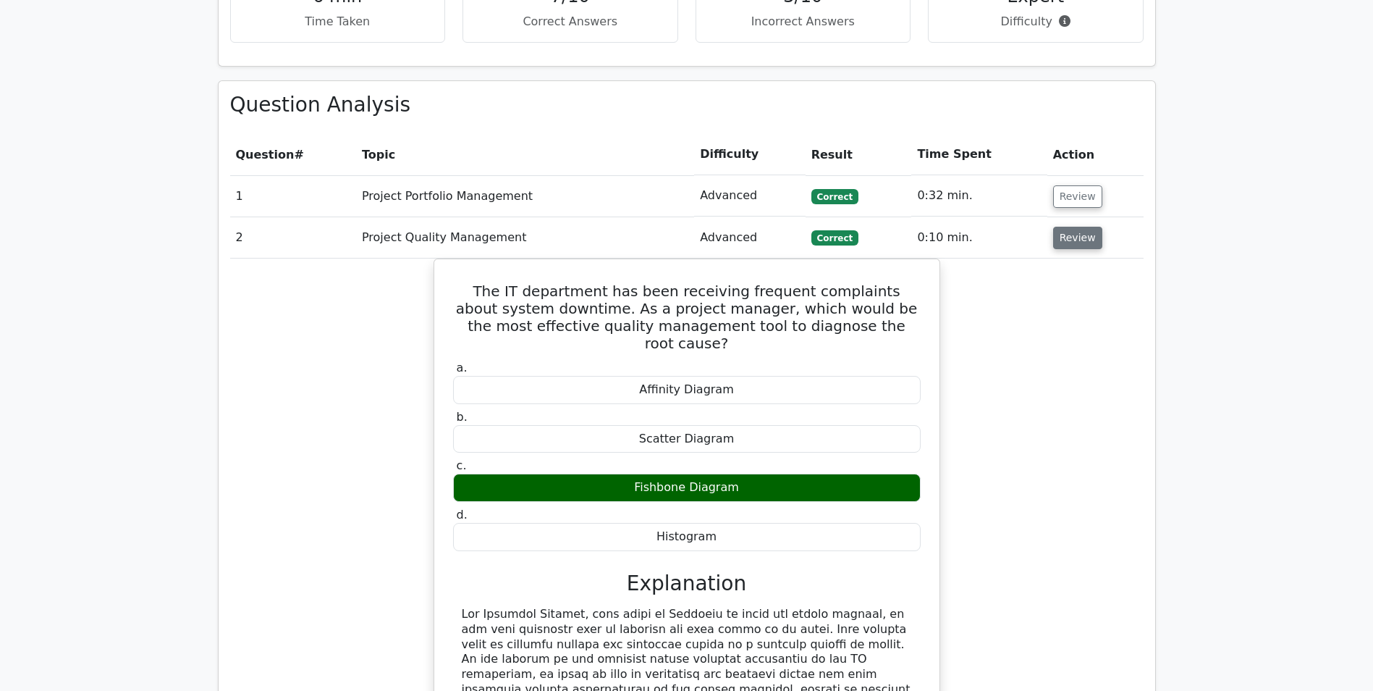
click at [1077, 227] on button "Review" at bounding box center [1077, 238] width 49 height 22
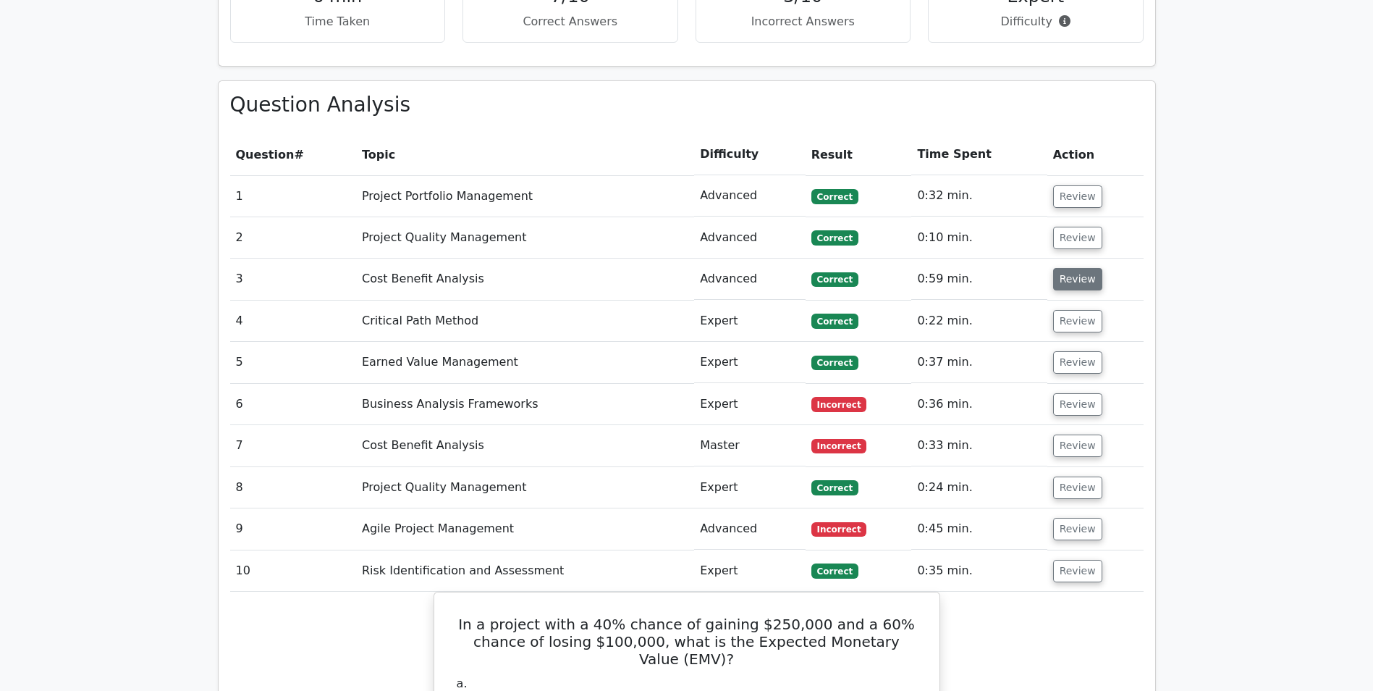
click at [1077, 268] on button "Review" at bounding box center [1077, 279] width 49 height 22
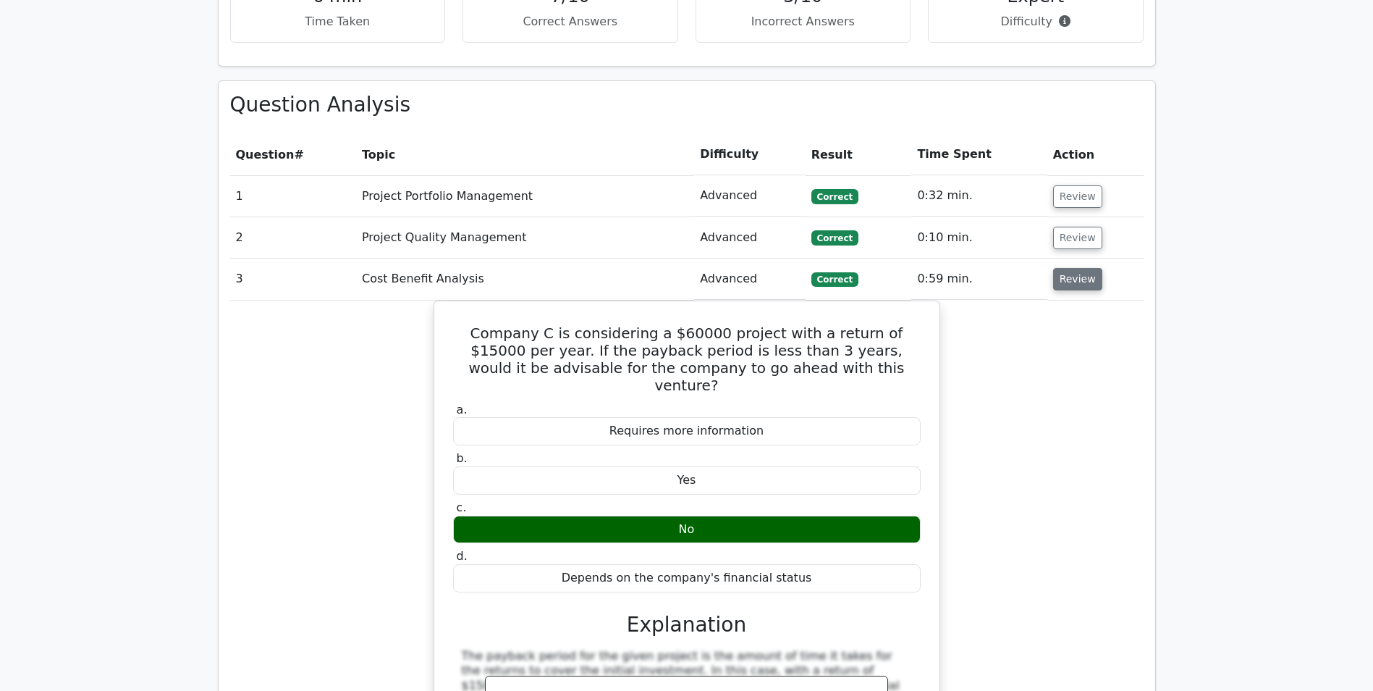
click at [1077, 268] on button "Review" at bounding box center [1077, 279] width 49 height 22
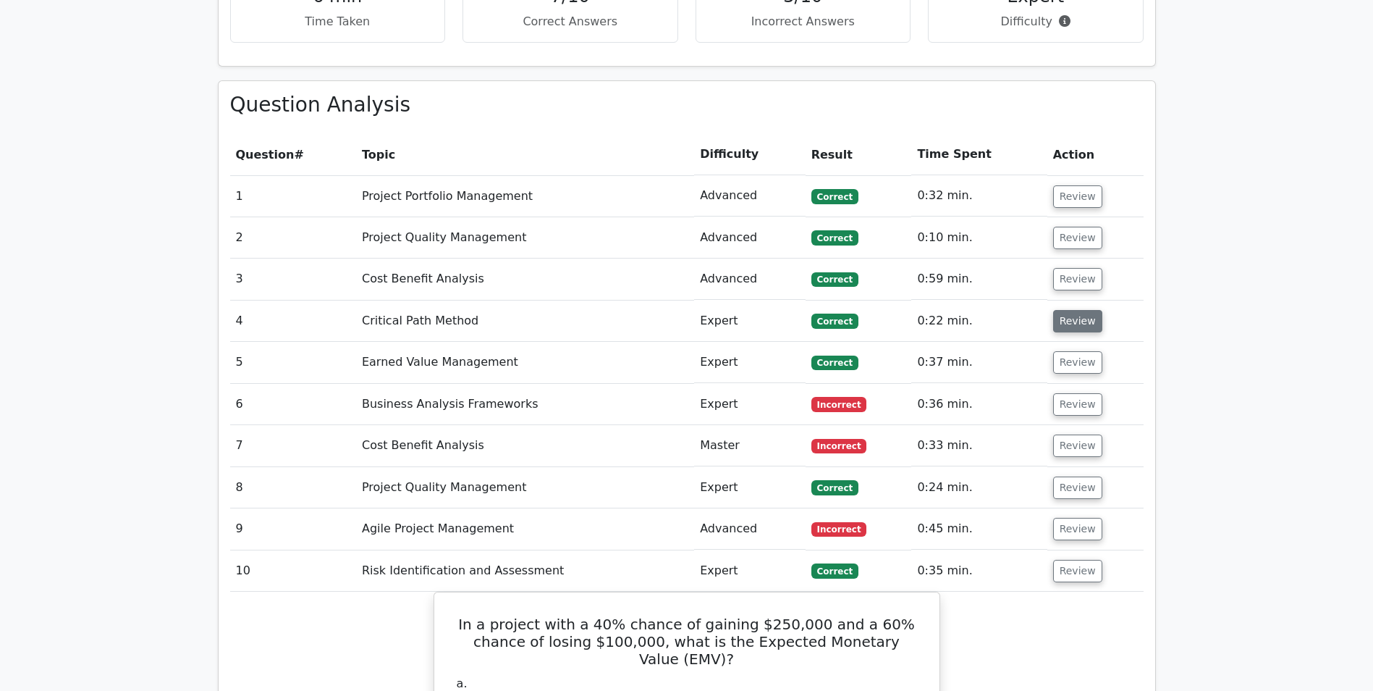
click at [1079, 310] on button "Review" at bounding box center [1077, 321] width 49 height 22
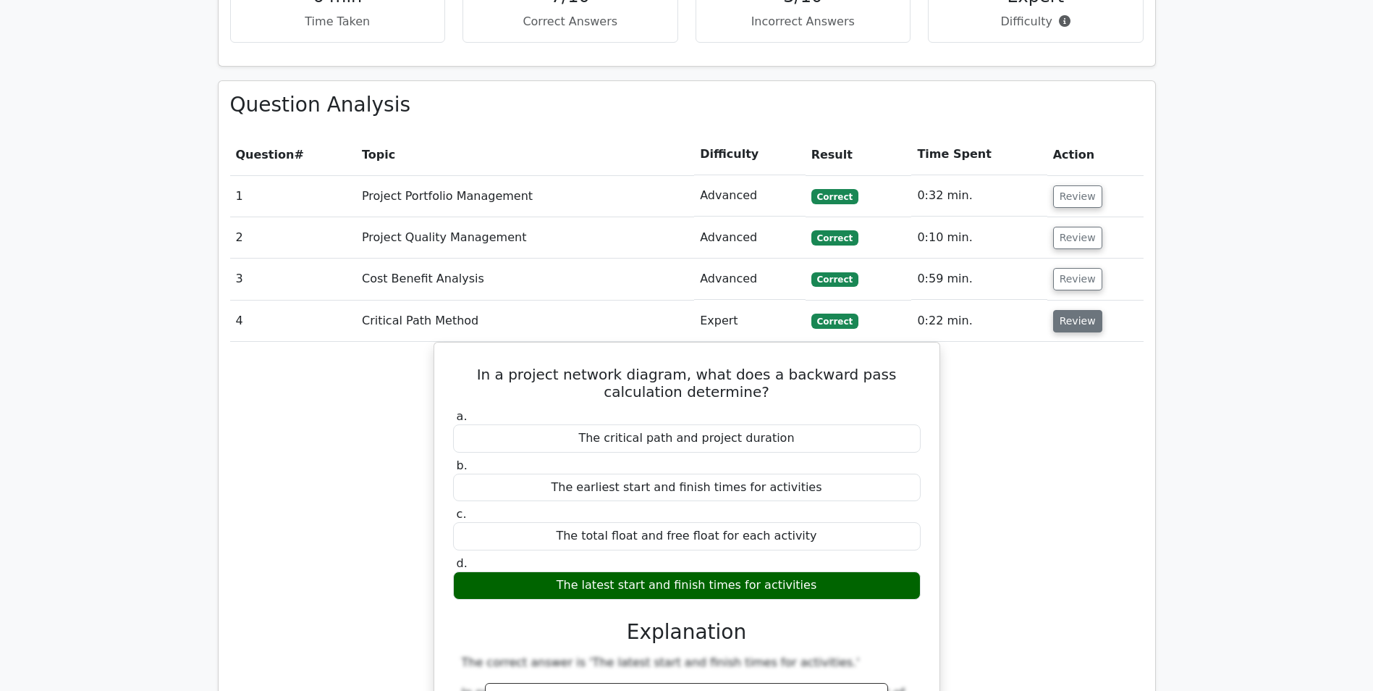
click at [1079, 310] on button "Review" at bounding box center [1077, 321] width 49 height 22
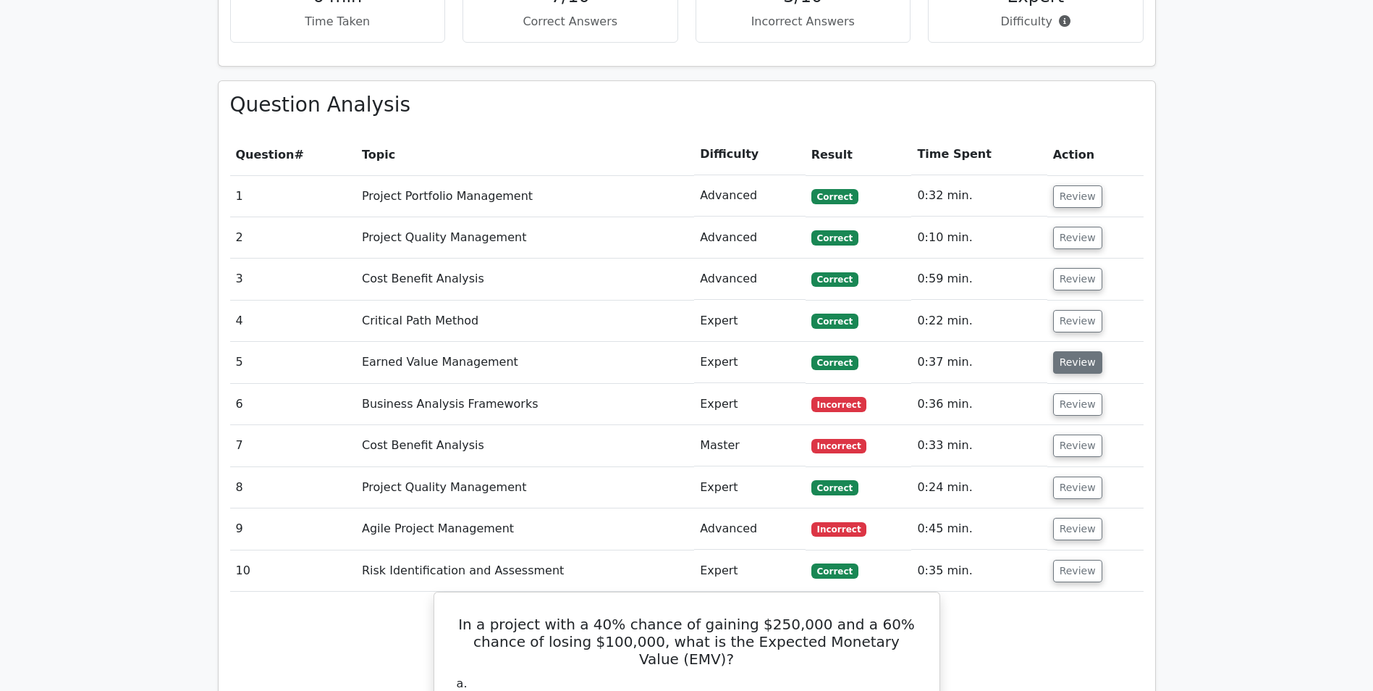
click at [1075, 351] on button "Review" at bounding box center [1077, 362] width 49 height 22
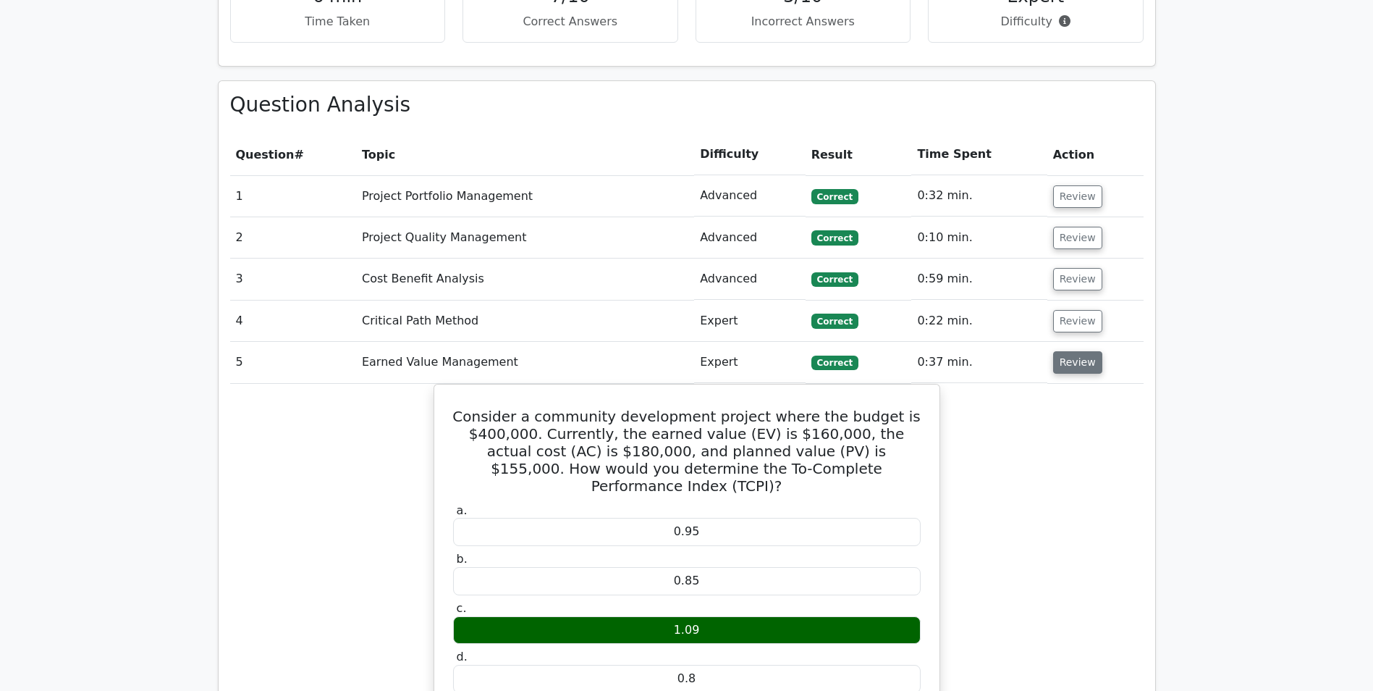
click at [1075, 351] on button "Review" at bounding box center [1077, 362] width 49 height 22
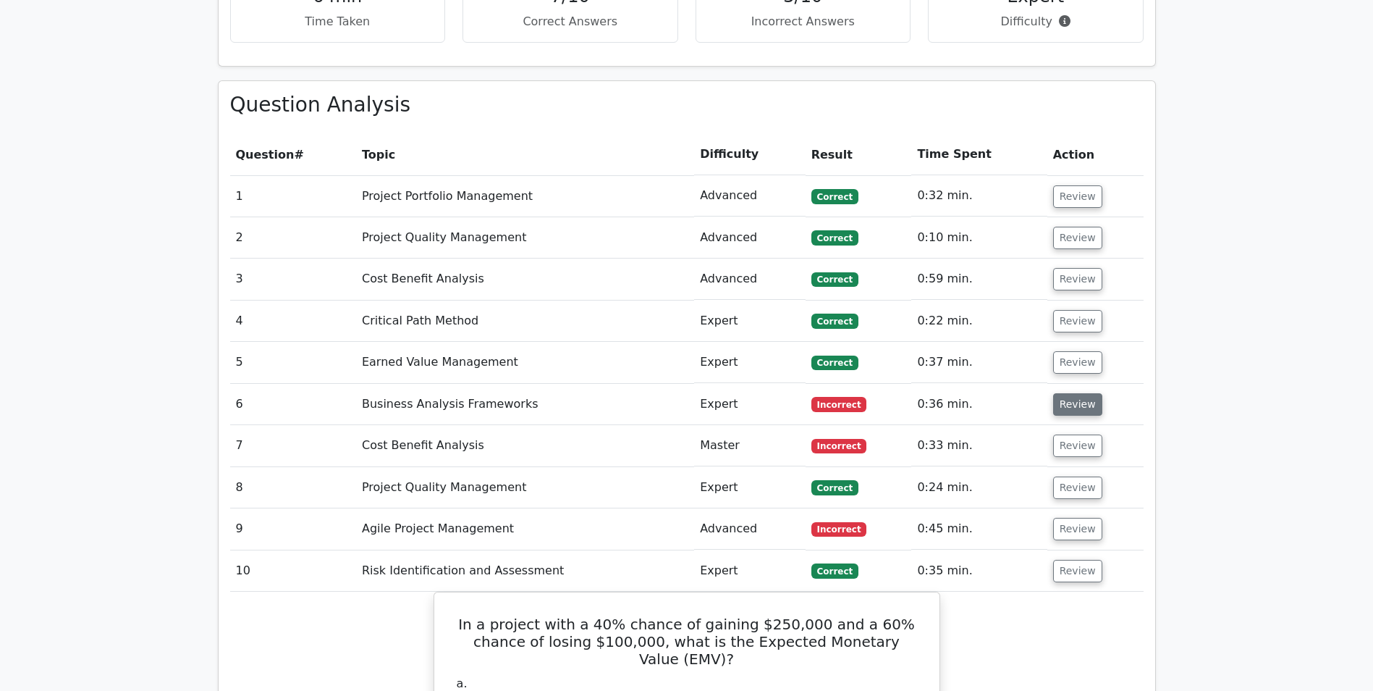
click at [1075, 393] on button "Review" at bounding box center [1077, 404] width 49 height 22
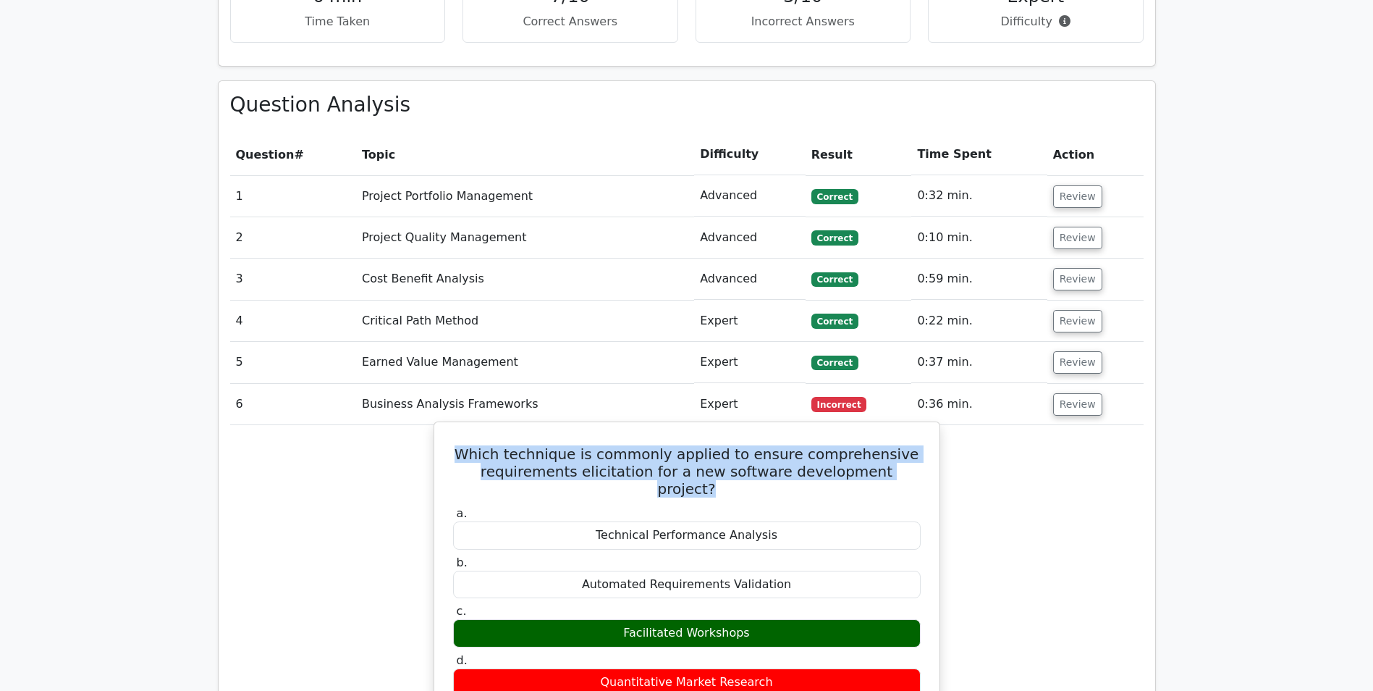
drag, startPoint x: 900, startPoint y: 400, endPoint x: 482, endPoint y: 374, distance: 418.6
drag, startPoint x: 482, startPoint y: 374, endPoint x: 542, endPoint y: 392, distance: 63.0
copy h5 "Which technique is commonly applied to ensure comprehensive requirements elicit…"
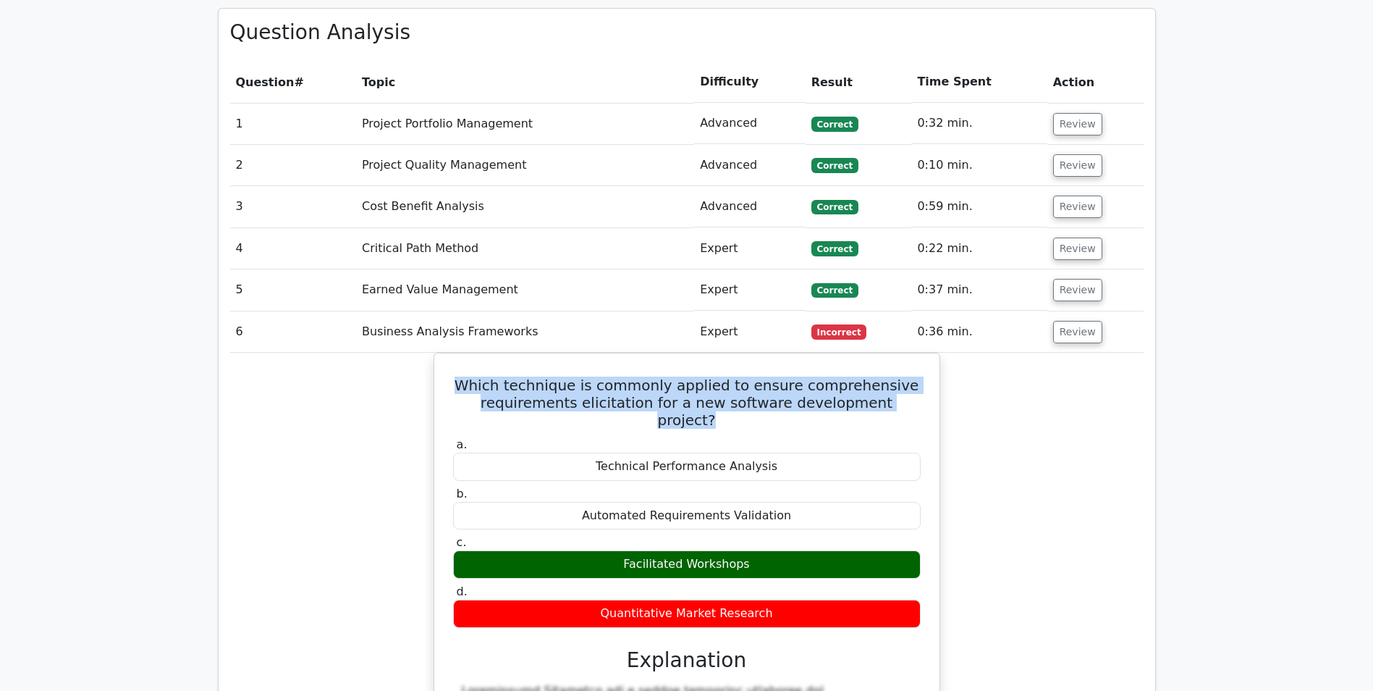
scroll to position [1303, 0]
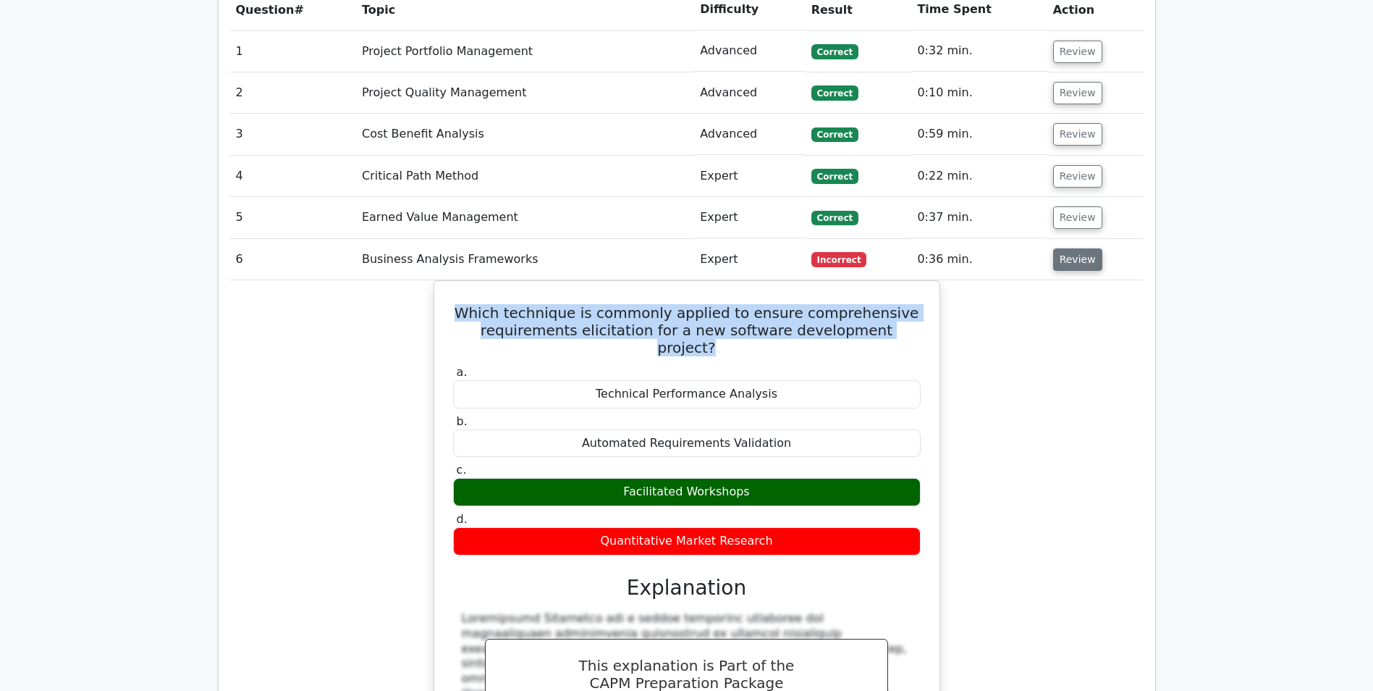
click at [1076, 248] on button "Review" at bounding box center [1077, 259] width 49 height 22
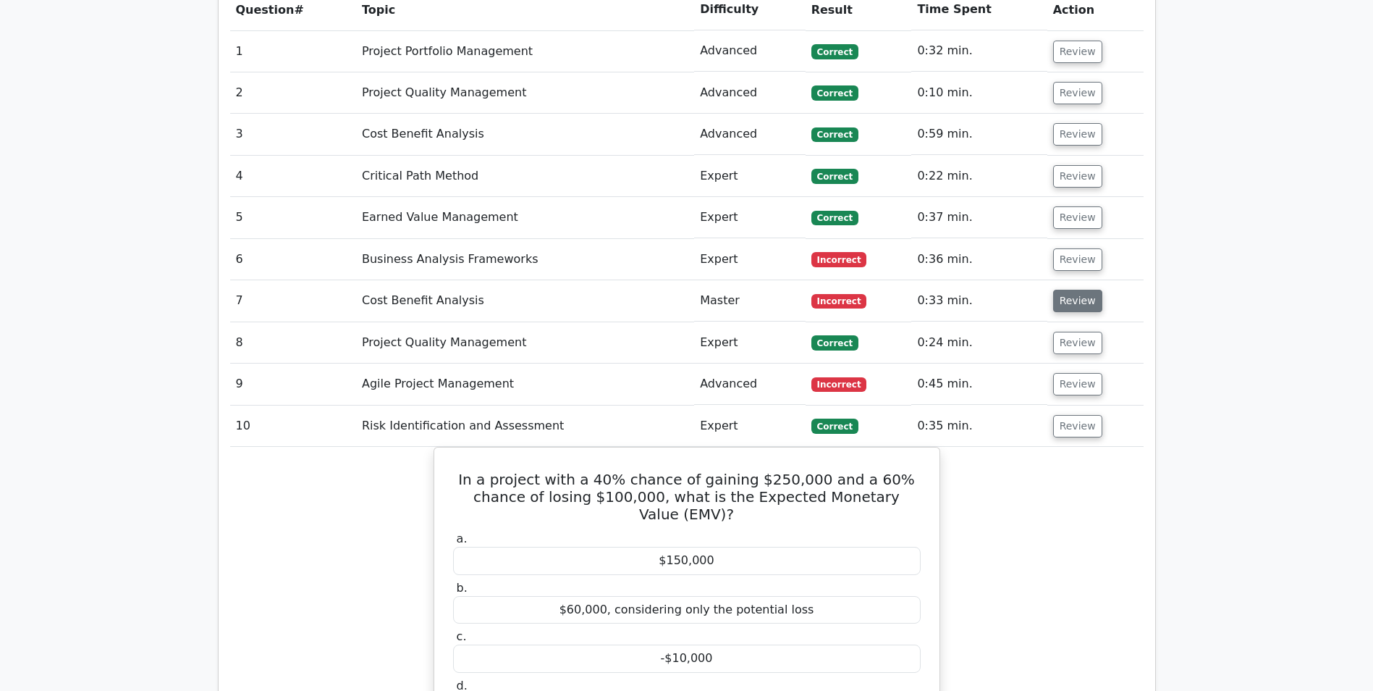
click at [1076, 290] on button "Review" at bounding box center [1077, 301] width 49 height 22
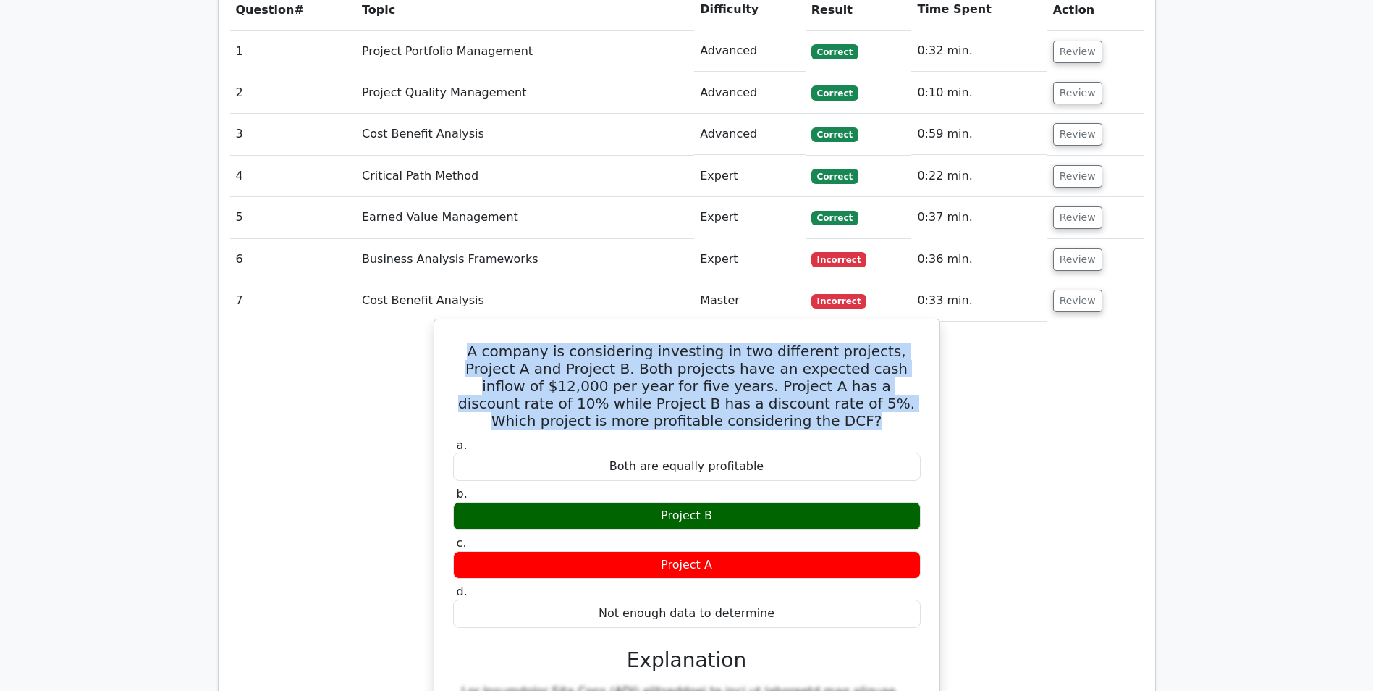
drag, startPoint x: 771, startPoint y: 354, endPoint x: 456, endPoint y: 280, distance: 323.5
click at [456, 342] on h5 "A company is considering investing in two different projects, Project A and Pro…" at bounding box center [687, 385] width 471 height 87
drag, startPoint x: 456, startPoint y: 280, endPoint x: 522, endPoint y: 300, distance: 68.9
copy h5 "A company is considering investing in two different projects, Project A and Pro…"
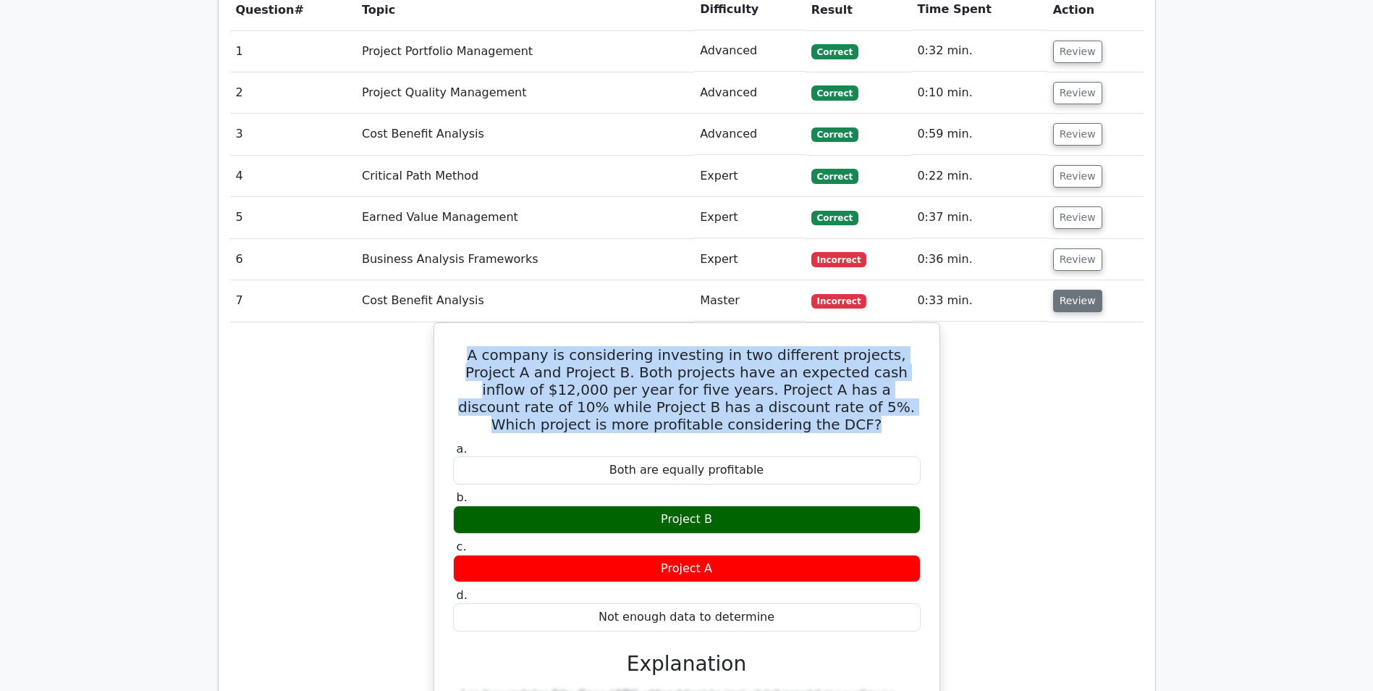
click at [1078, 290] on button "Review" at bounding box center [1077, 301] width 49 height 22
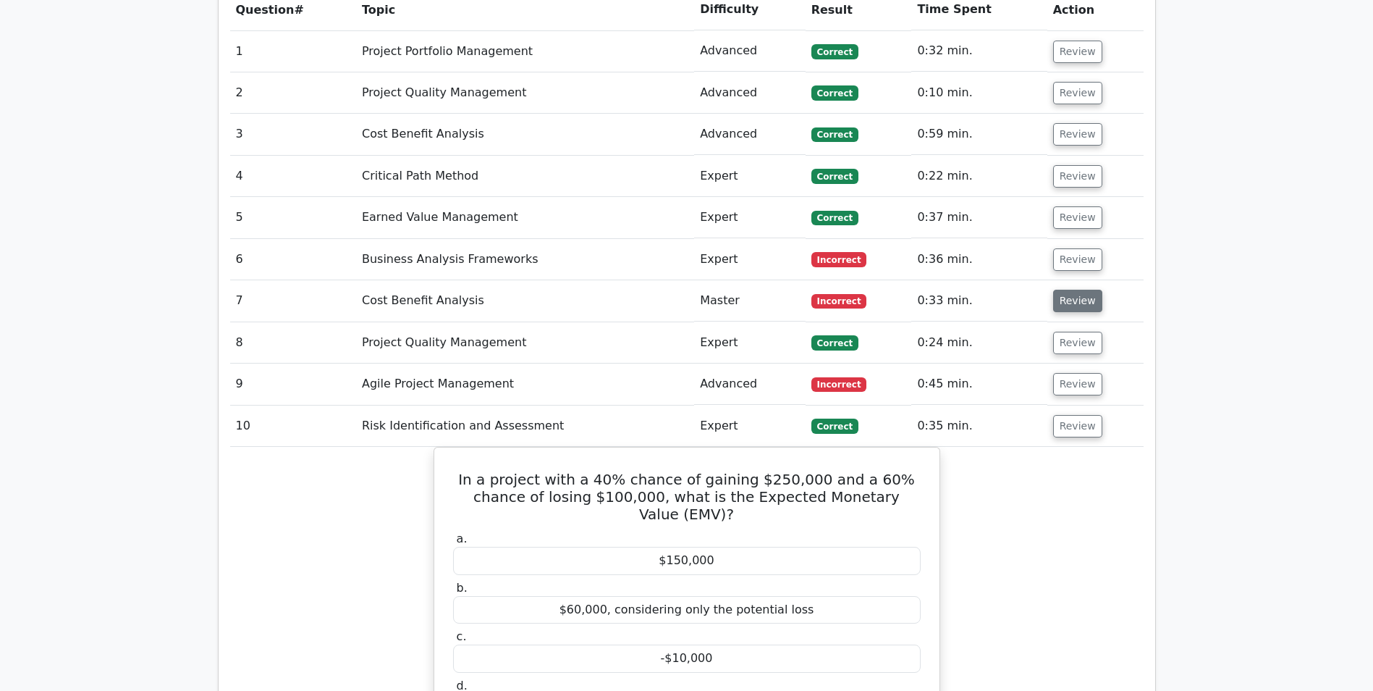
click at [1078, 290] on button "Review" at bounding box center [1077, 301] width 49 height 22
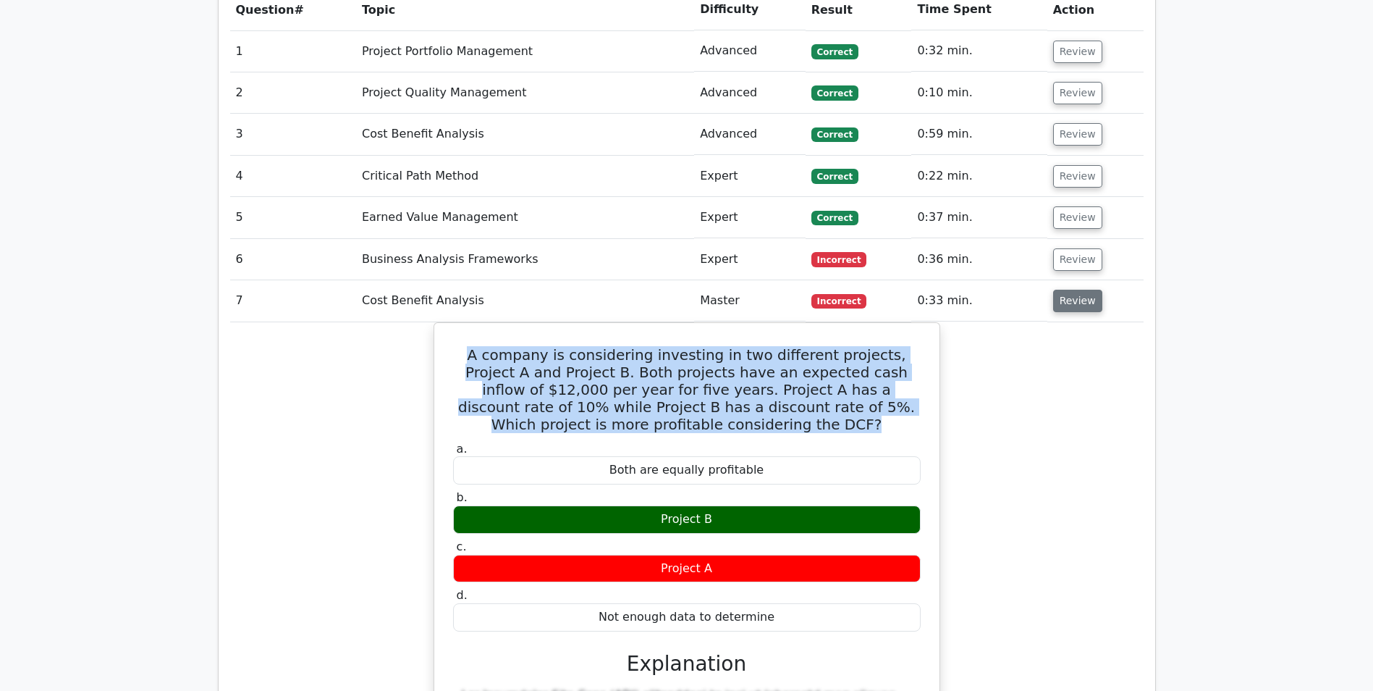
click at [1079, 290] on button "Review" at bounding box center [1077, 301] width 49 height 22
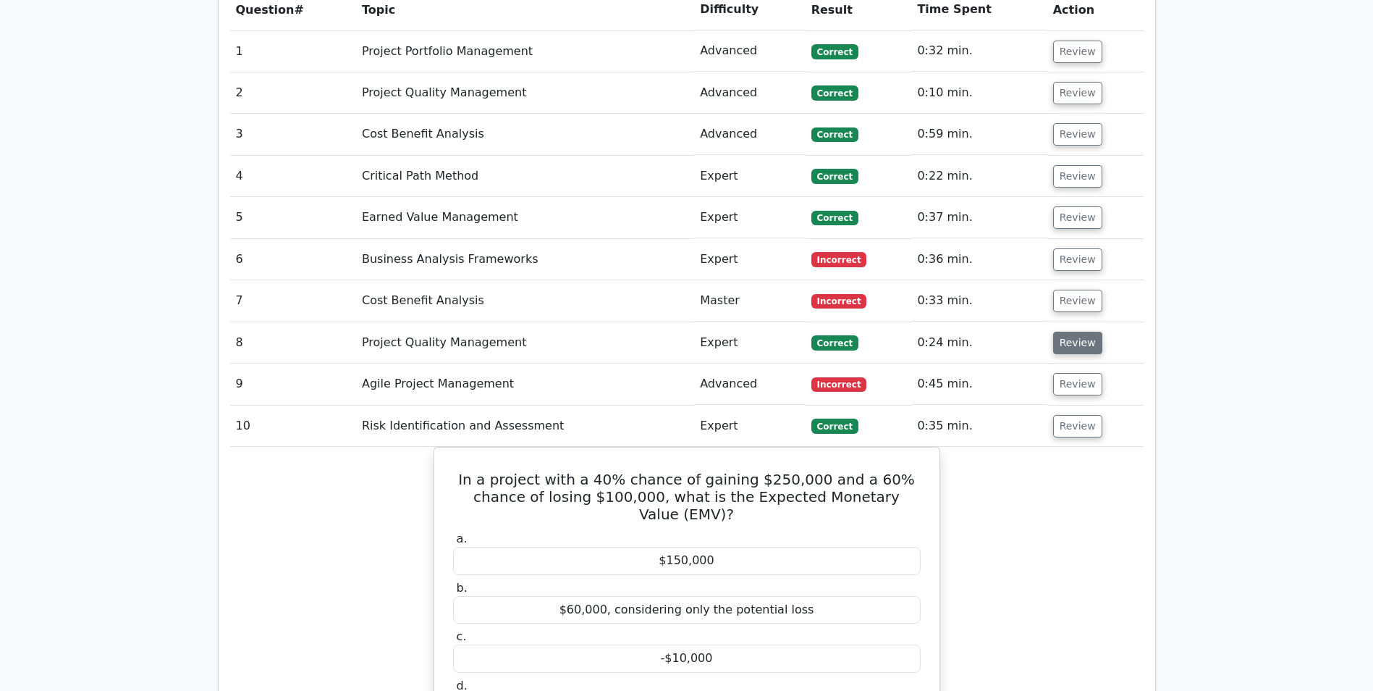
click at [1076, 332] on button "Review" at bounding box center [1077, 343] width 49 height 22
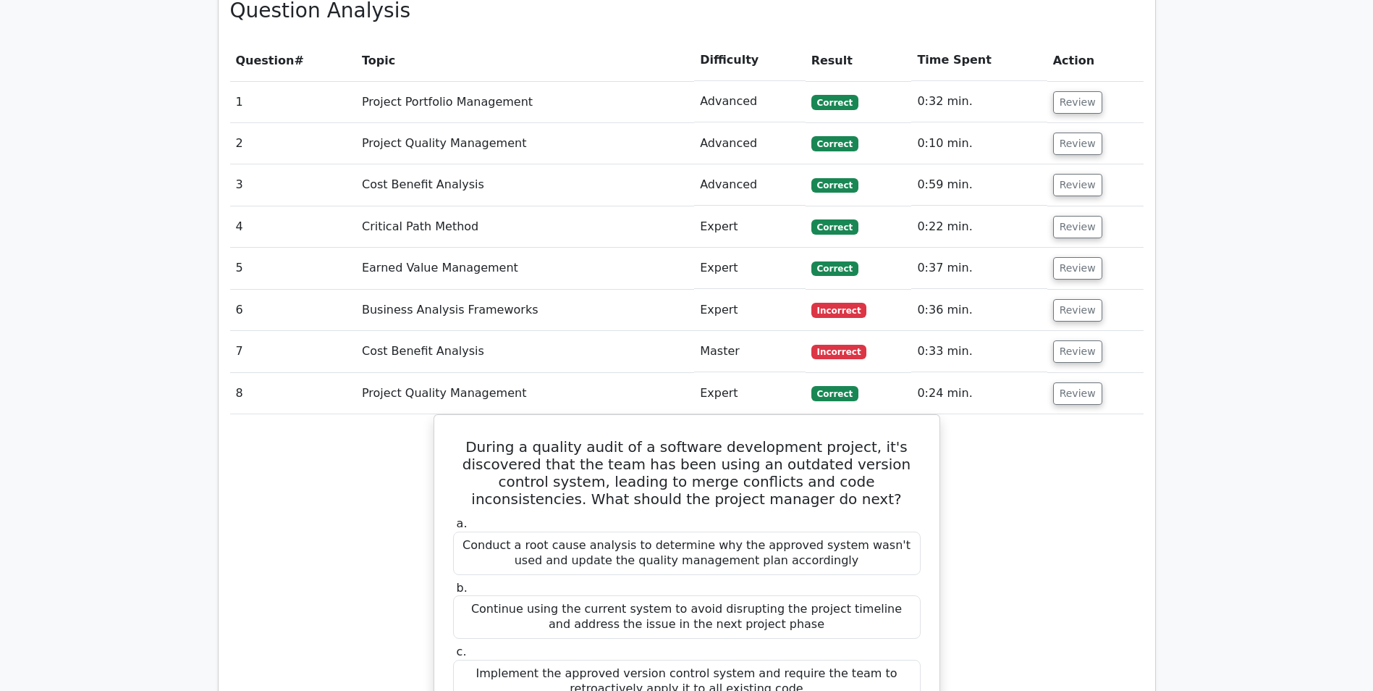
scroll to position [1231, 0]
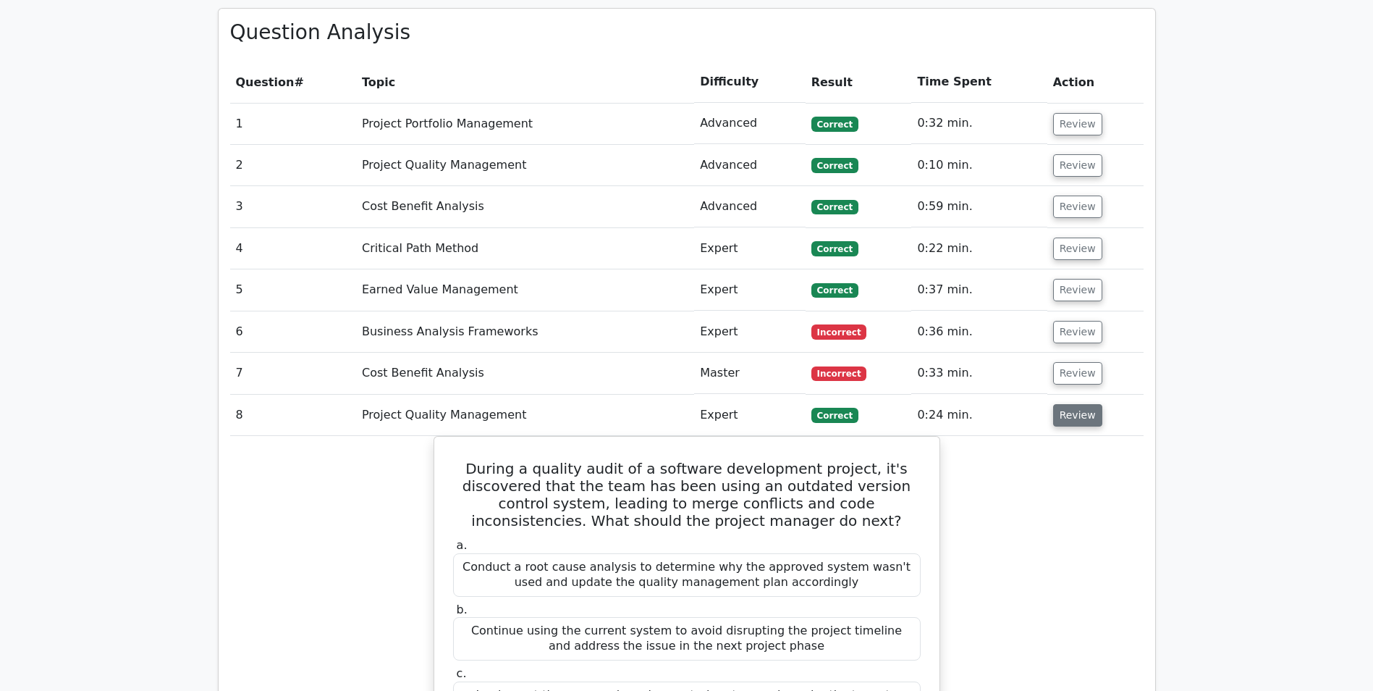
click at [1063, 404] on button "Review" at bounding box center [1077, 415] width 49 height 22
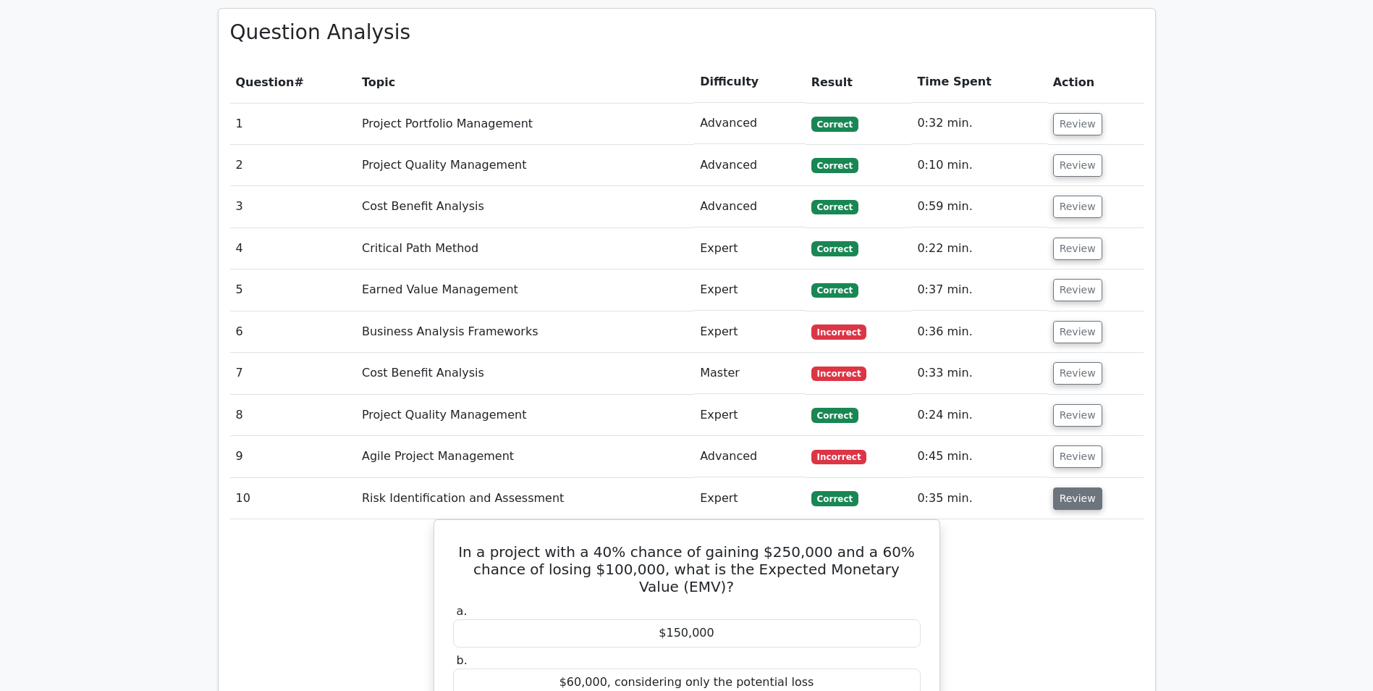
click at [1077, 487] on button "Review" at bounding box center [1077, 498] width 49 height 22
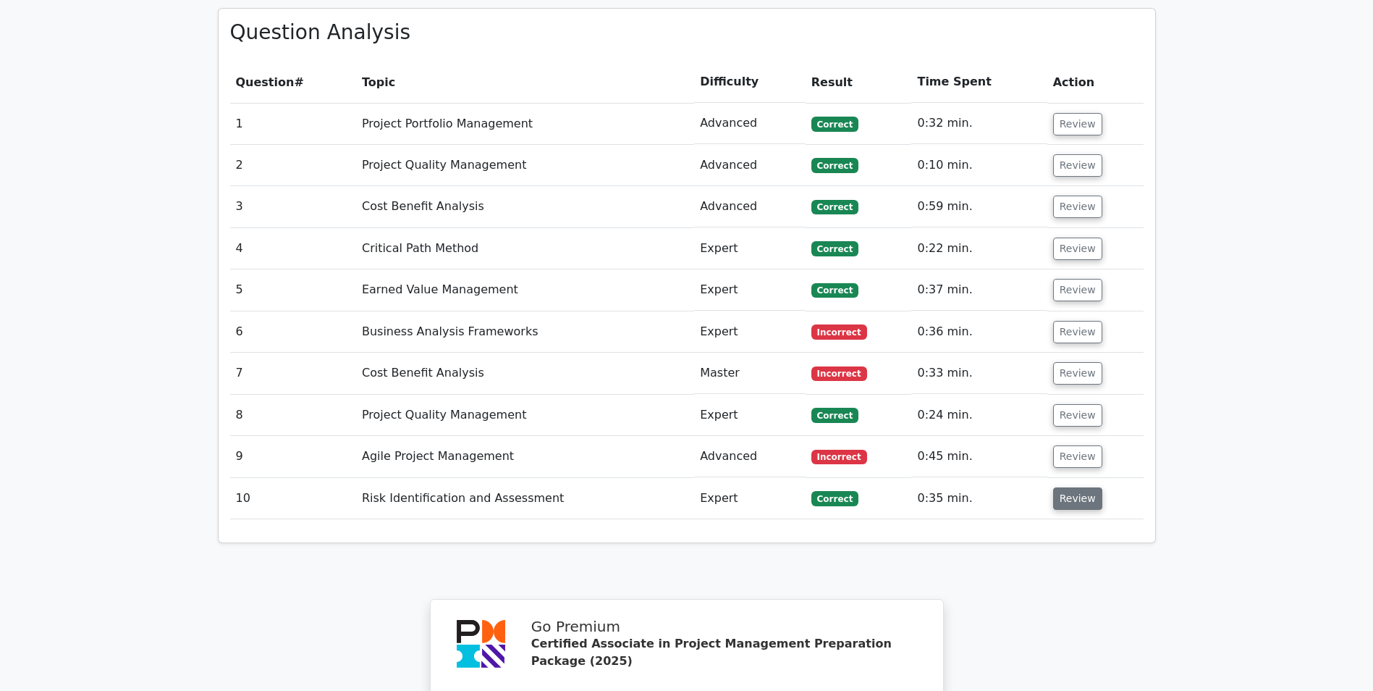
click at [1077, 487] on button "Review" at bounding box center [1077, 498] width 49 height 22
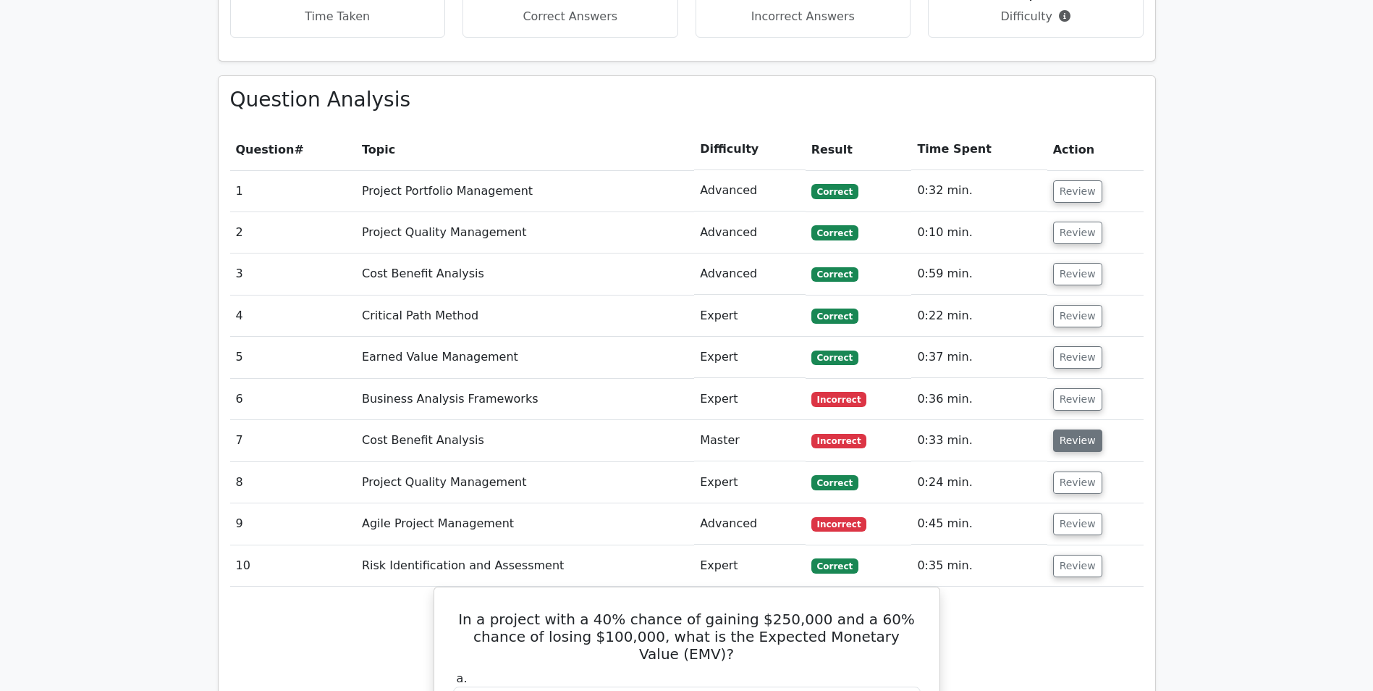
scroll to position [1158, 0]
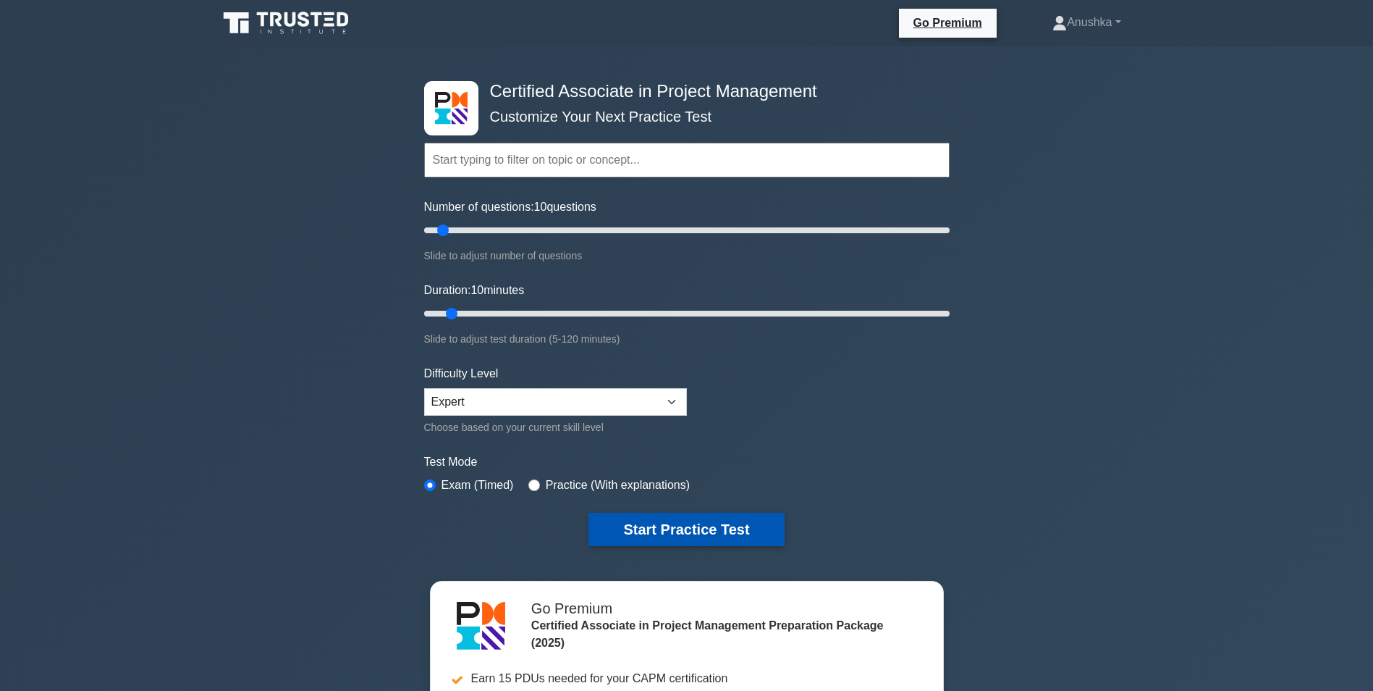
click at [686, 521] on button "Start Practice Test" at bounding box center [686, 529] width 195 height 33
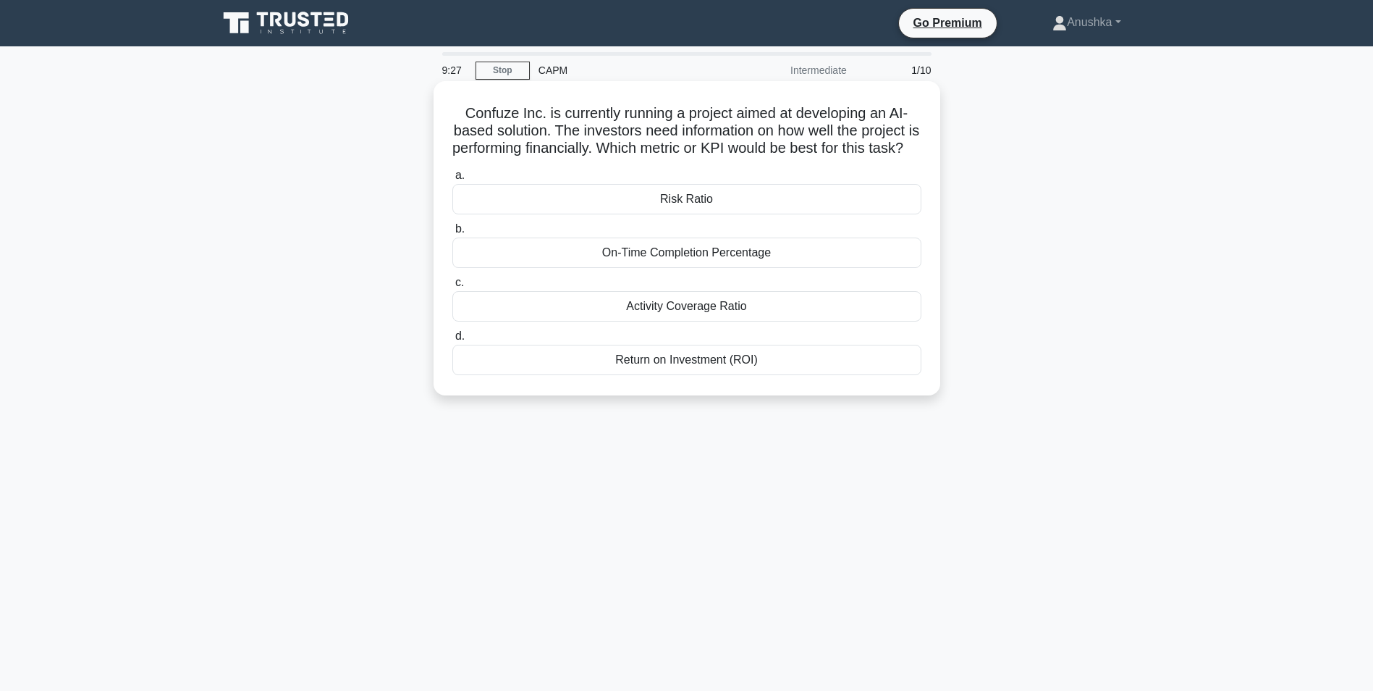
click at [744, 375] on div "Return on Investment (ROI)" at bounding box center [686, 360] width 469 height 30
click at [452, 341] on input "d. Return on Investment (ROI)" at bounding box center [452, 336] width 0 height 9
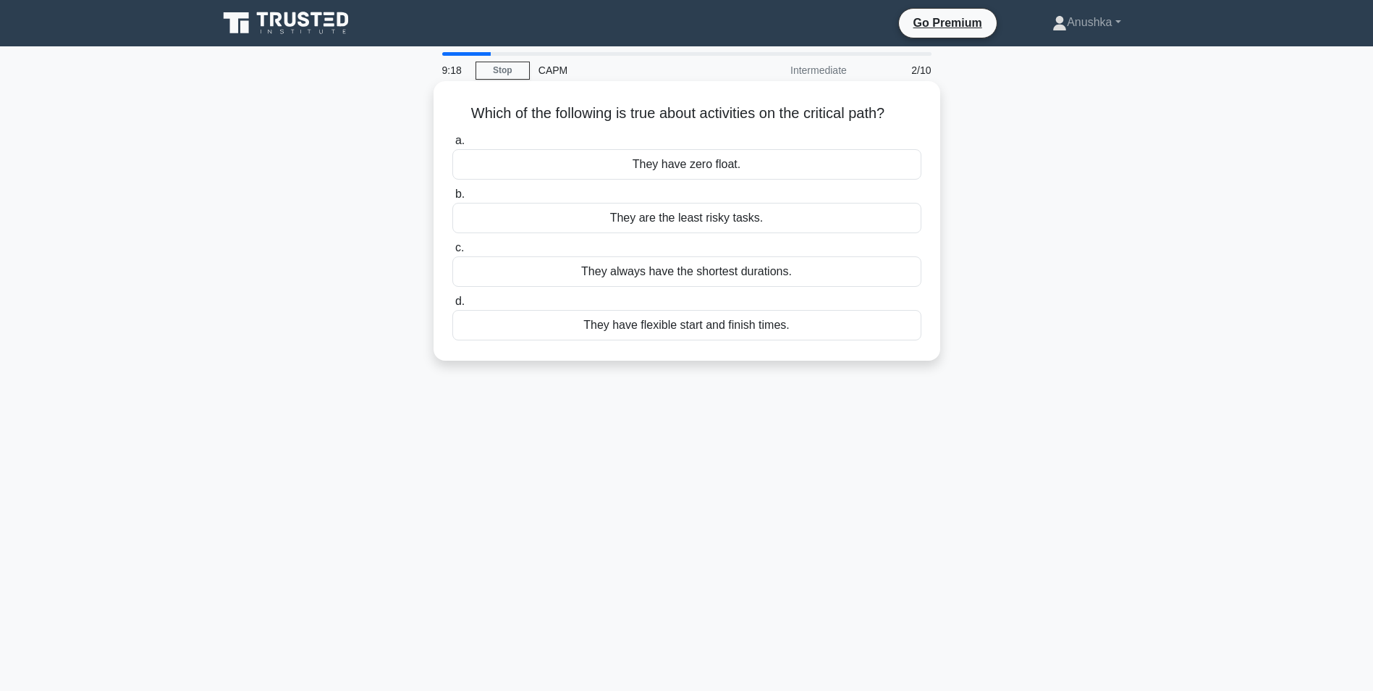
click at [738, 167] on div "They have zero float." at bounding box center [686, 164] width 469 height 30
click at [452, 146] on input "a. They have zero float." at bounding box center [452, 140] width 0 height 9
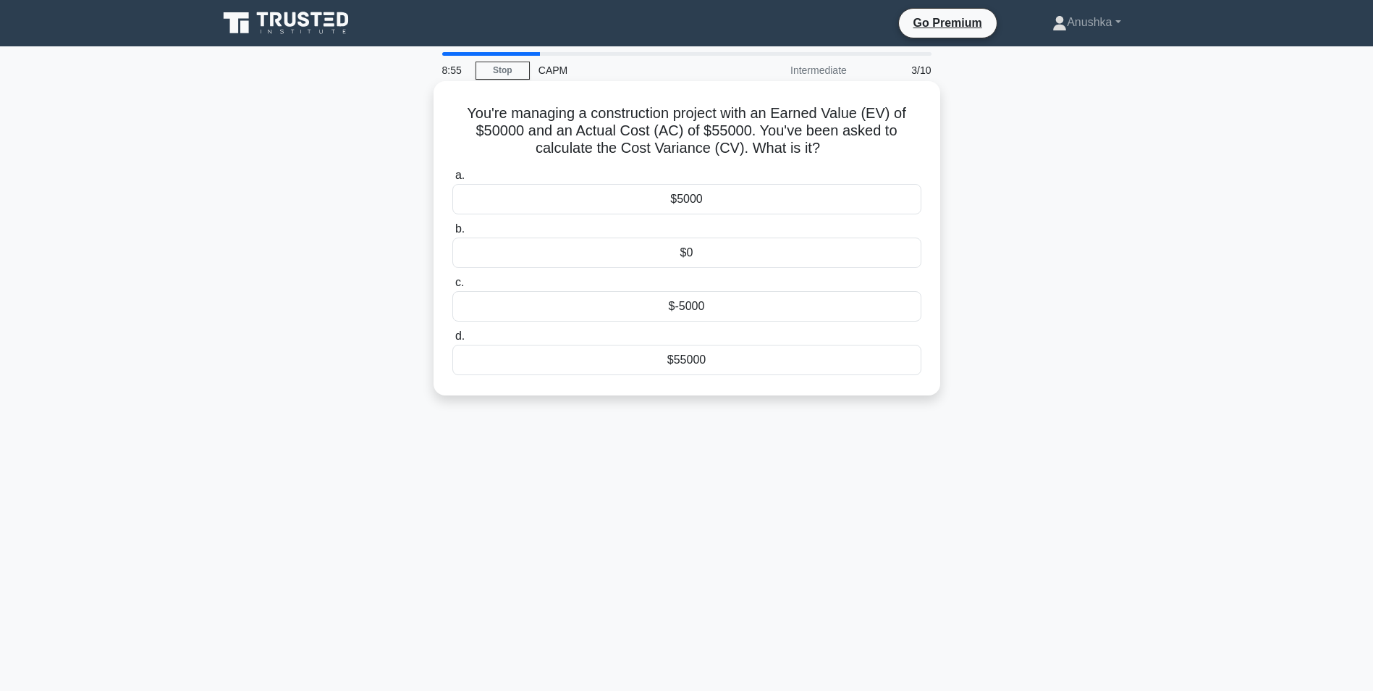
click at [728, 302] on div "$-5000" at bounding box center [686, 306] width 469 height 30
click at [452, 287] on input "c. $-5000" at bounding box center [452, 282] width 0 height 9
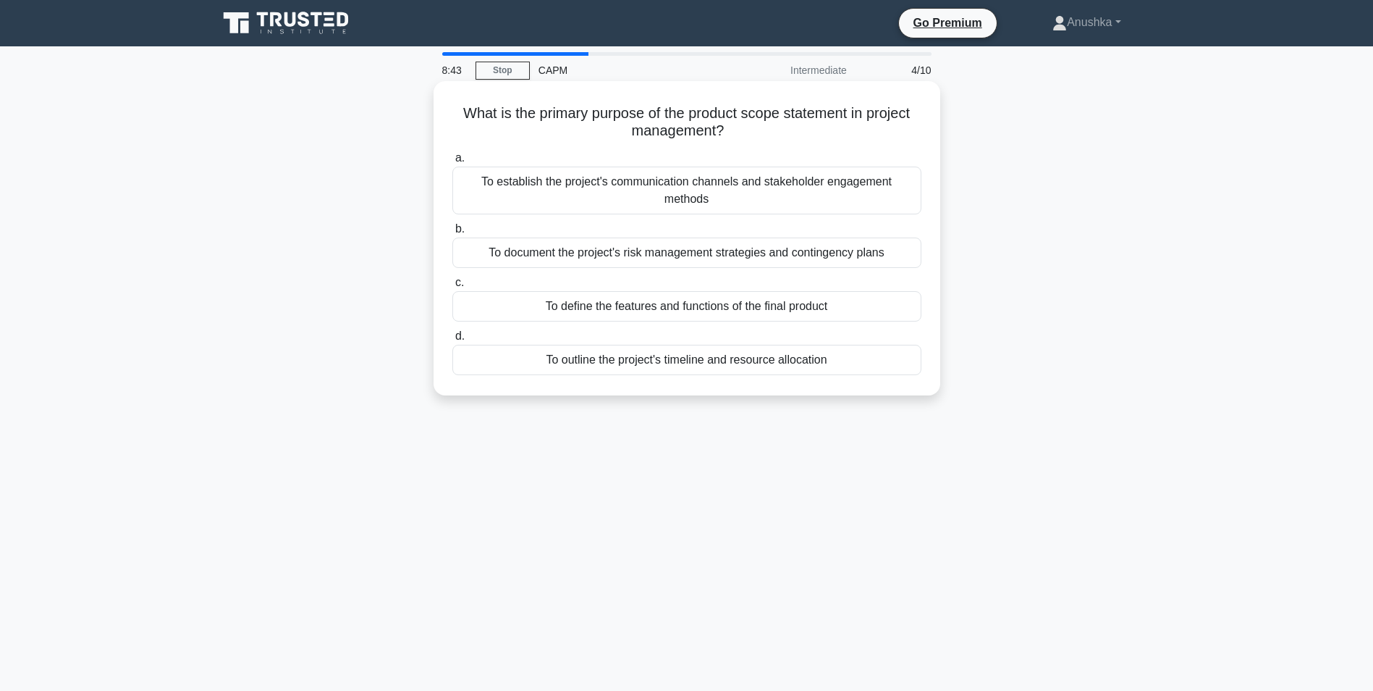
click at [719, 311] on div "To define the features and functions of the final product" at bounding box center [686, 306] width 469 height 30
click at [452, 287] on input "c. To define the features and functions of the final product" at bounding box center [452, 282] width 0 height 9
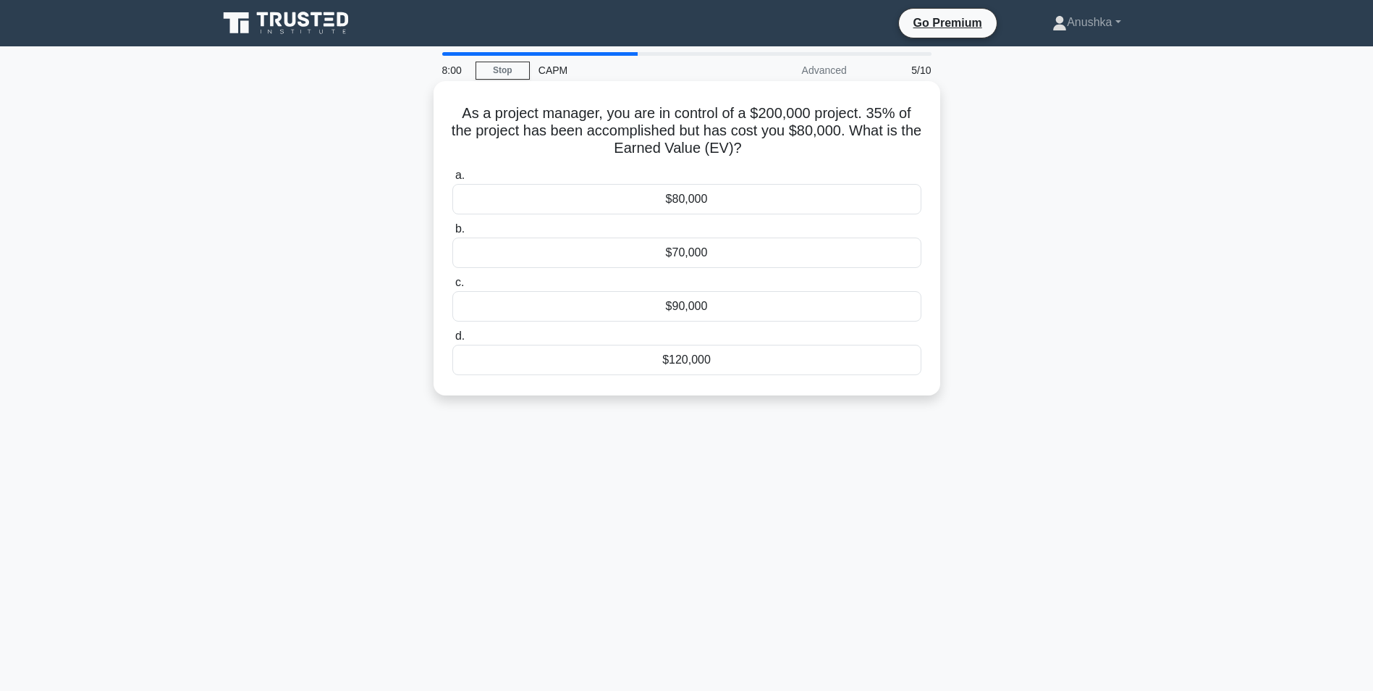
click at [743, 255] on div "$70,000" at bounding box center [686, 252] width 469 height 30
click at [452, 234] on input "b. $70,000" at bounding box center [452, 228] width 0 height 9
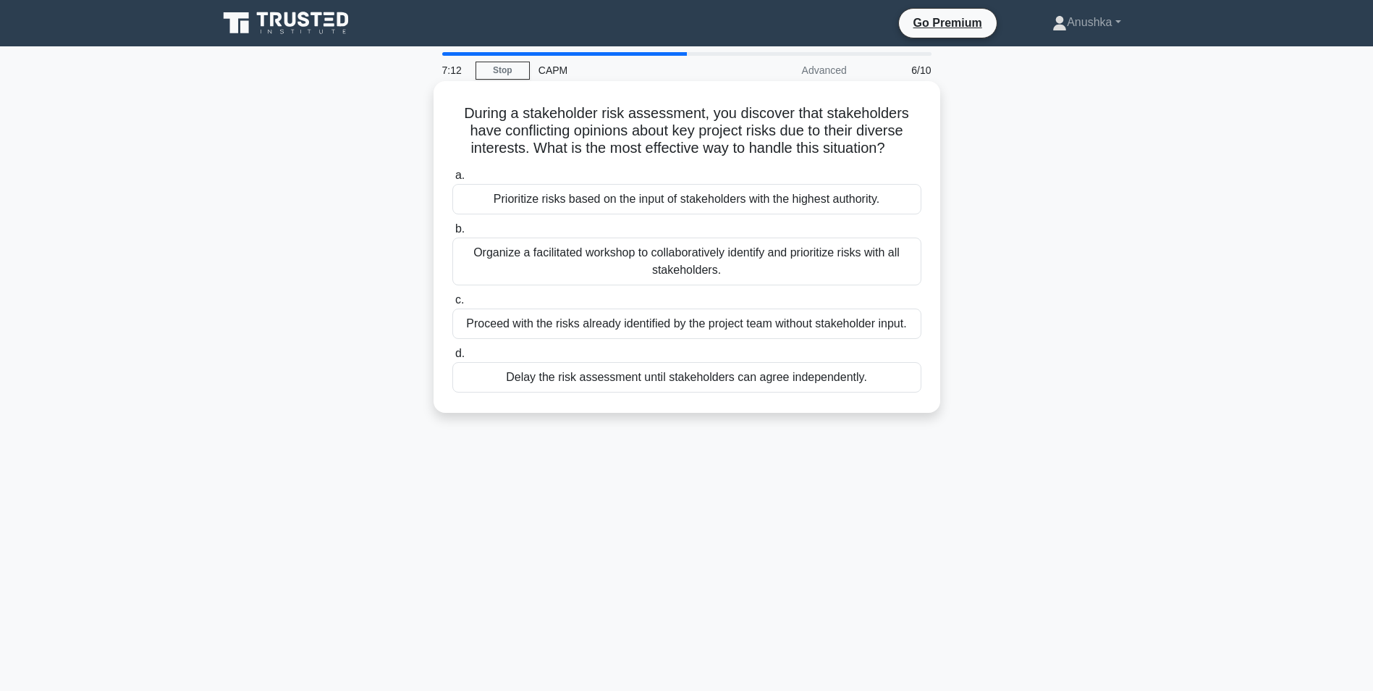
click at [748, 264] on div "Organize a facilitated workshop to collaboratively identify and prioritize risk…" at bounding box center [686, 261] width 469 height 48
click at [452, 234] on input "b. Organize a facilitated workshop to collaboratively identify and prioritize r…" at bounding box center [452, 228] width 0 height 9
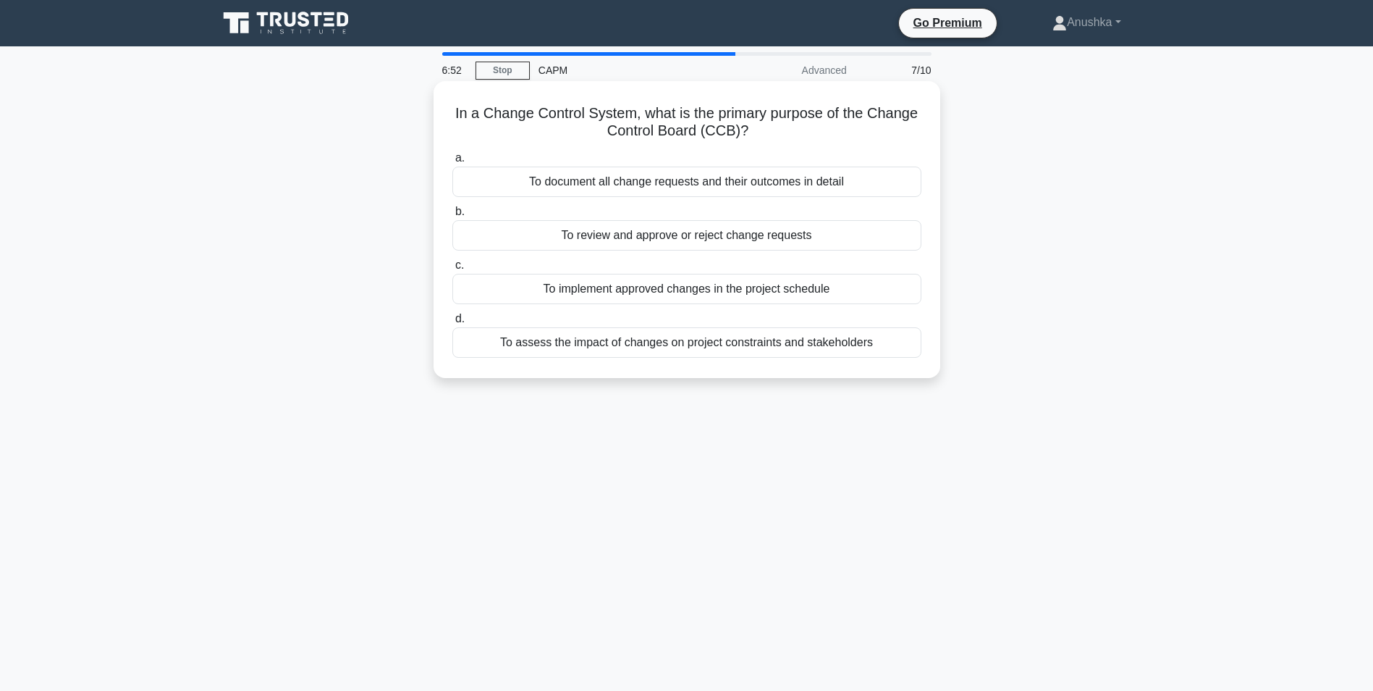
click at [760, 239] on div "To review and approve or reject change requests" at bounding box center [686, 235] width 469 height 30
click at [452, 216] on input "b. To review and approve or reject change requests" at bounding box center [452, 211] width 0 height 9
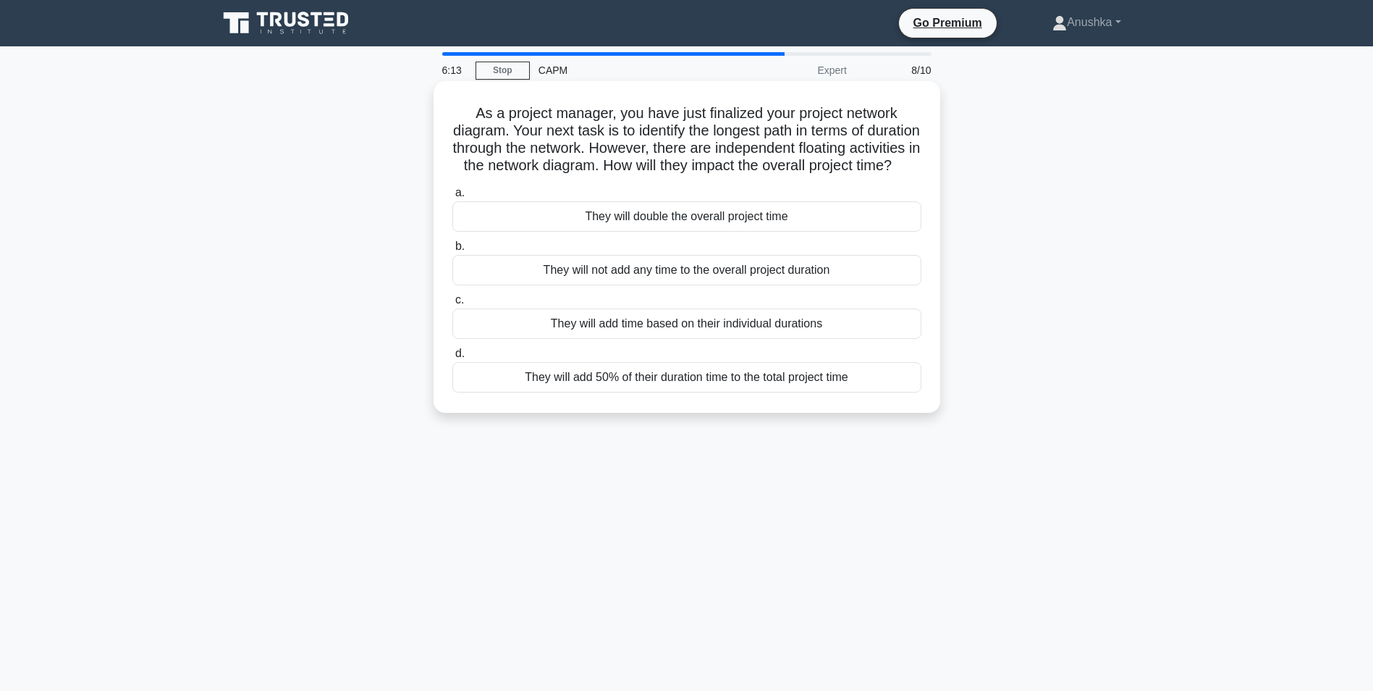
click at [746, 285] on div "They will not add any time to the overall project duration" at bounding box center [686, 270] width 469 height 30
click at [452, 251] on input "b. They will not add any time to the overall project duration" at bounding box center [452, 246] width 0 height 9
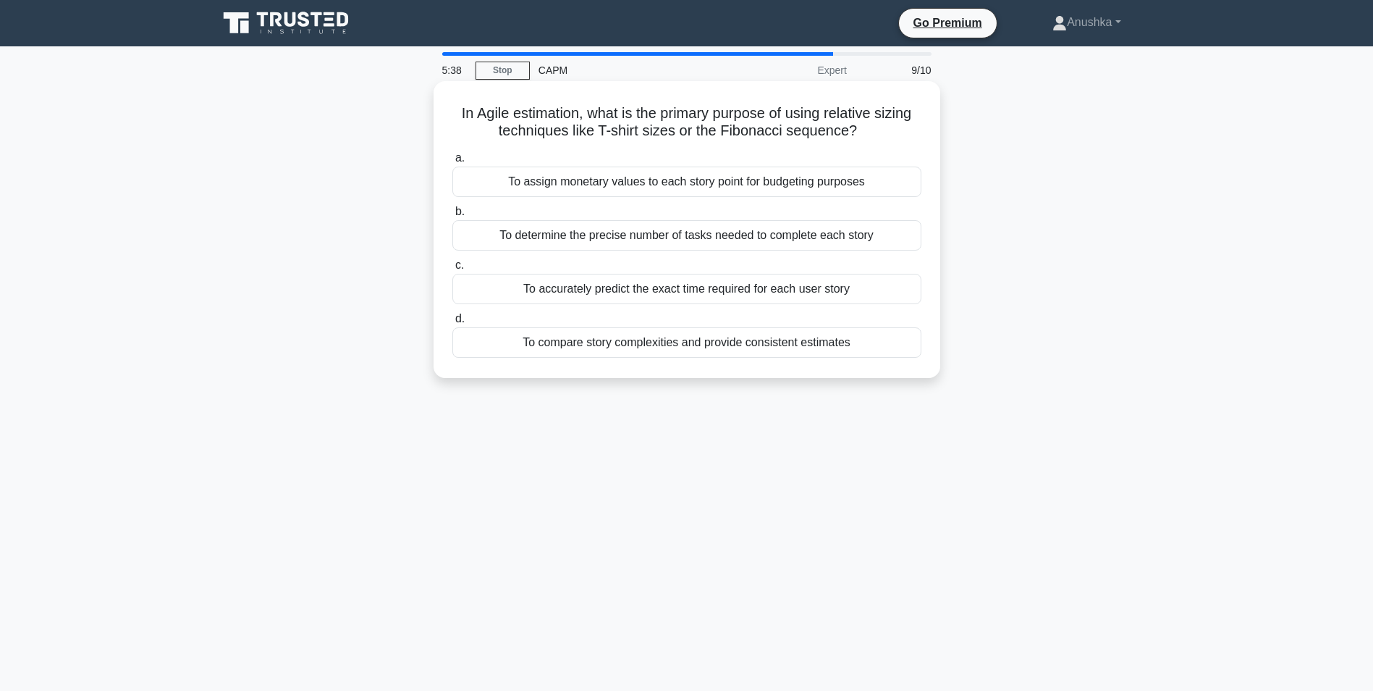
click at [691, 238] on div "To determine the precise number of tasks needed to complete each story" at bounding box center [686, 235] width 469 height 30
click at [452, 216] on input "b. To determine the precise number of tasks needed to complete each story" at bounding box center [452, 211] width 0 height 9
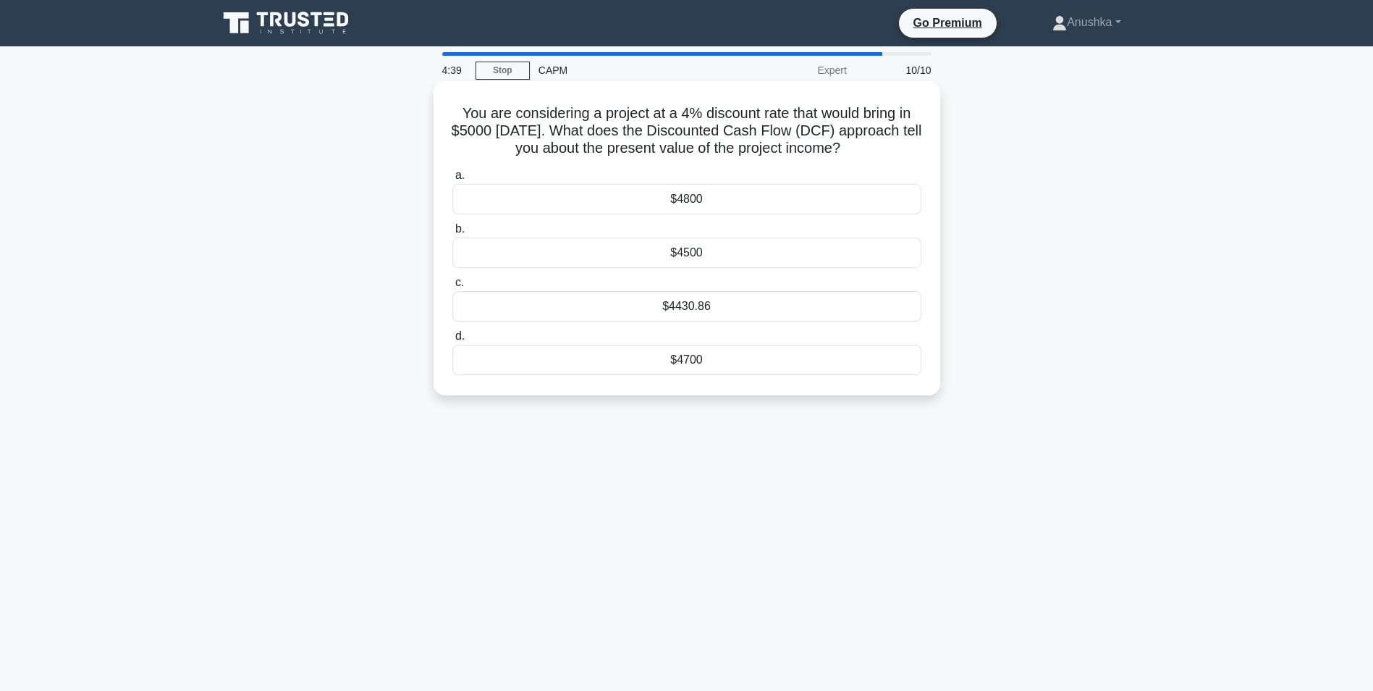
click at [708, 369] on div "$4700" at bounding box center [686, 360] width 469 height 30
click at [452, 341] on input "d. $4700" at bounding box center [452, 336] width 0 height 9
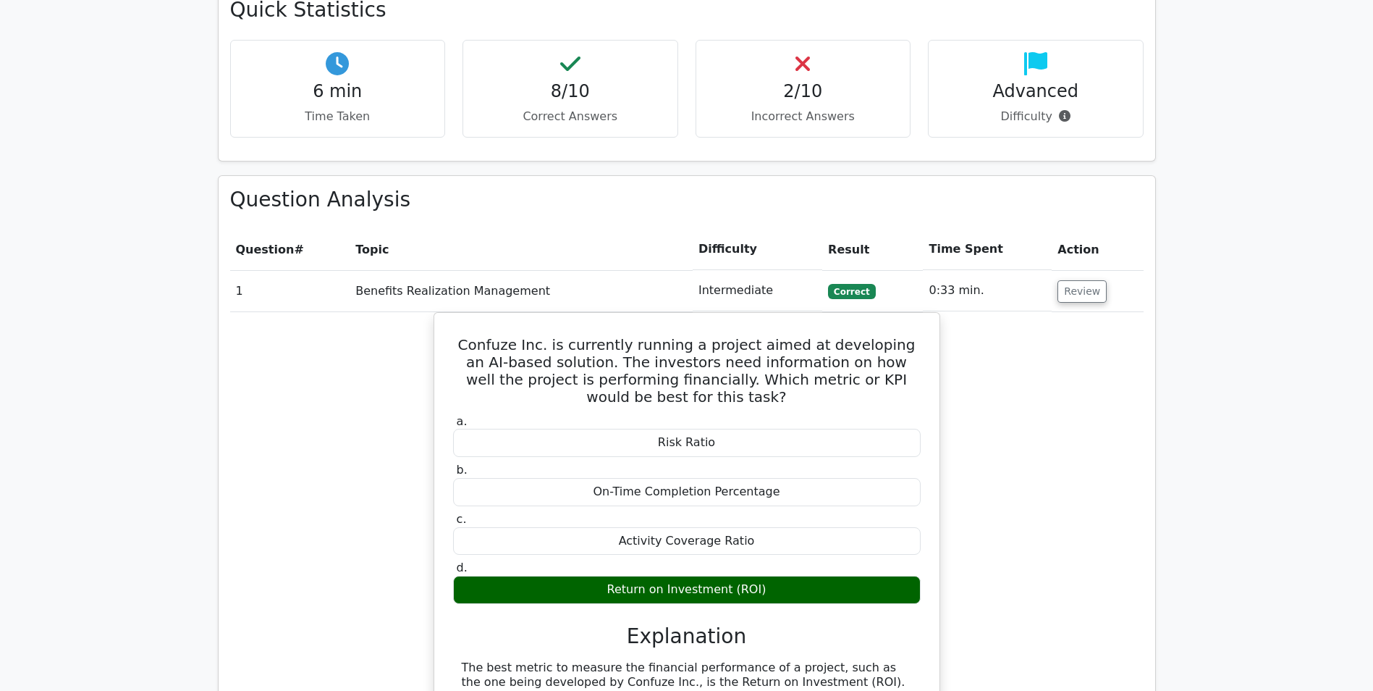
scroll to position [1086, 0]
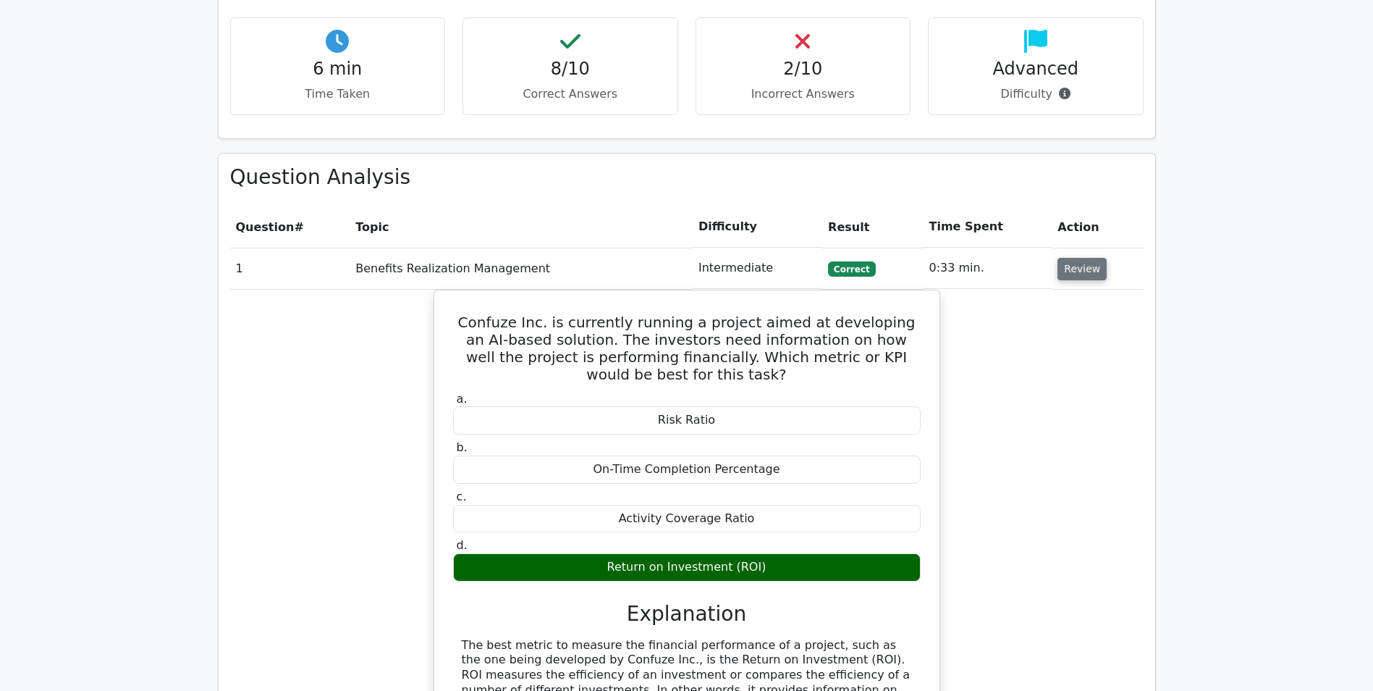
click at [1086, 258] on button "Review" at bounding box center [1082, 269] width 49 height 22
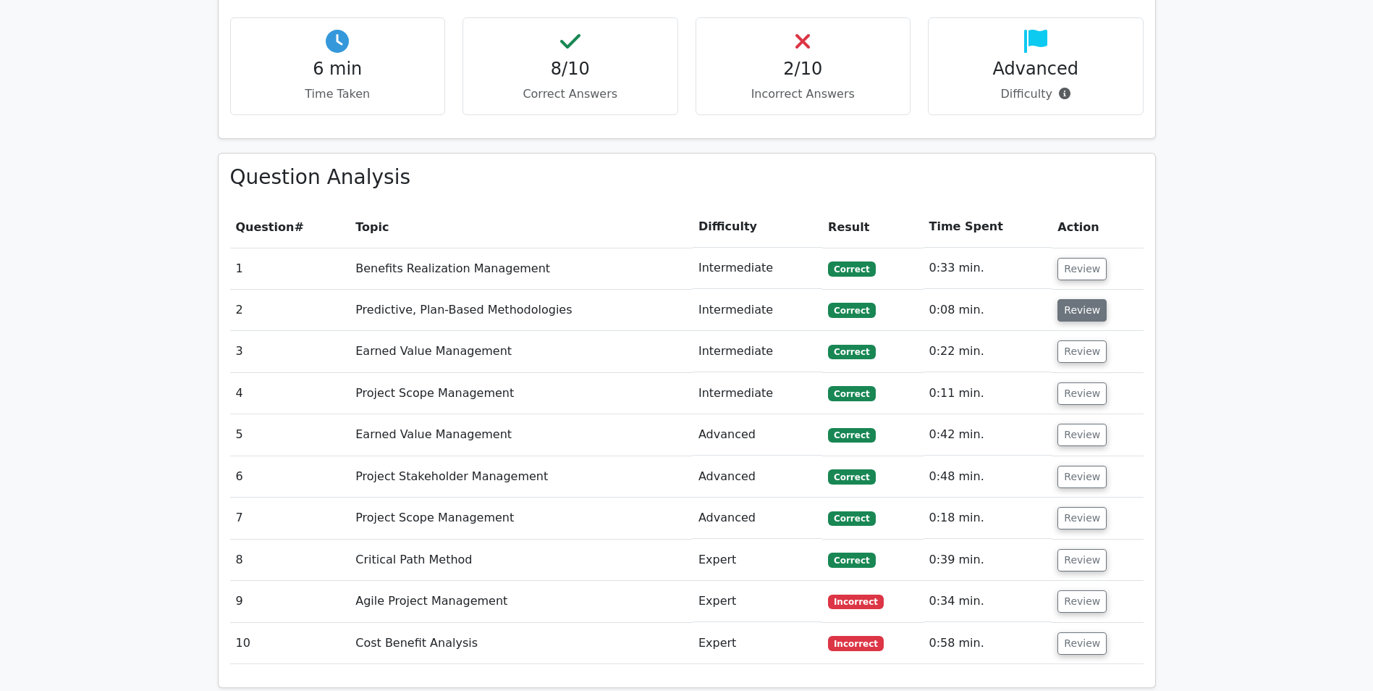
click at [1076, 299] on button "Review" at bounding box center [1082, 310] width 49 height 22
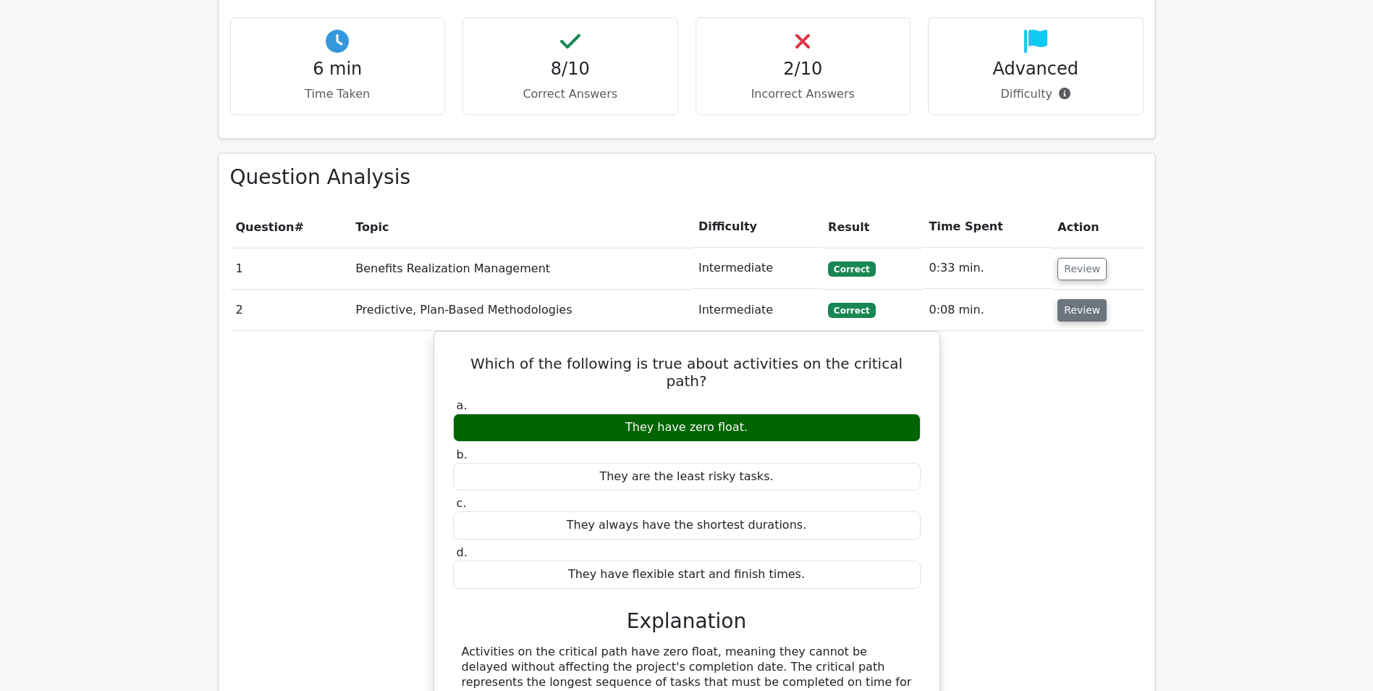
click at [1077, 299] on button "Review" at bounding box center [1082, 310] width 49 height 22
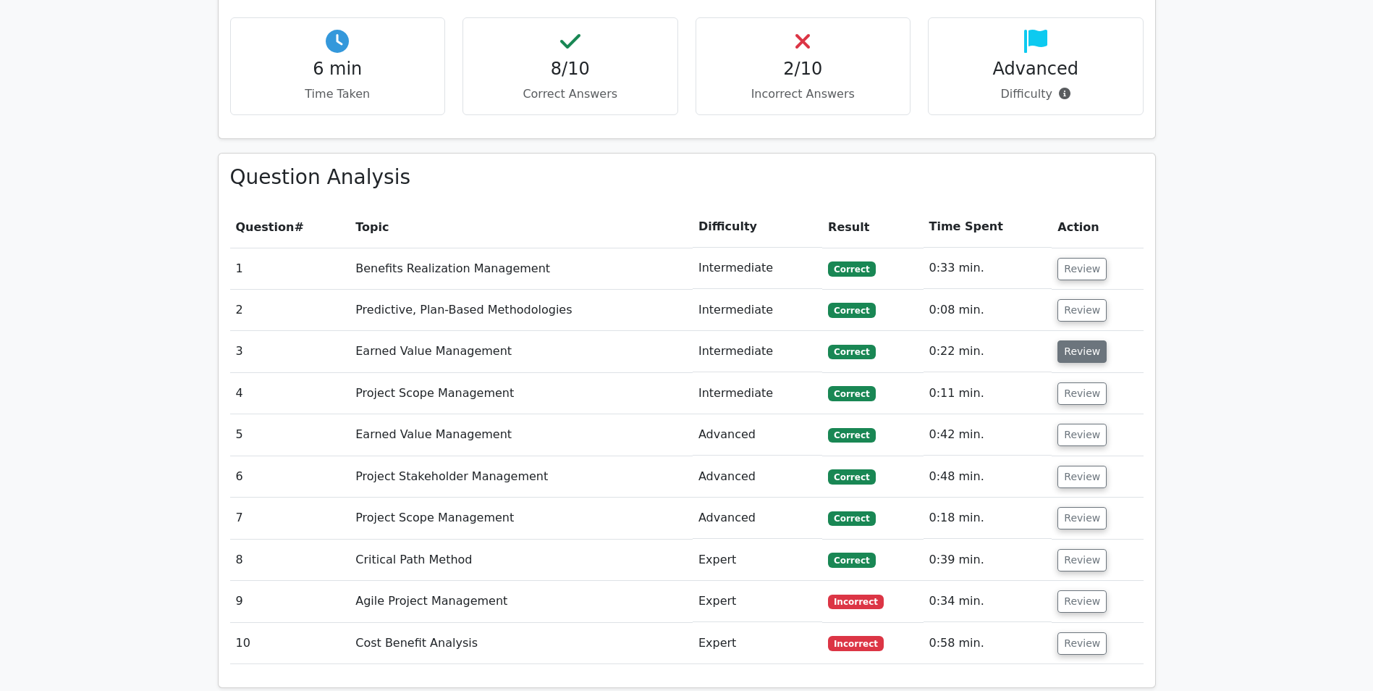
click at [1081, 340] on button "Review" at bounding box center [1082, 351] width 49 height 22
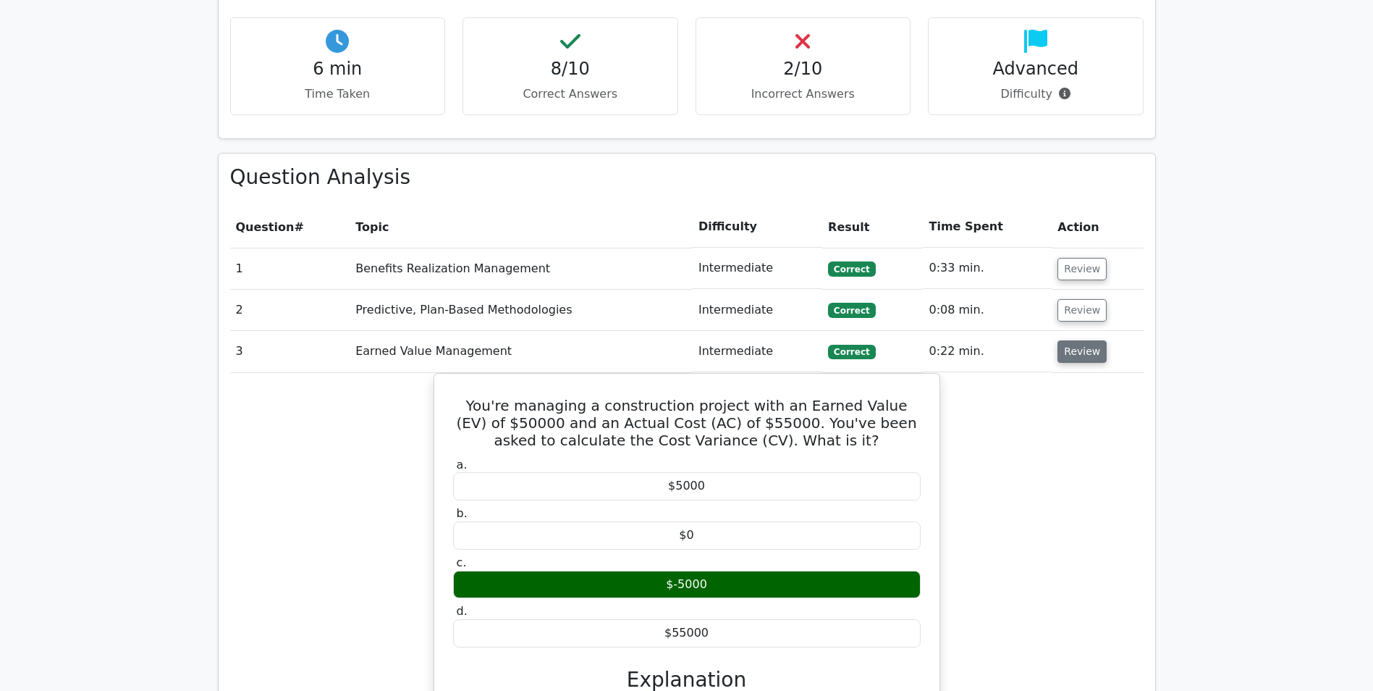
click at [1080, 340] on button "Review" at bounding box center [1082, 351] width 49 height 22
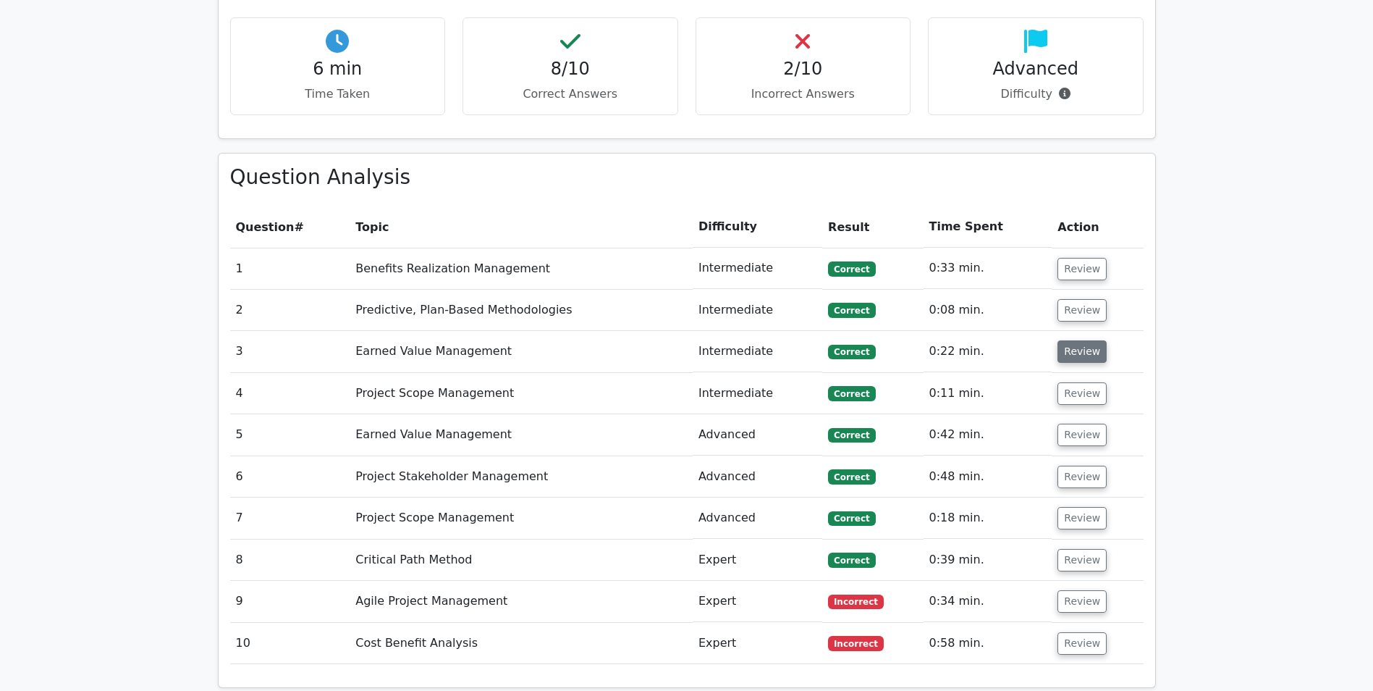
click at [1080, 340] on button "Review" at bounding box center [1082, 351] width 49 height 22
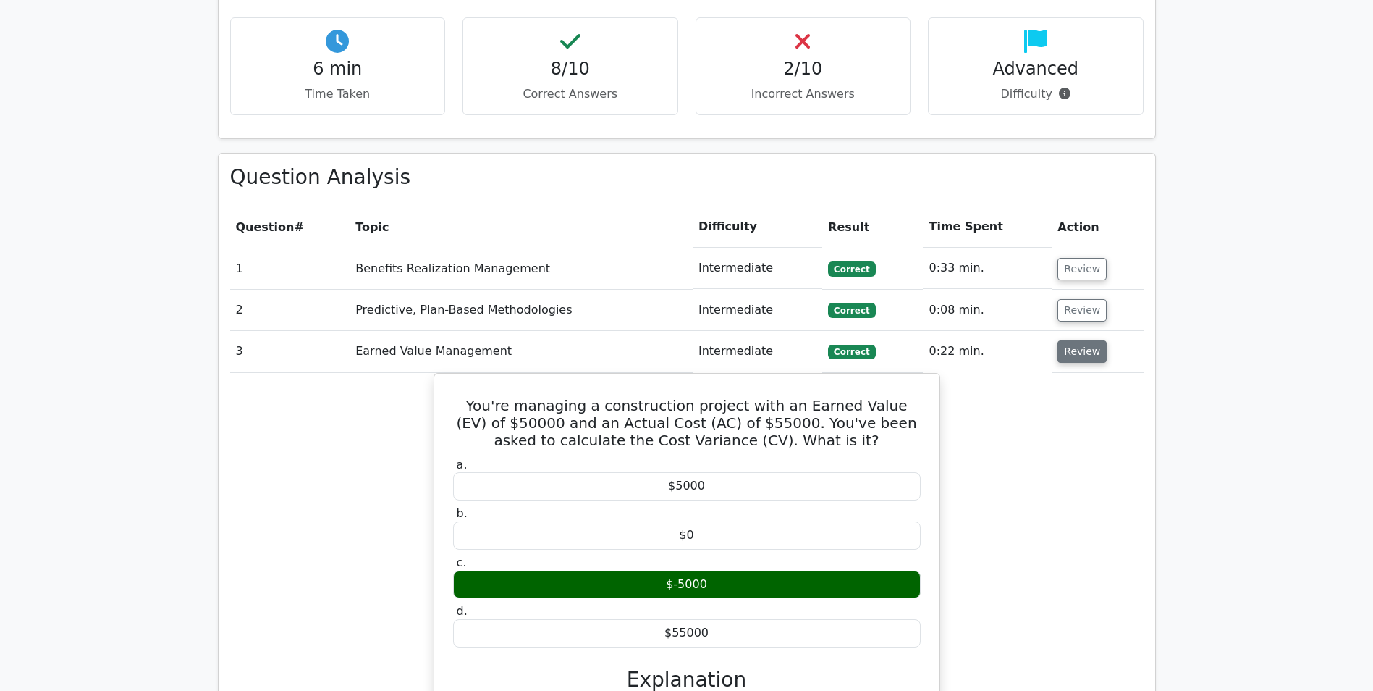
click at [1080, 340] on button "Review" at bounding box center [1082, 351] width 49 height 22
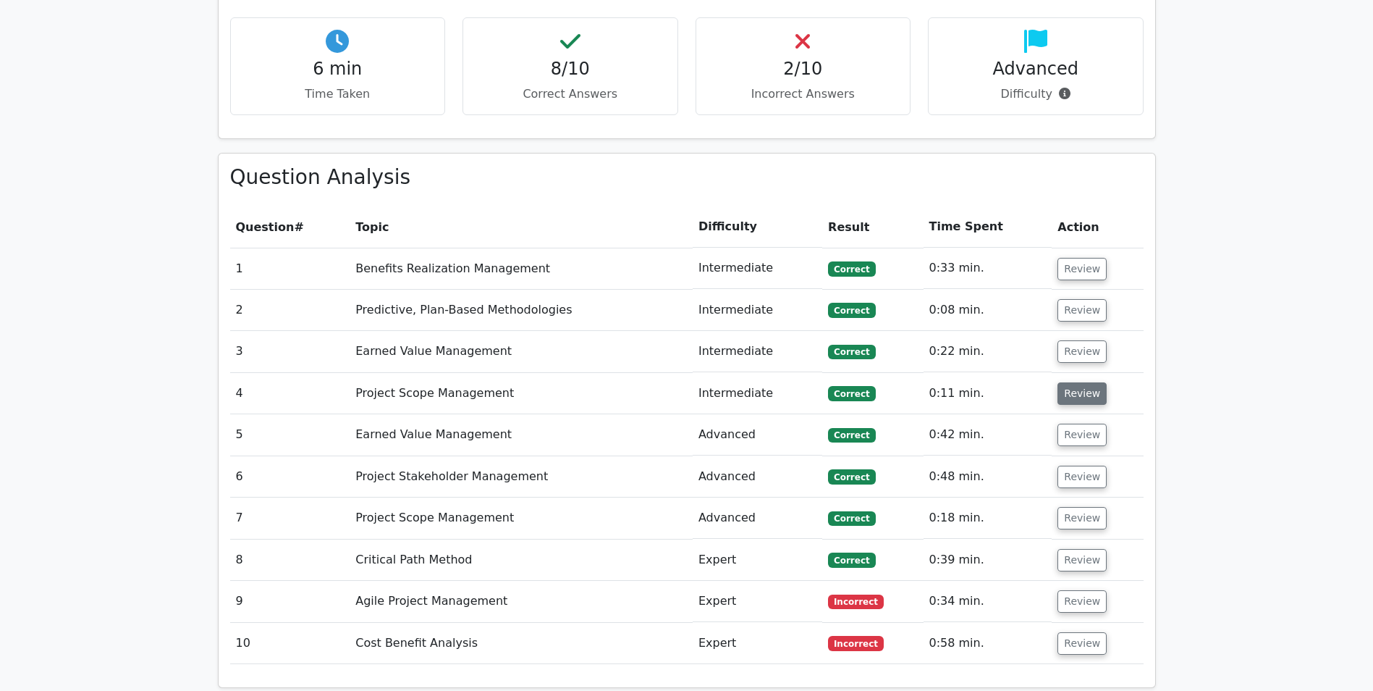
click at [1081, 373] on td "Review" at bounding box center [1097, 393] width 91 height 41
click at [1081, 382] on button "Review" at bounding box center [1082, 393] width 49 height 22
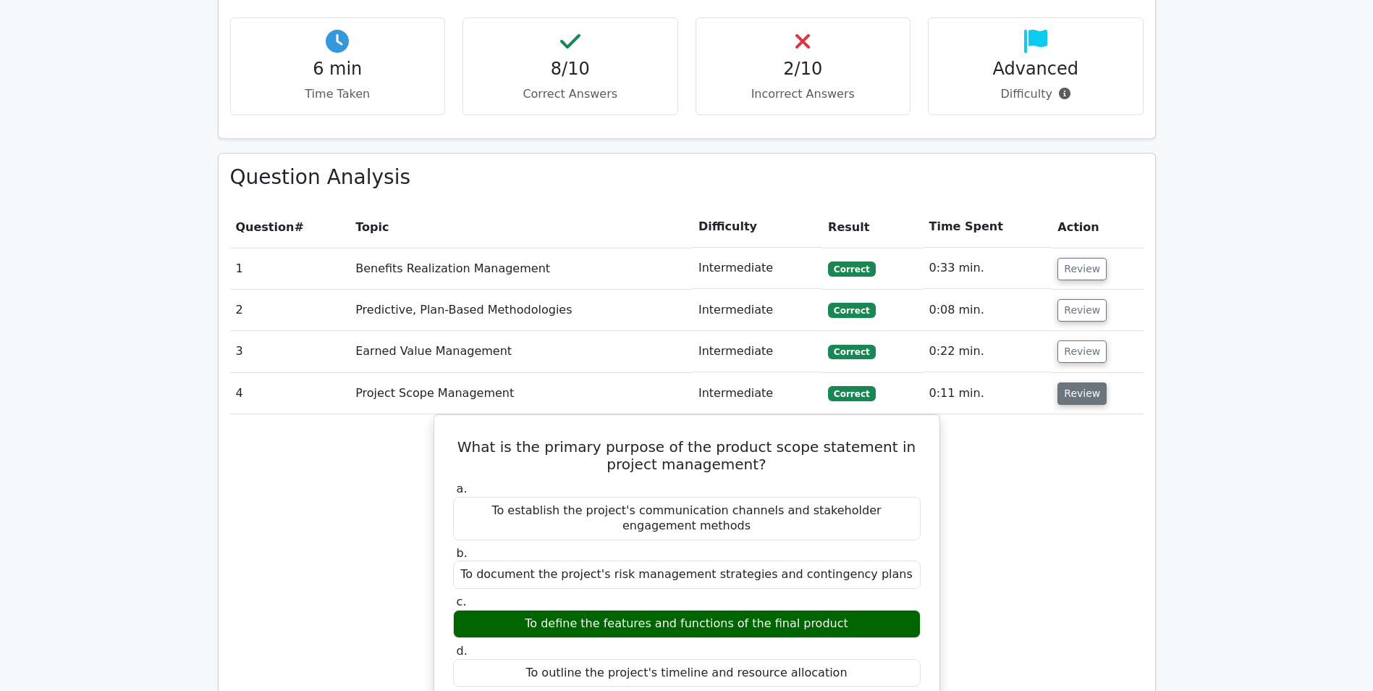
click at [1081, 382] on button "Review" at bounding box center [1082, 393] width 49 height 22
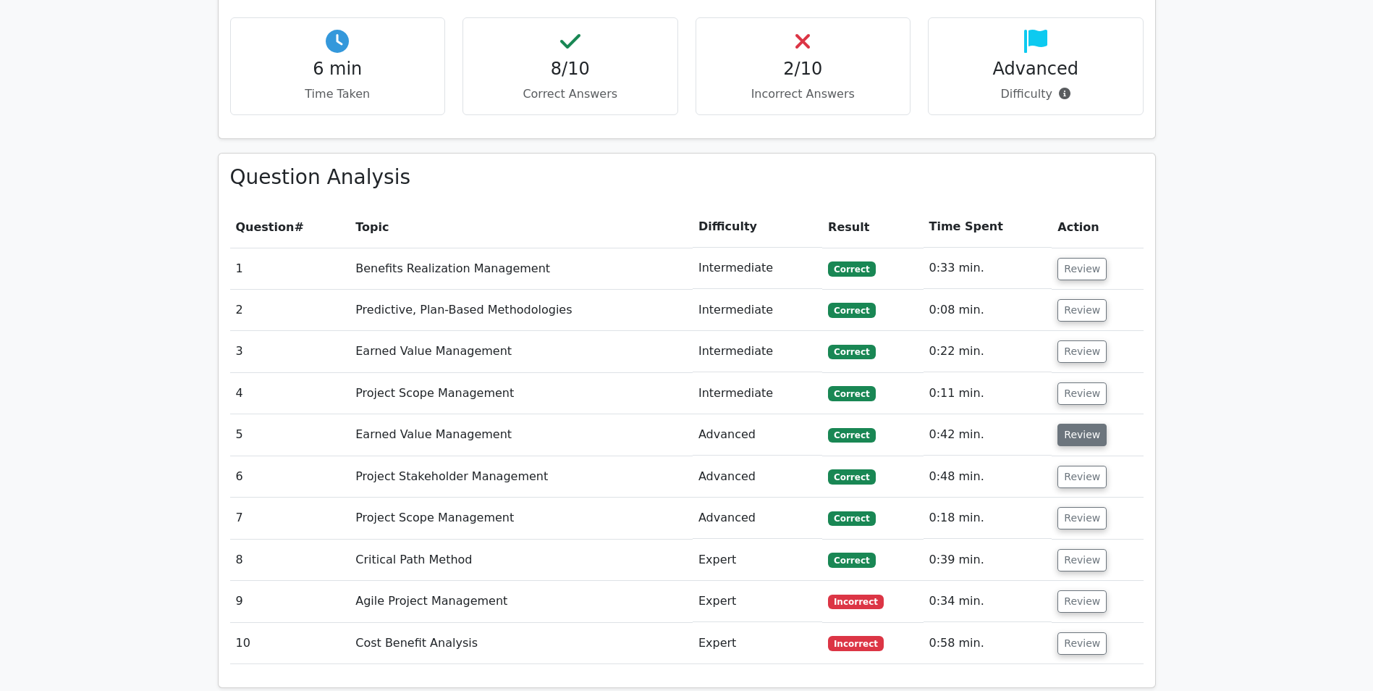
click at [1084, 424] on button "Review" at bounding box center [1082, 435] width 49 height 22
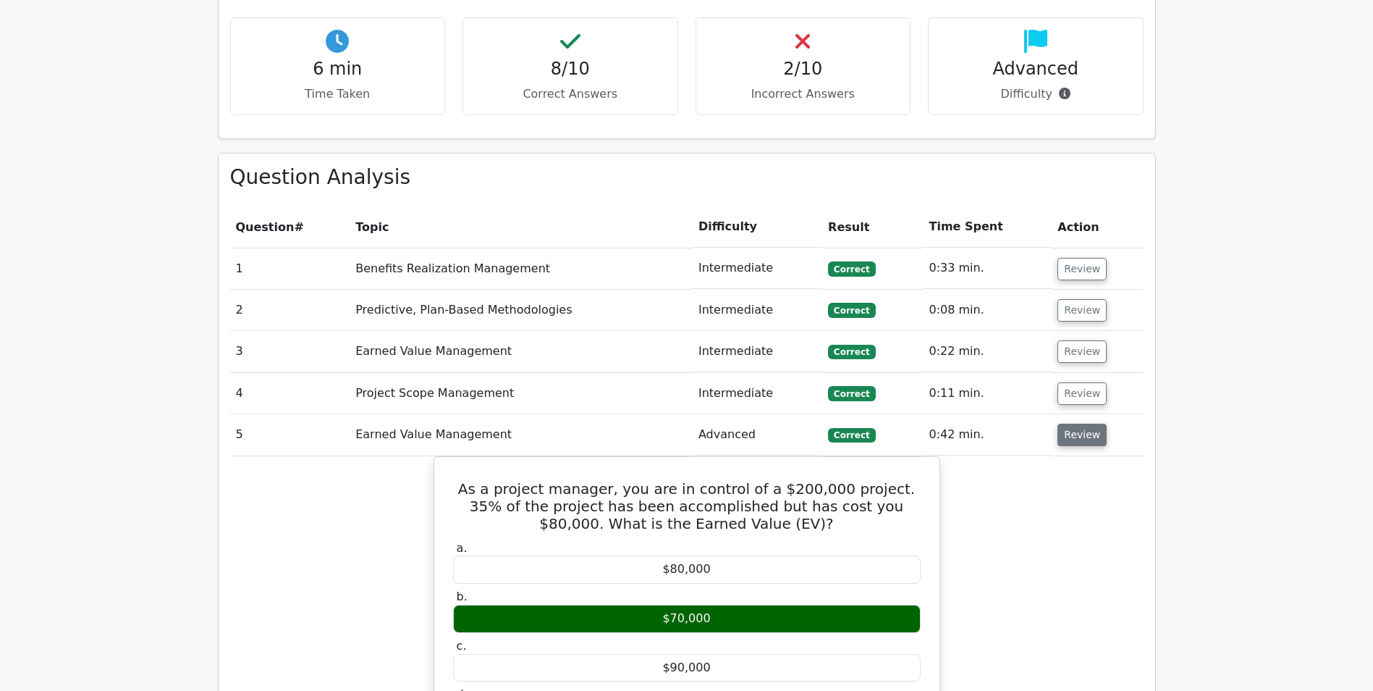
click at [1084, 424] on button "Review" at bounding box center [1082, 435] width 49 height 22
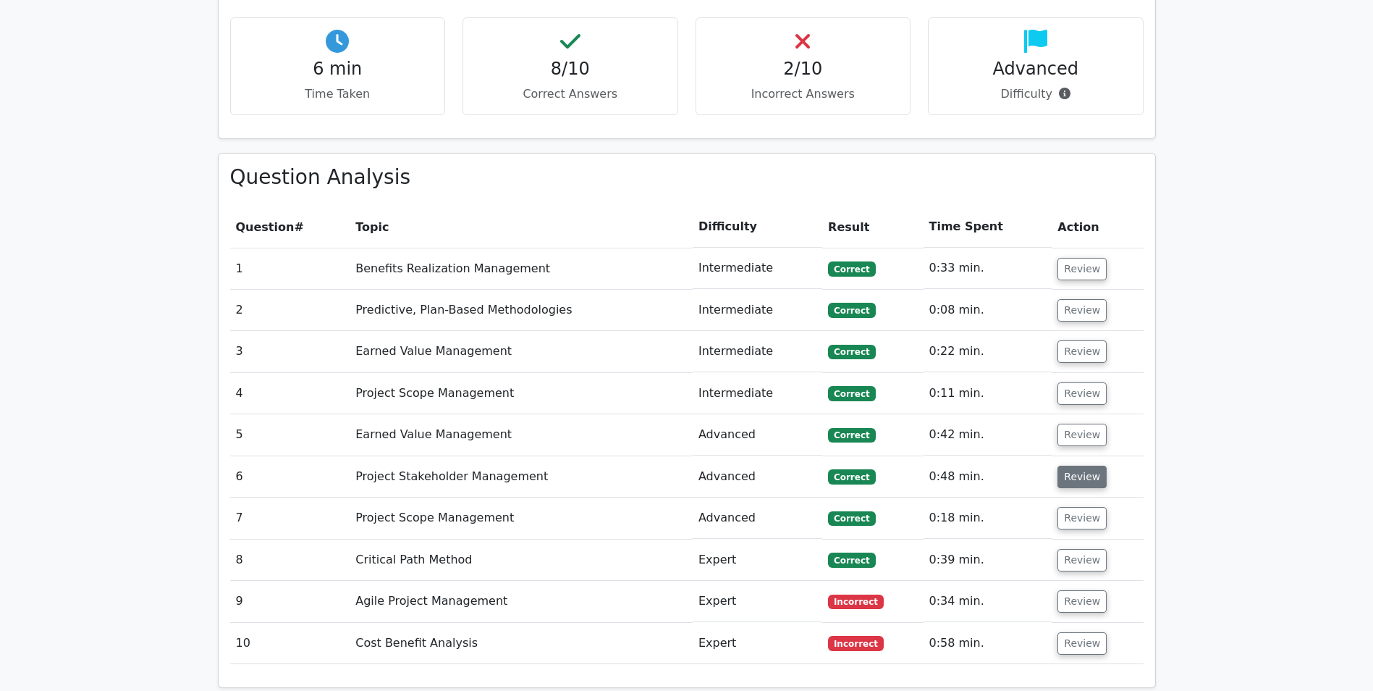
click at [1083, 466] on button "Review" at bounding box center [1082, 477] width 49 height 22
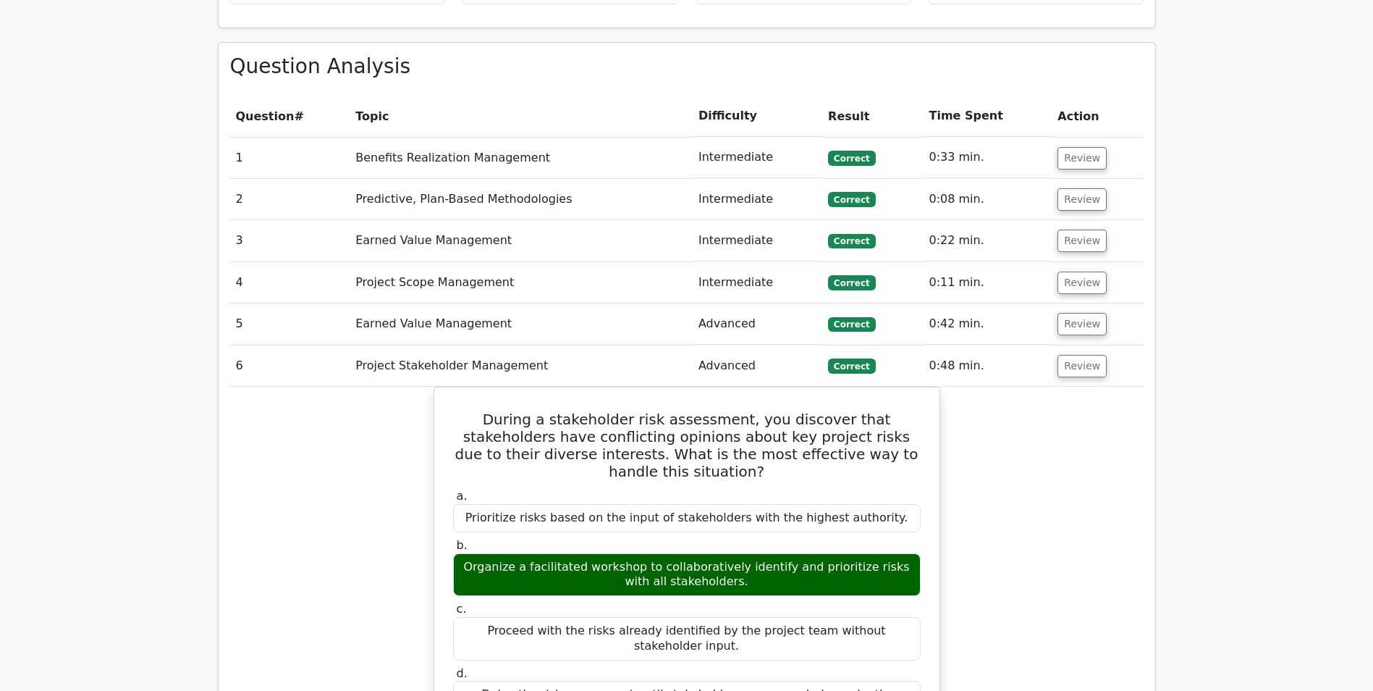
scroll to position [1231, 0]
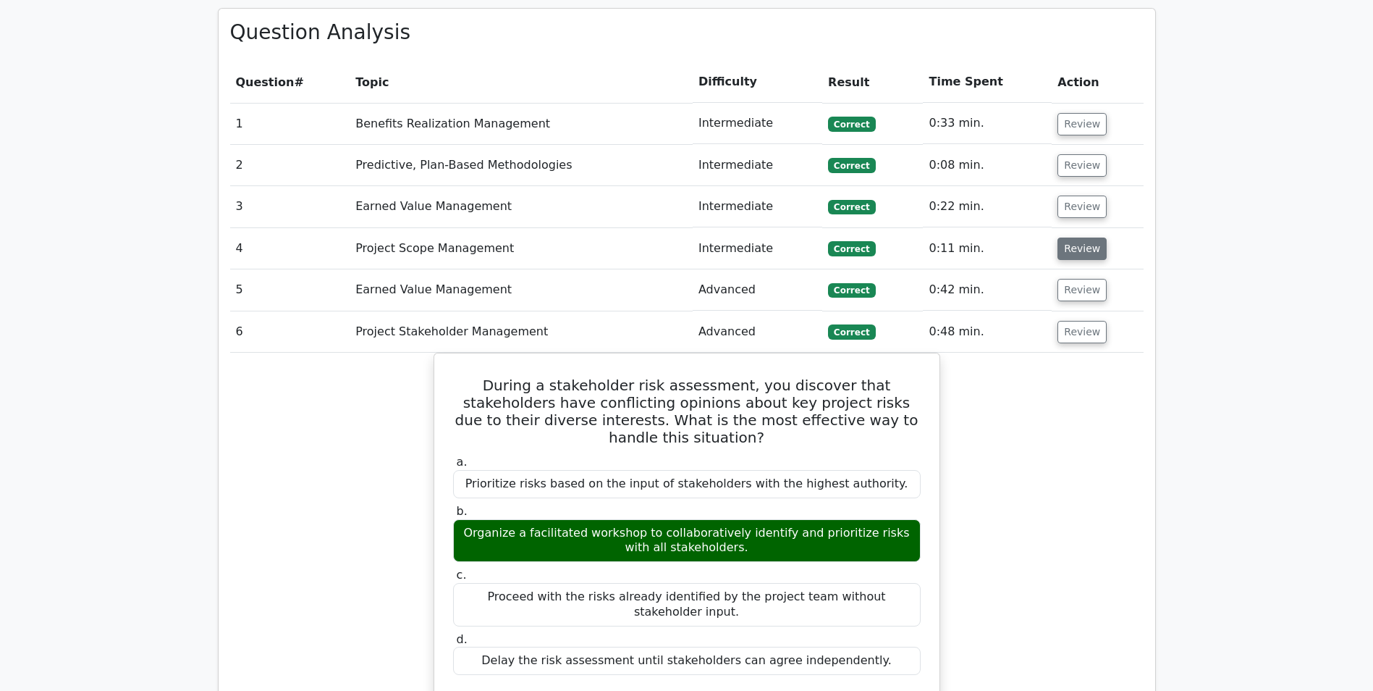
click at [1082, 237] on button "Review" at bounding box center [1082, 248] width 49 height 22
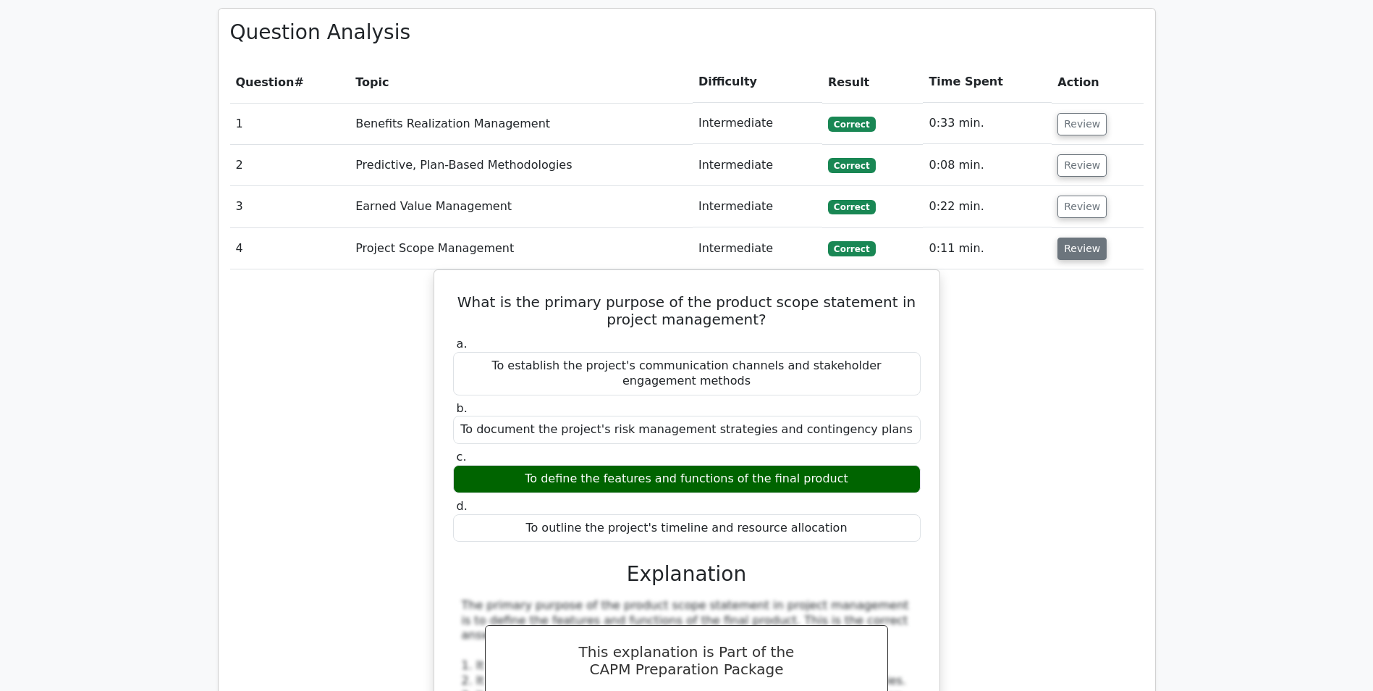
click at [1082, 237] on button "Review" at bounding box center [1082, 248] width 49 height 22
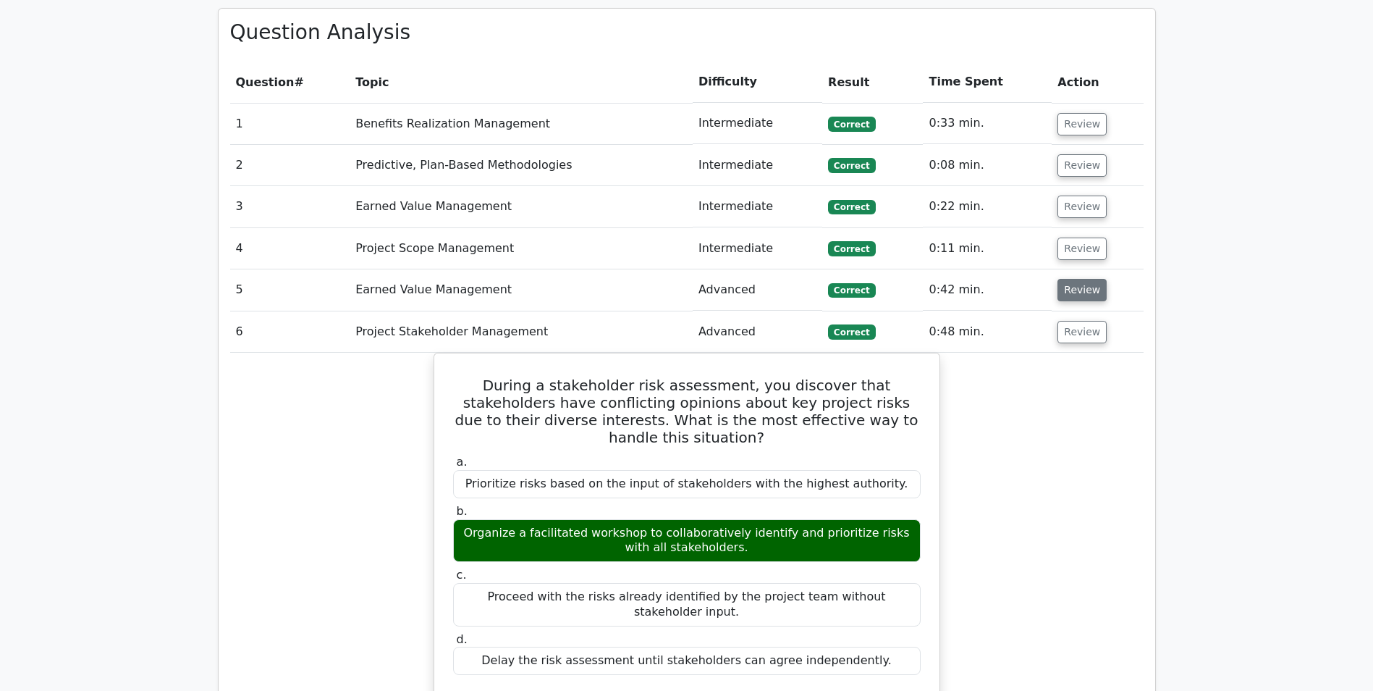
click at [1083, 279] on button "Review" at bounding box center [1082, 290] width 49 height 22
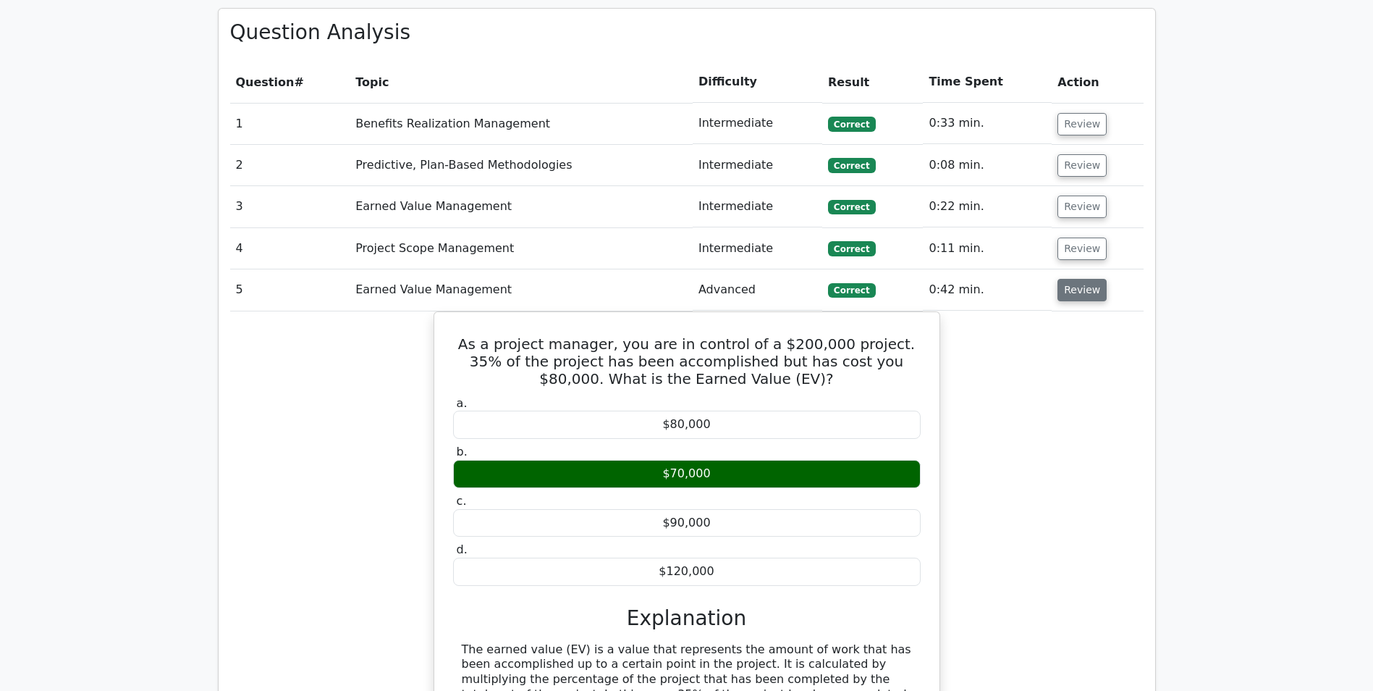
click at [1083, 279] on button "Review" at bounding box center [1082, 290] width 49 height 22
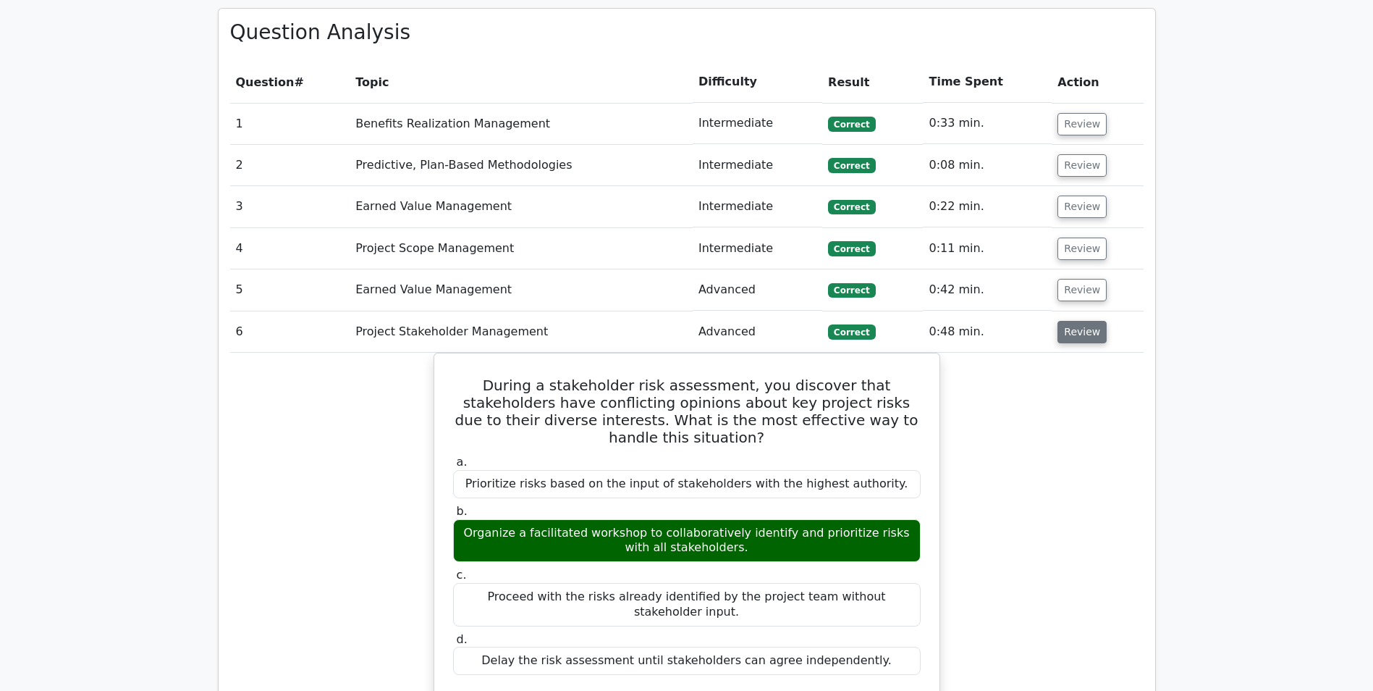
click at [1074, 321] on button "Review" at bounding box center [1082, 332] width 49 height 22
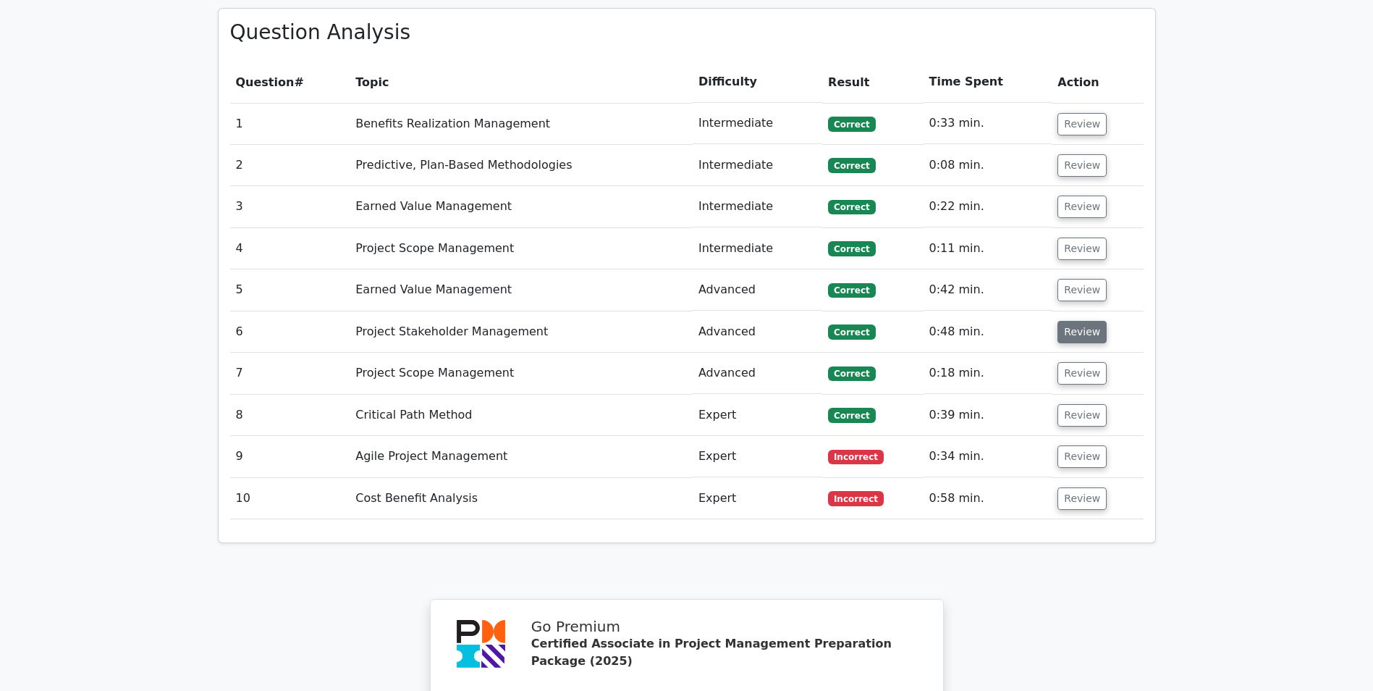
click at [1074, 321] on button "Review" at bounding box center [1082, 332] width 49 height 22
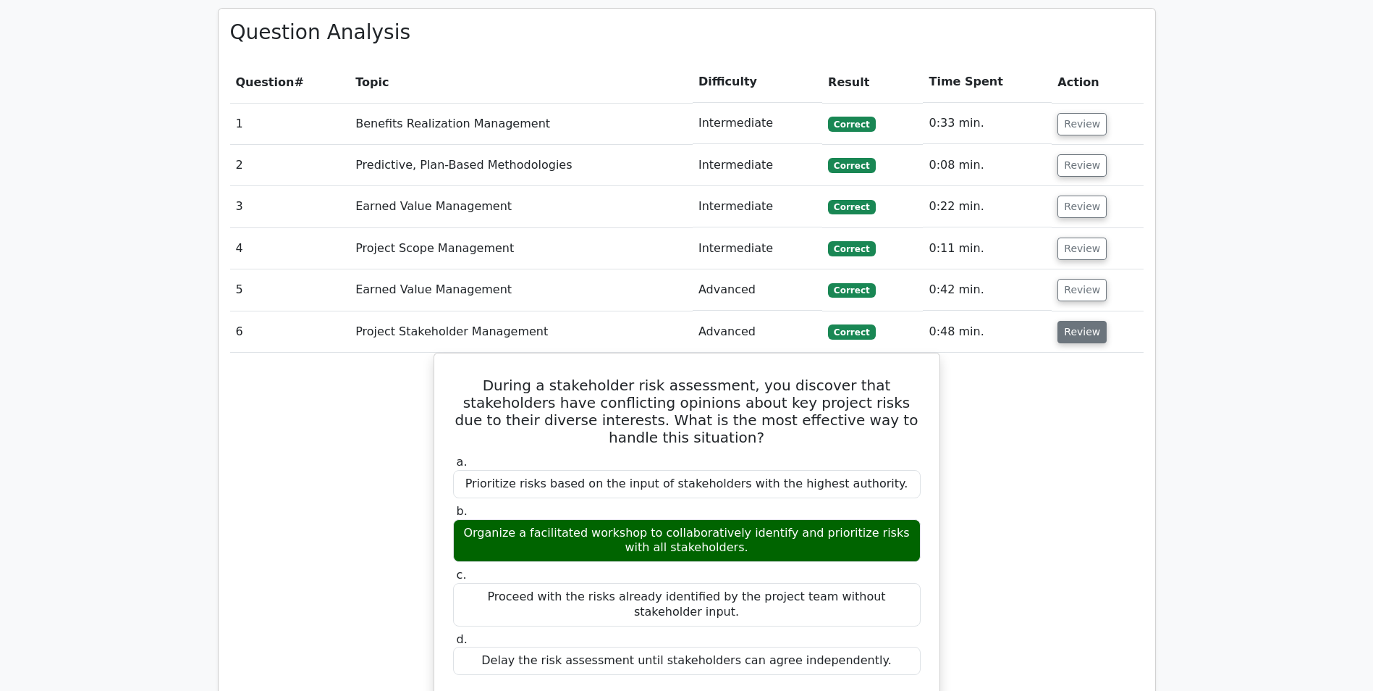
click at [1074, 321] on button "Review" at bounding box center [1082, 332] width 49 height 22
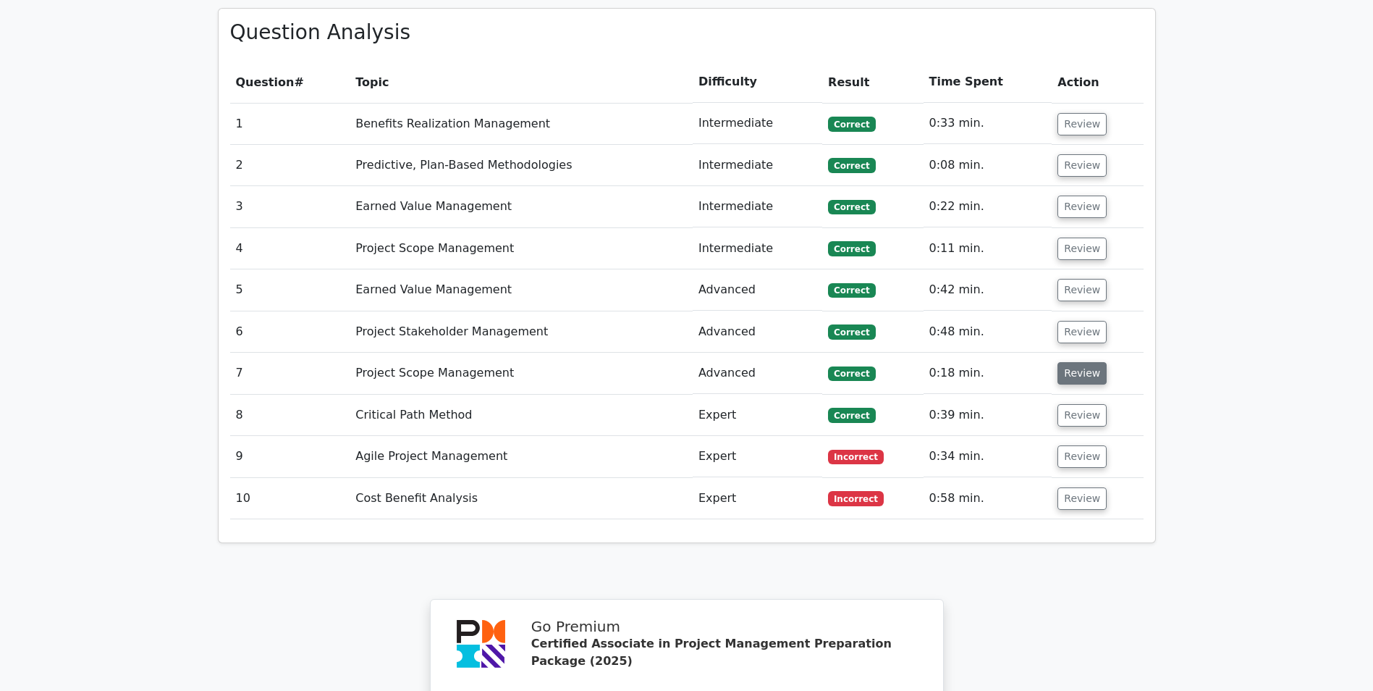
click at [1079, 362] on button "Review" at bounding box center [1082, 373] width 49 height 22
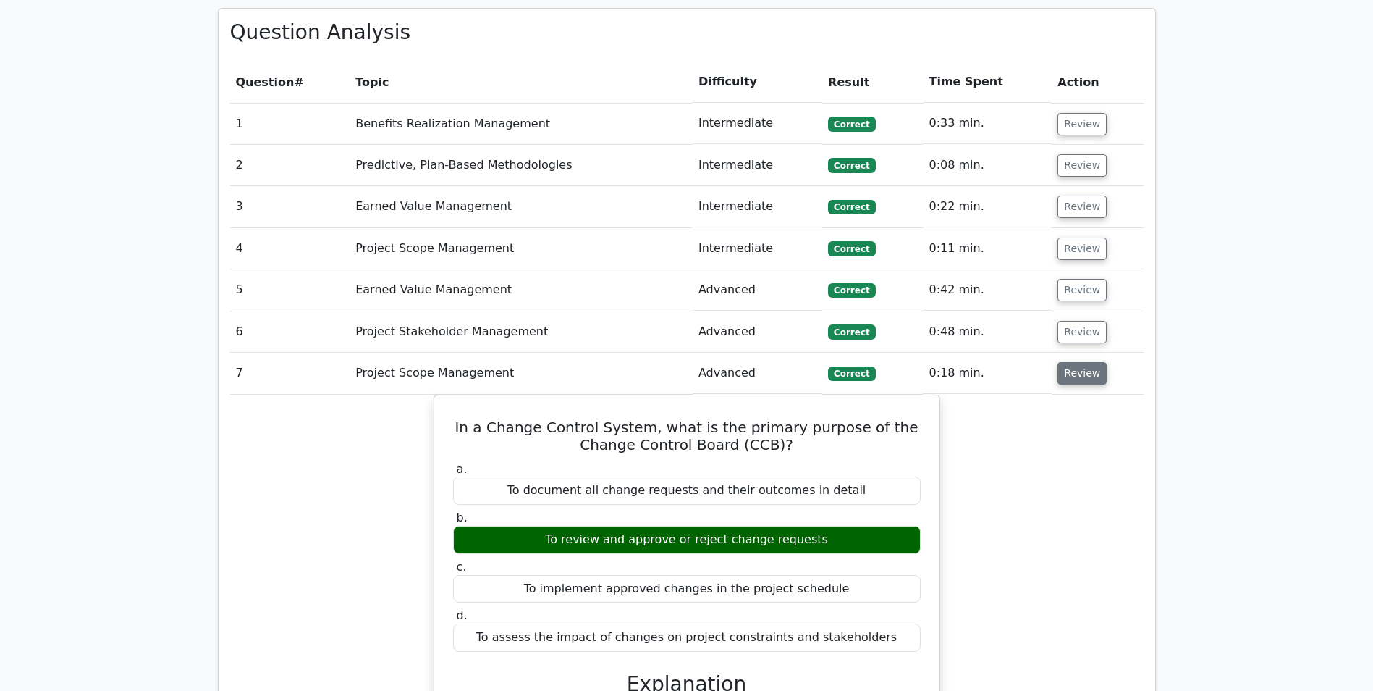
click at [1082, 362] on button "Review" at bounding box center [1082, 373] width 49 height 22
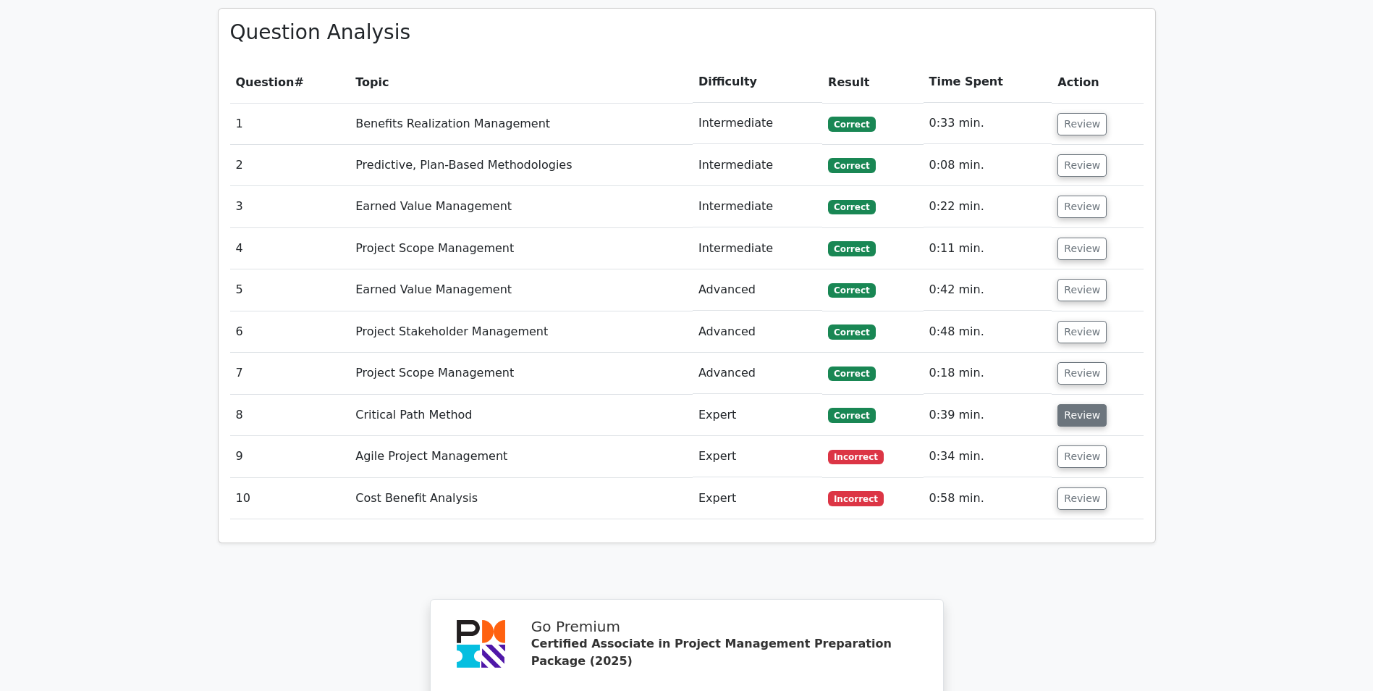
click at [1079, 404] on button "Review" at bounding box center [1082, 415] width 49 height 22
click at [1080, 404] on button "Review" at bounding box center [1082, 415] width 49 height 22
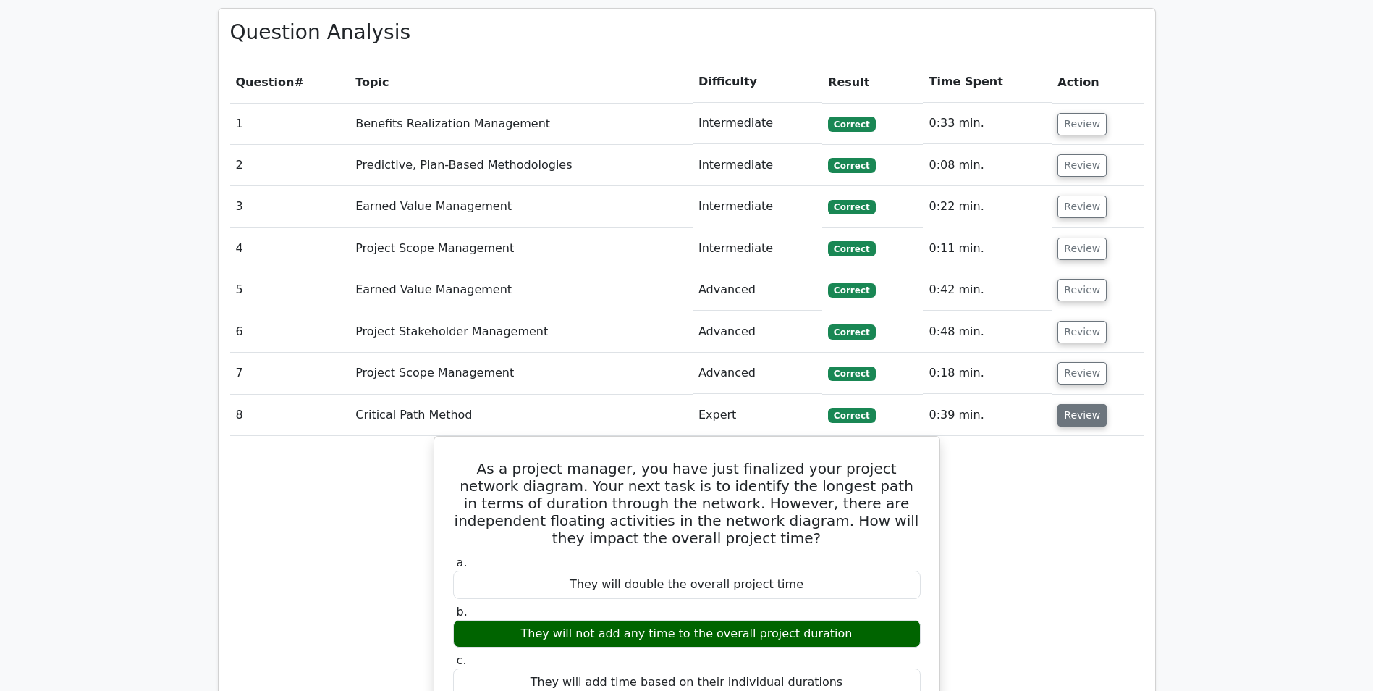
click at [1080, 404] on button "Review" at bounding box center [1082, 415] width 49 height 22
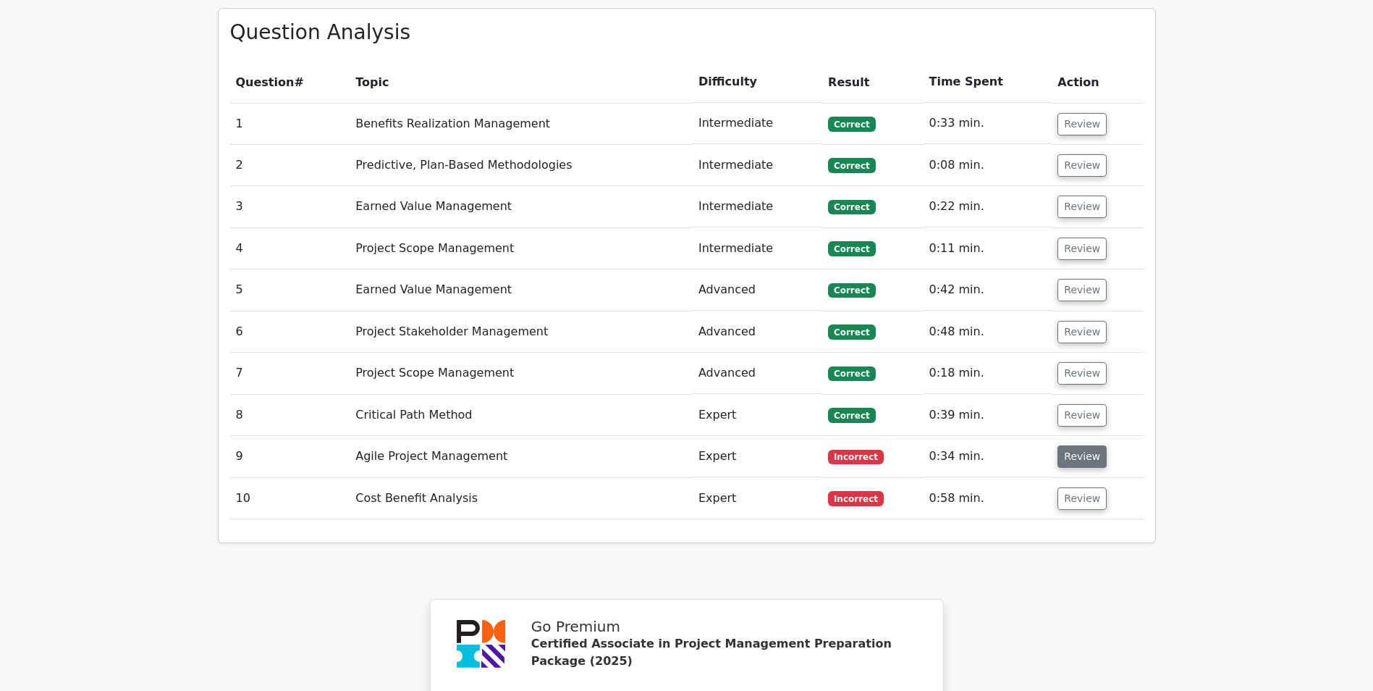
click at [1082, 445] on button "Review" at bounding box center [1082, 456] width 49 height 22
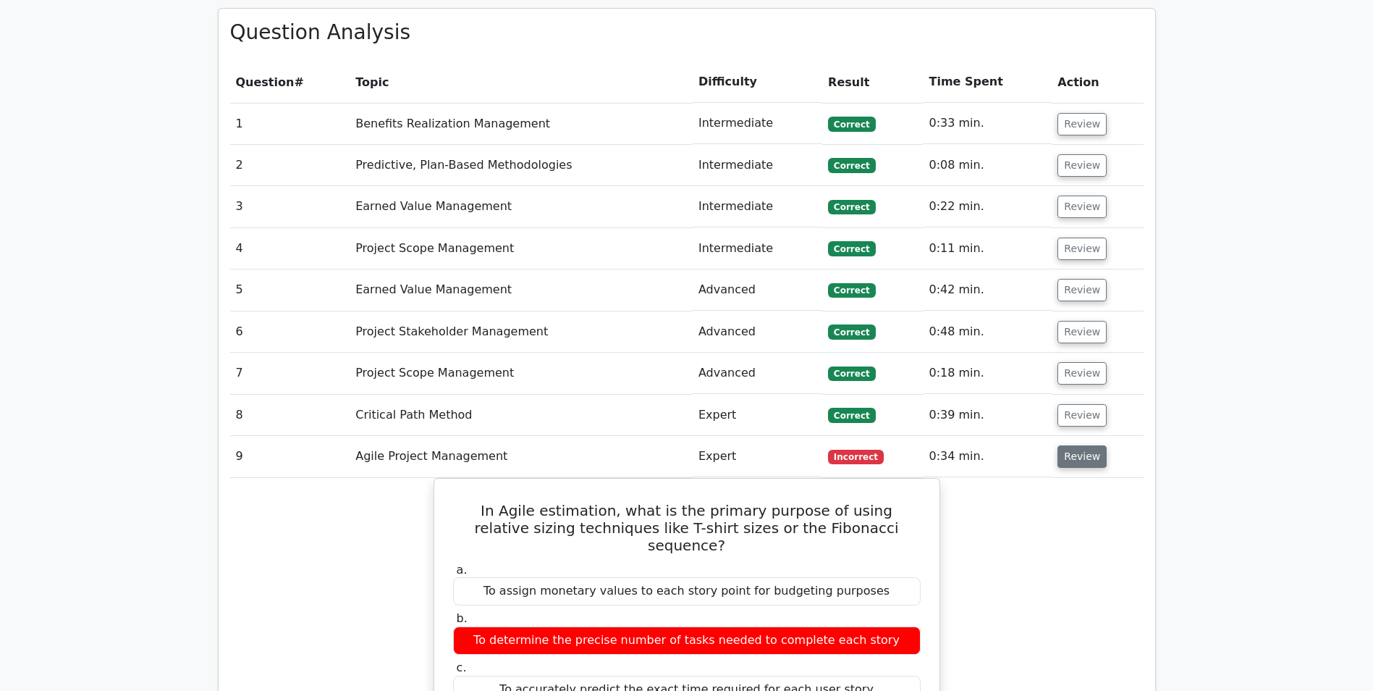
click at [1081, 445] on button "Review" at bounding box center [1082, 456] width 49 height 22
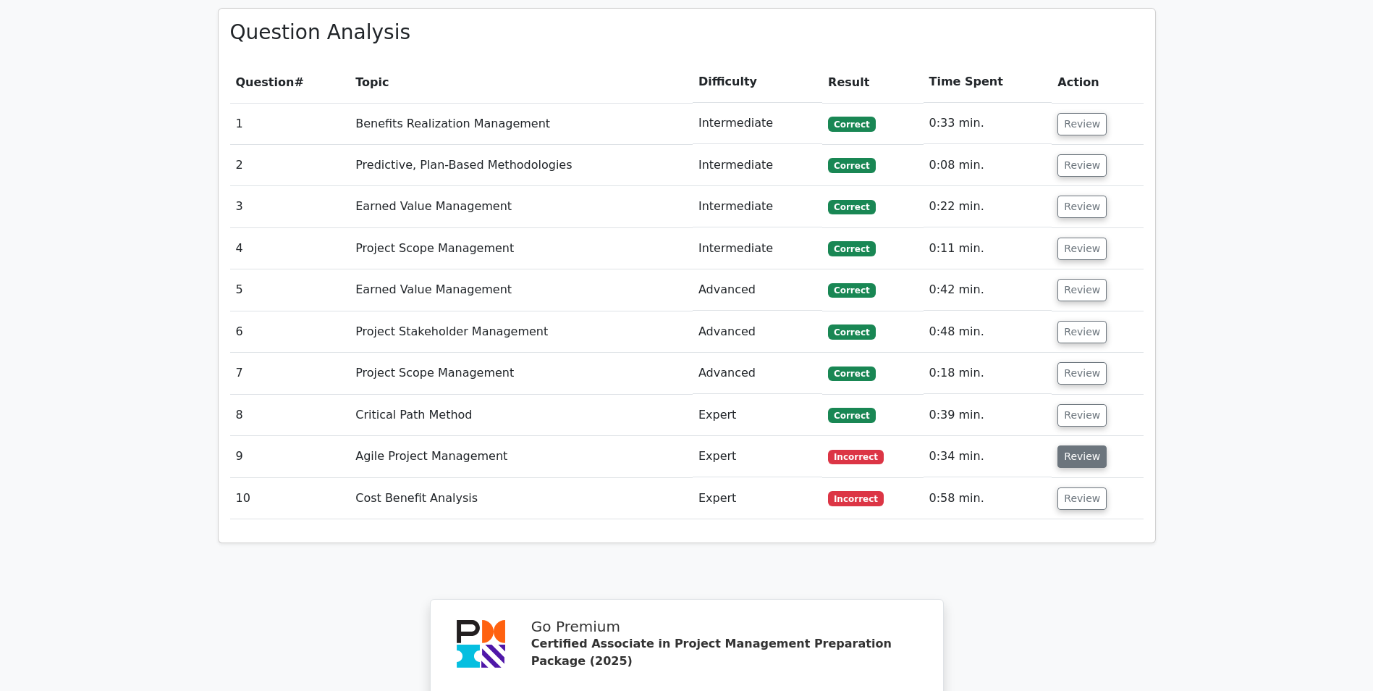
click at [1081, 445] on button "Review" at bounding box center [1082, 456] width 49 height 22
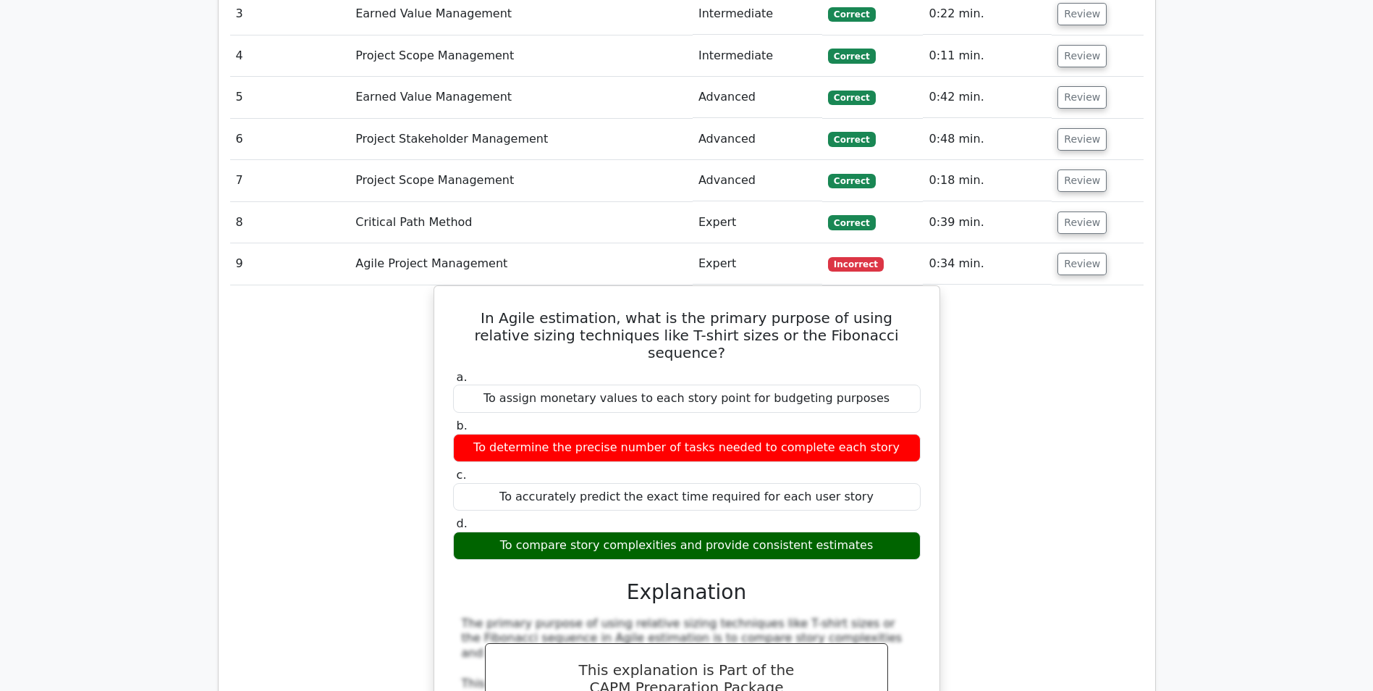
scroll to position [1448, 0]
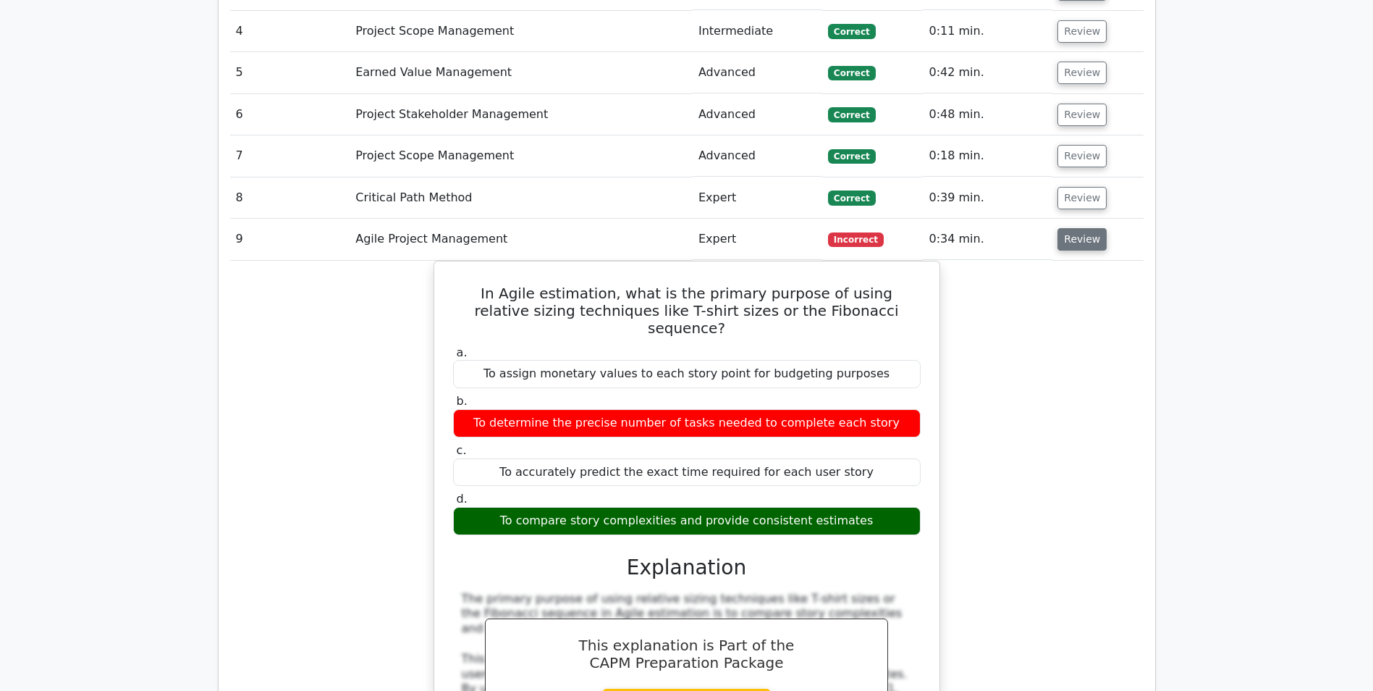
click at [1069, 228] on button "Review" at bounding box center [1082, 239] width 49 height 22
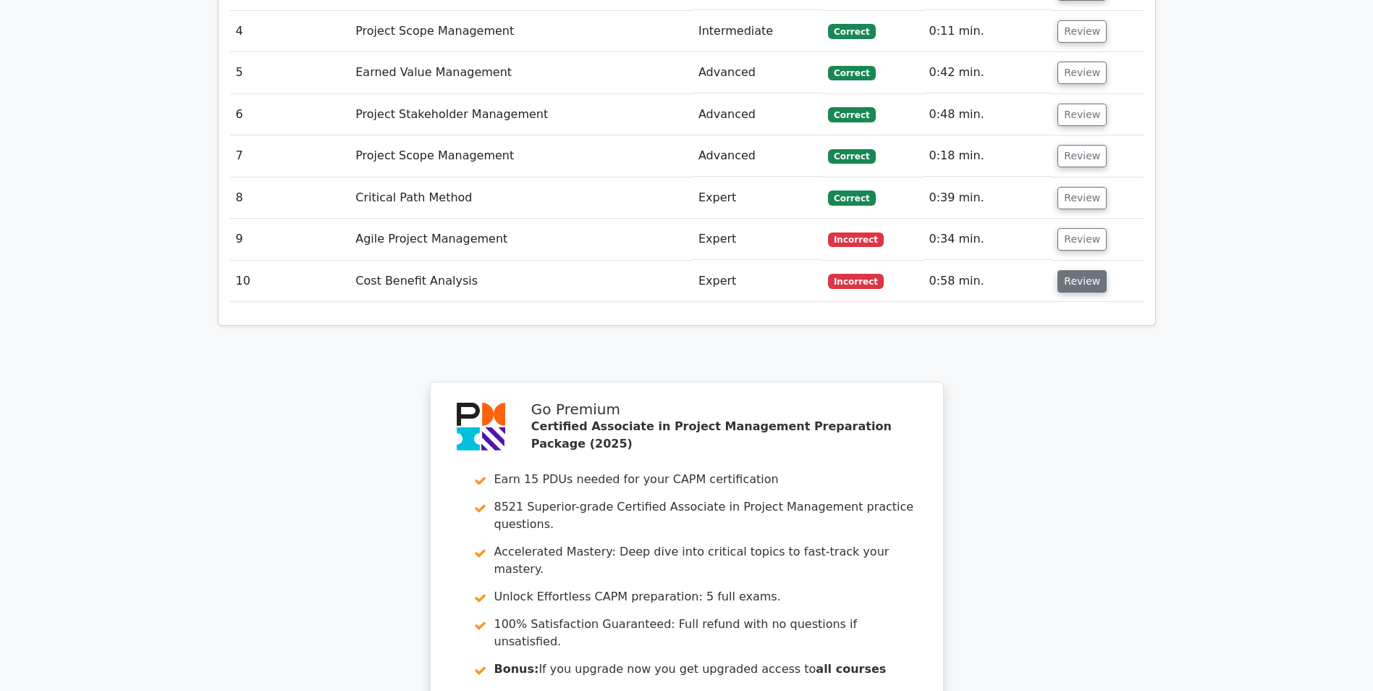
click at [1073, 270] on button "Review" at bounding box center [1082, 281] width 49 height 22
click at [1078, 270] on button "Review" at bounding box center [1082, 281] width 49 height 22
click at [1077, 270] on button "Review" at bounding box center [1082, 281] width 49 height 22
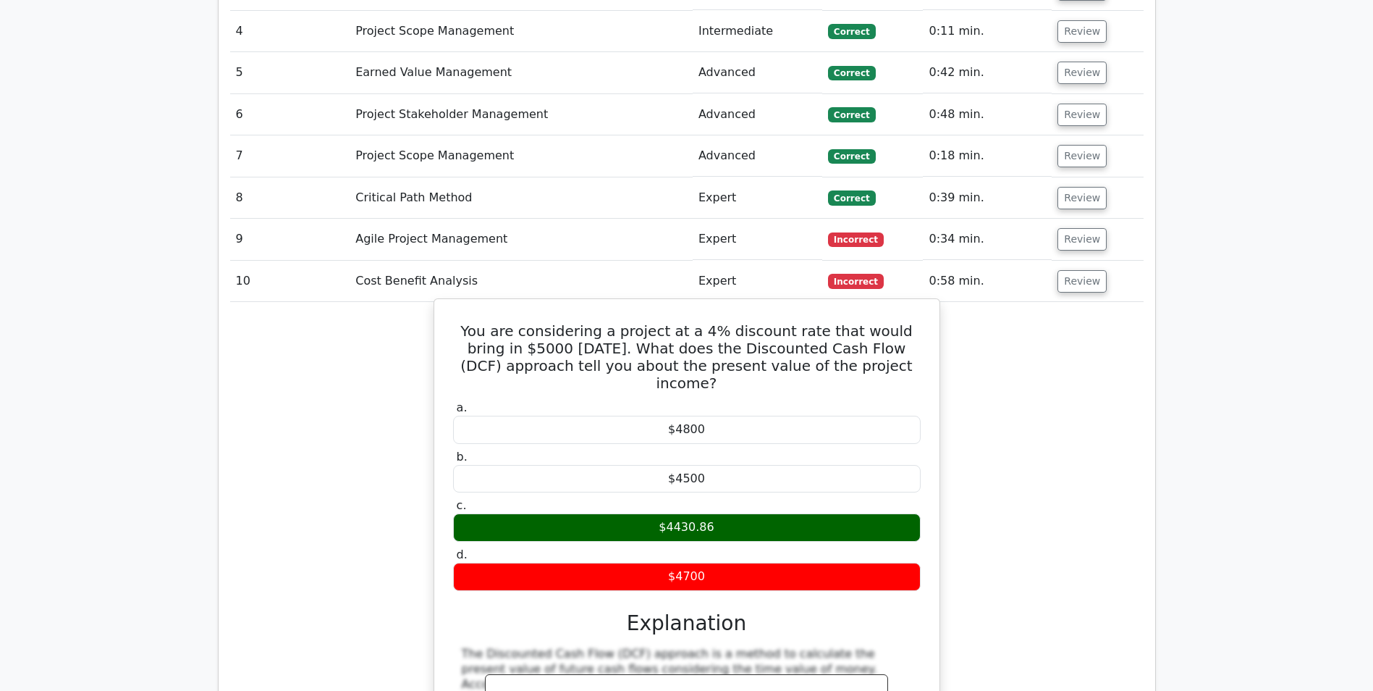
drag, startPoint x: 872, startPoint y: 295, endPoint x: 455, endPoint y: 270, distance: 418.5
click at [455, 322] on h5 "You are considering a project at a 4% discount rate that would bring in $5000 […" at bounding box center [687, 357] width 471 height 70
copy h5 "You are considering a project at a 4% discount rate that would bring in $5000 […"
